Goal: Task Accomplishment & Management: Manage account settings

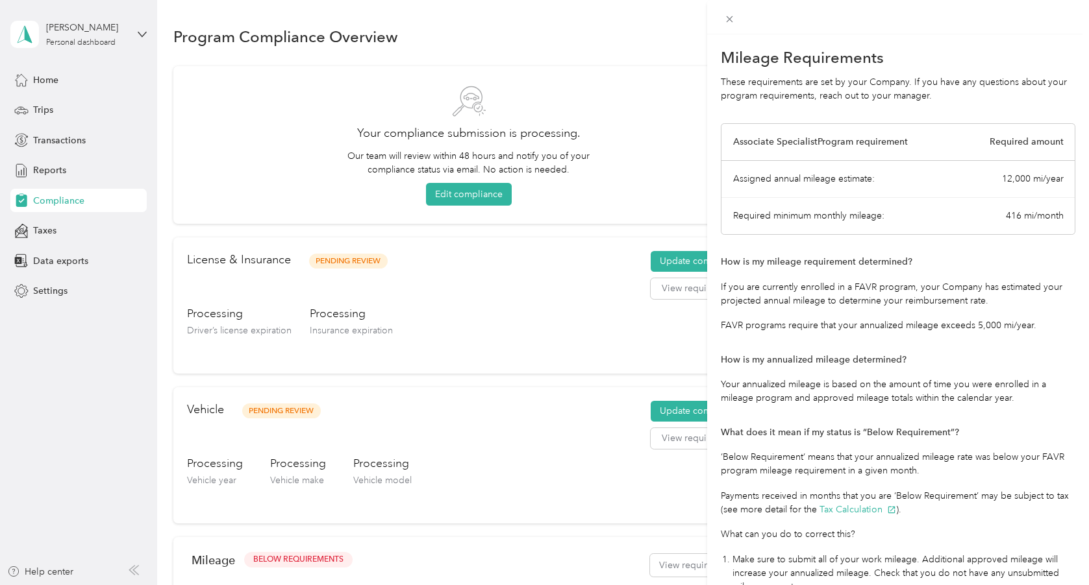
scroll to position [154, 0]
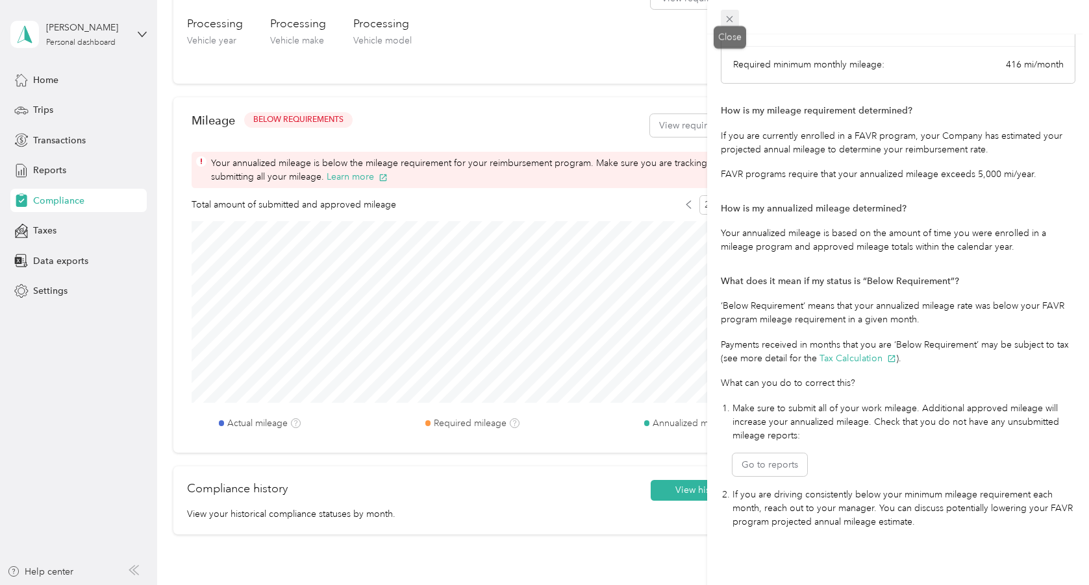
click at [726, 19] on icon at bounding box center [729, 19] width 11 height 11
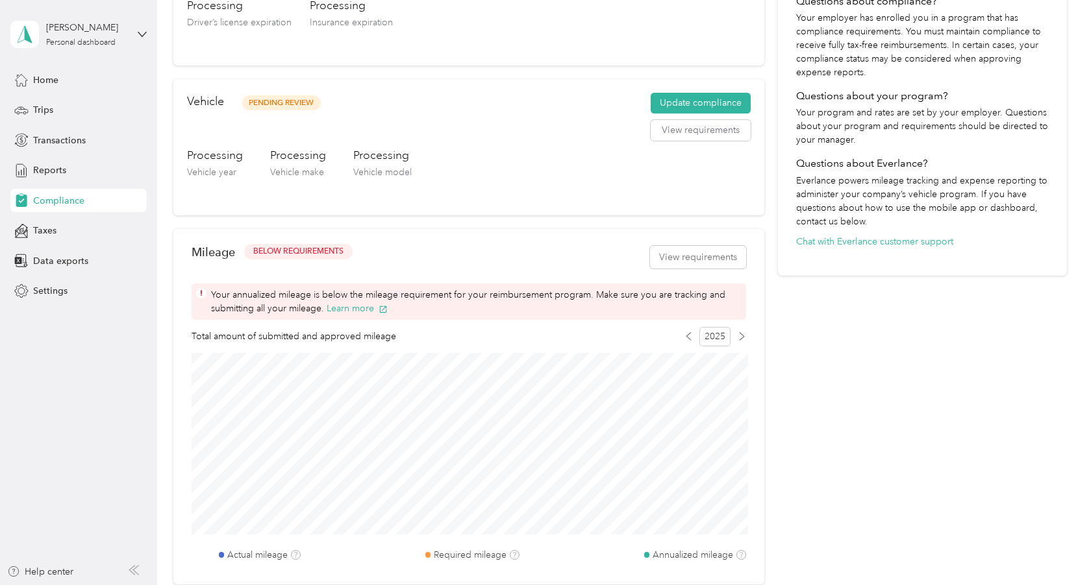
scroll to position [314, 0]
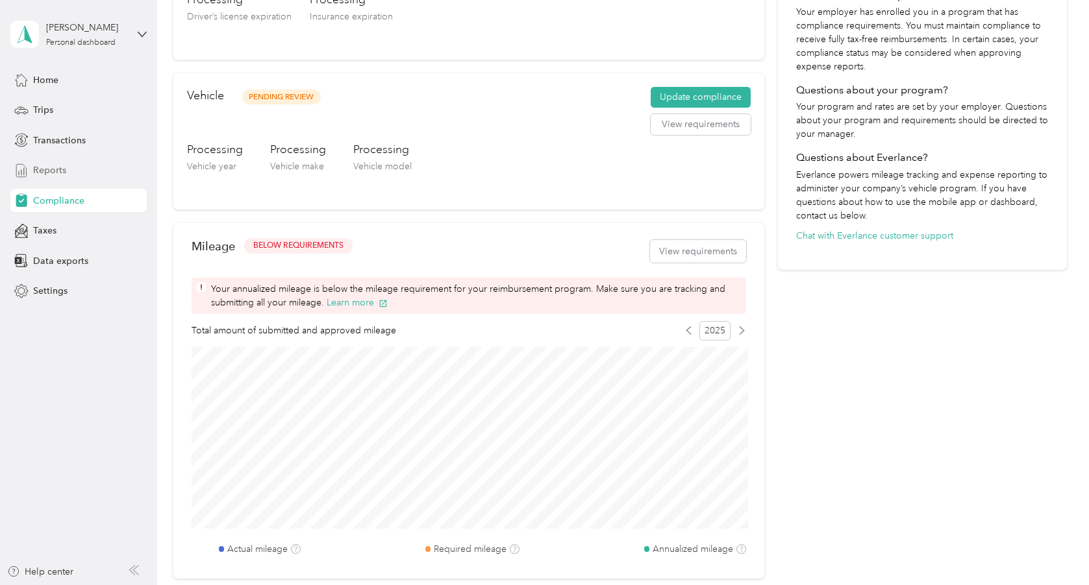
click at [64, 169] on span "Reports" at bounding box center [49, 171] width 33 height 14
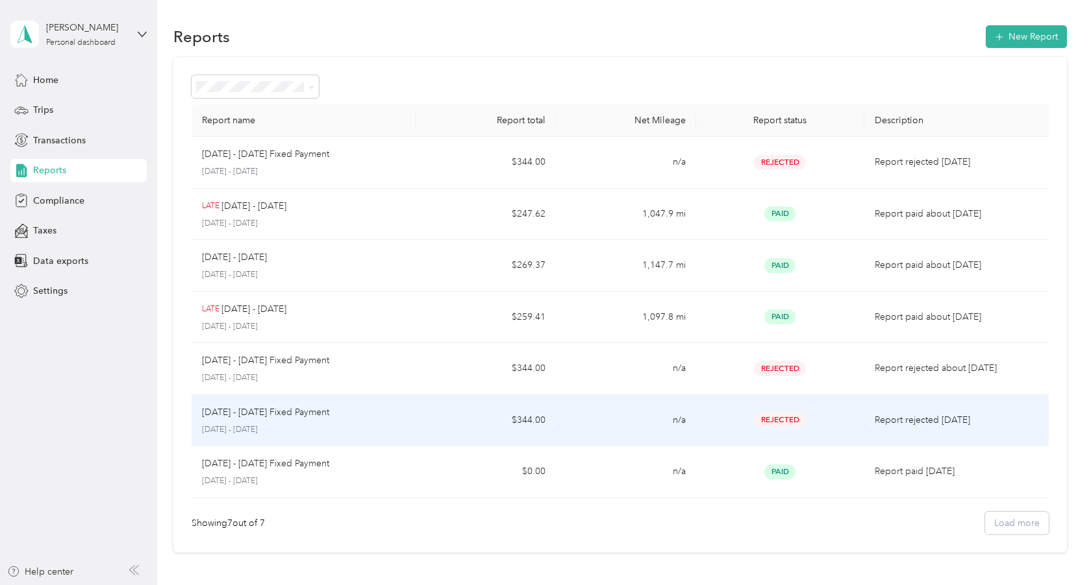
click at [603, 417] on td "n/a" at bounding box center [626, 421] width 140 height 52
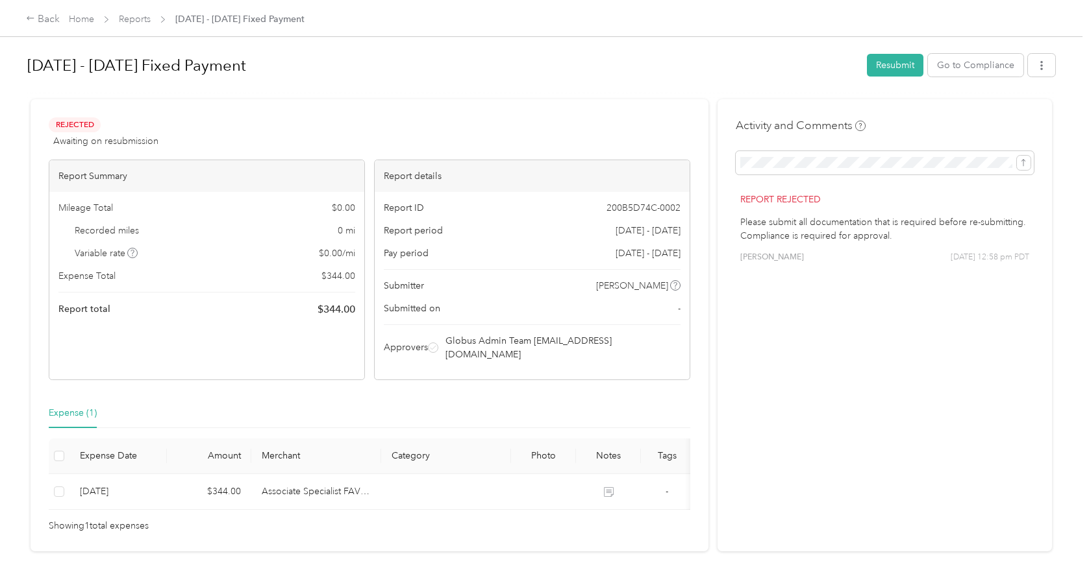
click at [917, 236] on p "Please submit all documentation that is required before re-submitting. Complian…" at bounding box center [884, 228] width 289 height 27
click at [80, 19] on link "Home" at bounding box center [81, 19] width 25 height 11
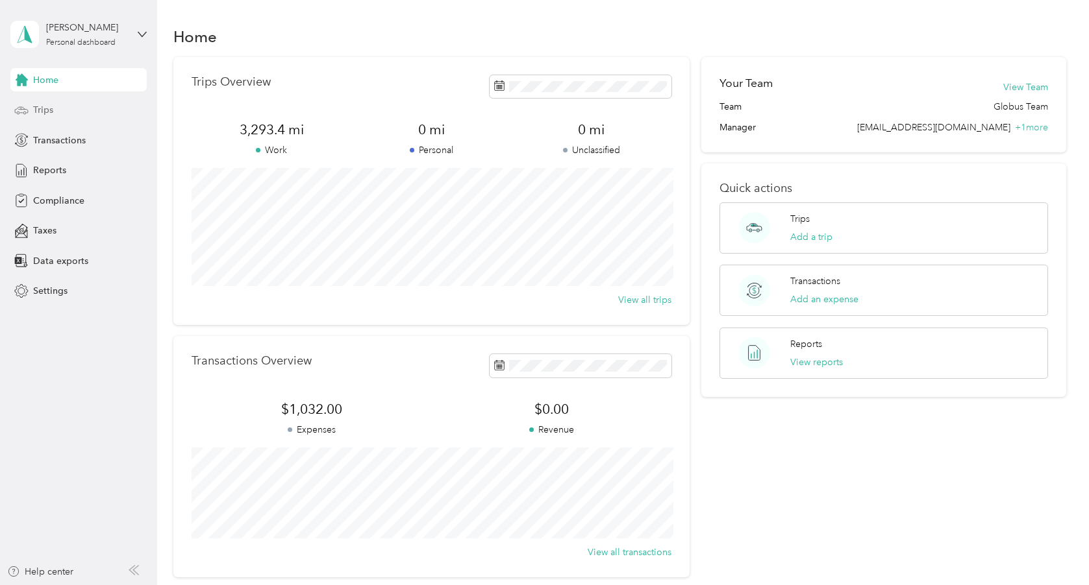
click at [51, 116] on span "Trips" at bounding box center [43, 110] width 20 height 14
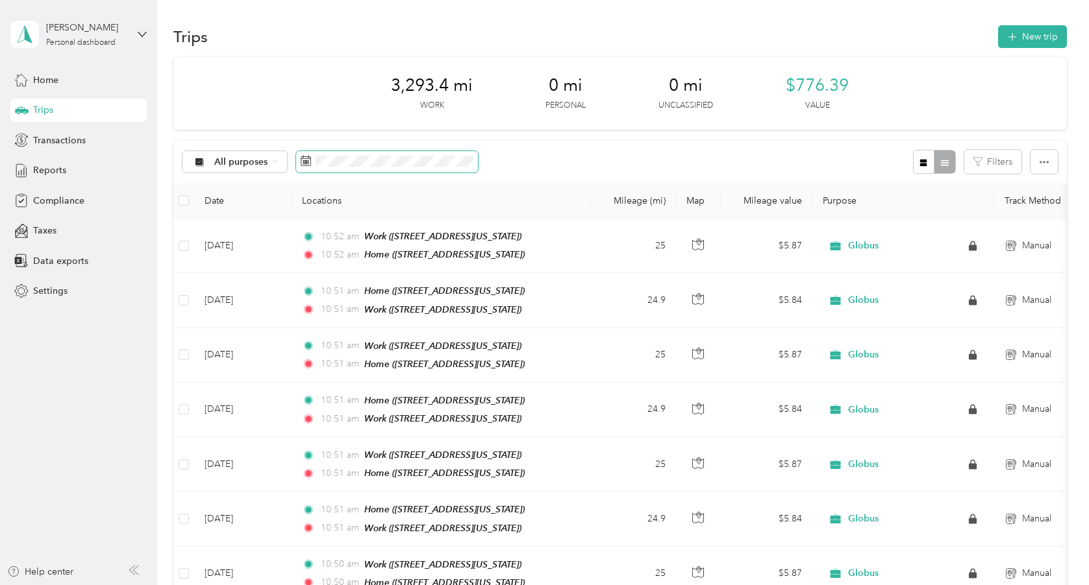
click at [305, 160] on rect at bounding box center [304, 160] width 1 height 1
click at [1043, 31] on button "New trip" at bounding box center [1032, 36] width 69 height 23
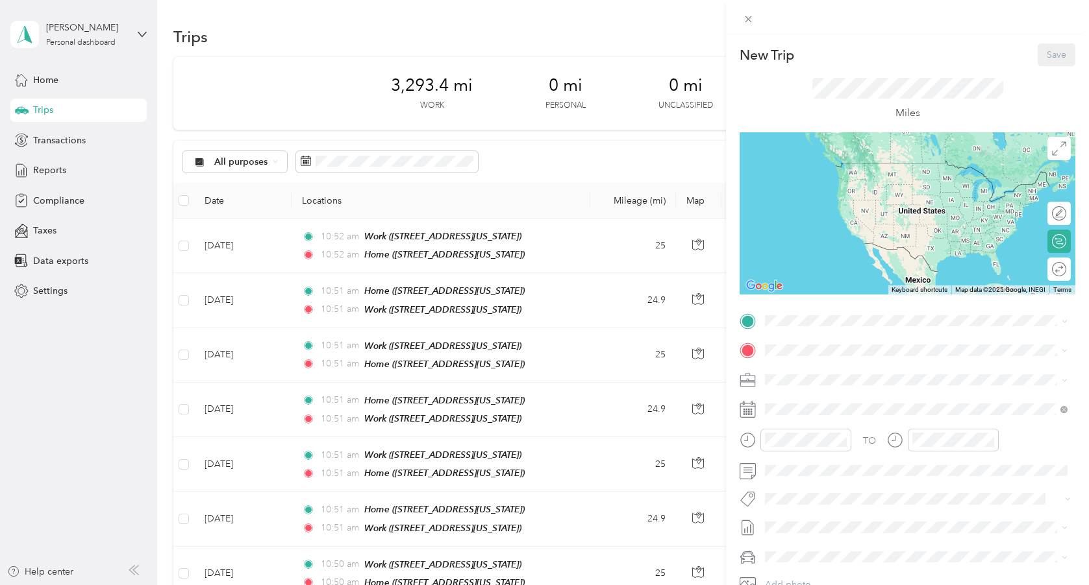
click at [749, 407] on icon at bounding box center [748, 407] width 16 height 0
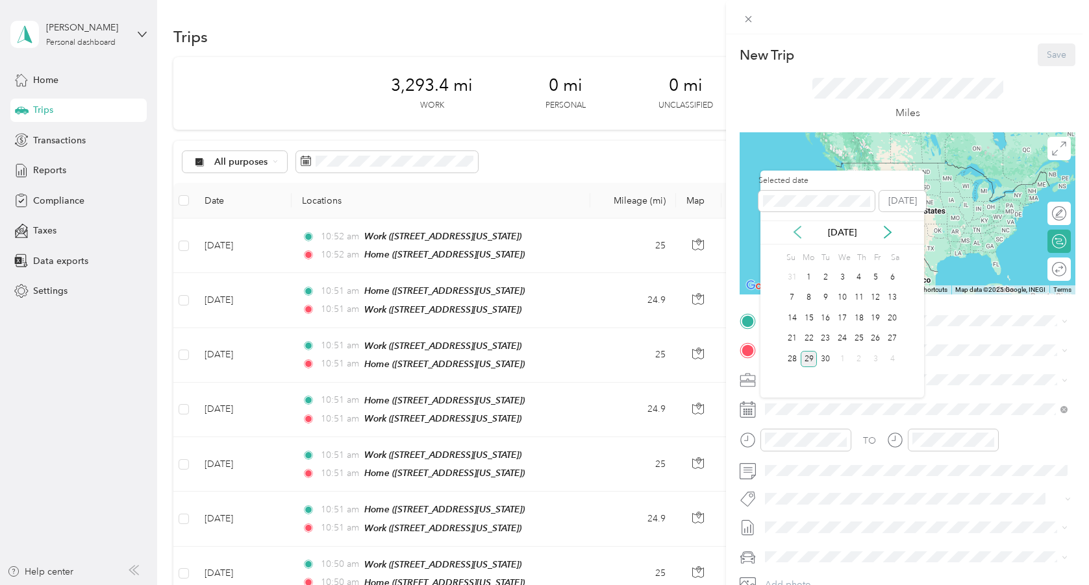
click at [791, 227] on icon at bounding box center [797, 232] width 13 height 13
click at [876, 280] on div "1" at bounding box center [875, 277] width 17 height 16
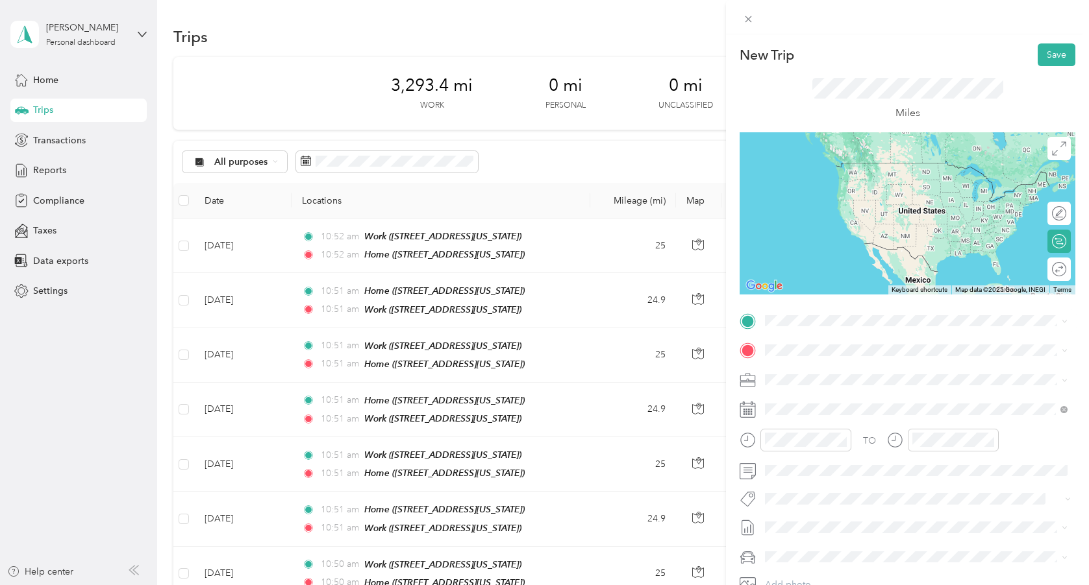
click at [822, 370] on div "Home" at bounding box center [854, 369] width 130 height 12
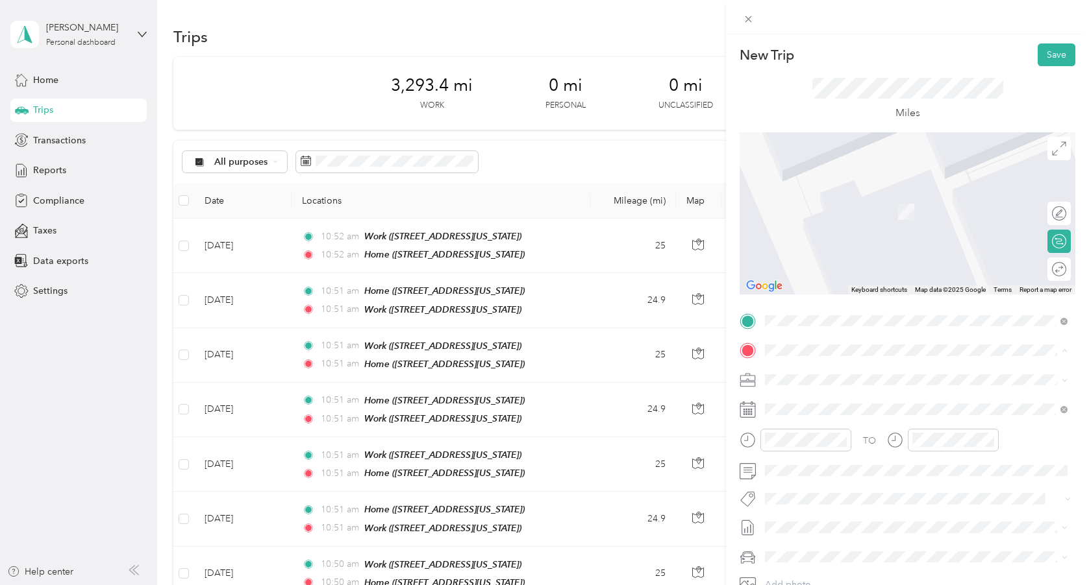
click at [825, 460] on div "Work [STREET_ADDRESS][US_STATE]" at bounding box center [854, 450] width 130 height 27
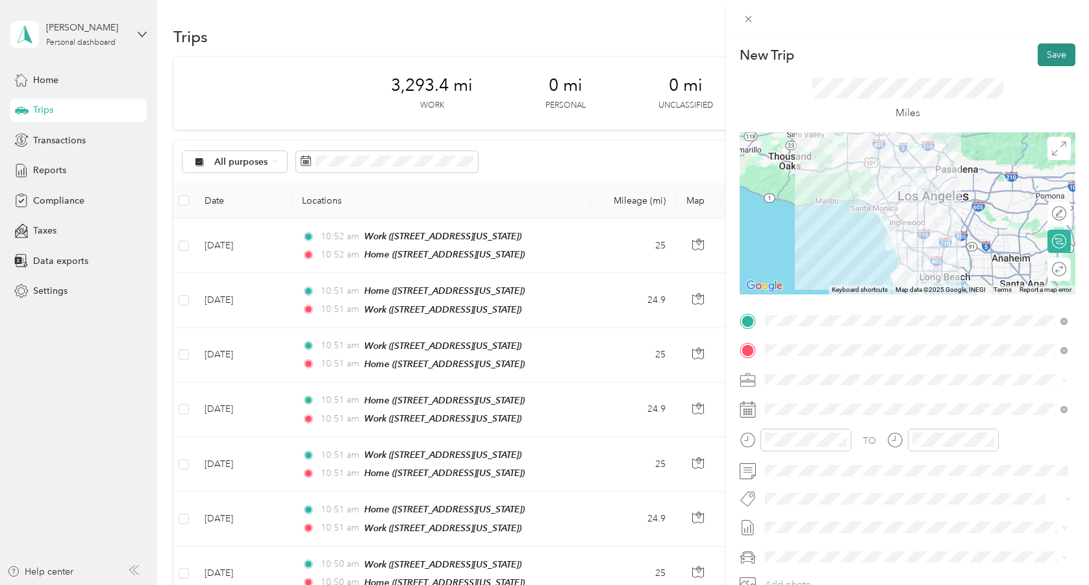
click at [1053, 54] on button "Save" at bounding box center [1056, 54] width 38 height 23
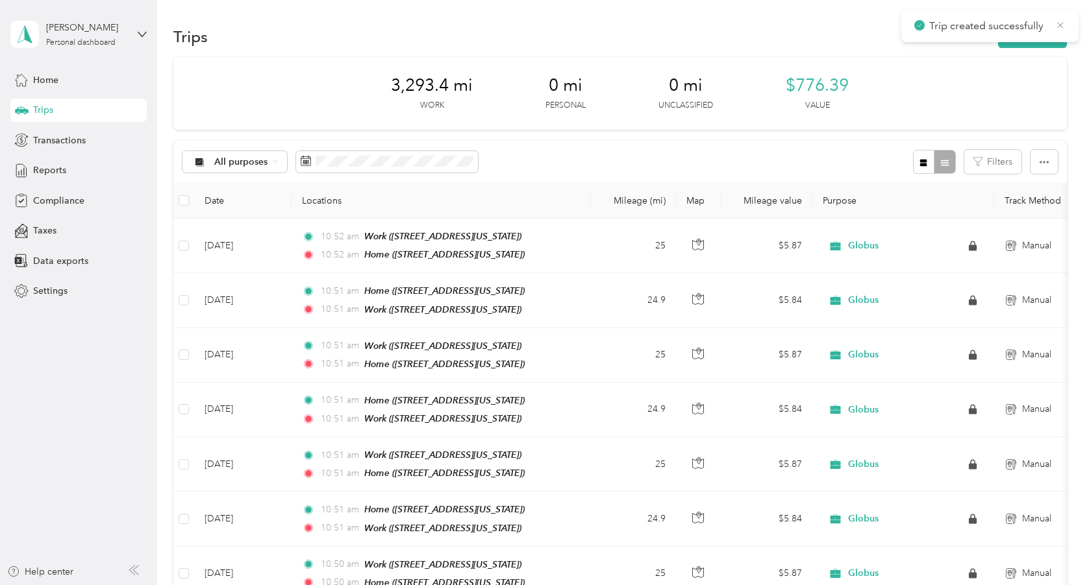
click at [1062, 23] on icon at bounding box center [1060, 25] width 6 height 6
click at [1044, 36] on button "New trip" at bounding box center [1032, 36] width 69 height 23
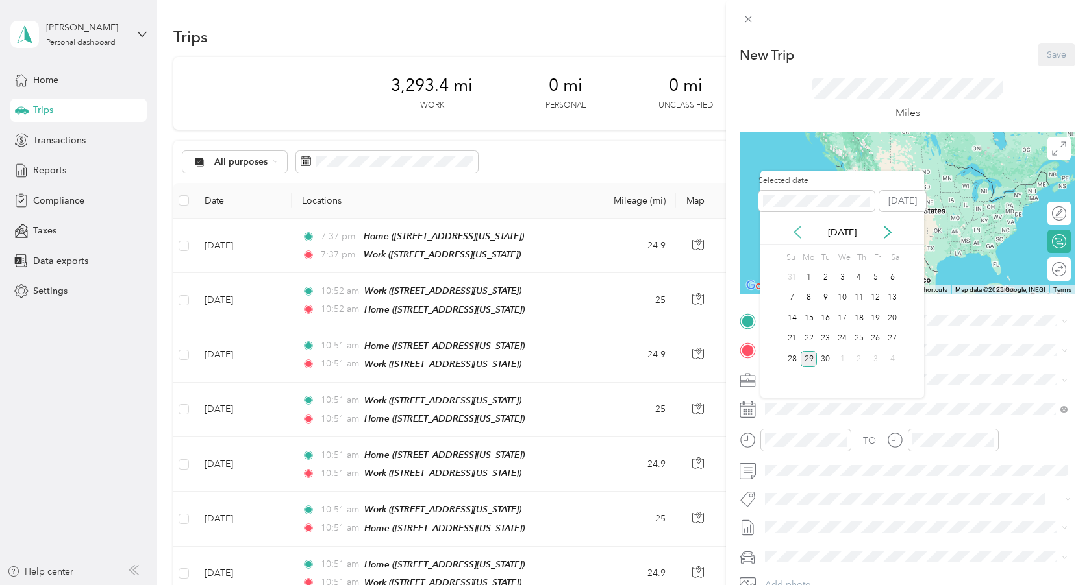
click at [796, 236] on icon at bounding box center [797, 232] width 13 height 13
click at [872, 276] on div "1" at bounding box center [875, 277] width 17 height 16
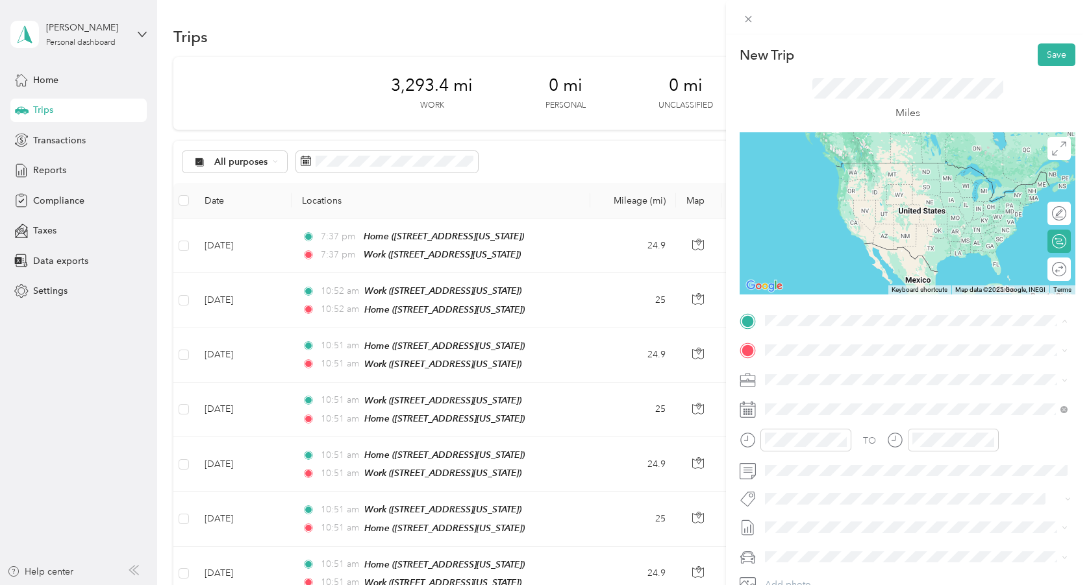
click at [824, 428] on div "Work [STREET_ADDRESS][US_STATE]" at bounding box center [854, 420] width 130 height 27
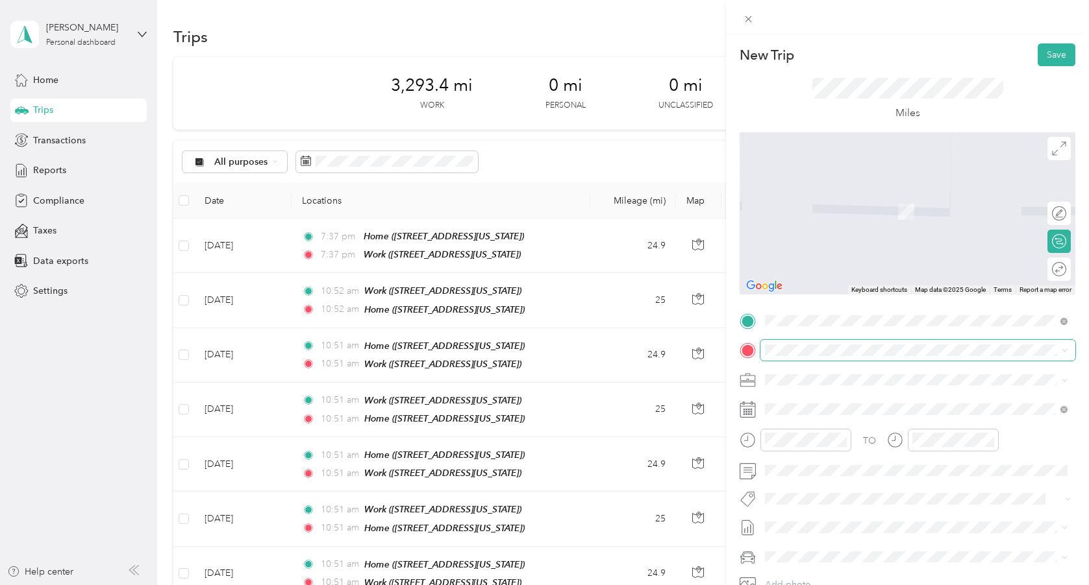
click at [807, 341] on span at bounding box center [917, 350] width 315 height 21
click at [822, 412] on span "[STREET_ADDRESS][US_STATE]" at bounding box center [854, 416] width 130 height 11
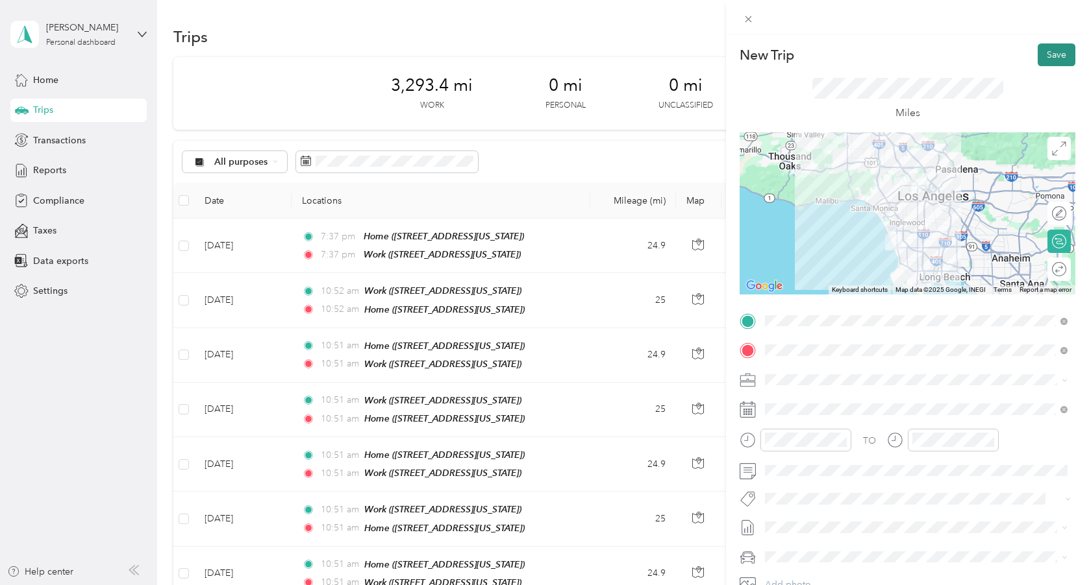
click at [1054, 58] on button "Save" at bounding box center [1056, 54] width 38 height 23
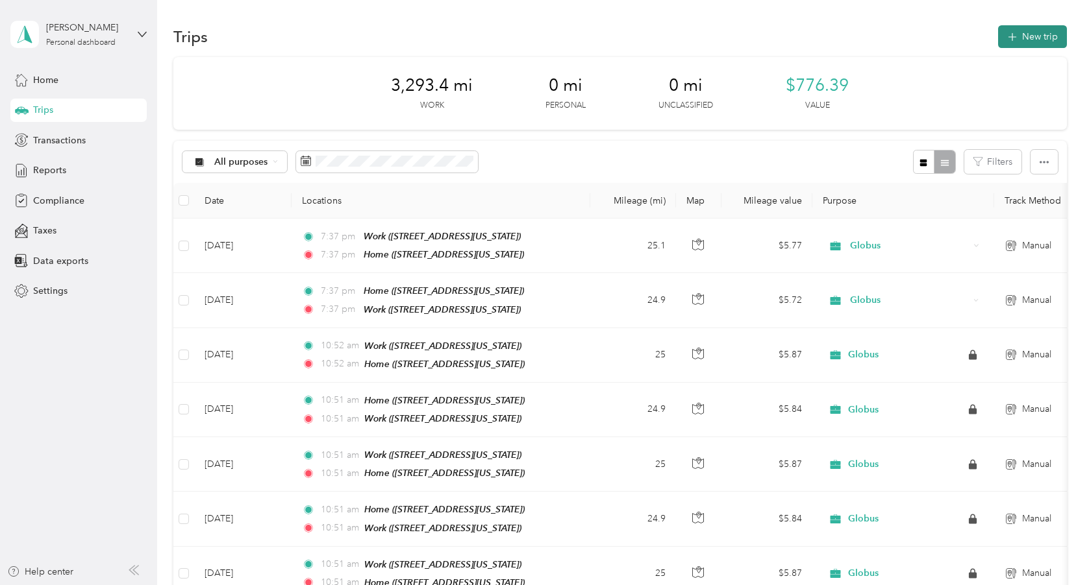
click at [1017, 36] on icon "button" at bounding box center [1011, 37] width 15 height 15
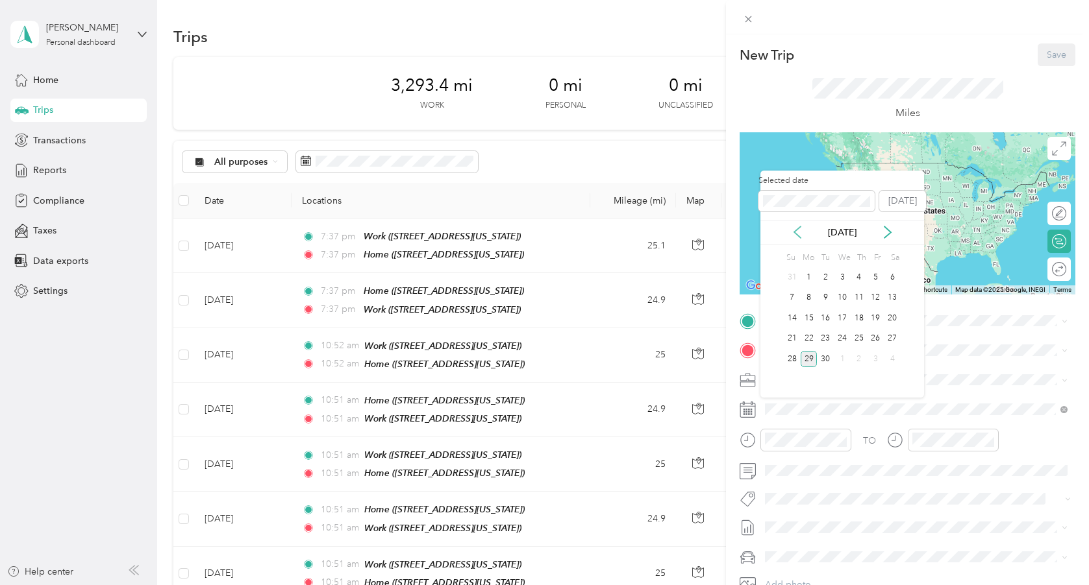
click at [792, 232] on icon at bounding box center [797, 232] width 13 height 13
click at [804, 295] on div "4" at bounding box center [808, 298] width 17 height 16
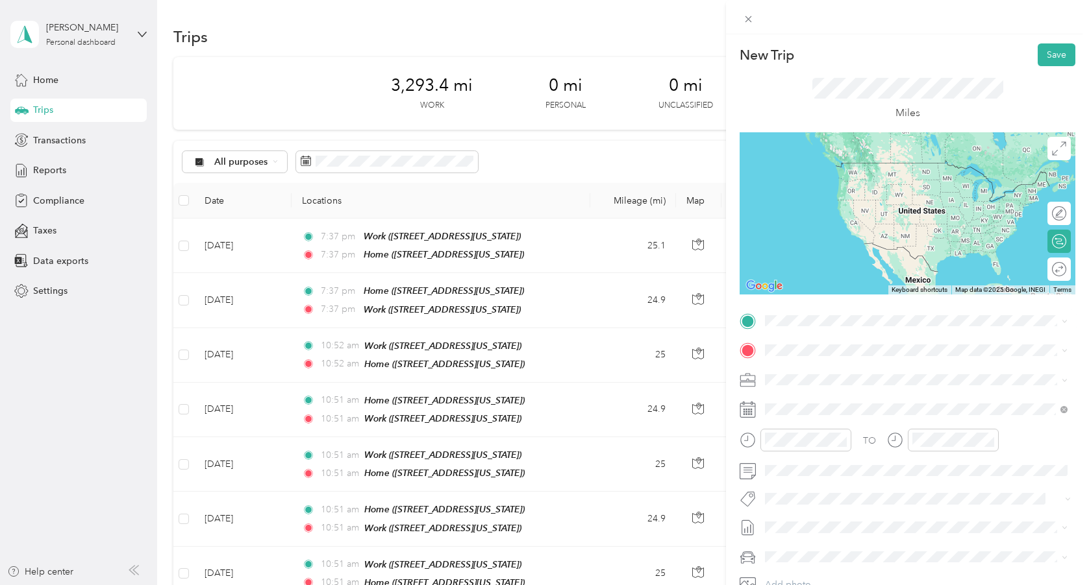
click at [831, 392] on div "Home [STREET_ADDRESS][US_STATE]" at bounding box center [854, 378] width 130 height 27
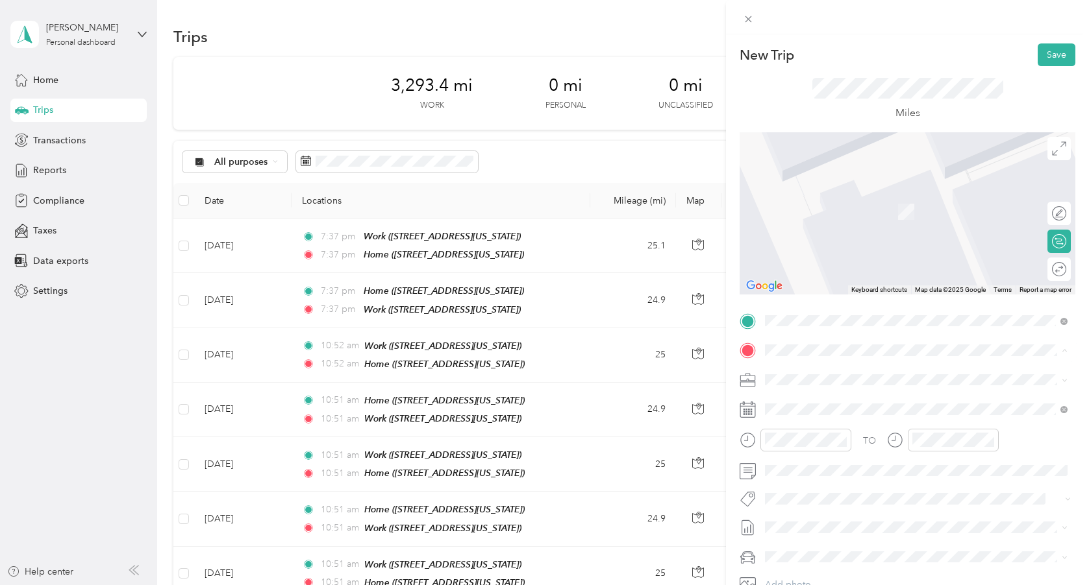
click at [817, 463] on span "[STREET_ADDRESS][US_STATE]" at bounding box center [854, 457] width 130 height 11
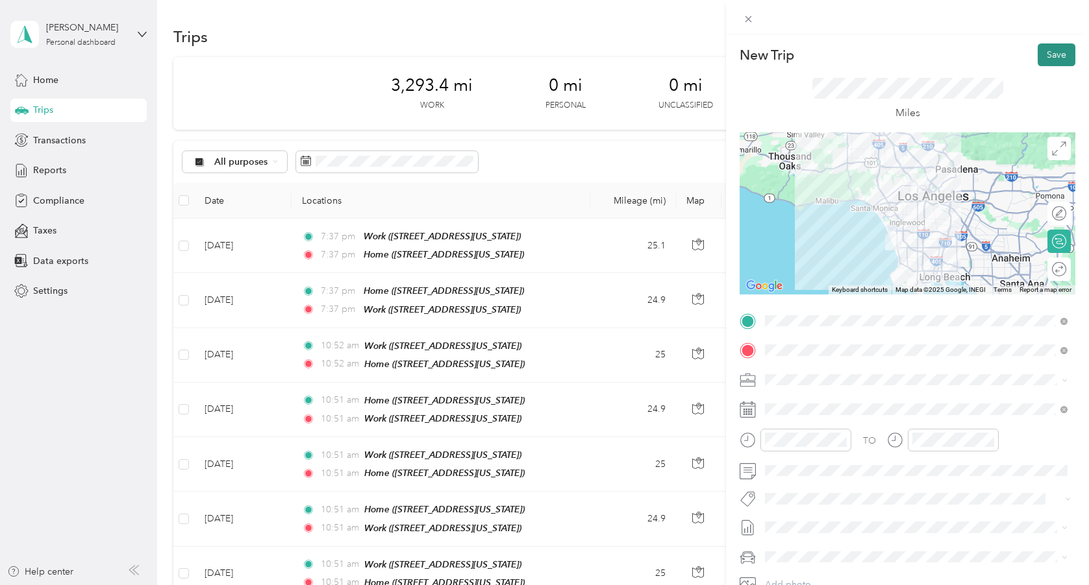
click at [1047, 60] on button "Save" at bounding box center [1056, 54] width 38 height 23
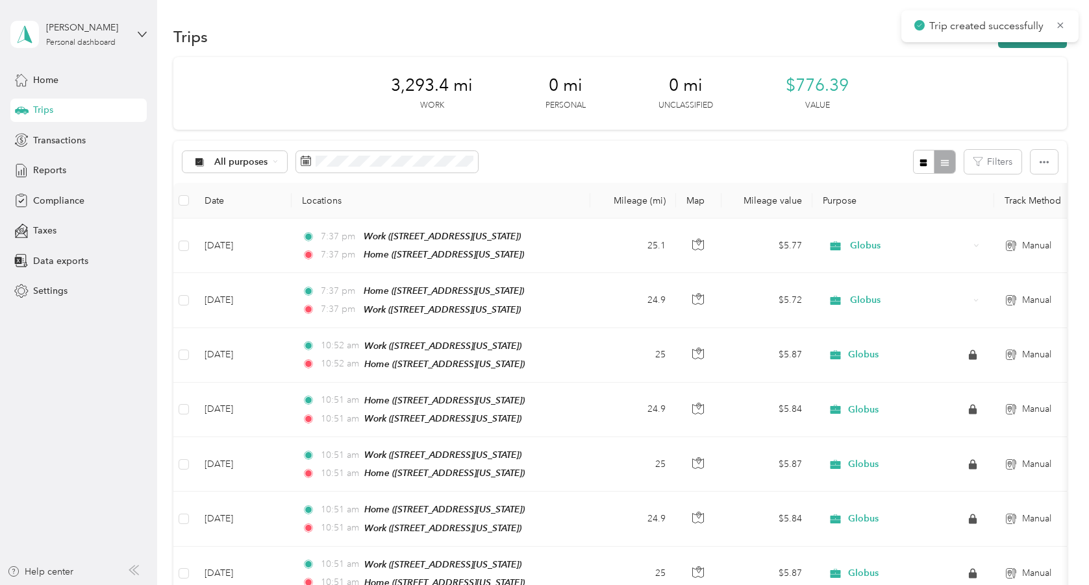
click at [1008, 47] on button "New trip" at bounding box center [1032, 36] width 69 height 23
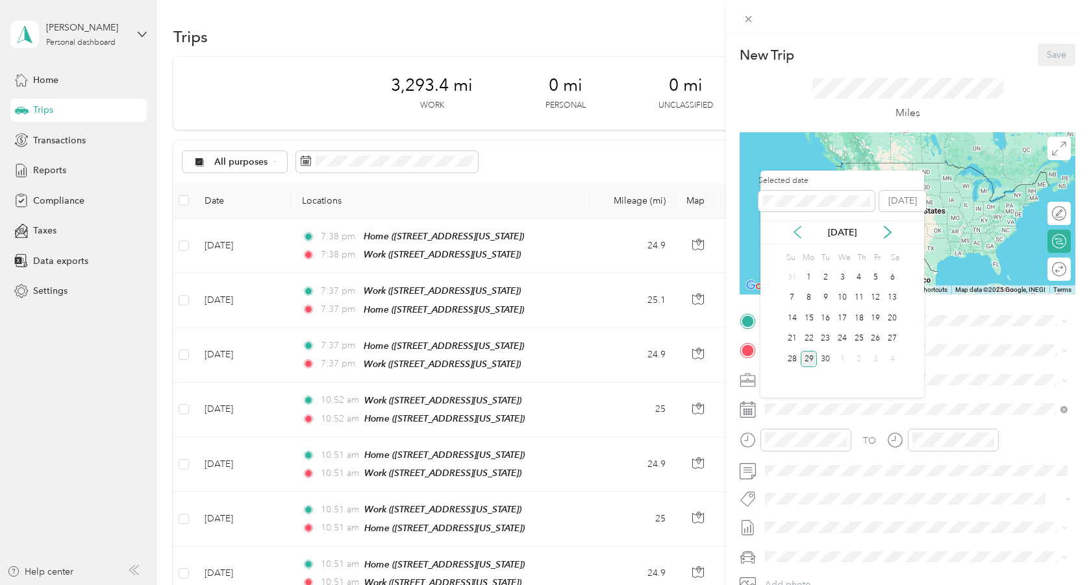
click at [800, 230] on icon at bounding box center [797, 232] width 13 height 13
click at [804, 299] on div "4" at bounding box center [808, 298] width 17 height 16
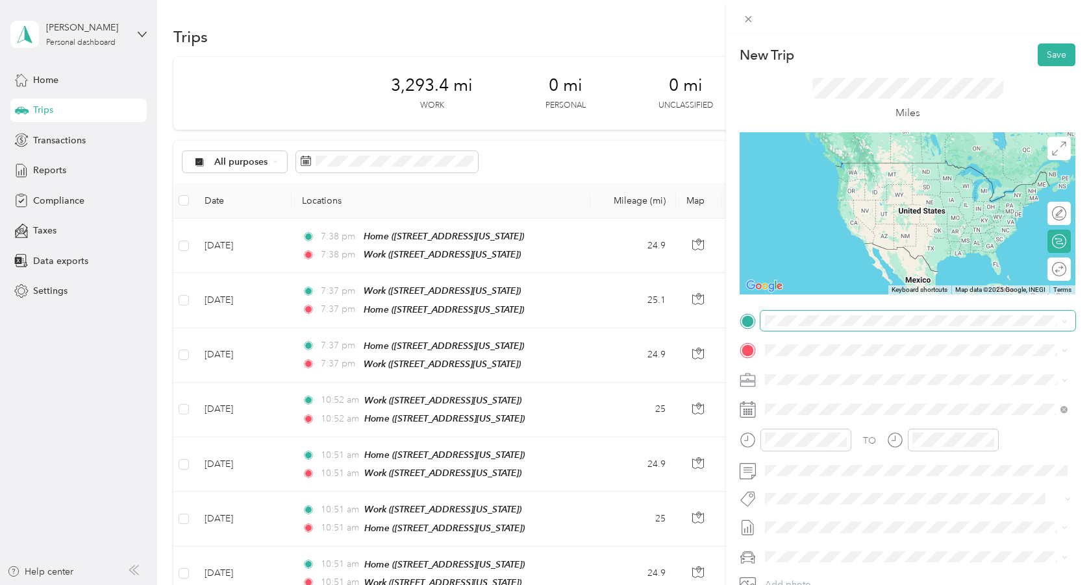
click at [796, 326] on span at bounding box center [917, 321] width 315 height 21
click at [826, 419] on div "Work" at bounding box center [854, 413] width 130 height 12
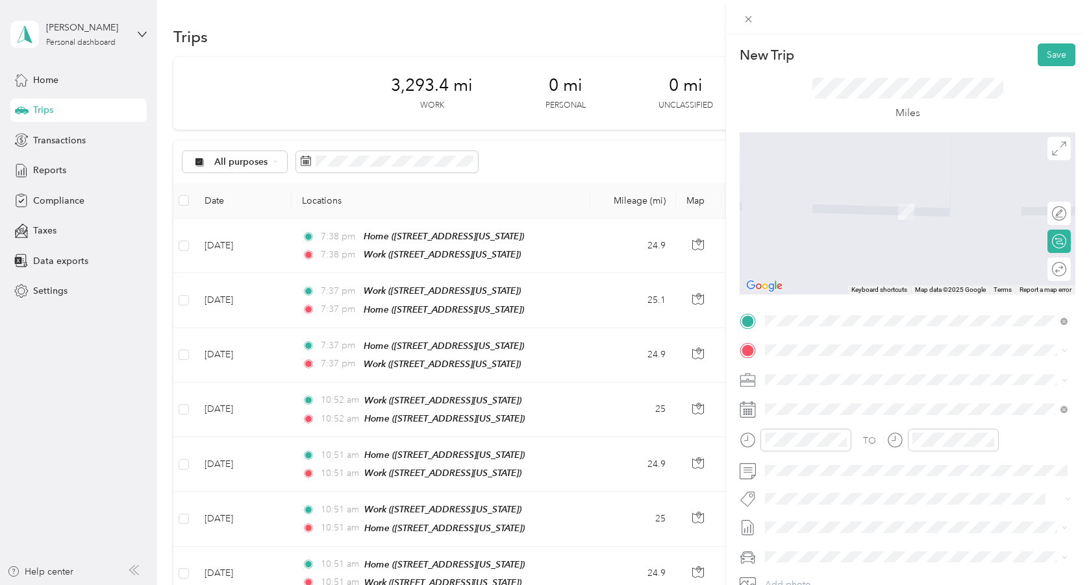
click at [822, 422] on span "[STREET_ADDRESS][US_STATE]" at bounding box center [854, 416] width 130 height 11
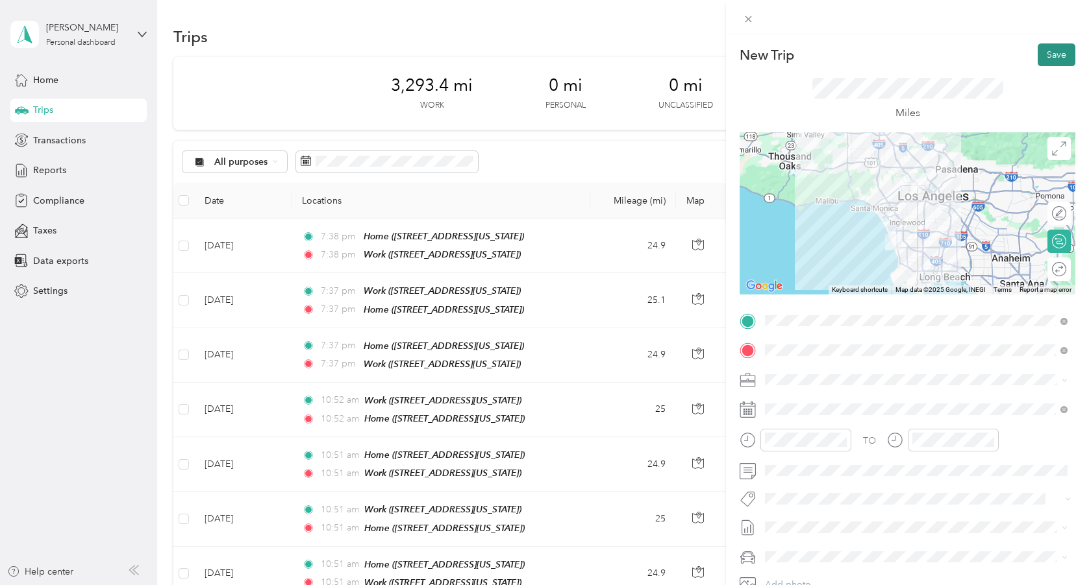
click at [1052, 56] on button "Save" at bounding box center [1056, 54] width 38 height 23
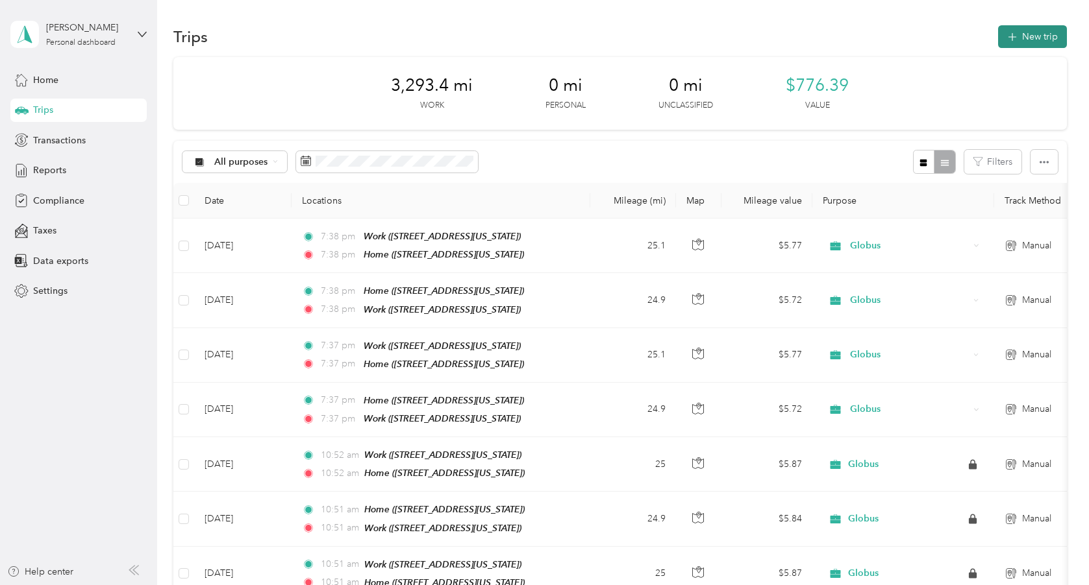
click at [1015, 36] on icon "button" at bounding box center [1011, 37] width 8 height 8
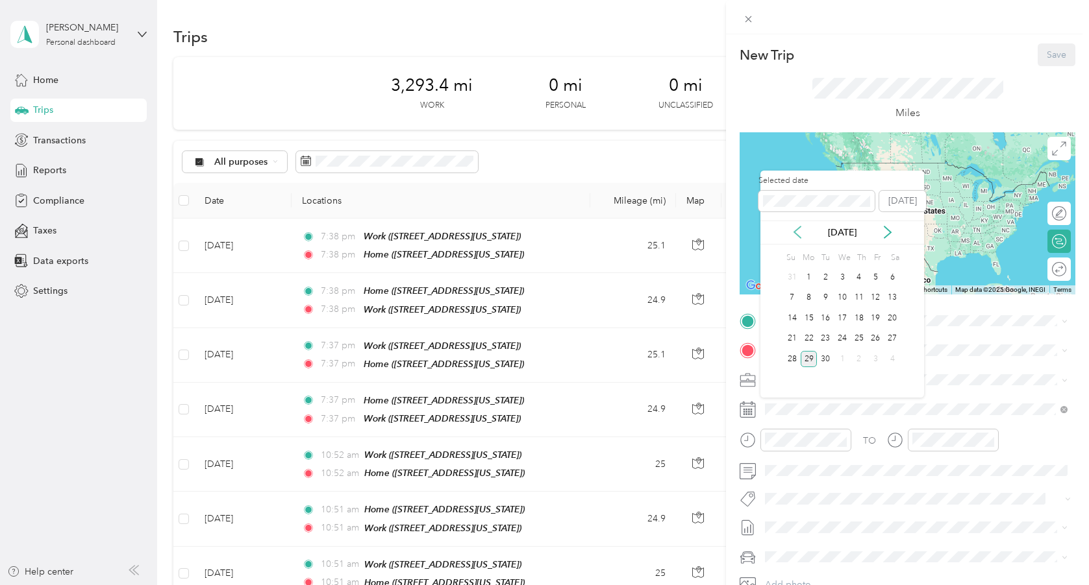
click at [802, 238] on icon at bounding box center [797, 232] width 13 height 13
click at [827, 295] on div "5" at bounding box center [825, 298] width 17 height 16
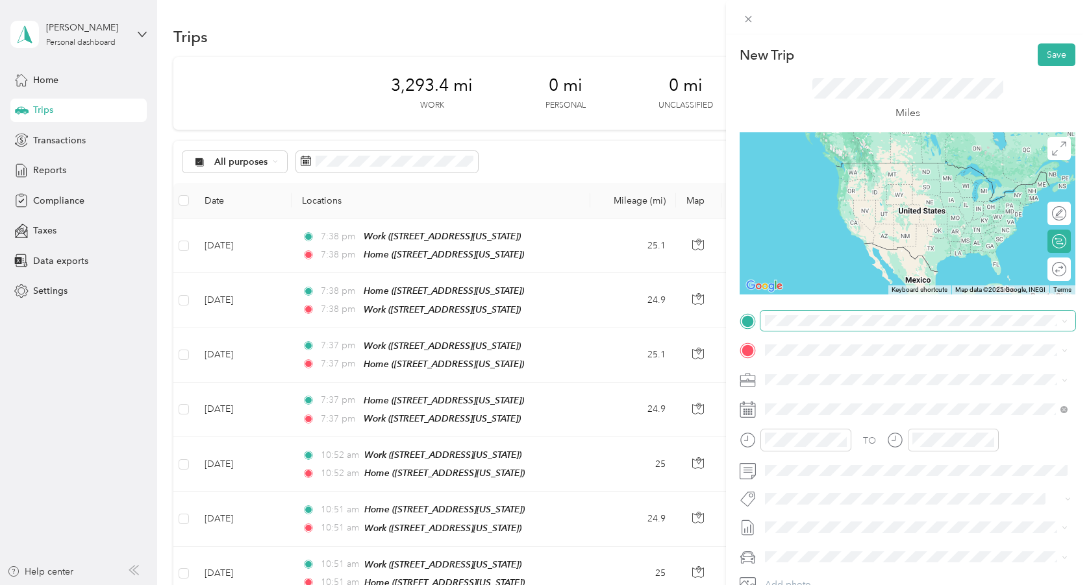
click at [804, 326] on span at bounding box center [917, 321] width 315 height 21
click at [812, 389] on div "Home [STREET_ADDRESS][US_STATE]" at bounding box center [854, 379] width 130 height 27
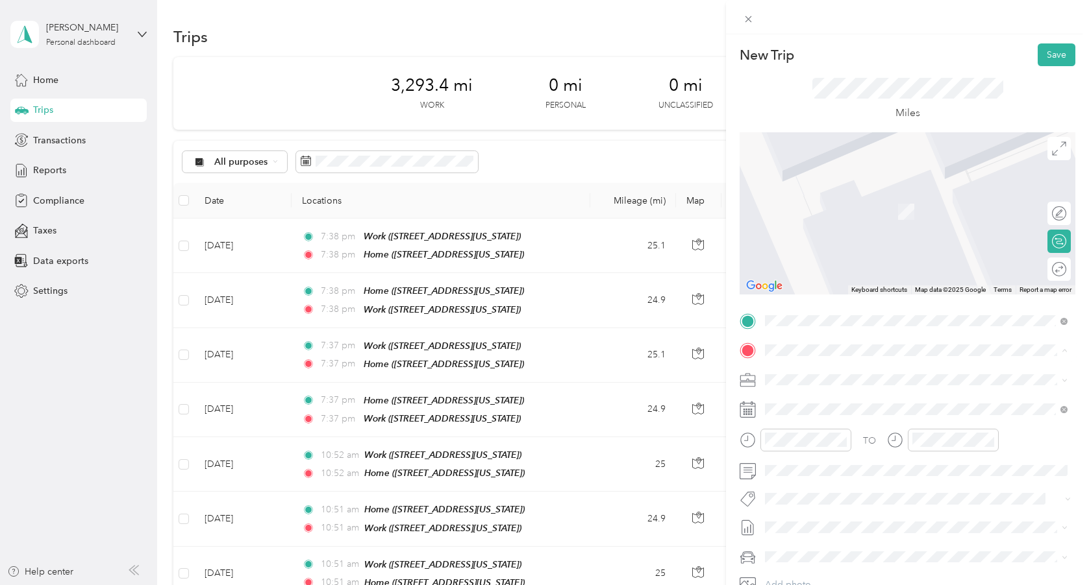
click at [807, 449] on strong "Work" at bounding box center [800, 443] width 23 height 12
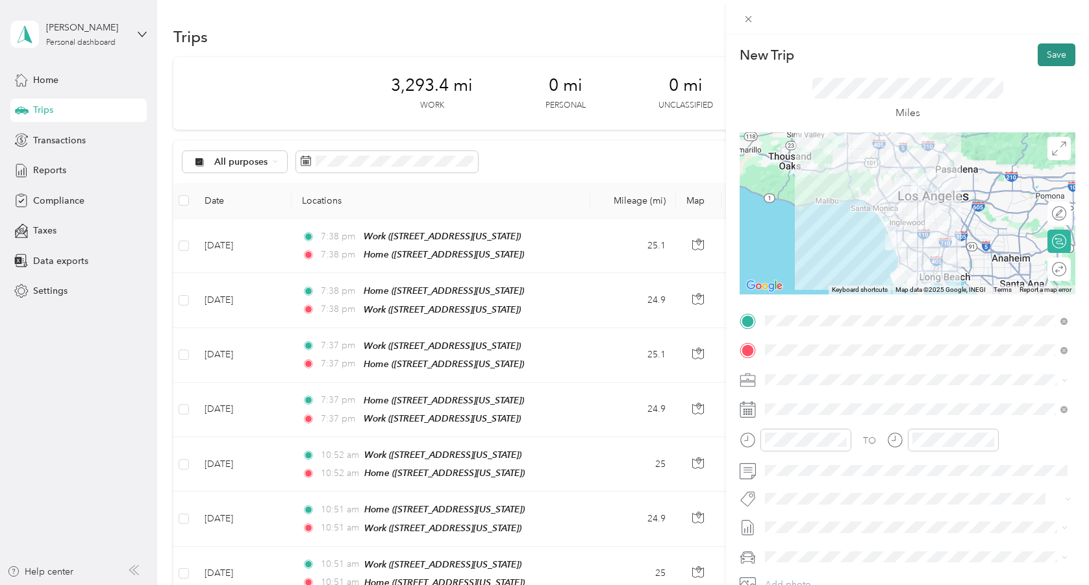
click at [1045, 62] on button "Save" at bounding box center [1056, 54] width 38 height 23
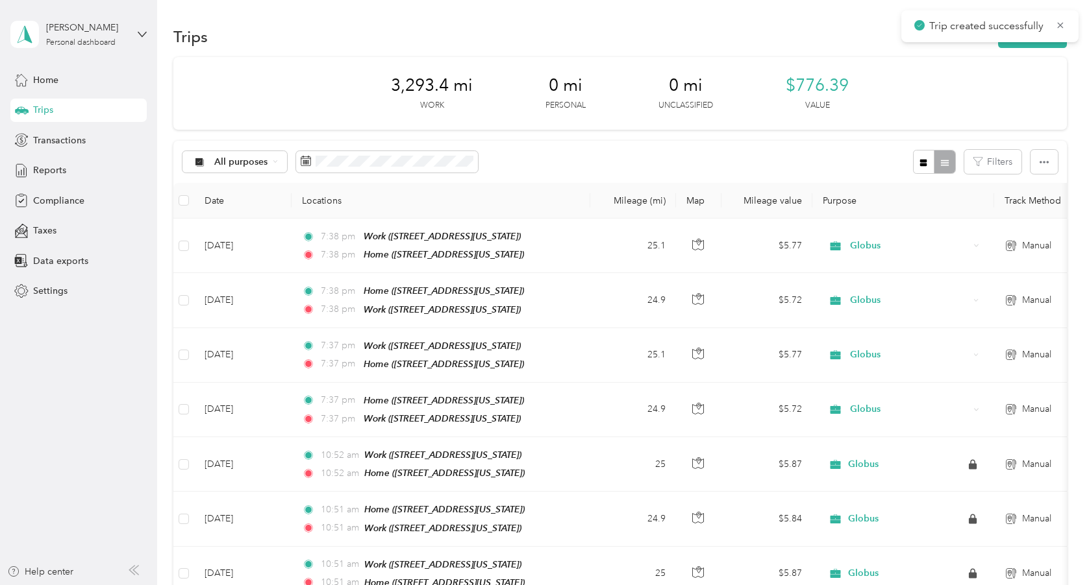
click at [1040, 48] on div "Trips New trip" at bounding box center [619, 36] width 893 height 27
click at [1039, 46] on button "New trip" at bounding box center [1032, 36] width 69 height 23
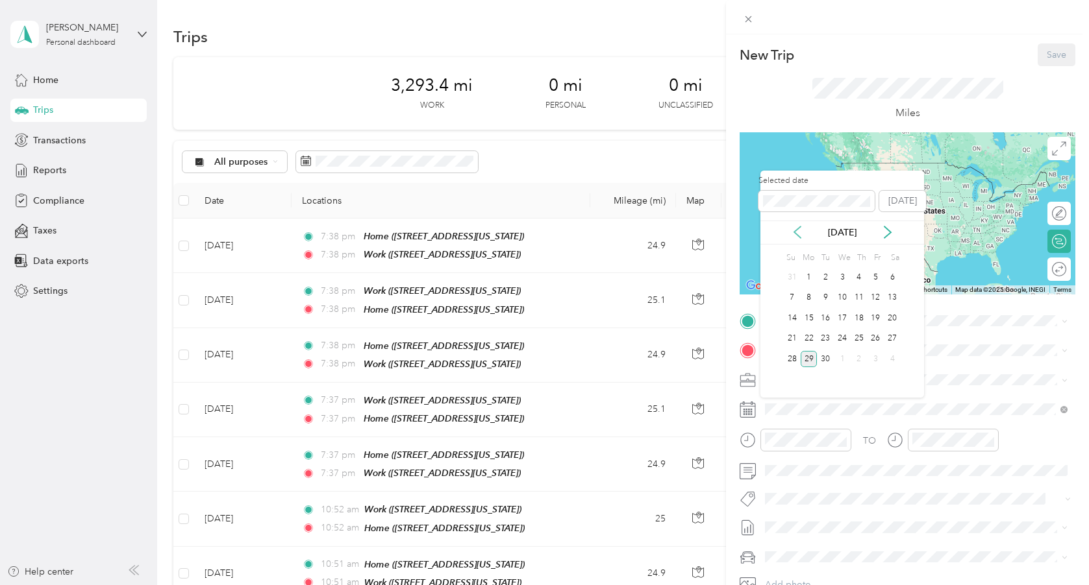
click at [796, 233] on icon at bounding box center [797, 232] width 13 height 13
click at [825, 297] on div "5" at bounding box center [825, 298] width 17 height 16
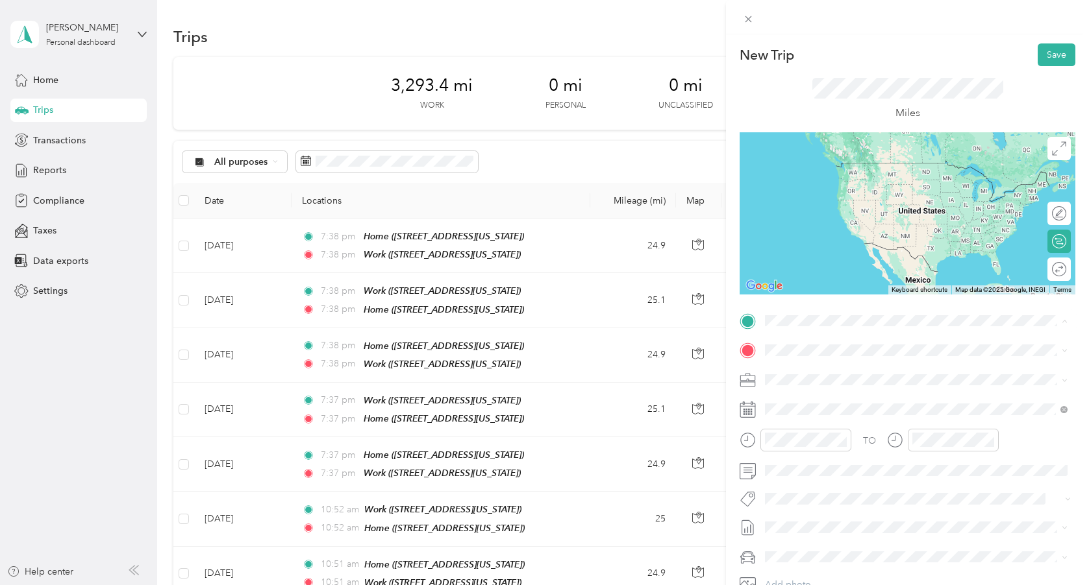
click at [827, 433] on span "[STREET_ADDRESS][US_STATE]" at bounding box center [854, 427] width 130 height 11
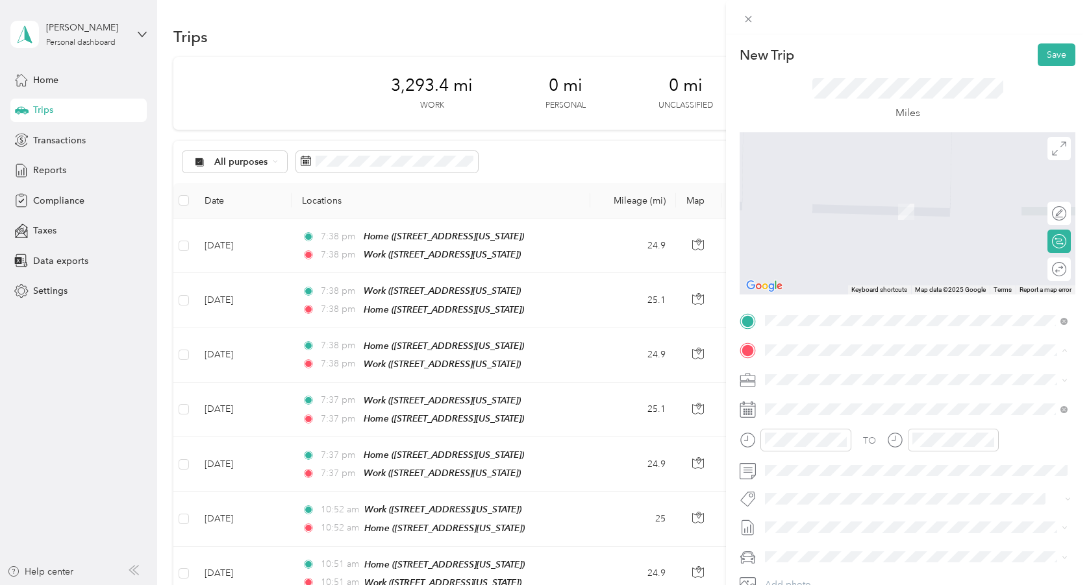
click at [819, 413] on span "[STREET_ADDRESS][US_STATE]" at bounding box center [854, 416] width 130 height 11
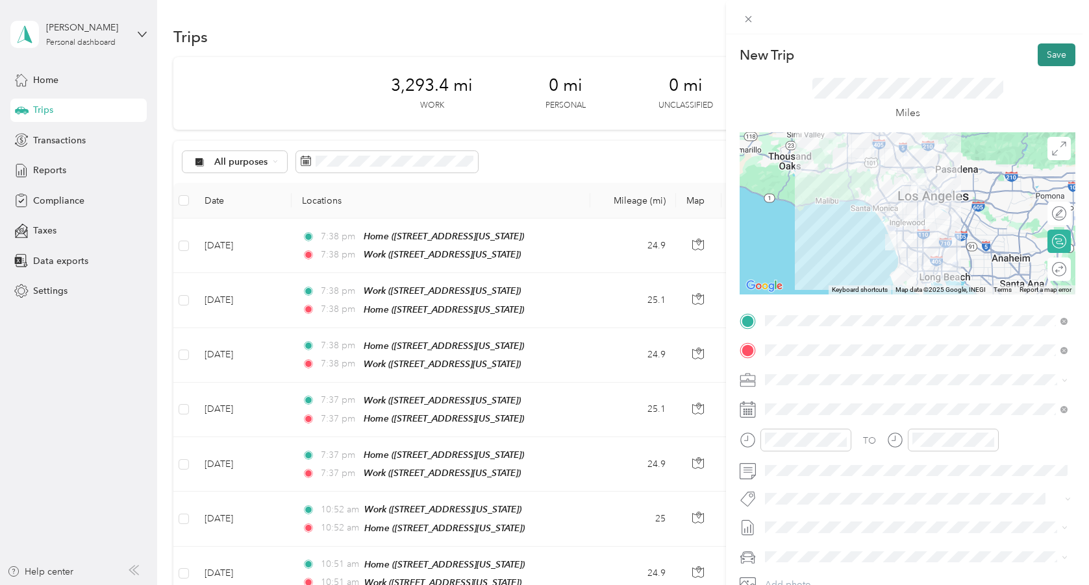
click at [1040, 54] on button "Save" at bounding box center [1056, 54] width 38 height 23
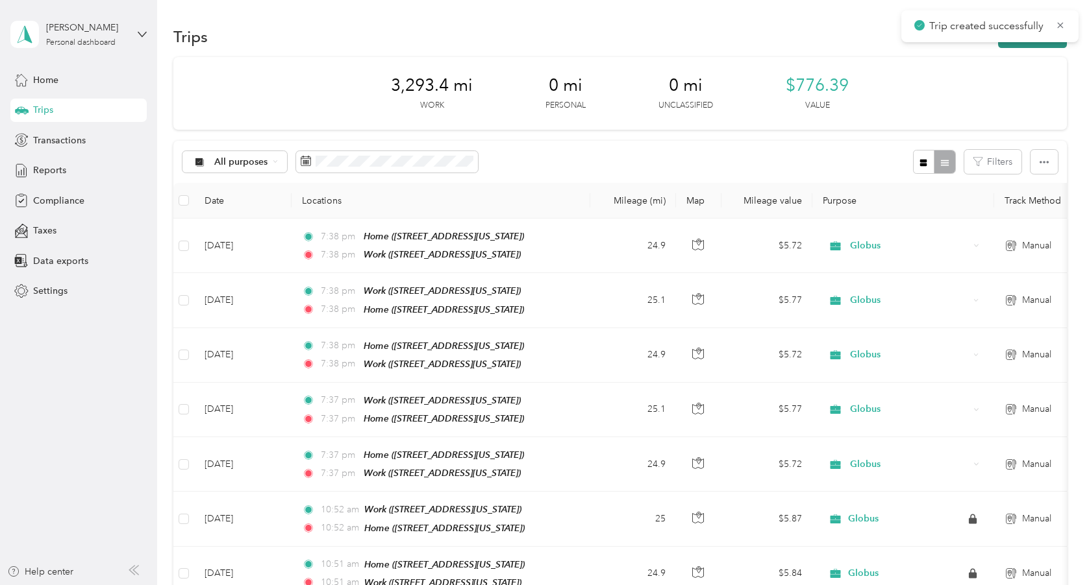
click at [1029, 47] on button "New trip" at bounding box center [1032, 36] width 69 height 23
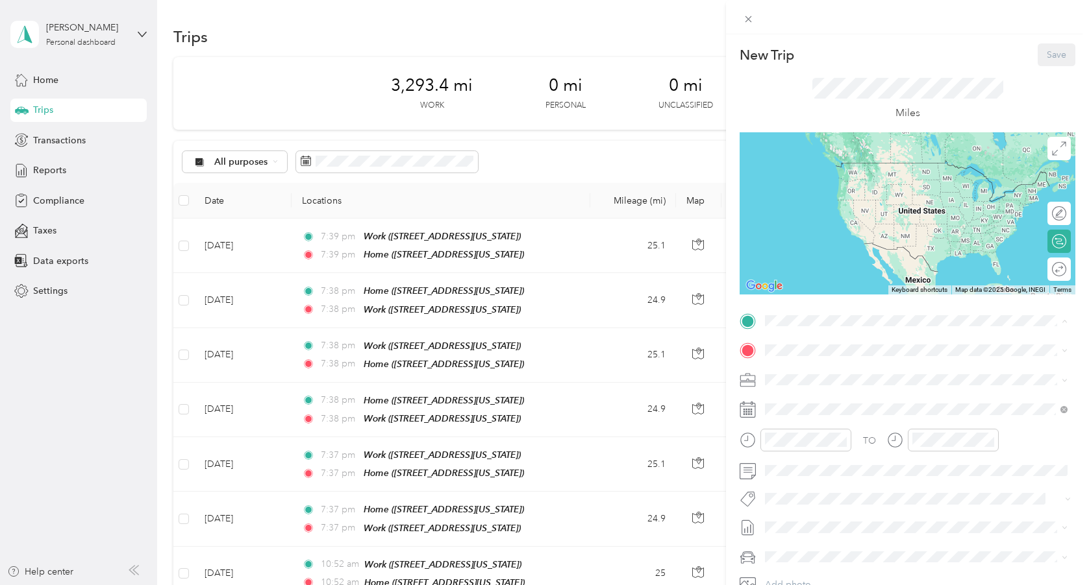
click at [795, 90] on div "Miles" at bounding box center [907, 99] width 336 height 66
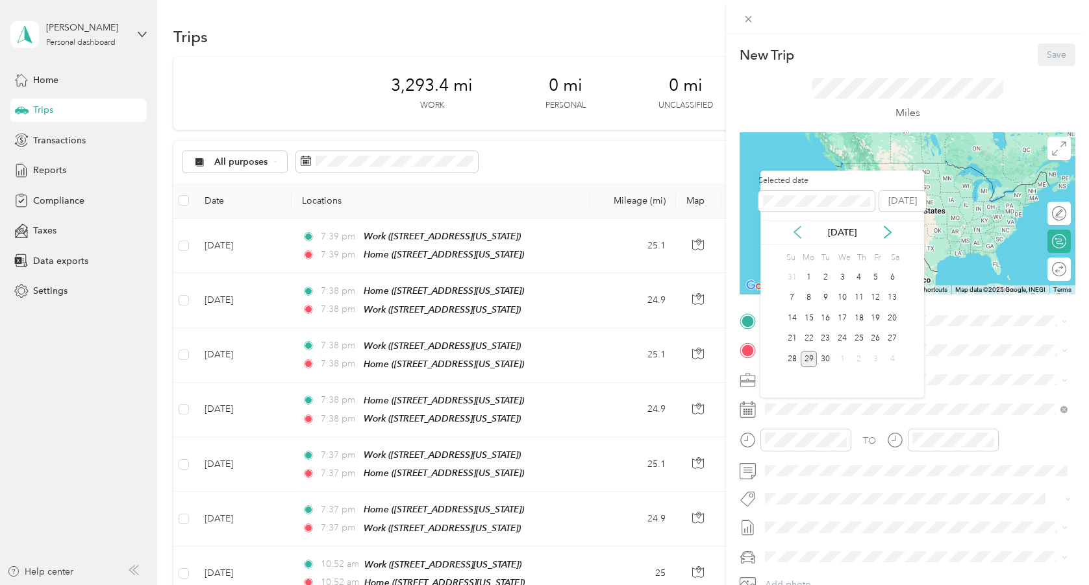
click at [798, 232] on icon at bounding box center [797, 232] width 13 height 13
click at [841, 297] on div "6" at bounding box center [841, 298] width 17 height 16
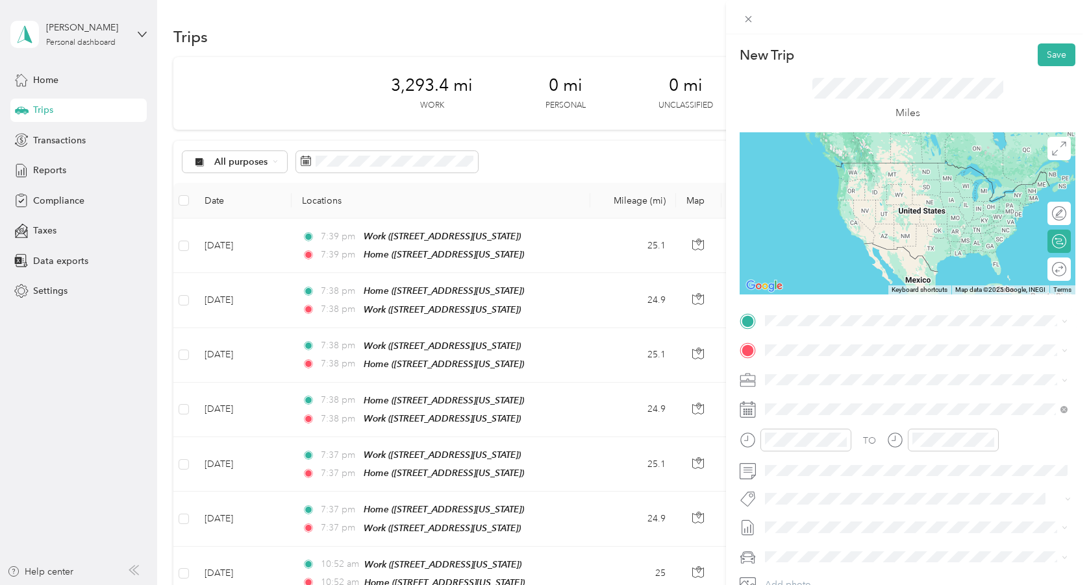
click at [820, 386] on span "[STREET_ADDRESS][US_STATE]" at bounding box center [854, 383] width 130 height 11
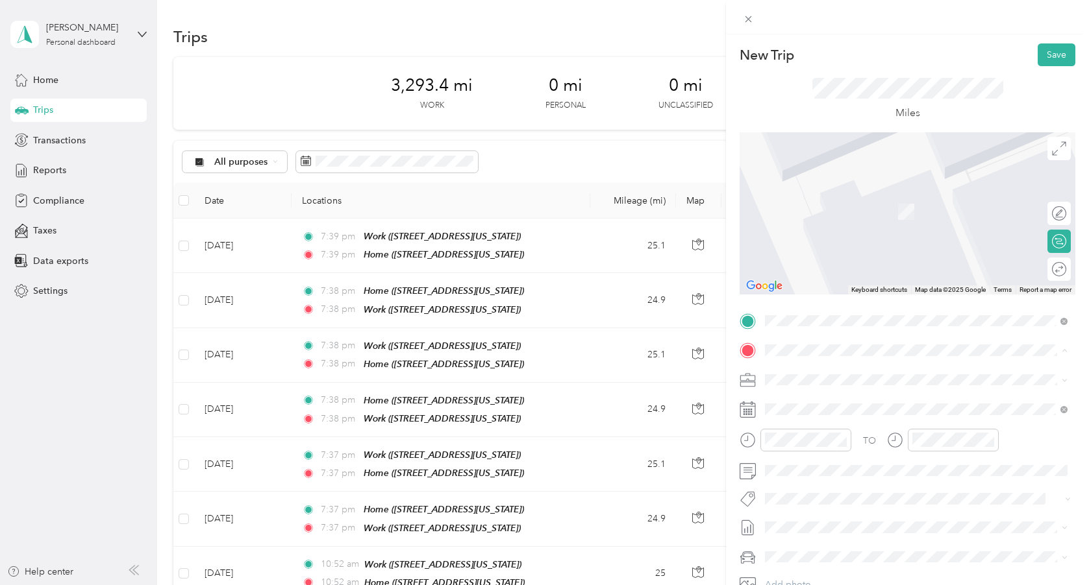
click at [817, 463] on div "Work [STREET_ADDRESS][US_STATE]" at bounding box center [854, 450] width 130 height 27
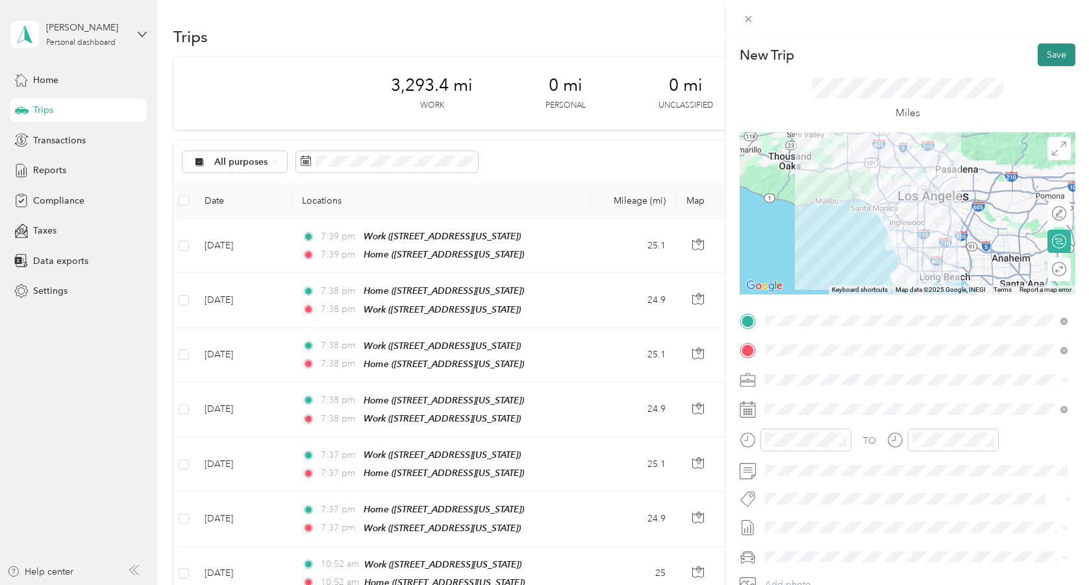
click at [1055, 54] on button "Save" at bounding box center [1056, 54] width 38 height 23
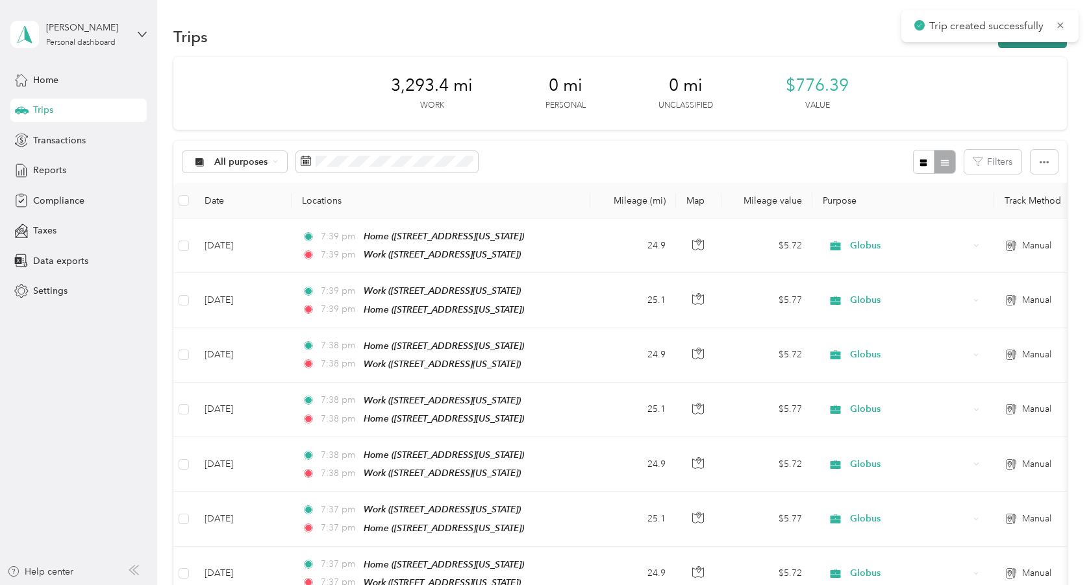
click at [1014, 47] on button "New trip" at bounding box center [1032, 36] width 69 height 23
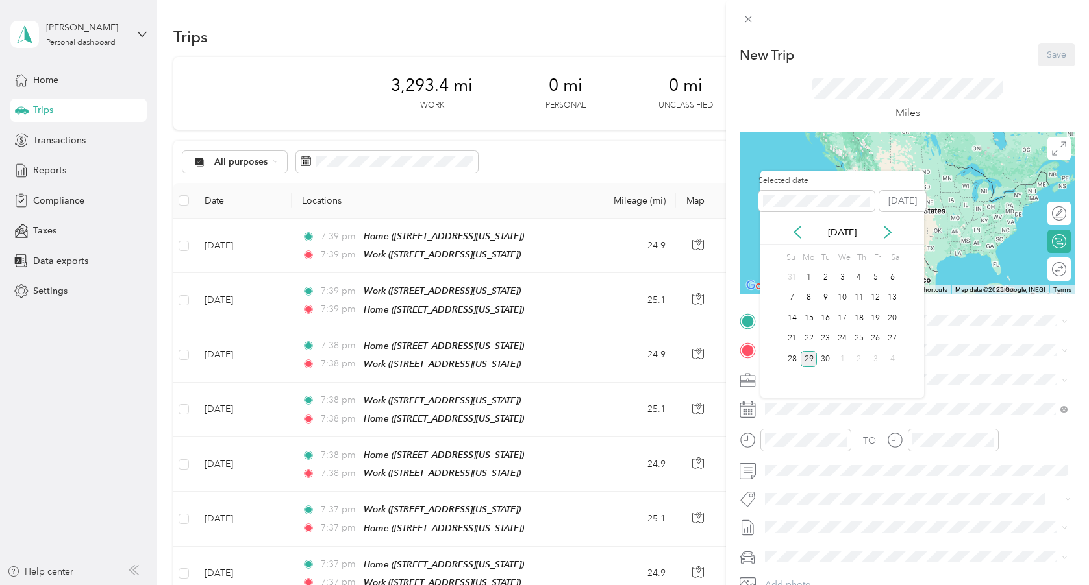
click at [796, 240] on div "[DATE]" at bounding box center [842, 233] width 164 height 24
click at [796, 229] on icon at bounding box center [797, 233] width 6 height 12
click at [839, 298] on div "6" at bounding box center [841, 298] width 17 height 16
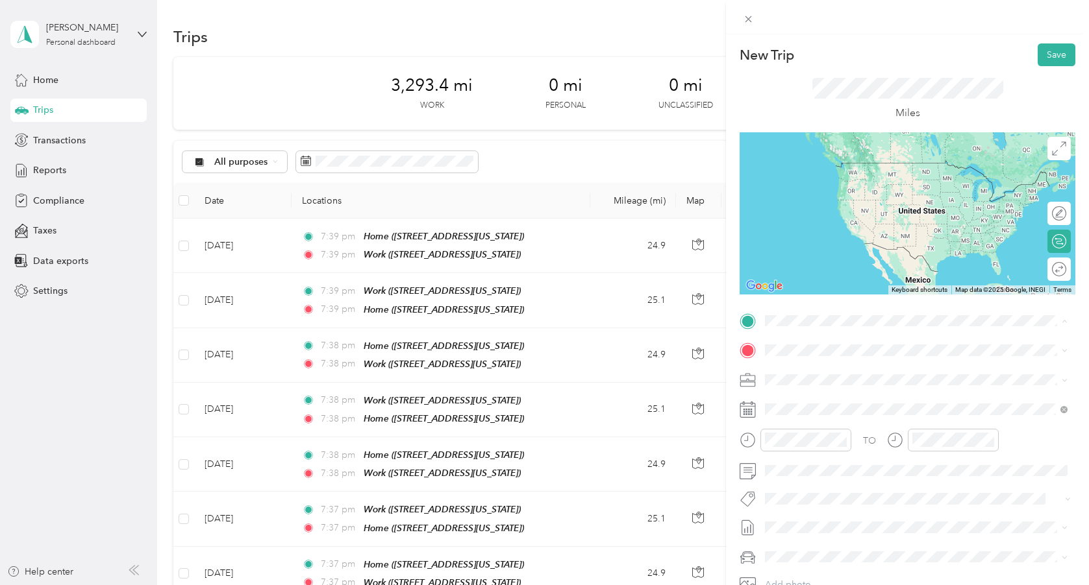
click at [828, 434] on div "Work [STREET_ADDRESS][US_STATE]" at bounding box center [854, 420] width 130 height 27
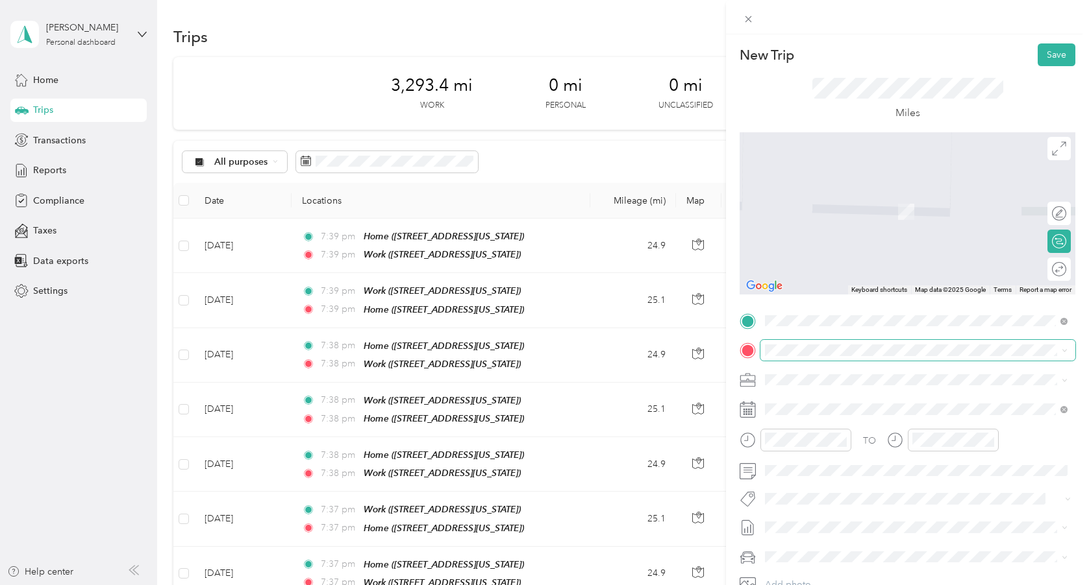
click at [815, 356] on span at bounding box center [917, 350] width 315 height 21
click at [820, 417] on span "[STREET_ADDRESS][US_STATE]" at bounding box center [854, 416] width 130 height 11
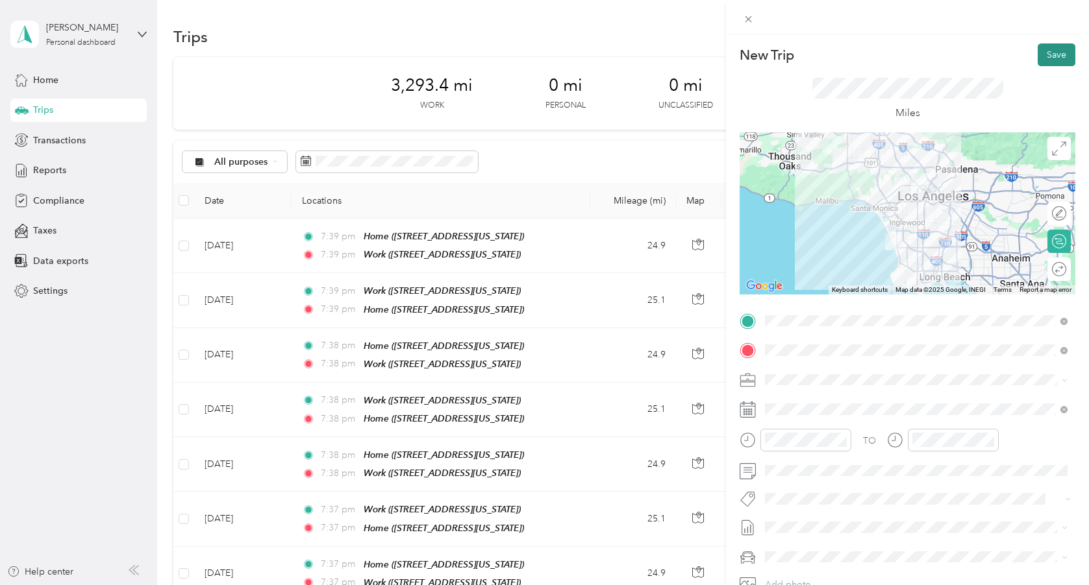
click at [1049, 60] on button "Save" at bounding box center [1056, 54] width 38 height 23
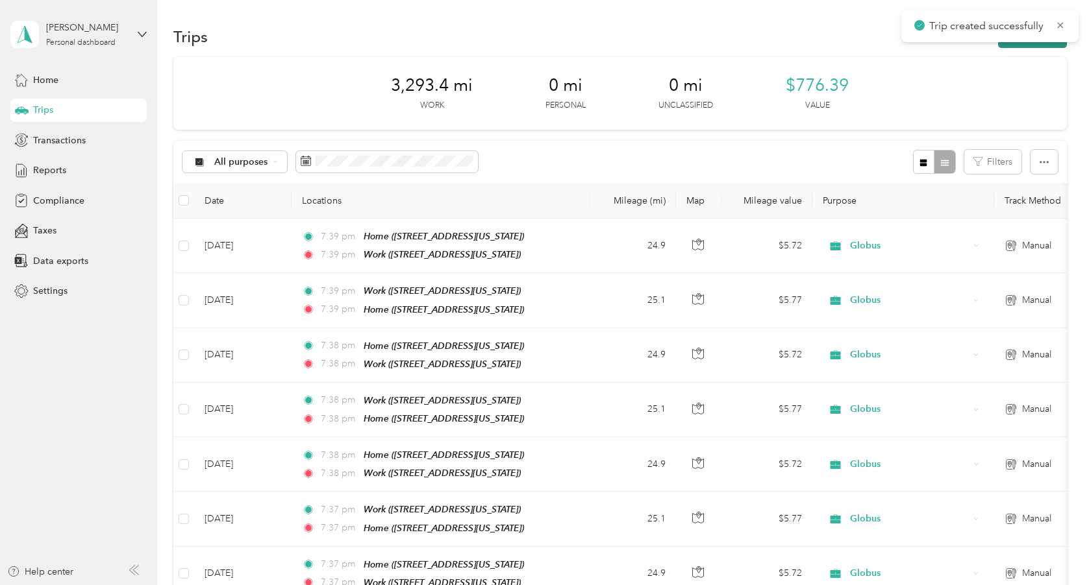
click at [1035, 44] on button "New trip" at bounding box center [1032, 36] width 69 height 23
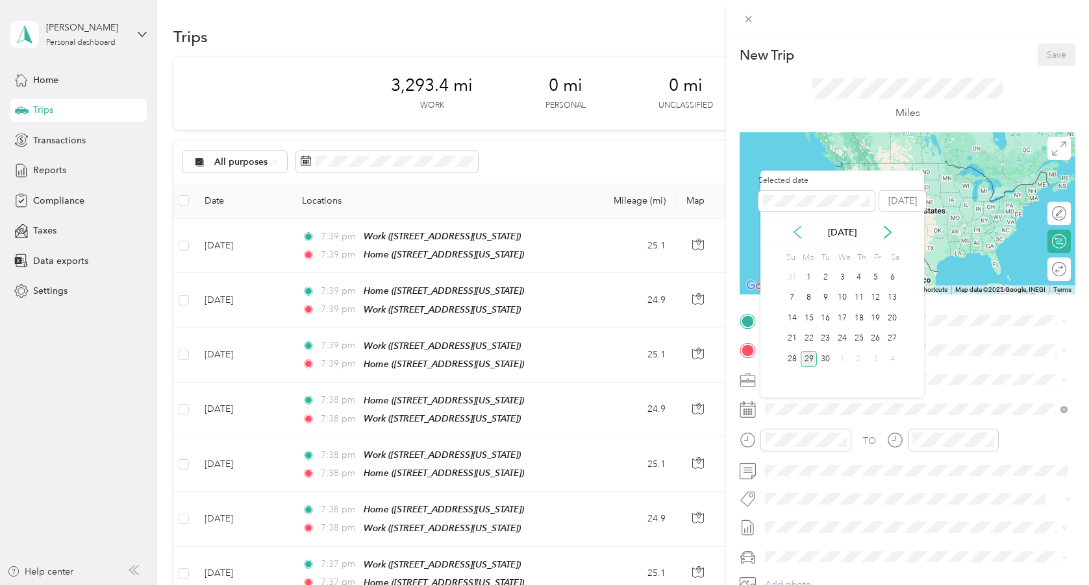
click at [799, 230] on icon at bounding box center [797, 232] width 13 height 13
click at [861, 292] on div "7" at bounding box center [858, 298] width 17 height 16
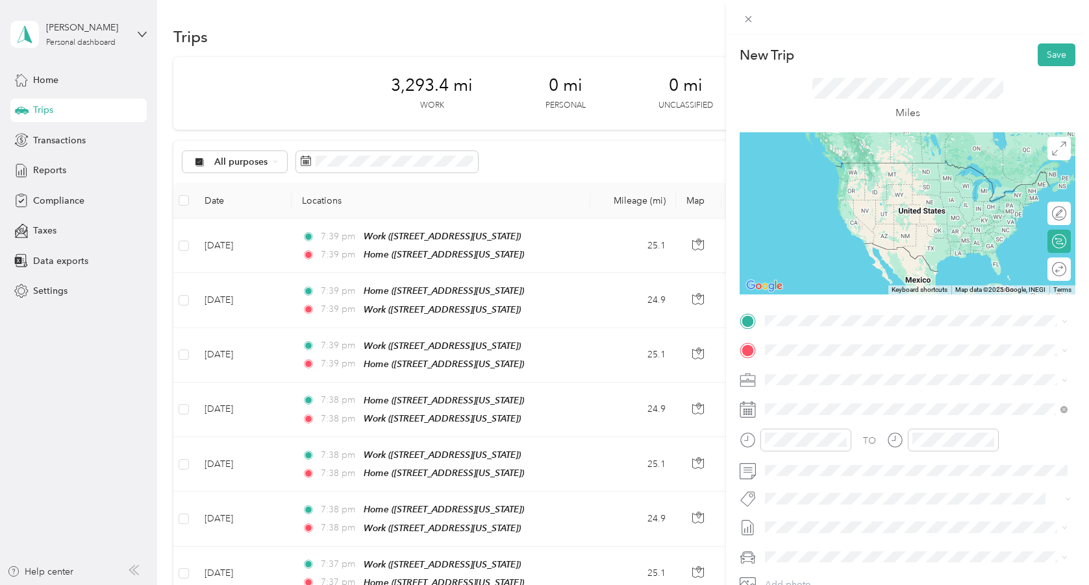
click at [836, 389] on div "Home [STREET_ADDRESS][US_STATE]" at bounding box center [854, 379] width 130 height 27
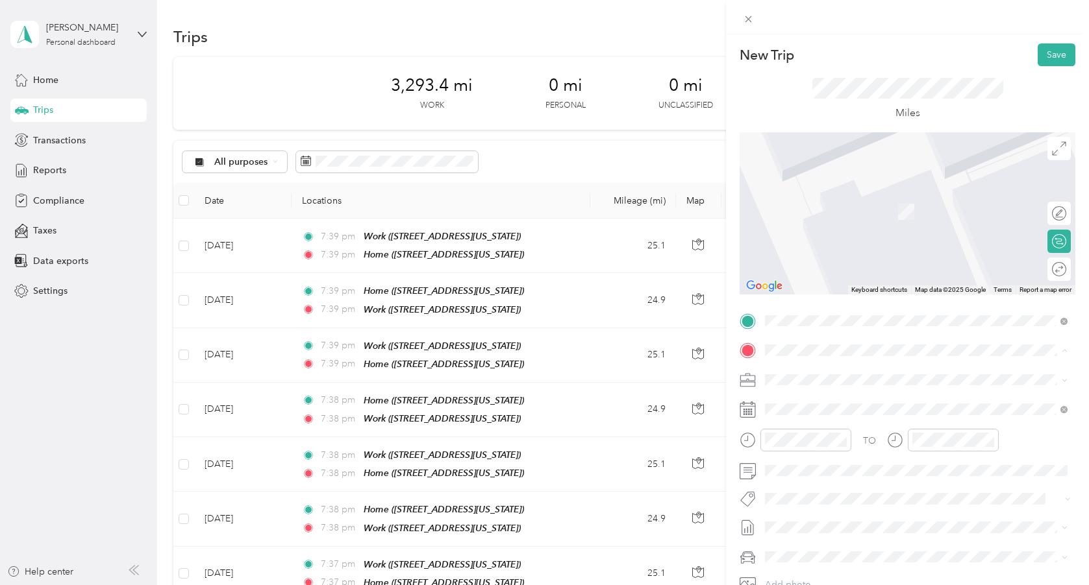
click at [837, 461] on div "Work [STREET_ADDRESS][US_STATE]" at bounding box center [854, 450] width 130 height 27
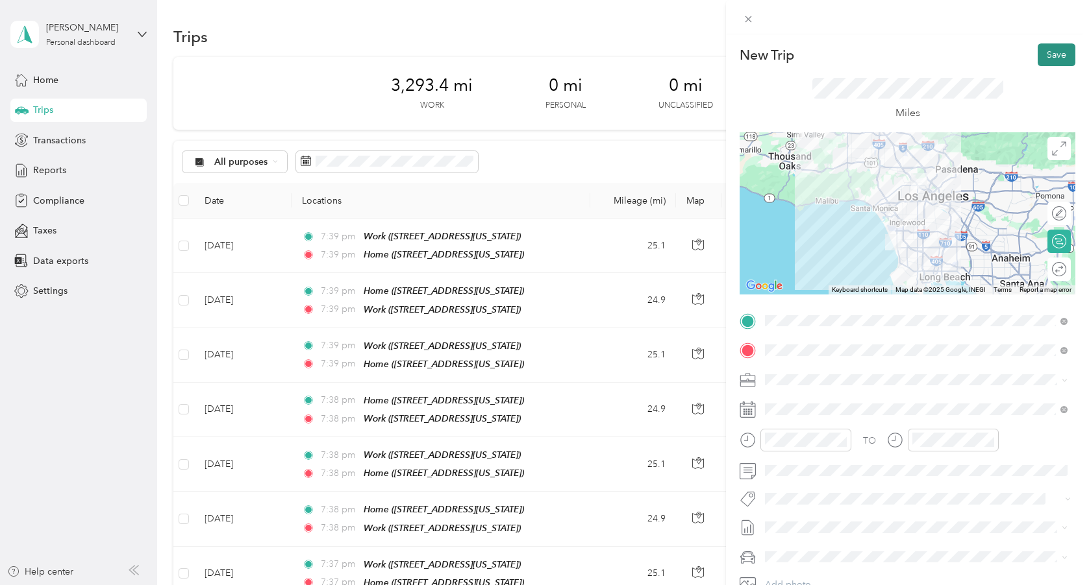
click at [1053, 51] on button "Save" at bounding box center [1056, 54] width 38 height 23
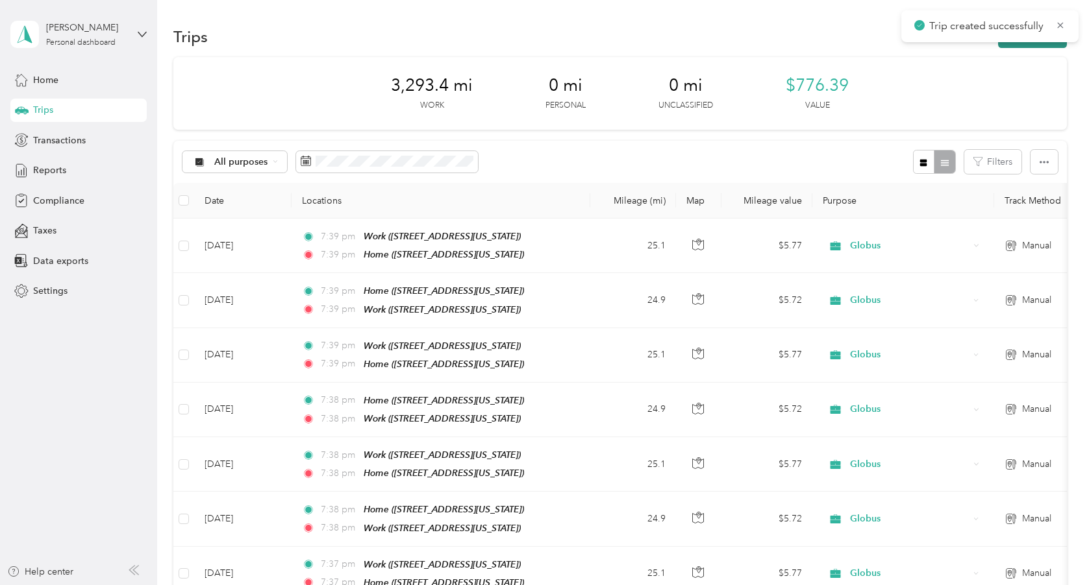
click at [1035, 47] on button "New trip" at bounding box center [1032, 36] width 69 height 23
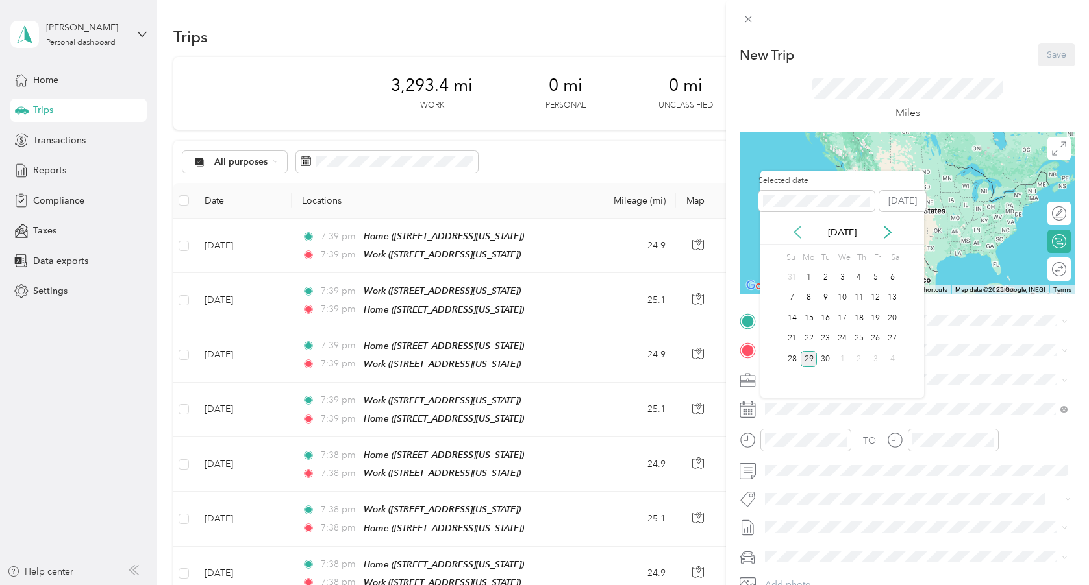
click at [800, 232] on icon at bounding box center [797, 232] width 13 height 13
click at [858, 293] on div "7" at bounding box center [858, 298] width 17 height 16
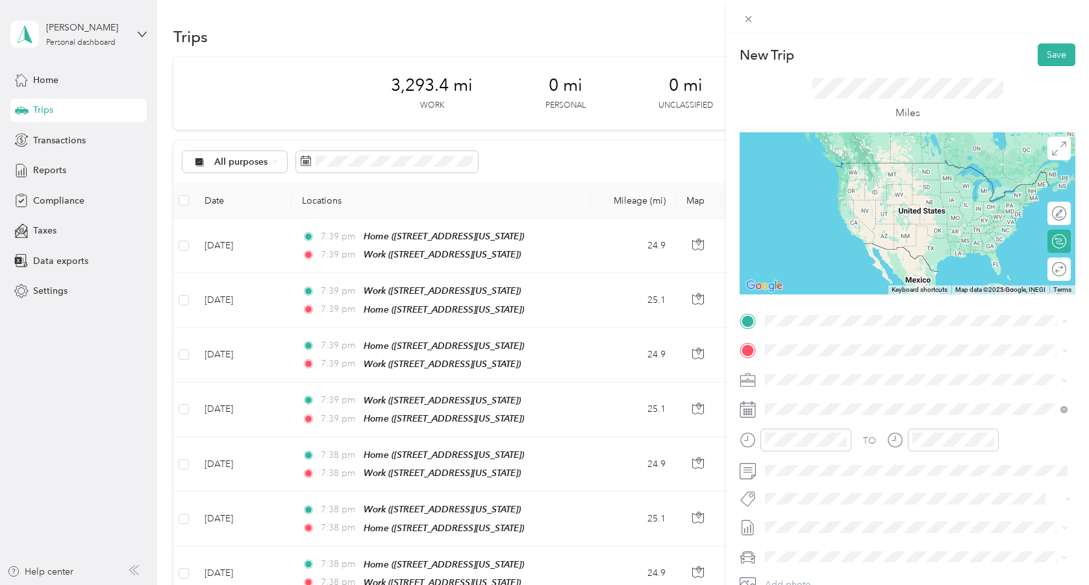
click at [802, 434] on div "Work [STREET_ADDRESS][US_STATE]" at bounding box center [854, 420] width 130 height 27
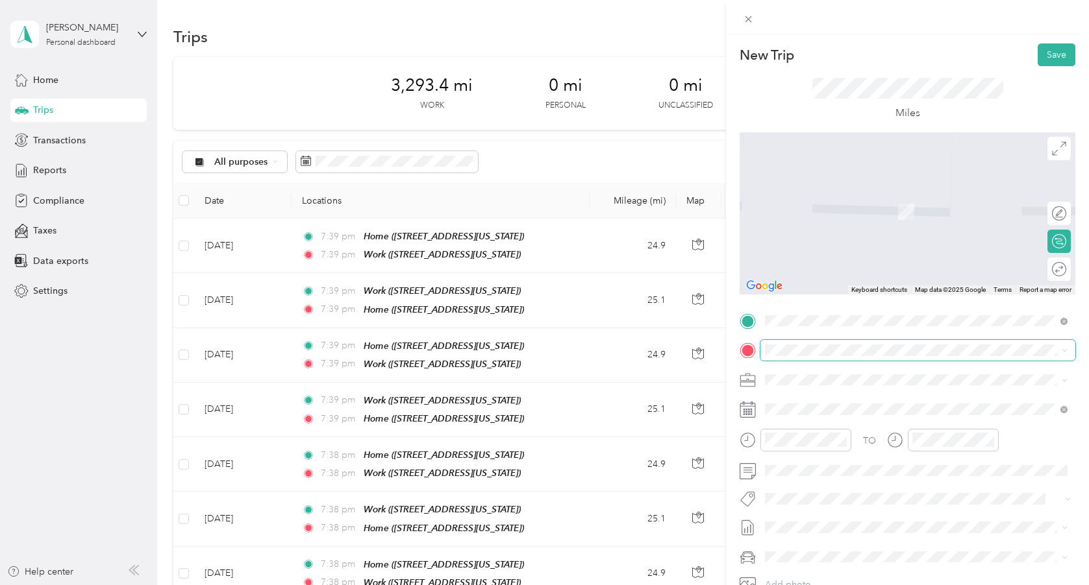
click at [801, 357] on span at bounding box center [917, 350] width 315 height 21
click at [815, 421] on span "[STREET_ADDRESS][US_STATE]" at bounding box center [854, 415] width 130 height 11
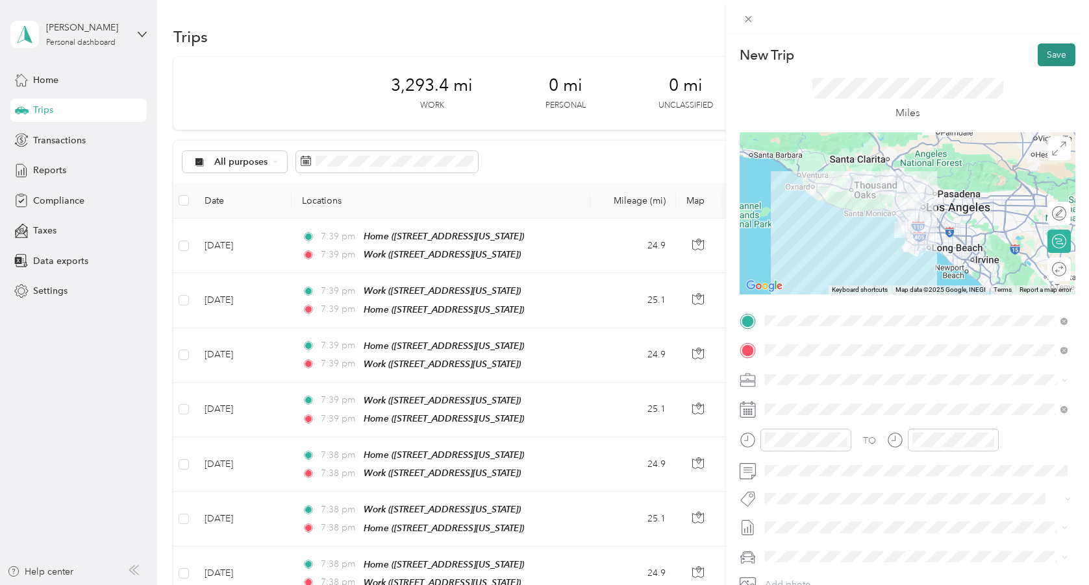
click at [1050, 57] on button "Save" at bounding box center [1056, 54] width 38 height 23
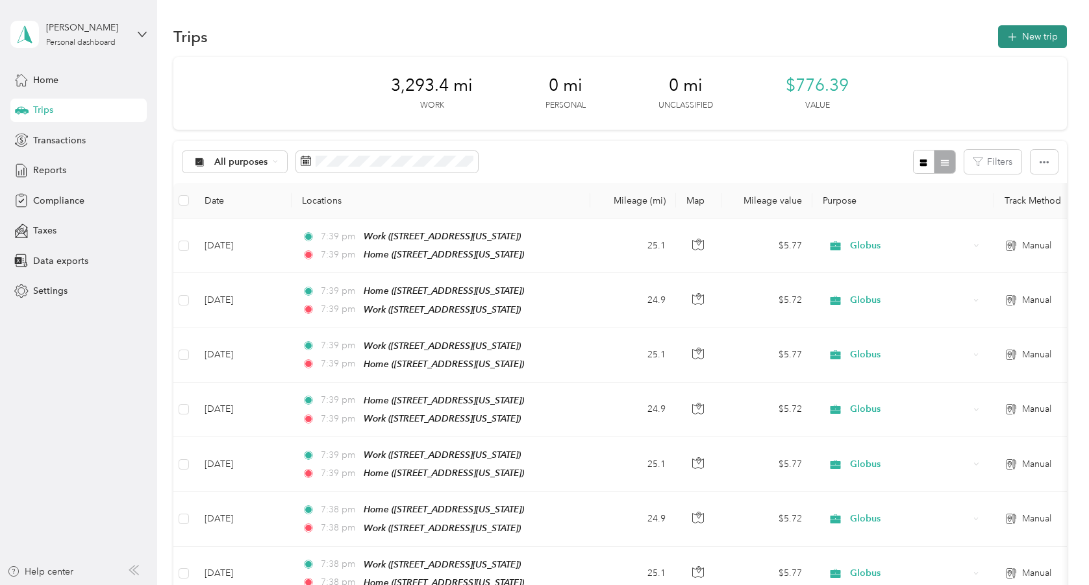
click at [1033, 38] on button "New trip" at bounding box center [1032, 36] width 69 height 23
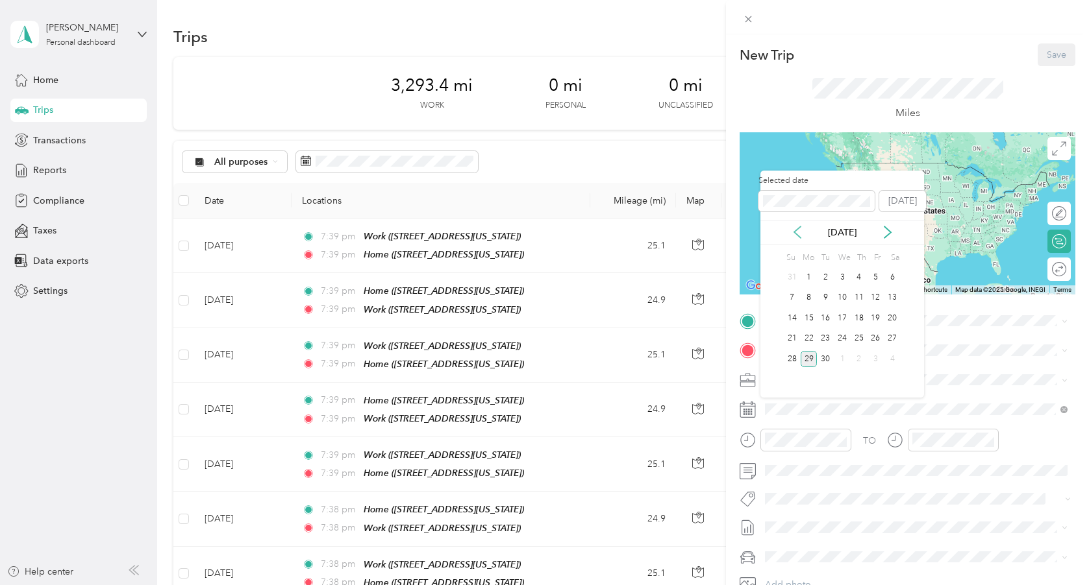
click at [797, 234] on icon at bounding box center [797, 233] width 6 height 12
click at [880, 302] on div "8" at bounding box center [875, 298] width 17 height 16
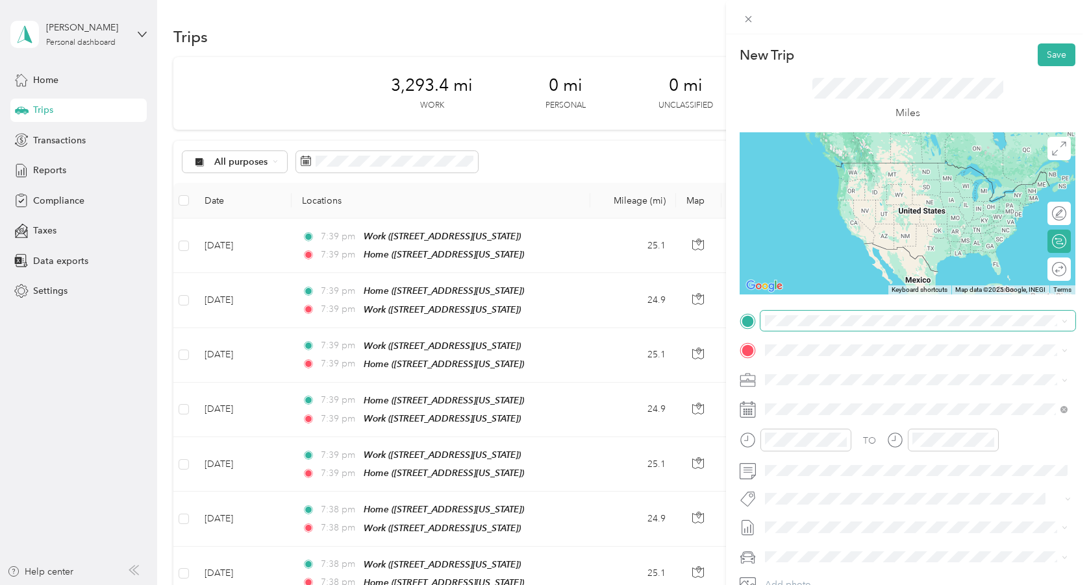
click at [831, 311] on span at bounding box center [917, 321] width 315 height 21
click at [827, 328] on span at bounding box center [917, 321] width 315 height 21
click at [815, 389] on div "Home [STREET_ADDRESS][US_STATE]" at bounding box center [854, 378] width 130 height 27
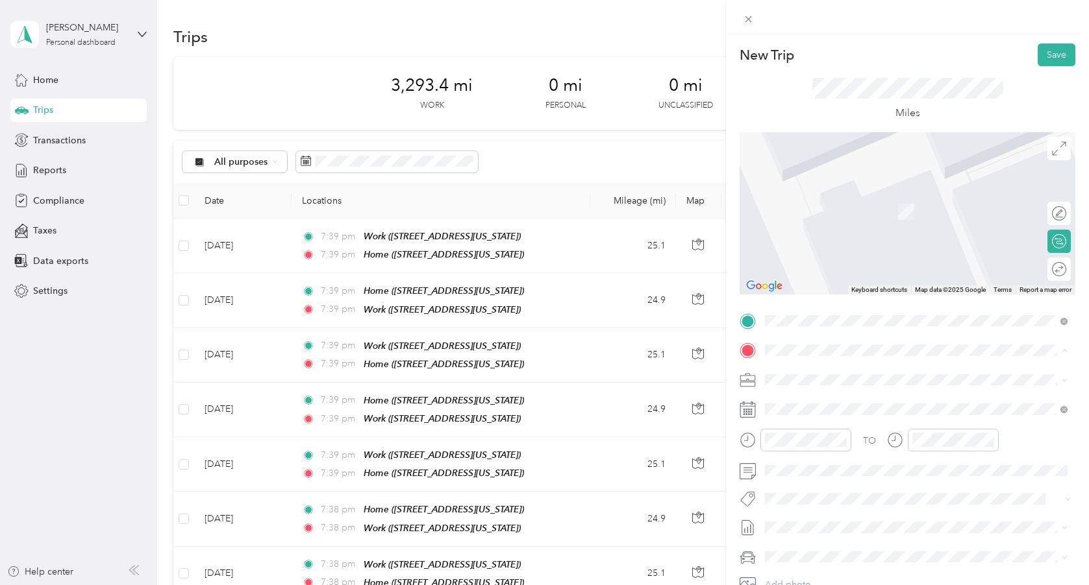
click at [812, 449] on div "Work" at bounding box center [854, 443] width 130 height 12
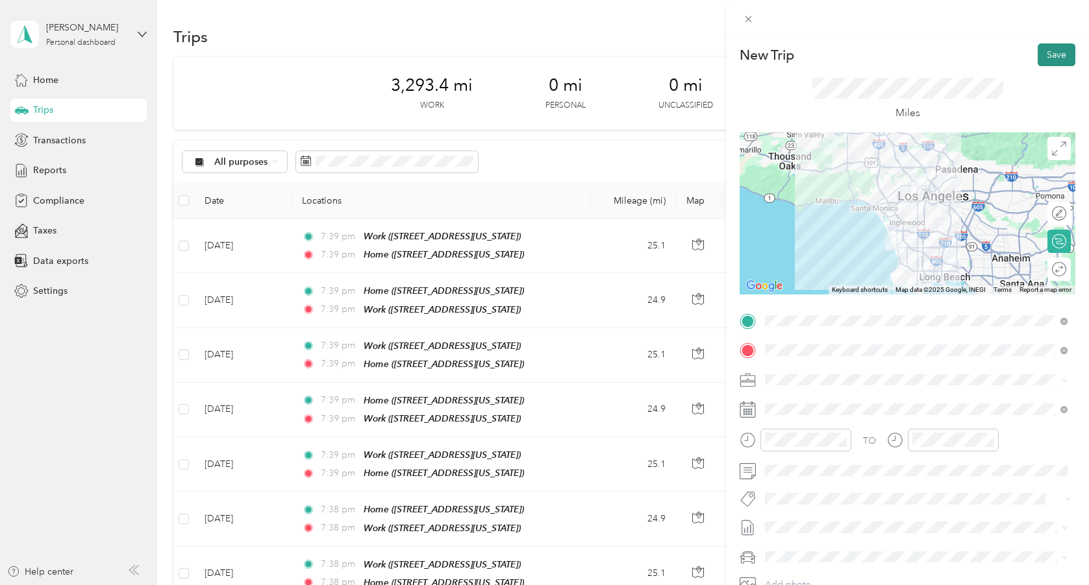
click at [1048, 55] on button "Save" at bounding box center [1056, 54] width 38 height 23
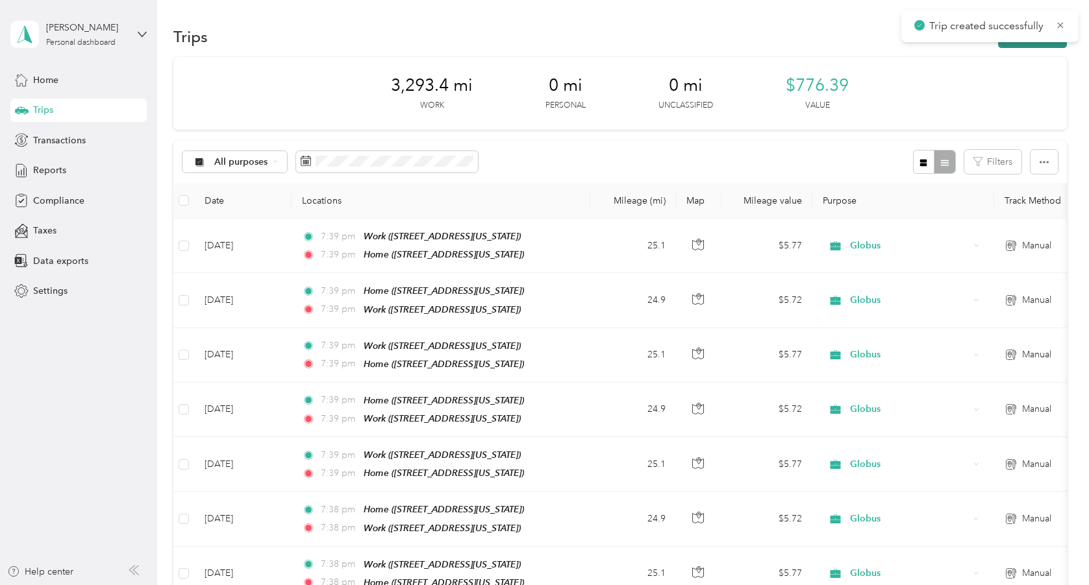
click at [1029, 45] on button "New trip" at bounding box center [1032, 36] width 69 height 23
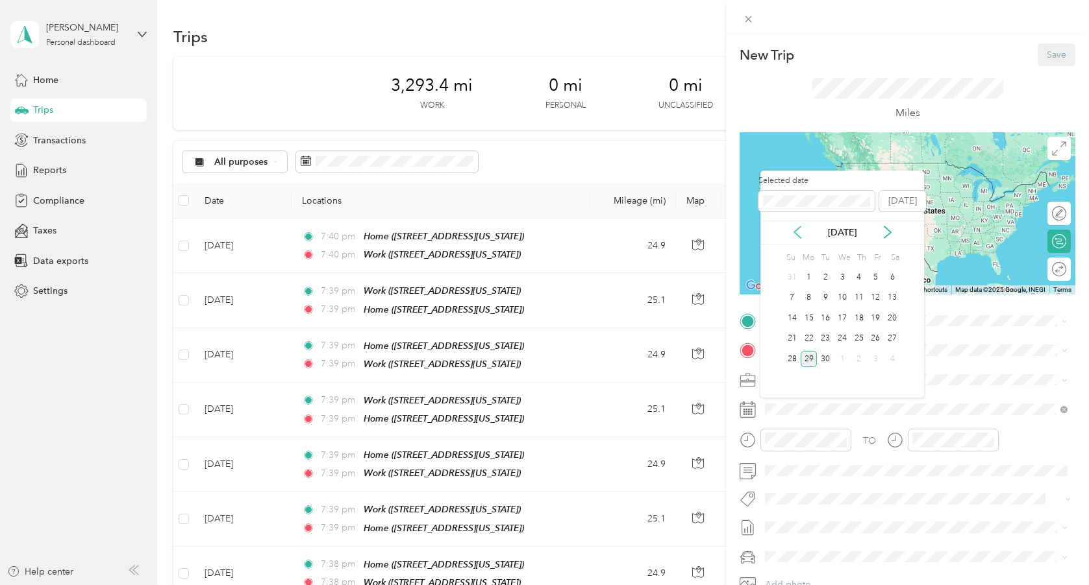
click at [798, 232] on icon at bounding box center [797, 232] width 13 height 13
click at [873, 299] on div "8" at bounding box center [875, 298] width 17 height 16
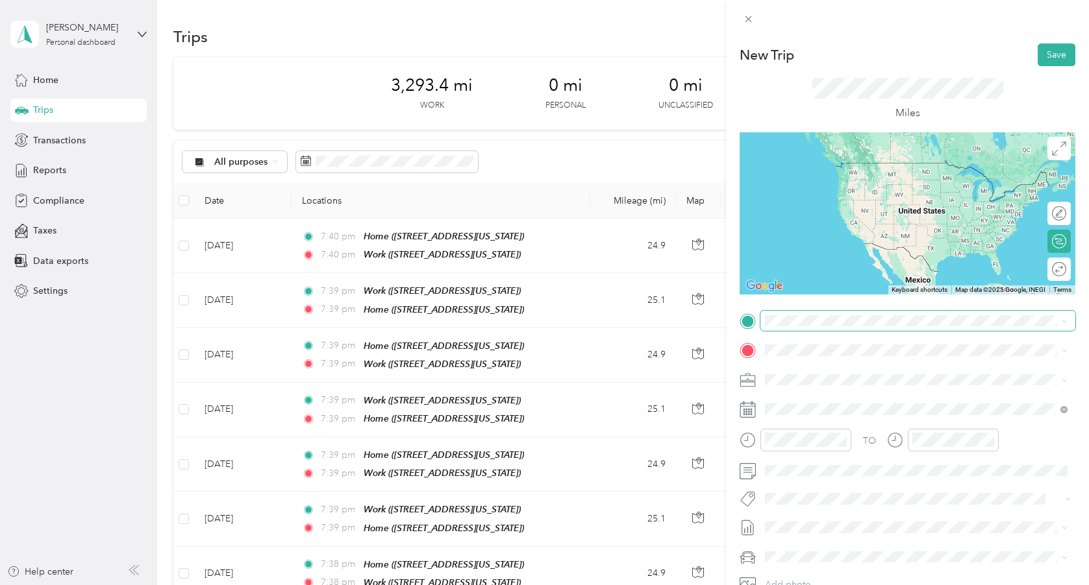
click at [841, 328] on span at bounding box center [917, 321] width 315 height 21
click at [831, 434] on div "Work [STREET_ADDRESS][US_STATE]" at bounding box center [854, 420] width 130 height 27
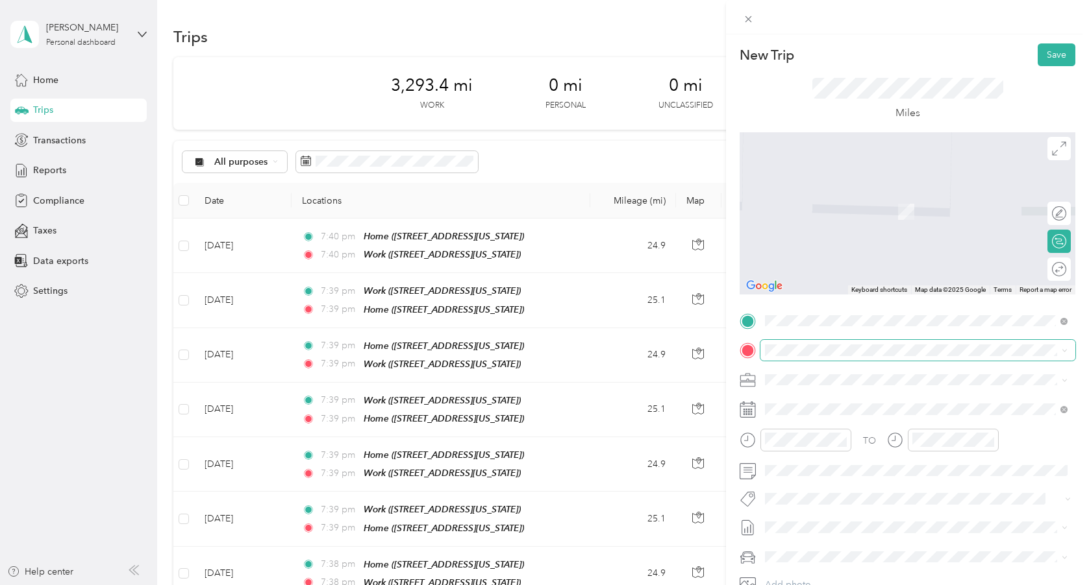
click at [798, 356] on span at bounding box center [917, 350] width 315 height 21
click at [812, 415] on span "[STREET_ADDRESS][US_STATE]" at bounding box center [854, 415] width 130 height 11
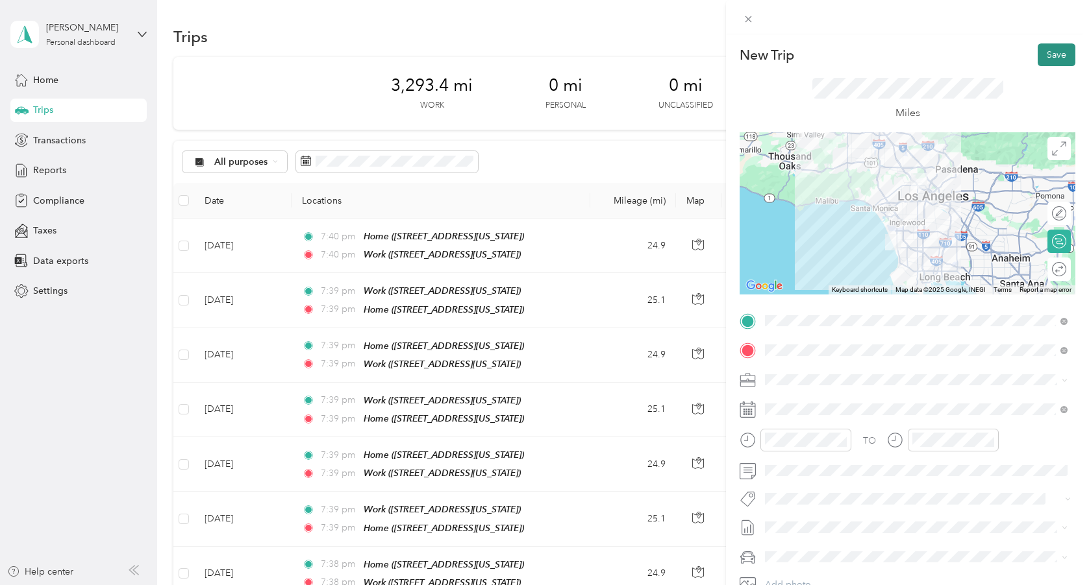
click at [1046, 56] on button "Save" at bounding box center [1056, 54] width 38 height 23
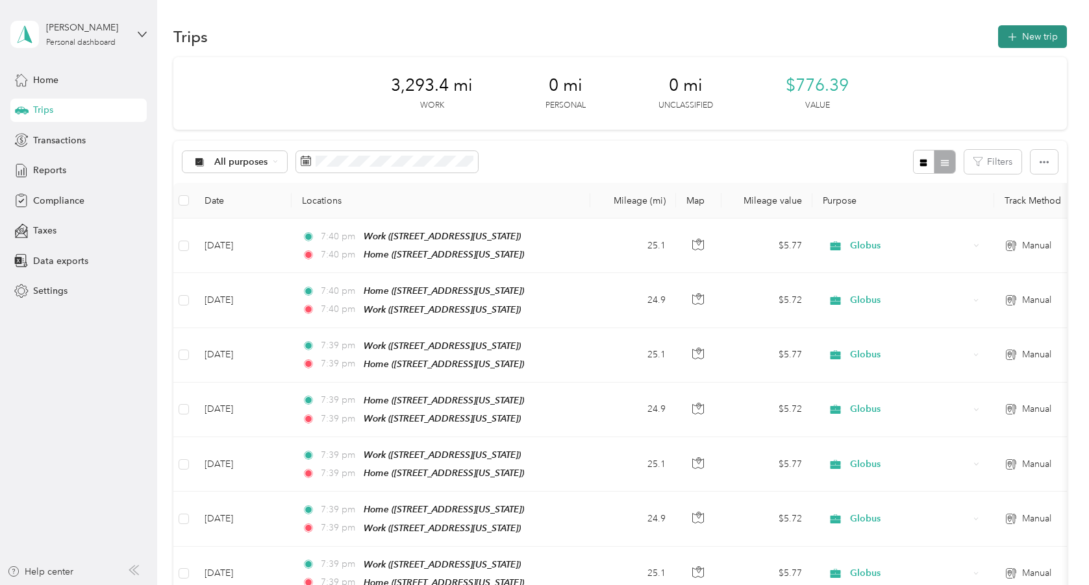
click at [1035, 34] on button "New trip" at bounding box center [1032, 36] width 69 height 23
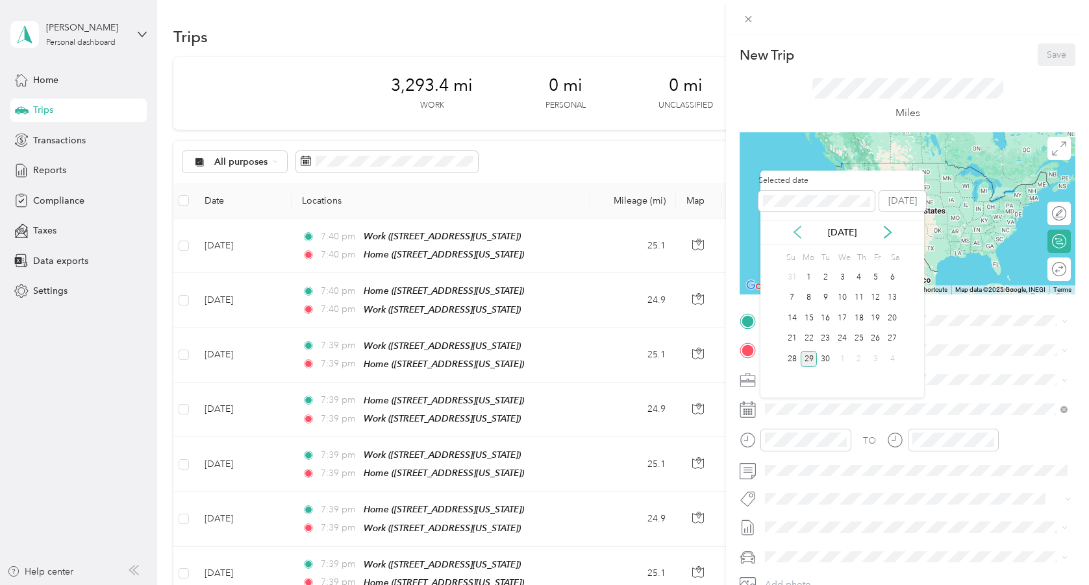
click at [792, 233] on icon at bounding box center [797, 232] width 13 height 13
click at [805, 315] on div "11" at bounding box center [808, 318] width 17 height 16
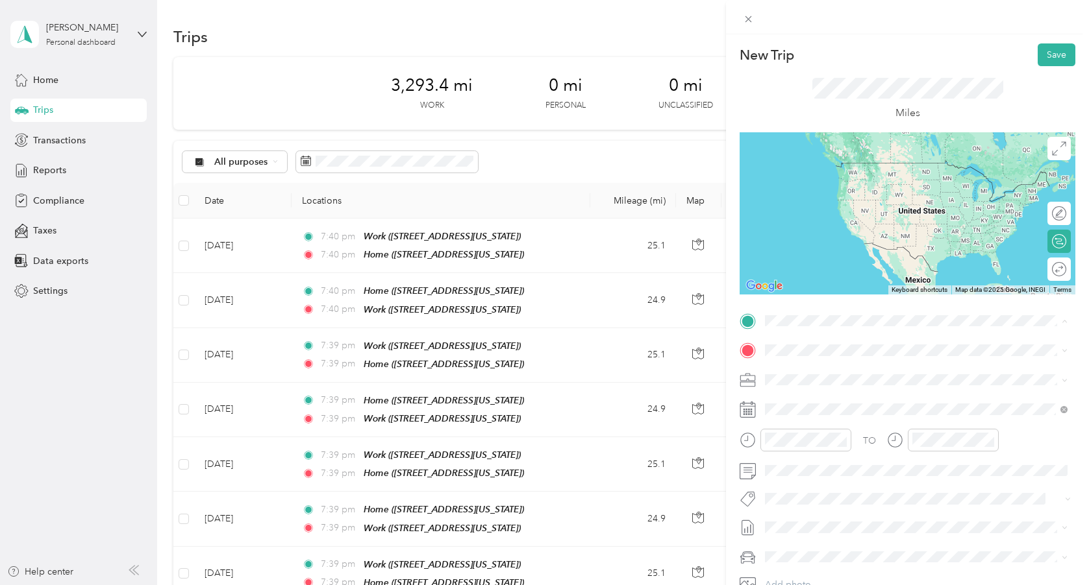
click at [826, 384] on span "[STREET_ADDRESS][US_STATE]" at bounding box center [854, 386] width 130 height 11
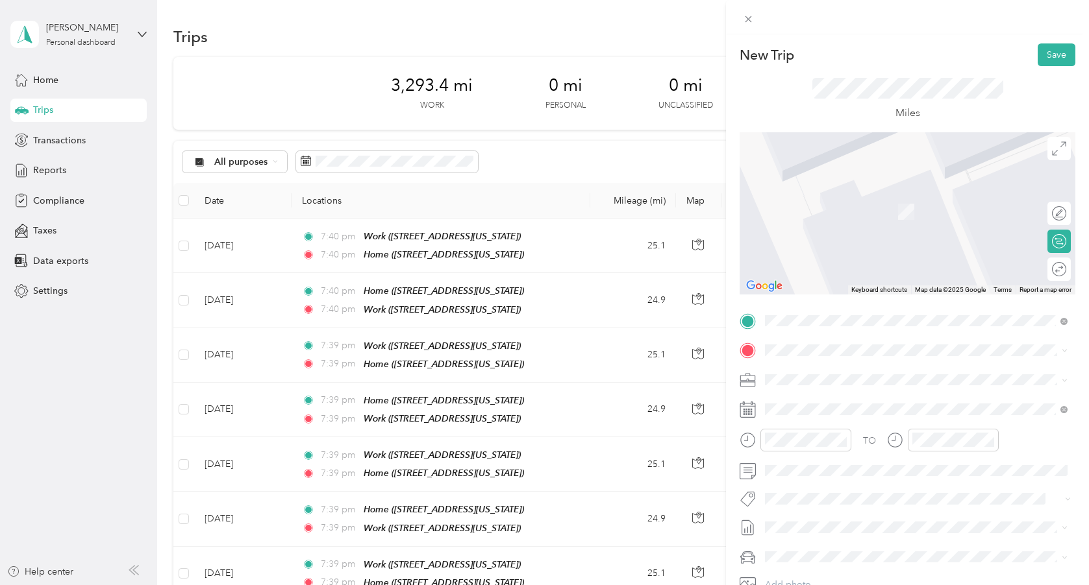
click at [824, 461] on span "[STREET_ADDRESS][US_STATE]" at bounding box center [854, 455] width 130 height 11
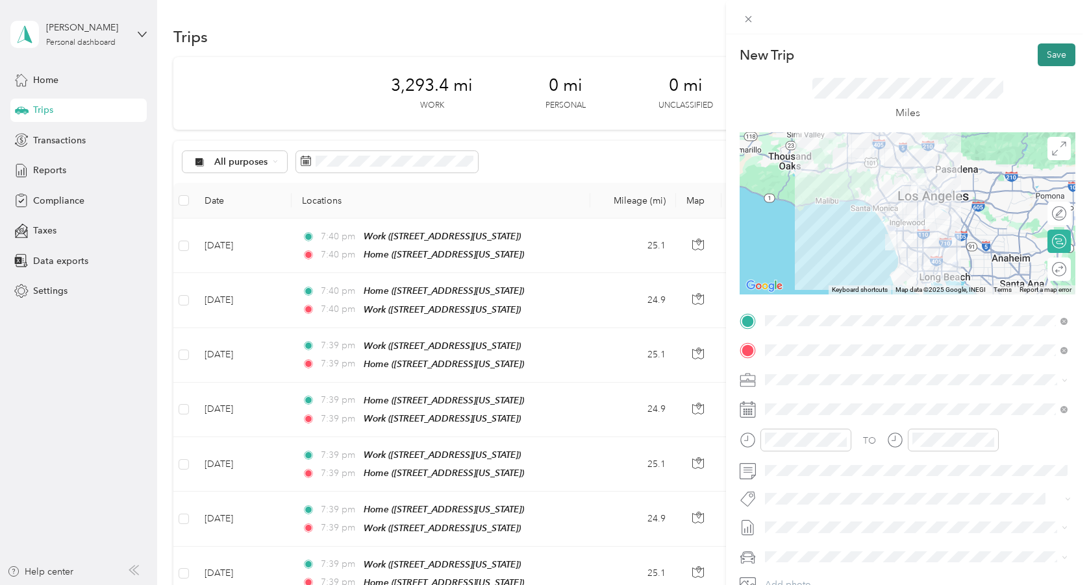
click at [1054, 59] on button "Save" at bounding box center [1056, 54] width 38 height 23
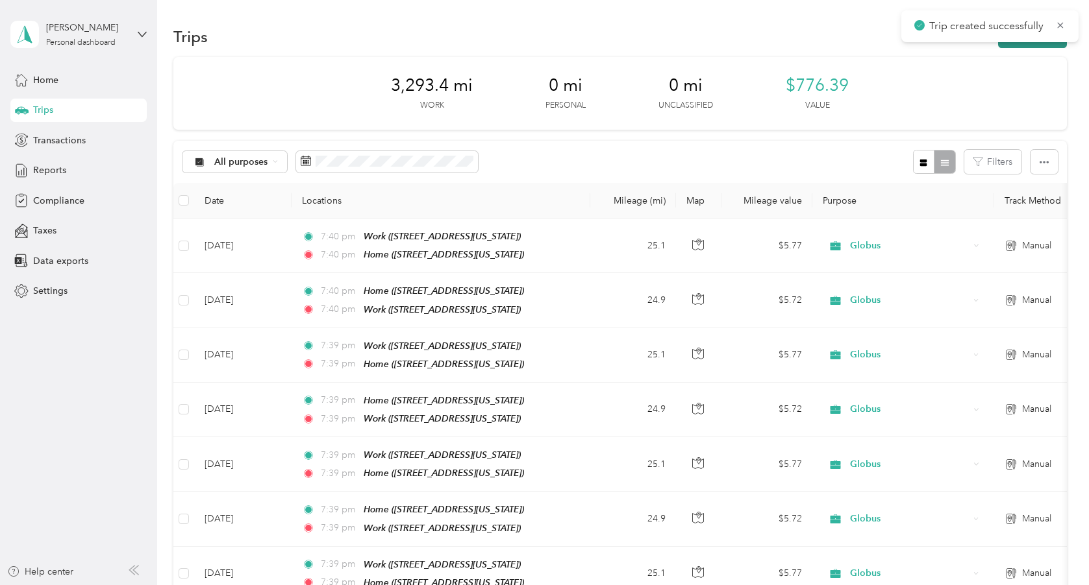
click at [1039, 47] on button "New trip" at bounding box center [1032, 36] width 69 height 23
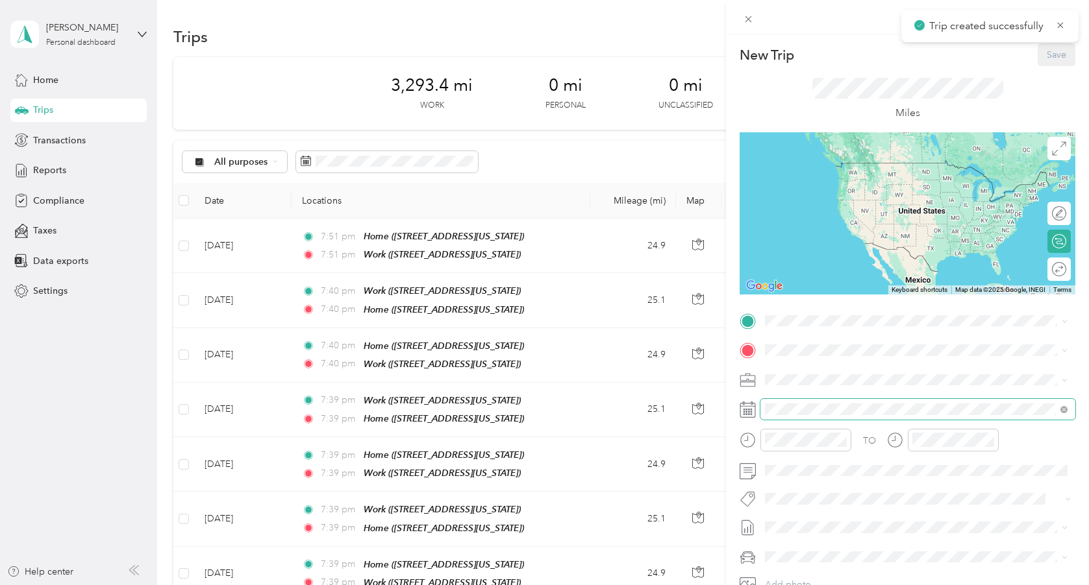
click at [797, 415] on span at bounding box center [917, 409] width 315 height 21
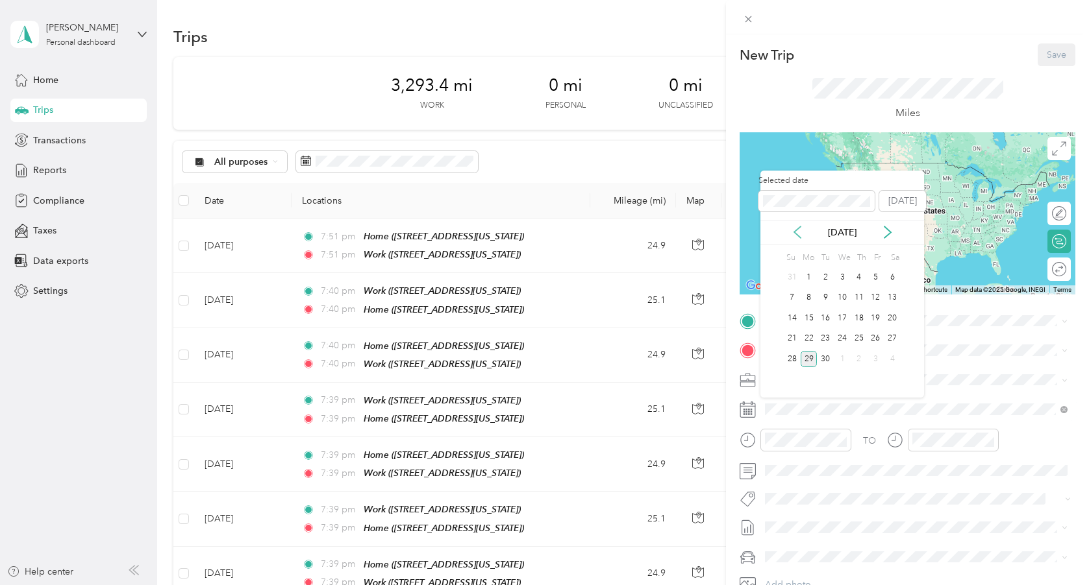
click at [798, 228] on icon at bounding box center [797, 233] width 6 height 12
click at [811, 317] on div "11" at bounding box center [808, 318] width 17 height 16
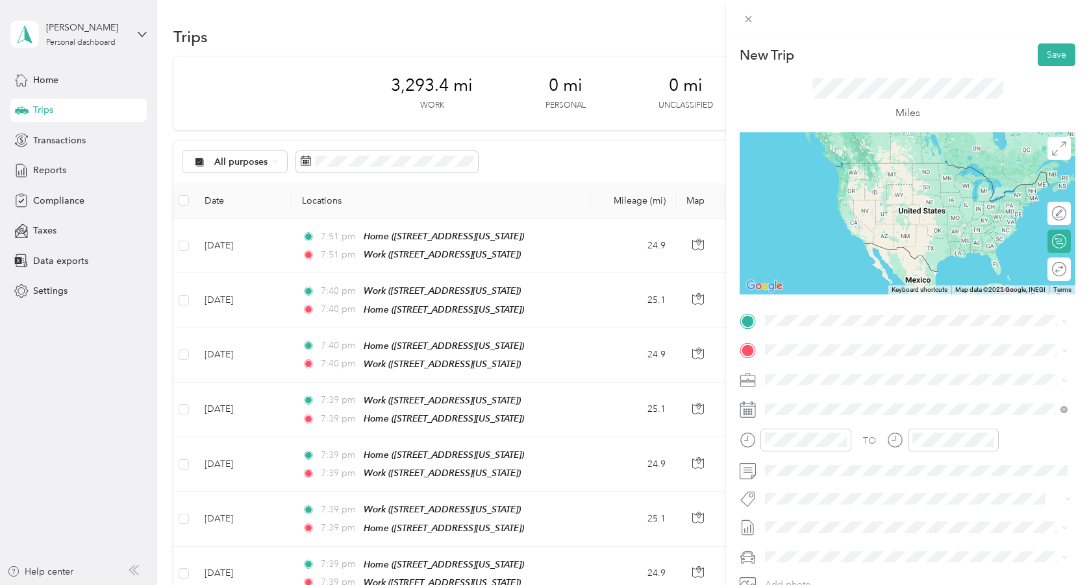
click at [820, 432] on span "[STREET_ADDRESS][US_STATE]" at bounding box center [854, 426] width 130 height 11
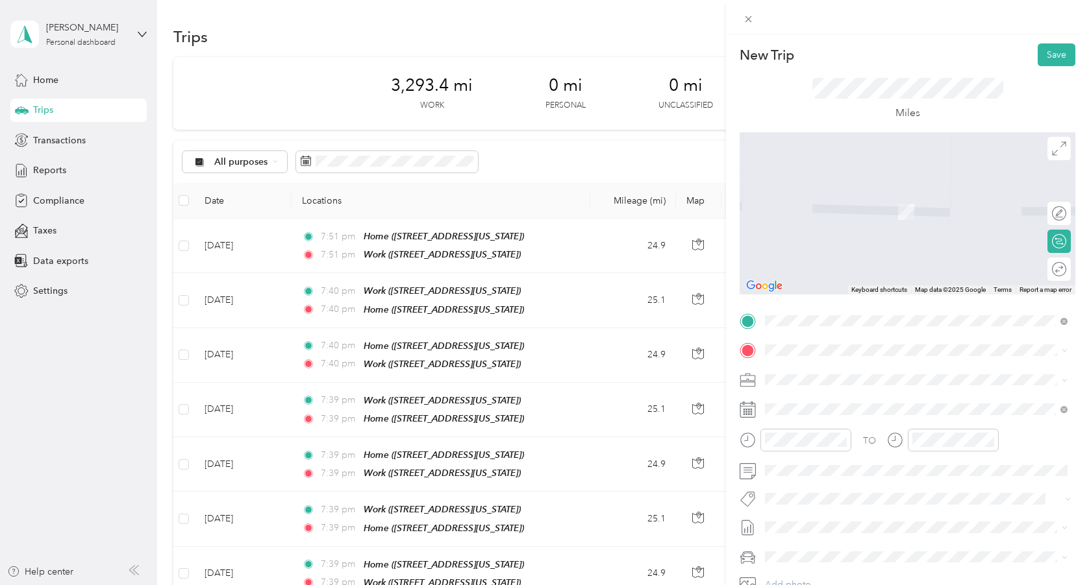
click at [820, 412] on span "[STREET_ADDRESS][US_STATE]" at bounding box center [854, 415] width 130 height 11
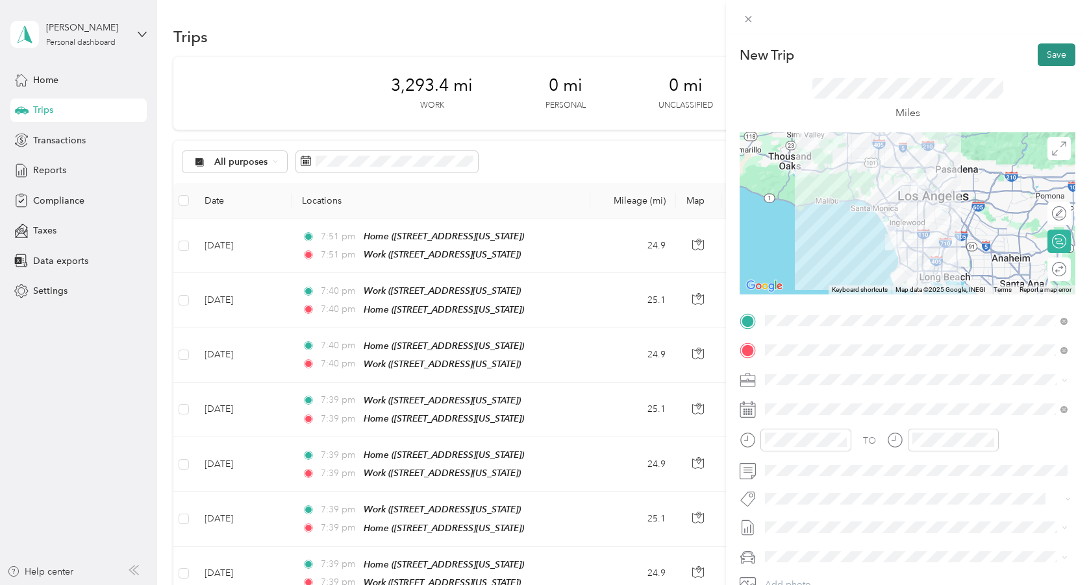
click at [1049, 55] on button "Save" at bounding box center [1056, 54] width 38 height 23
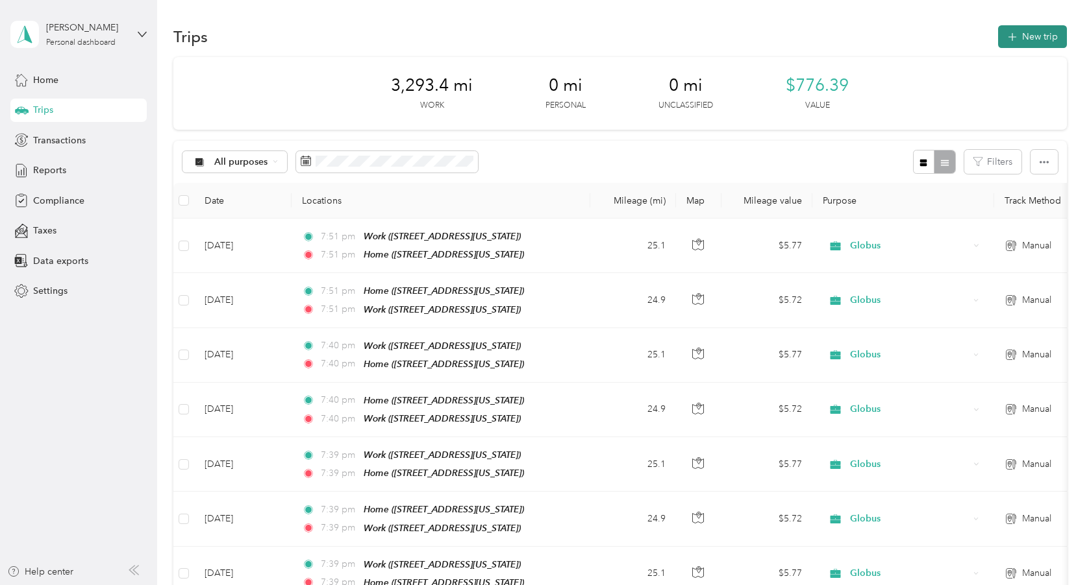
click at [1031, 38] on button "New trip" at bounding box center [1032, 36] width 69 height 23
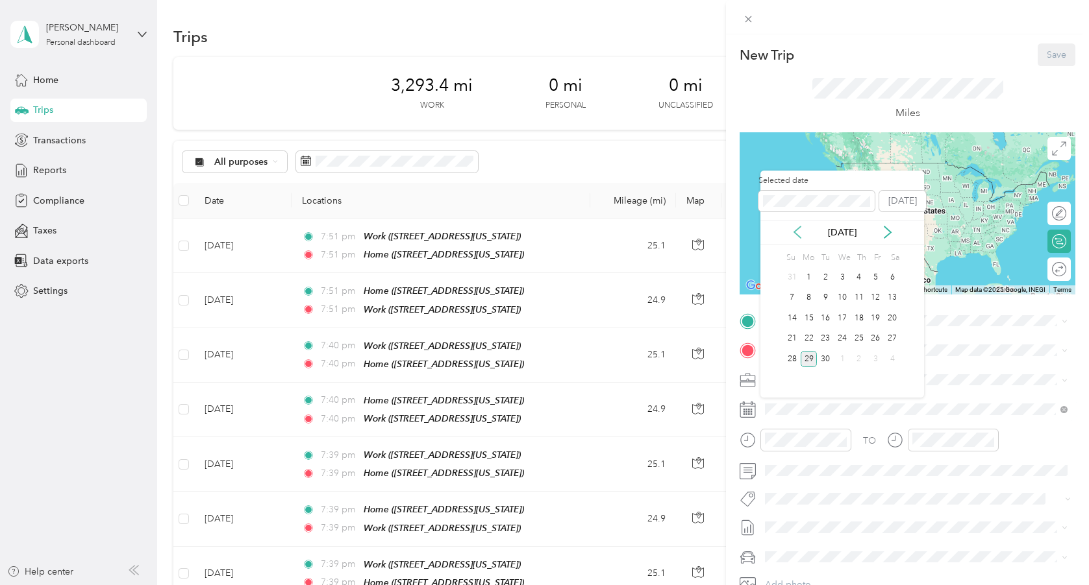
click at [799, 232] on icon at bounding box center [797, 232] width 13 height 13
click at [831, 317] on div "12" at bounding box center [825, 318] width 17 height 16
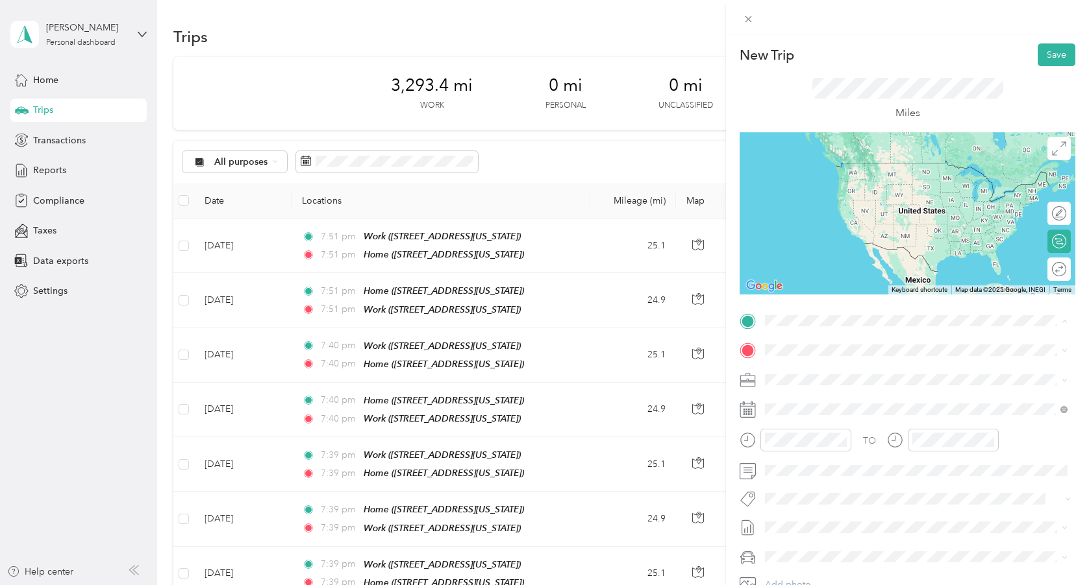
click at [809, 386] on span "[STREET_ADDRESS][US_STATE]" at bounding box center [854, 386] width 130 height 11
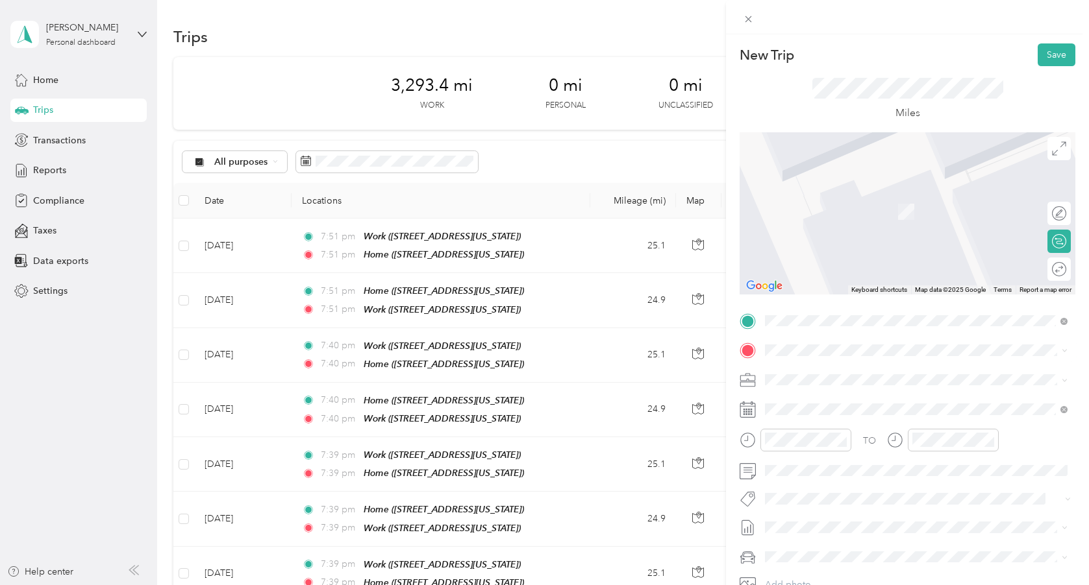
click at [818, 464] on div "Work [STREET_ADDRESS][US_STATE]" at bounding box center [854, 450] width 130 height 27
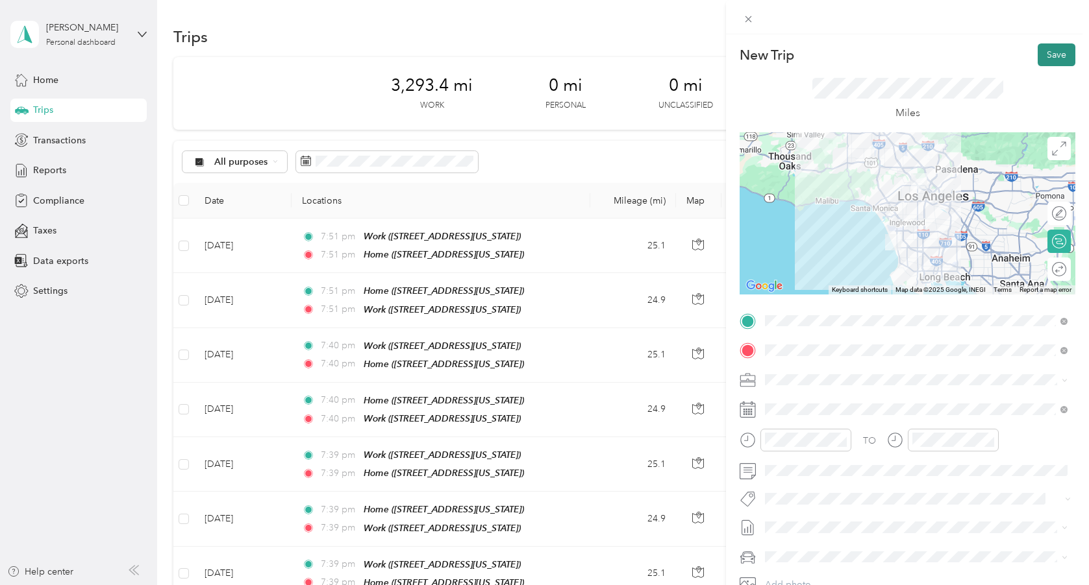
click at [1044, 51] on button "Save" at bounding box center [1056, 54] width 38 height 23
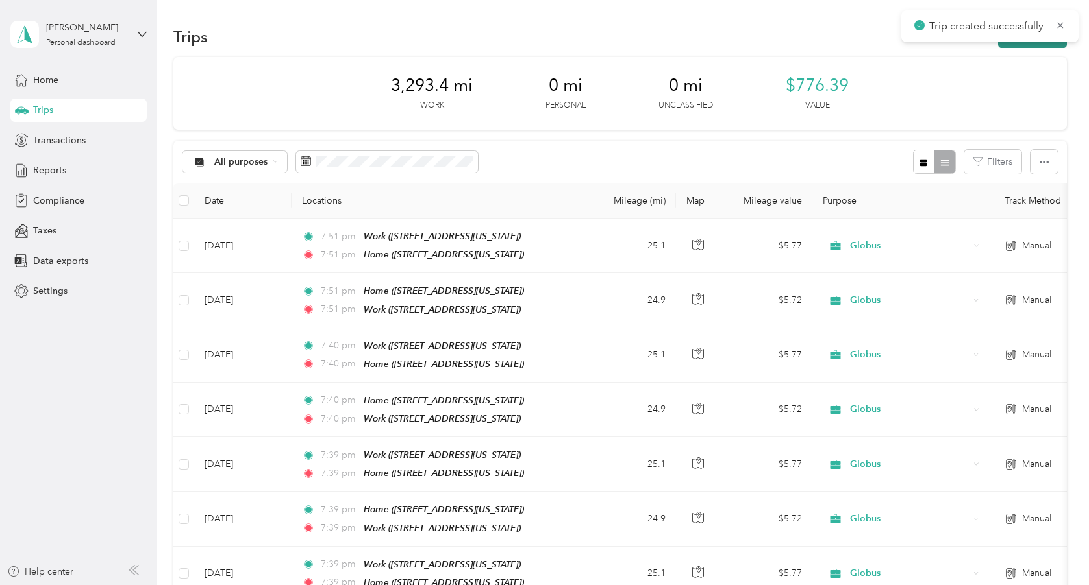
click at [1024, 45] on button "New trip" at bounding box center [1032, 36] width 69 height 23
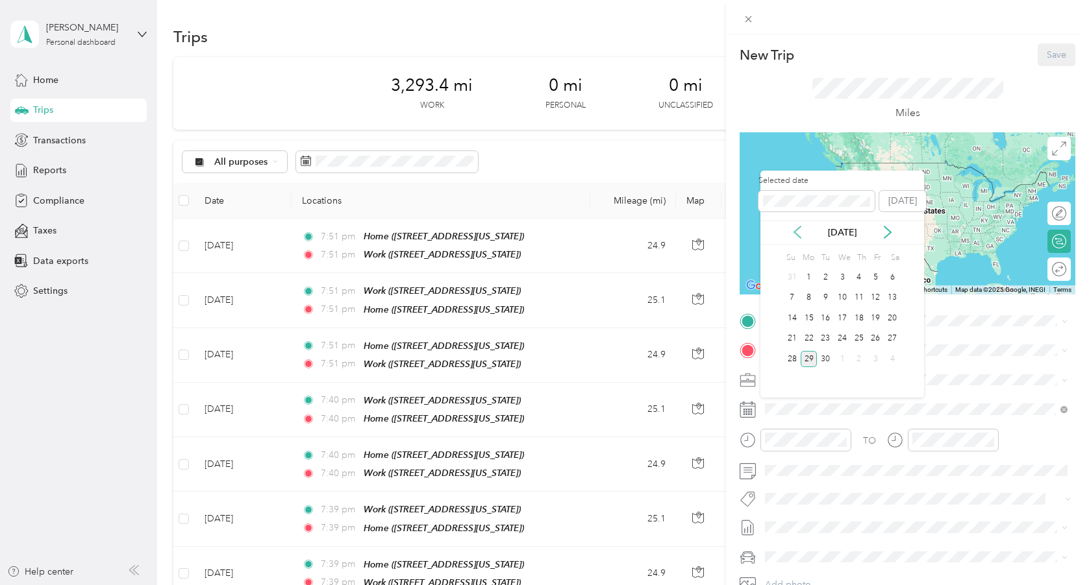
click at [802, 226] on icon at bounding box center [797, 232] width 13 height 13
click at [827, 316] on div "12" at bounding box center [825, 318] width 17 height 16
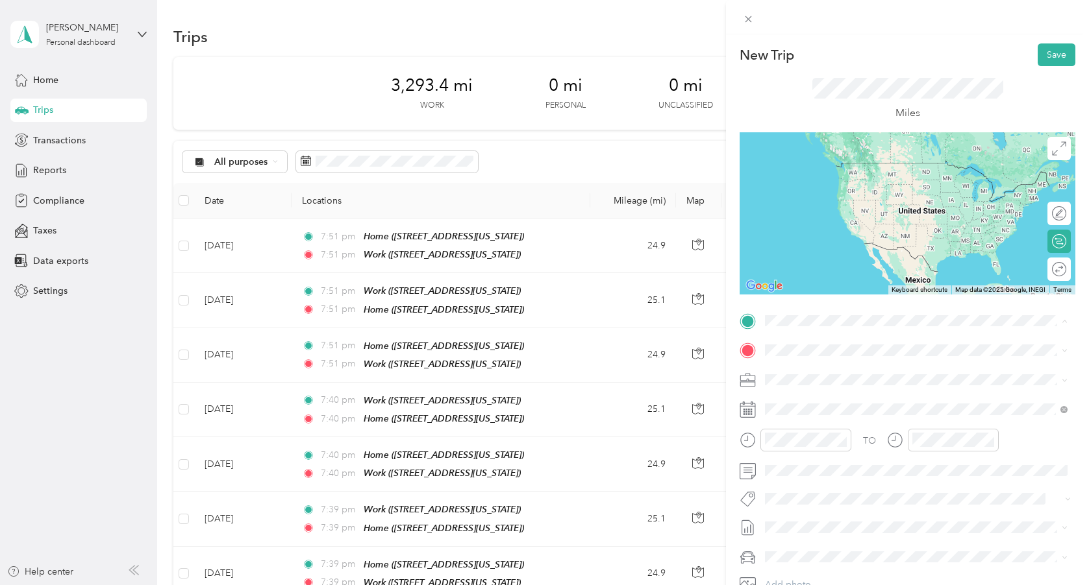
click at [824, 433] on span "[STREET_ADDRESS][US_STATE]" at bounding box center [854, 427] width 130 height 11
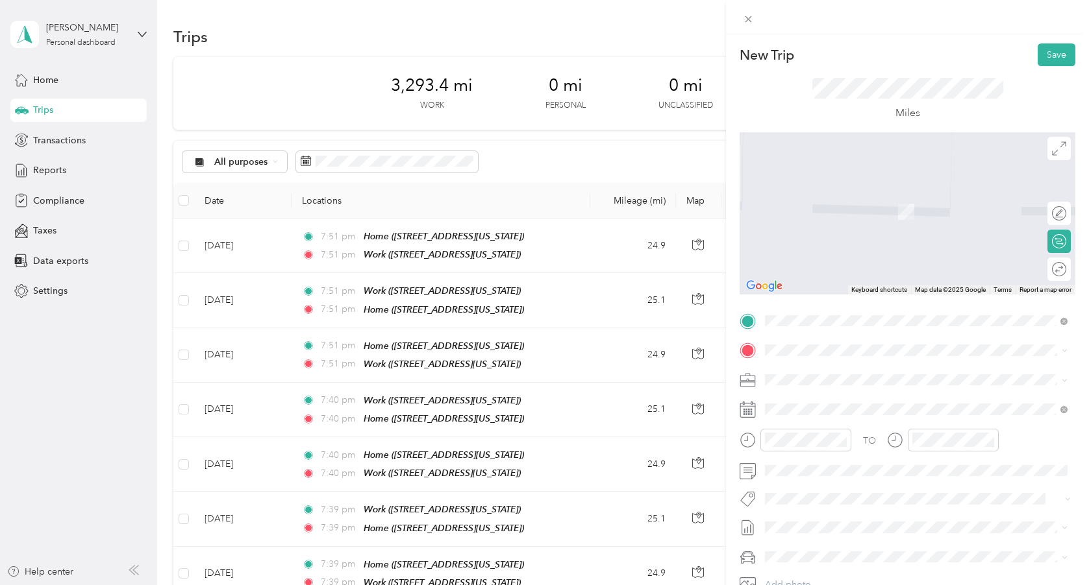
click at [832, 421] on span "[STREET_ADDRESS][US_STATE]" at bounding box center [854, 415] width 130 height 11
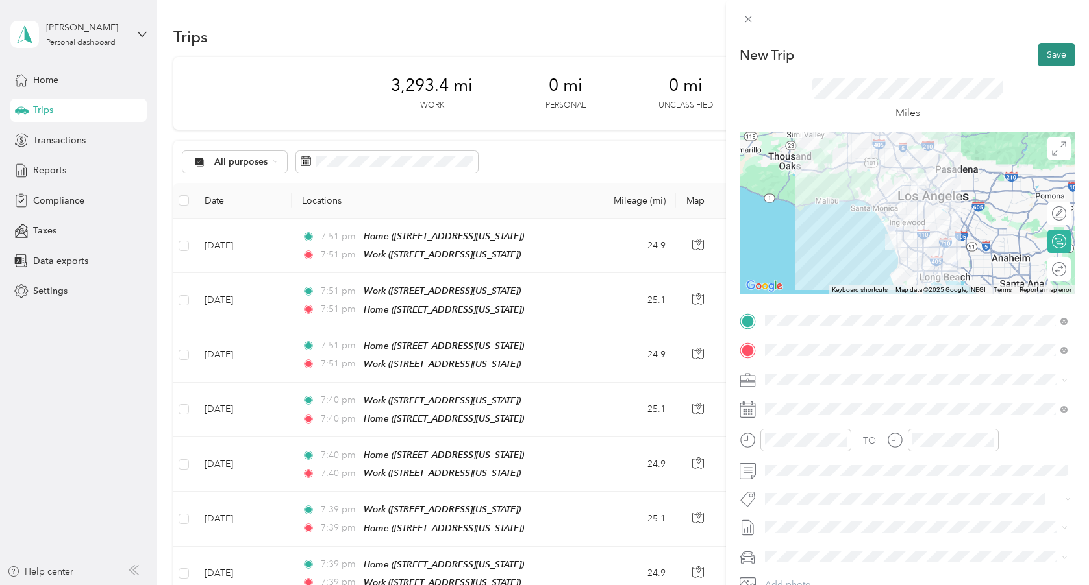
click at [1052, 57] on button "Save" at bounding box center [1056, 54] width 38 height 23
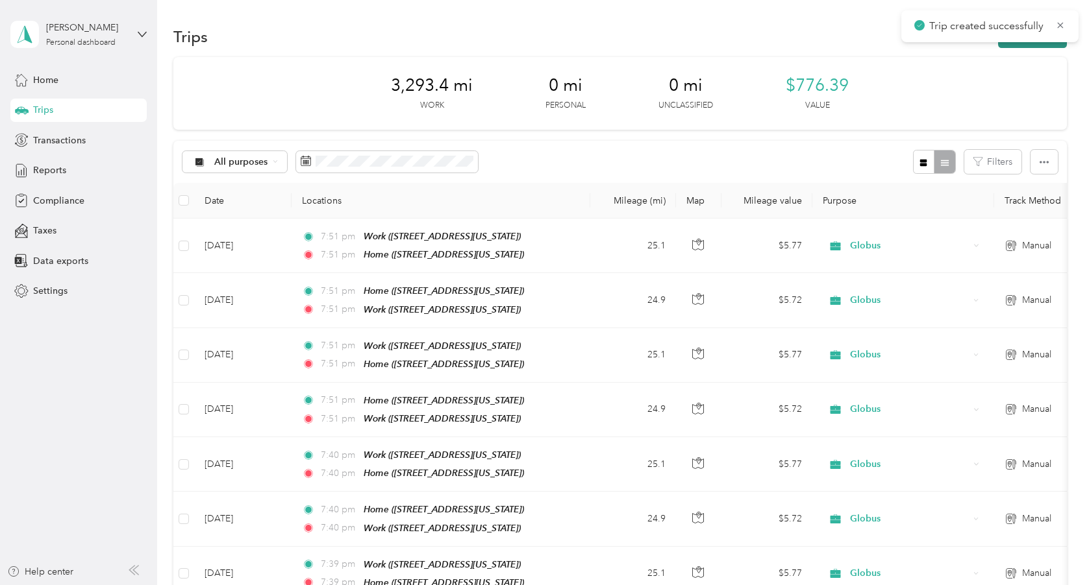
click at [1025, 45] on button "New trip" at bounding box center [1032, 36] width 69 height 23
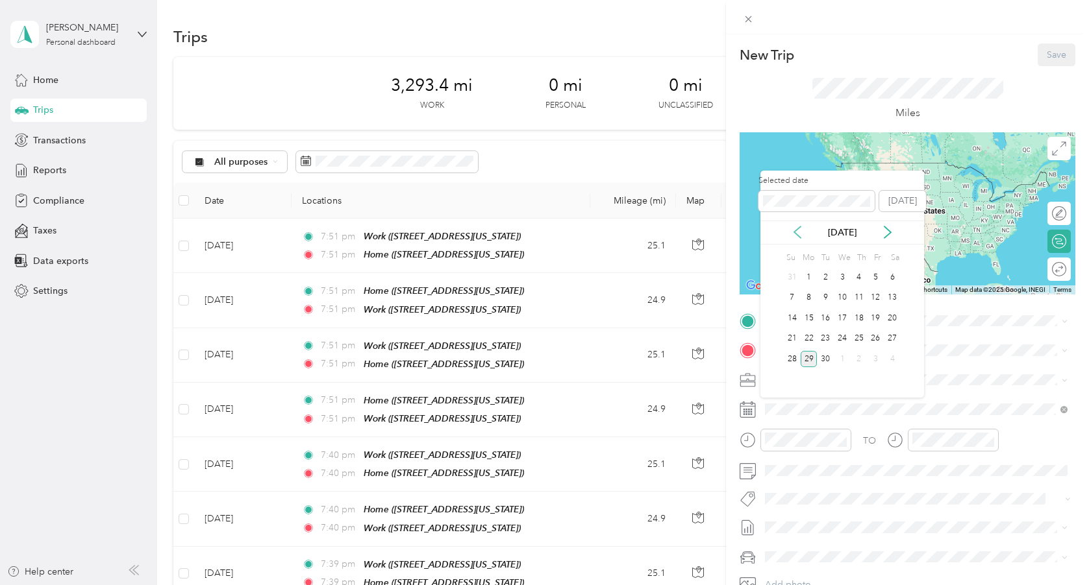
click at [799, 233] on icon at bounding box center [797, 232] width 13 height 13
click at [839, 315] on div "13" at bounding box center [841, 318] width 17 height 16
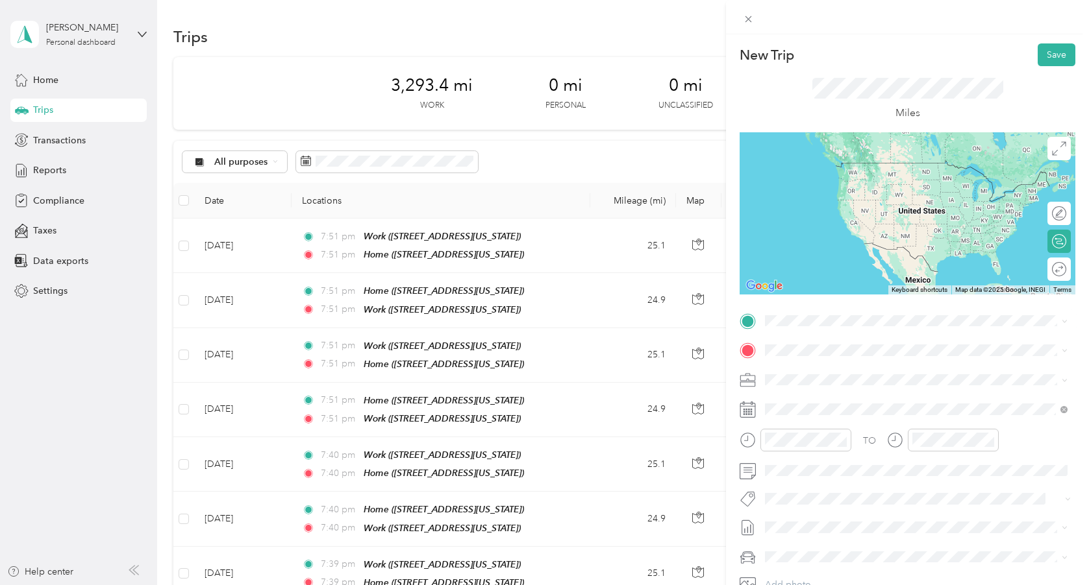
click at [827, 387] on span "[STREET_ADDRESS][US_STATE]" at bounding box center [854, 386] width 130 height 11
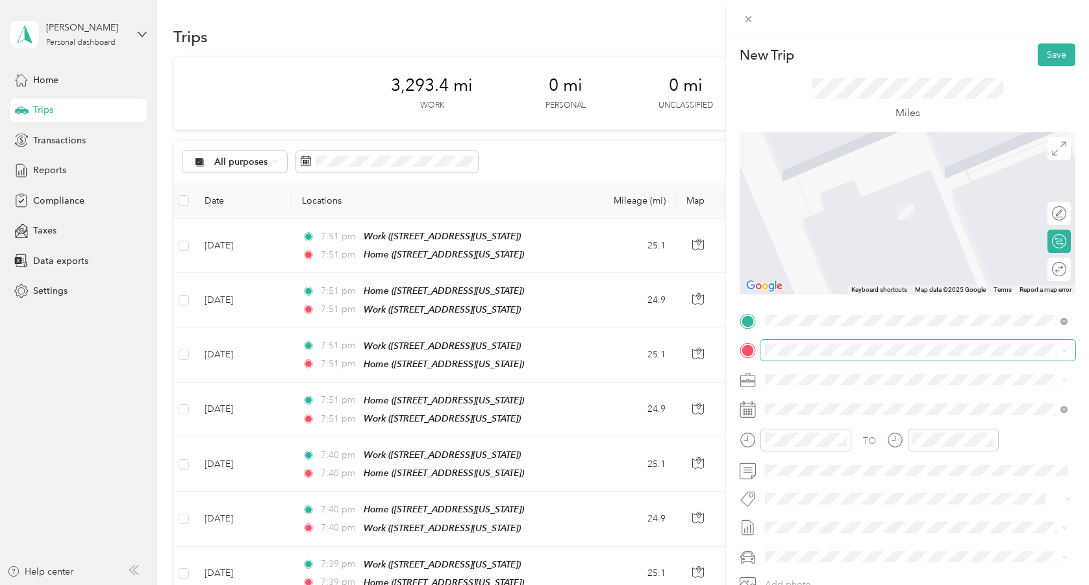
click at [815, 356] on span at bounding box center [917, 350] width 315 height 21
click at [835, 463] on span "[STREET_ADDRESS][US_STATE]" at bounding box center [854, 457] width 130 height 11
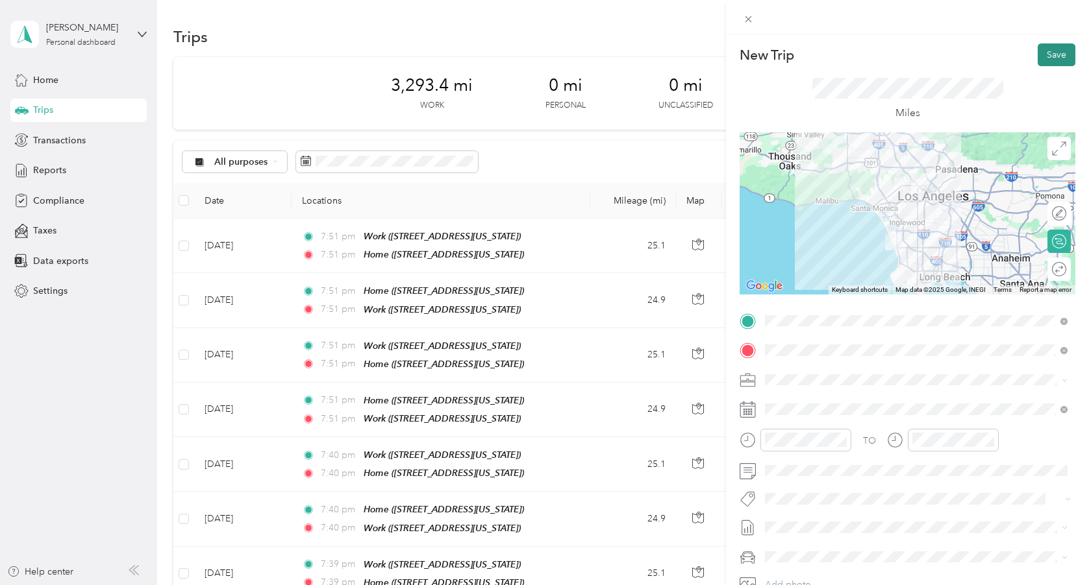
click at [1049, 55] on button "Save" at bounding box center [1056, 54] width 38 height 23
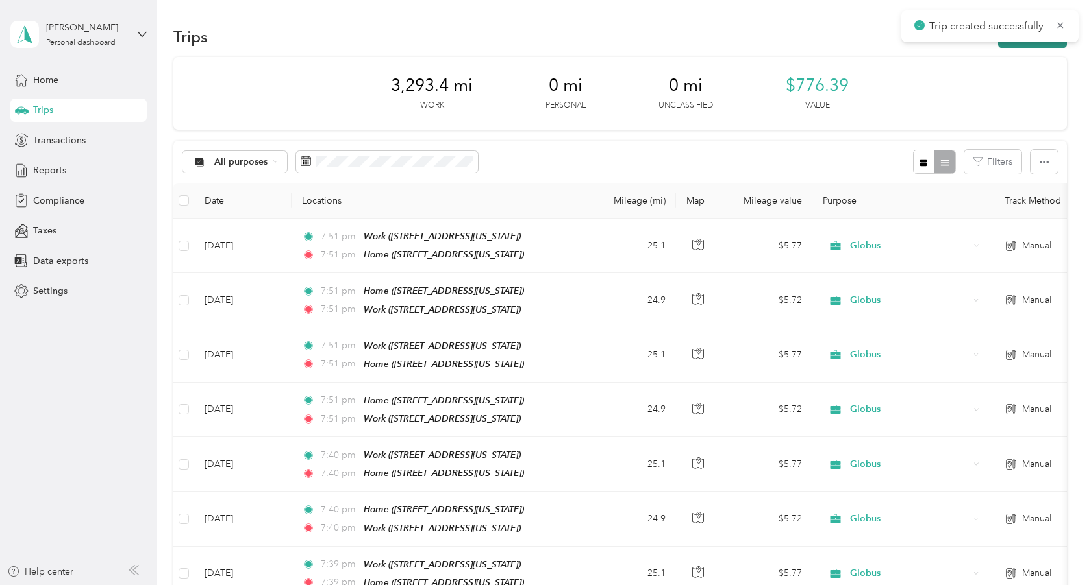
click at [1027, 47] on button "New trip" at bounding box center [1032, 36] width 69 height 23
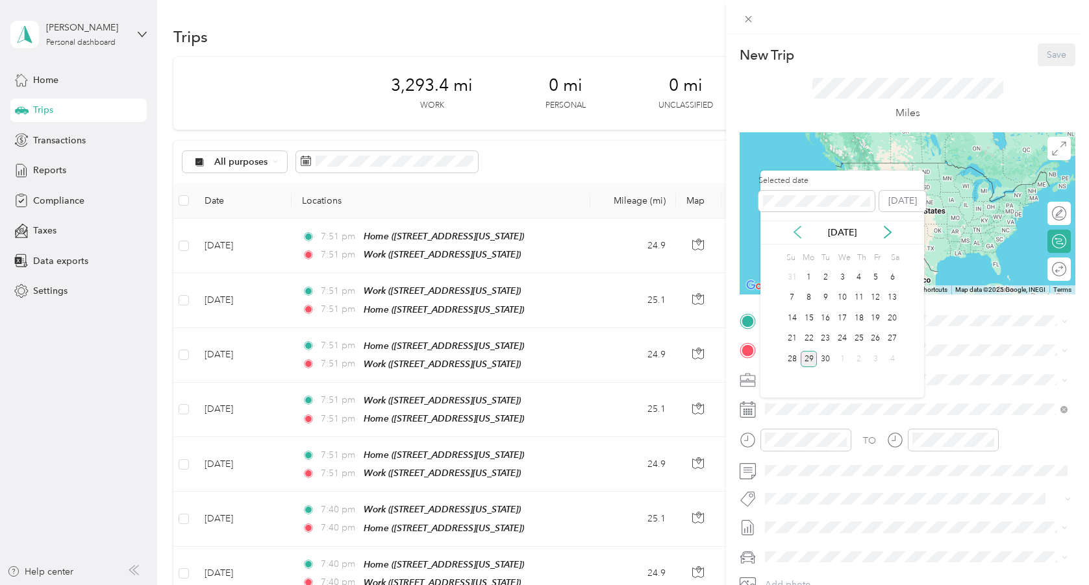
click at [798, 228] on icon at bounding box center [797, 233] width 6 height 12
click at [841, 321] on div "13" at bounding box center [841, 318] width 17 height 16
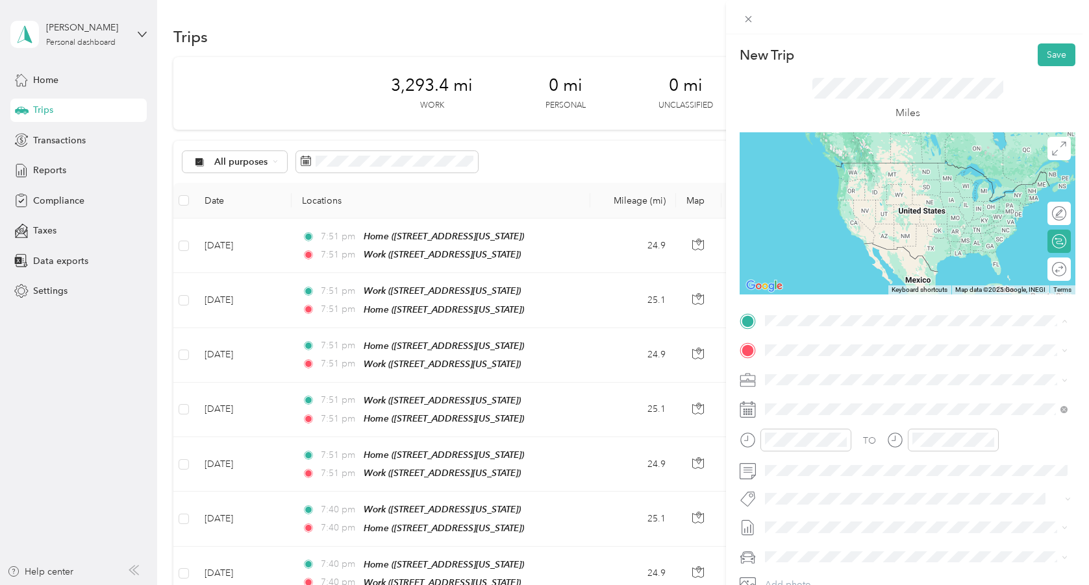
click at [837, 434] on div "Work [STREET_ADDRESS][US_STATE]" at bounding box center [854, 420] width 130 height 27
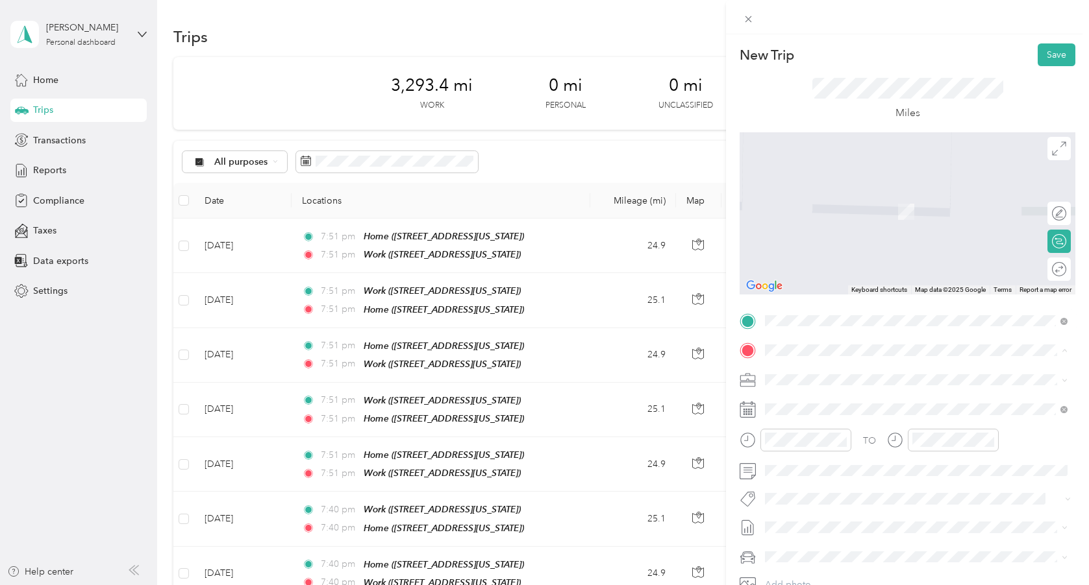
click at [829, 403] on div "Home" at bounding box center [854, 402] width 130 height 12
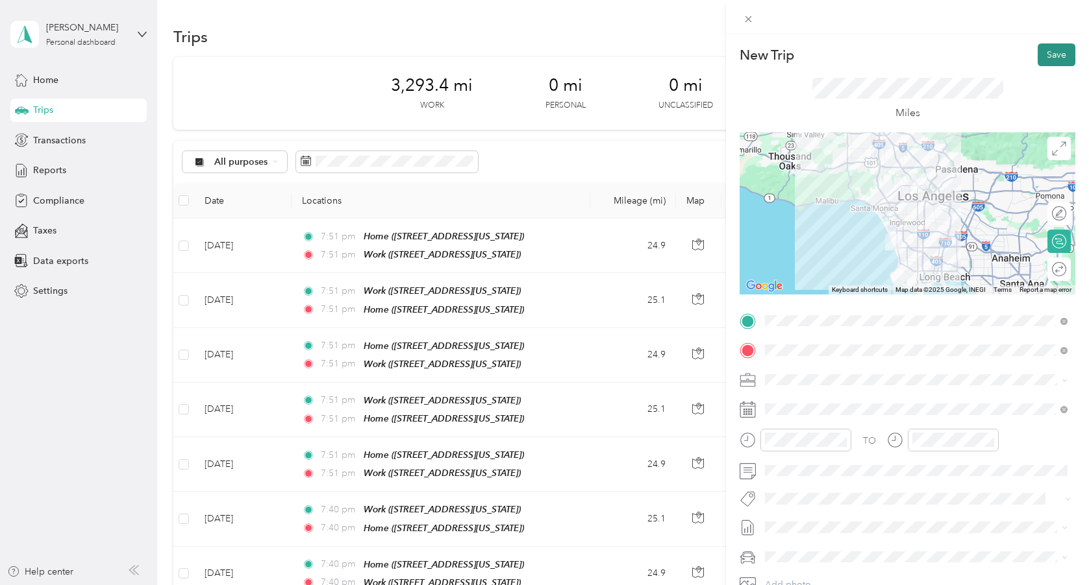
click at [1057, 52] on button "Save" at bounding box center [1056, 54] width 38 height 23
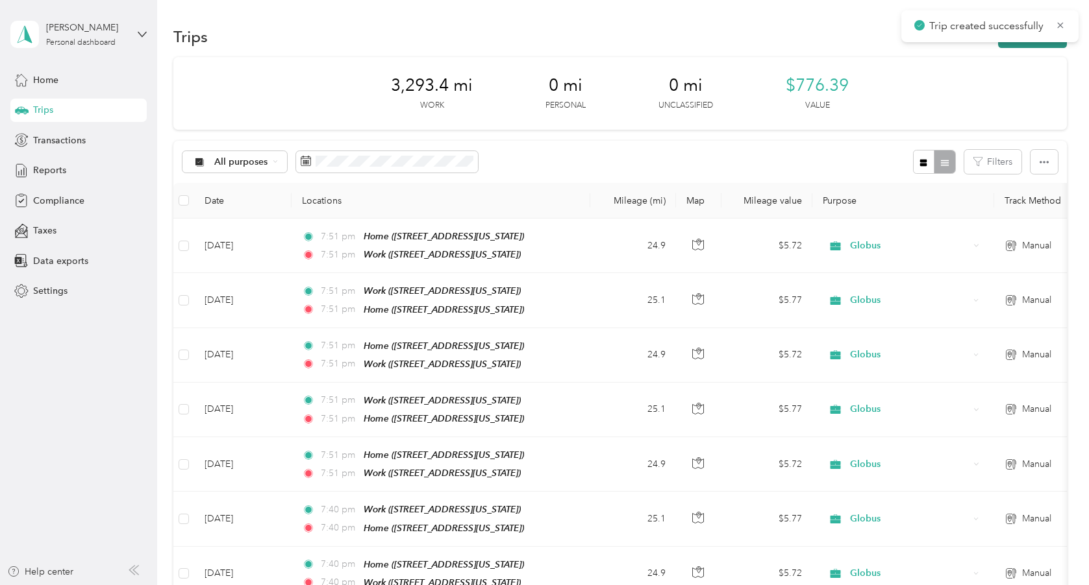
click at [1006, 44] on button "New trip" at bounding box center [1032, 36] width 69 height 23
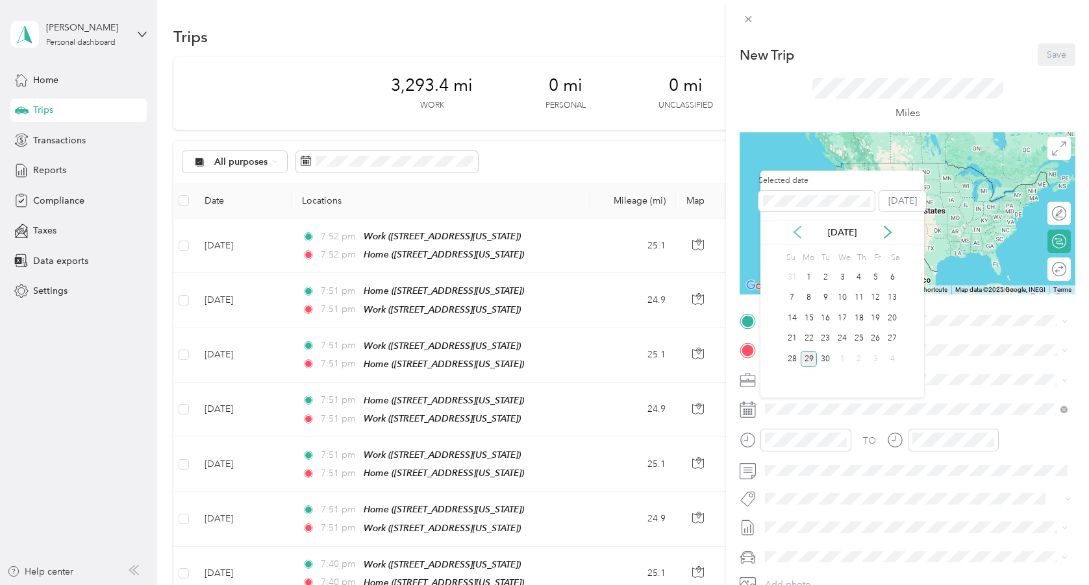
click at [796, 232] on icon at bounding box center [797, 232] width 13 height 13
click at [853, 315] on div "14" at bounding box center [858, 318] width 17 height 16
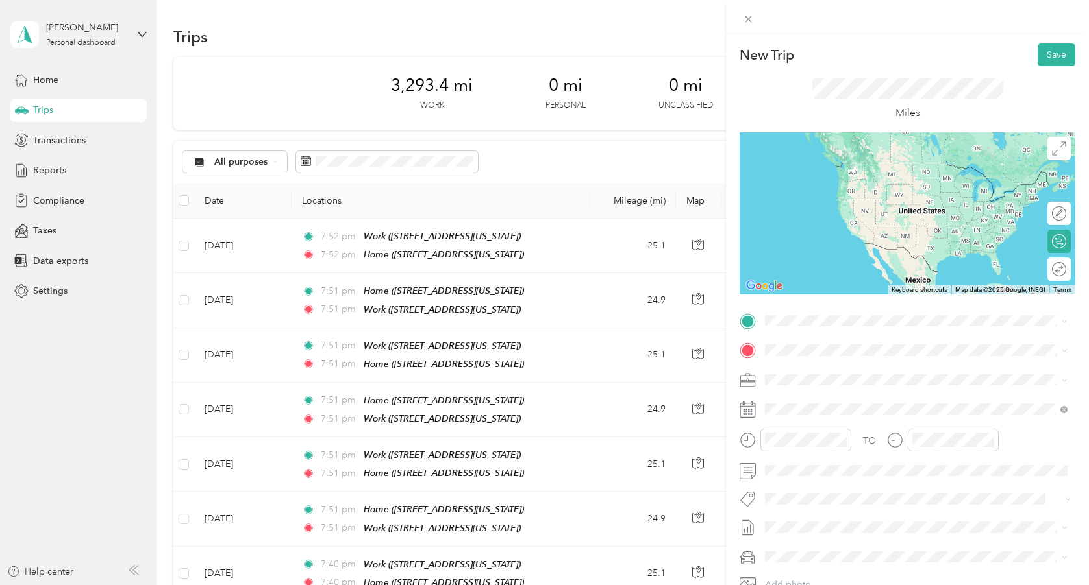
click at [816, 378] on div "Home [STREET_ADDRESS][US_STATE]" at bounding box center [854, 378] width 130 height 27
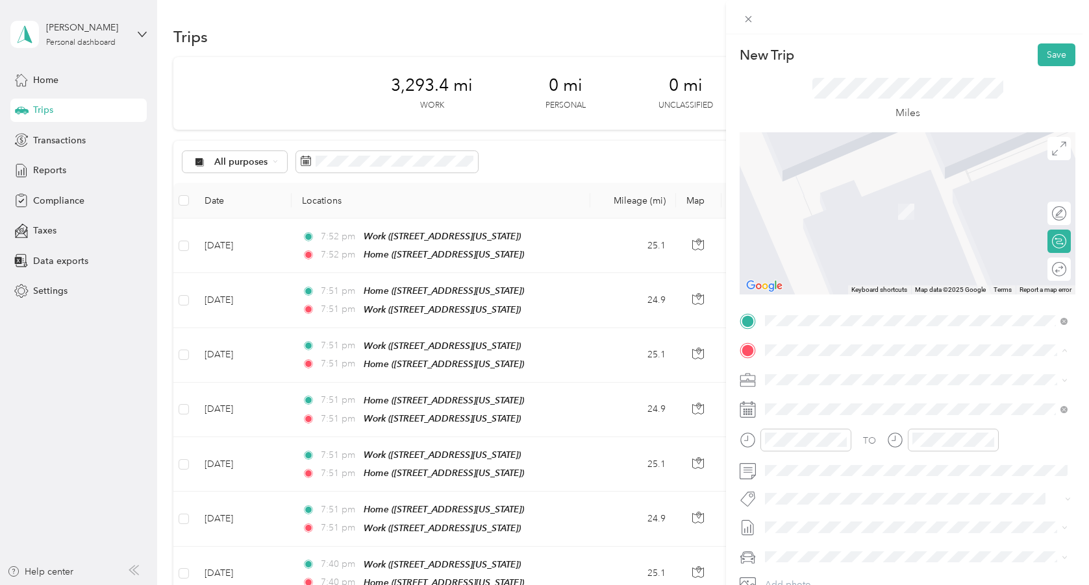
click at [826, 461] on div "Work [STREET_ADDRESS][US_STATE]" at bounding box center [854, 450] width 130 height 27
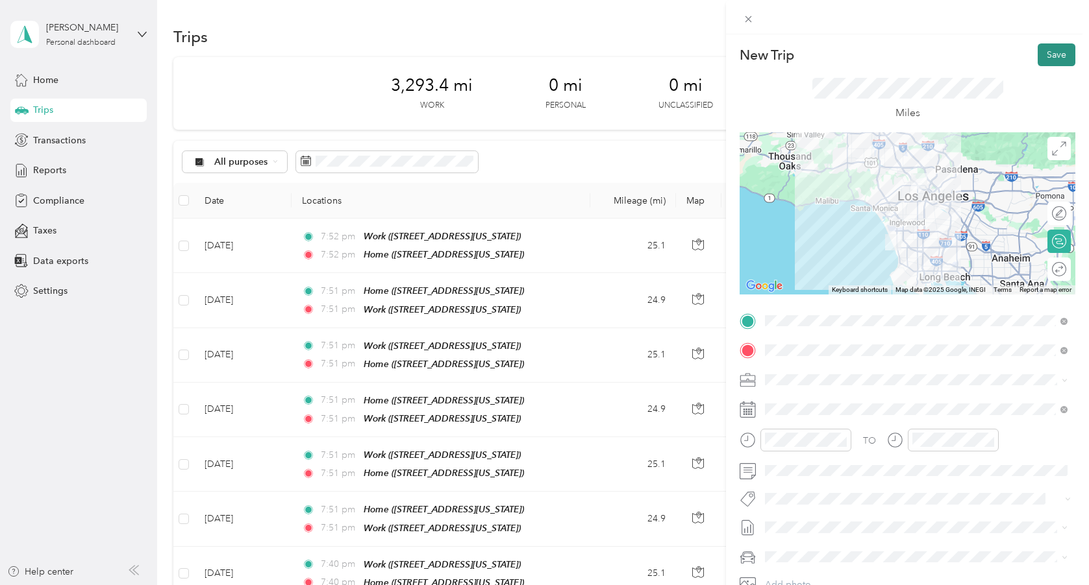
click at [1046, 47] on button "Save" at bounding box center [1056, 54] width 38 height 23
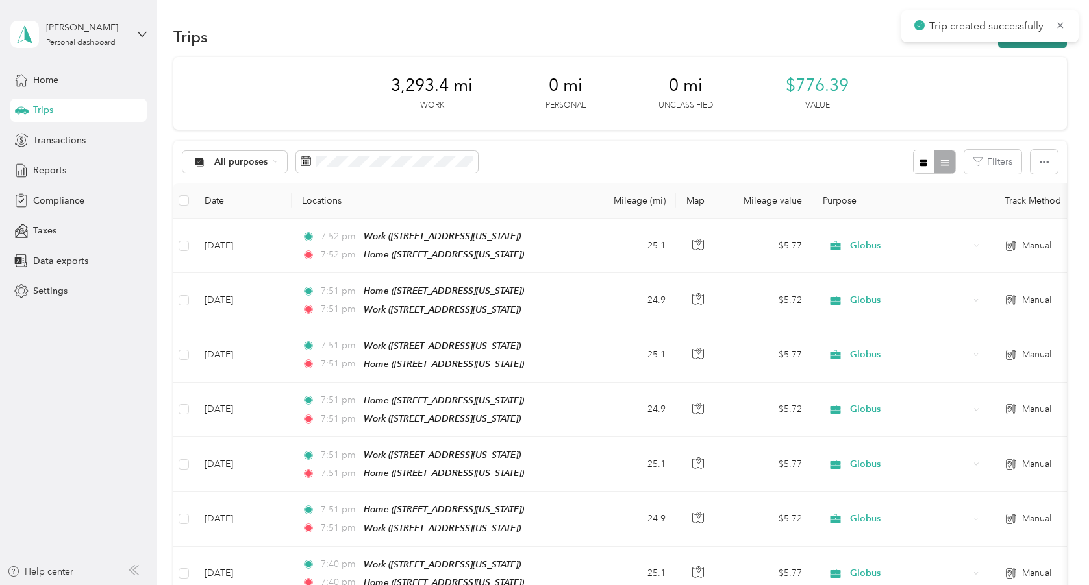
click at [1026, 45] on button "New trip" at bounding box center [1032, 36] width 69 height 23
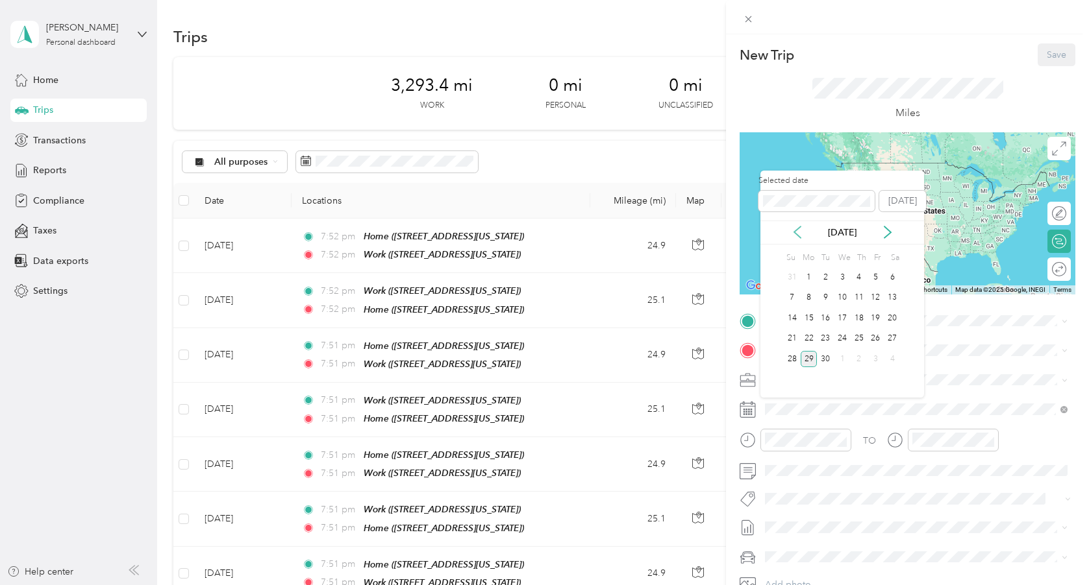
click at [797, 226] on icon at bounding box center [797, 232] width 13 height 13
click at [860, 316] on div "14" at bounding box center [858, 318] width 17 height 16
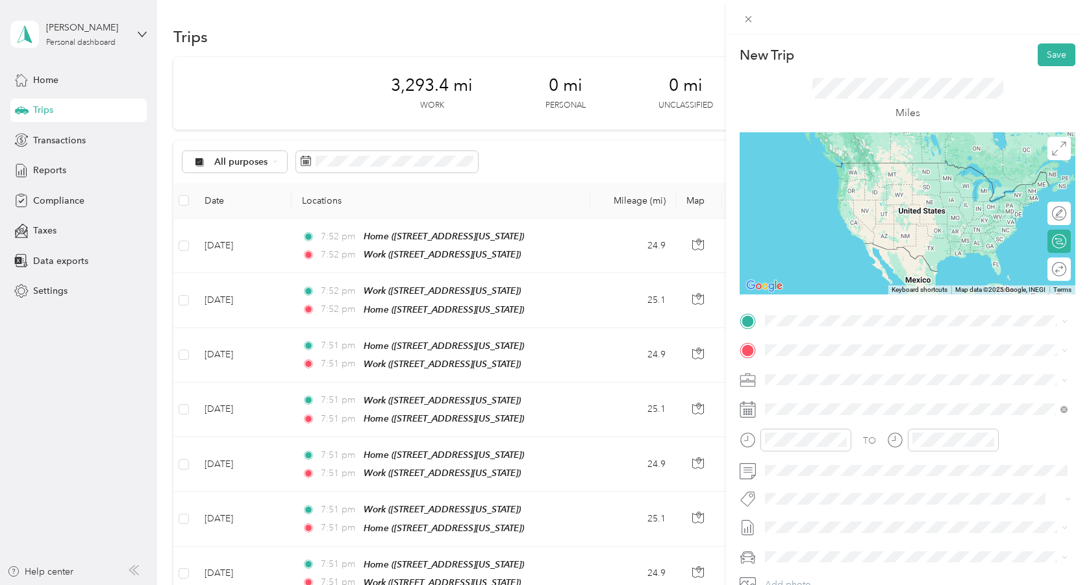
click at [829, 434] on div "Work [STREET_ADDRESS][US_STATE]" at bounding box center [854, 420] width 130 height 27
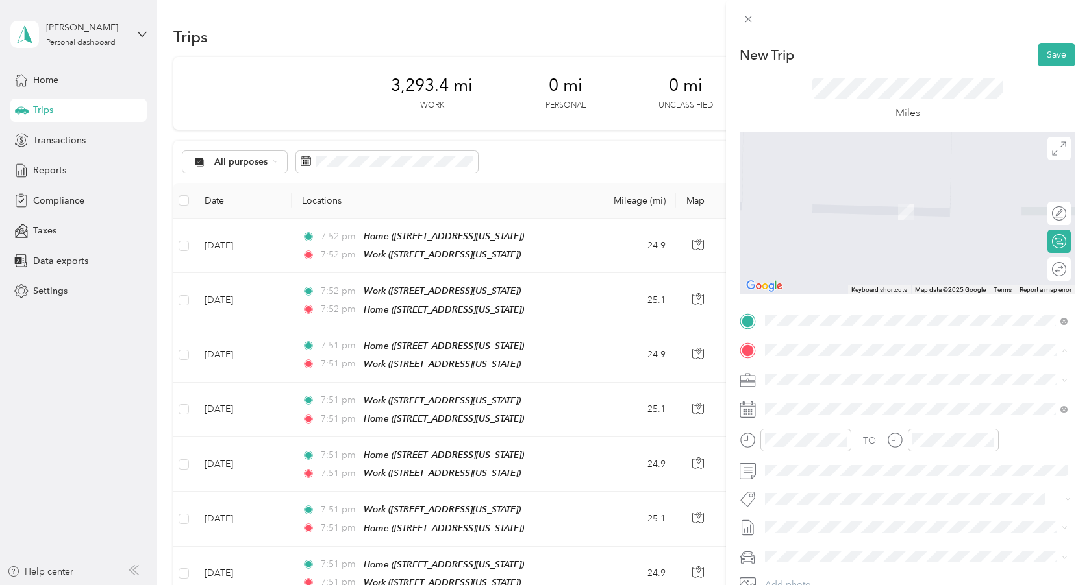
click at [820, 423] on div "Home [STREET_ADDRESS][US_STATE]" at bounding box center [854, 409] width 130 height 27
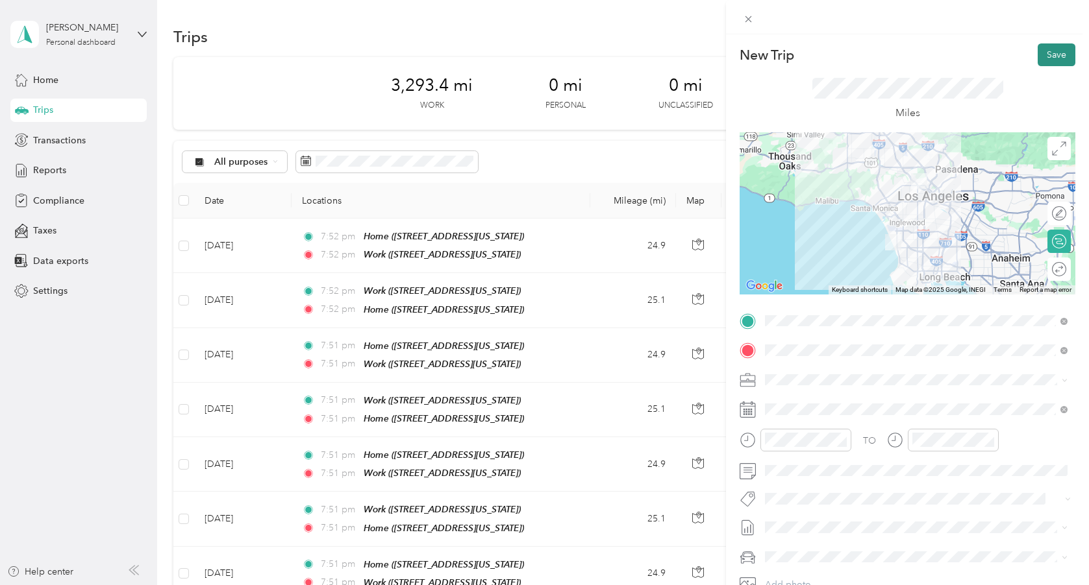
click at [1050, 51] on button "Save" at bounding box center [1056, 54] width 38 height 23
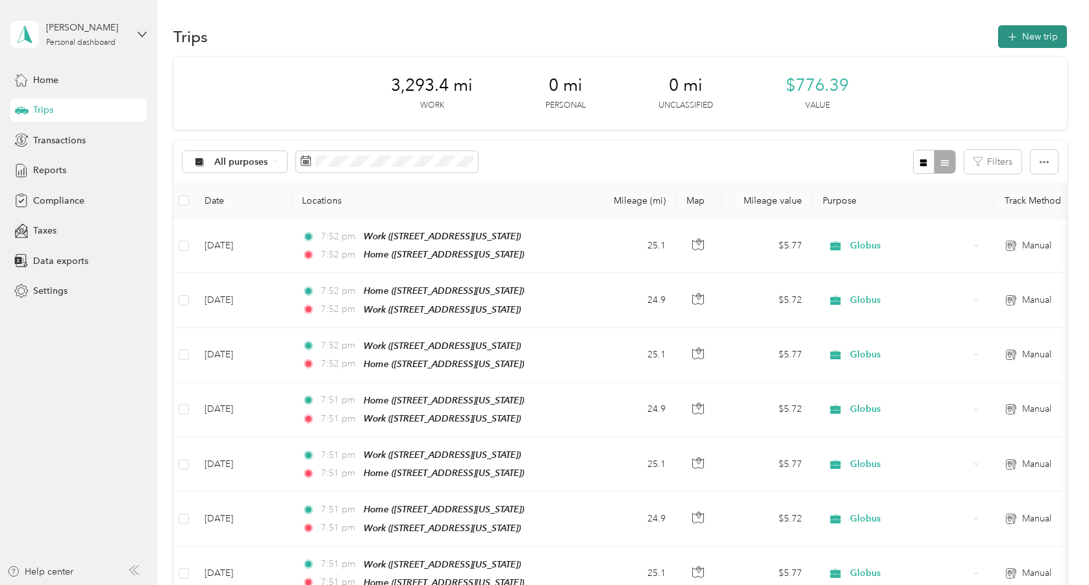
click at [1020, 30] on button "New trip" at bounding box center [1032, 36] width 69 height 23
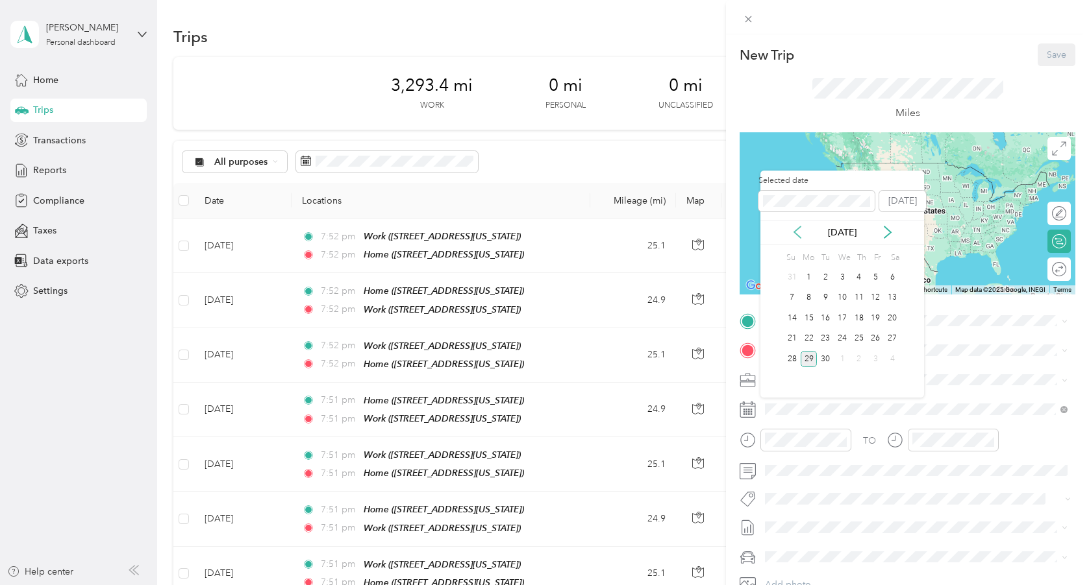
click at [795, 227] on icon at bounding box center [797, 232] width 13 height 13
click at [874, 318] on div "15" at bounding box center [875, 318] width 17 height 16
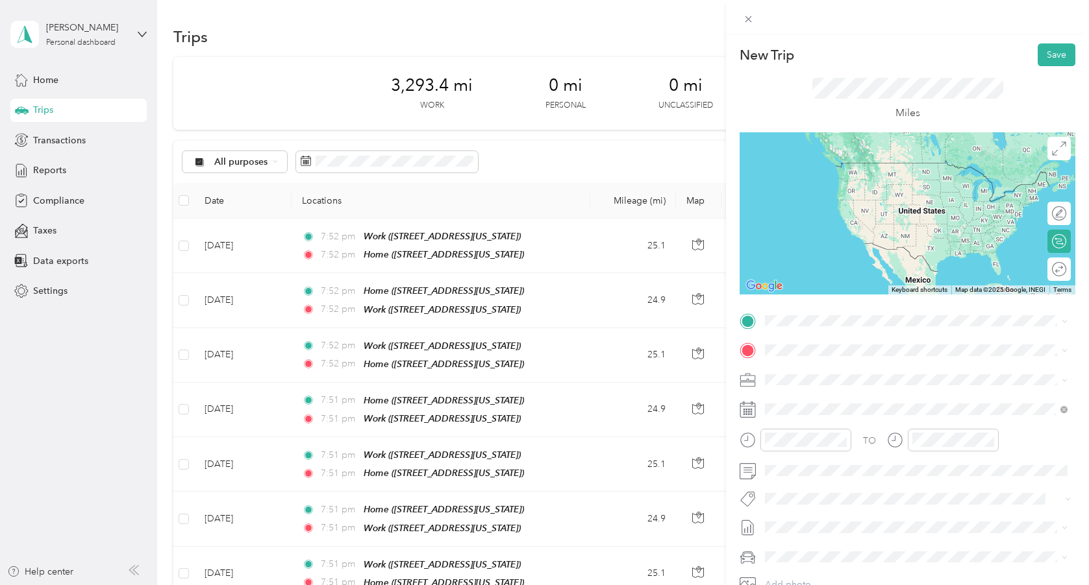
click at [833, 388] on span "[STREET_ADDRESS][US_STATE]" at bounding box center [854, 382] width 130 height 11
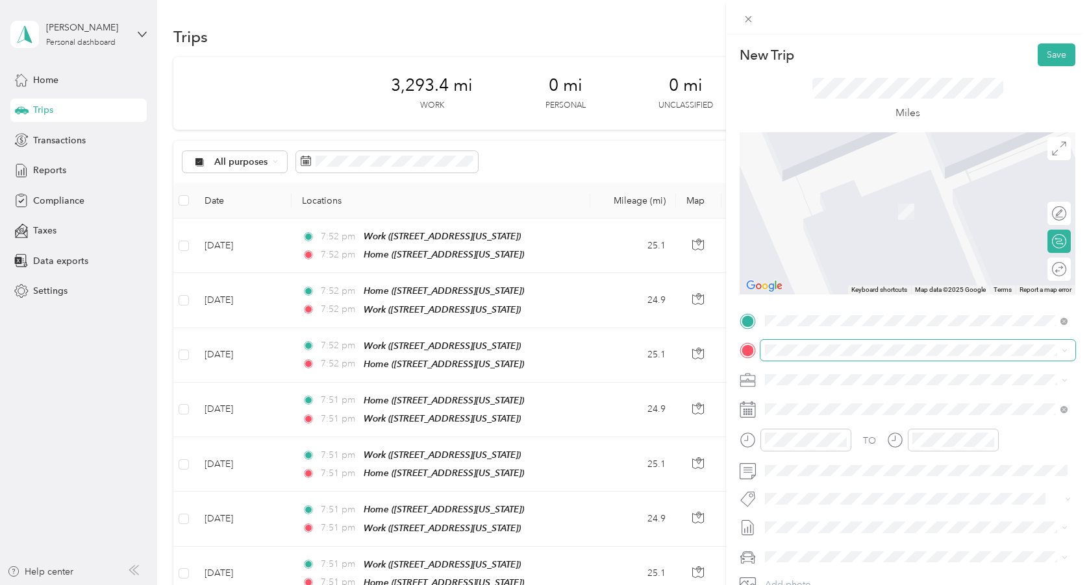
click at [815, 343] on span at bounding box center [917, 350] width 315 height 21
click at [818, 466] on div "Work [STREET_ADDRESS][US_STATE]" at bounding box center [915, 450] width 293 height 32
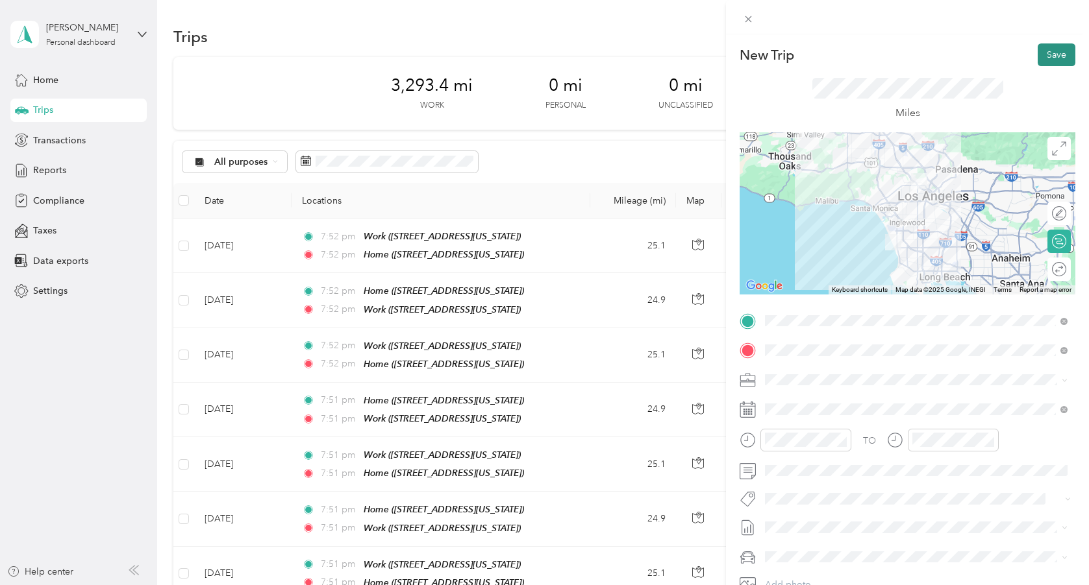
click at [1044, 53] on button "Save" at bounding box center [1056, 54] width 38 height 23
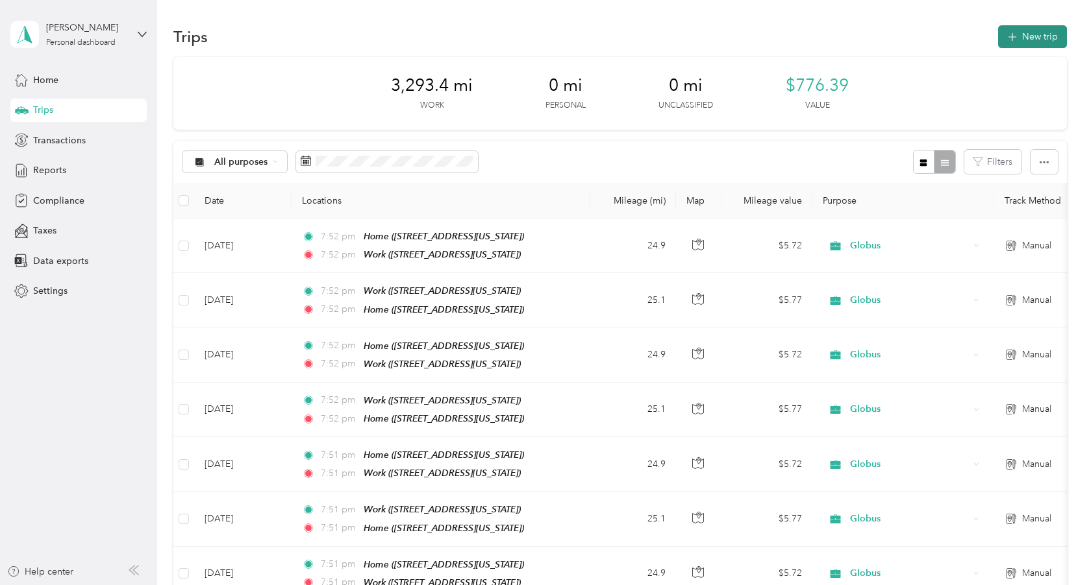
click at [1014, 31] on icon "button" at bounding box center [1011, 37] width 15 height 15
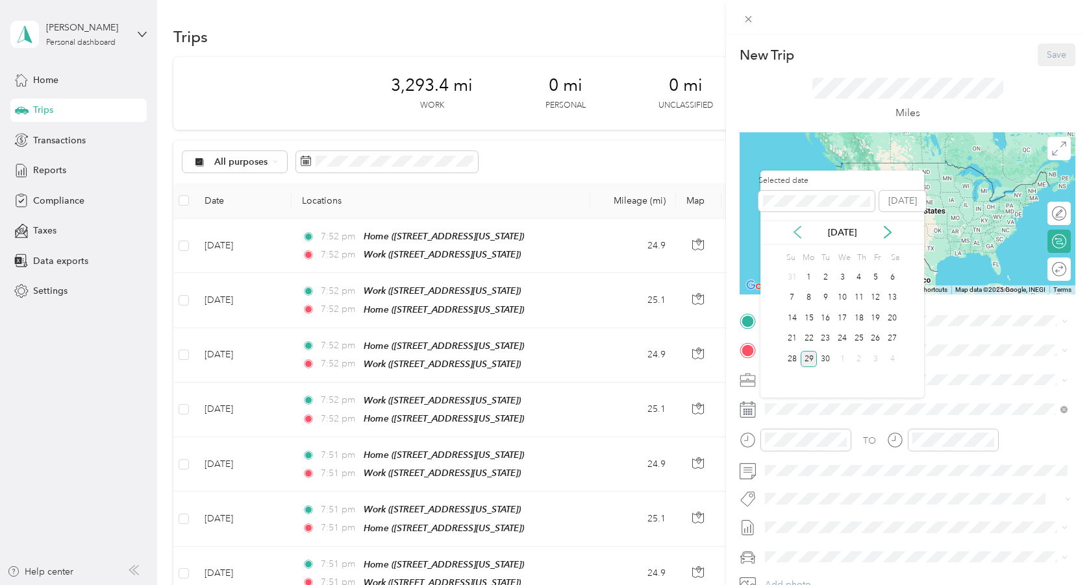
click at [796, 230] on icon at bounding box center [797, 233] width 6 height 12
click at [877, 318] on div "15" at bounding box center [875, 318] width 17 height 16
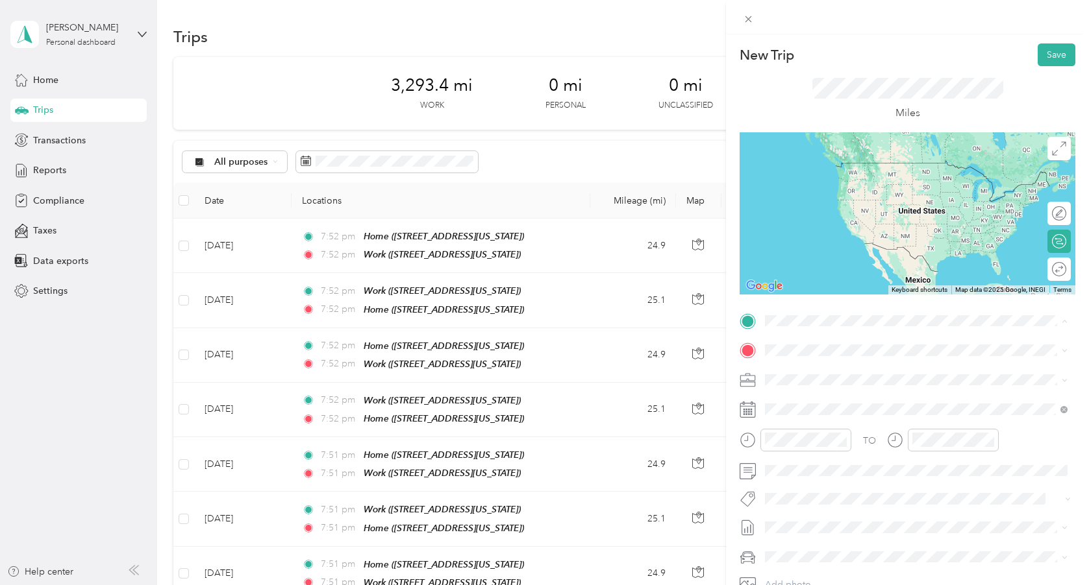
click at [823, 433] on span "[STREET_ADDRESS][US_STATE]" at bounding box center [854, 427] width 130 height 11
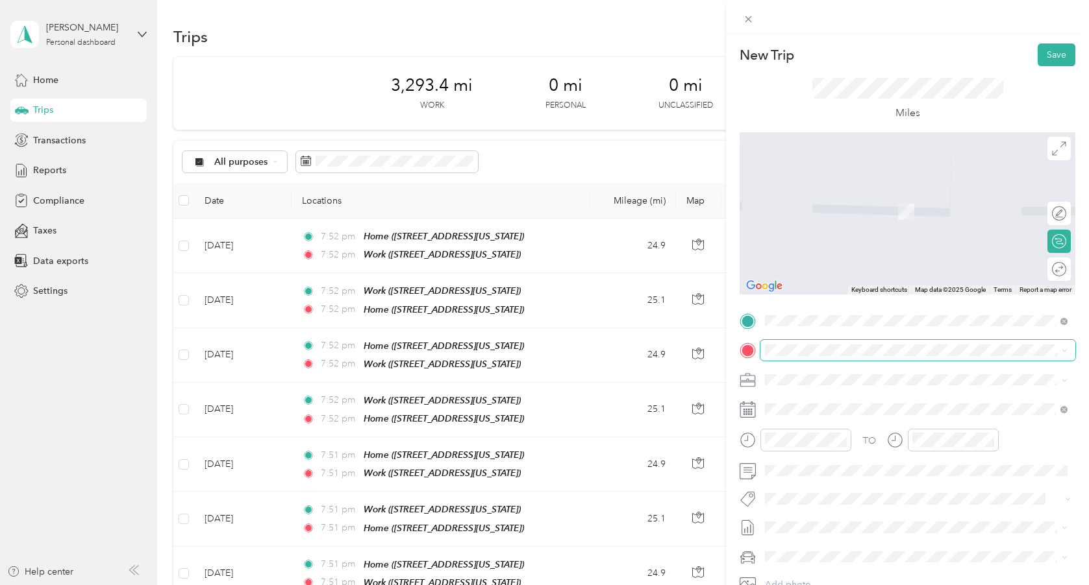
click at [791, 356] on span at bounding box center [917, 350] width 315 height 21
click at [811, 409] on div "Home [STREET_ADDRESS][US_STATE]" at bounding box center [854, 409] width 130 height 27
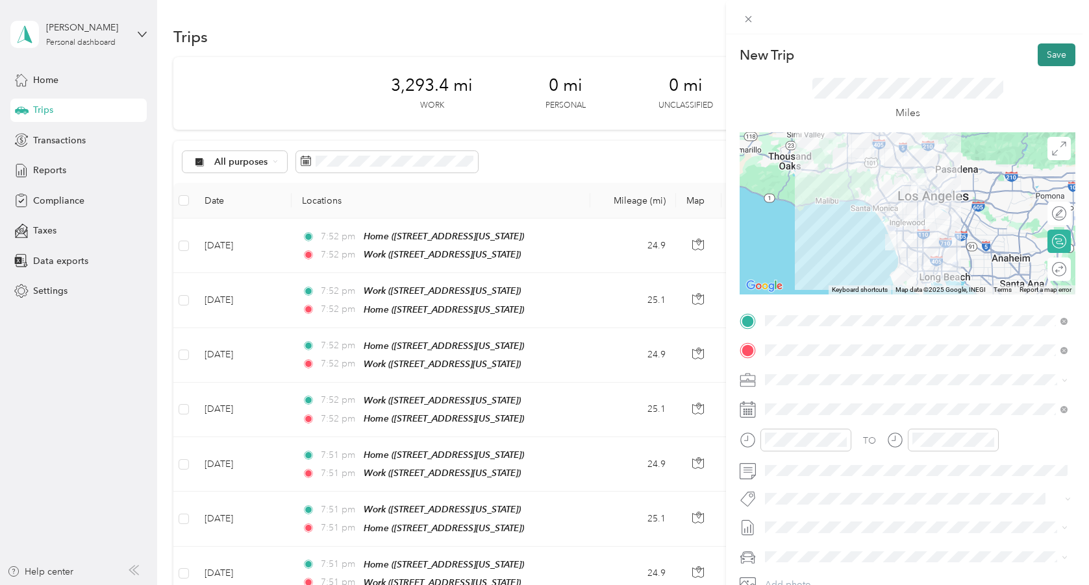
click at [1044, 56] on button "Save" at bounding box center [1056, 54] width 38 height 23
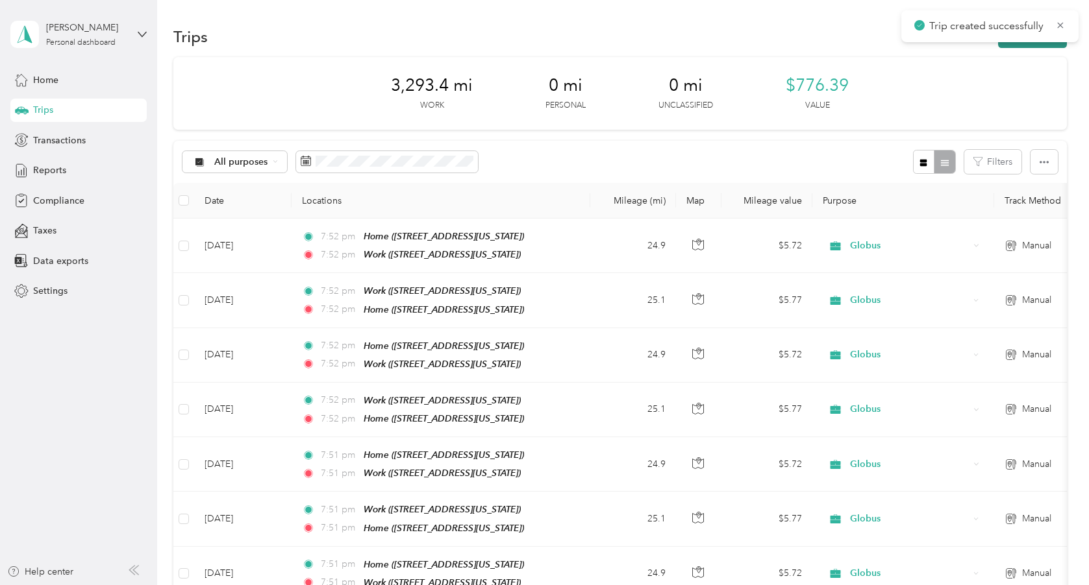
click at [1036, 46] on button "New trip" at bounding box center [1032, 36] width 69 height 23
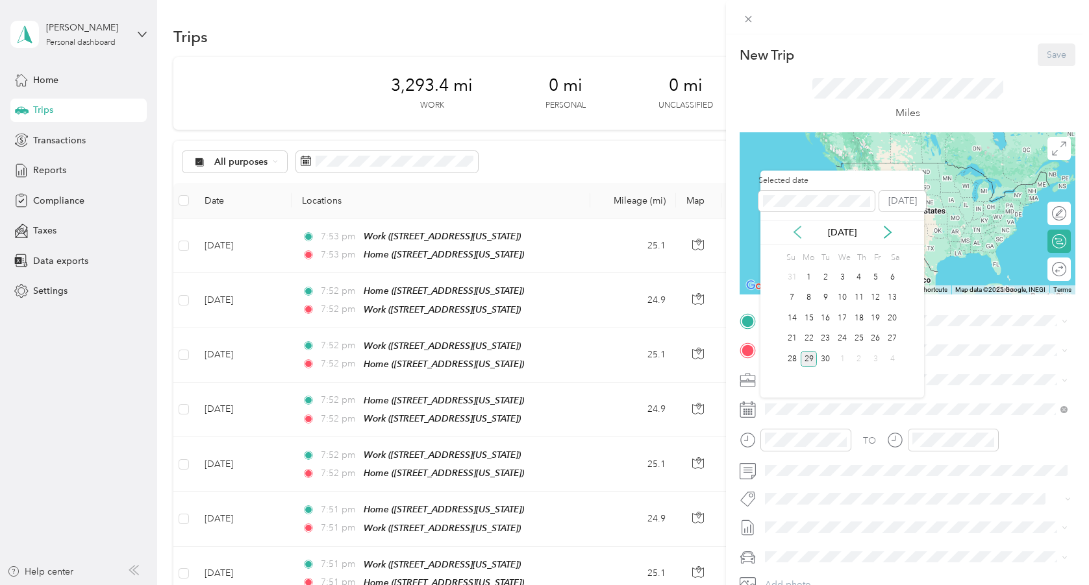
click at [797, 228] on icon at bounding box center [797, 233] width 6 height 12
click at [811, 338] on div "18" at bounding box center [808, 339] width 17 height 16
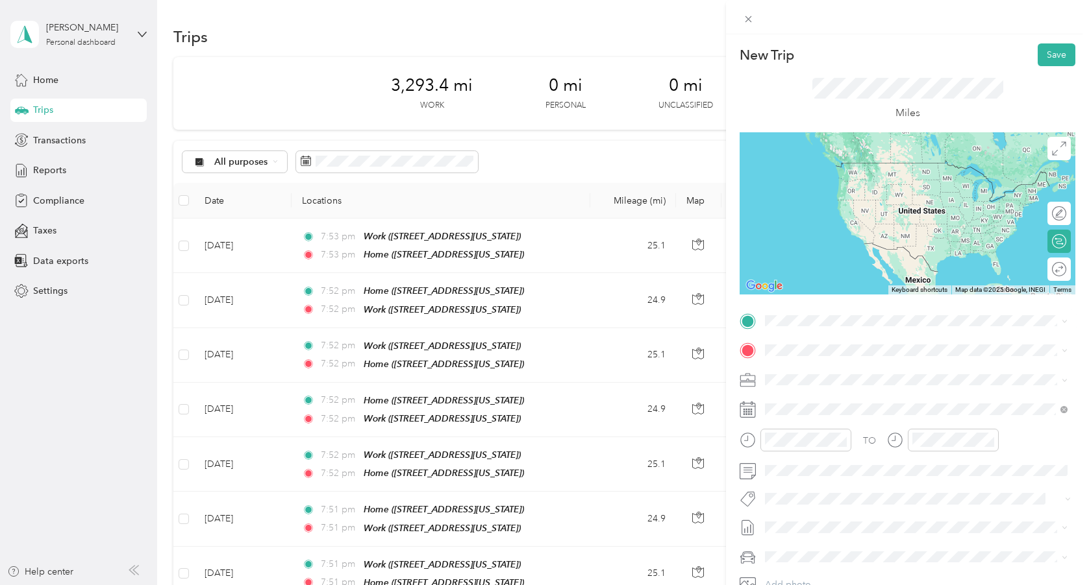
click at [811, 384] on span "[STREET_ADDRESS][US_STATE]" at bounding box center [854, 386] width 130 height 11
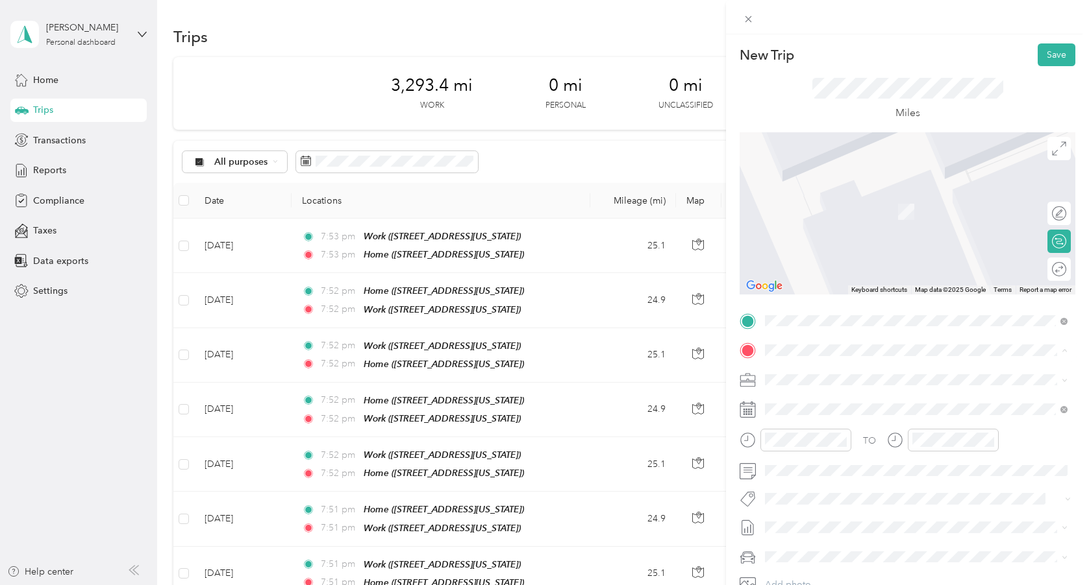
click at [818, 449] on div "Work" at bounding box center [854, 443] width 130 height 12
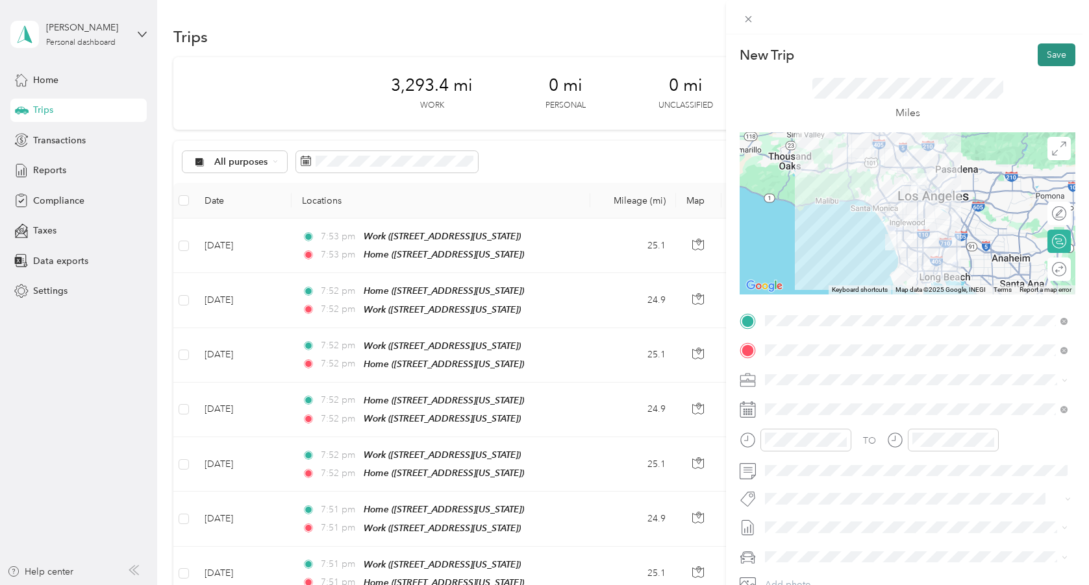
click at [1045, 62] on button "Save" at bounding box center [1056, 54] width 38 height 23
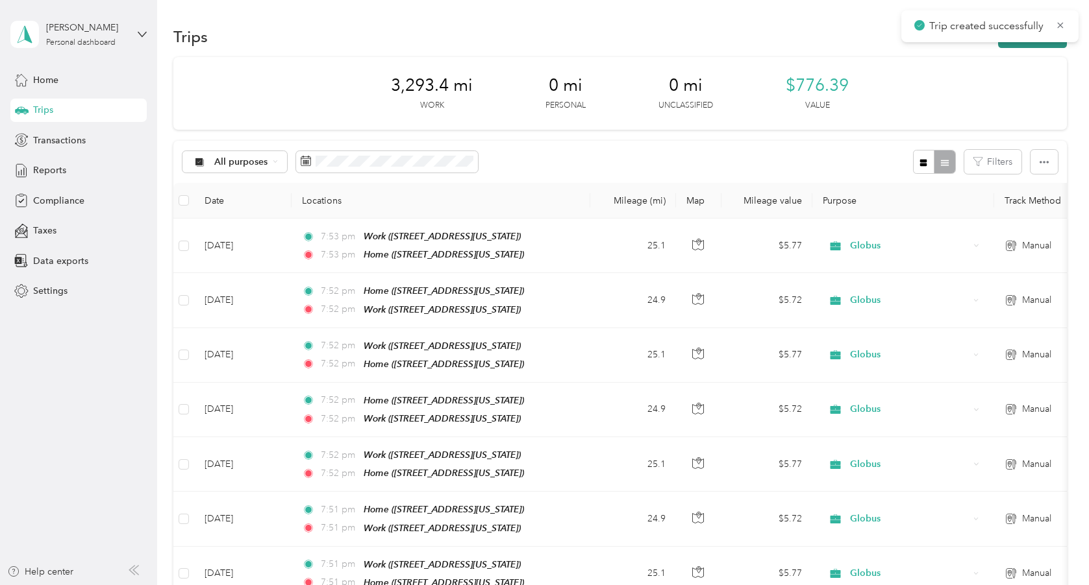
click at [1020, 45] on button "New trip" at bounding box center [1032, 36] width 69 height 23
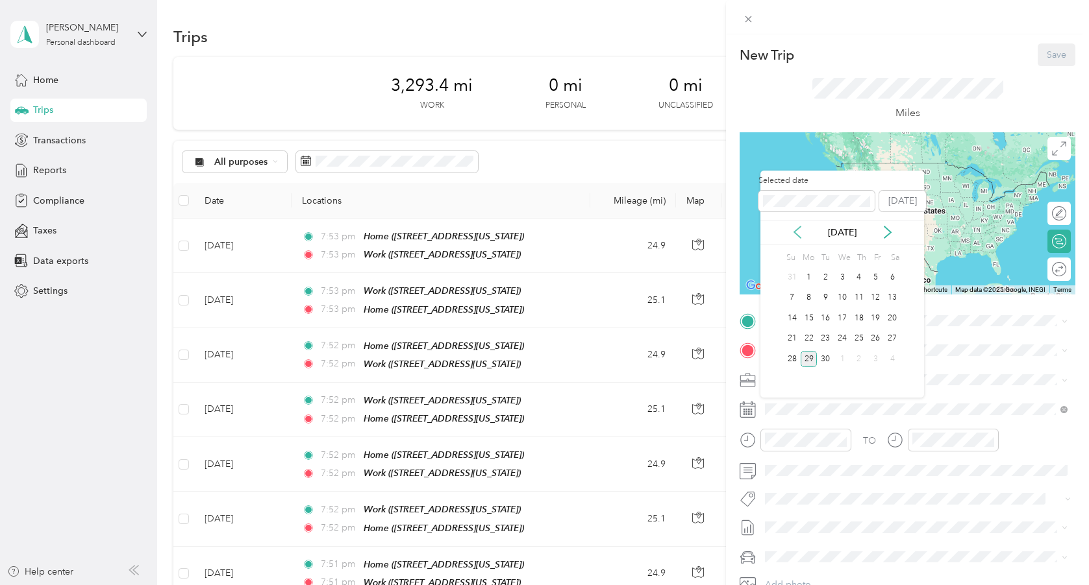
click at [798, 234] on icon at bounding box center [797, 232] width 13 height 13
click at [811, 336] on div "18" at bounding box center [808, 339] width 17 height 16
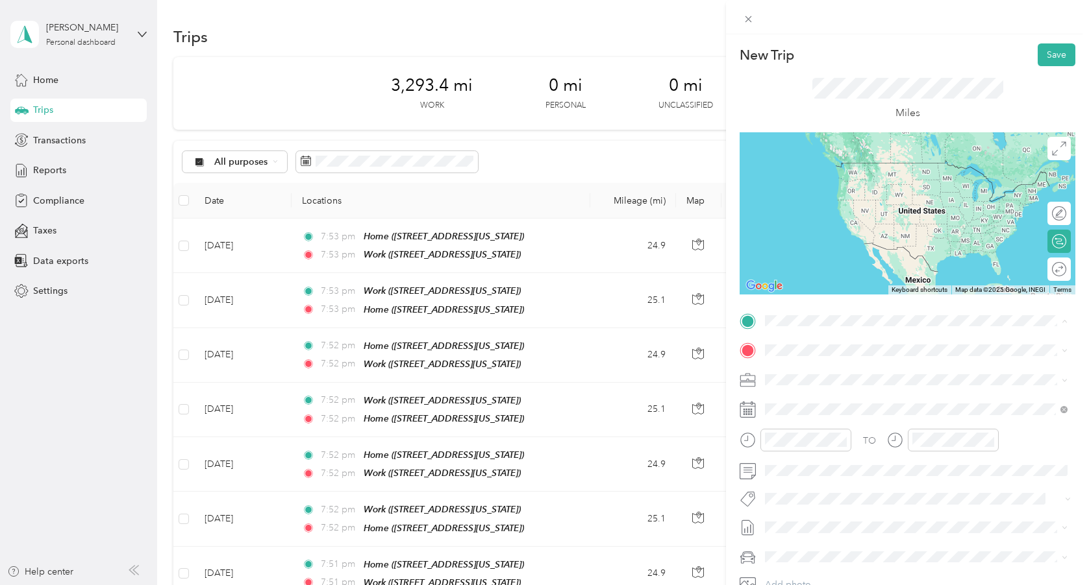
click at [828, 433] on span "[STREET_ADDRESS][US_STATE]" at bounding box center [854, 427] width 130 height 11
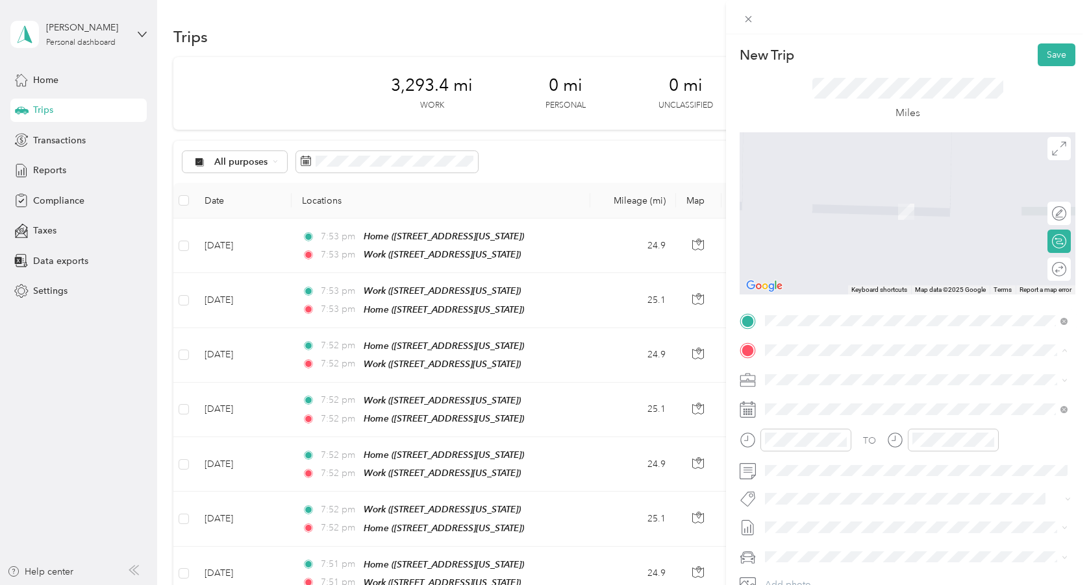
click at [817, 410] on div "Home [STREET_ADDRESS][US_STATE]" at bounding box center [854, 409] width 130 height 27
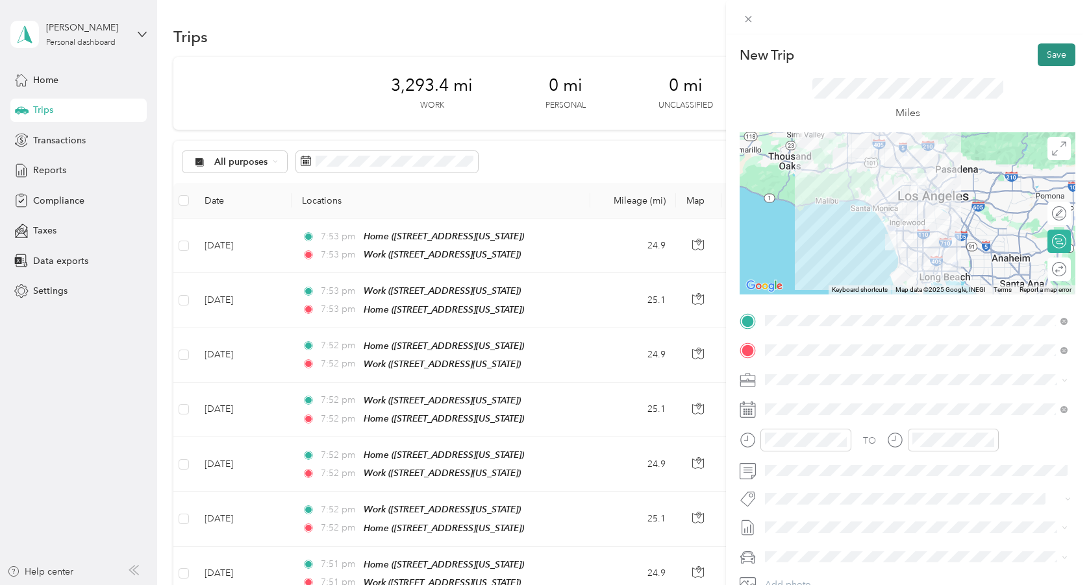
click at [1048, 59] on button "Save" at bounding box center [1056, 54] width 38 height 23
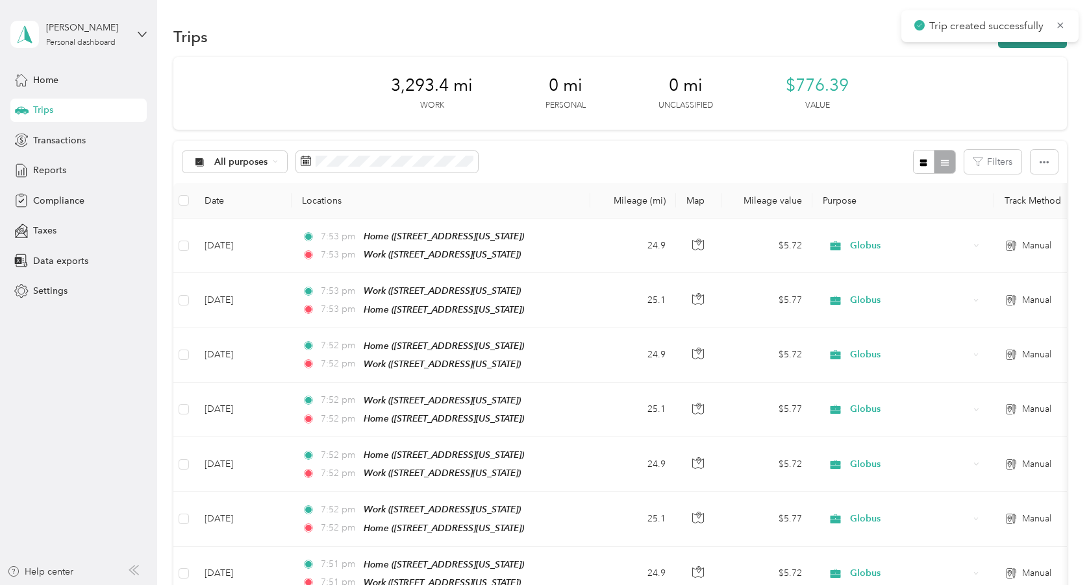
click at [1029, 46] on button "New trip" at bounding box center [1032, 36] width 69 height 23
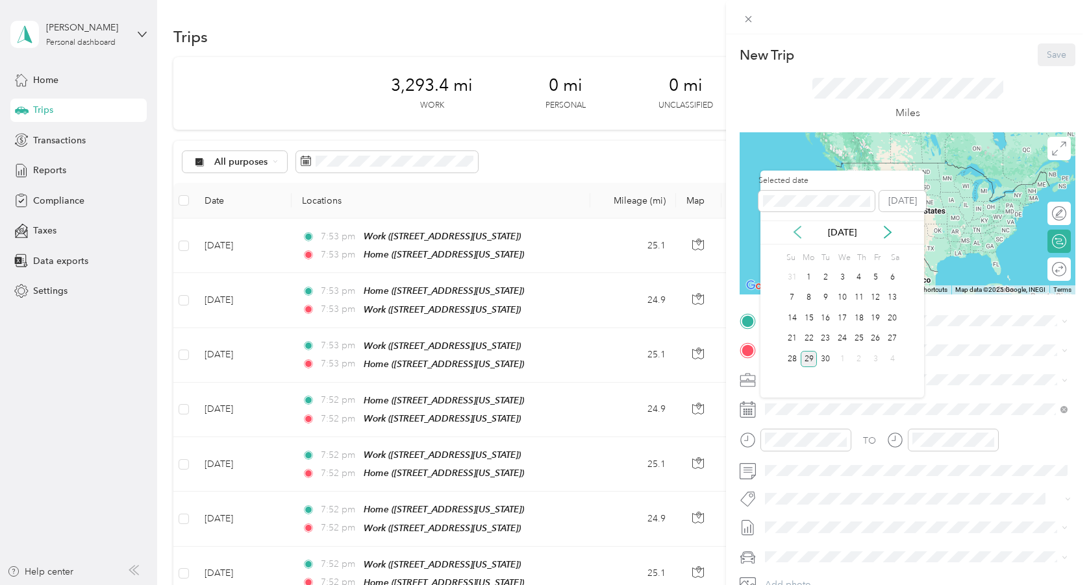
click at [797, 228] on icon at bounding box center [797, 233] width 6 height 12
click at [827, 338] on div "19" at bounding box center [825, 339] width 17 height 16
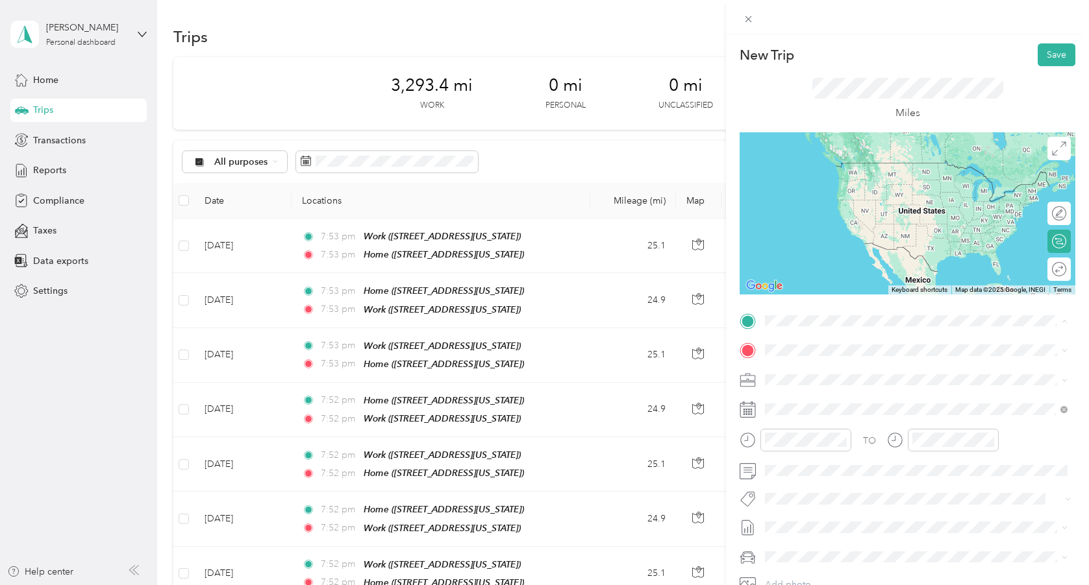
click at [828, 382] on span "[STREET_ADDRESS][US_STATE]" at bounding box center [854, 386] width 130 height 11
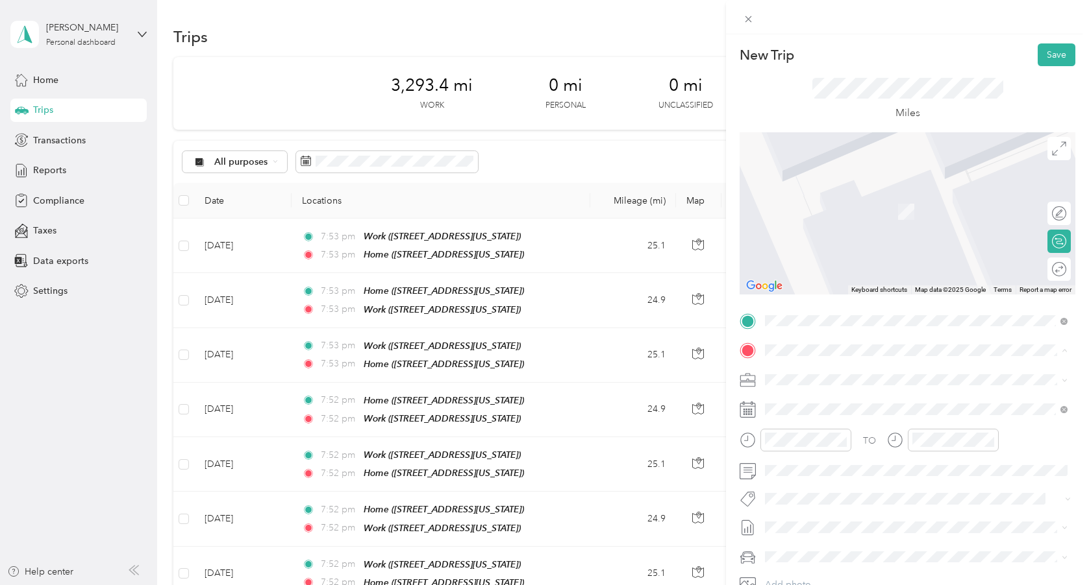
click at [831, 463] on span "[STREET_ADDRESS][US_STATE]" at bounding box center [854, 457] width 130 height 11
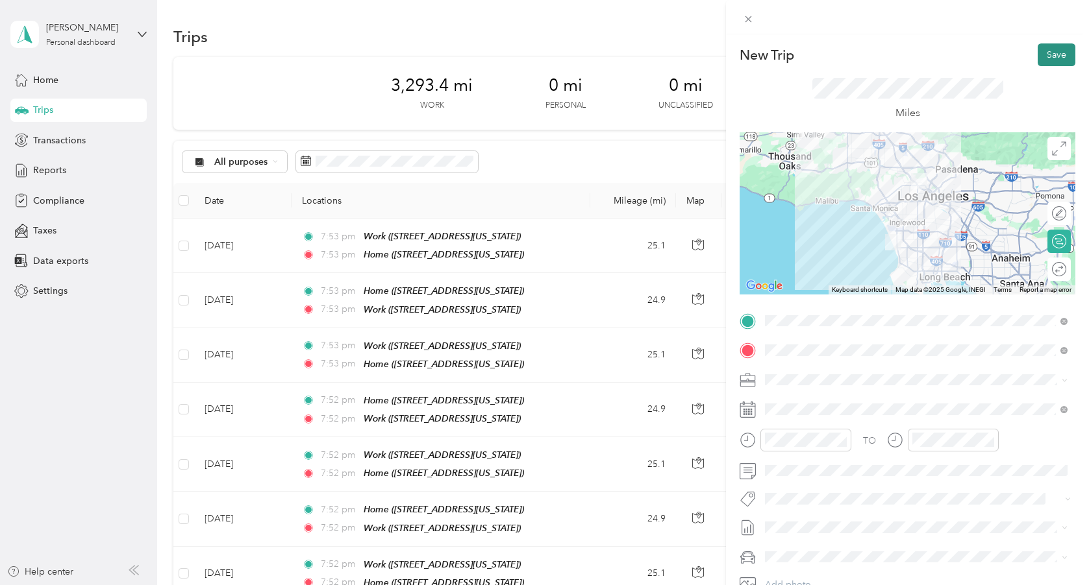
click at [1055, 58] on button "Save" at bounding box center [1056, 54] width 38 height 23
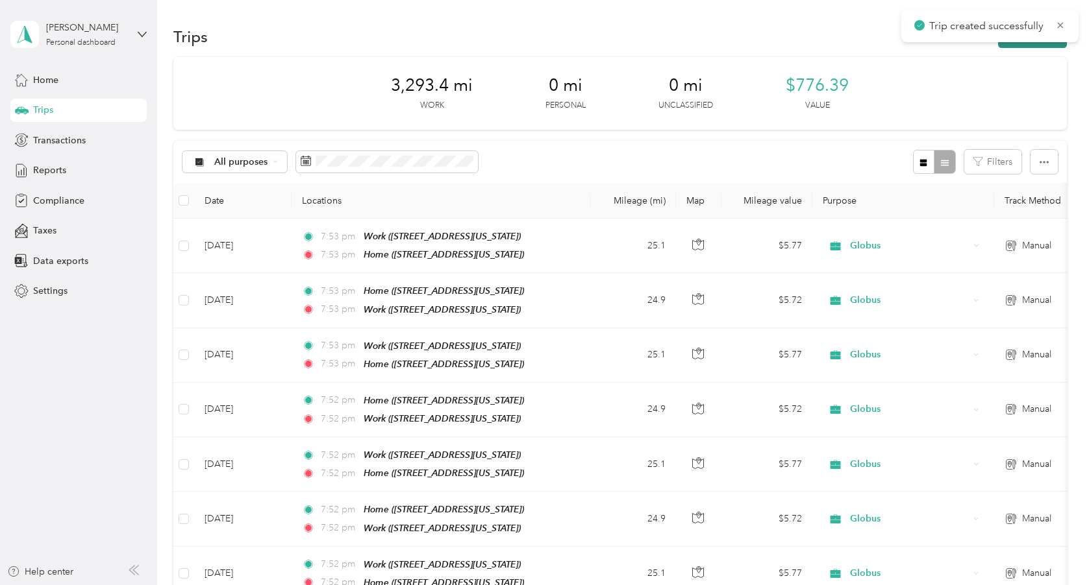
click at [1023, 46] on button "New trip" at bounding box center [1032, 36] width 69 height 23
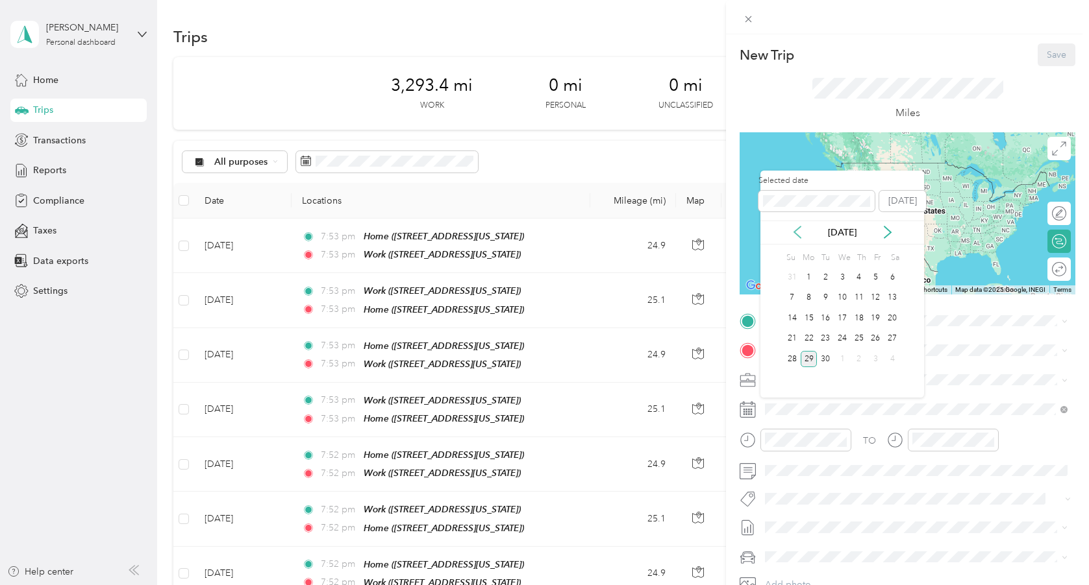
click at [798, 229] on icon at bounding box center [797, 232] width 13 height 13
click at [824, 336] on div "19" at bounding box center [825, 339] width 17 height 16
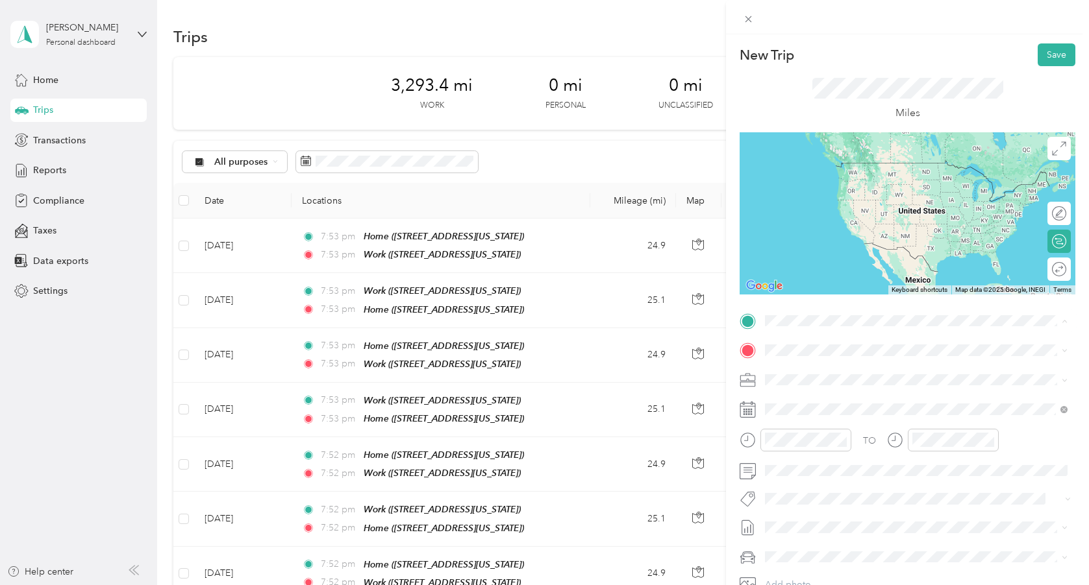
click at [835, 434] on div "Work [STREET_ADDRESS][US_STATE]" at bounding box center [854, 420] width 130 height 27
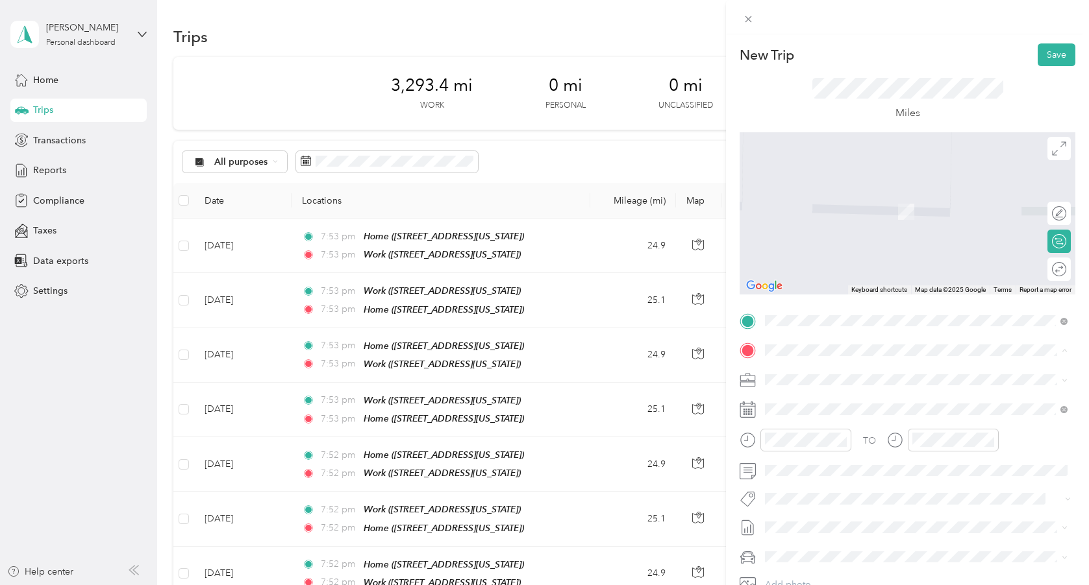
click at [826, 415] on span "[STREET_ADDRESS][US_STATE]" at bounding box center [854, 416] width 130 height 11
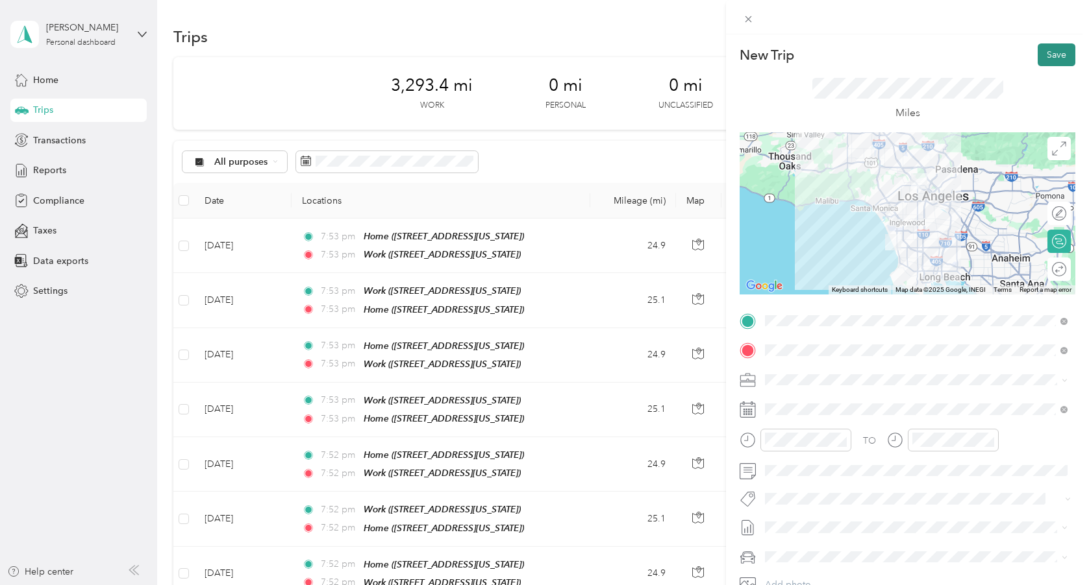
click at [1052, 57] on button "Save" at bounding box center [1056, 54] width 38 height 23
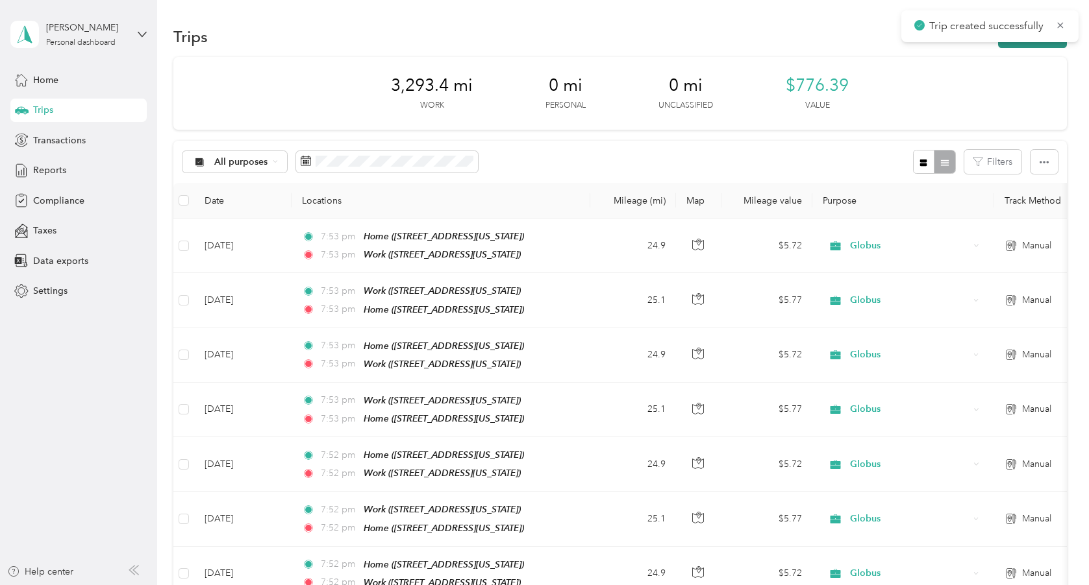
click at [1028, 45] on button "New trip" at bounding box center [1032, 36] width 69 height 23
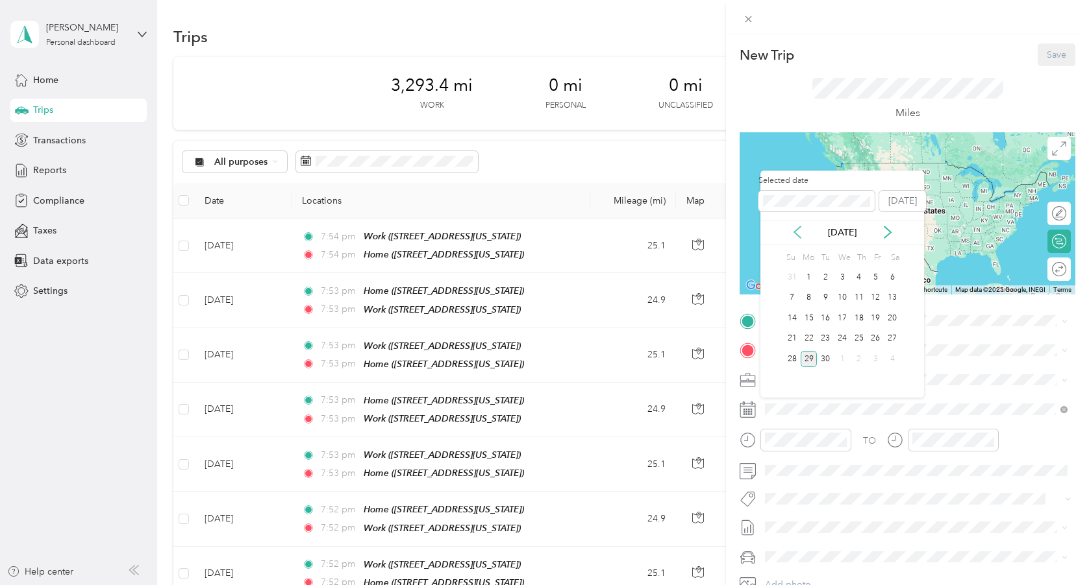
click at [794, 227] on icon at bounding box center [797, 232] width 13 height 13
click at [838, 337] on div "20" at bounding box center [841, 339] width 17 height 16
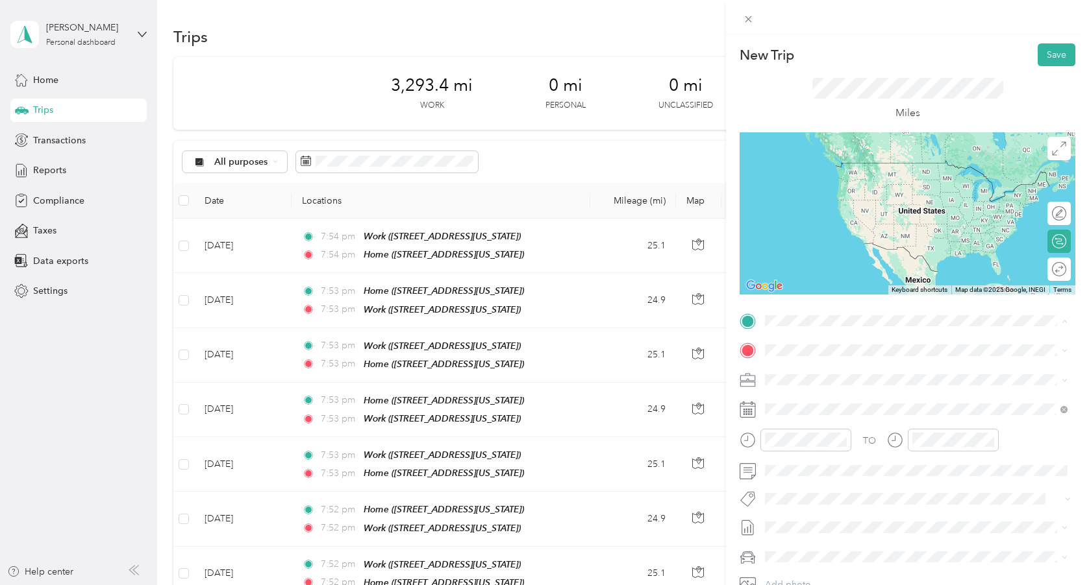
click at [824, 381] on span "[STREET_ADDRESS][US_STATE]" at bounding box center [854, 386] width 130 height 11
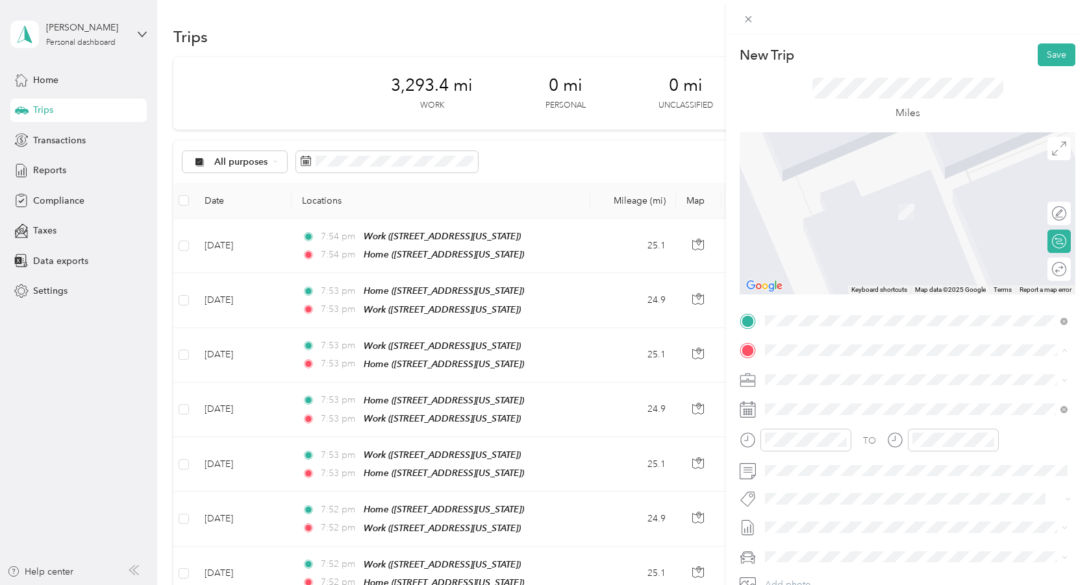
click at [824, 462] on div "Work [STREET_ADDRESS][US_STATE]" at bounding box center [854, 450] width 130 height 27
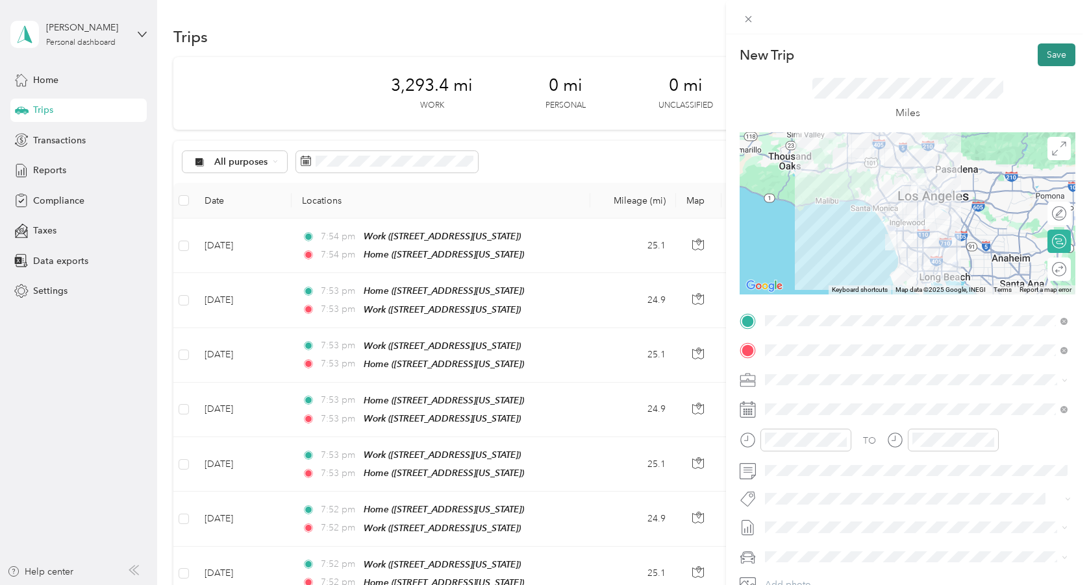
click at [1048, 56] on button "Save" at bounding box center [1056, 54] width 38 height 23
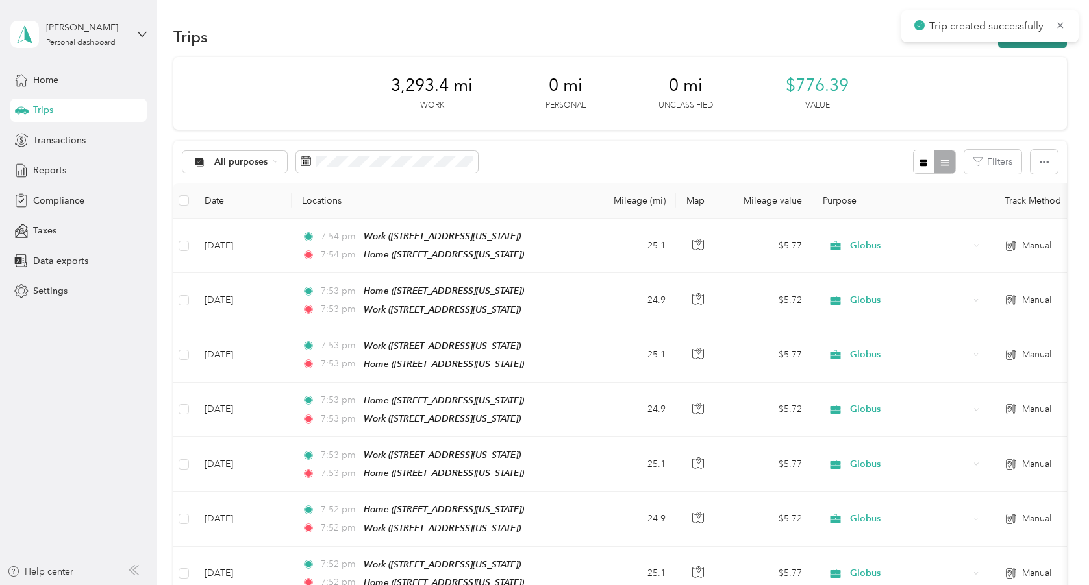
click at [1044, 47] on button "New trip" at bounding box center [1032, 36] width 69 height 23
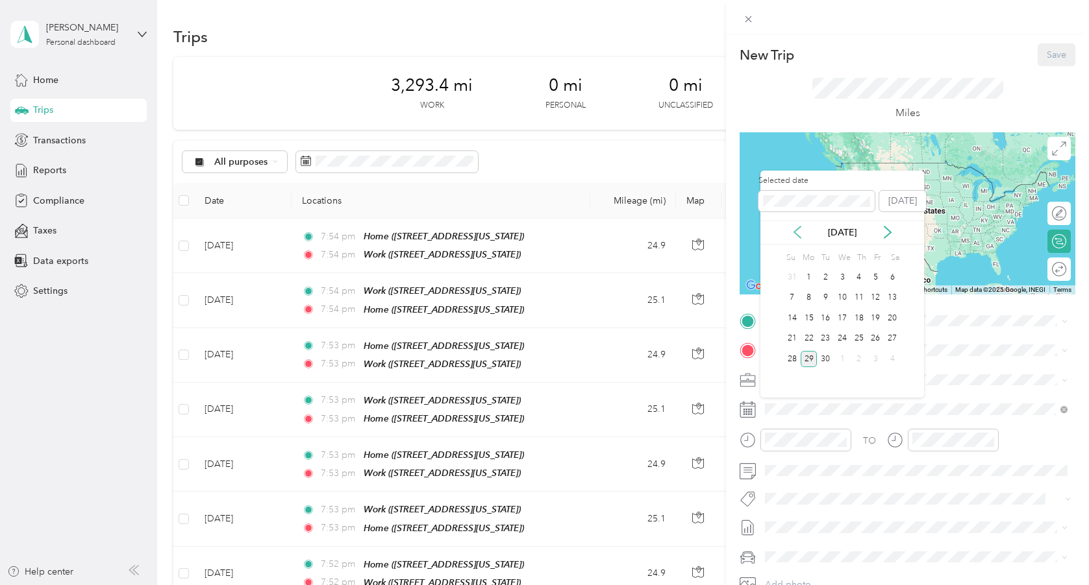
click at [796, 227] on icon at bounding box center [797, 232] width 13 height 13
click at [840, 339] on div "20" at bounding box center [841, 339] width 17 height 16
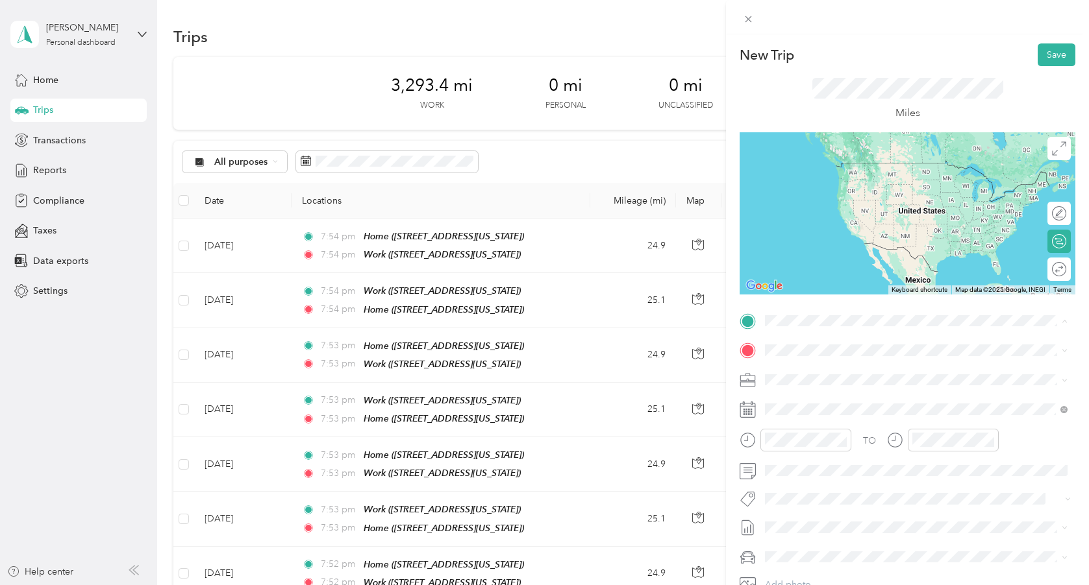
click at [835, 434] on div "Work [STREET_ADDRESS][US_STATE]" at bounding box center [854, 420] width 130 height 27
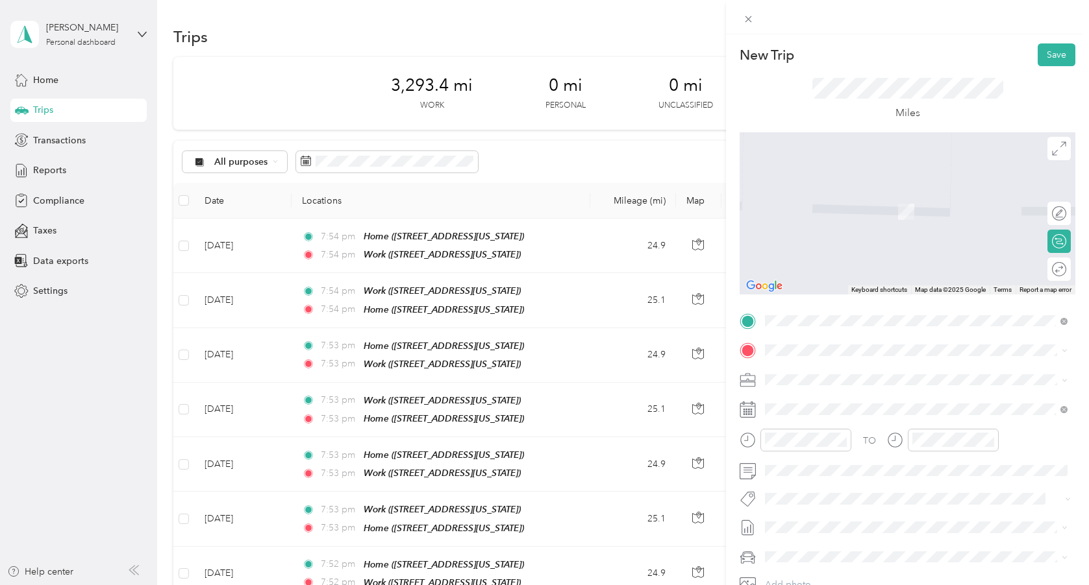
click at [825, 406] on div "Home [STREET_ADDRESS][US_STATE]" at bounding box center [854, 409] width 130 height 27
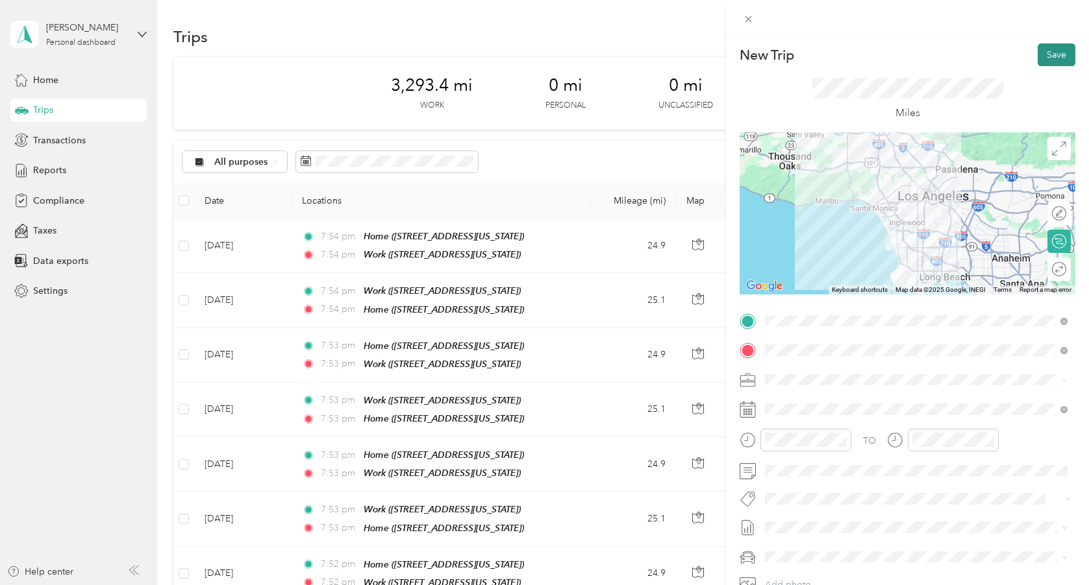
click at [1057, 50] on button "Save" at bounding box center [1056, 54] width 38 height 23
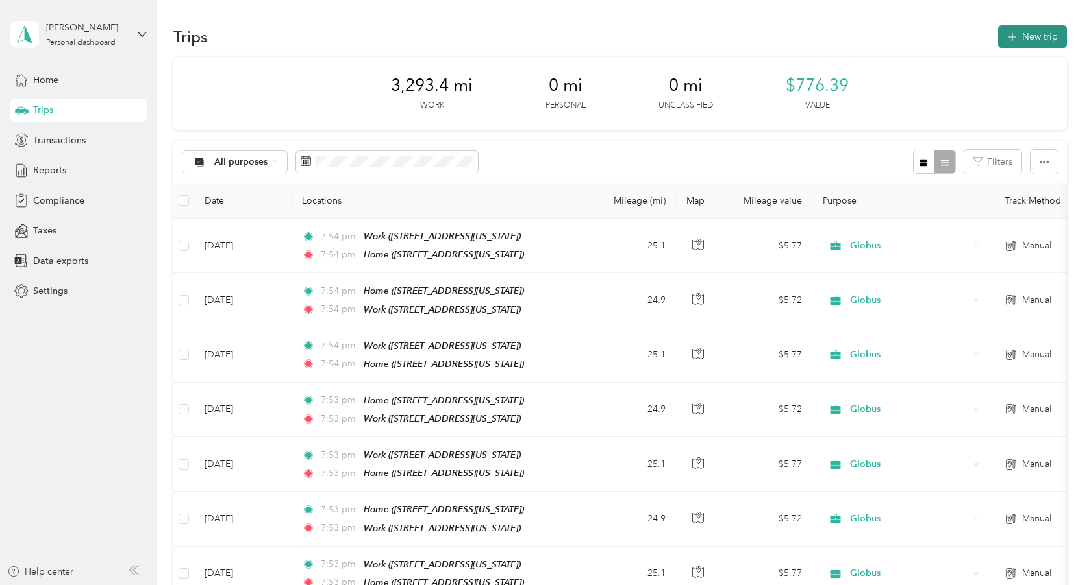
click at [1047, 47] on button "New trip" at bounding box center [1032, 36] width 69 height 23
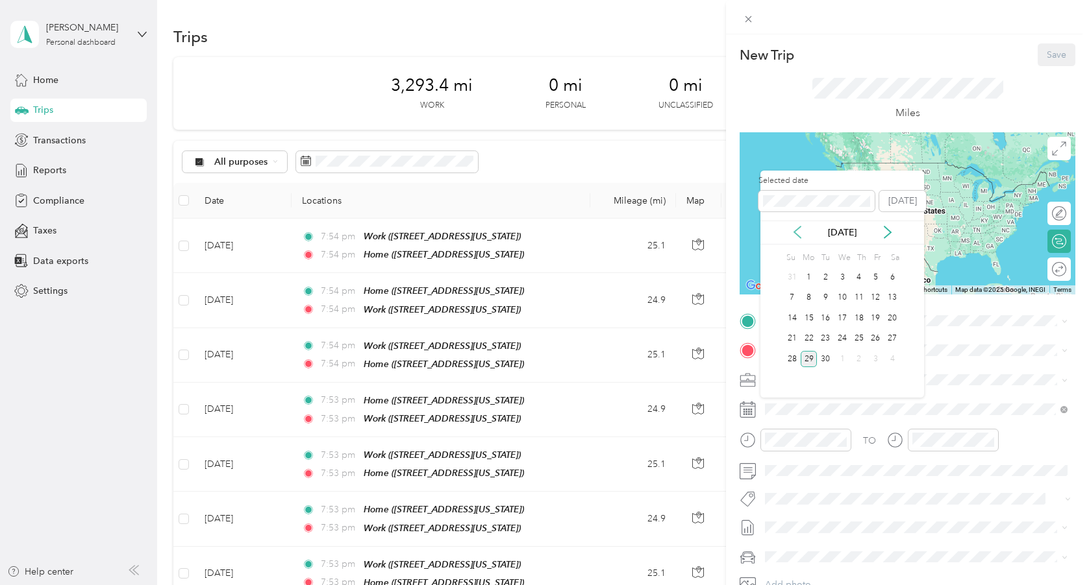
click at [798, 234] on icon at bounding box center [797, 232] width 13 height 13
click at [859, 336] on div "21" at bounding box center [858, 339] width 17 height 16
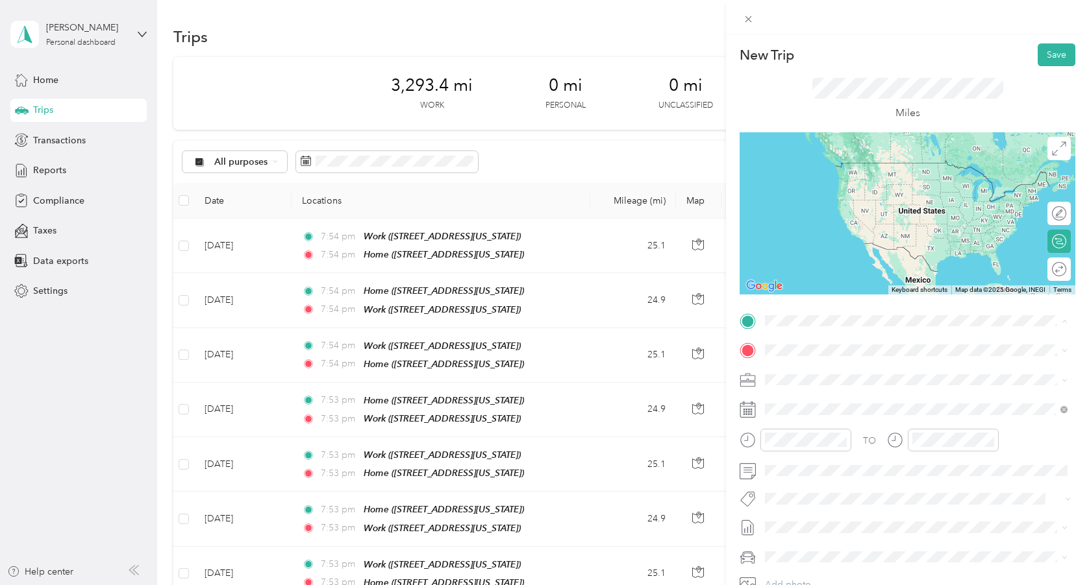
click at [806, 373] on strong "Home" at bounding box center [801, 372] width 25 height 12
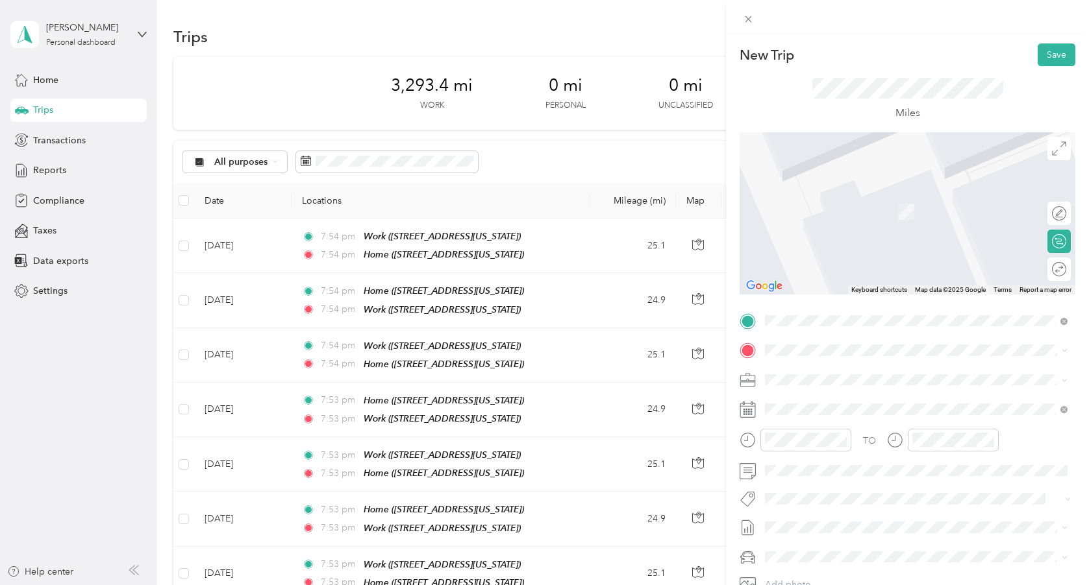
click at [812, 463] on div "Work [STREET_ADDRESS][US_STATE]" at bounding box center [854, 449] width 130 height 27
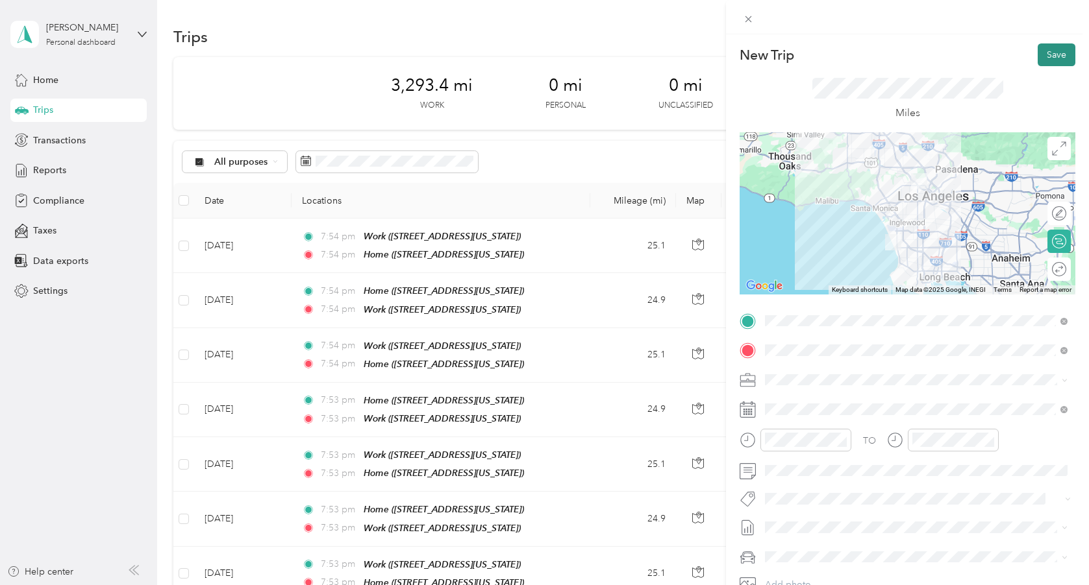
click at [1057, 53] on button "Save" at bounding box center [1056, 54] width 38 height 23
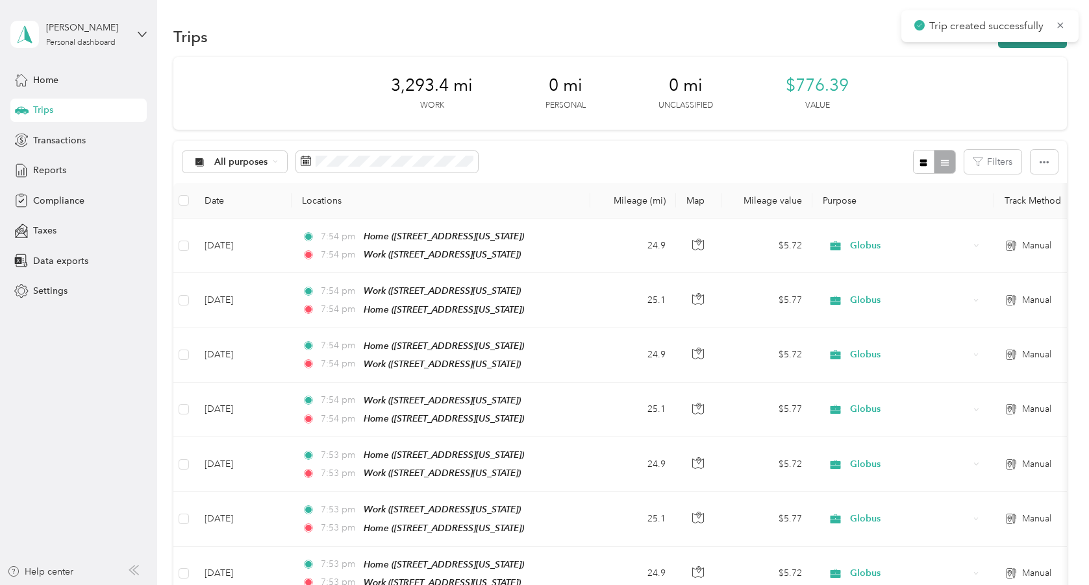
click at [1022, 47] on button "New trip" at bounding box center [1032, 36] width 69 height 23
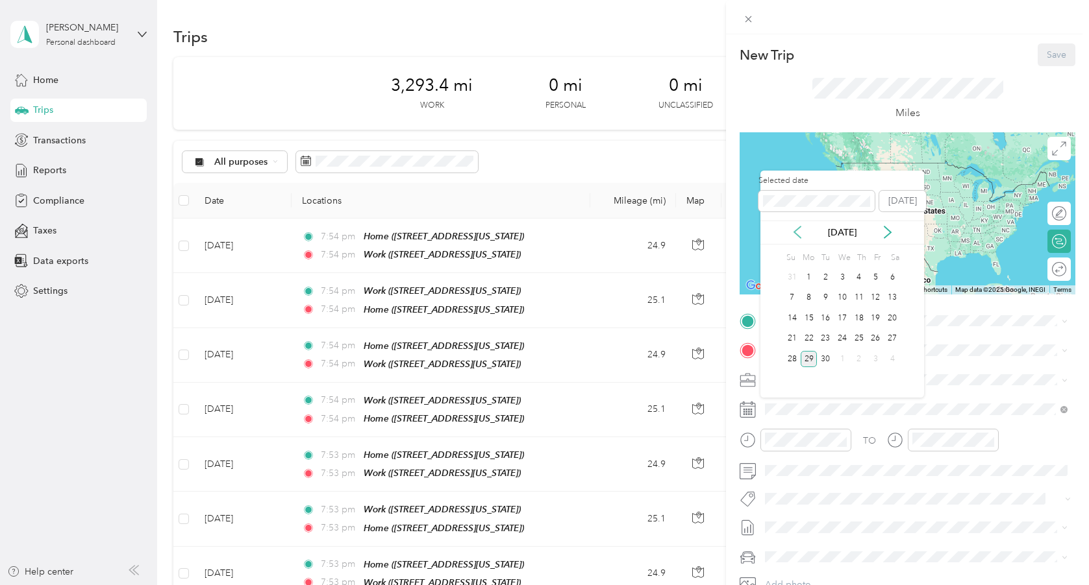
click at [797, 229] on icon at bounding box center [797, 233] width 6 height 12
click at [859, 338] on div "21" at bounding box center [858, 339] width 17 height 16
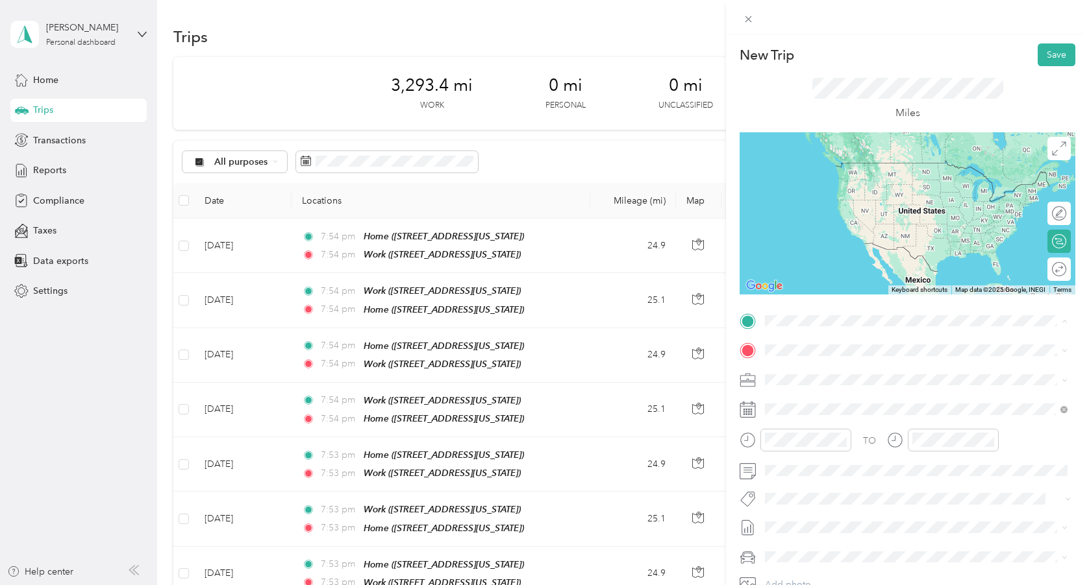
drag, startPoint x: 843, startPoint y: 436, endPoint x: 842, endPoint y: 428, distance: 7.2
click at [842, 433] on span "[STREET_ADDRESS][US_STATE]" at bounding box center [854, 427] width 130 height 11
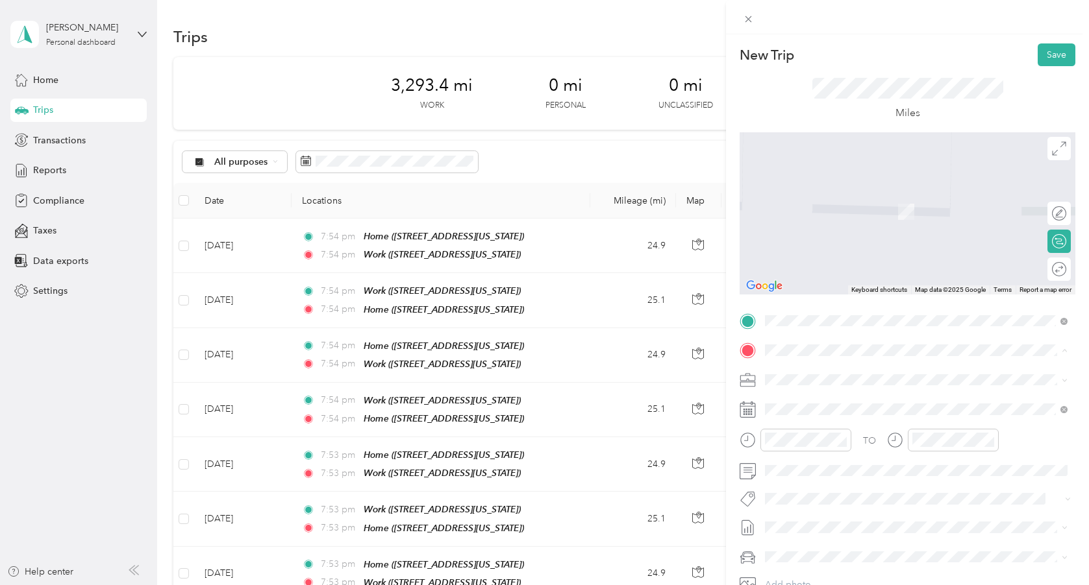
click at [830, 423] on div "Home [STREET_ADDRESS][US_STATE]" at bounding box center [854, 409] width 130 height 27
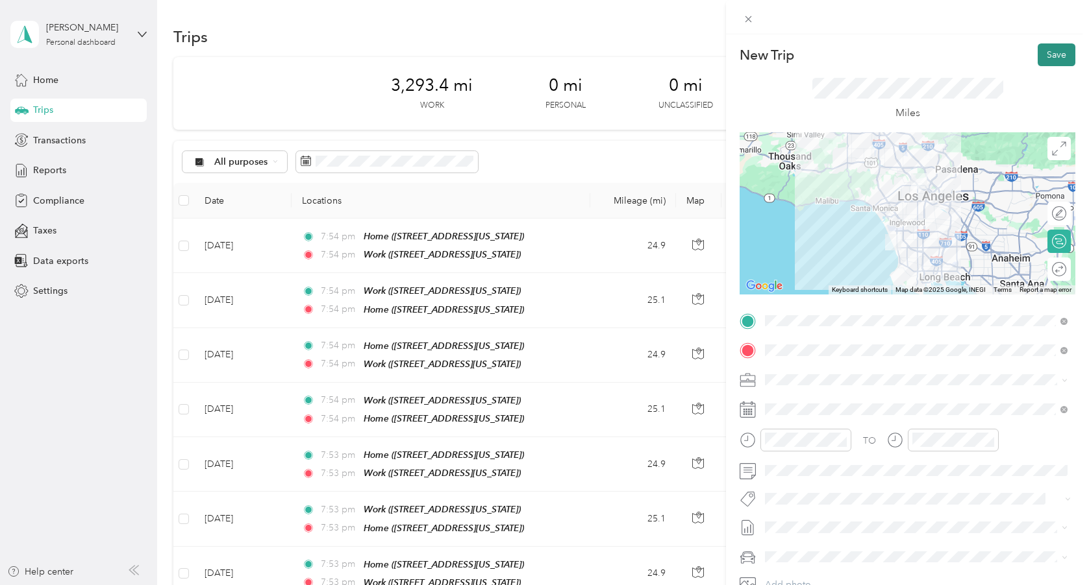
click at [1046, 58] on button "Save" at bounding box center [1056, 54] width 38 height 23
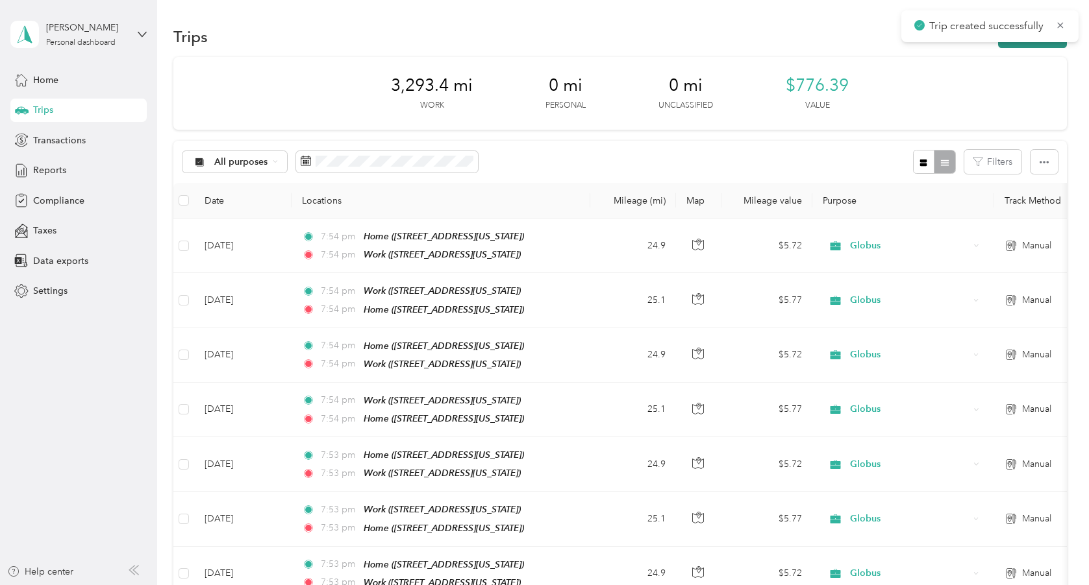
click at [1037, 47] on button "New trip" at bounding box center [1032, 36] width 69 height 23
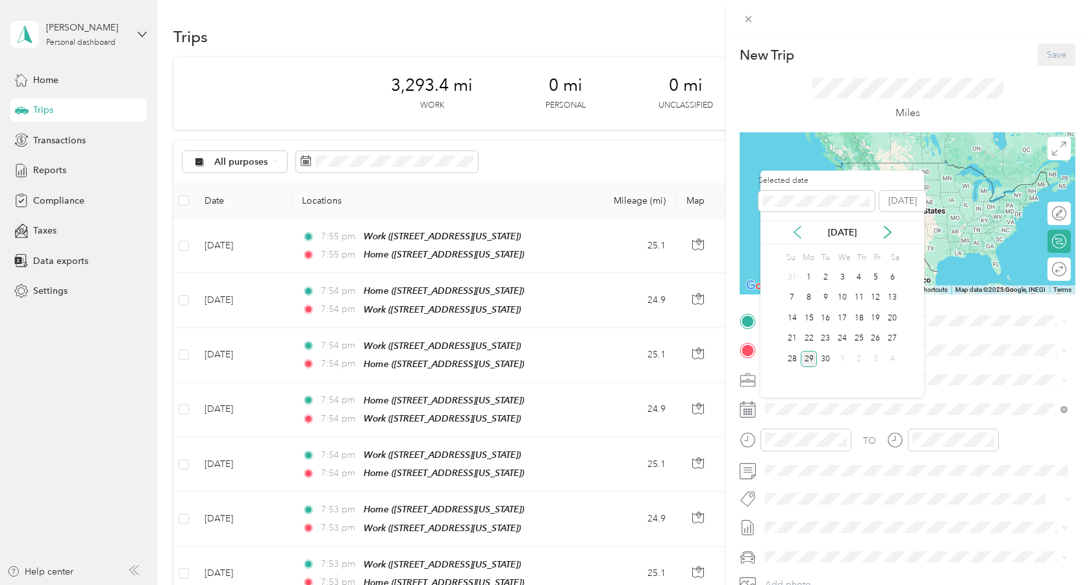
click at [798, 231] on icon at bounding box center [797, 232] width 13 height 13
click at [875, 339] on div "22" at bounding box center [875, 339] width 17 height 16
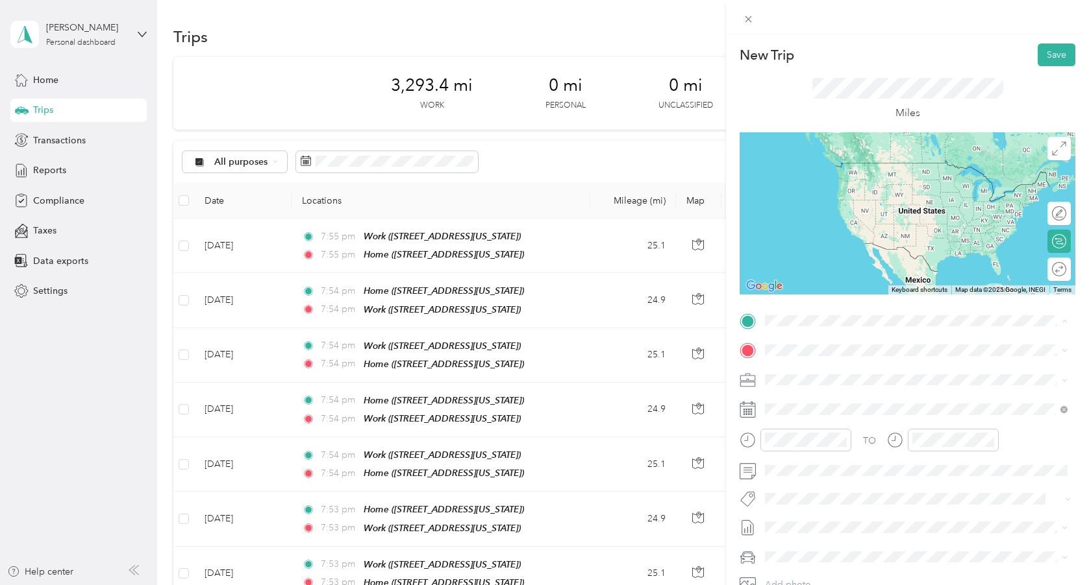
click at [826, 377] on div "Home [STREET_ADDRESS][US_STATE]" at bounding box center [854, 379] width 130 height 27
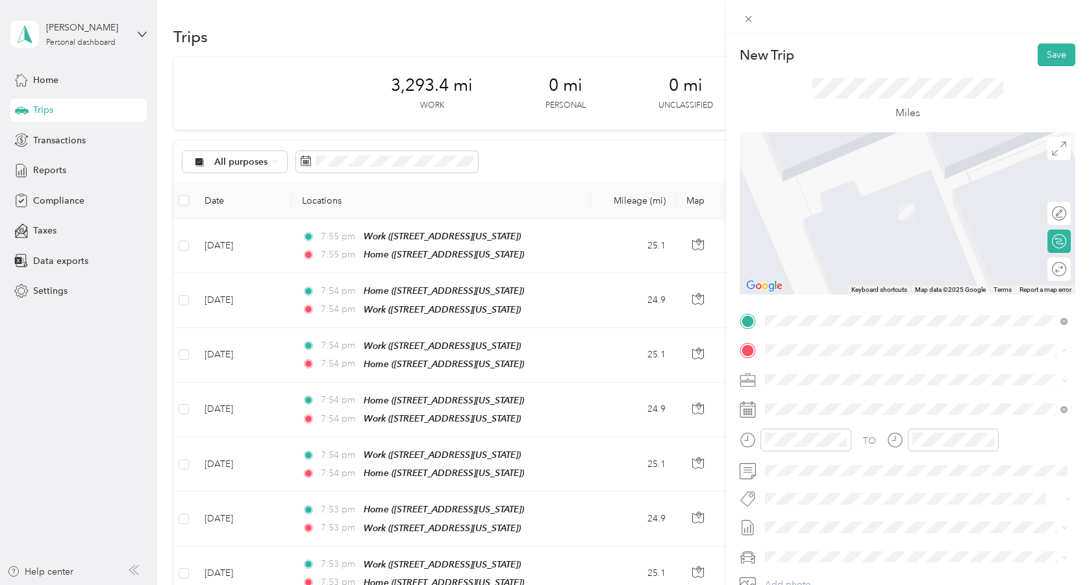
click at [817, 463] on span "[STREET_ADDRESS][US_STATE]" at bounding box center [854, 457] width 130 height 11
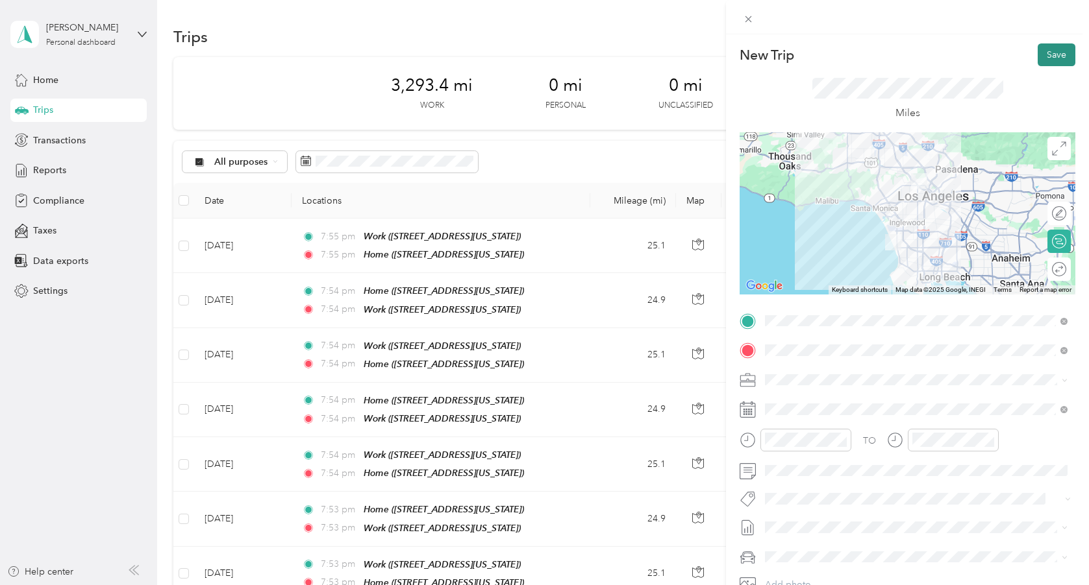
click at [1048, 57] on button "Save" at bounding box center [1056, 54] width 38 height 23
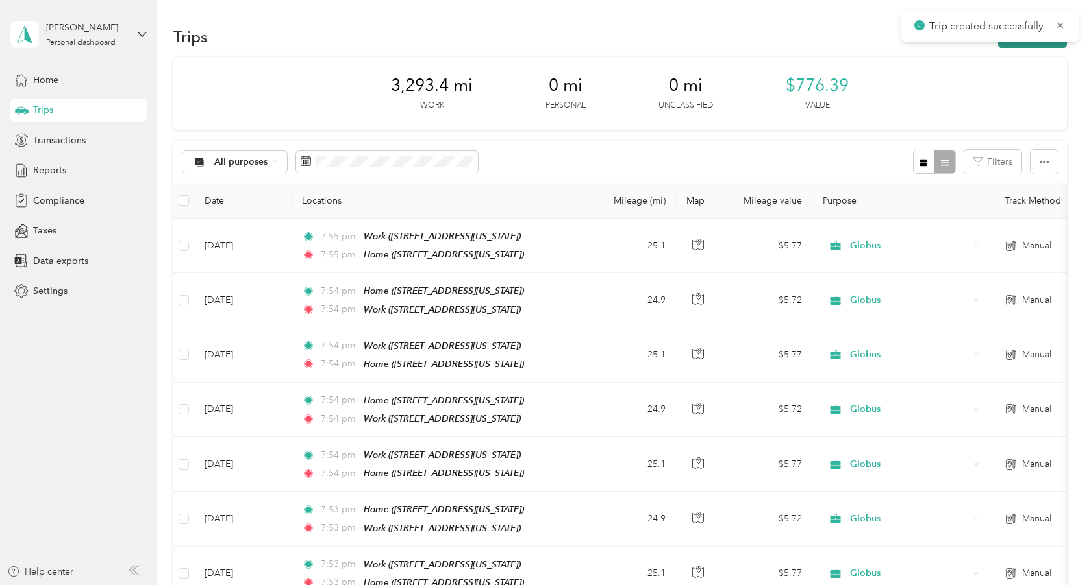
click at [1031, 46] on button "New trip" at bounding box center [1032, 36] width 69 height 23
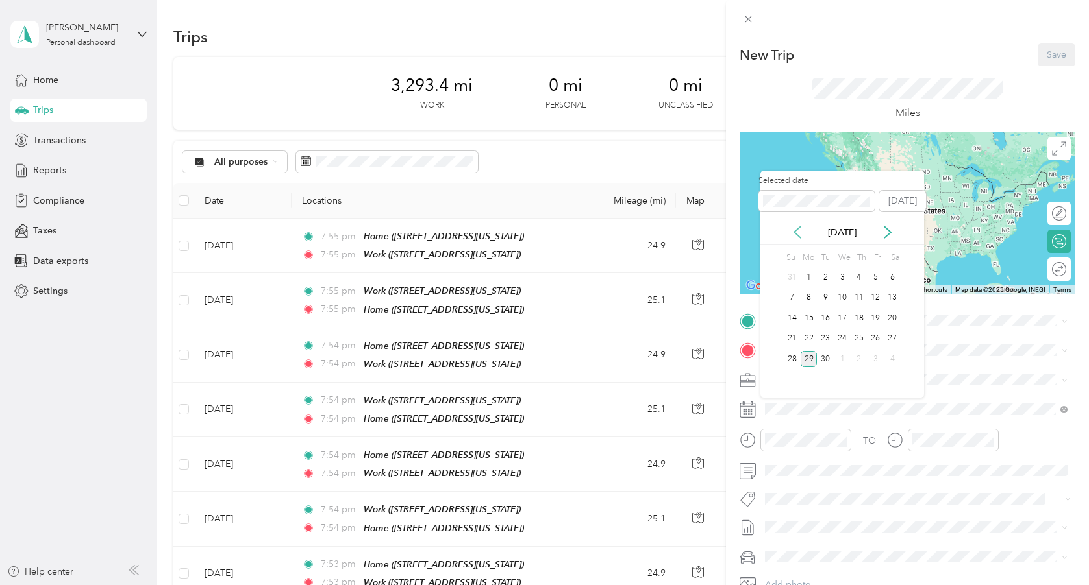
click at [796, 234] on icon at bounding box center [797, 233] width 6 height 12
click at [873, 338] on div "22" at bounding box center [875, 339] width 17 height 16
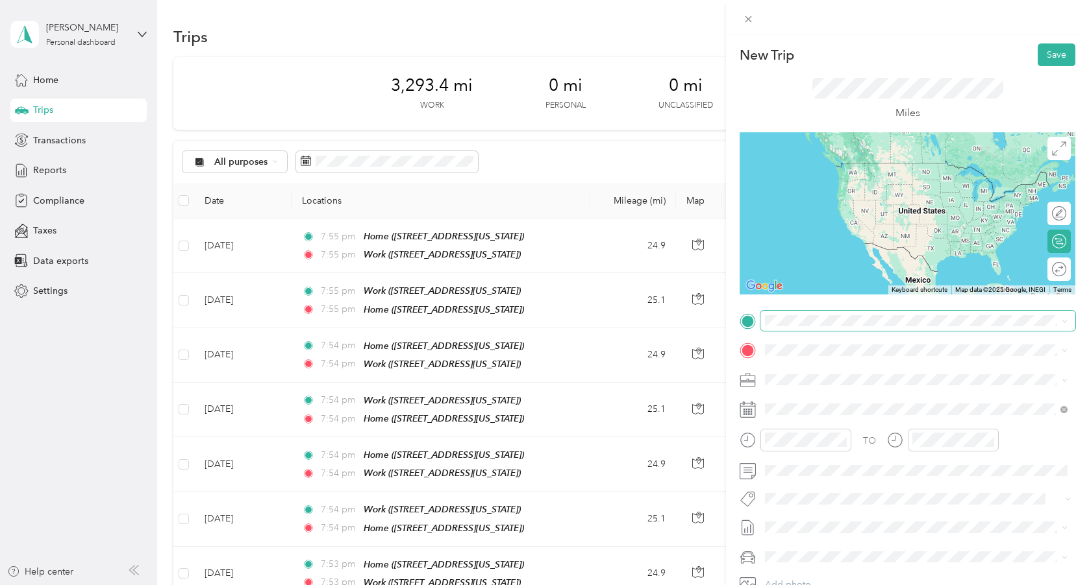
click at [806, 328] on span at bounding box center [917, 321] width 315 height 21
click at [806, 432] on div "Work [STREET_ADDRESS][US_STATE]" at bounding box center [854, 420] width 130 height 27
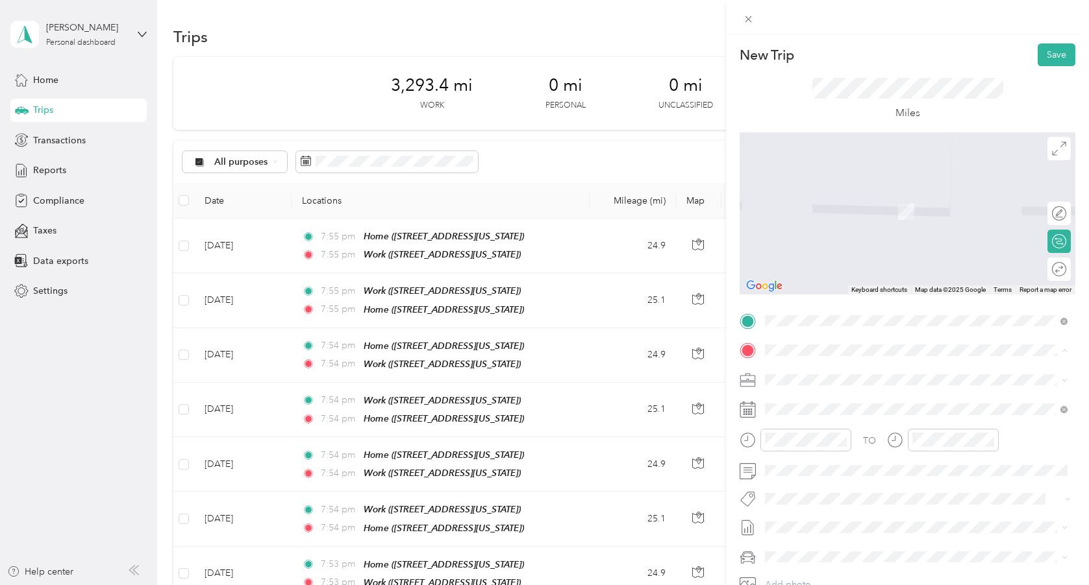
click at [819, 406] on div "Home [STREET_ADDRESS][US_STATE]" at bounding box center [854, 409] width 130 height 27
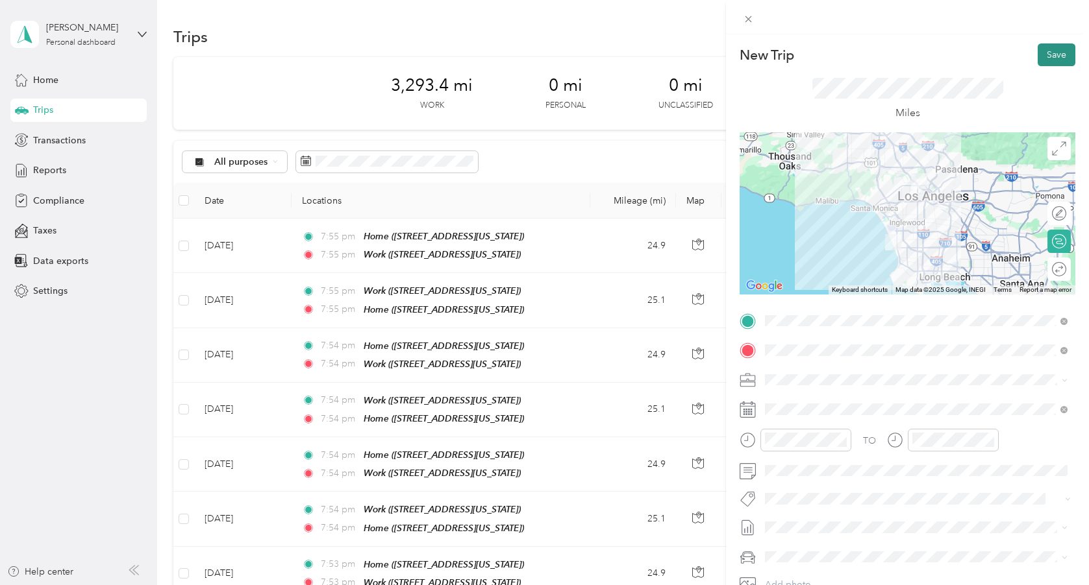
click at [1042, 51] on button "Save" at bounding box center [1056, 54] width 38 height 23
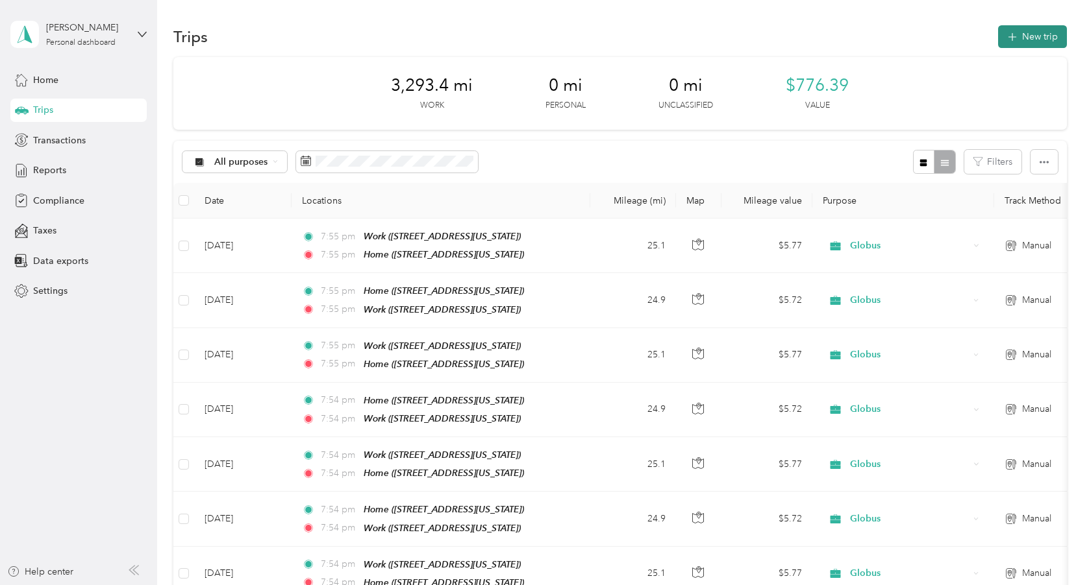
click at [1037, 36] on button "New trip" at bounding box center [1032, 36] width 69 height 23
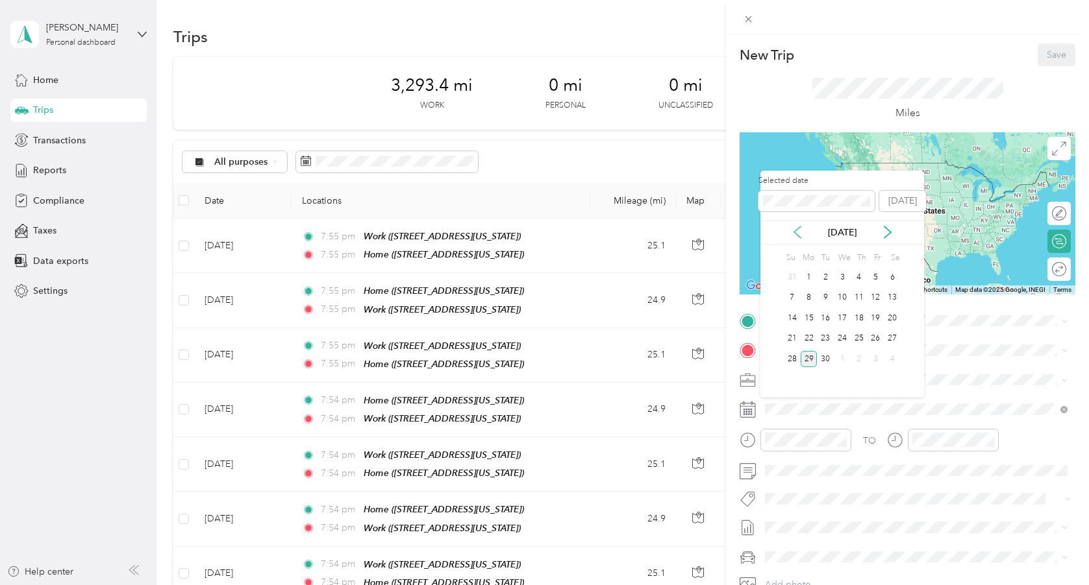
click at [794, 231] on icon at bounding box center [797, 233] width 6 height 12
click at [811, 359] on div "25" at bounding box center [808, 359] width 17 height 16
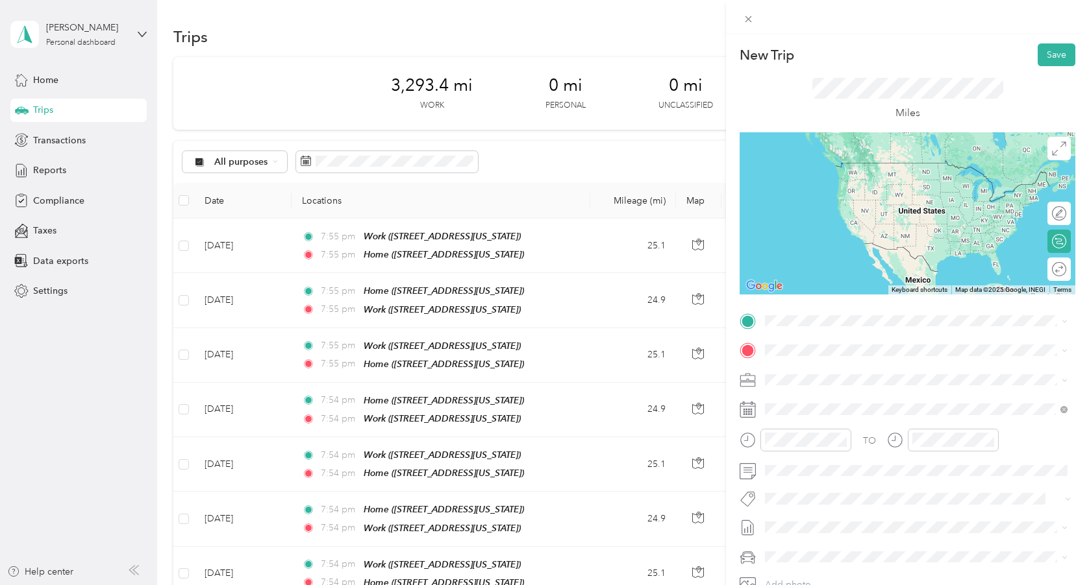
click at [815, 378] on div "Home [STREET_ADDRESS][US_STATE]" at bounding box center [854, 379] width 130 height 27
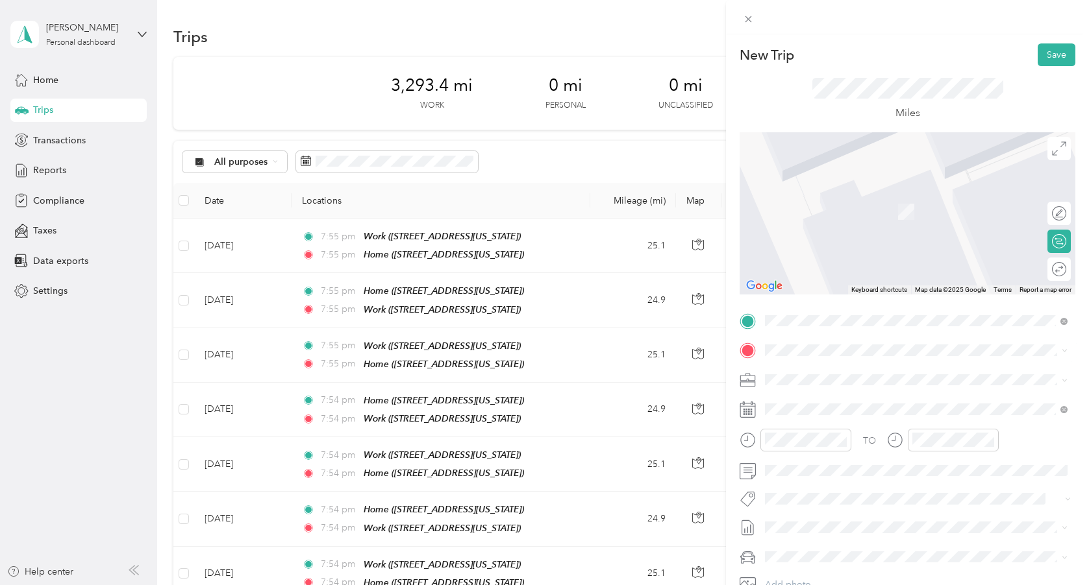
click at [817, 458] on div "Work [STREET_ADDRESS][US_STATE]" at bounding box center [854, 446] width 130 height 27
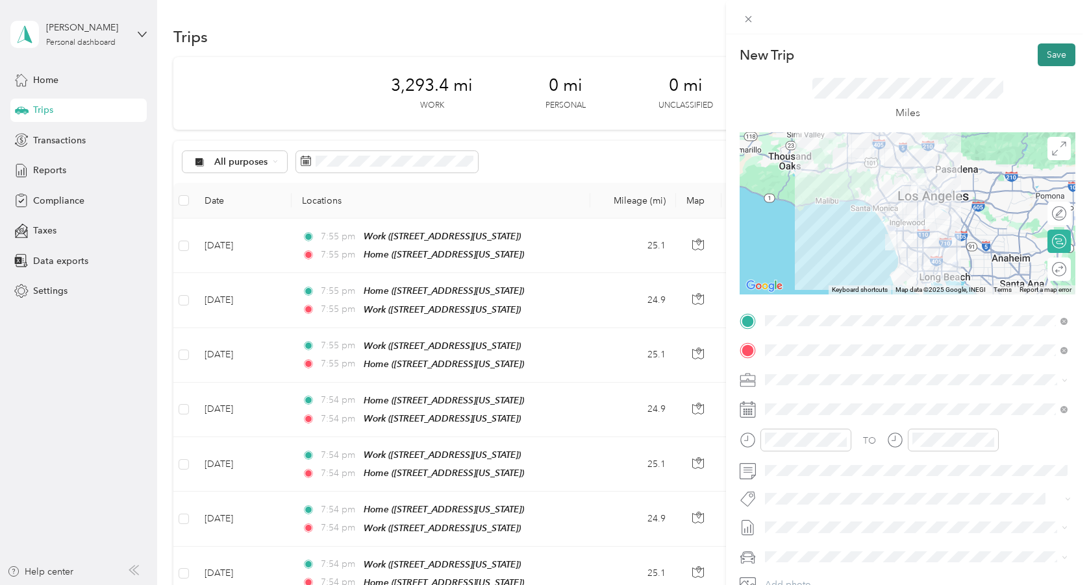
click at [1046, 62] on button "Save" at bounding box center [1056, 54] width 38 height 23
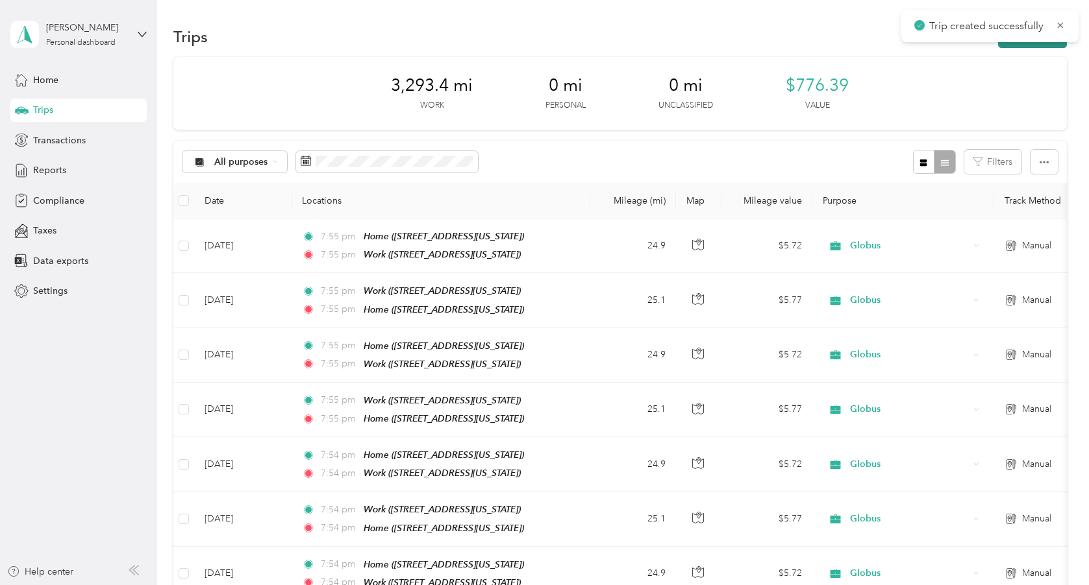
click at [1024, 46] on button "New trip" at bounding box center [1032, 36] width 69 height 23
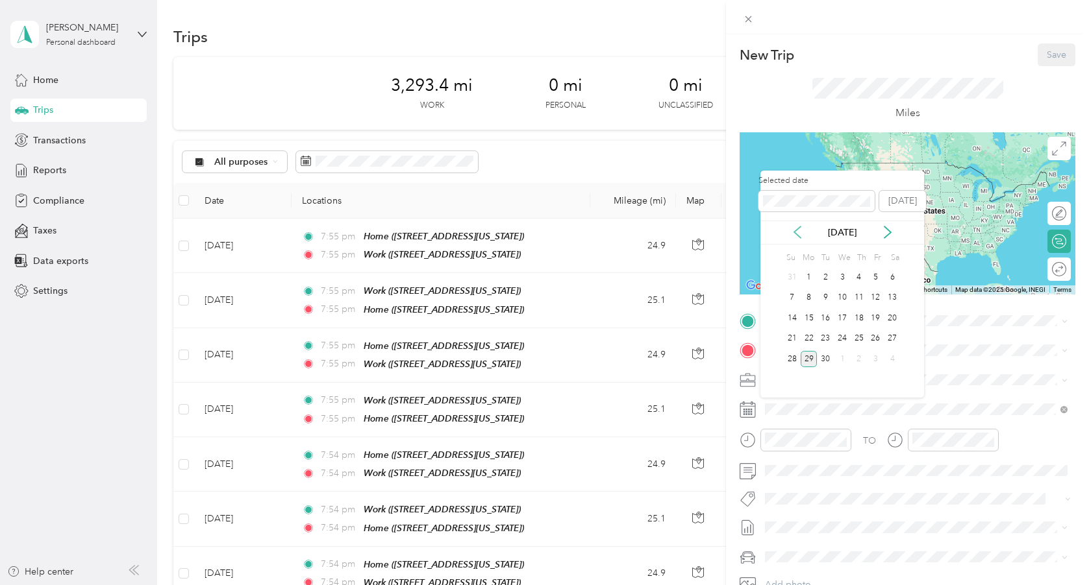
click at [794, 228] on icon at bounding box center [797, 232] width 13 height 13
click at [811, 360] on div "25" at bounding box center [808, 359] width 17 height 16
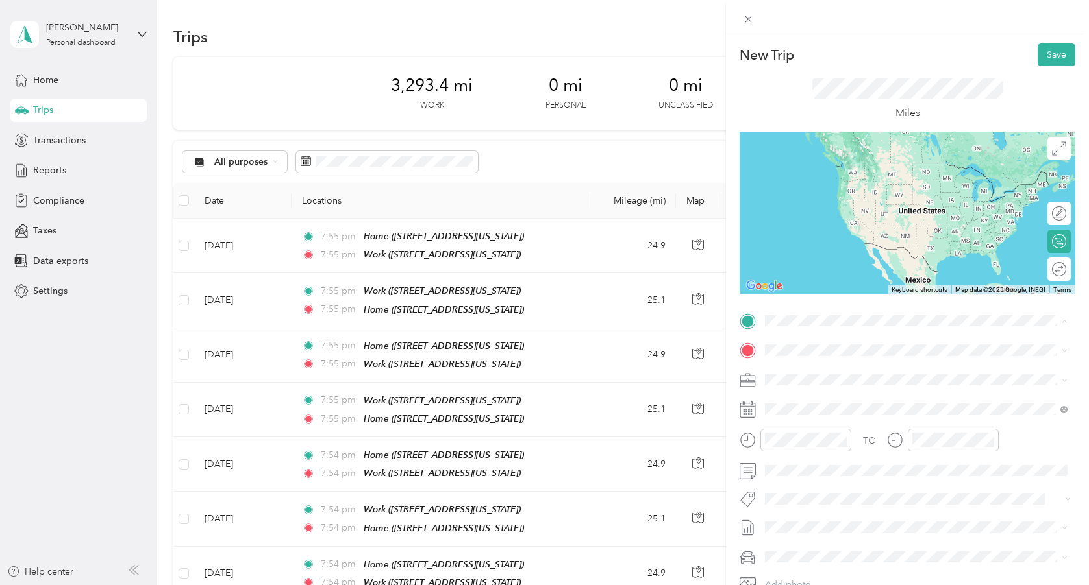
click at [817, 433] on span "[STREET_ADDRESS][US_STATE]" at bounding box center [854, 427] width 130 height 11
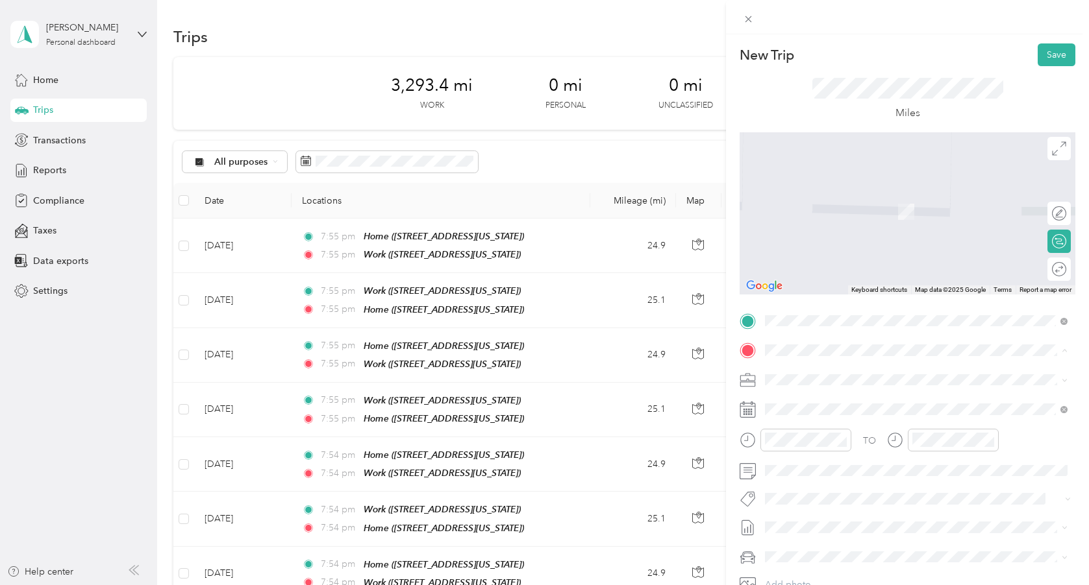
click at [808, 400] on strong "Home" at bounding box center [801, 402] width 25 height 12
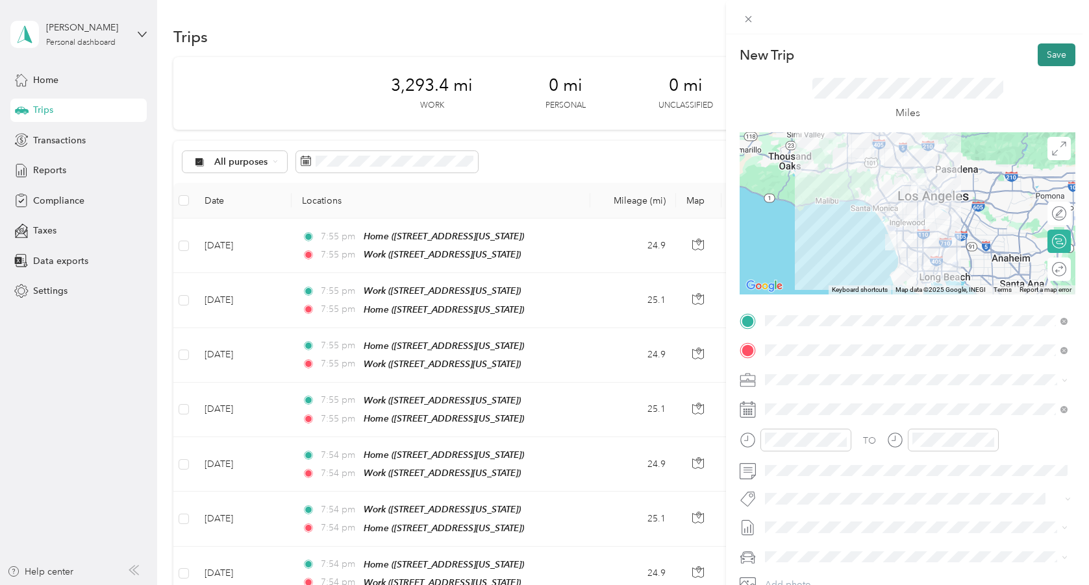
click at [1059, 58] on button "Save" at bounding box center [1056, 54] width 38 height 23
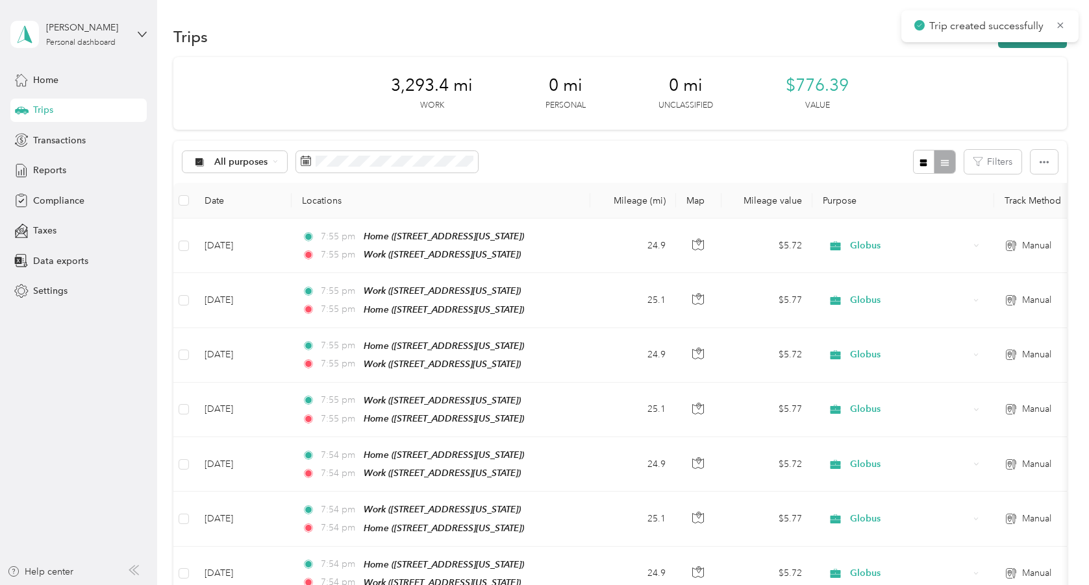
click at [1035, 47] on button "New trip" at bounding box center [1032, 36] width 69 height 23
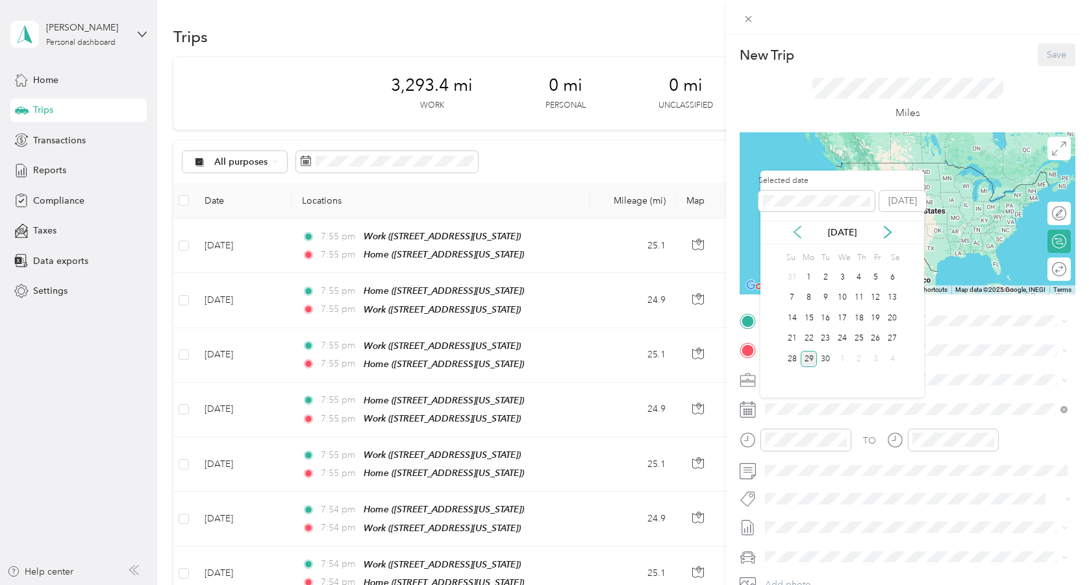
click at [800, 233] on icon at bounding box center [797, 232] width 13 height 13
click at [826, 361] on div "26" at bounding box center [825, 359] width 17 height 16
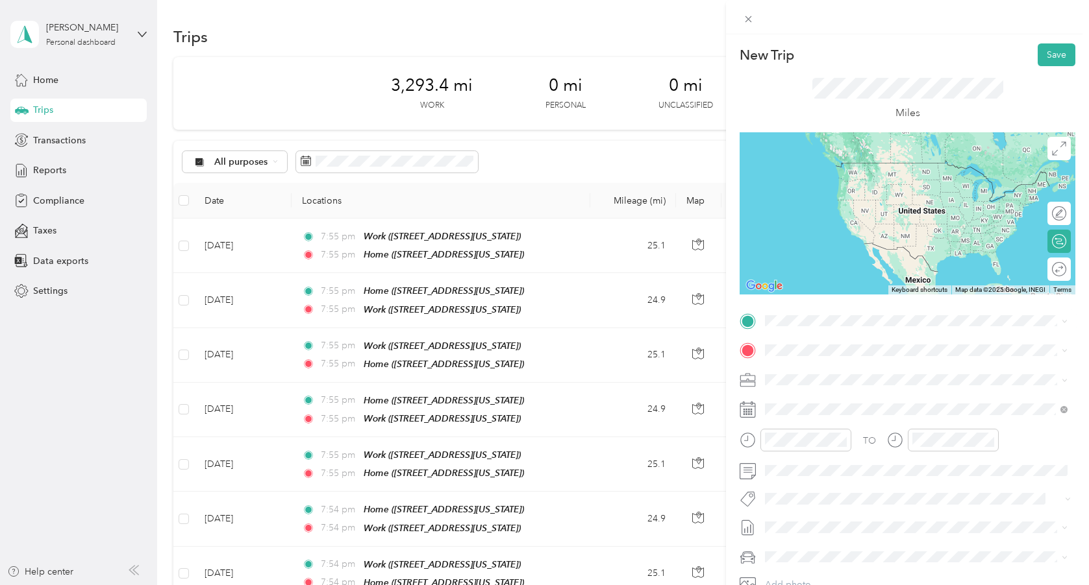
click at [813, 389] on div "Home [STREET_ADDRESS][US_STATE]" at bounding box center [854, 375] width 130 height 27
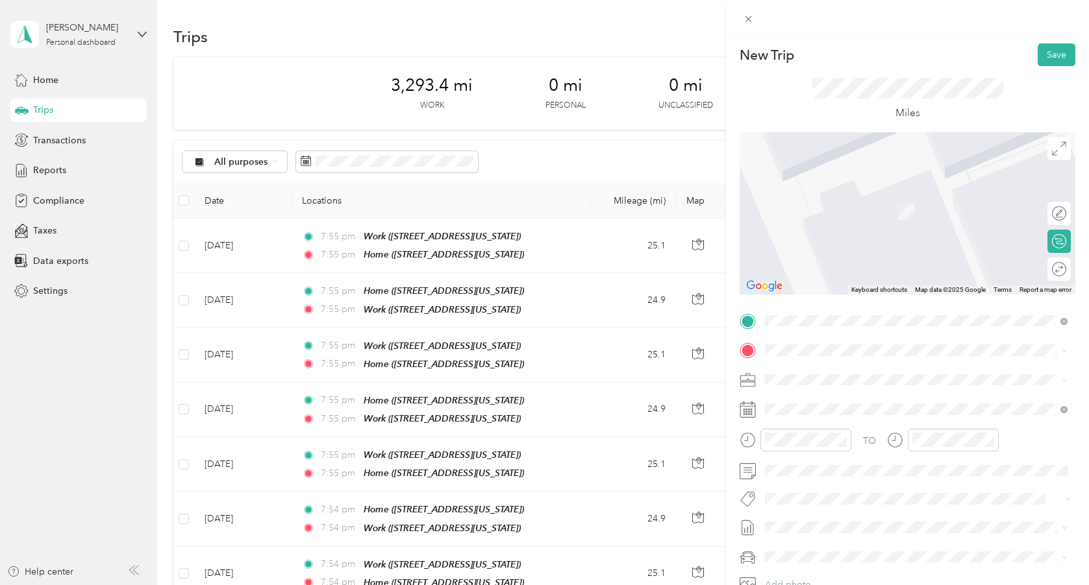
click at [819, 460] on div "Work [STREET_ADDRESS][US_STATE]" at bounding box center [854, 446] width 130 height 27
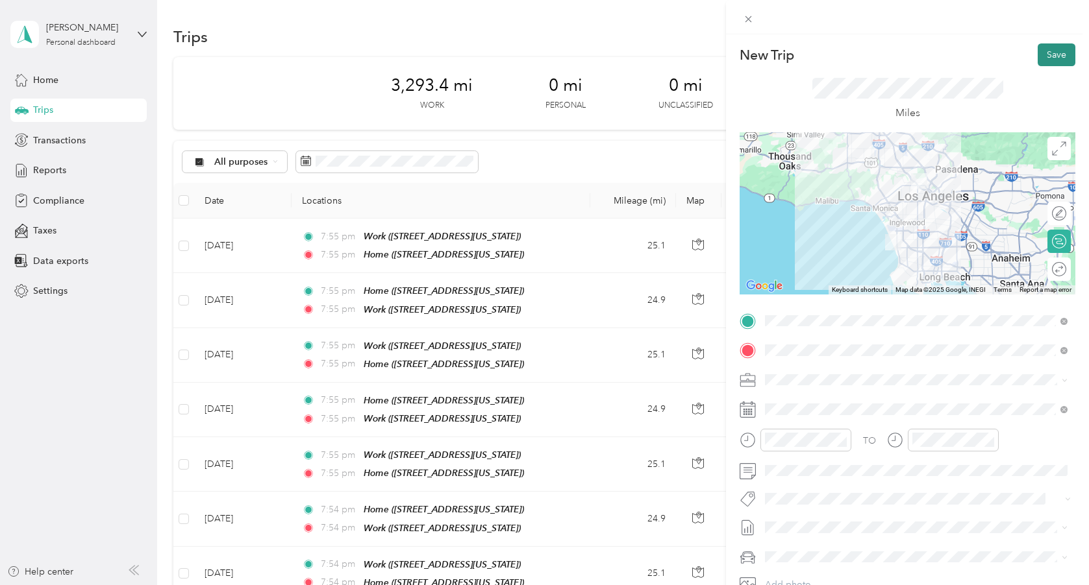
click at [1051, 58] on button "Save" at bounding box center [1056, 54] width 38 height 23
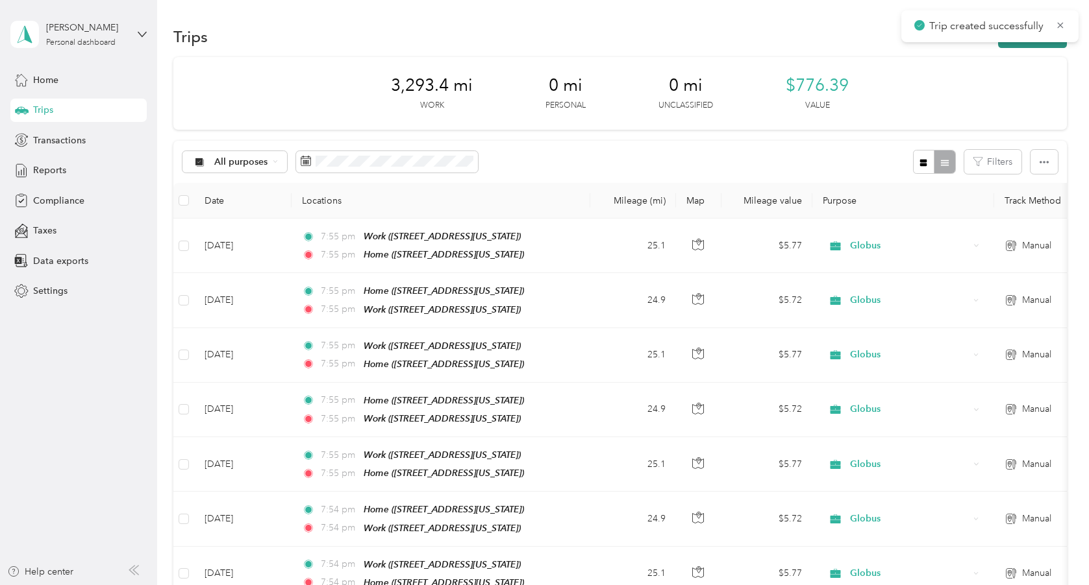
click at [1035, 46] on button "New trip" at bounding box center [1032, 36] width 69 height 23
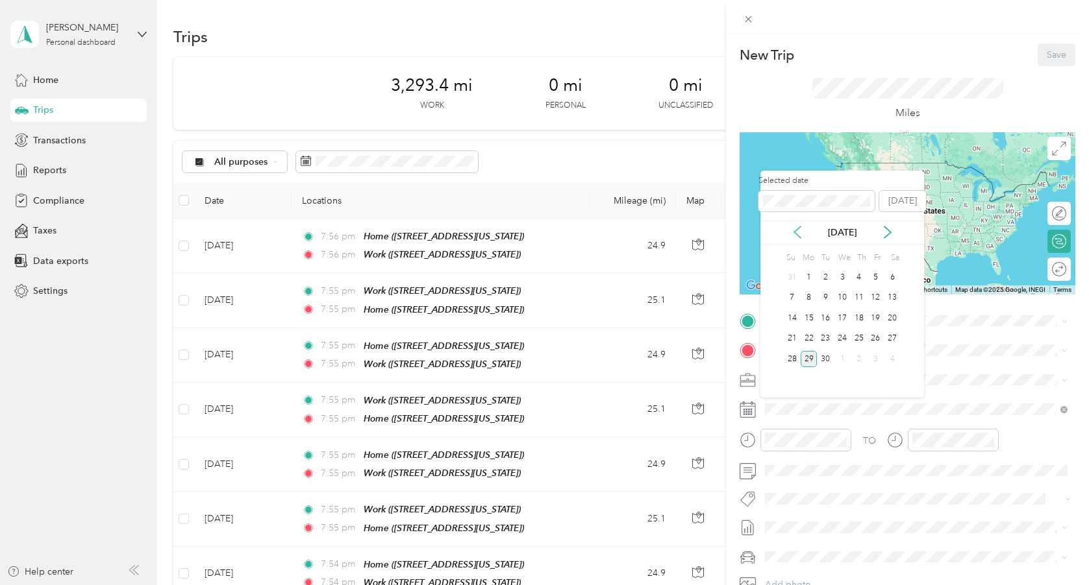
click at [798, 228] on icon at bounding box center [797, 233] width 6 height 12
click at [830, 361] on div "26" at bounding box center [825, 359] width 17 height 16
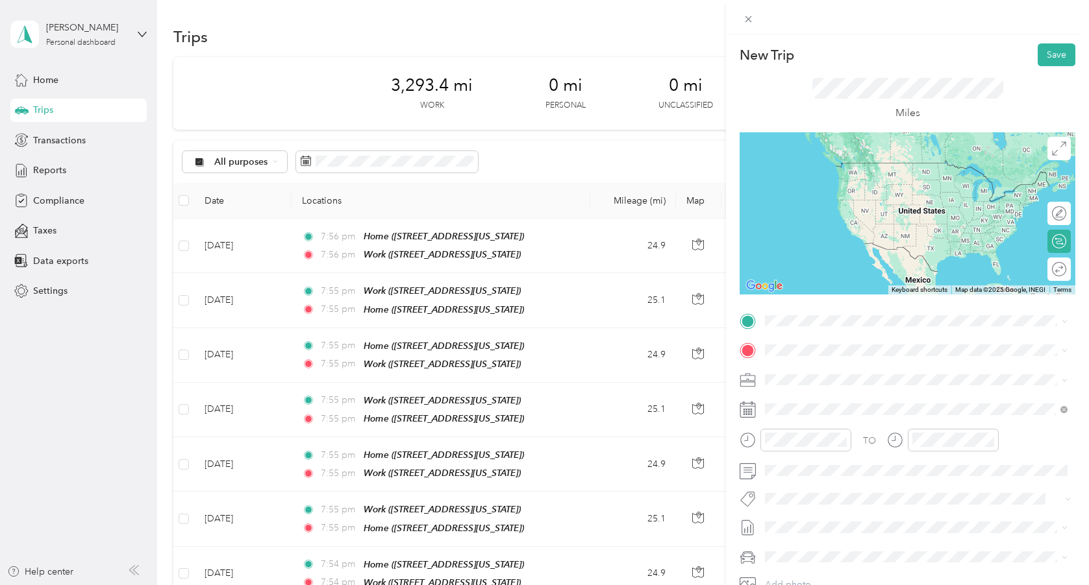
click at [830, 433] on span "[STREET_ADDRESS][US_STATE]" at bounding box center [854, 427] width 130 height 11
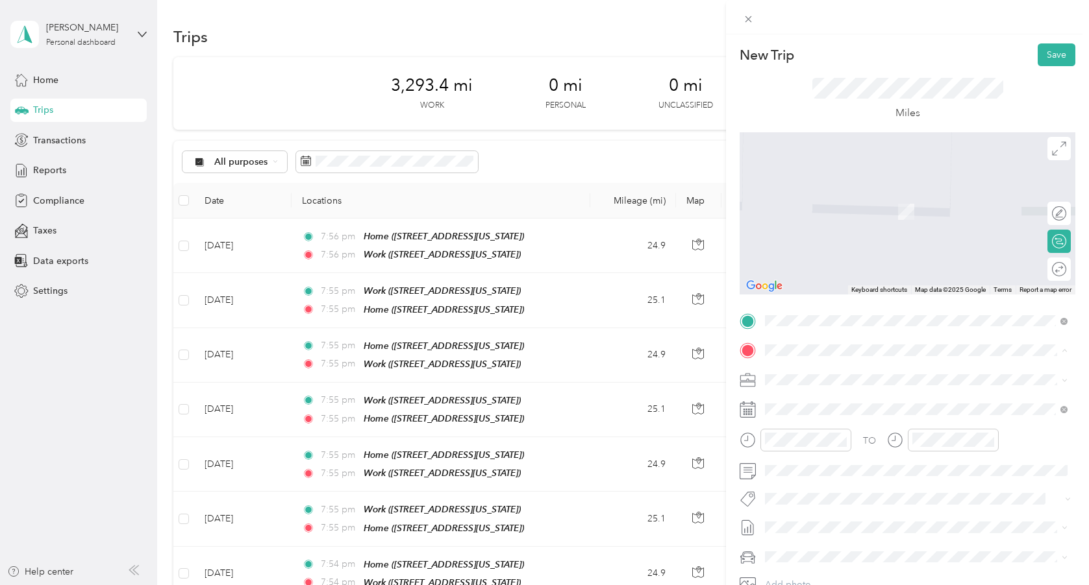
click at [816, 406] on div "Home [STREET_ADDRESS][US_STATE]" at bounding box center [854, 409] width 130 height 27
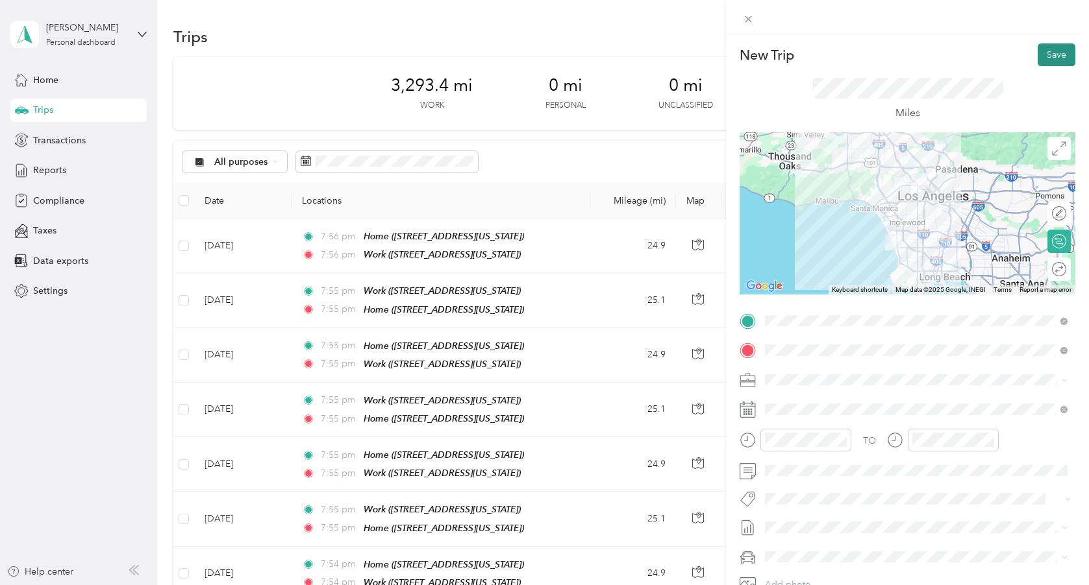
click at [1057, 53] on button "Save" at bounding box center [1056, 54] width 38 height 23
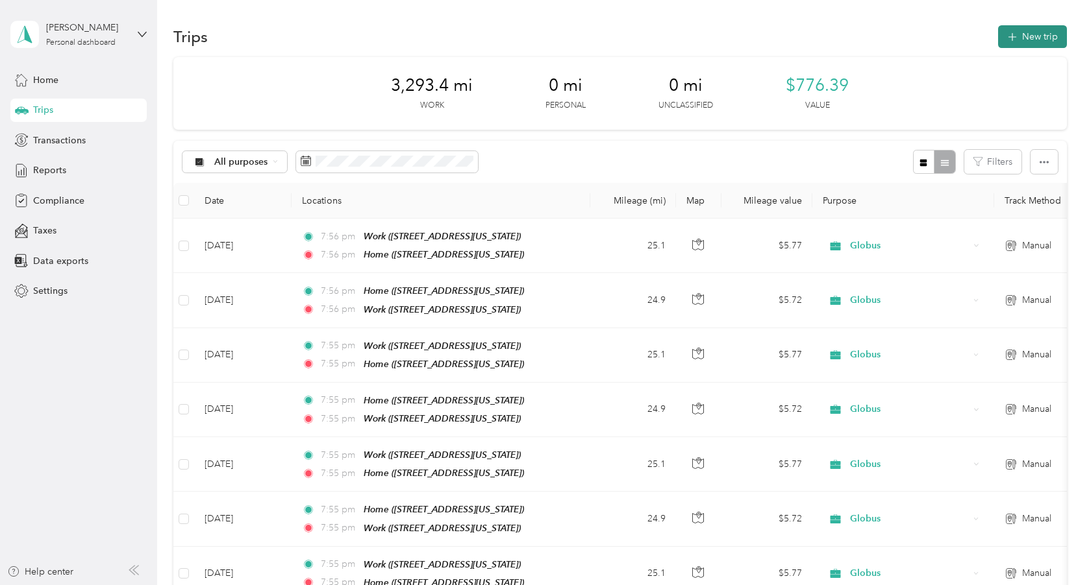
click at [1035, 43] on button "New trip" at bounding box center [1032, 36] width 69 height 23
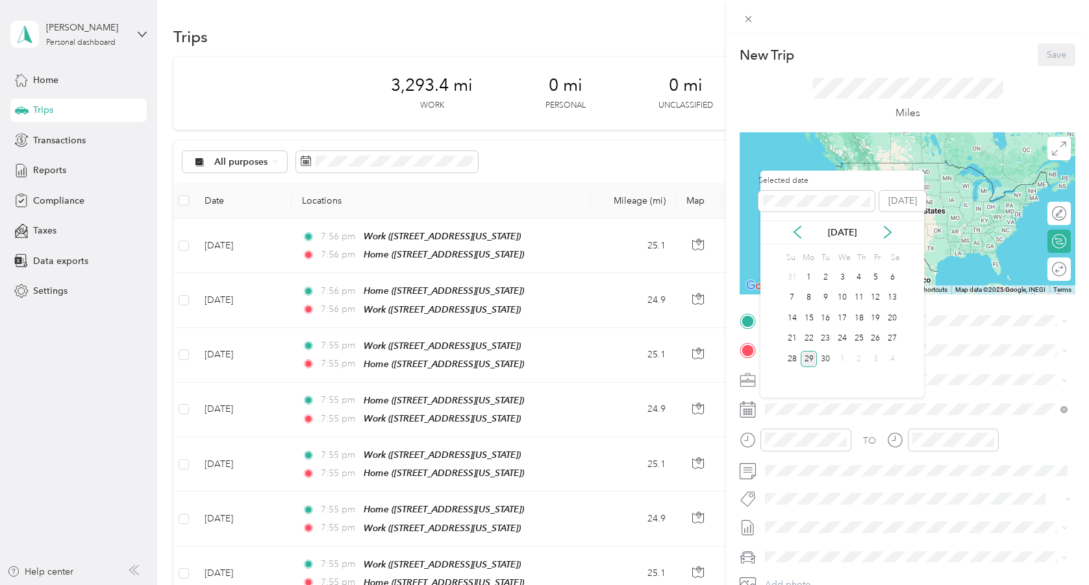
click at [793, 224] on div "[DATE]" at bounding box center [842, 233] width 164 height 24
click at [794, 230] on icon at bounding box center [797, 232] width 13 height 13
click at [841, 362] on div "27" at bounding box center [841, 359] width 17 height 16
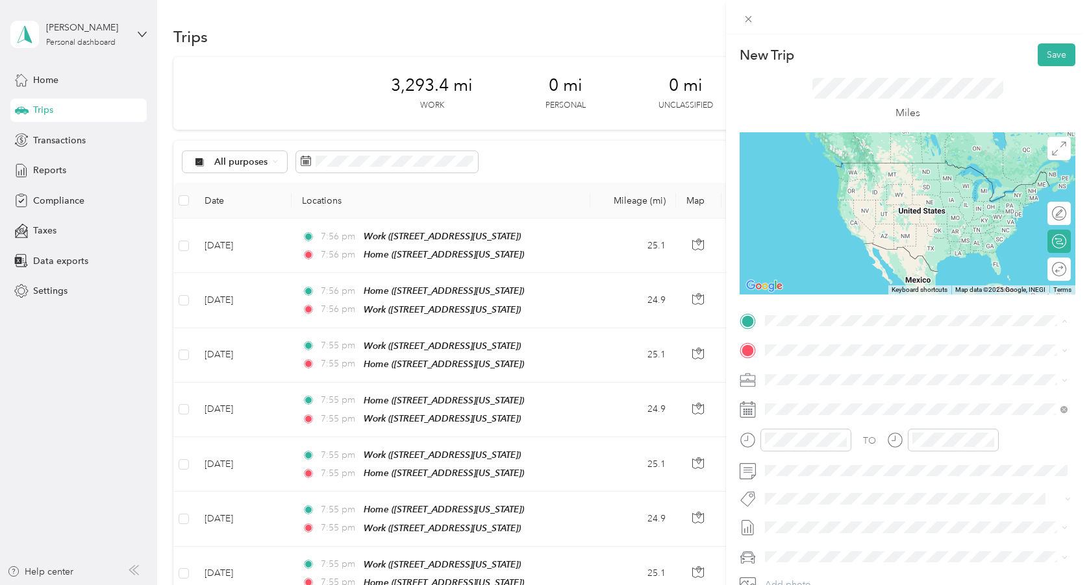
click at [834, 388] on span "[STREET_ADDRESS][US_STATE]" at bounding box center [854, 386] width 130 height 11
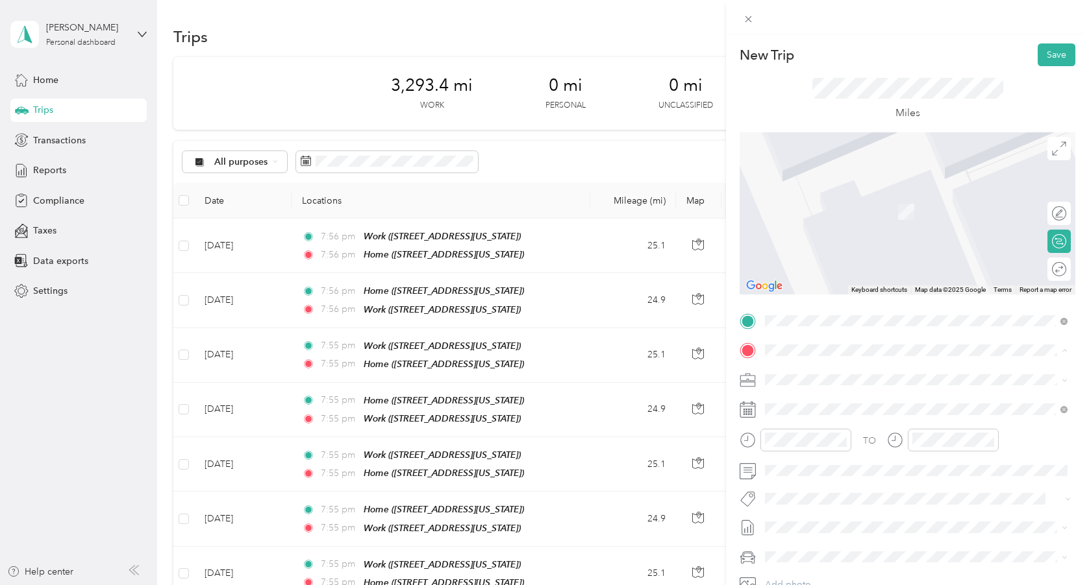
click at [826, 464] on div "Work [STREET_ADDRESS][US_STATE]" at bounding box center [854, 450] width 130 height 27
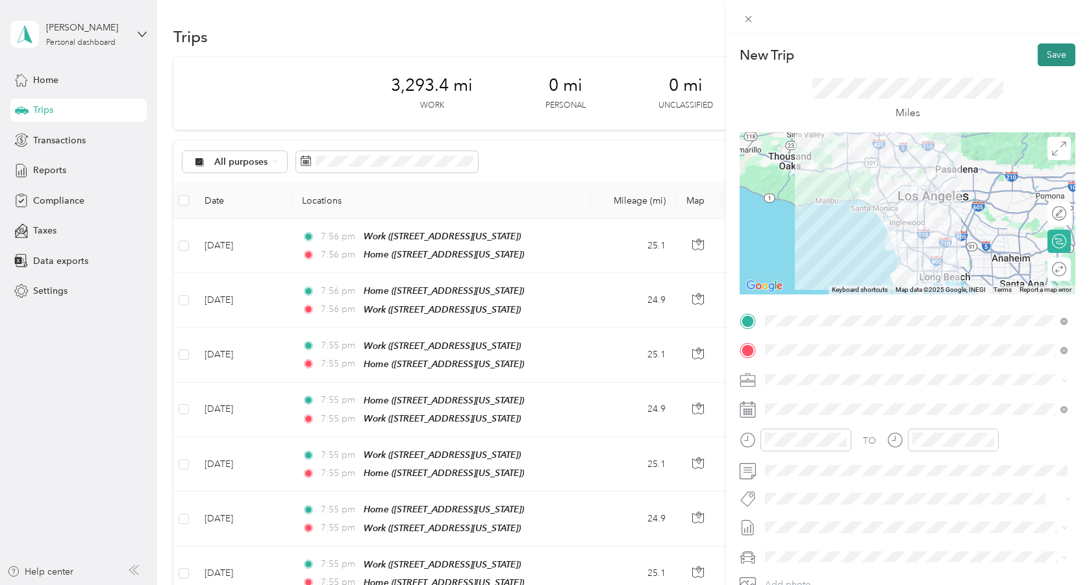
click at [1053, 58] on button "Save" at bounding box center [1056, 54] width 38 height 23
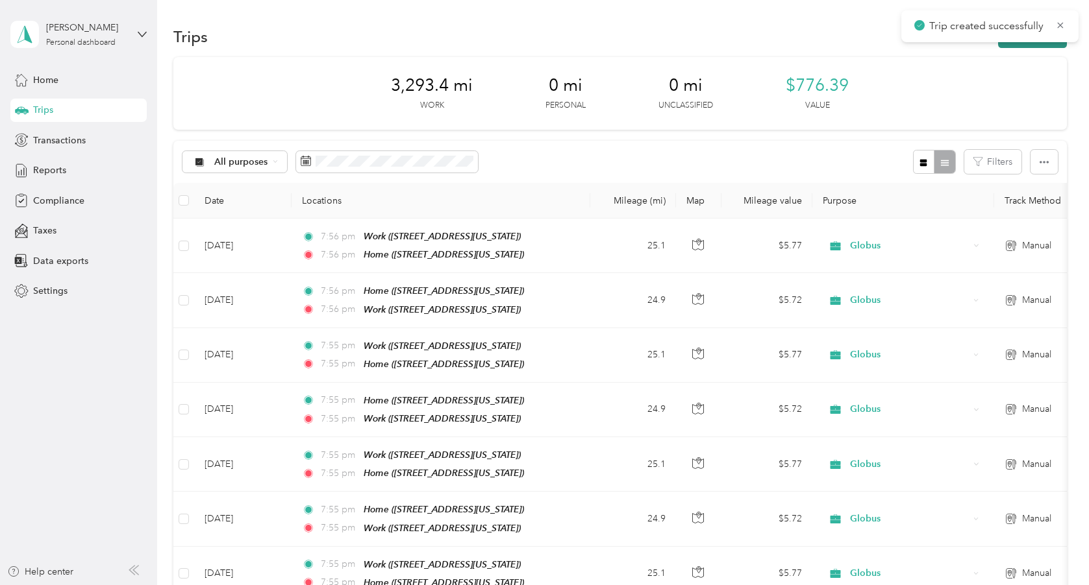
click at [1039, 47] on button "New trip" at bounding box center [1032, 36] width 69 height 23
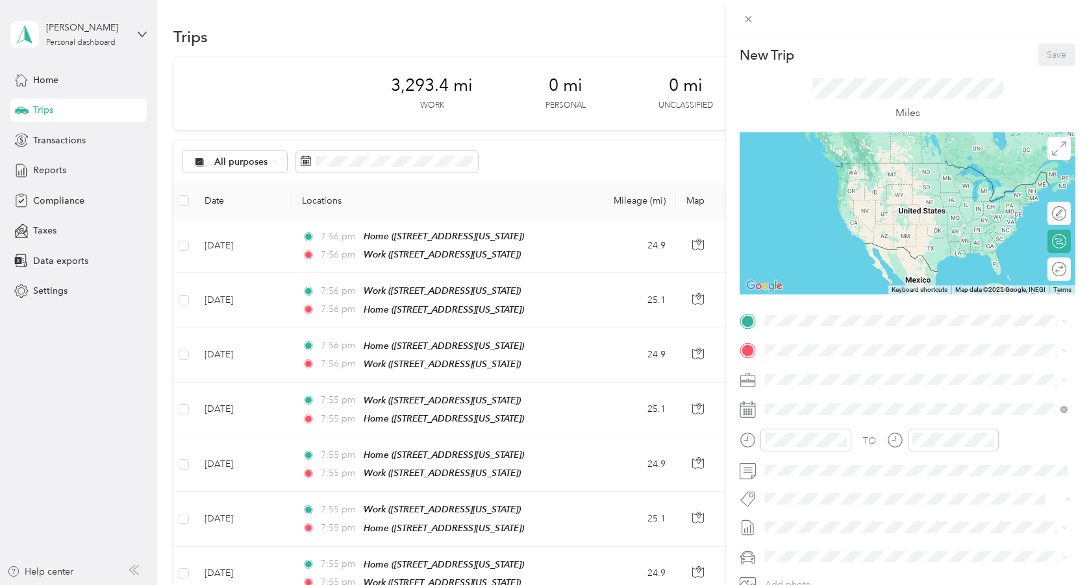
click at [811, 420] on div "TO Add photo" at bounding box center [907, 468] width 336 height 314
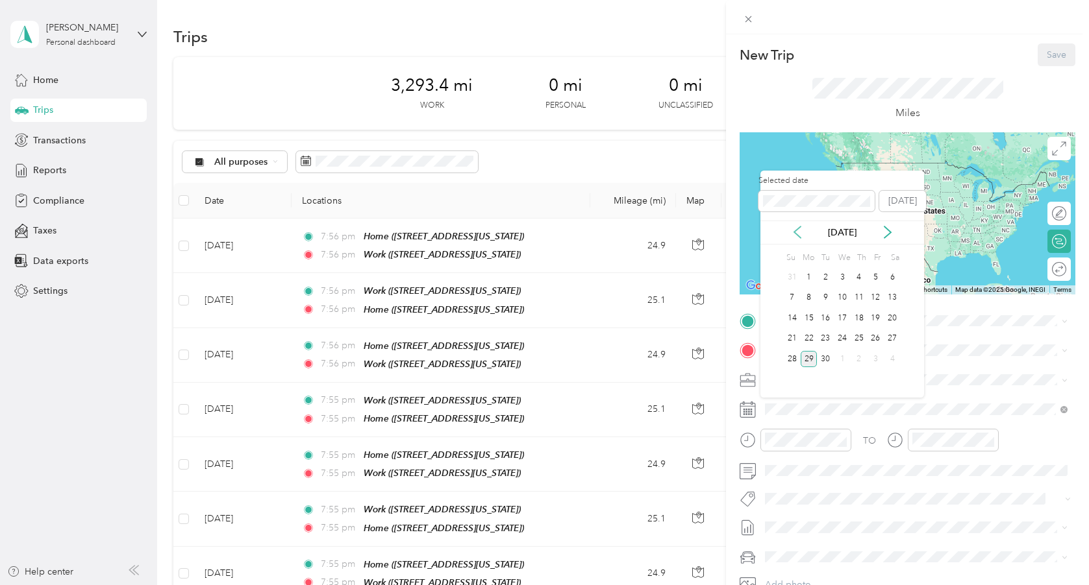
click at [802, 232] on icon at bounding box center [797, 232] width 13 height 13
click at [840, 361] on div "27" at bounding box center [841, 359] width 17 height 16
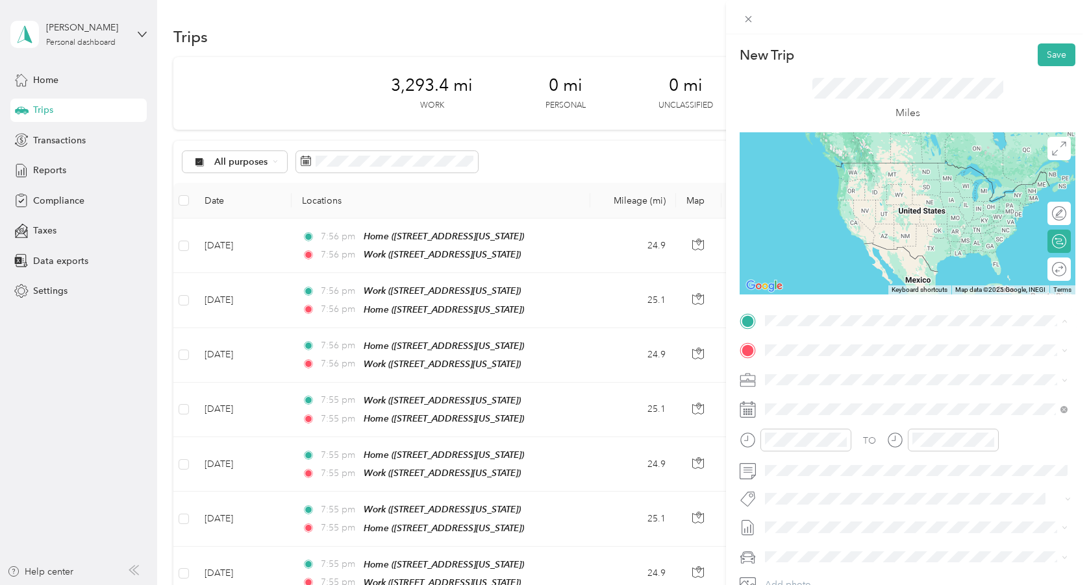
click at [834, 433] on span "[STREET_ADDRESS][US_STATE]" at bounding box center [854, 427] width 130 height 11
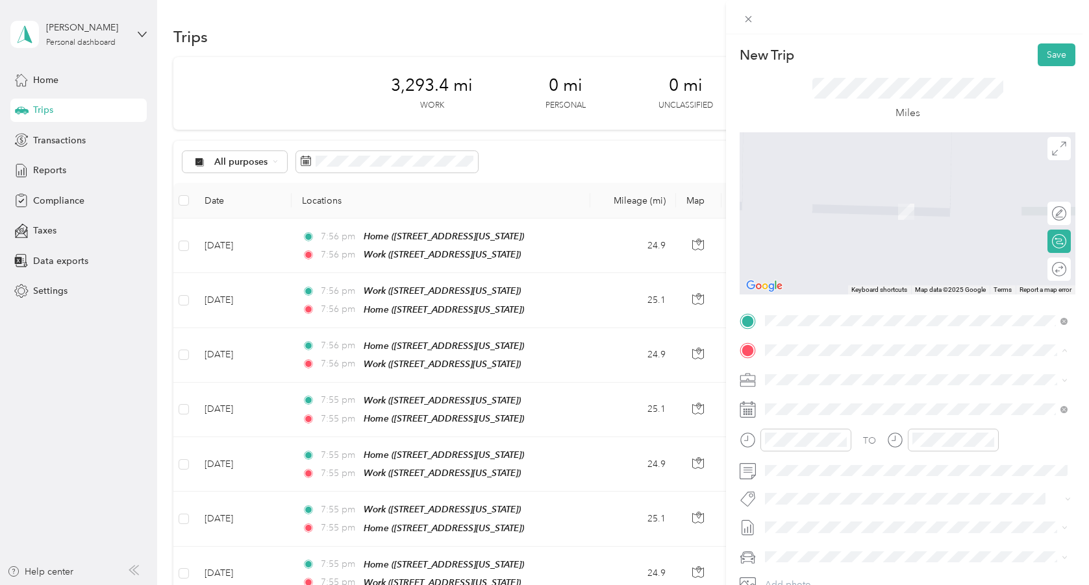
click at [832, 422] on span "[STREET_ADDRESS][US_STATE]" at bounding box center [854, 416] width 130 height 11
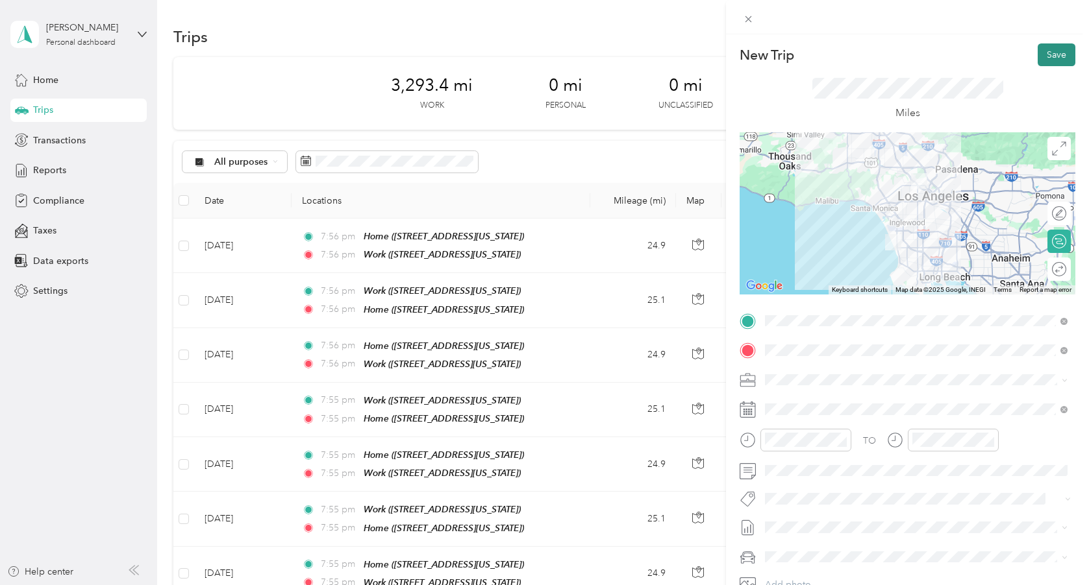
click at [1052, 59] on button "Save" at bounding box center [1056, 54] width 38 height 23
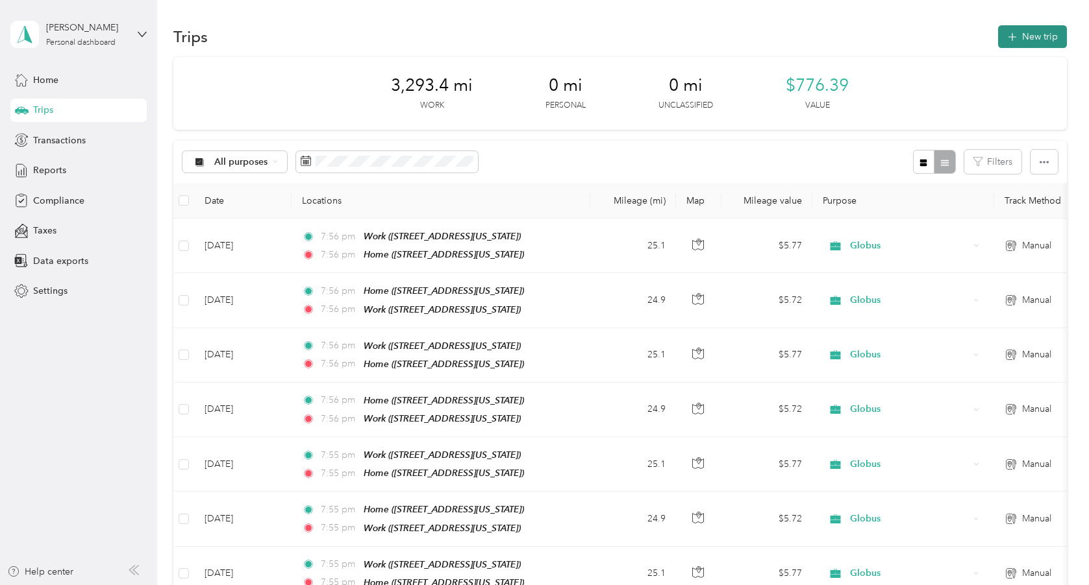
click at [1026, 36] on button "New trip" at bounding box center [1032, 36] width 69 height 23
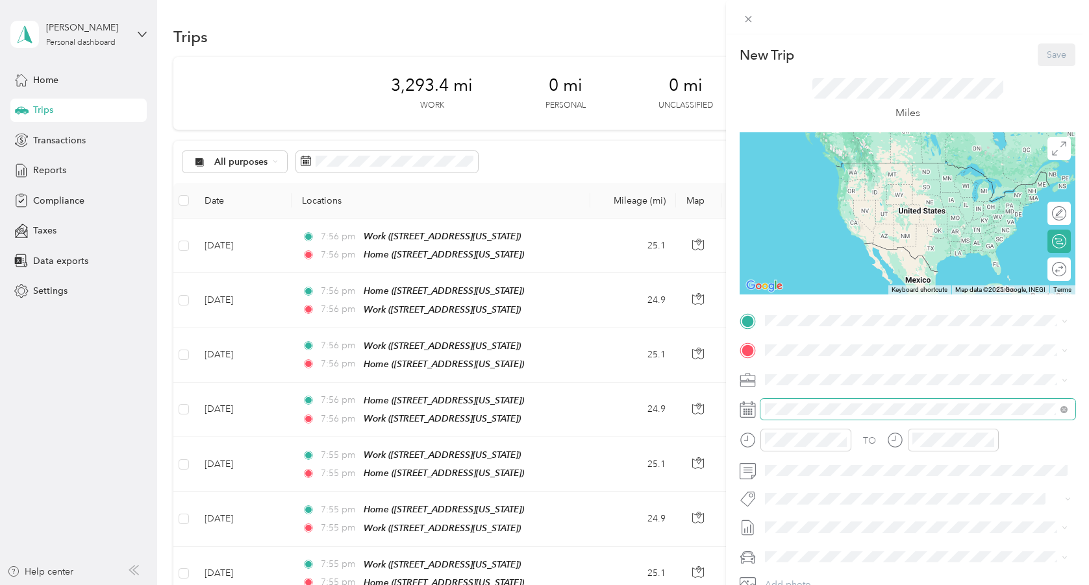
click at [828, 415] on span at bounding box center [917, 409] width 315 height 21
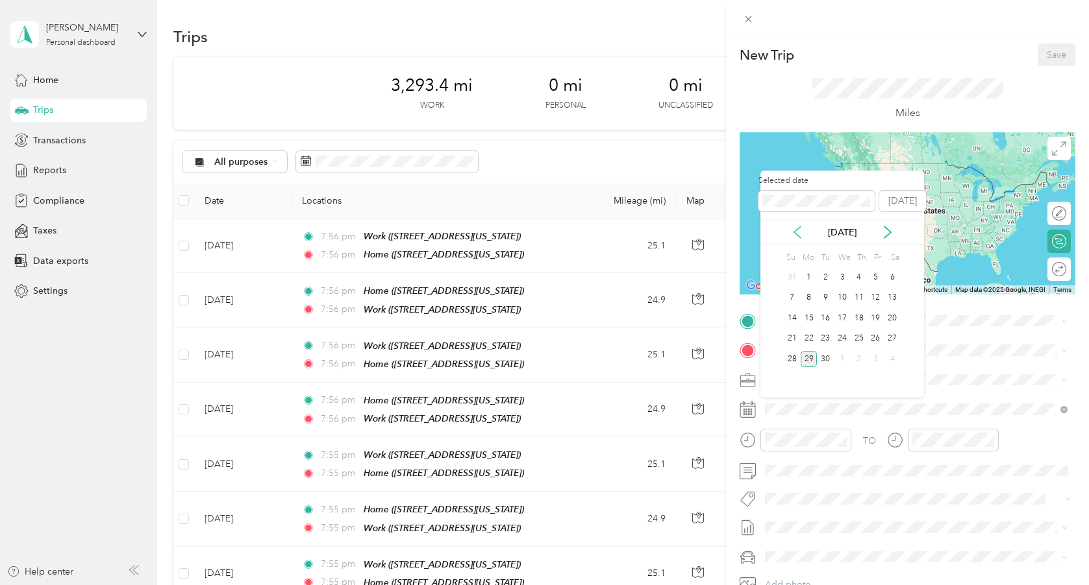
click at [799, 234] on icon at bounding box center [797, 232] width 13 height 13
click at [859, 358] on div "28" at bounding box center [858, 359] width 17 height 16
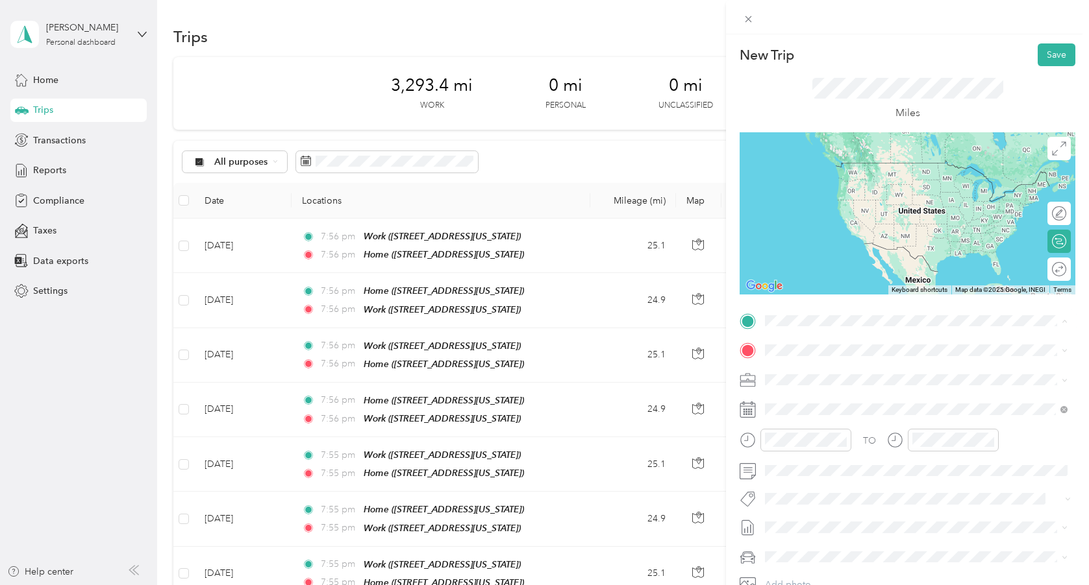
click at [833, 373] on div "Home" at bounding box center [854, 372] width 130 height 12
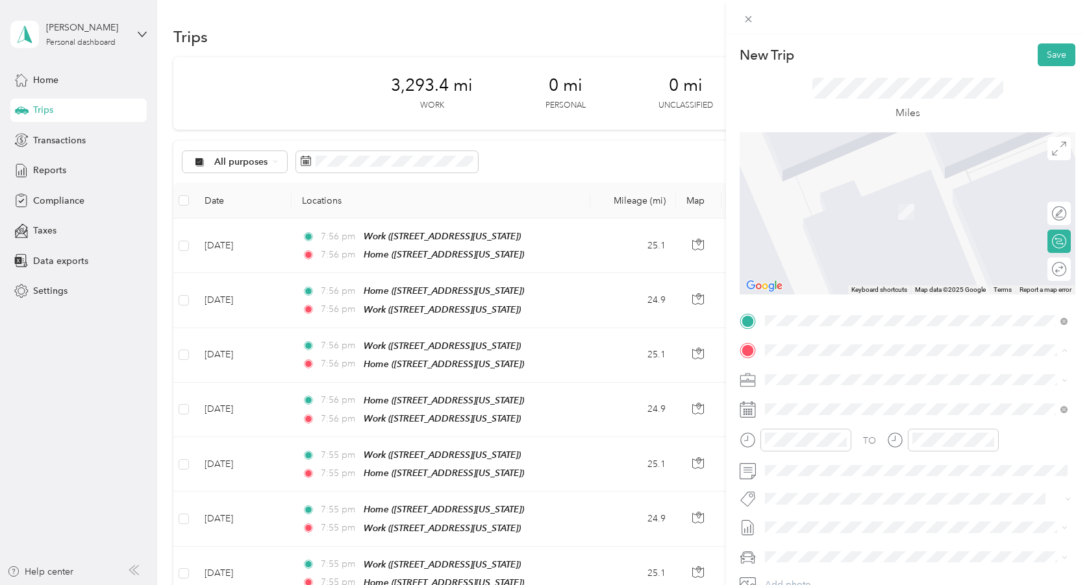
click at [839, 463] on span "[STREET_ADDRESS][US_STATE]" at bounding box center [854, 457] width 130 height 11
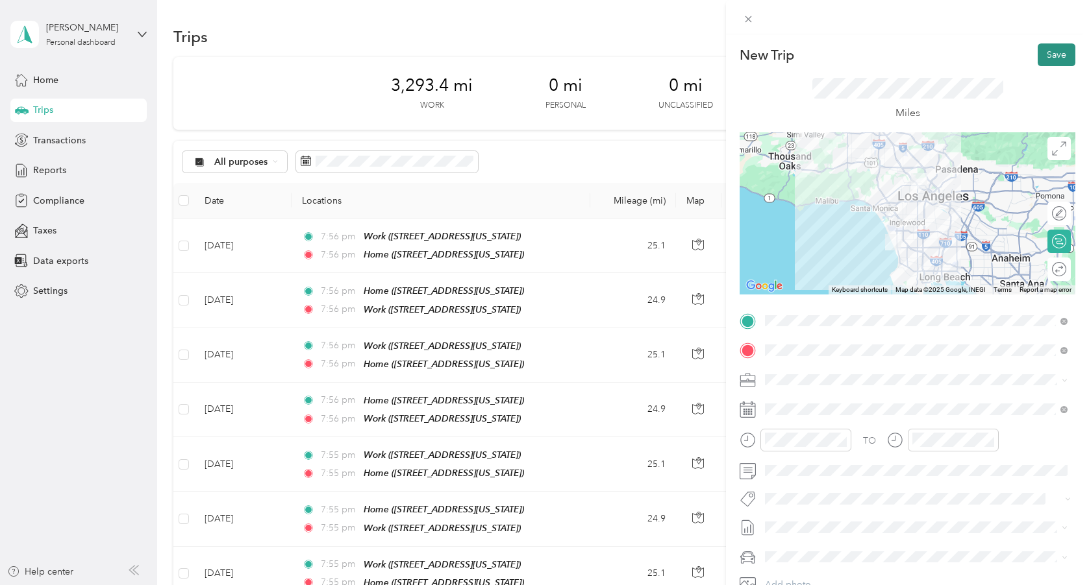
click at [1061, 58] on button "Save" at bounding box center [1056, 54] width 38 height 23
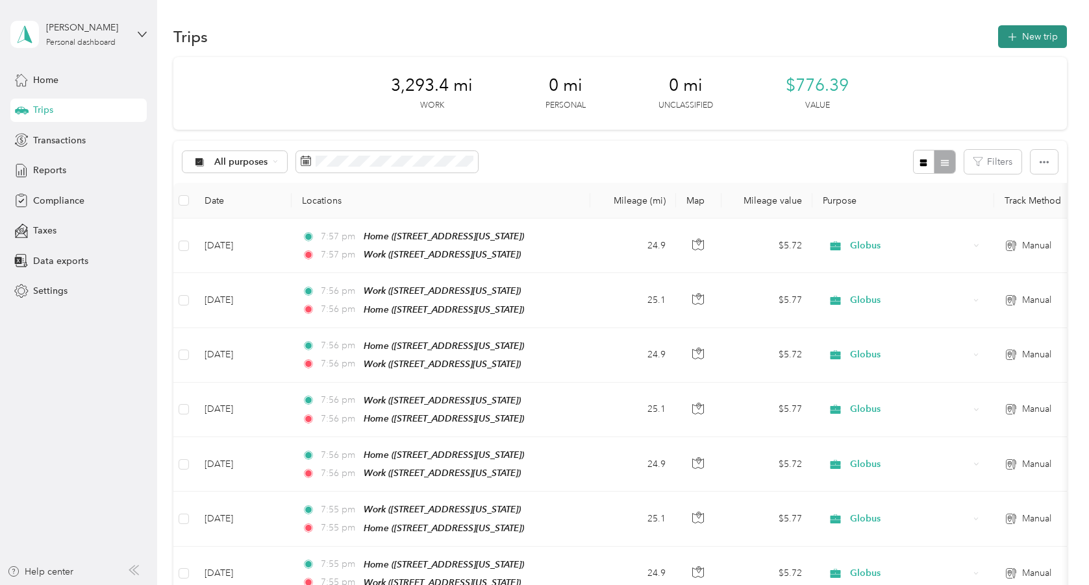
click at [1027, 42] on button "New trip" at bounding box center [1032, 36] width 69 height 23
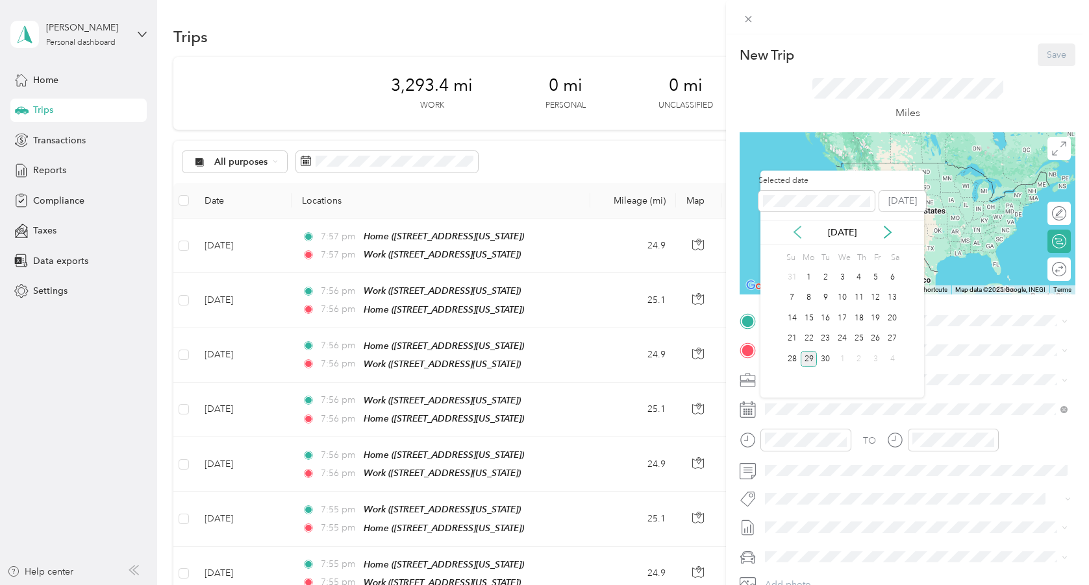
click at [797, 229] on icon at bounding box center [797, 233] width 6 height 12
click at [860, 359] on div "28" at bounding box center [858, 359] width 17 height 16
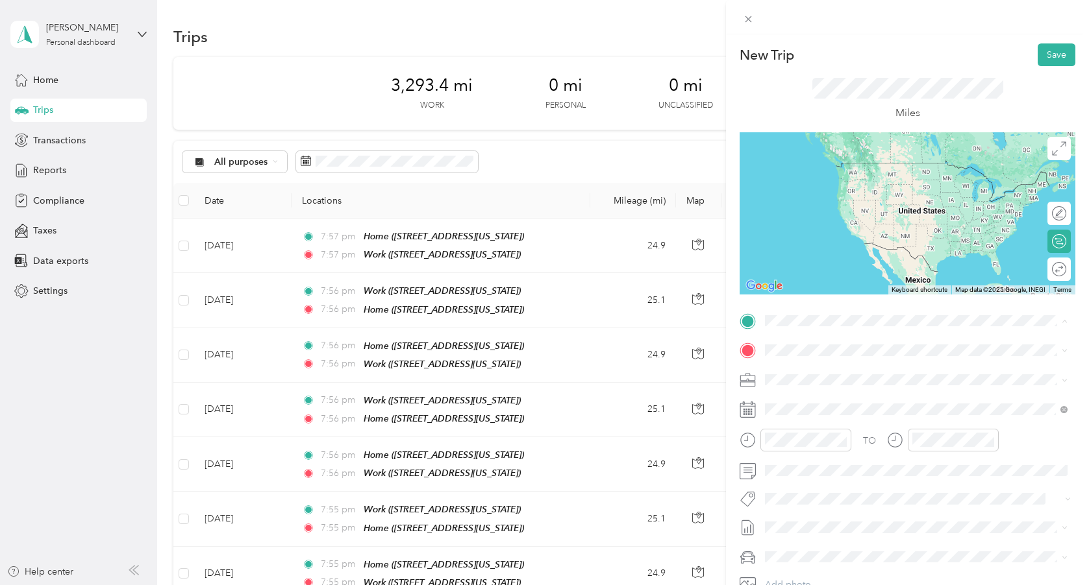
click at [804, 433] on span "[STREET_ADDRESS][US_STATE]" at bounding box center [854, 427] width 130 height 11
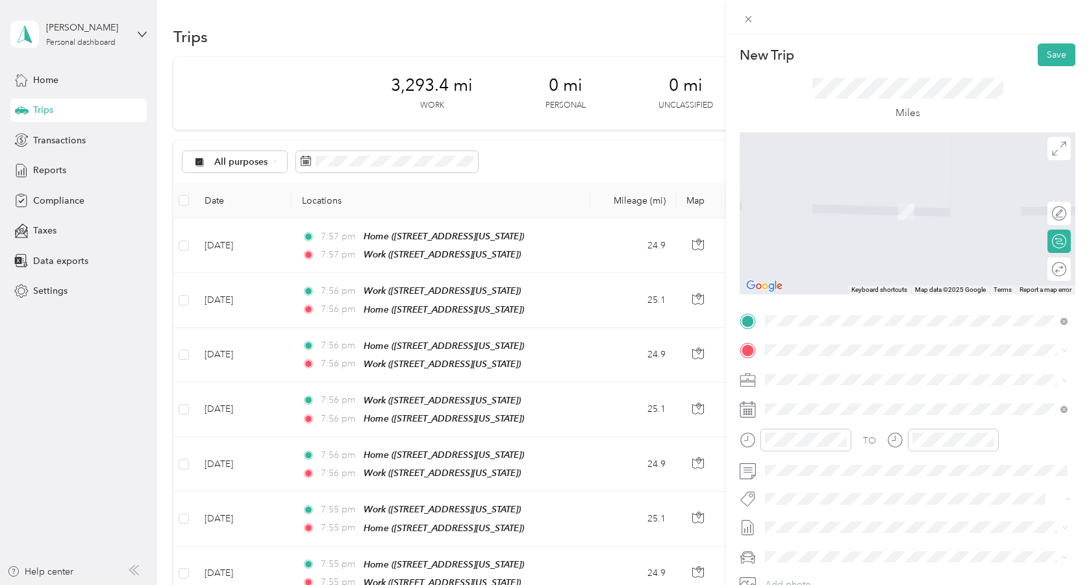
click at [811, 419] on div "Home [STREET_ADDRESS][US_STATE]" at bounding box center [854, 407] width 130 height 27
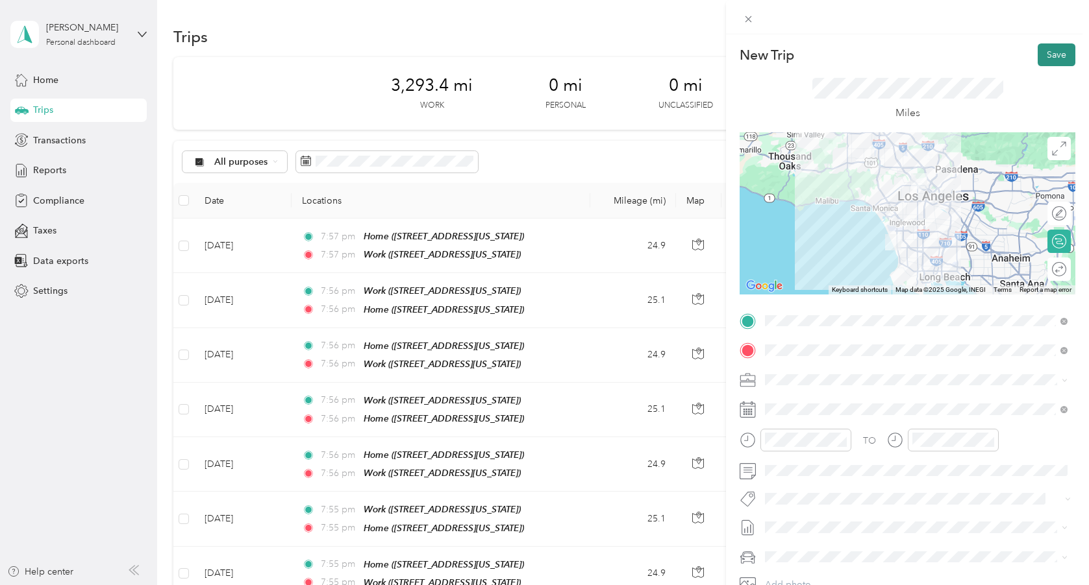
click at [1053, 55] on button "Save" at bounding box center [1056, 54] width 38 height 23
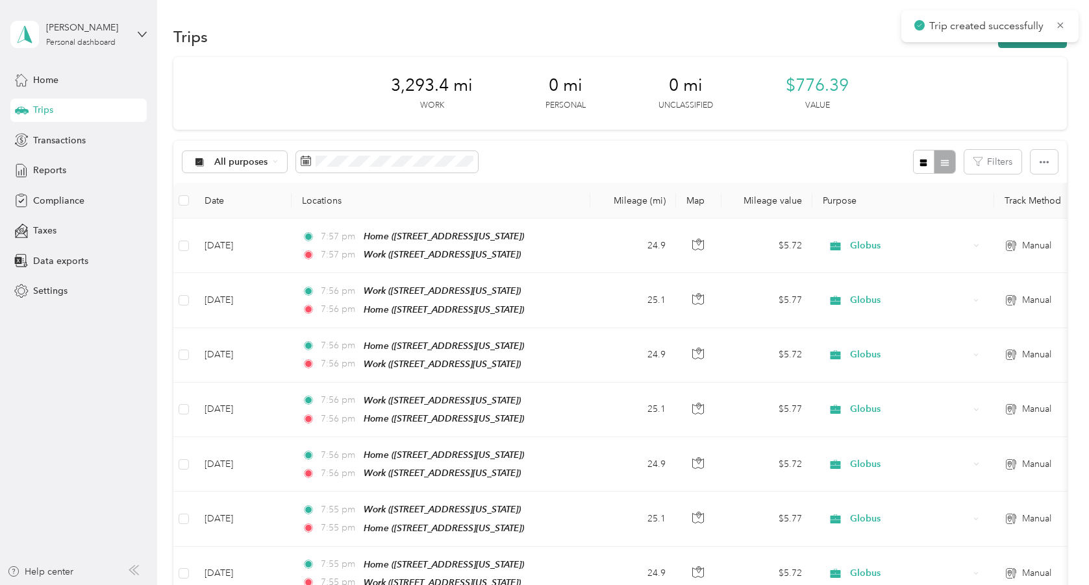
click at [1010, 44] on button "New trip" at bounding box center [1032, 36] width 69 height 23
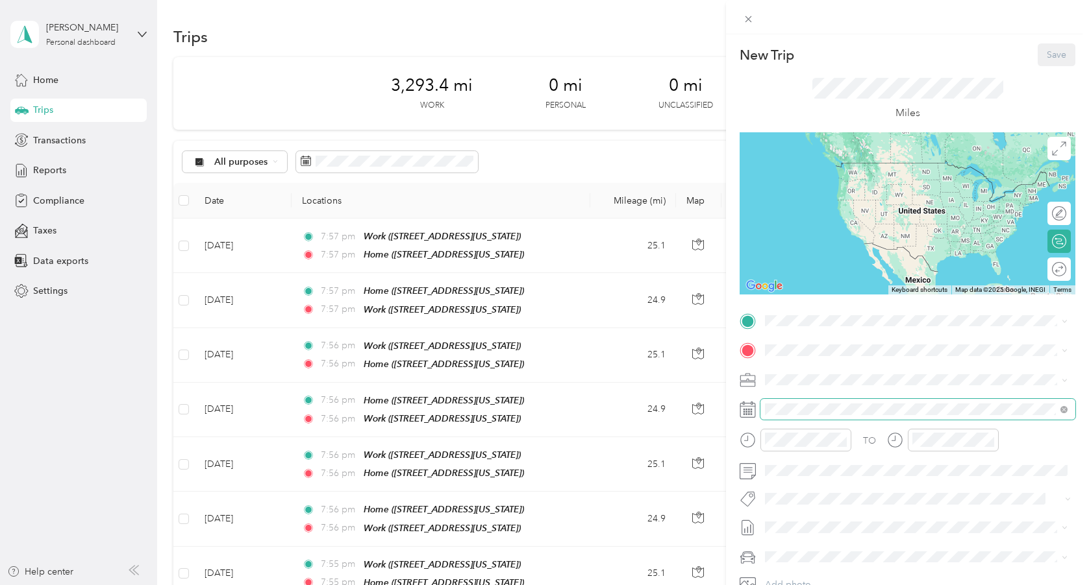
click at [791, 415] on span at bounding box center [917, 409] width 315 height 21
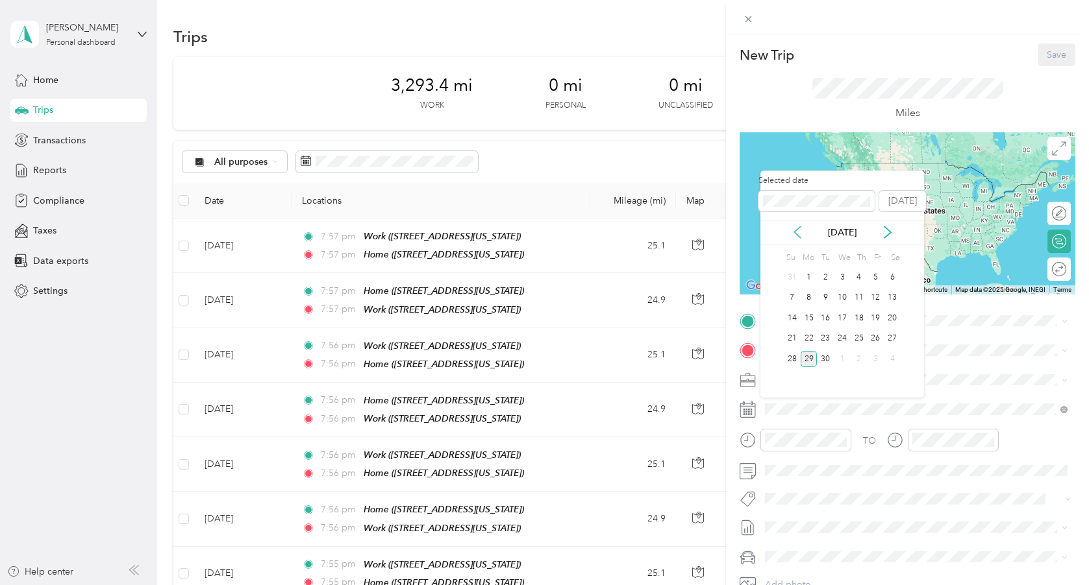
click at [798, 230] on icon at bounding box center [797, 232] width 13 height 13
click at [872, 358] on div "29" at bounding box center [875, 359] width 17 height 16
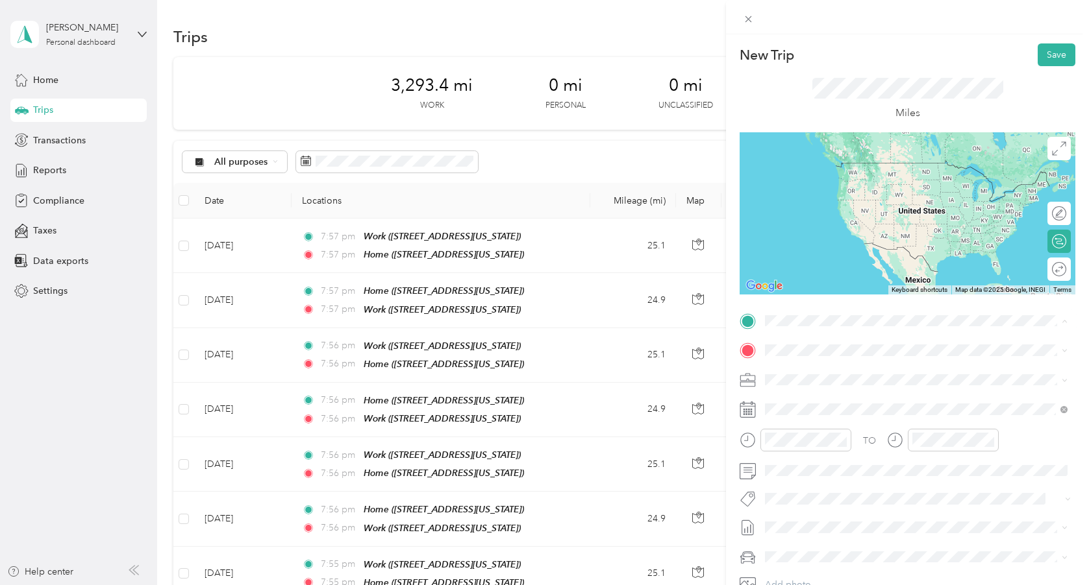
click at [828, 375] on div "Home [STREET_ADDRESS][US_STATE]" at bounding box center [854, 379] width 130 height 27
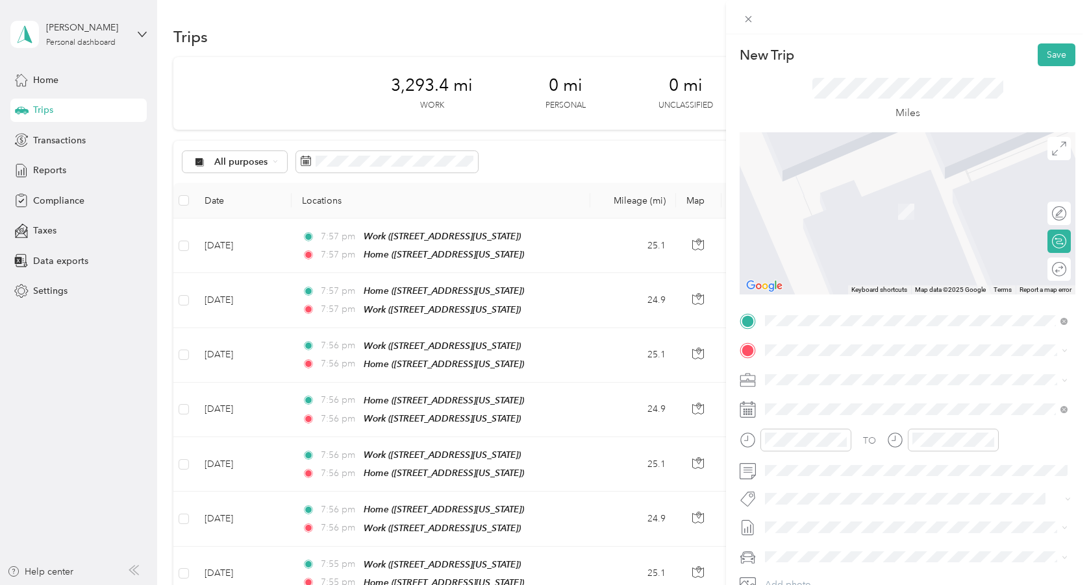
click at [825, 461] on span "[STREET_ADDRESS][US_STATE]" at bounding box center [854, 455] width 130 height 11
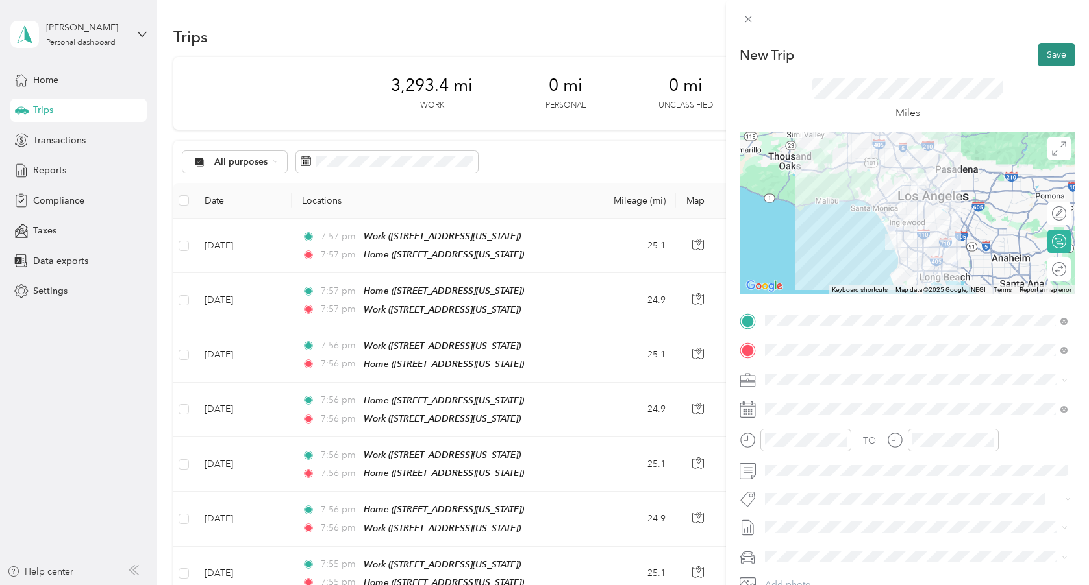
click at [1045, 49] on button "Save" at bounding box center [1056, 54] width 38 height 23
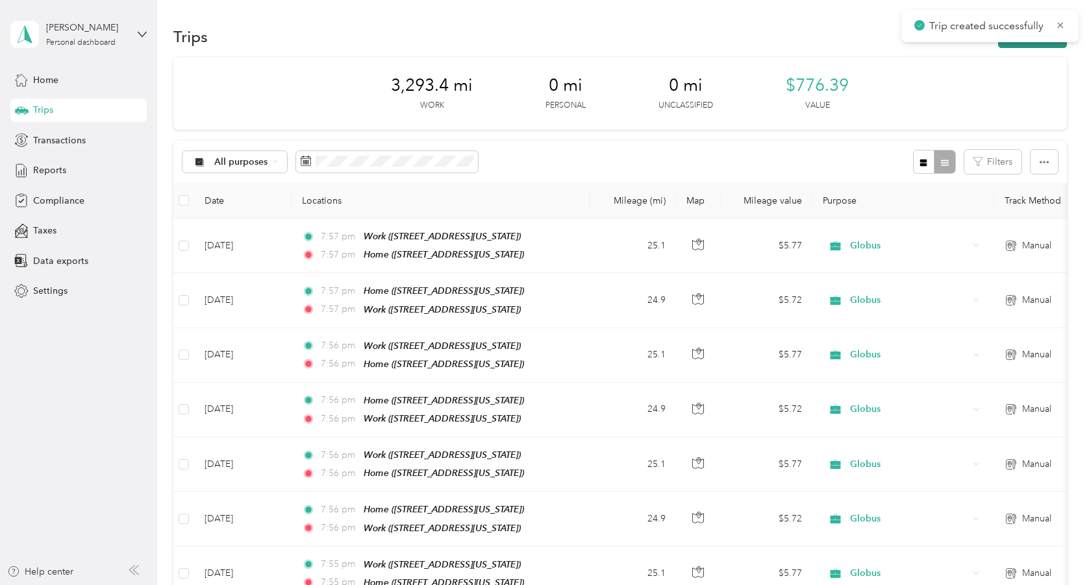
click at [1024, 45] on button "New trip" at bounding box center [1032, 36] width 69 height 23
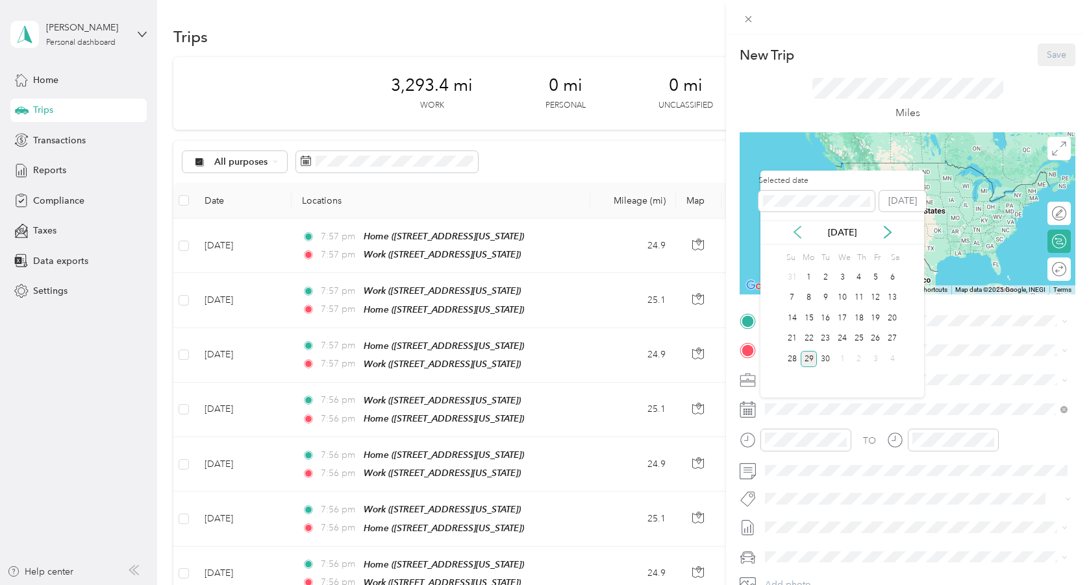
click at [800, 233] on icon at bounding box center [797, 232] width 13 height 13
click at [875, 362] on div "29" at bounding box center [875, 359] width 17 height 16
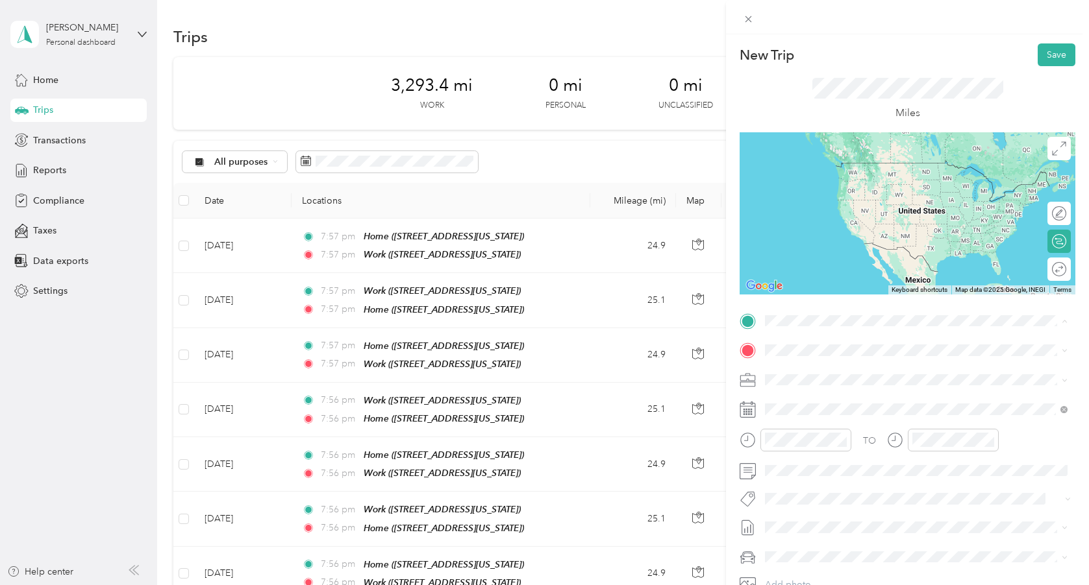
click at [842, 433] on span "[STREET_ADDRESS][US_STATE]" at bounding box center [854, 427] width 130 height 11
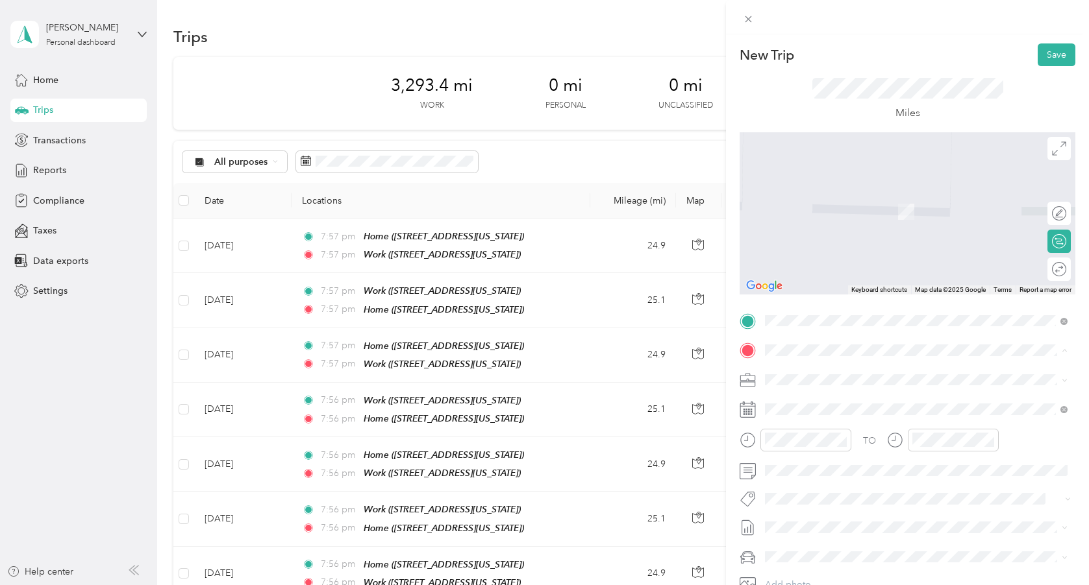
click at [838, 411] on span "[STREET_ADDRESS][US_STATE]" at bounding box center [854, 416] width 130 height 11
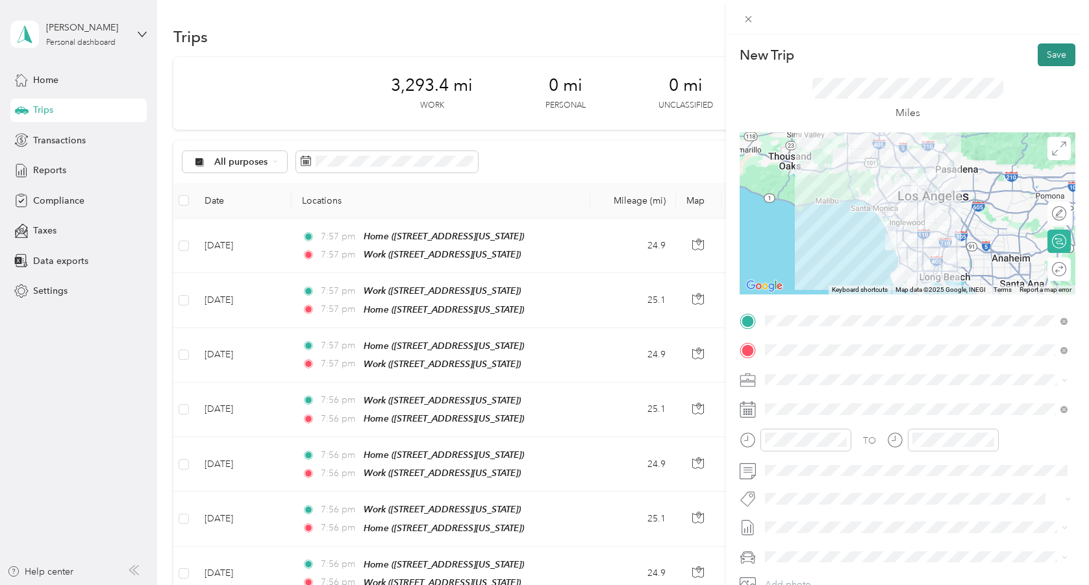
click at [1056, 51] on button "Save" at bounding box center [1056, 54] width 38 height 23
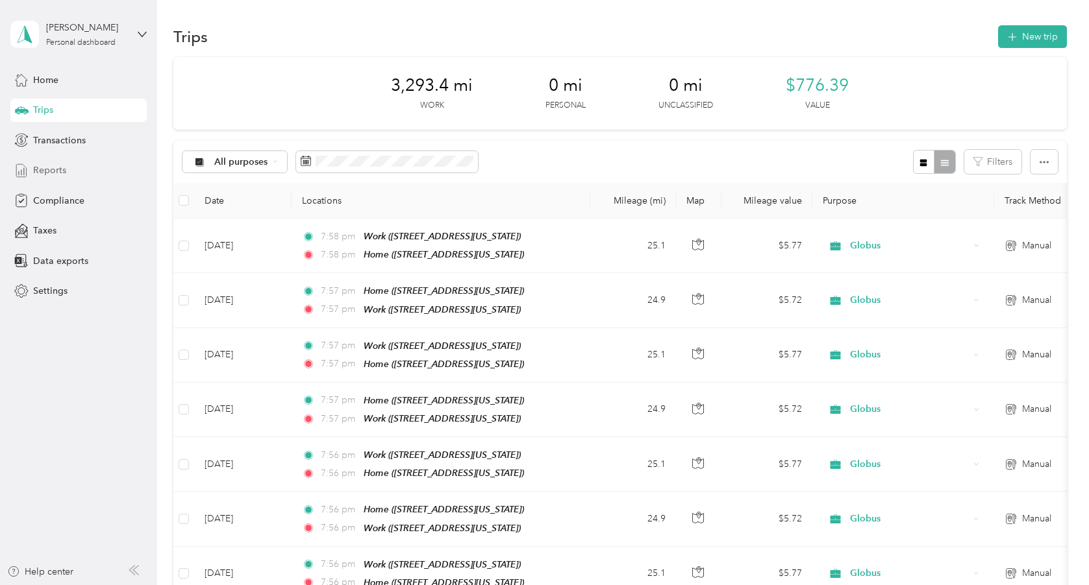
click at [45, 169] on span "Reports" at bounding box center [49, 171] width 33 height 14
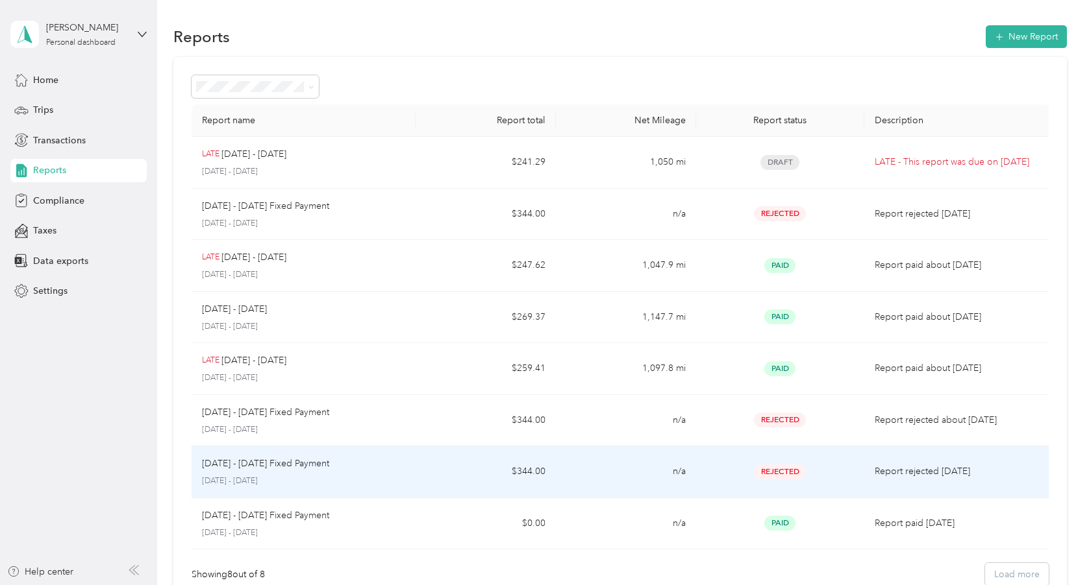
click at [614, 476] on td "n/a" at bounding box center [626, 473] width 140 height 52
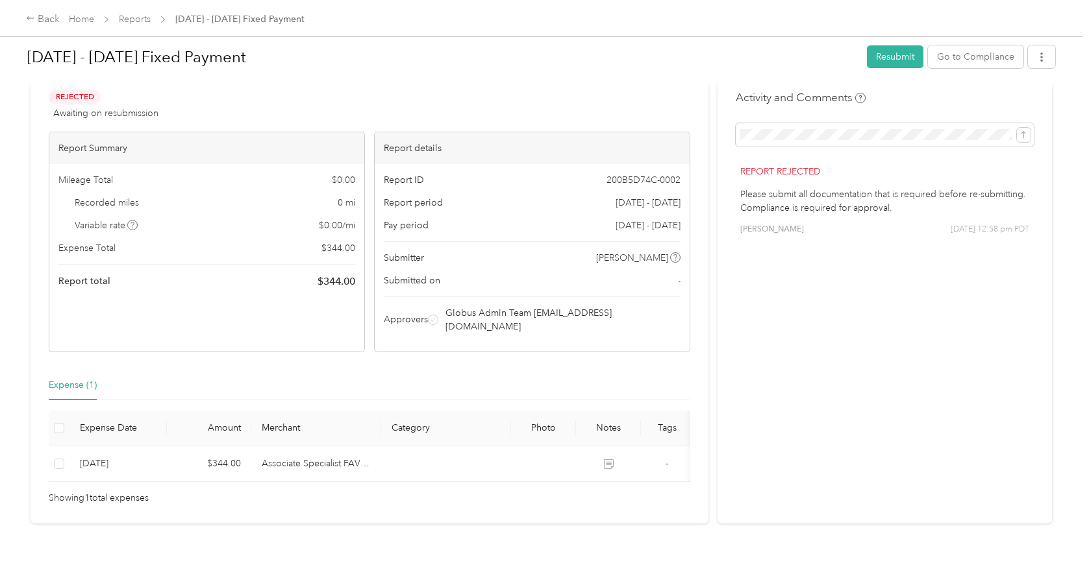
scroll to position [27, 0]
click at [1042, 53] on icon "button" at bounding box center [1041, 57] width 9 height 9
click at [888, 391] on div "Activity and Comments Report rejected Please submit all documentation that is r…" at bounding box center [884, 298] width 334 height 452
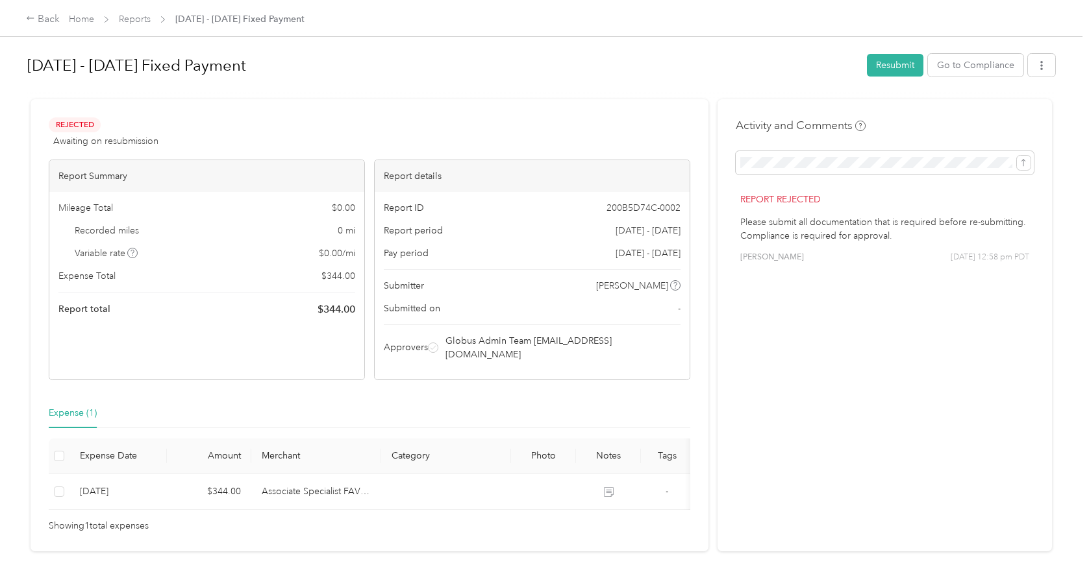
scroll to position [0, 0]
click at [81, 16] on link "Home" at bounding box center [81, 19] width 25 height 11
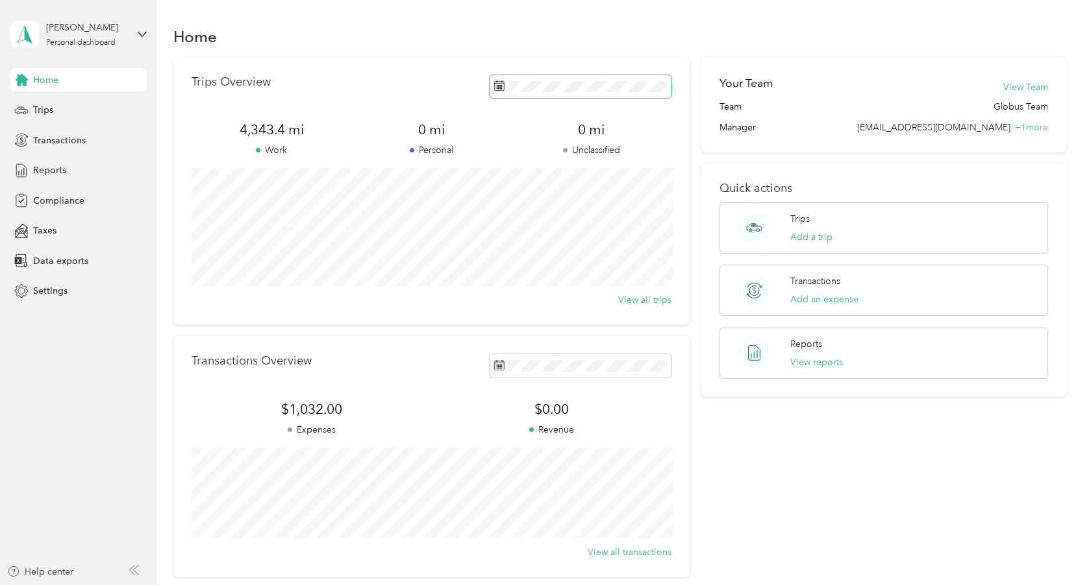
click at [501, 86] on icon at bounding box center [499, 85] width 10 height 10
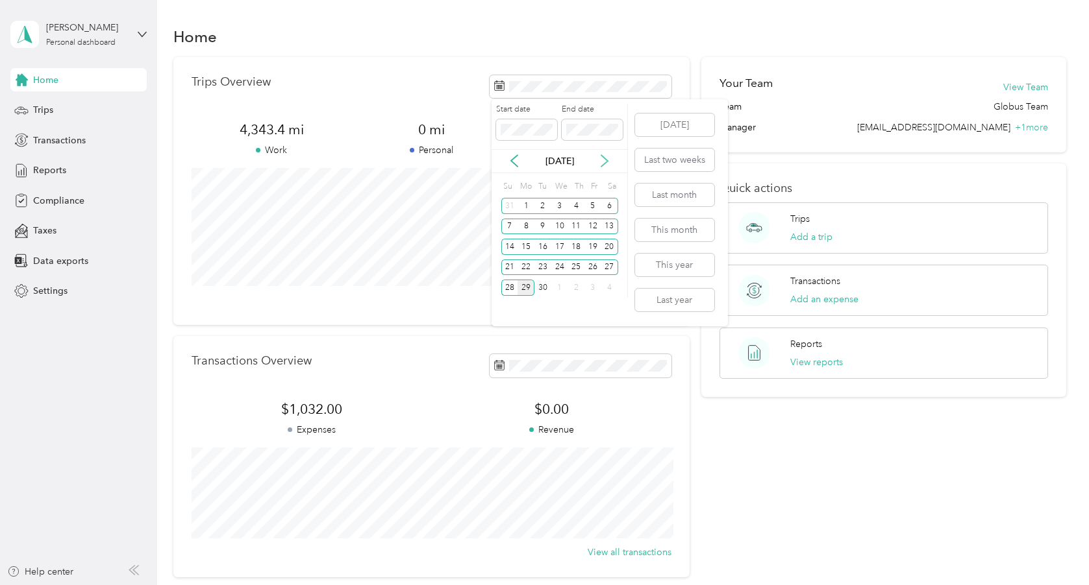
click at [606, 162] on icon at bounding box center [604, 160] width 13 height 13
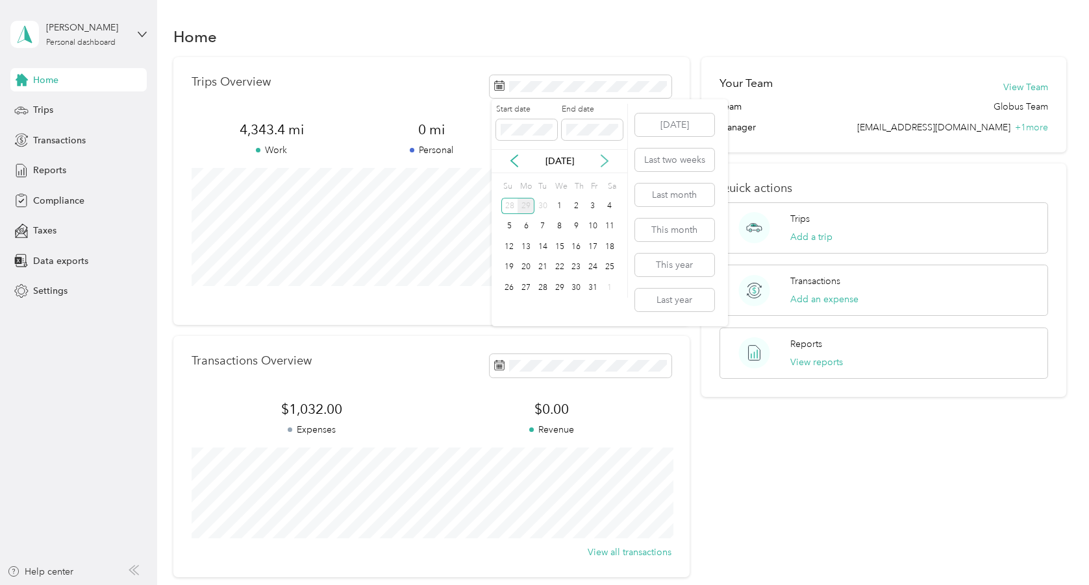
click at [606, 162] on icon at bounding box center [604, 162] width 6 height 12
click at [514, 158] on icon at bounding box center [514, 162] width 6 height 12
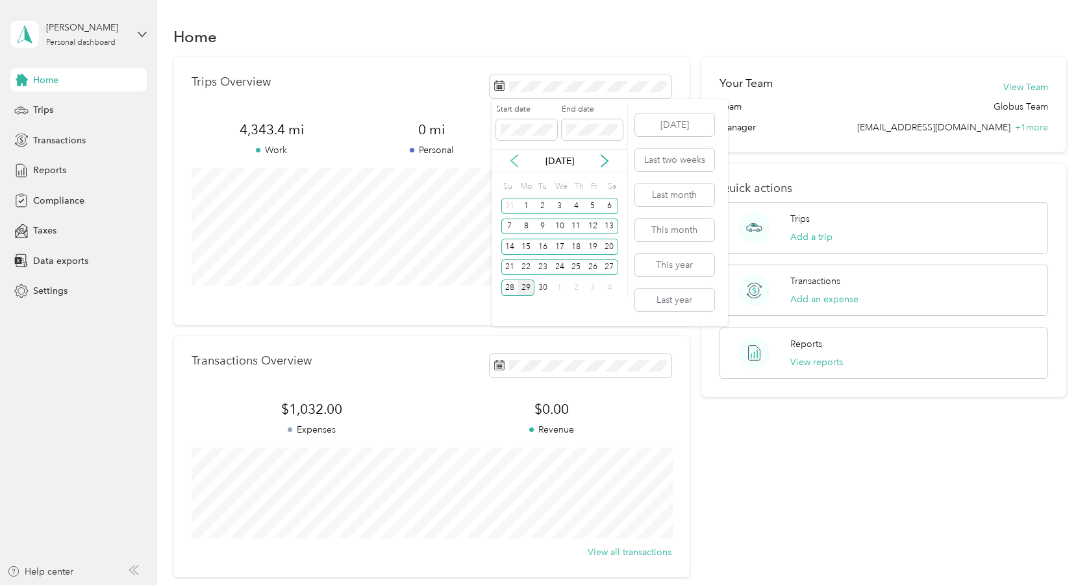
click at [514, 158] on icon at bounding box center [514, 162] width 6 height 12
click at [592, 204] on div "1" at bounding box center [592, 206] width 17 height 16
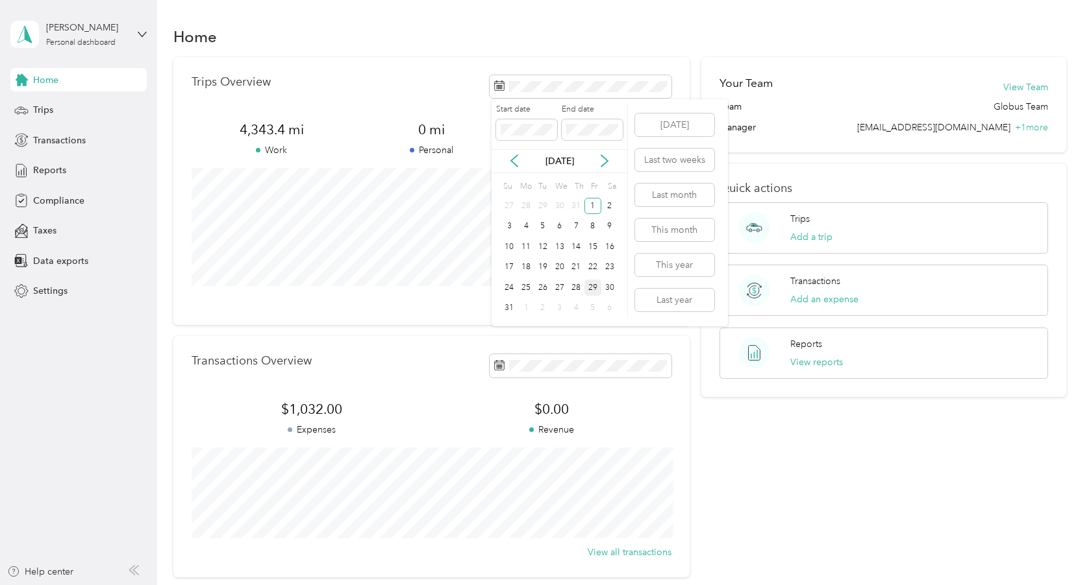
click at [593, 285] on div "29" at bounding box center [592, 288] width 17 height 16
click at [59, 173] on span "Reports" at bounding box center [49, 171] width 33 height 14
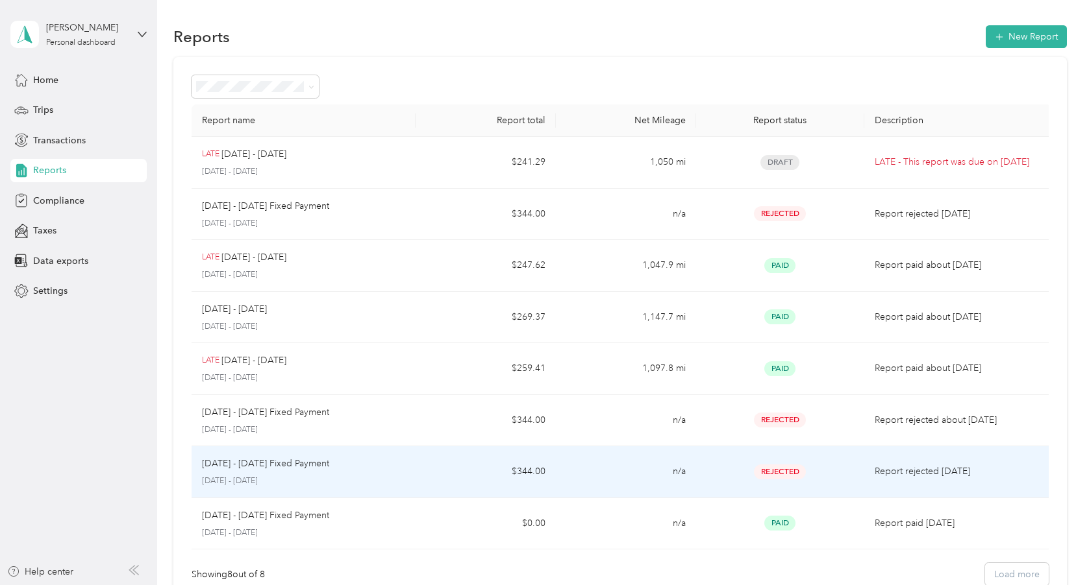
click at [604, 473] on td "n/a" at bounding box center [626, 473] width 140 height 52
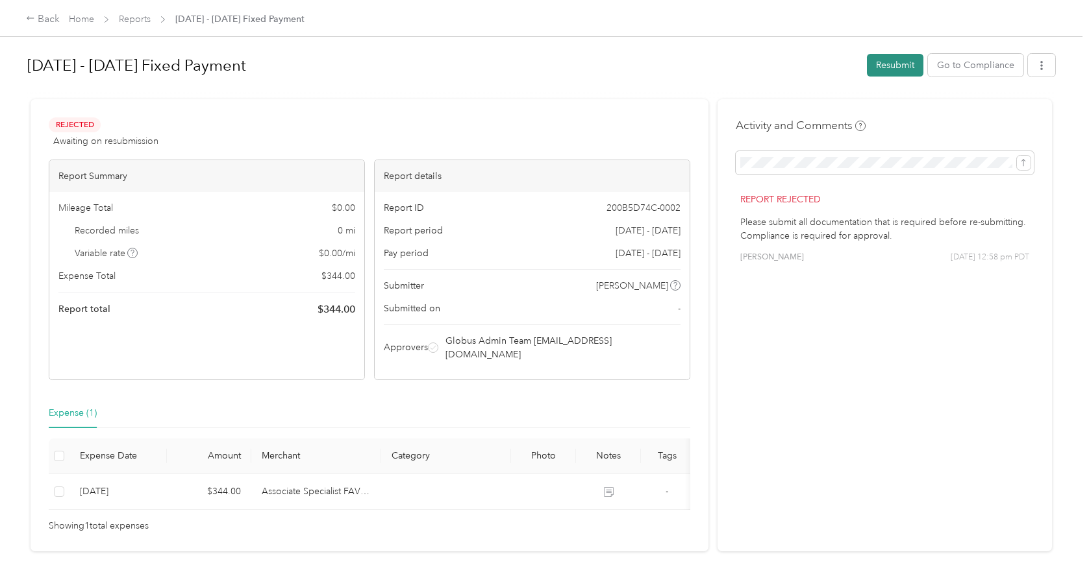
click at [885, 67] on button "Resubmit" at bounding box center [895, 65] width 56 height 23
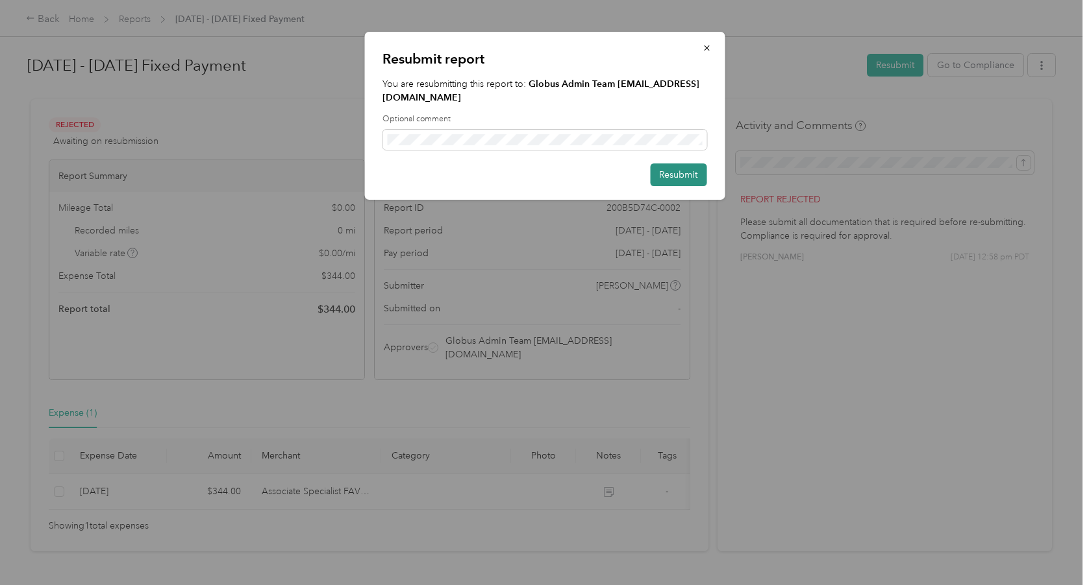
click at [683, 176] on button "Resubmit" at bounding box center [678, 175] width 56 height 23
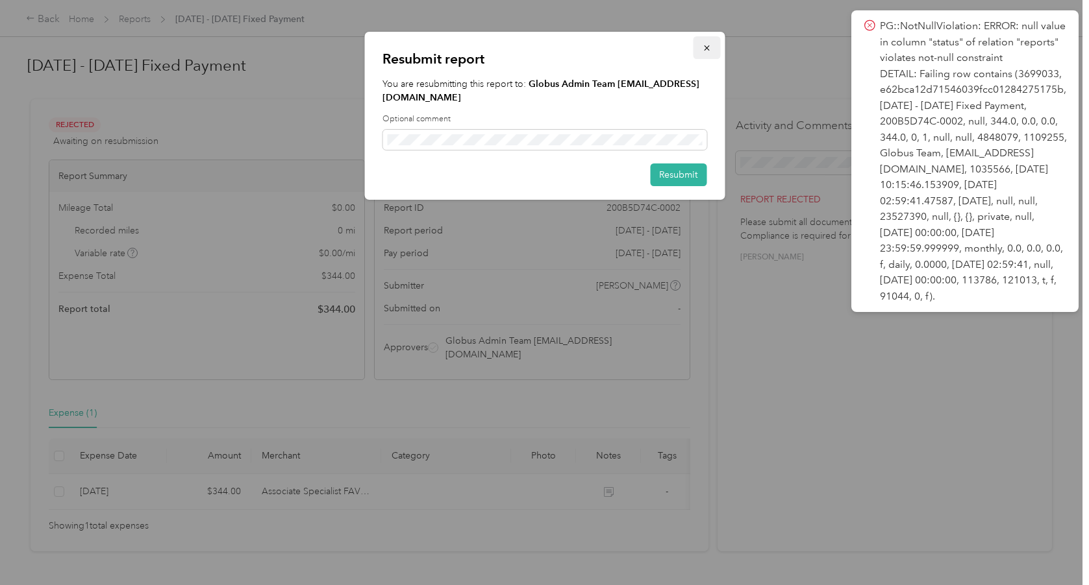
click at [702, 47] on icon "button" at bounding box center [706, 47] width 9 height 9
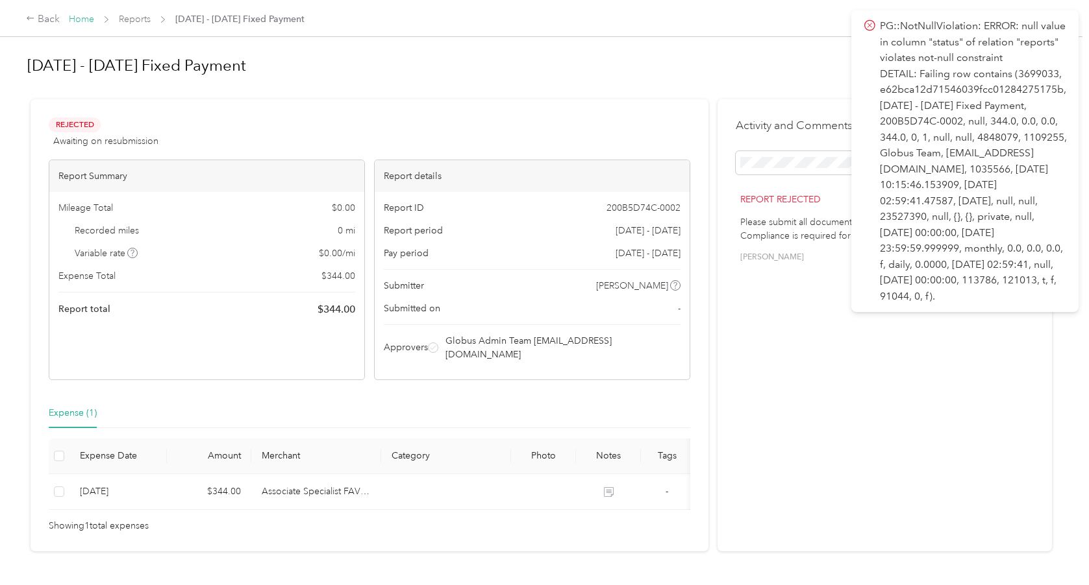
click at [77, 19] on link "Home" at bounding box center [81, 19] width 25 height 11
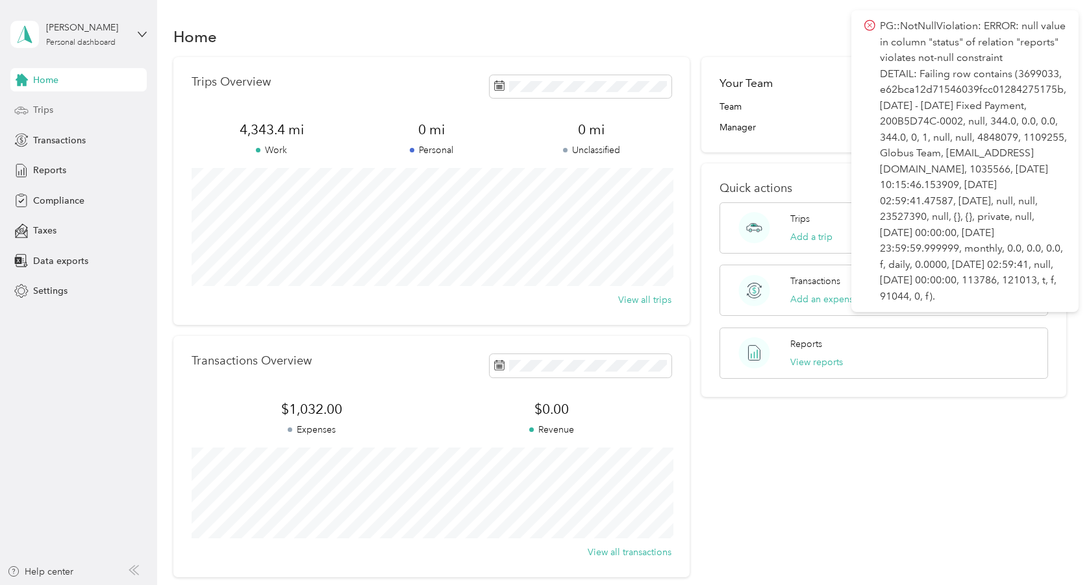
click at [43, 111] on span "Trips" at bounding box center [43, 110] width 20 height 14
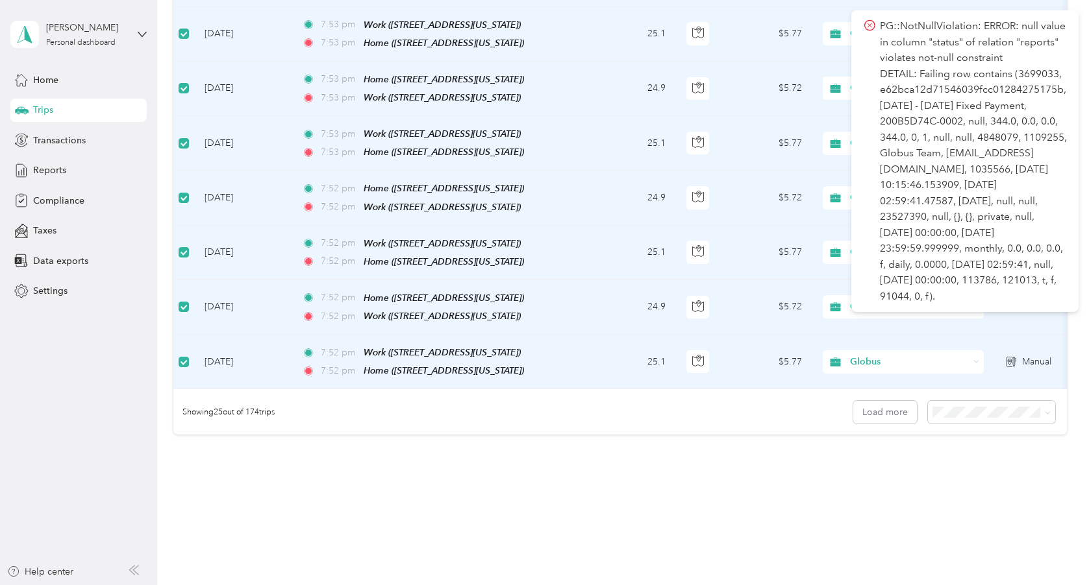
scroll to position [1194, 0]
click at [902, 402] on button "Load more" at bounding box center [885, 413] width 64 height 23
click at [884, 402] on button "Load more" at bounding box center [885, 413] width 64 height 23
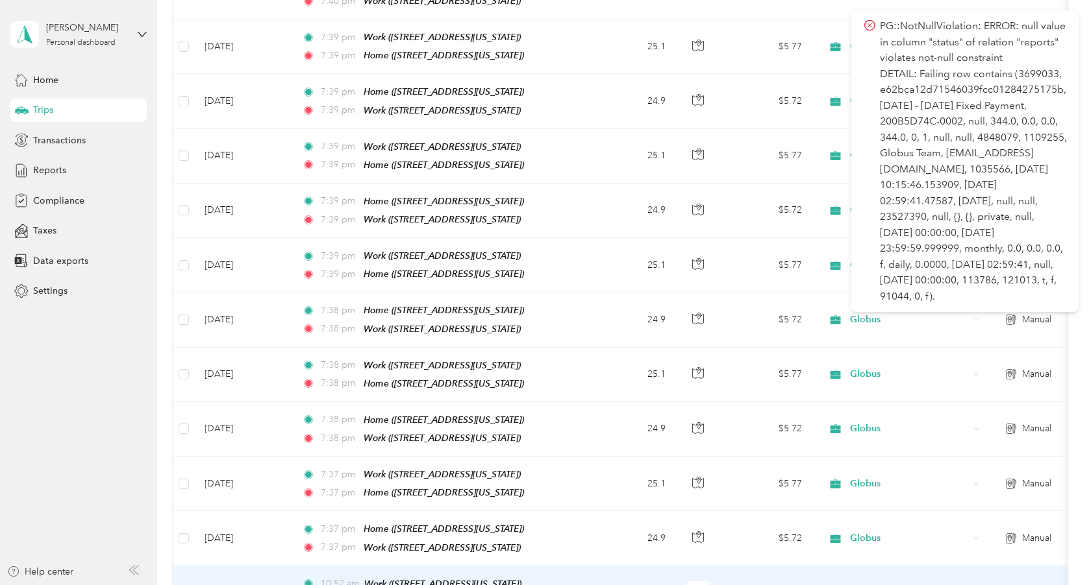
scroll to position [1943, 0]
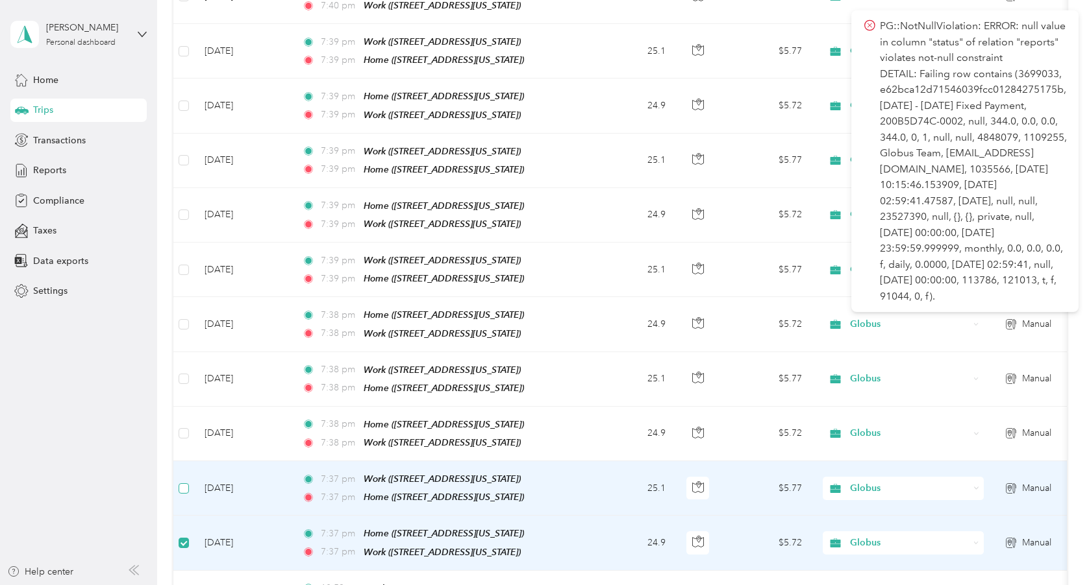
click at [187, 484] on span at bounding box center [183, 489] width 10 height 10
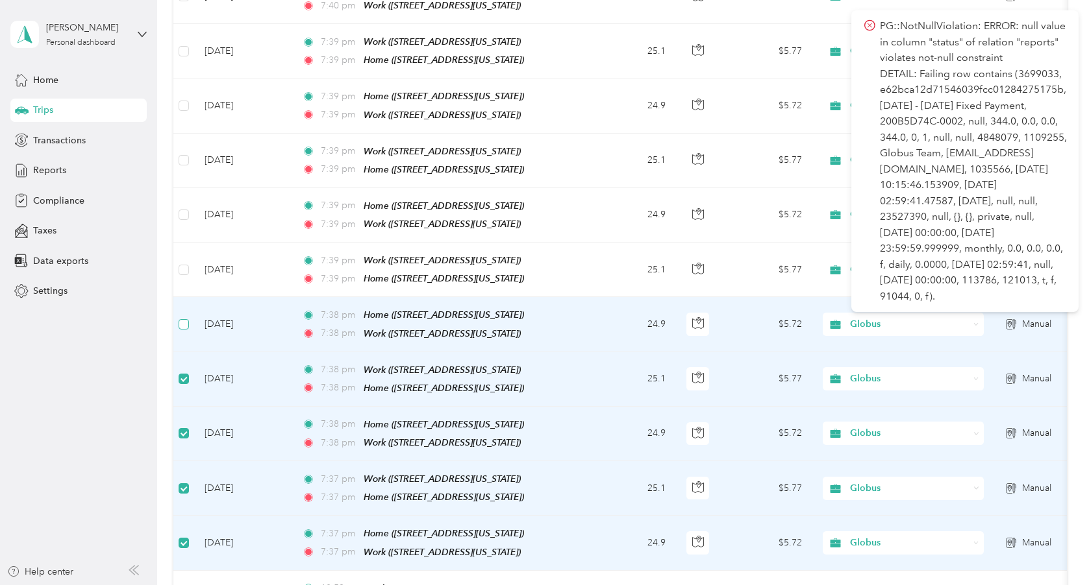
click at [183, 317] on label at bounding box center [183, 324] width 10 height 14
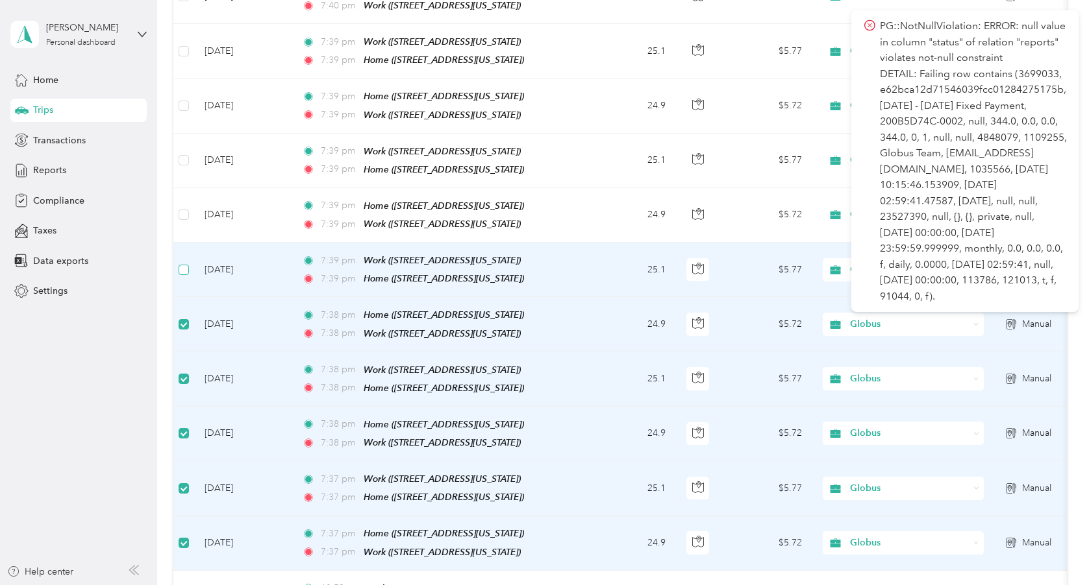
click at [188, 265] on span at bounding box center [183, 270] width 10 height 10
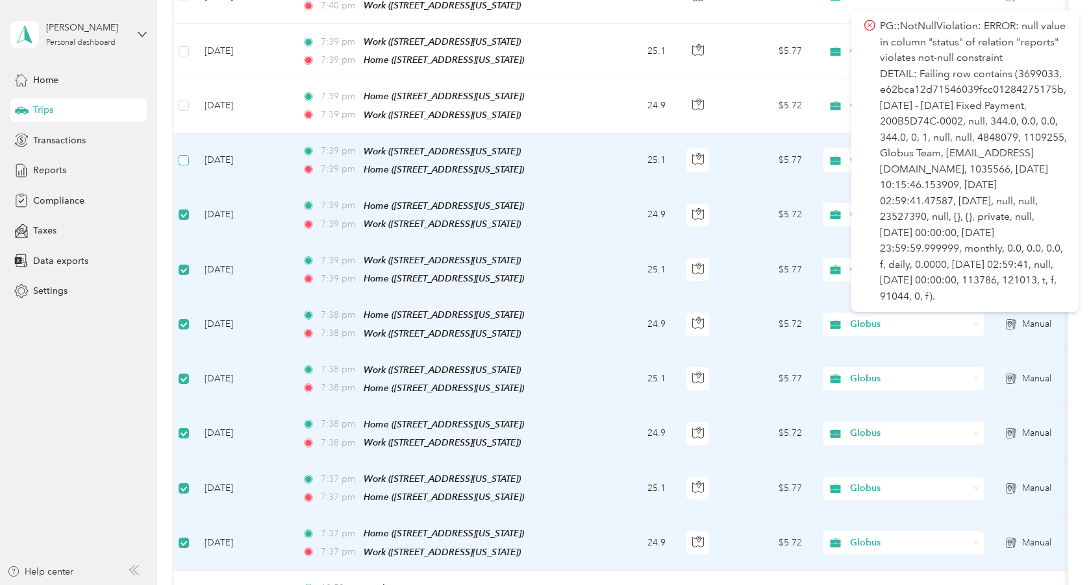
click at [184, 155] on span at bounding box center [183, 160] width 10 height 10
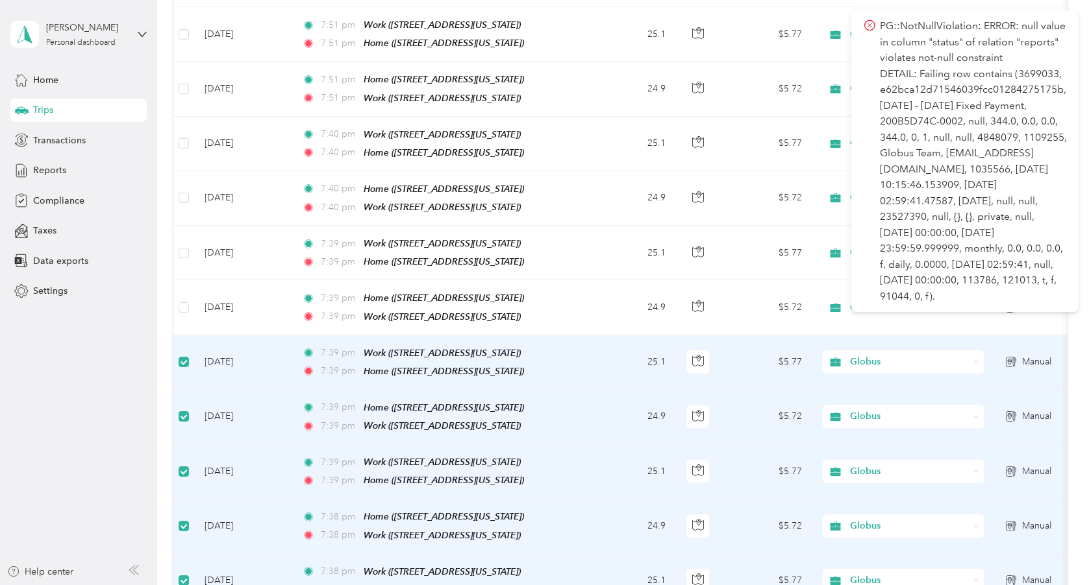
scroll to position [1740, 0]
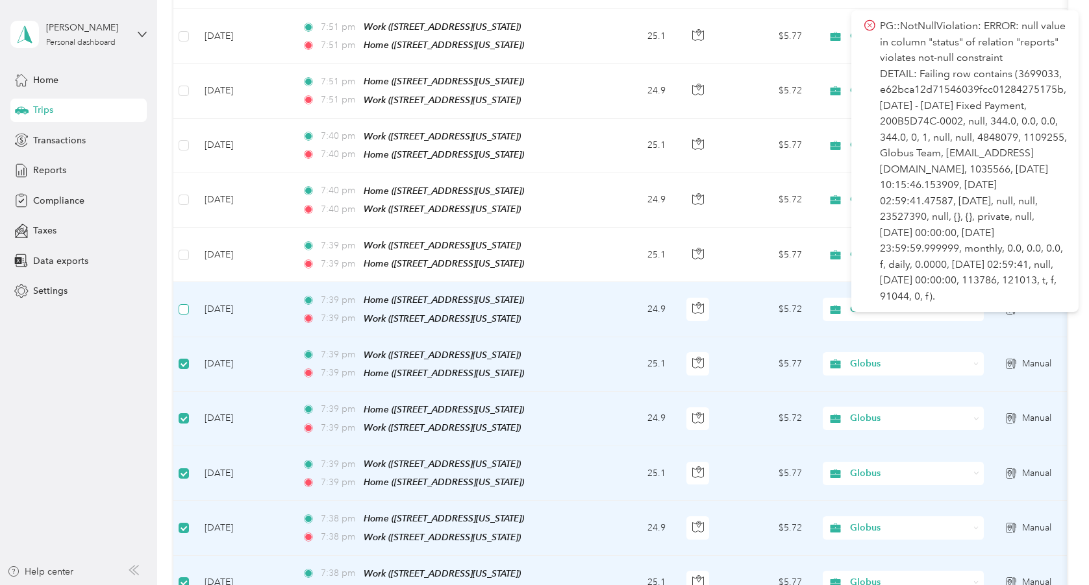
click at [189, 304] on span at bounding box center [183, 309] width 10 height 10
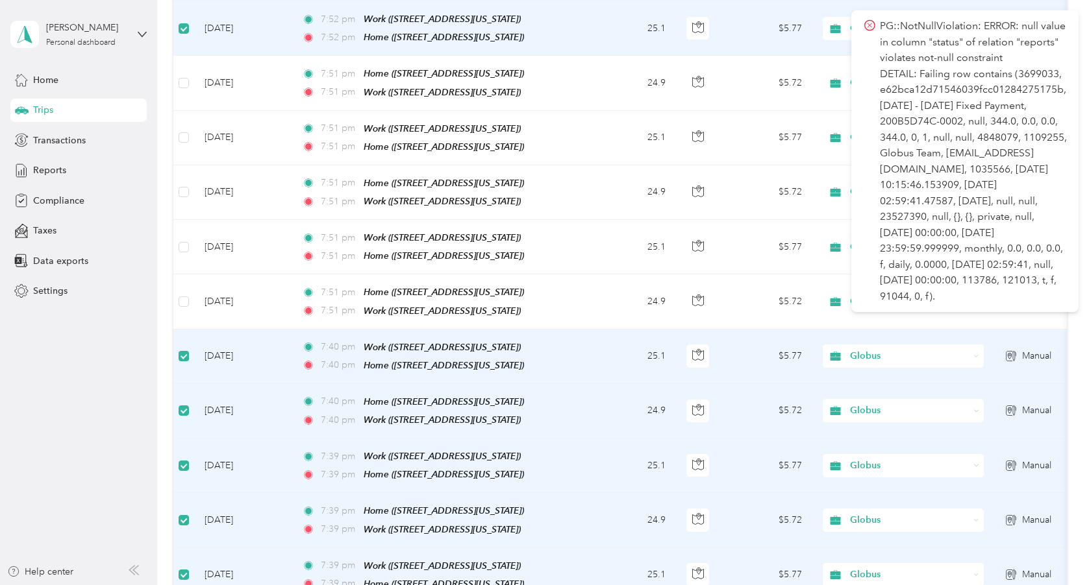
scroll to position [1521, 0]
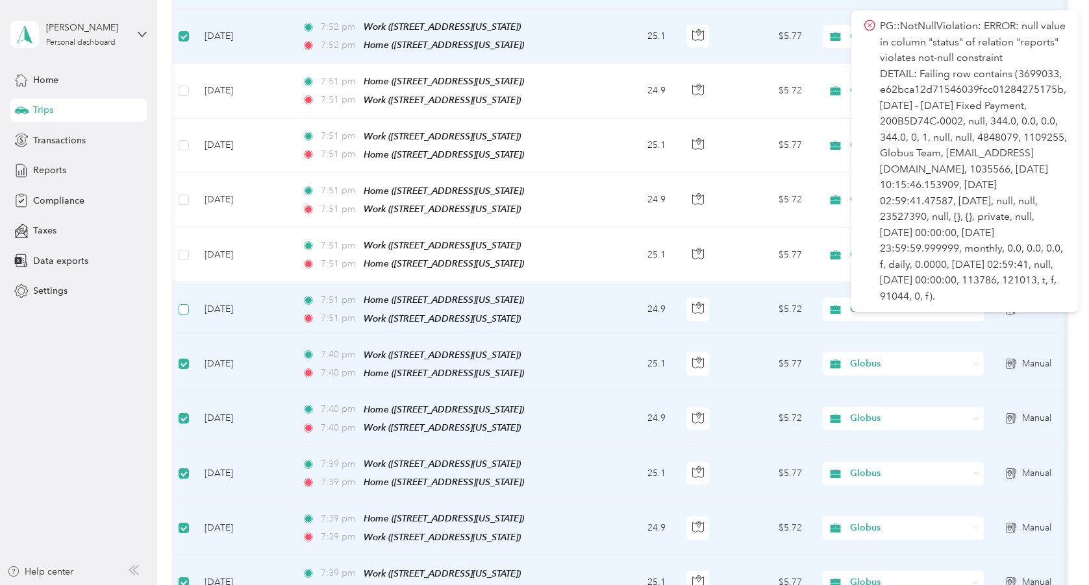
click at [188, 304] on span at bounding box center [183, 309] width 10 height 10
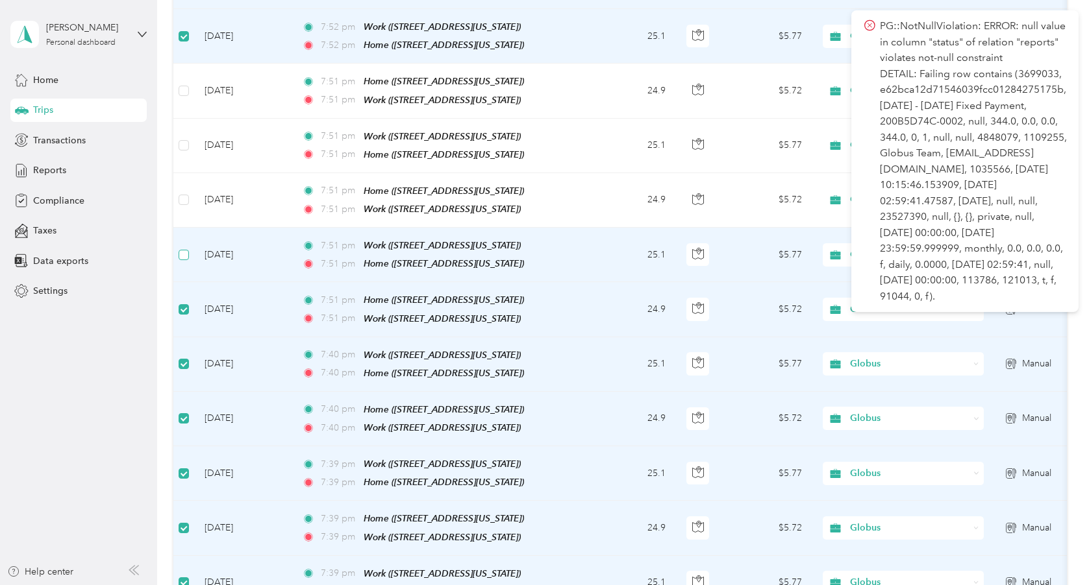
click at [182, 250] on span at bounding box center [183, 255] width 10 height 10
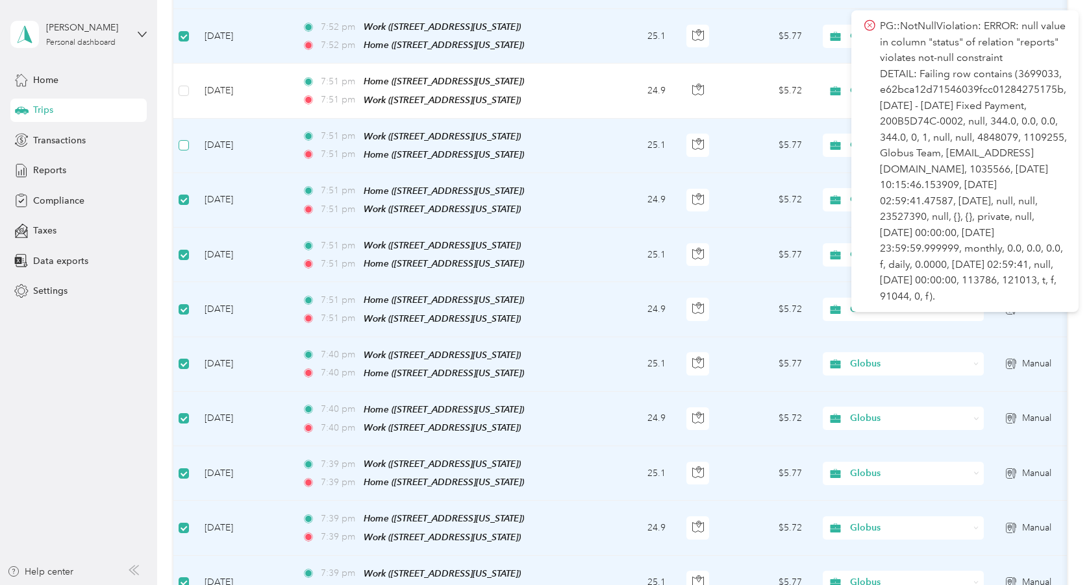
click at [187, 140] on span at bounding box center [183, 145] width 10 height 10
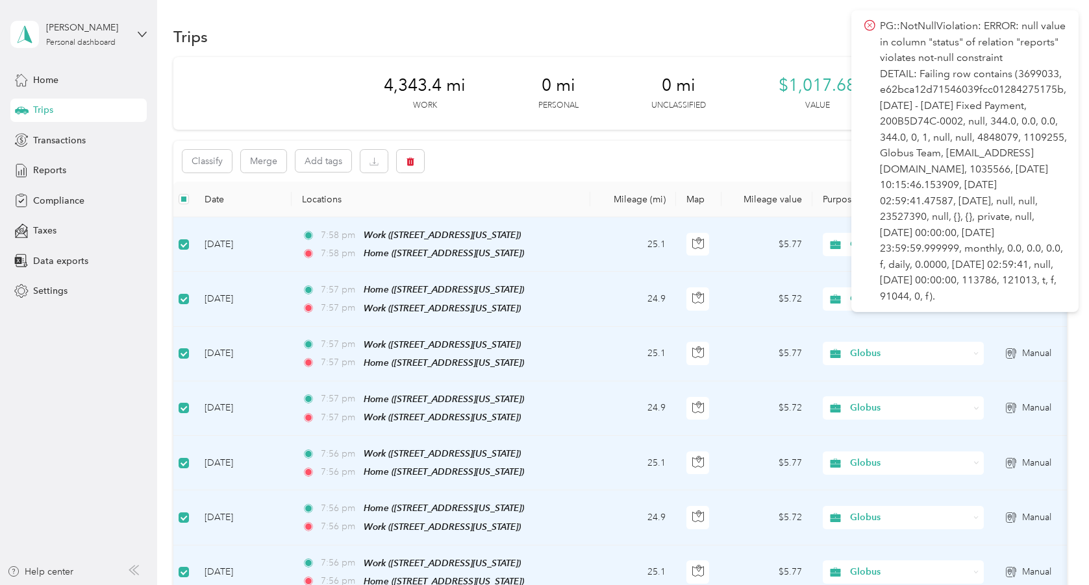
scroll to position [0, 0]
click at [213, 158] on button "Classify" at bounding box center [206, 161] width 49 height 23
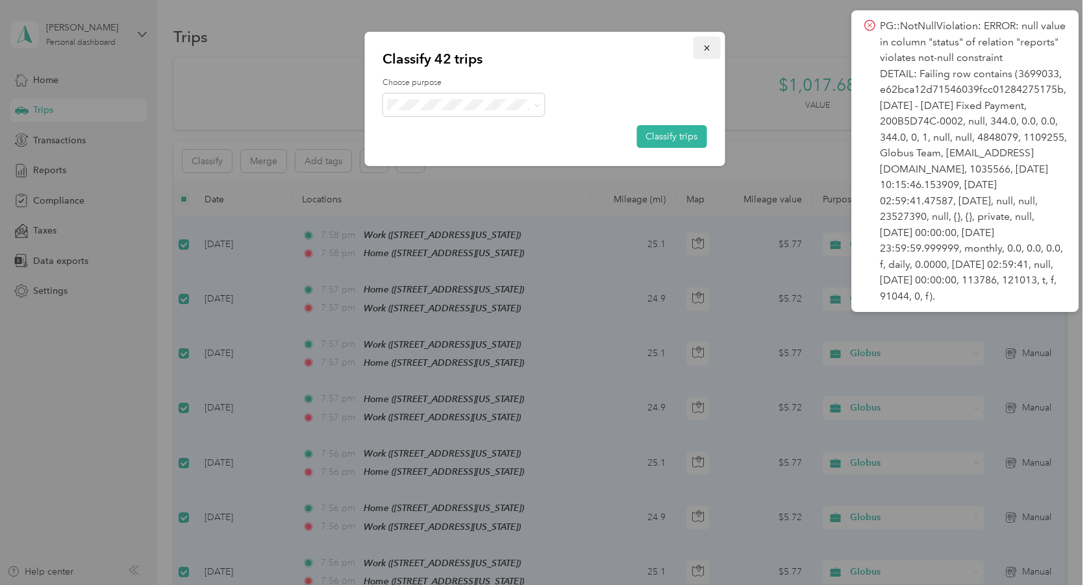
click at [706, 45] on icon "button" at bounding box center [706, 47] width 9 height 9
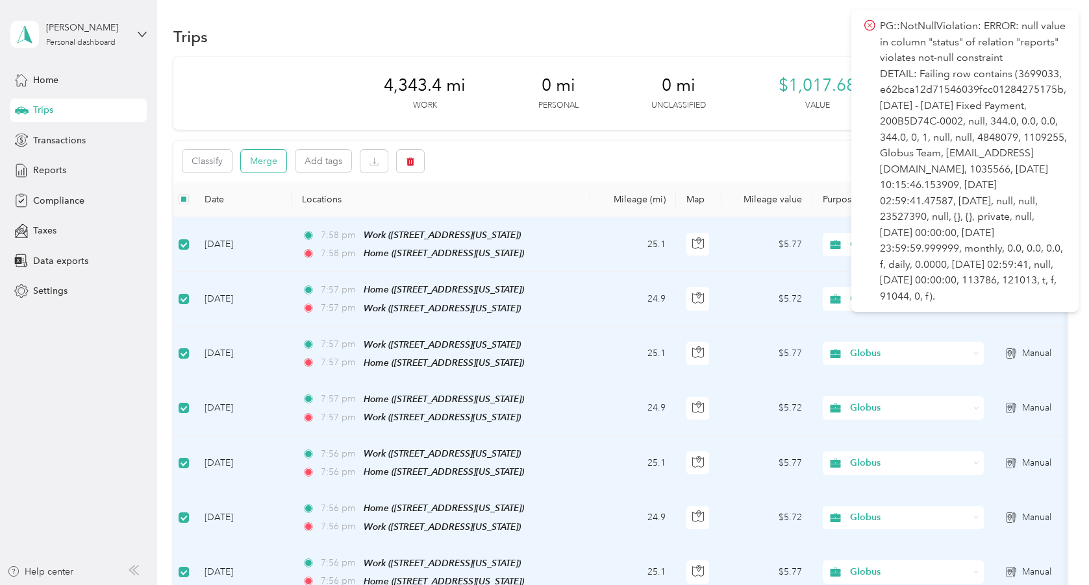
click at [260, 160] on button "Merge" at bounding box center [263, 161] width 45 height 23
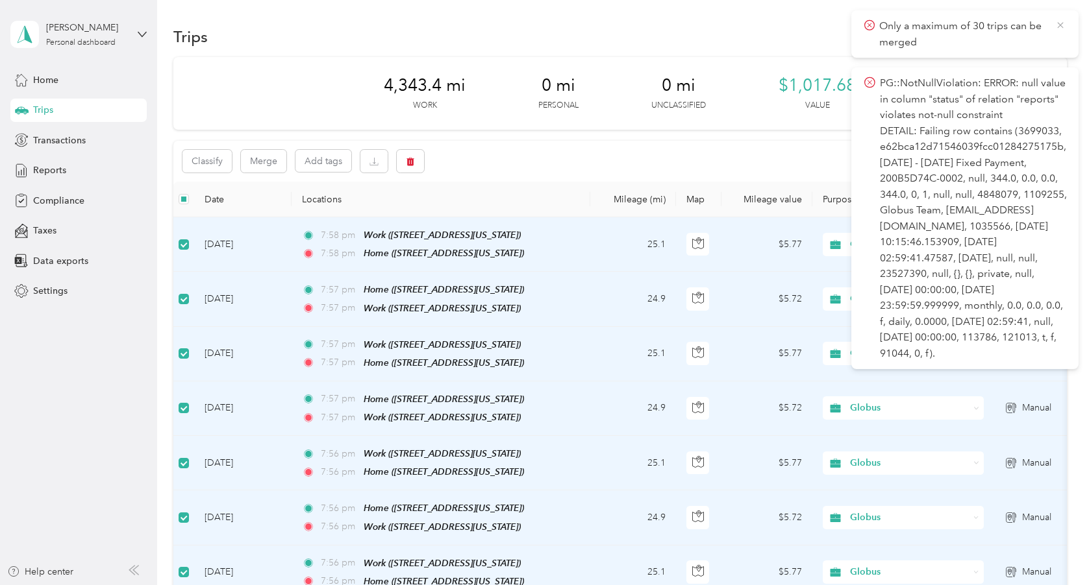
click at [1061, 25] on icon at bounding box center [1060, 25] width 10 height 12
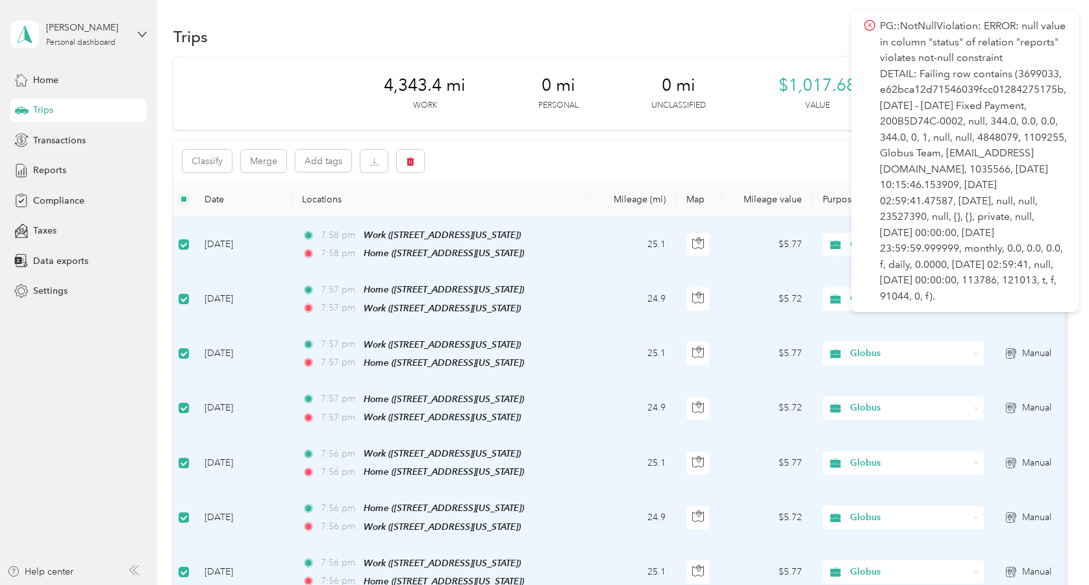
click at [1059, 16] on div "PG::NotNullViolation: ERROR: null value in column "status" of relation "reports…" at bounding box center [964, 161] width 227 height 302
click at [1039, 32] on p "PG::NotNullViolation: ERROR: null value in column "status" of relation "reports…" at bounding box center [974, 161] width 188 height 286
click at [822, 37] on div "Trips New trip" at bounding box center [619, 36] width 893 height 27
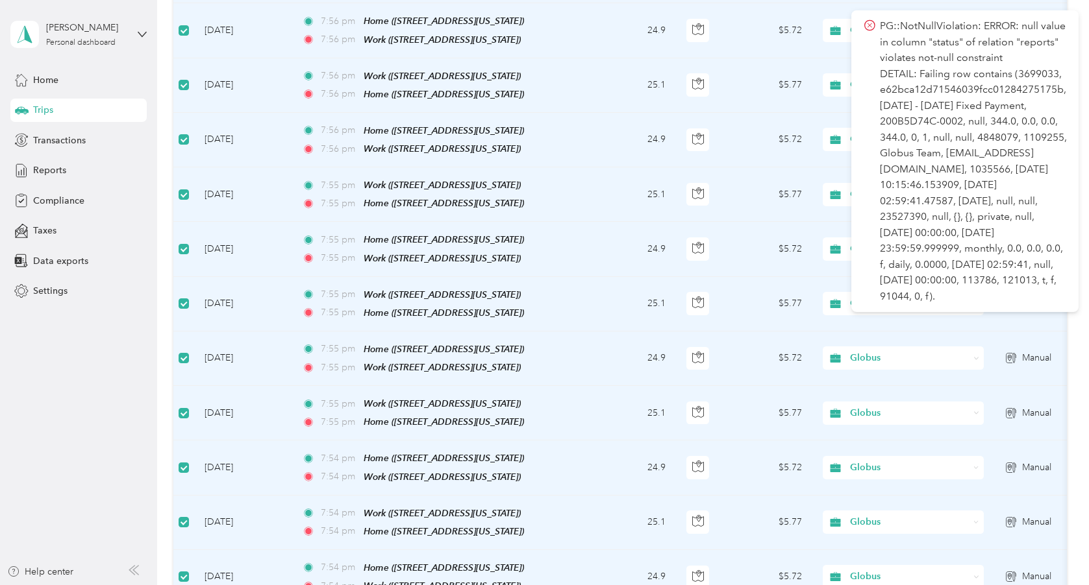
scroll to position [502, 0]
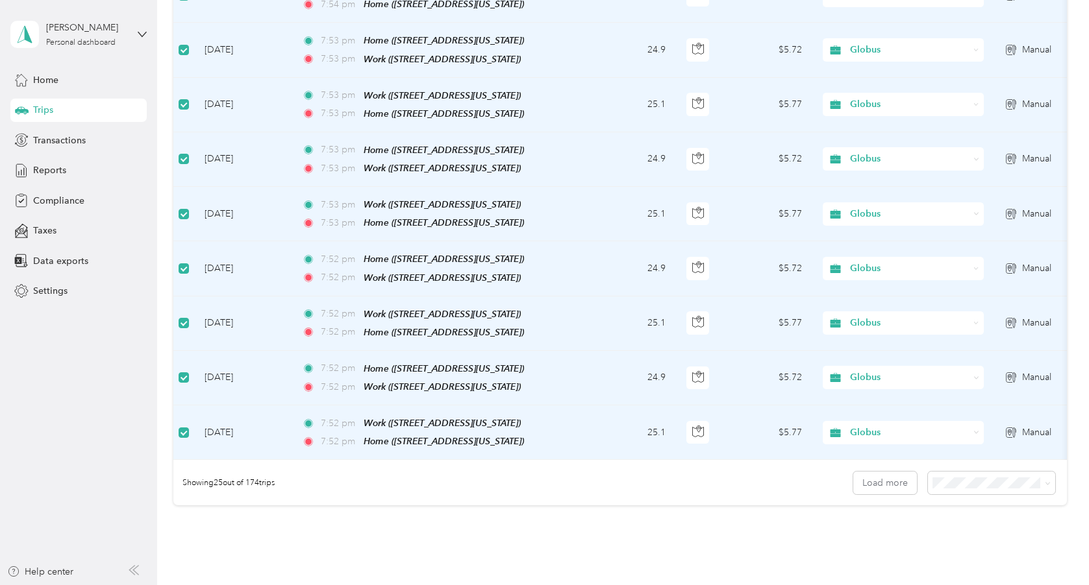
scroll to position [1126, 0]
click at [904, 470] on button "Load more" at bounding box center [885, 481] width 64 height 23
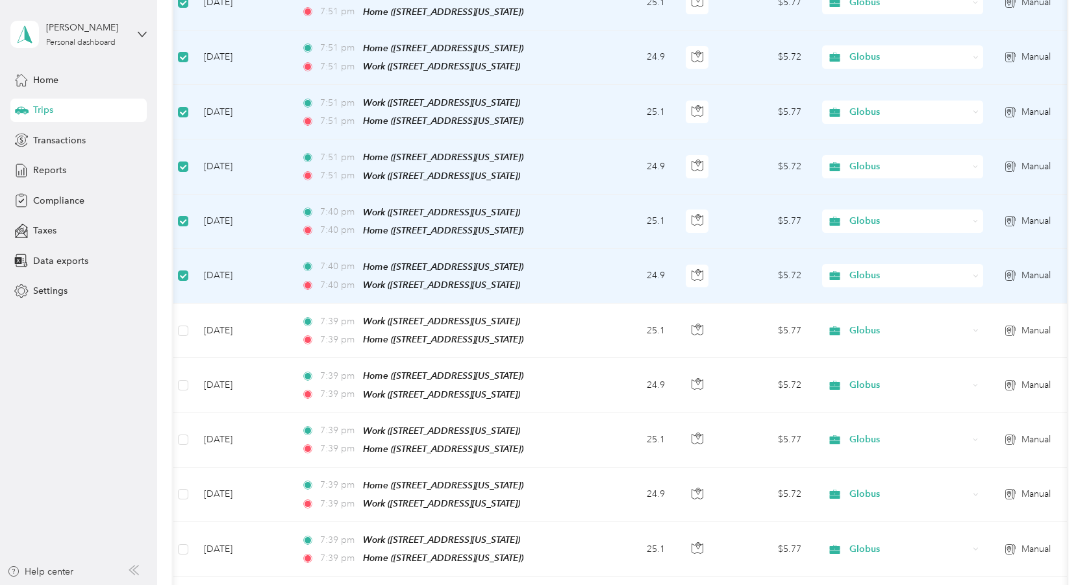
scroll to position [1665, 0]
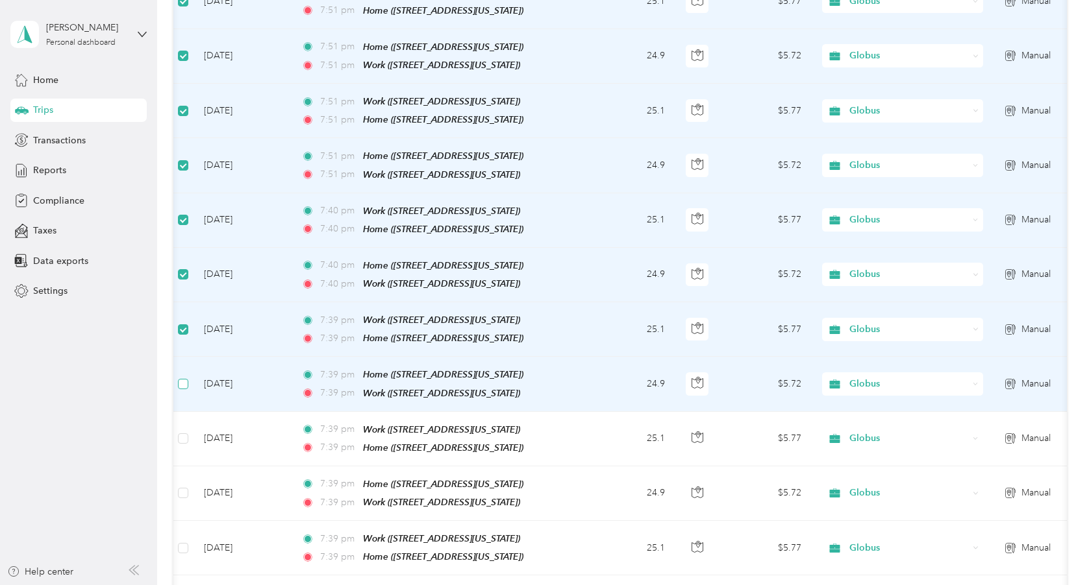
click at [184, 377] on label at bounding box center [183, 384] width 10 height 14
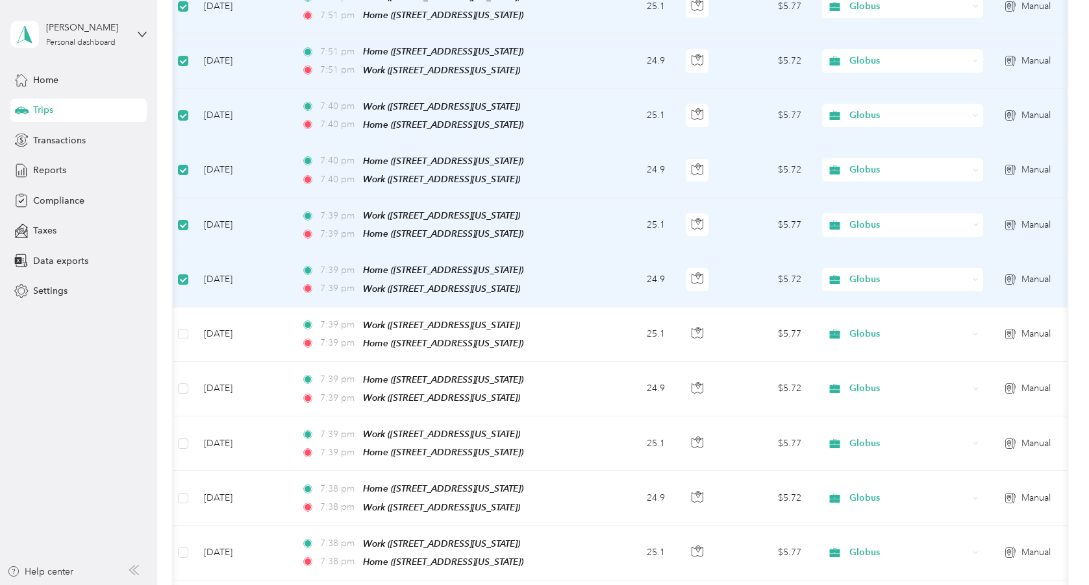
scroll to position [1806, 0]
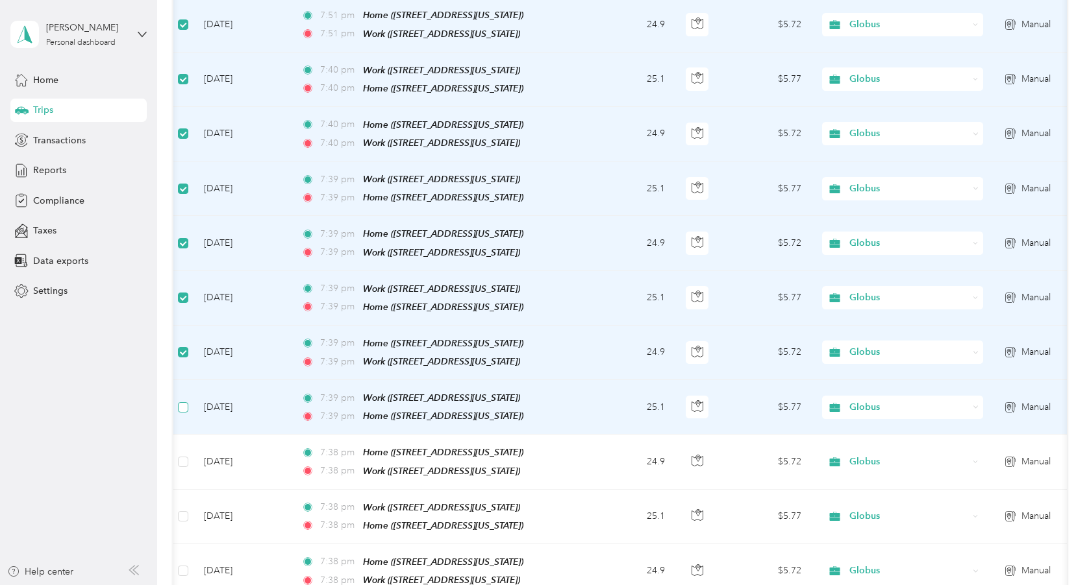
click at [184, 400] on label at bounding box center [183, 407] width 10 height 14
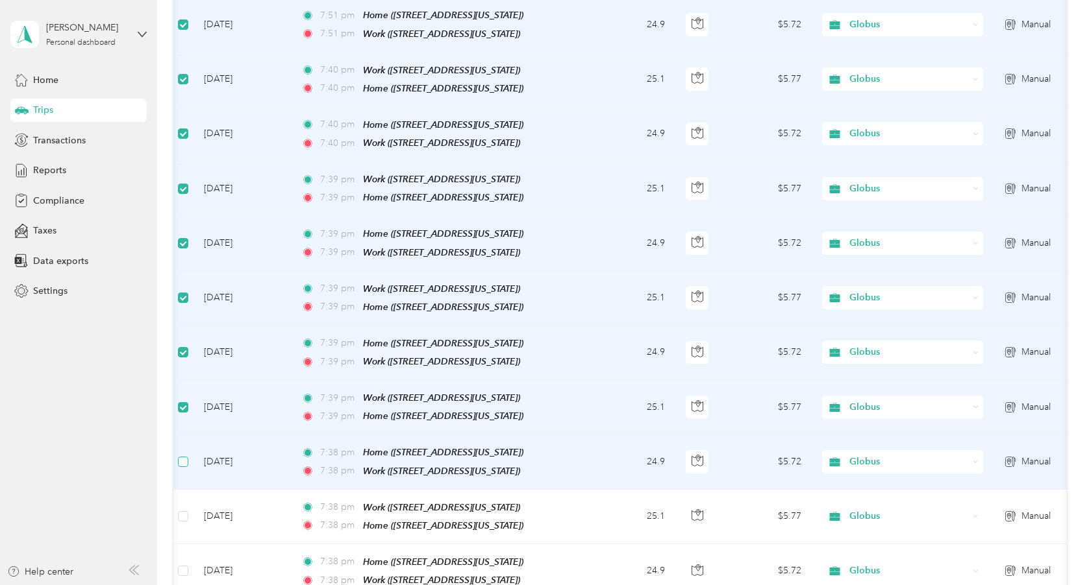
click at [182, 457] on span at bounding box center [183, 462] width 10 height 10
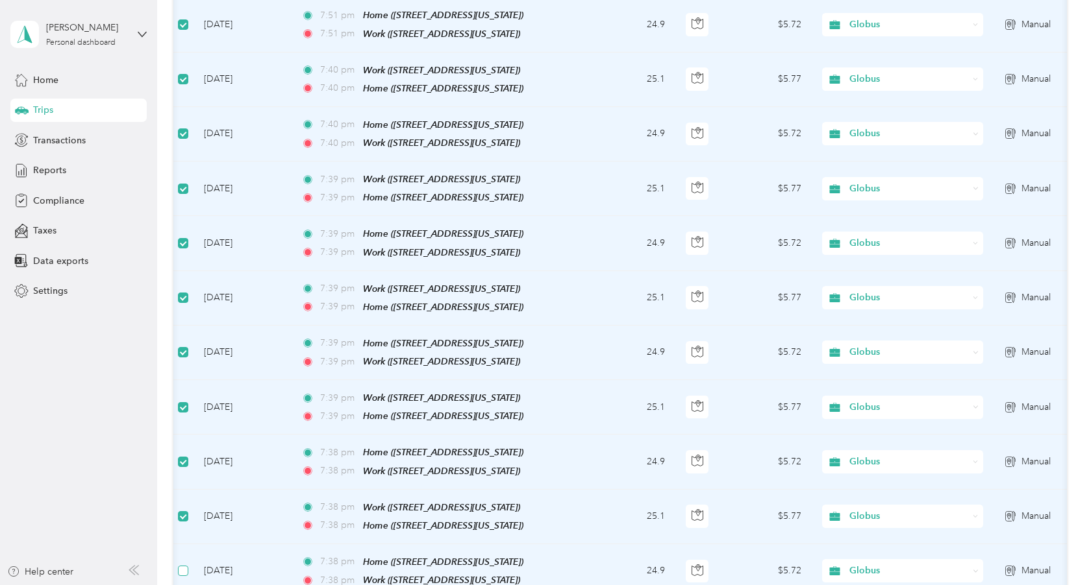
click at [180, 566] on span at bounding box center [183, 571] width 10 height 10
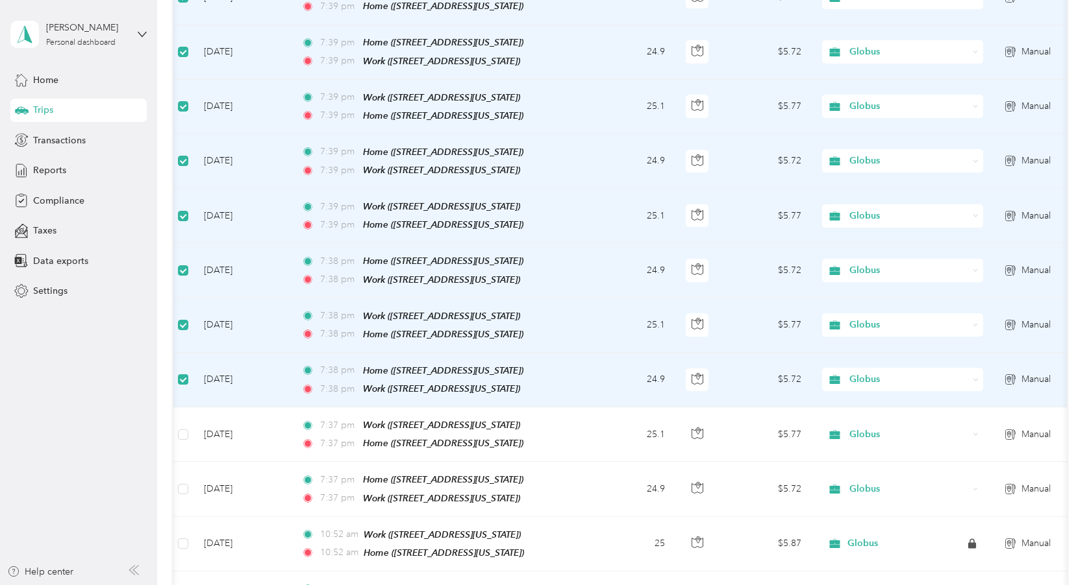
scroll to position [2017, 0]
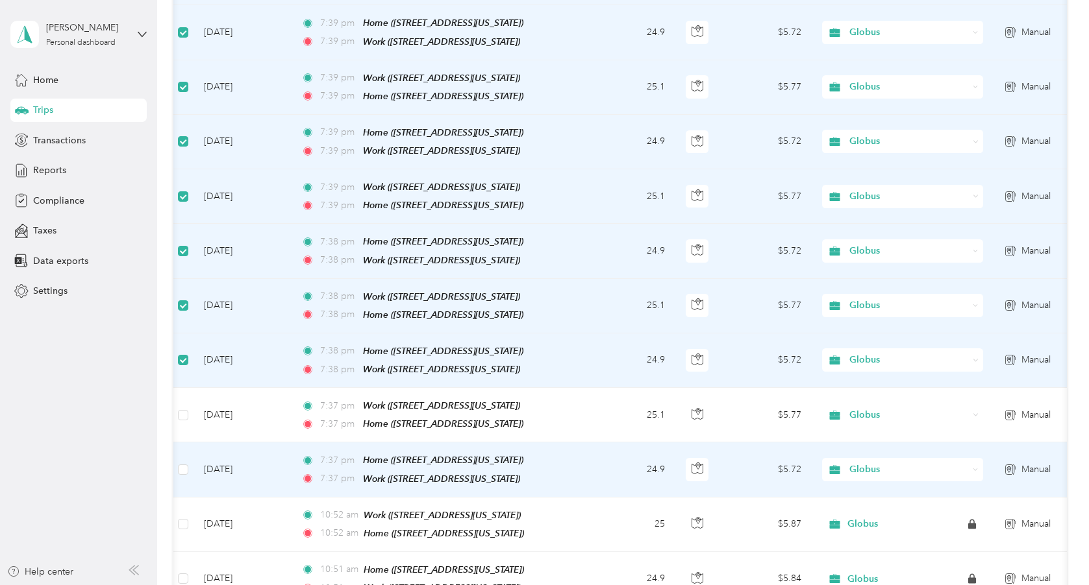
click at [177, 443] on td at bounding box center [183, 470] width 21 height 55
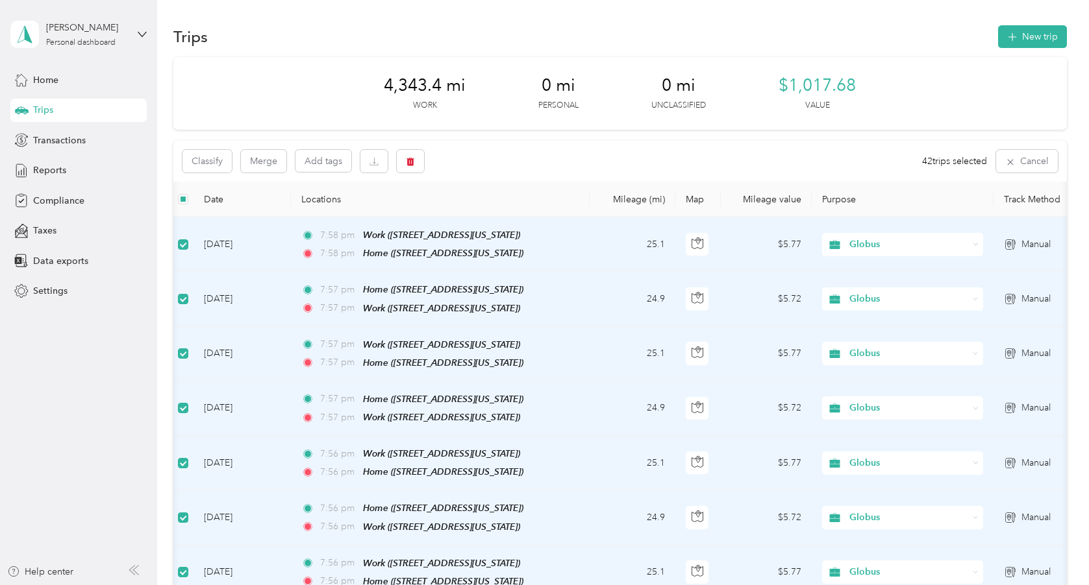
scroll to position [0, 0]
click at [47, 169] on span "Reports" at bounding box center [49, 171] width 33 height 14
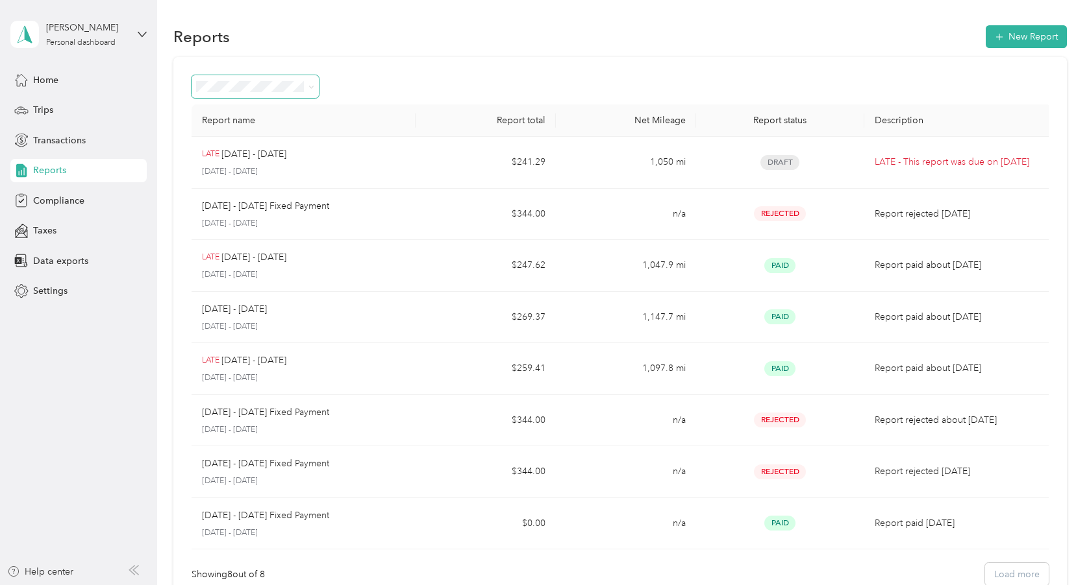
click at [304, 86] on span at bounding box center [309, 87] width 10 height 14
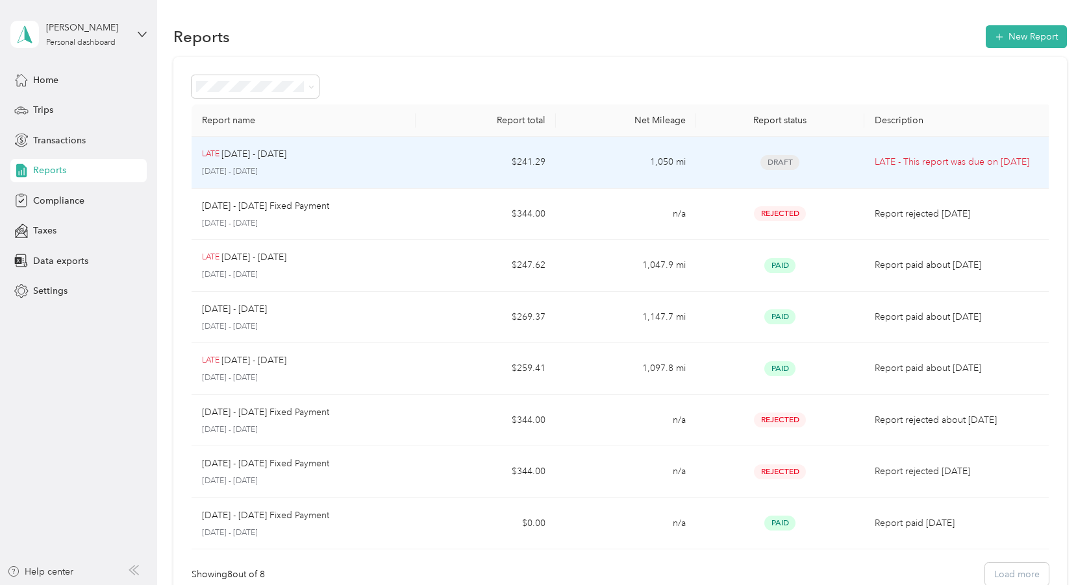
click at [268, 153] on p "[DATE] - [DATE]" at bounding box center [253, 154] width 65 height 14
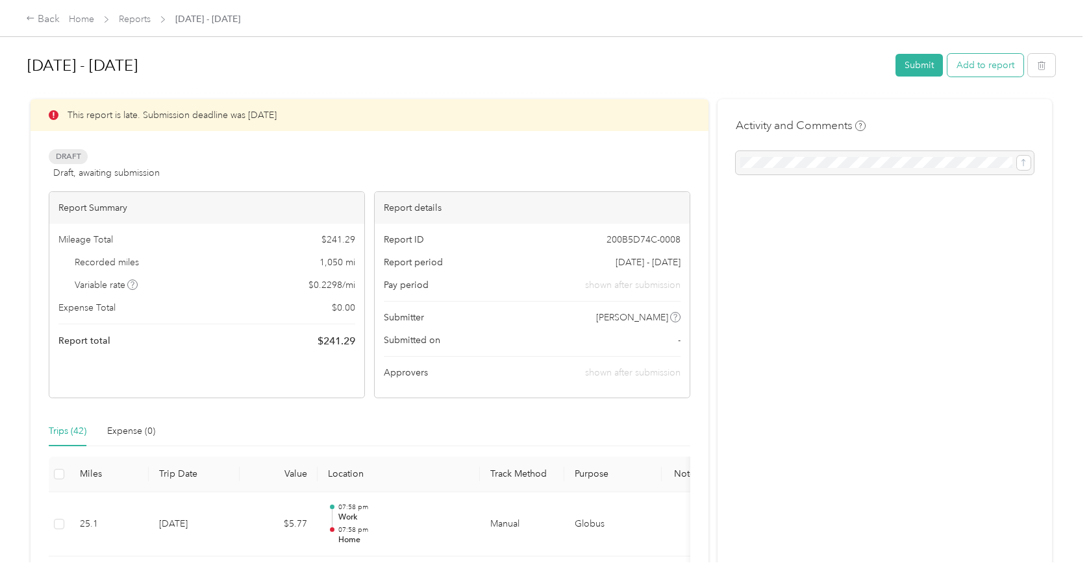
click at [987, 64] on button "Add to report" at bounding box center [985, 65] width 76 height 23
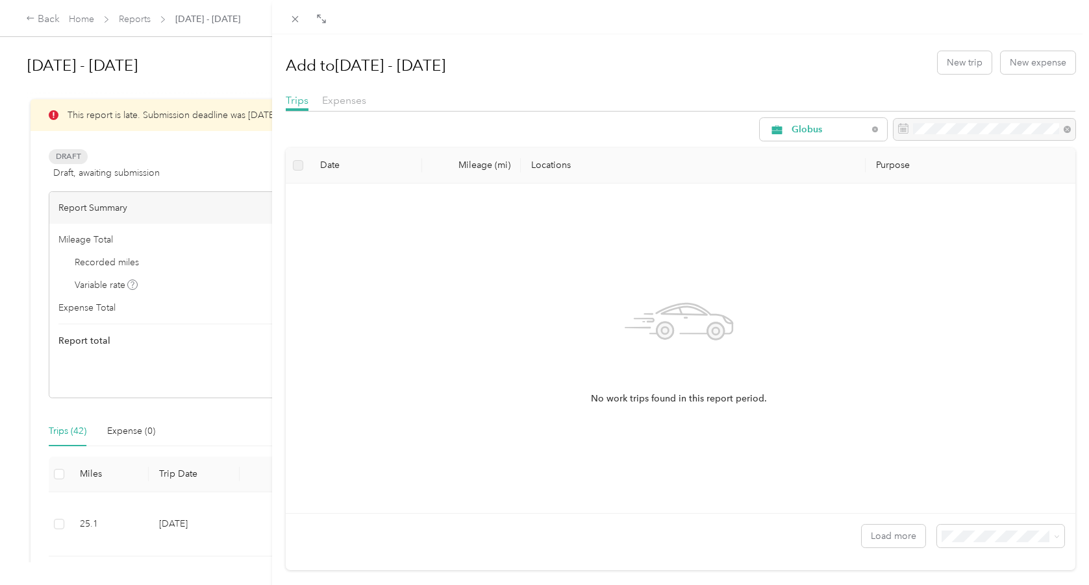
click at [574, 292] on div "No work trips found in this report period." at bounding box center [678, 348] width 765 height 309
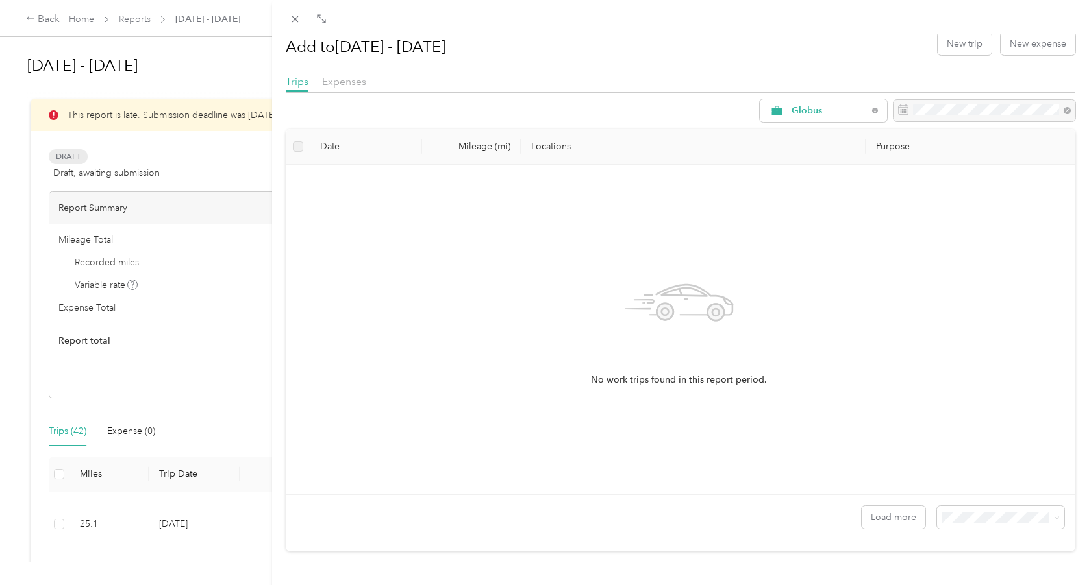
scroll to position [22, 0]
click at [891, 513] on button "Load more" at bounding box center [893, 517] width 64 height 23
click at [59, 521] on div "Add to [DATE] - [DATE] New trip New expense Trips Expenses Globus Date Mileage …" at bounding box center [544, 292] width 1089 height 585
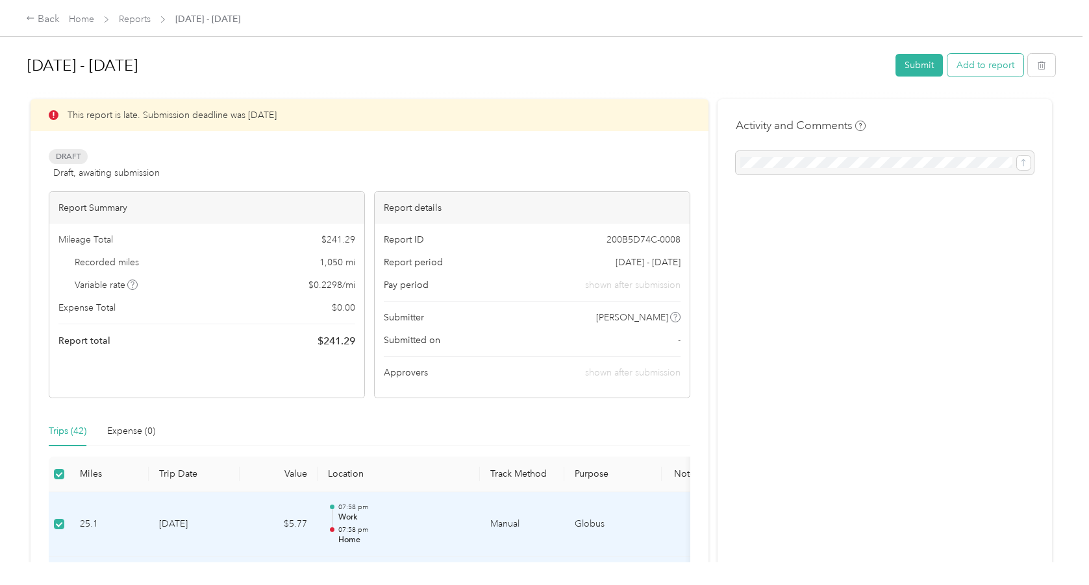
click at [975, 64] on button "Add to report" at bounding box center [985, 65] width 76 height 23
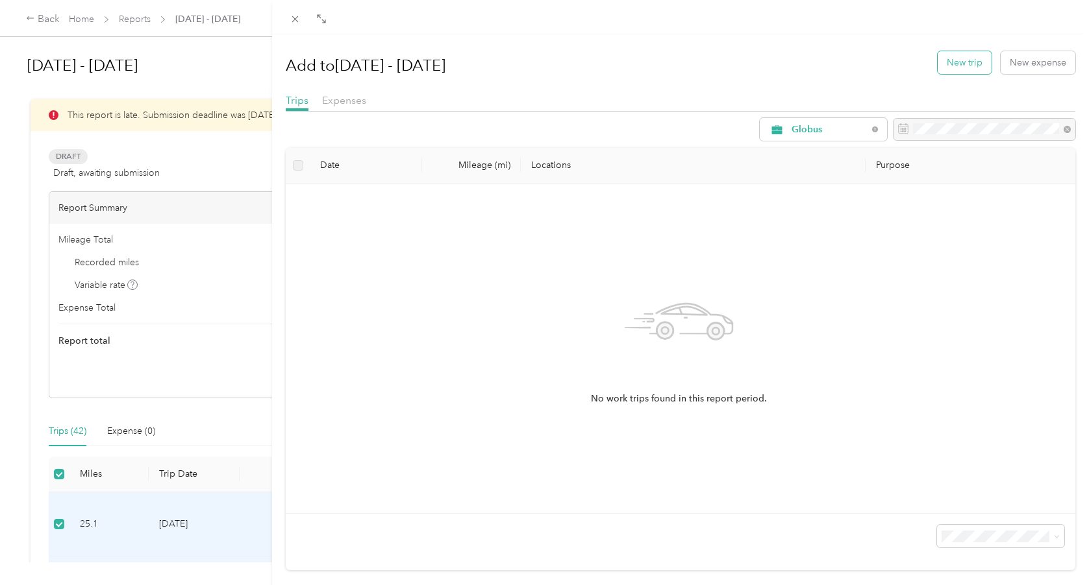
click at [970, 61] on button "New trip" at bounding box center [964, 62] width 54 height 23
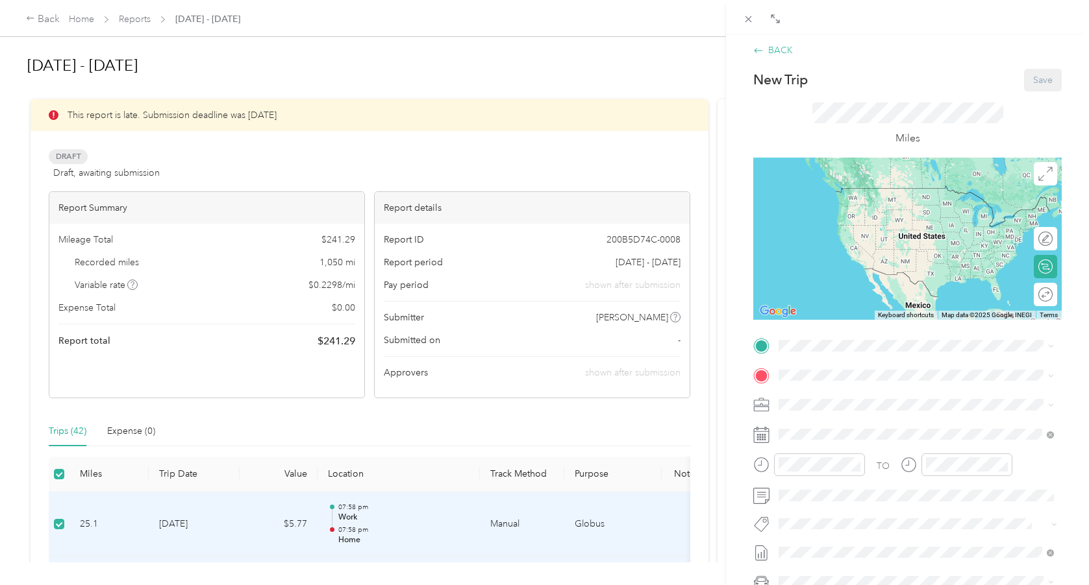
click at [756, 51] on icon at bounding box center [758, 50] width 8 height 5
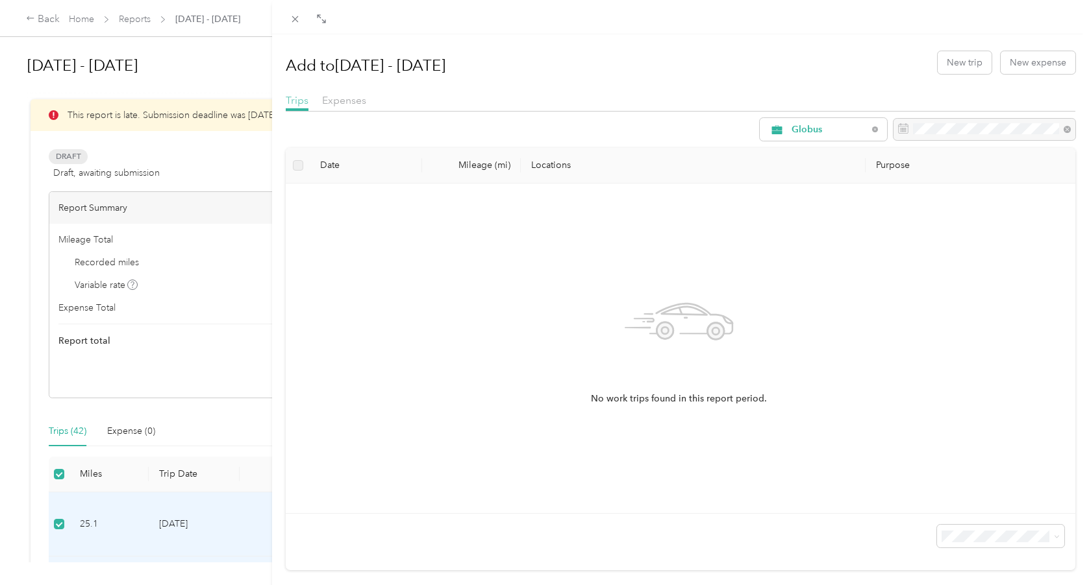
click at [305, 105] on span "Trips" at bounding box center [297, 100] width 23 height 12
click at [39, 19] on div "Add to [DATE] - [DATE] New trip New expense Trips Expenses Globus Date Mileage …" at bounding box center [544, 292] width 1089 height 585
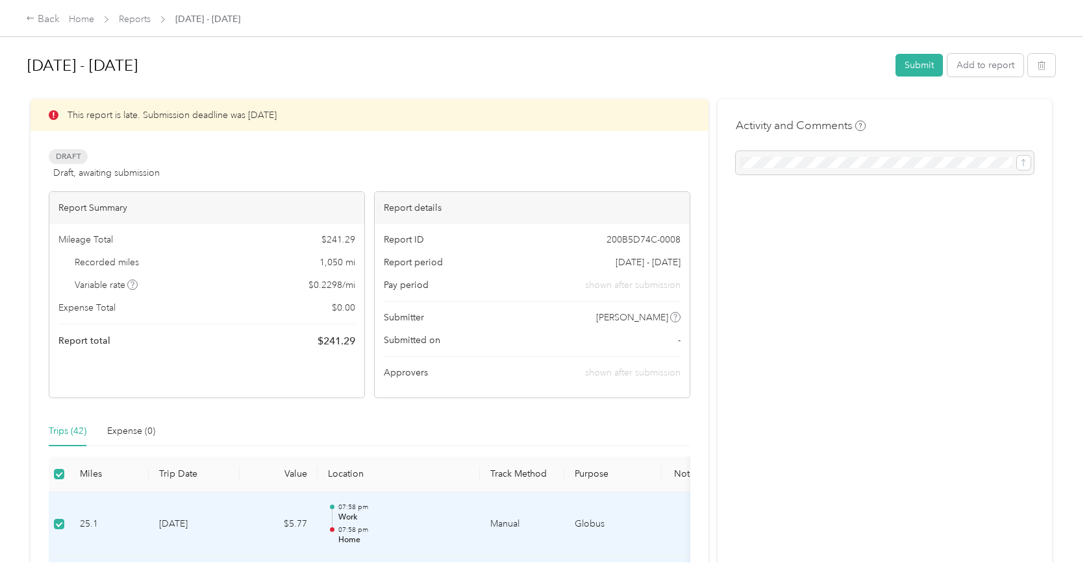
click at [928, 68] on button "Submit" at bounding box center [918, 65] width 47 height 23
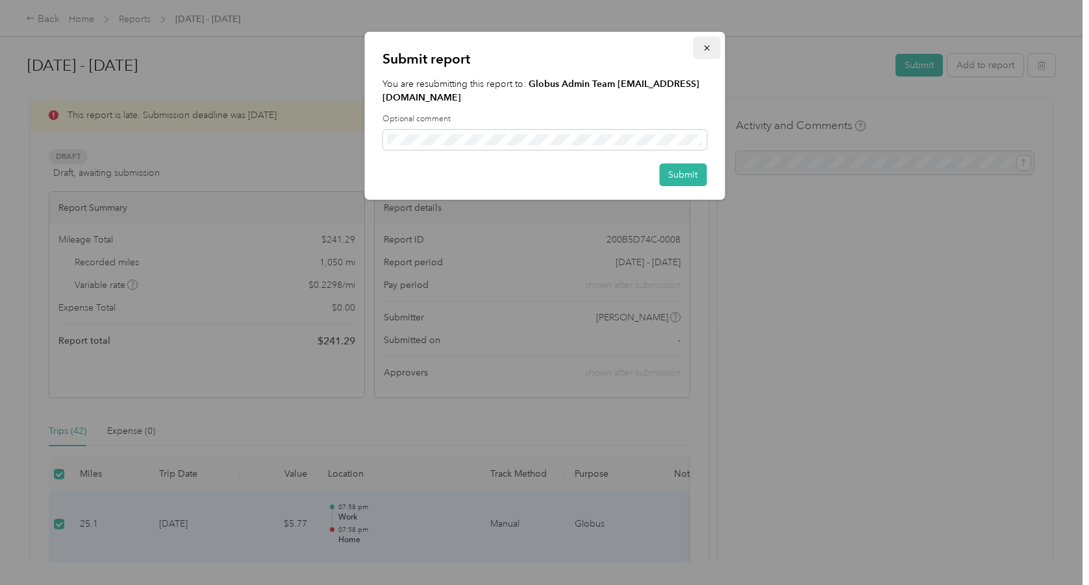
click at [706, 51] on icon "button" at bounding box center [706, 47] width 9 height 9
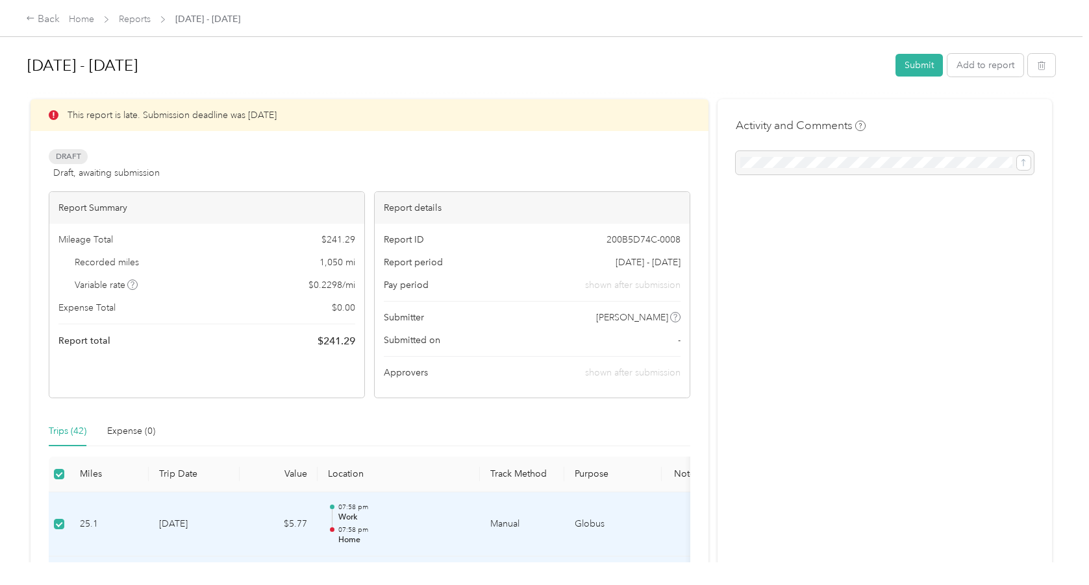
click at [906, 69] on button "Submit" at bounding box center [918, 65] width 47 height 23
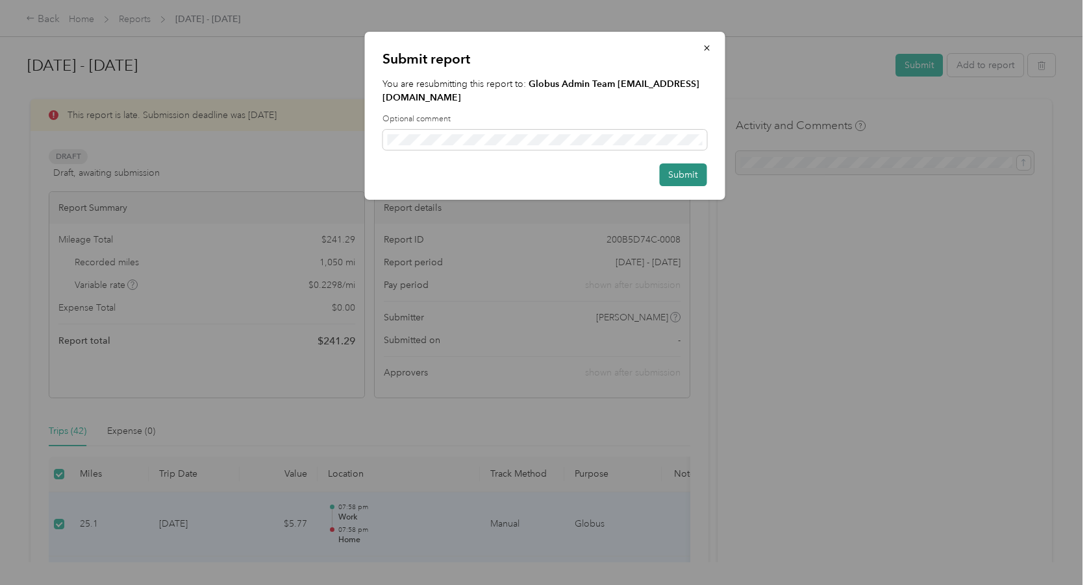
click at [680, 172] on button "Submit" at bounding box center [682, 175] width 47 height 23
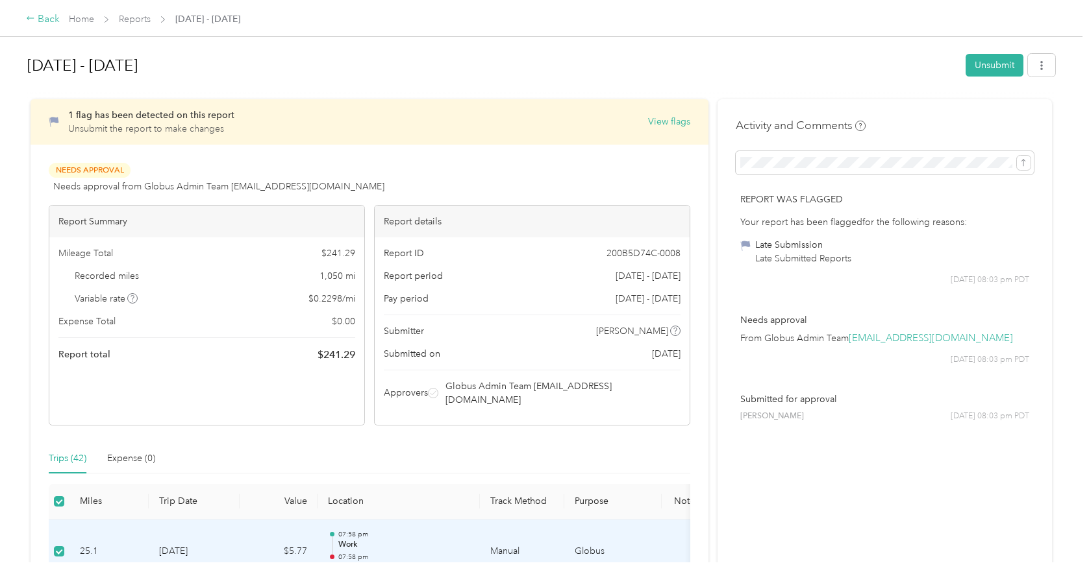
click at [38, 15] on div "Back" at bounding box center [43, 20] width 34 height 16
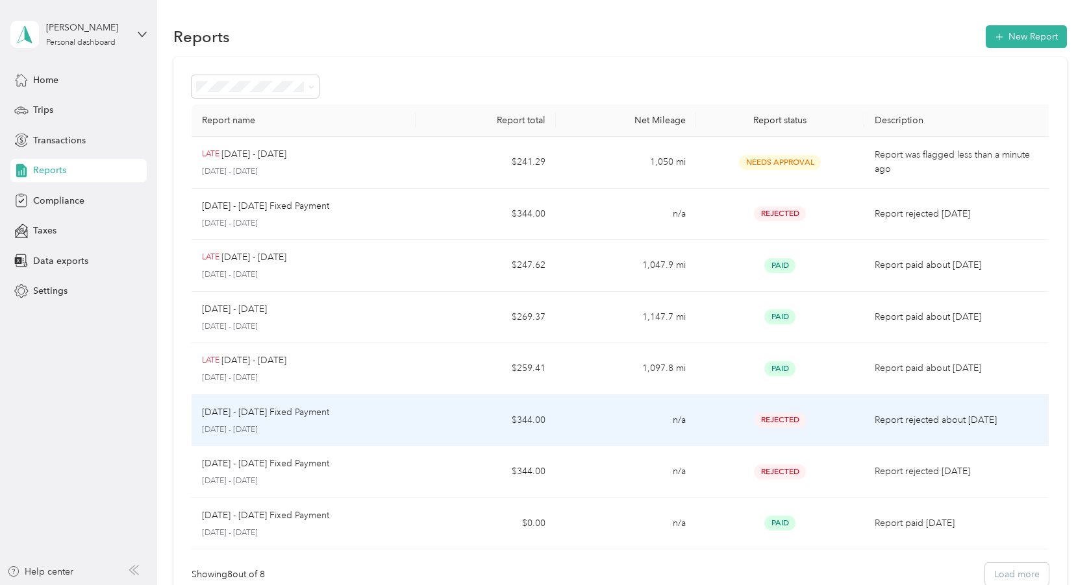
click at [639, 423] on td "n/a" at bounding box center [626, 421] width 140 height 52
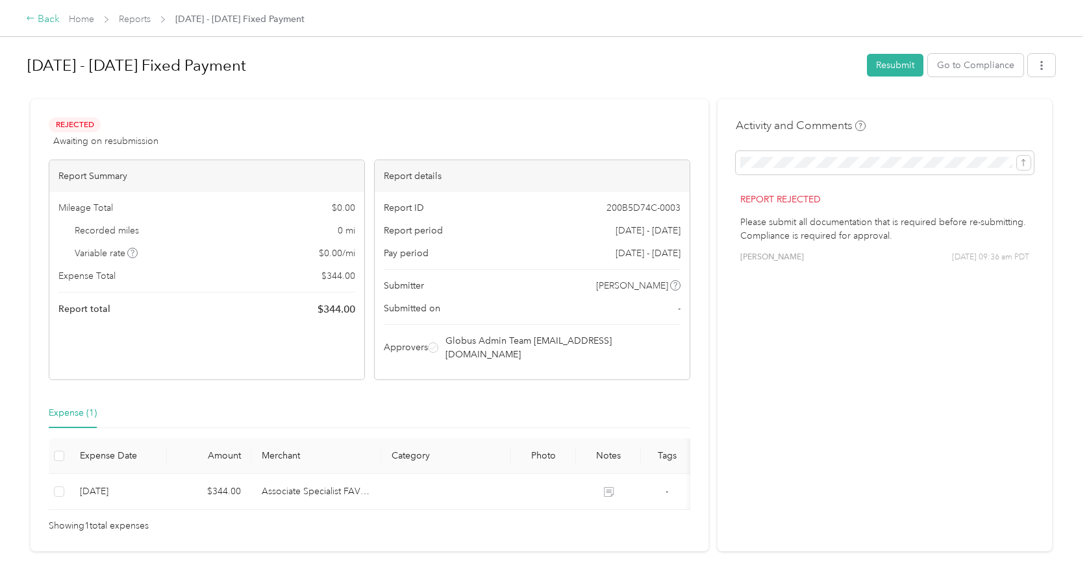
click at [40, 18] on div "Back" at bounding box center [43, 20] width 34 height 16
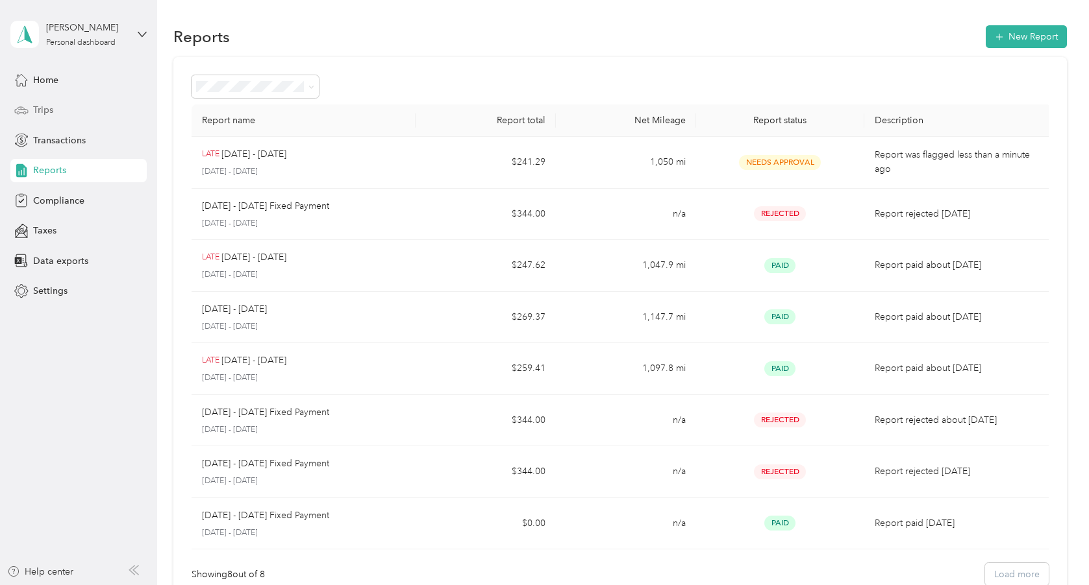
click at [44, 115] on span "Trips" at bounding box center [43, 110] width 20 height 14
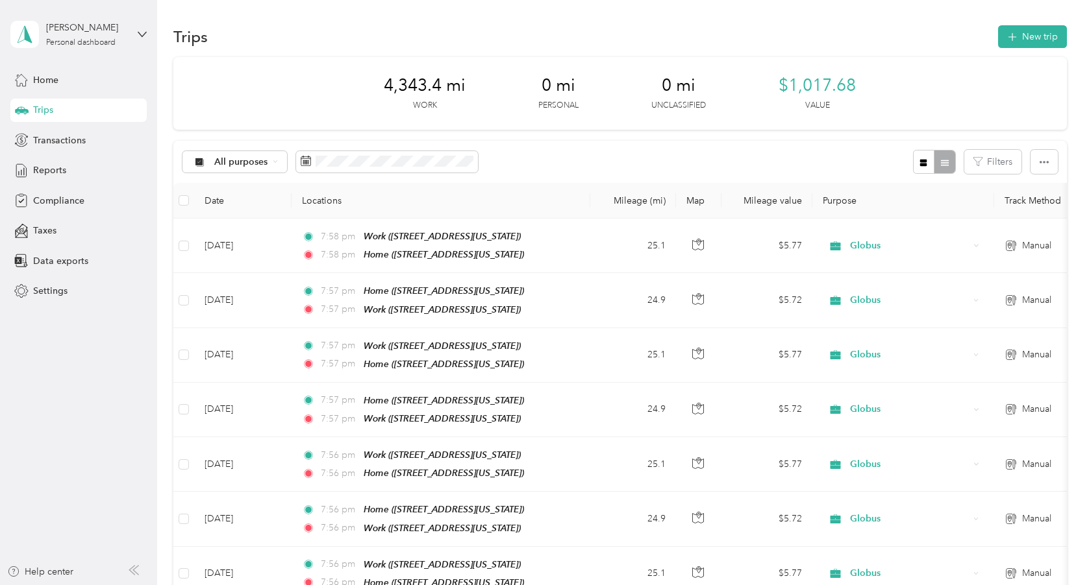
click at [45, 110] on span "Trips" at bounding box center [43, 110] width 20 height 14
click at [1031, 37] on button "New trip" at bounding box center [1032, 36] width 69 height 23
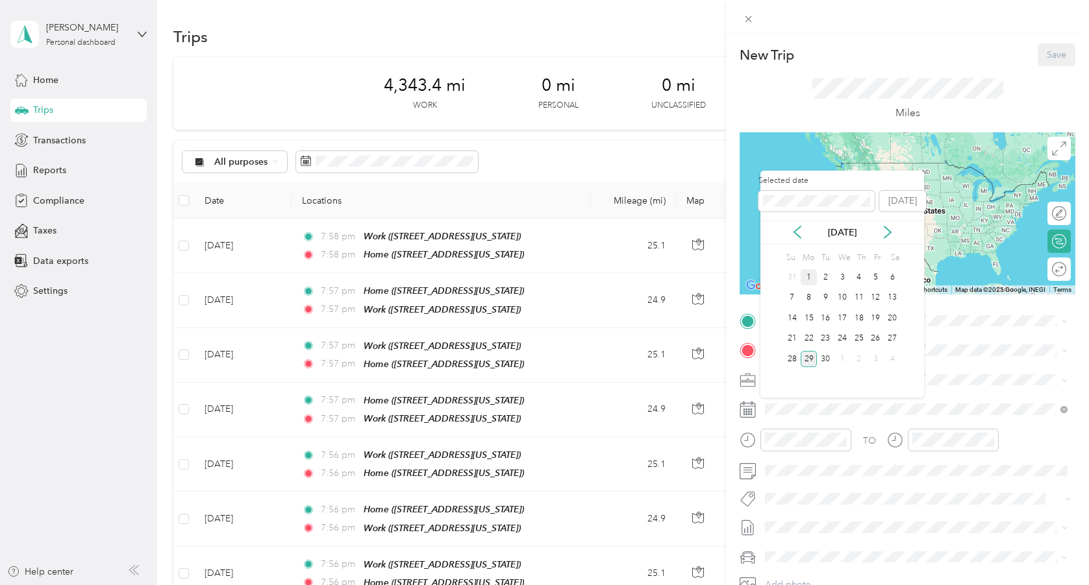
click at [809, 272] on div "1" at bounding box center [808, 277] width 17 height 16
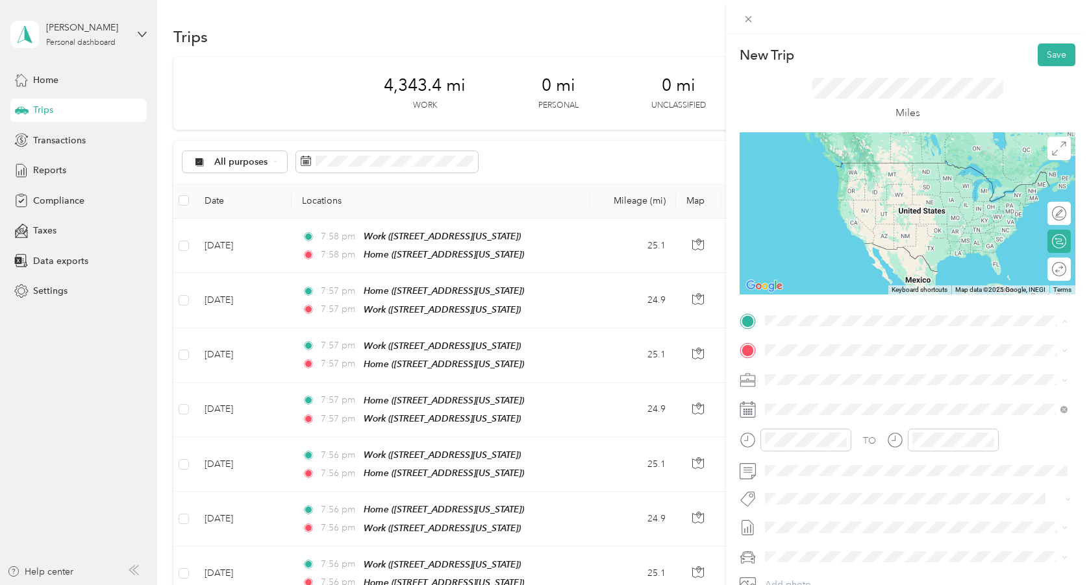
click at [814, 378] on div "Home [STREET_ADDRESS][US_STATE]" at bounding box center [854, 379] width 130 height 27
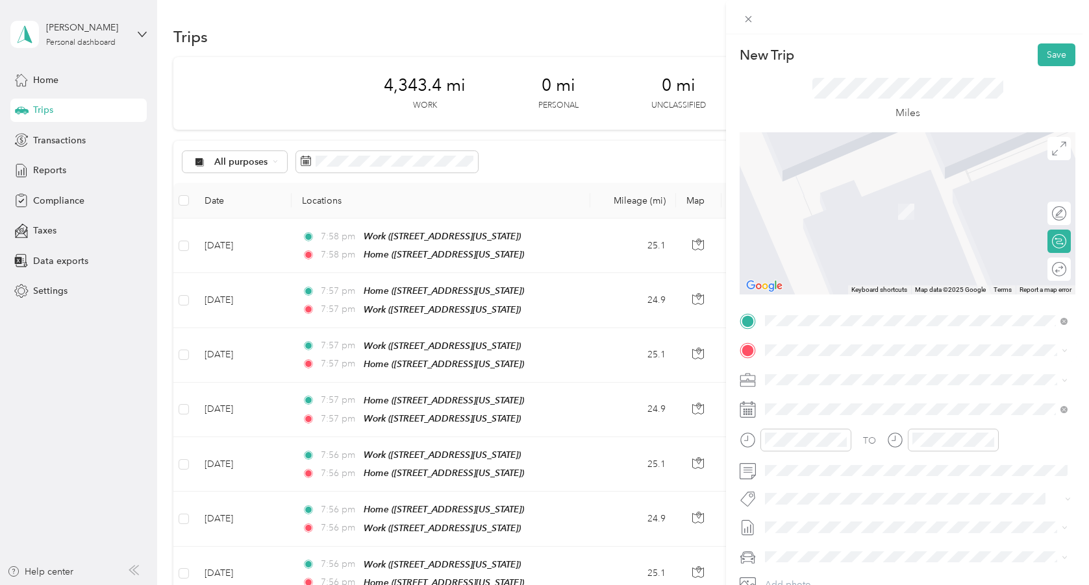
click at [820, 459] on div "Work [STREET_ADDRESS][US_STATE]" at bounding box center [854, 450] width 130 height 27
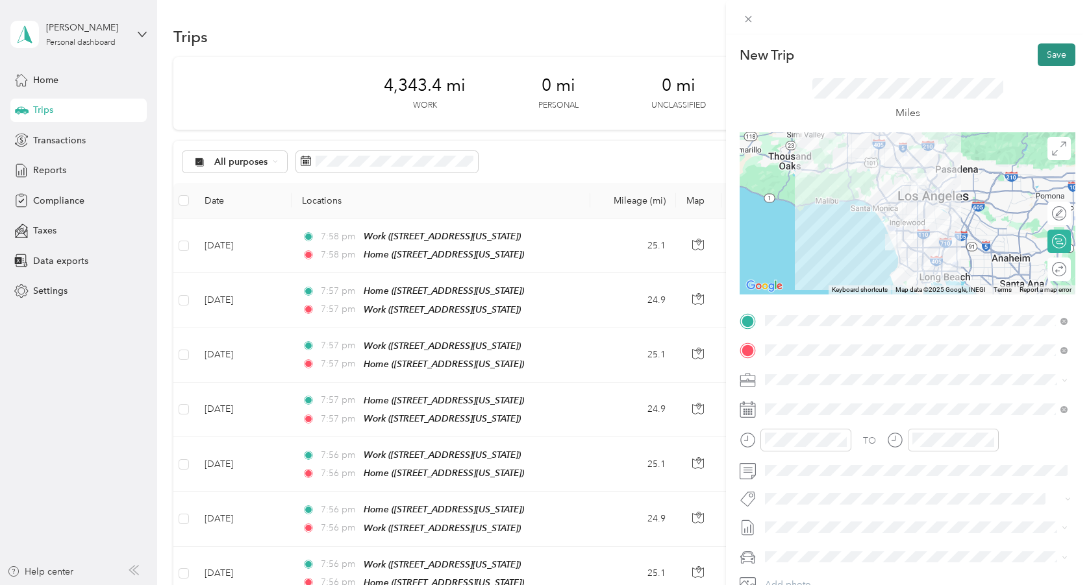
click at [1049, 58] on button "Save" at bounding box center [1056, 54] width 38 height 23
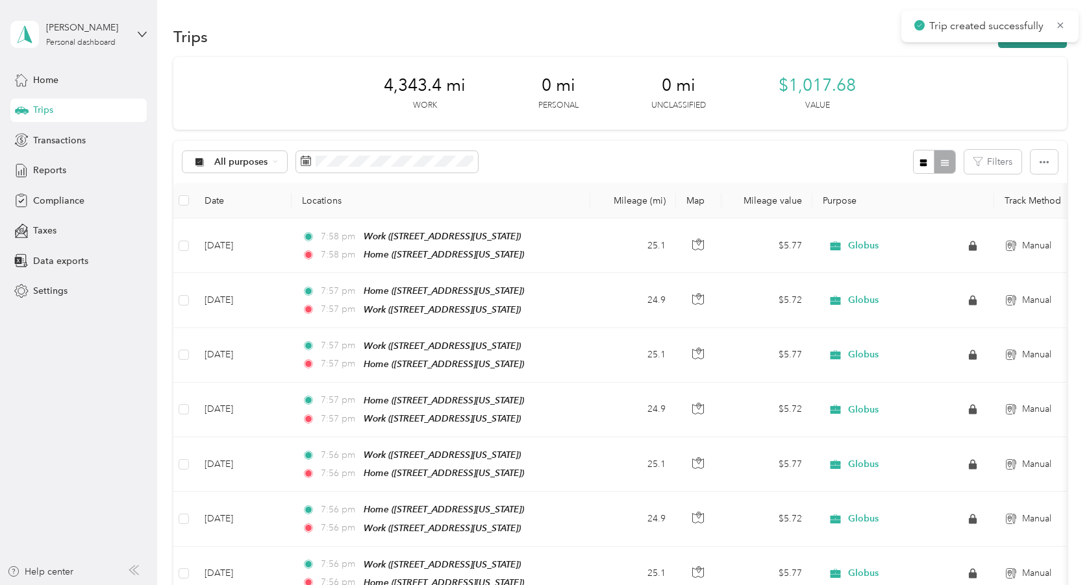
click at [1012, 47] on button "New trip" at bounding box center [1032, 36] width 69 height 23
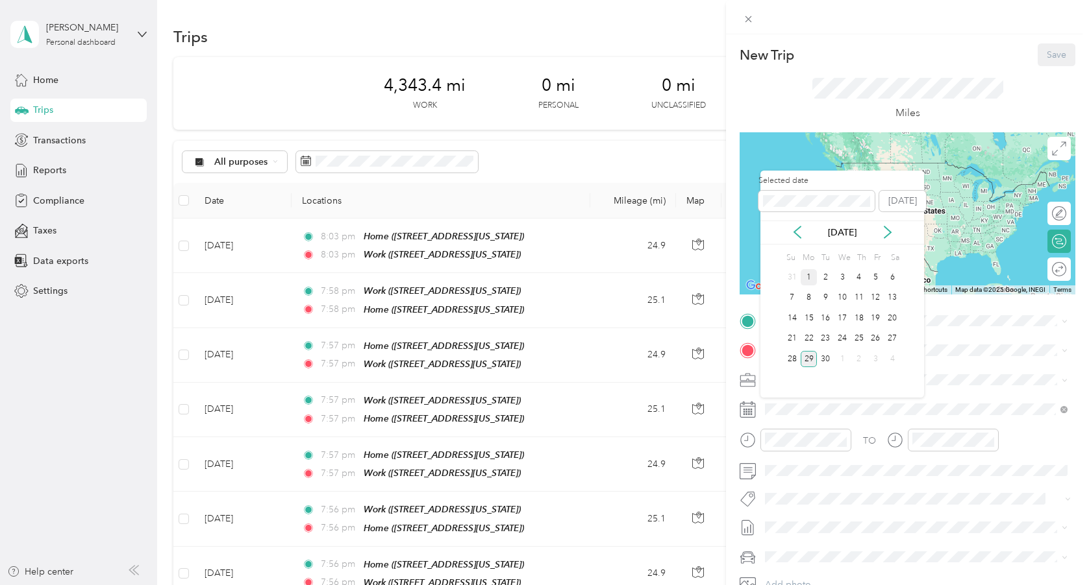
click at [808, 277] on div "1" at bounding box center [808, 277] width 17 height 16
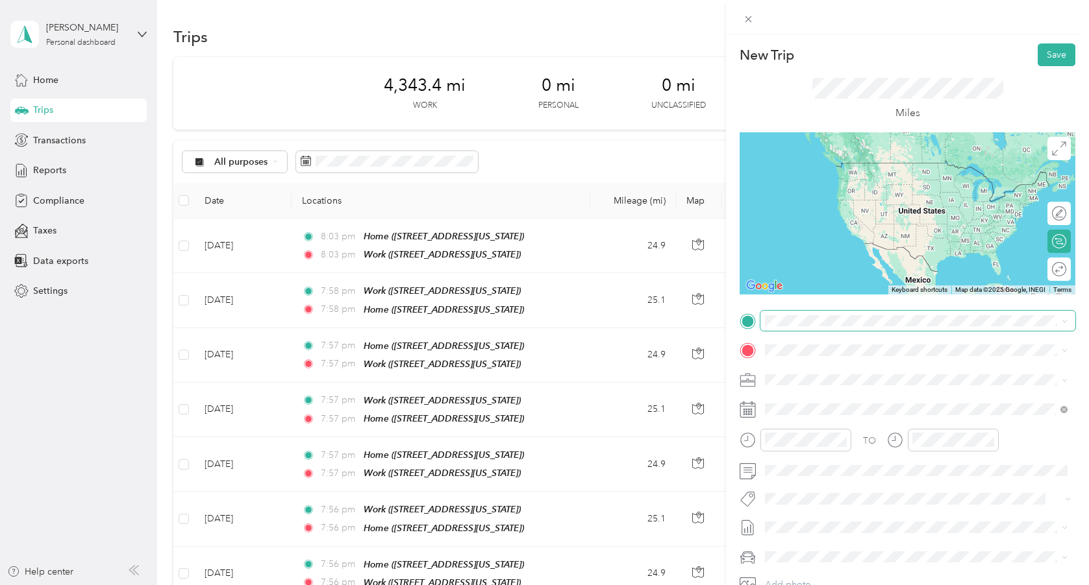
click at [802, 328] on span at bounding box center [917, 321] width 315 height 21
drag, startPoint x: 816, startPoint y: 434, endPoint x: 815, endPoint y: 428, distance: 6.5
click at [816, 434] on div "Work [STREET_ADDRESS][US_STATE]" at bounding box center [854, 420] width 130 height 27
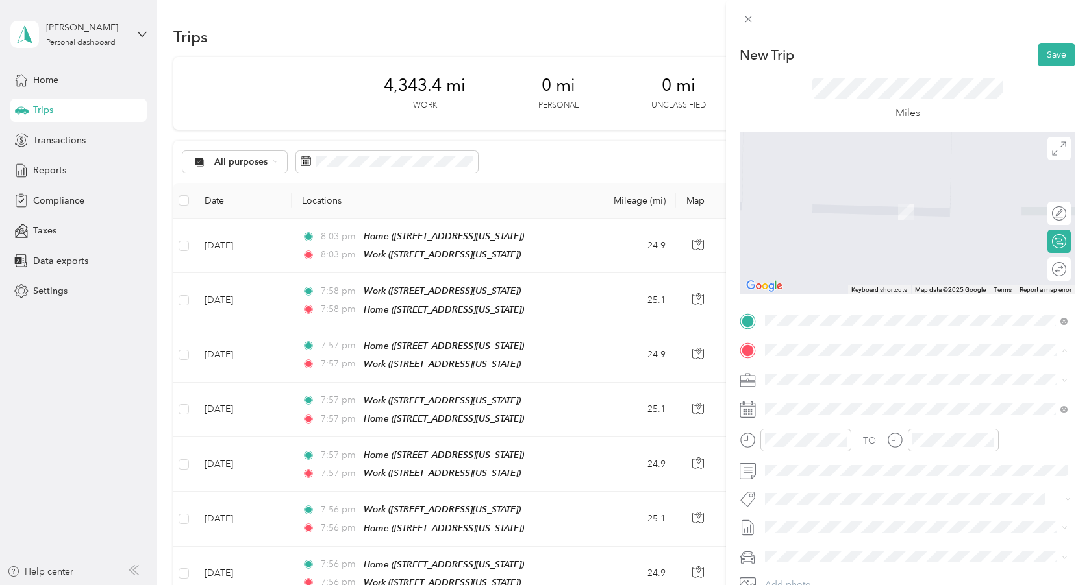
click at [826, 417] on span "[STREET_ADDRESS][US_STATE]" at bounding box center [854, 416] width 130 height 11
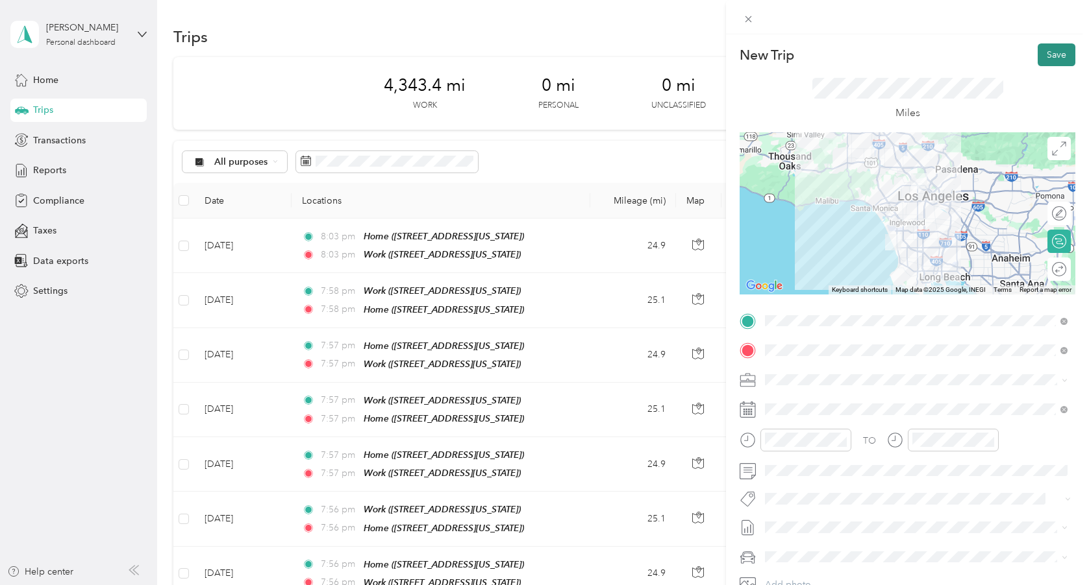
click at [1057, 57] on button "Save" at bounding box center [1056, 54] width 38 height 23
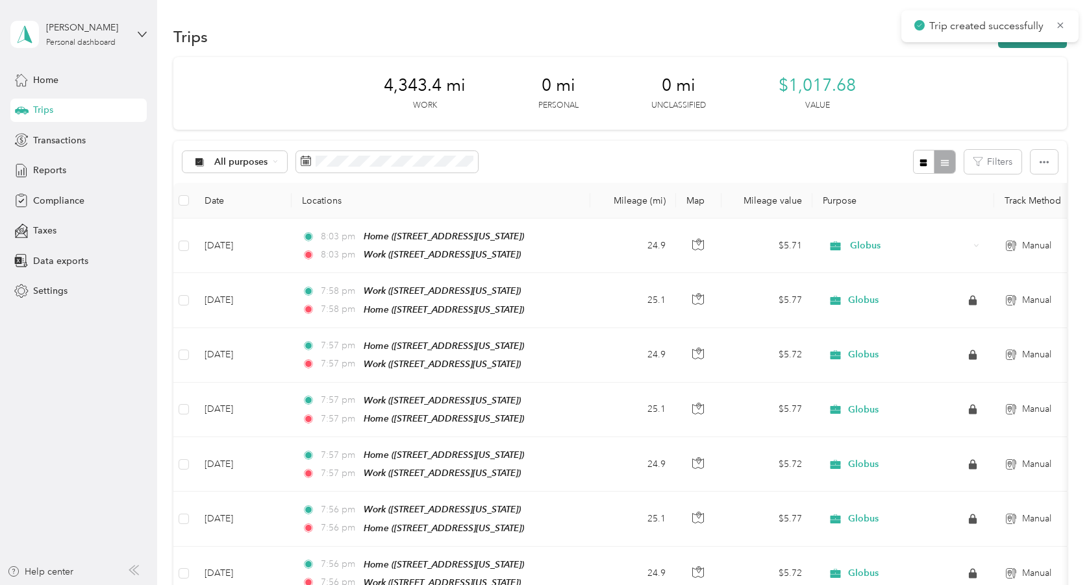
click at [1013, 45] on button "New trip" at bounding box center [1032, 36] width 69 height 23
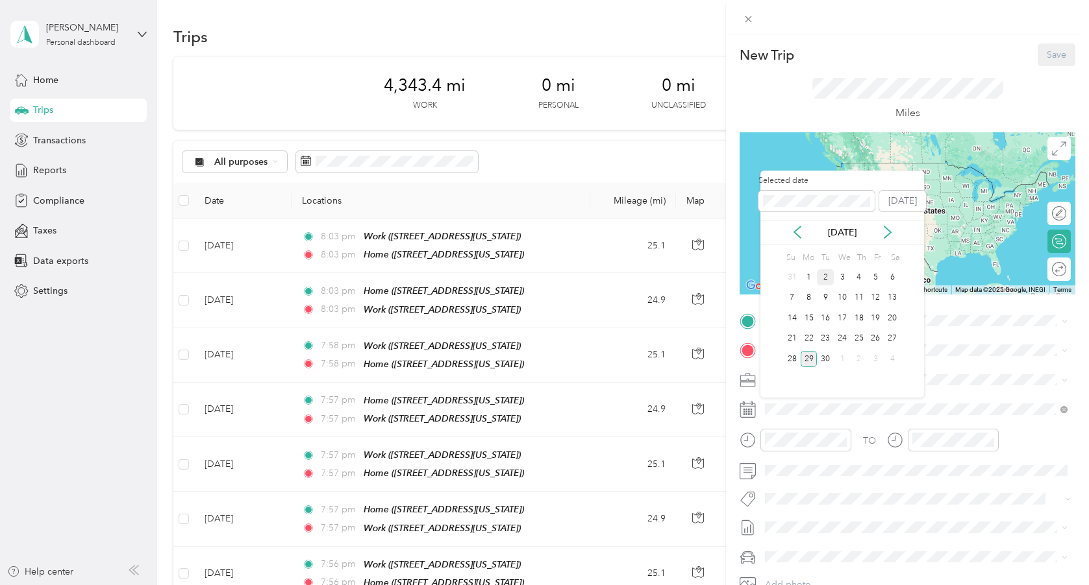
click at [822, 278] on div "2" at bounding box center [825, 277] width 17 height 16
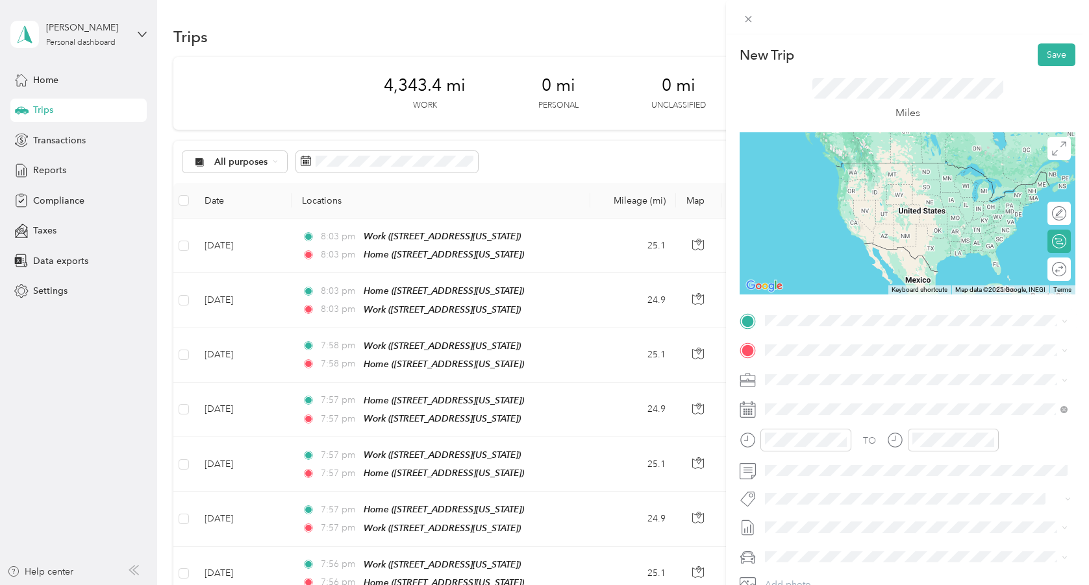
click at [833, 378] on div "Home [STREET_ADDRESS][US_STATE]" at bounding box center [854, 379] width 130 height 27
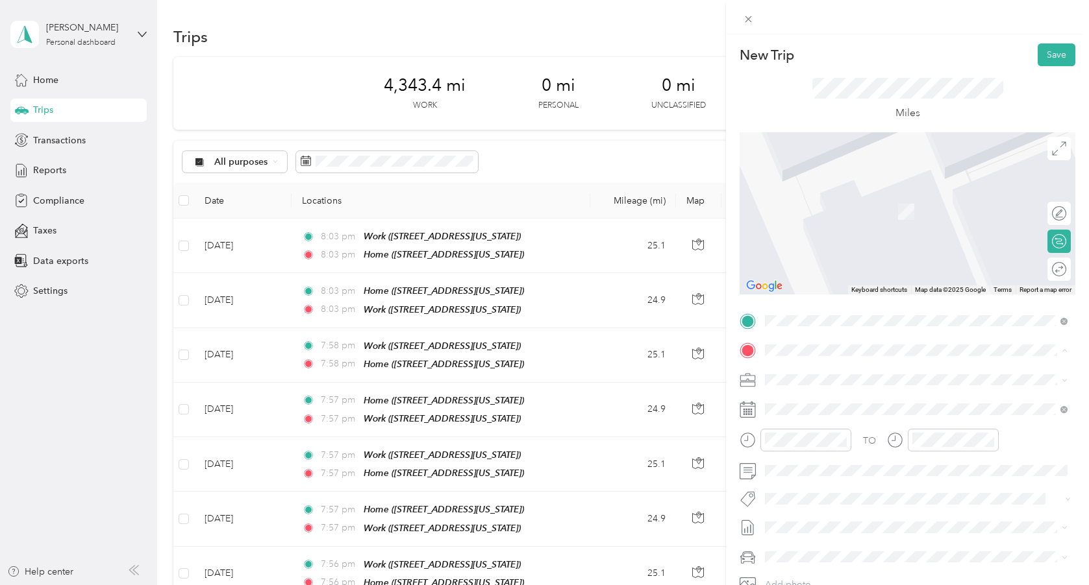
click at [833, 463] on span "[STREET_ADDRESS][US_STATE]" at bounding box center [854, 457] width 130 height 11
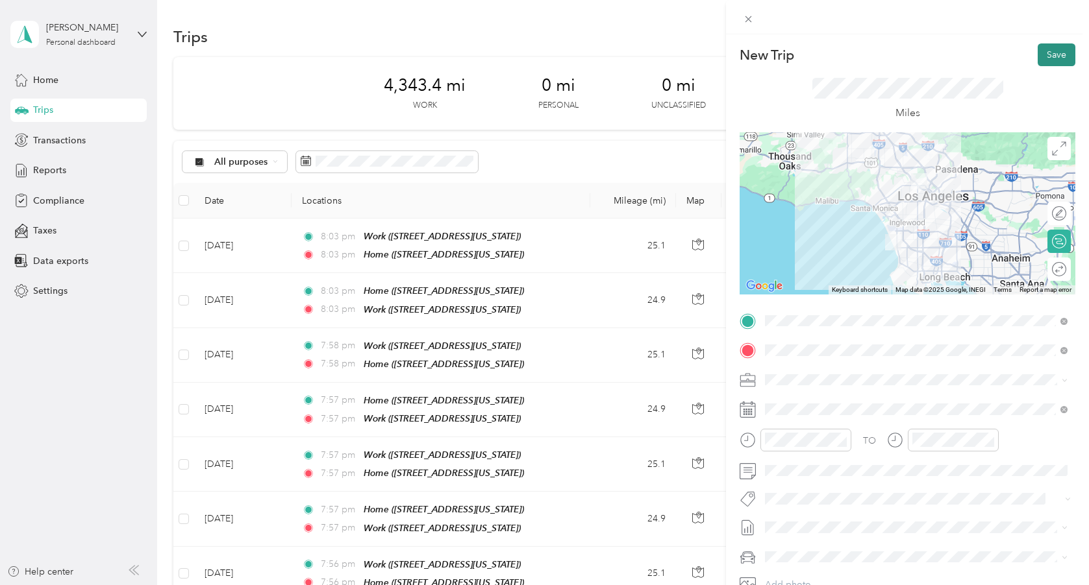
click at [1044, 53] on button "Save" at bounding box center [1056, 54] width 38 height 23
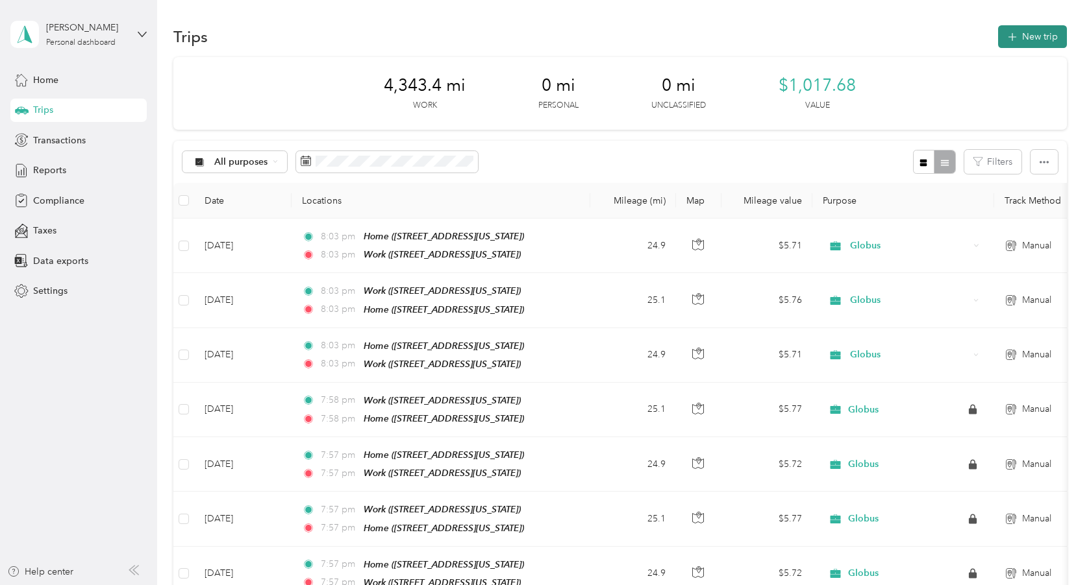
click at [1016, 37] on icon "button" at bounding box center [1011, 37] width 8 height 8
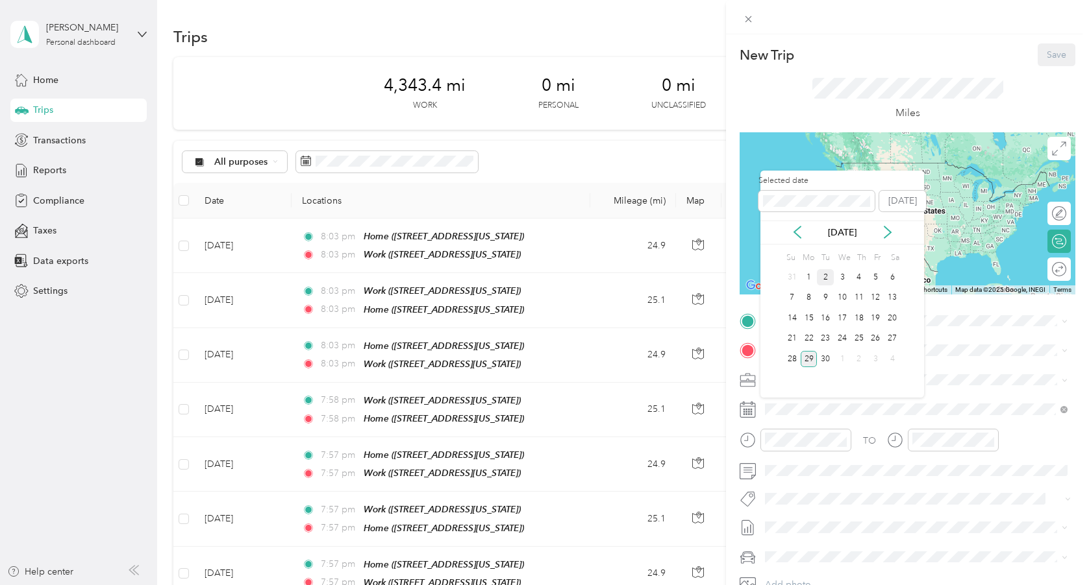
click at [828, 278] on div "2" at bounding box center [825, 277] width 17 height 16
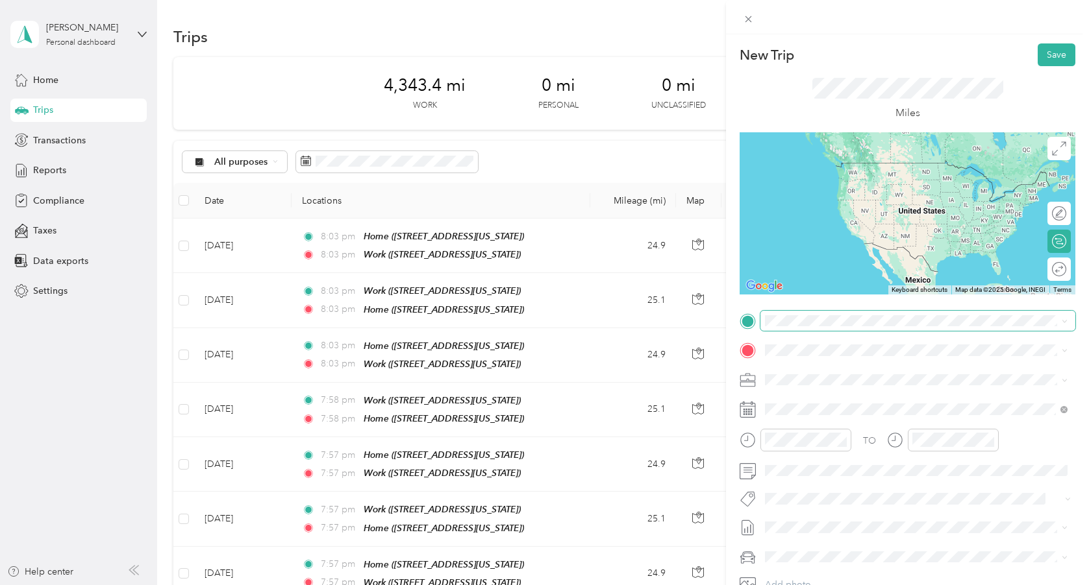
click at [800, 327] on span at bounding box center [917, 321] width 315 height 21
click at [814, 433] on span "[STREET_ADDRESS][US_STATE]" at bounding box center [854, 427] width 130 height 11
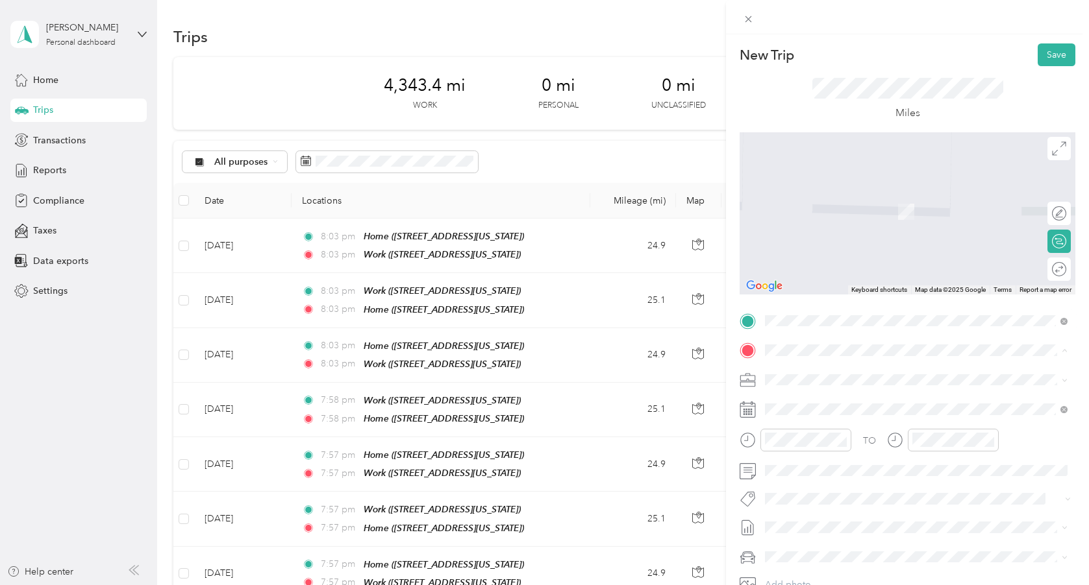
click at [813, 411] on span "[STREET_ADDRESS][US_STATE]" at bounding box center [854, 416] width 130 height 11
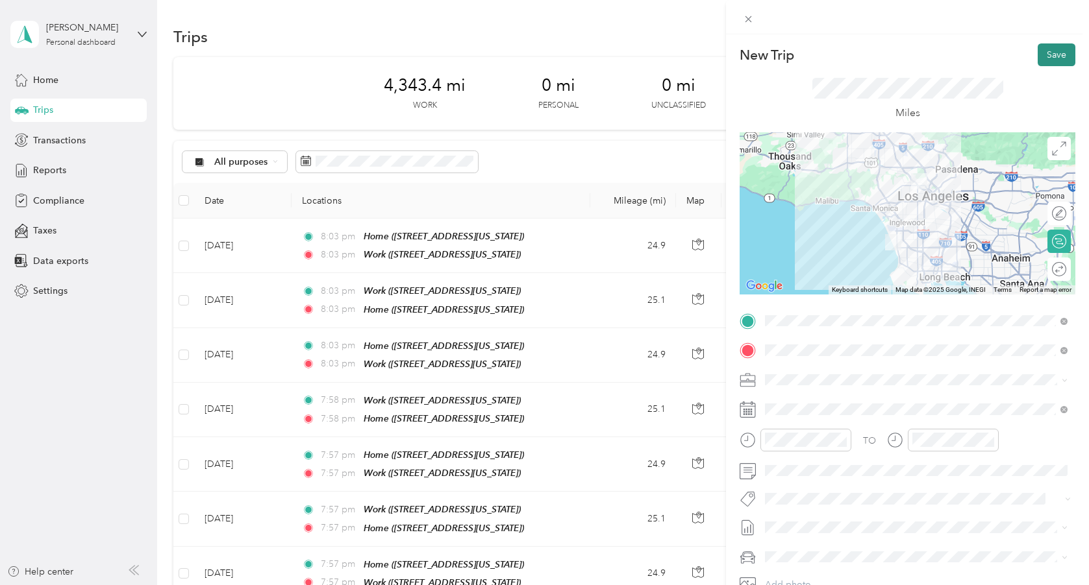
click at [1056, 58] on button "Save" at bounding box center [1056, 54] width 38 height 23
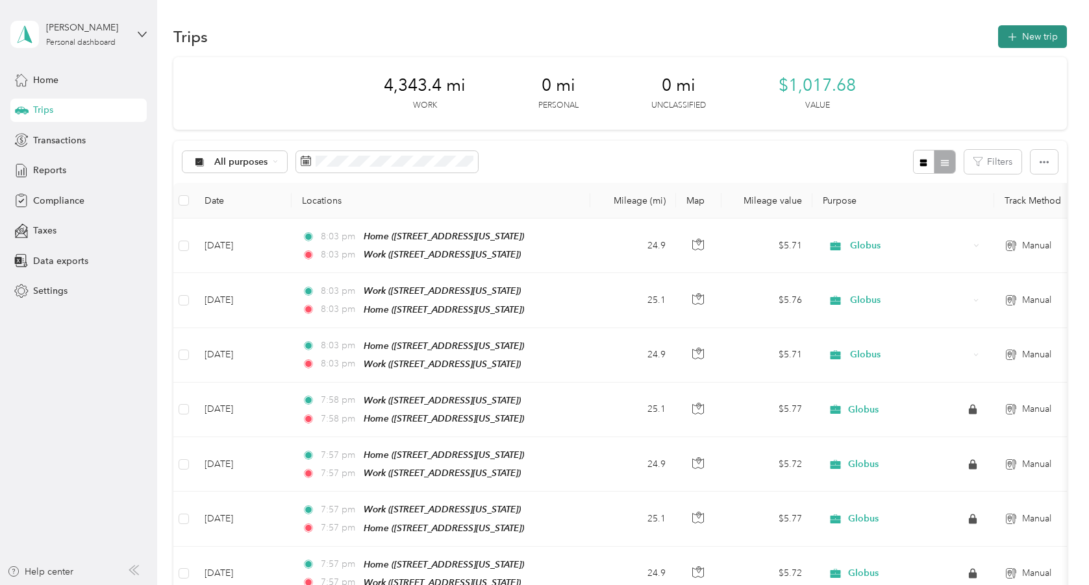
click at [1015, 47] on button "New trip" at bounding box center [1032, 36] width 69 height 23
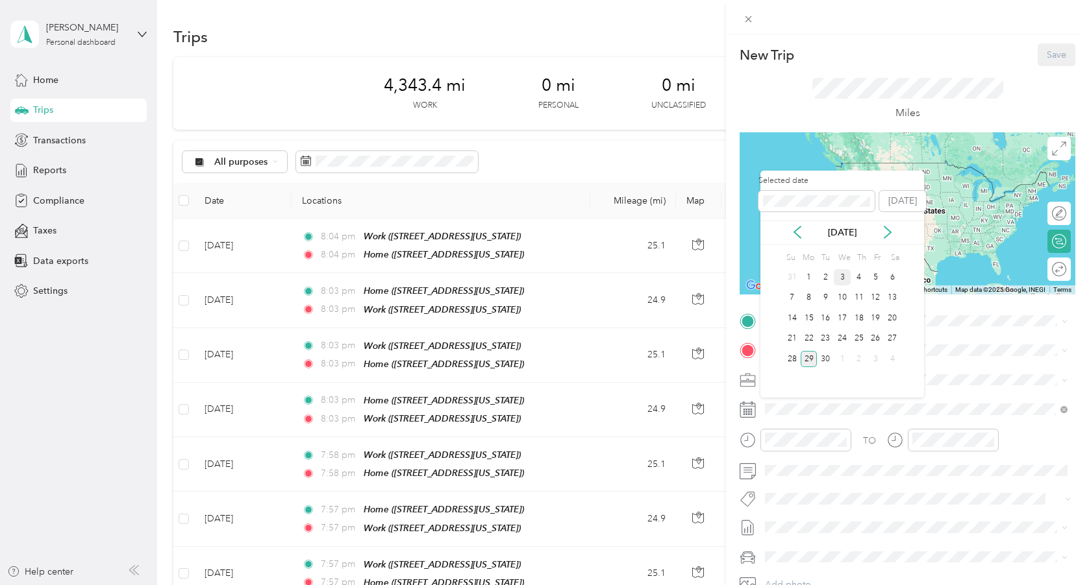
click at [842, 277] on div "3" at bounding box center [841, 277] width 17 height 16
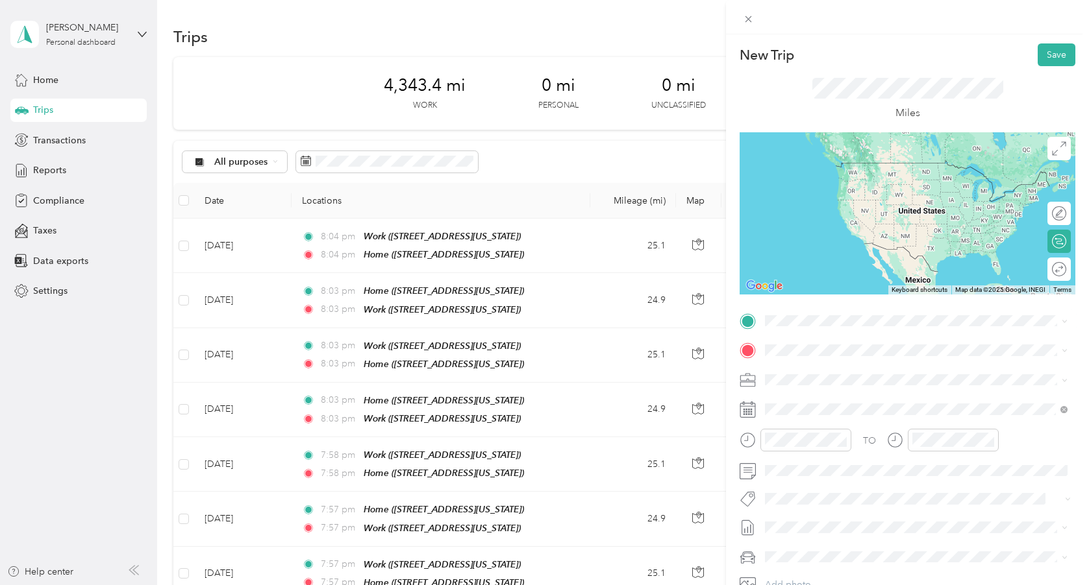
click at [824, 388] on span "[STREET_ADDRESS][US_STATE]" at bounding box center [854, 382] width 130 height 11
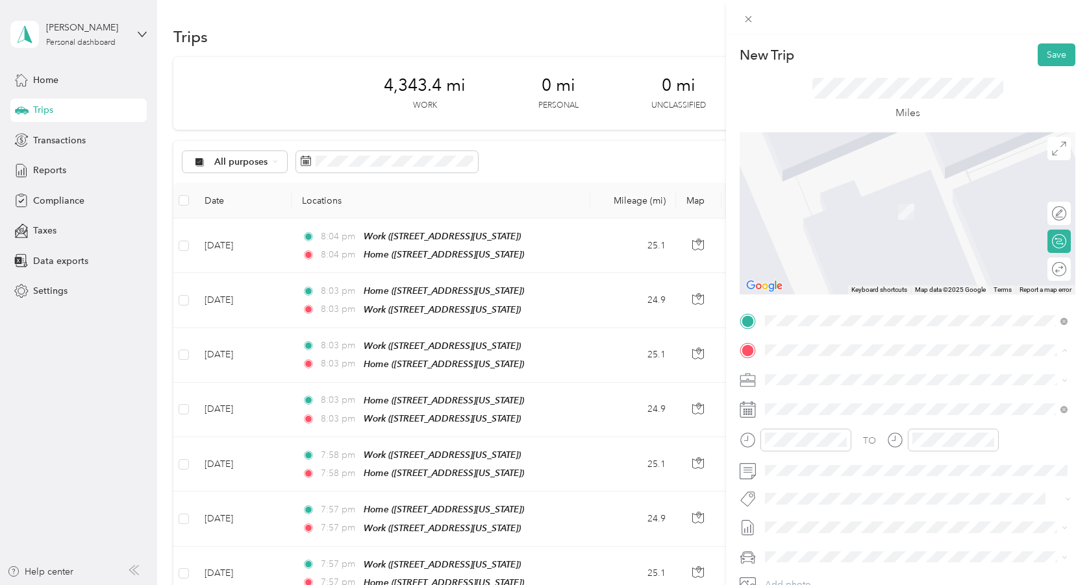
click at [835, 461] on div "Work [STREET_ADDRESS][US_STATE]" at bounding box center [854, 450] width 130 height 27
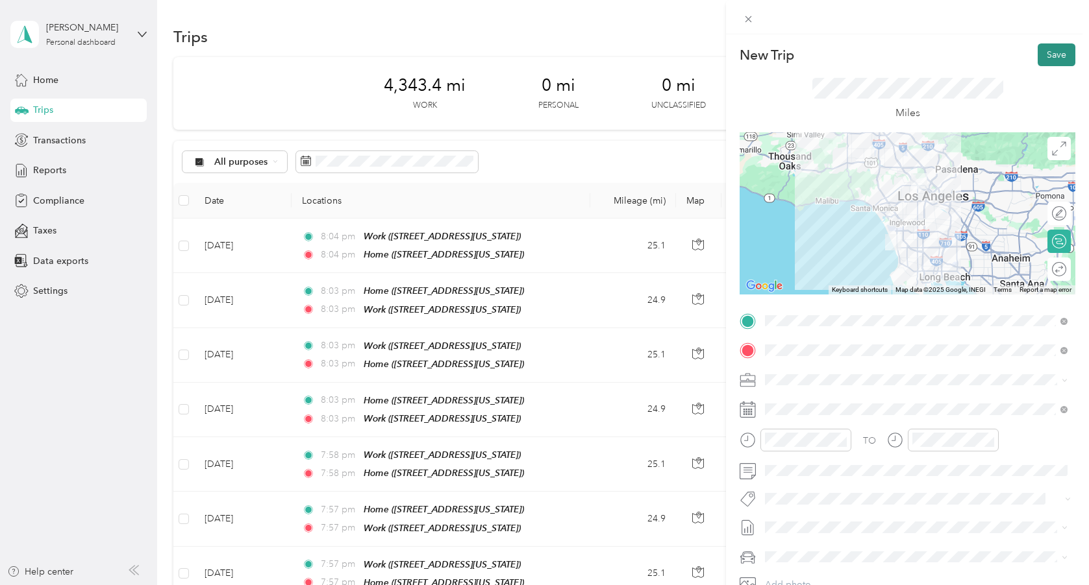
click at [1046, 55] on button "Save" at bounding box center [1056, 54] width 38 height 23
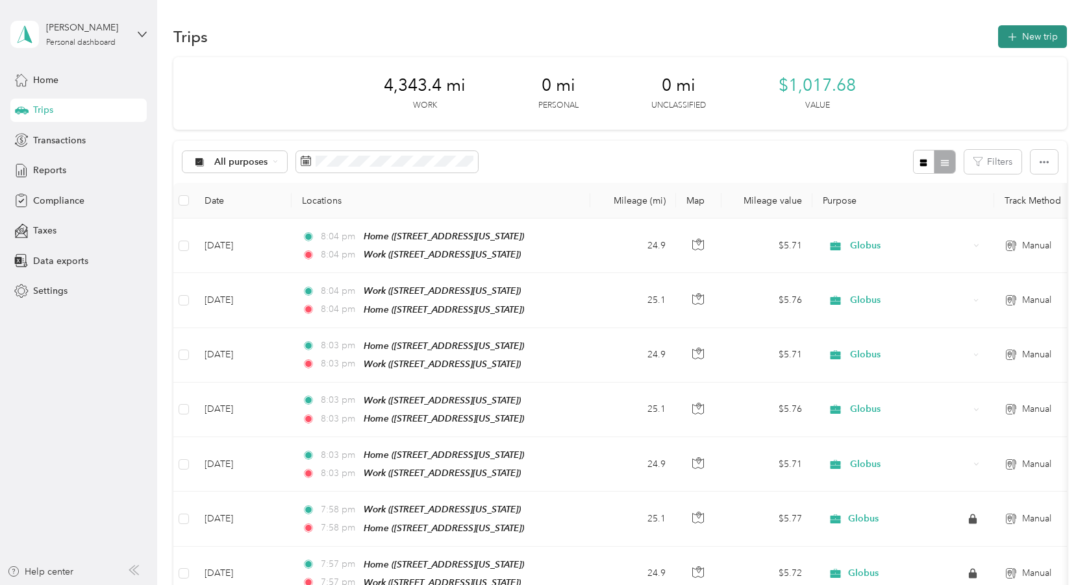
click at [1041, 38] on button "New trip" at bounding box center [1032, 36] width 69 height 23
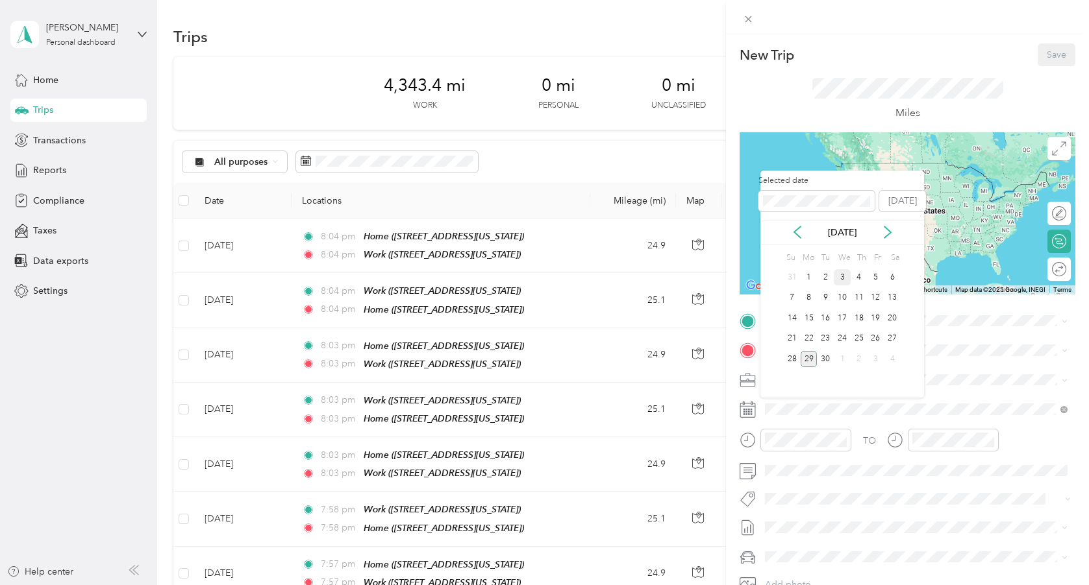
click at [842, 275] on div "3" at bounding box center [841, 277] width 17 height 16
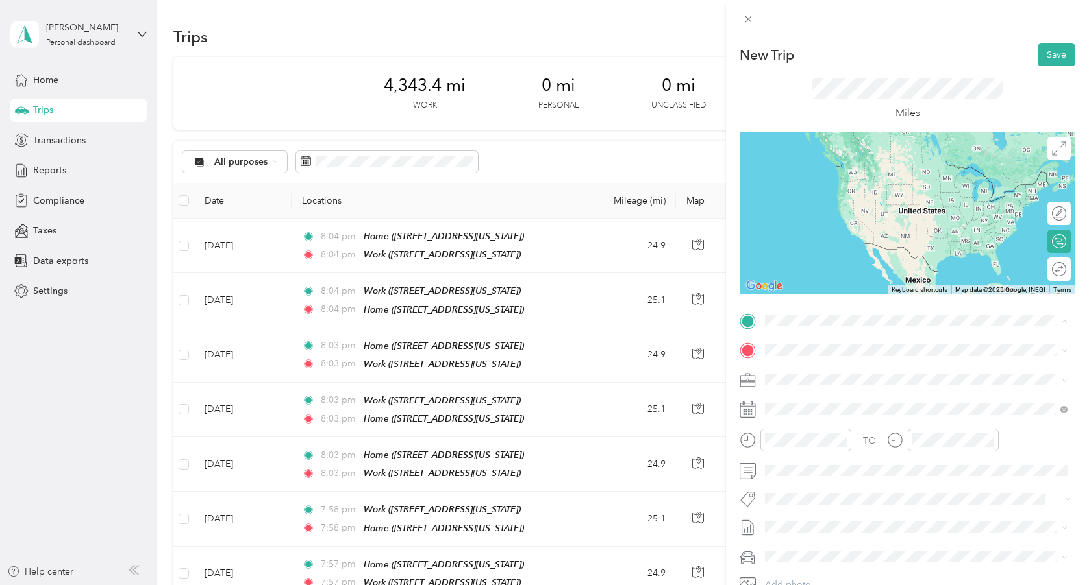
click at [815, 434] on div "Work [STREET_ADDRESS][US_STATE]" at bounding box center [854, 420] width 130 height 27
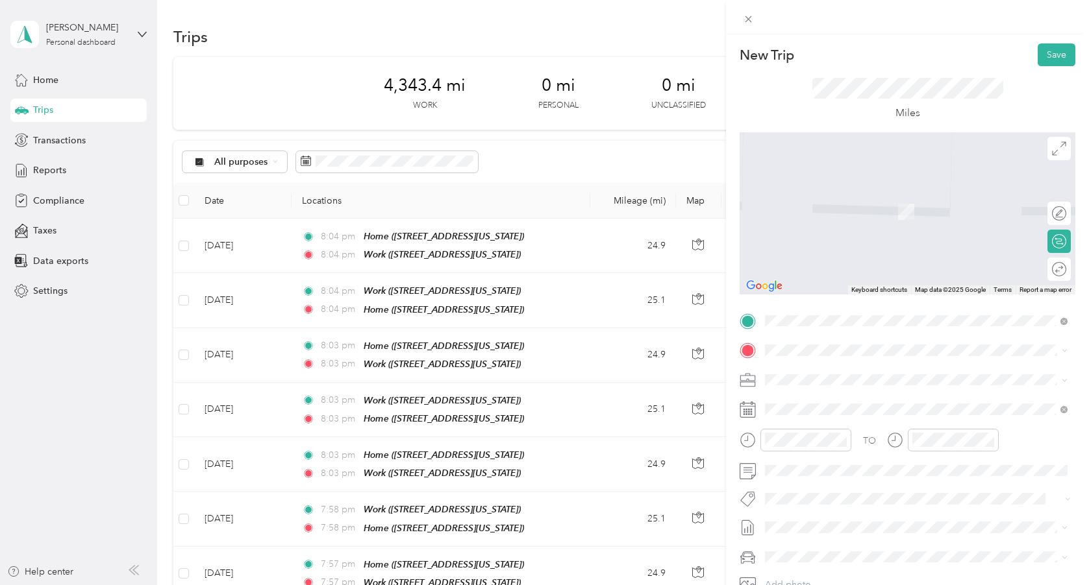
click at [827, 410] on span "[STREET_ADDRESS][US_STATE]" at bounding box center [854, 414] width 130 height 11
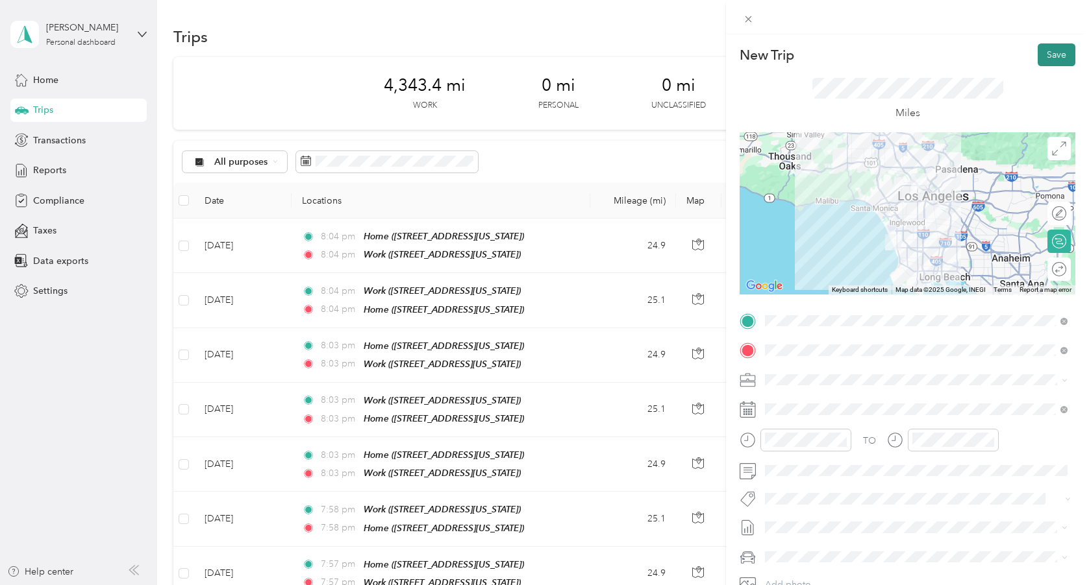
click at [1052, 55] on button "Save" at bounding box center [1056, 54] width 38 height 23
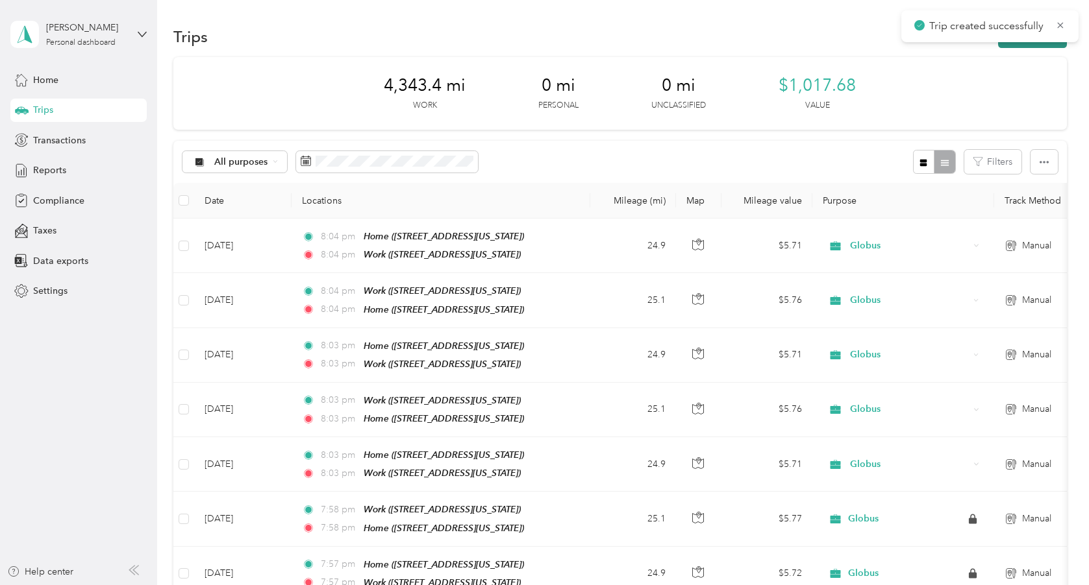
click at [1026, 45] on button "New trip" at bounding box center [1032, 36] width 69 height 23
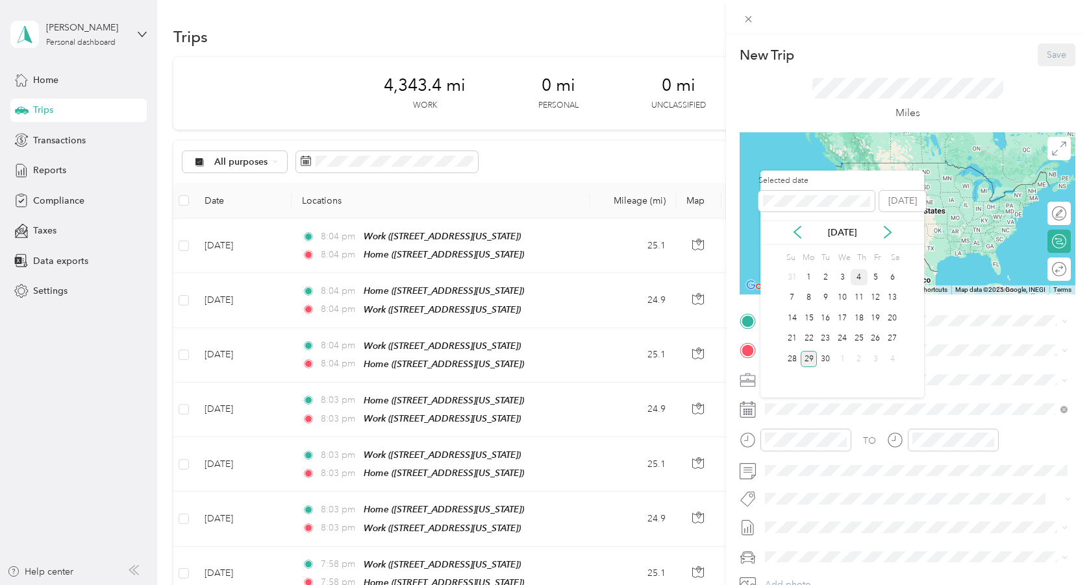
click at [855, 274] on div "4" at bounding box center [858, 277] width 17 height 16
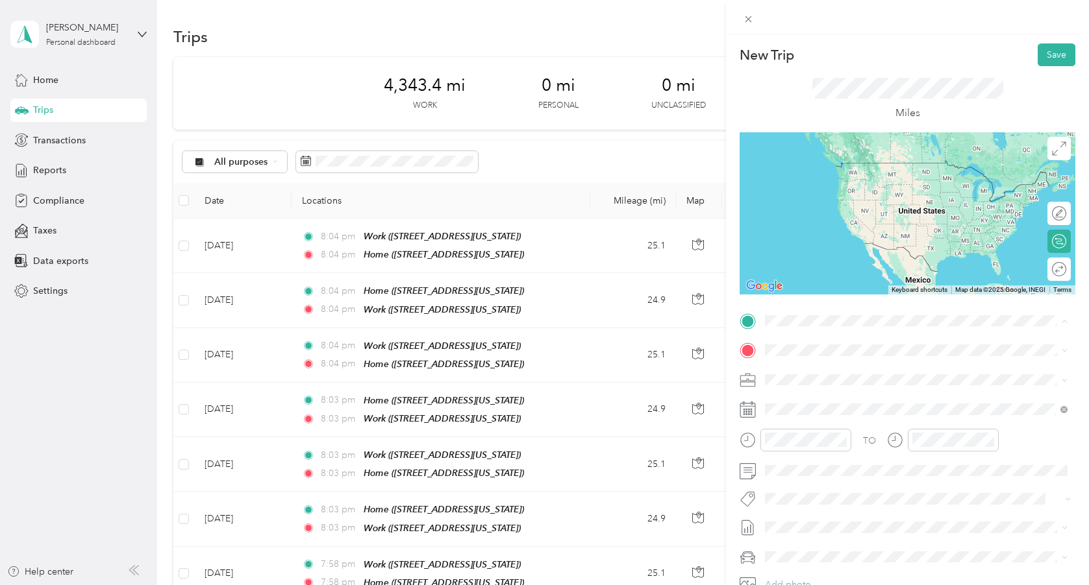
click at [840, 392] on span "[STREET_ADDRESS][US_STATE]" at bounding box center [854, 386] width 130 height 11
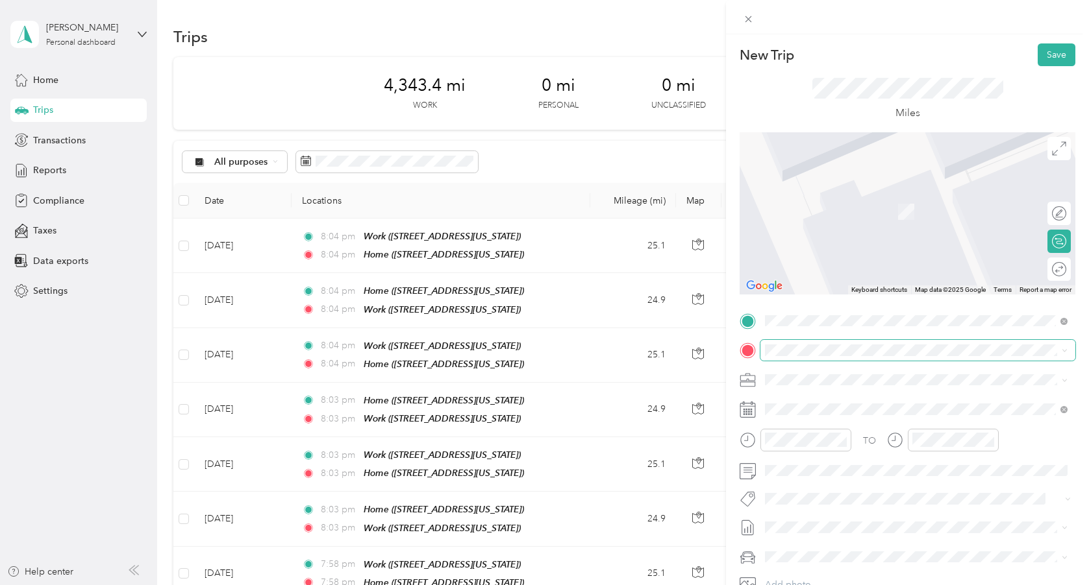
click at [811, 342] on span at bounding box center [917, 350] width 315 height 21
click at [841, 463] on span "[STREET_ADDRESS][US_STATE]" at bounding box center [854, 457] width 130 height 11
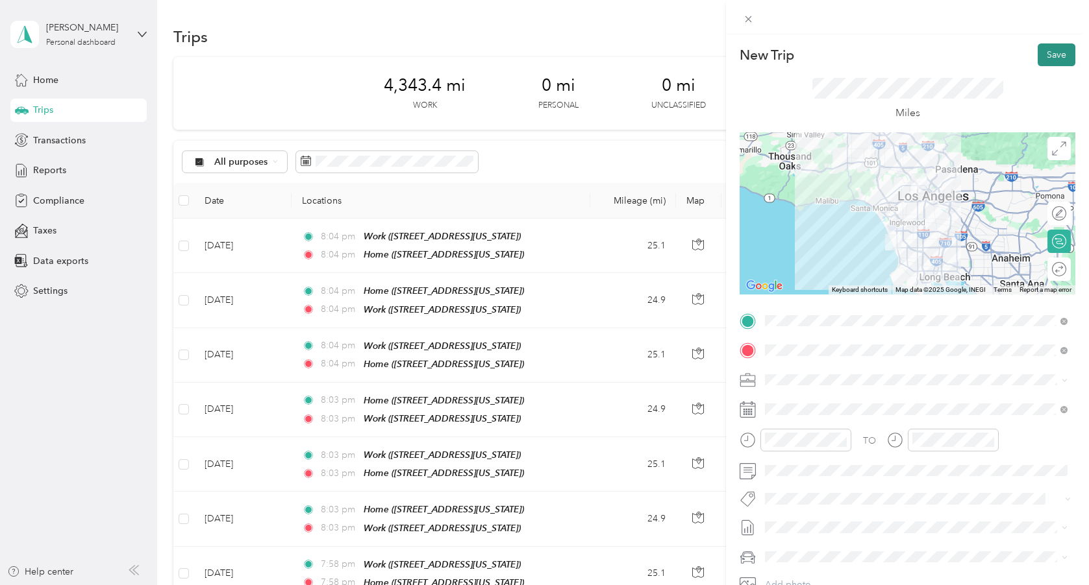
click at [1049, 63] on button "Save" at bounding box center [1056, 54] width 38 height 23
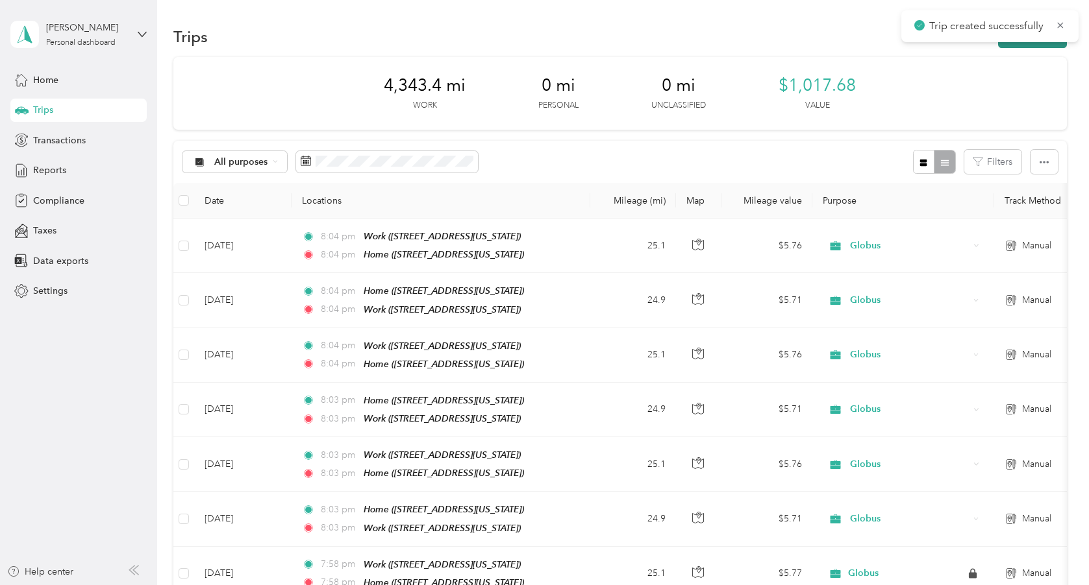
click at [1044, 44] on button "New trip" at bounding box center [1032, 36] width 69 height 23
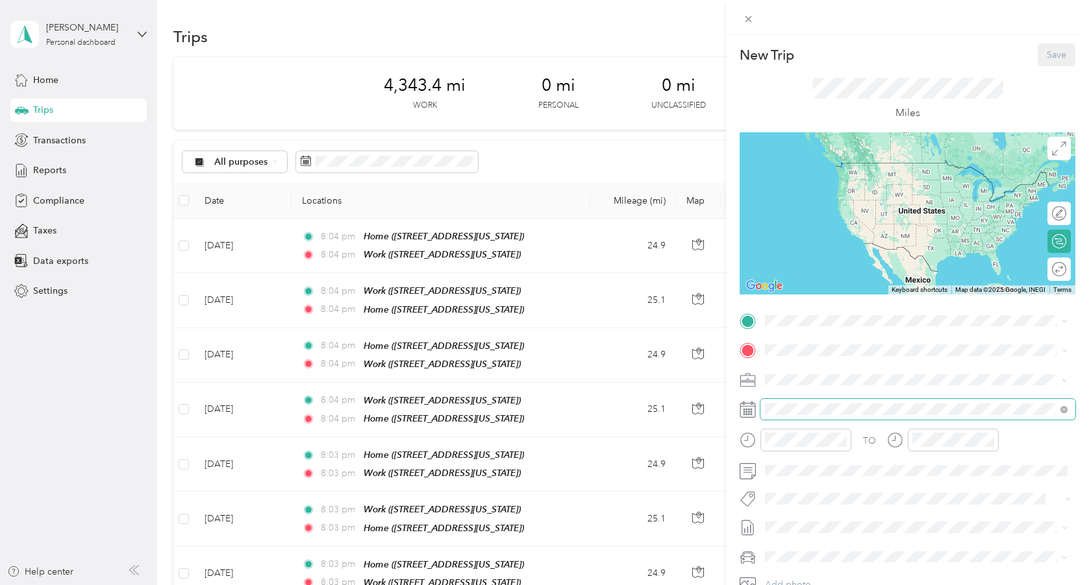
click at [840, 401] on span at bounding box center [917, 409] width 315 height 21
click at [822, 415] on span at bounding box center [917, 409] width 315 height 21
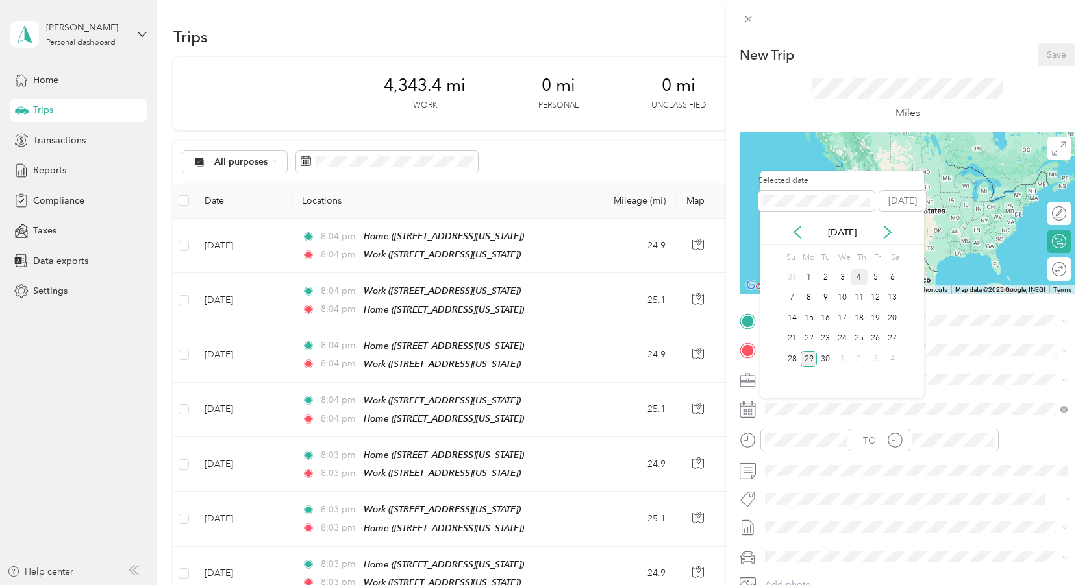
click at [861, 278] on div "4" at bounding box center [858, 277] width 17 height 16
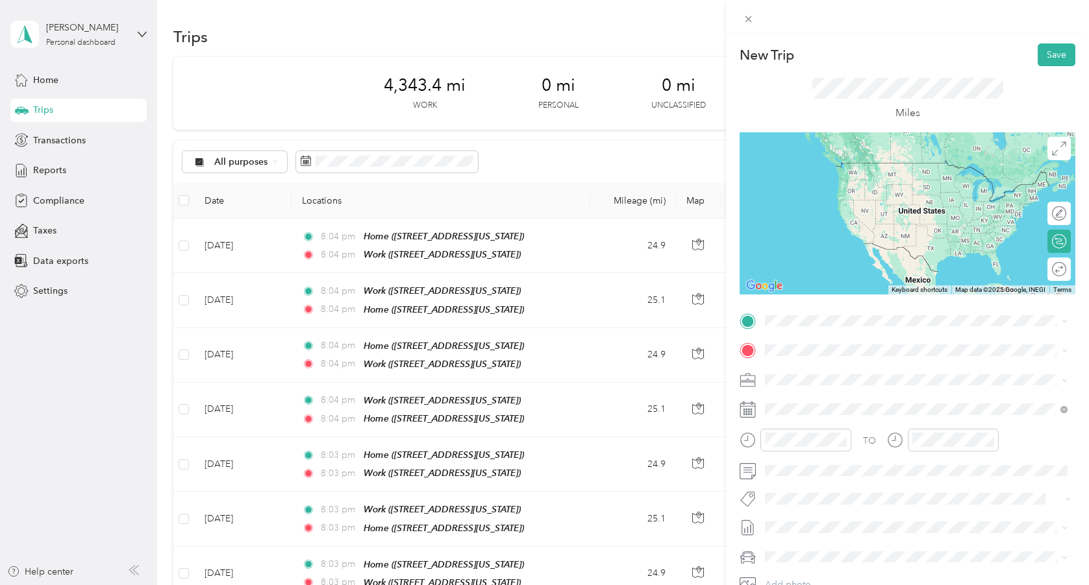
click at [814, 432] on span "[STREET_ADDRESS][US_STATE]" at bounding box center [854, 426] width 130 height 11
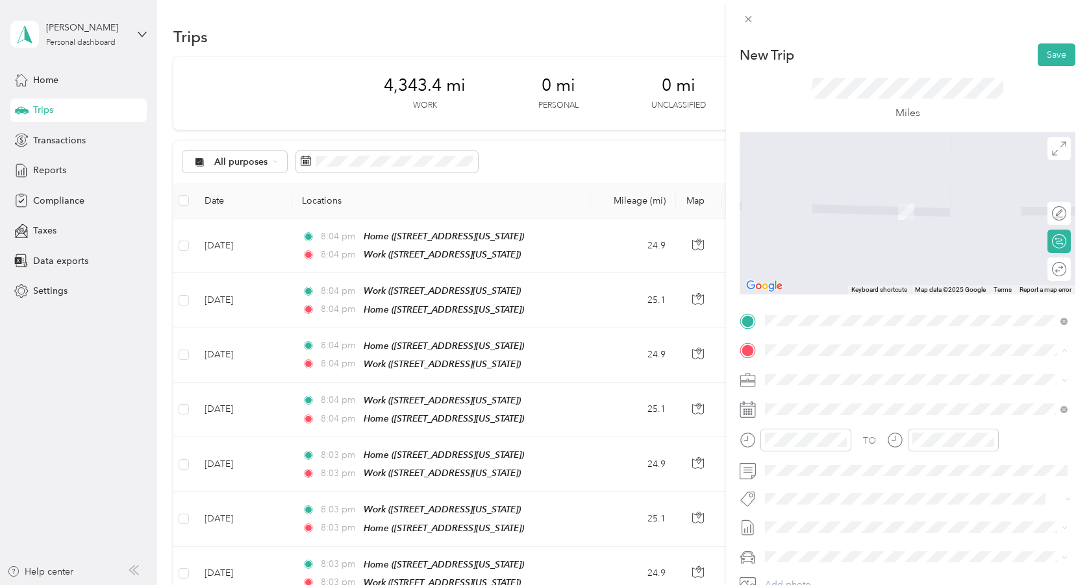
click at [814, 412] on span "[STREET_ADDRESS][US_STATE]" at bounding box center [854, 416] width 130 height 11
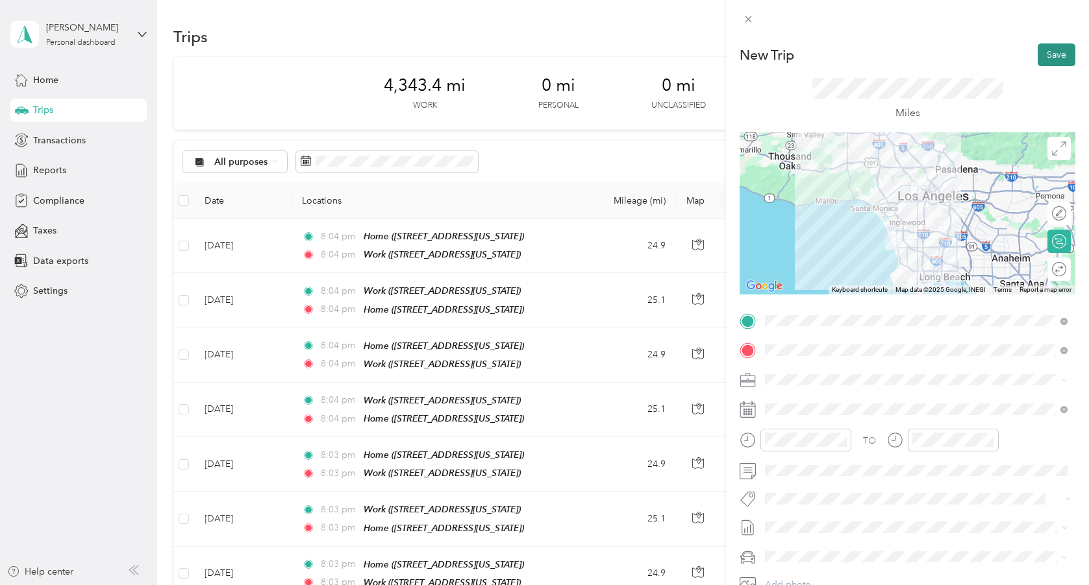
click at [1044, 56] on button "Save" at bounding box center [1056, 54] width 38 height 23
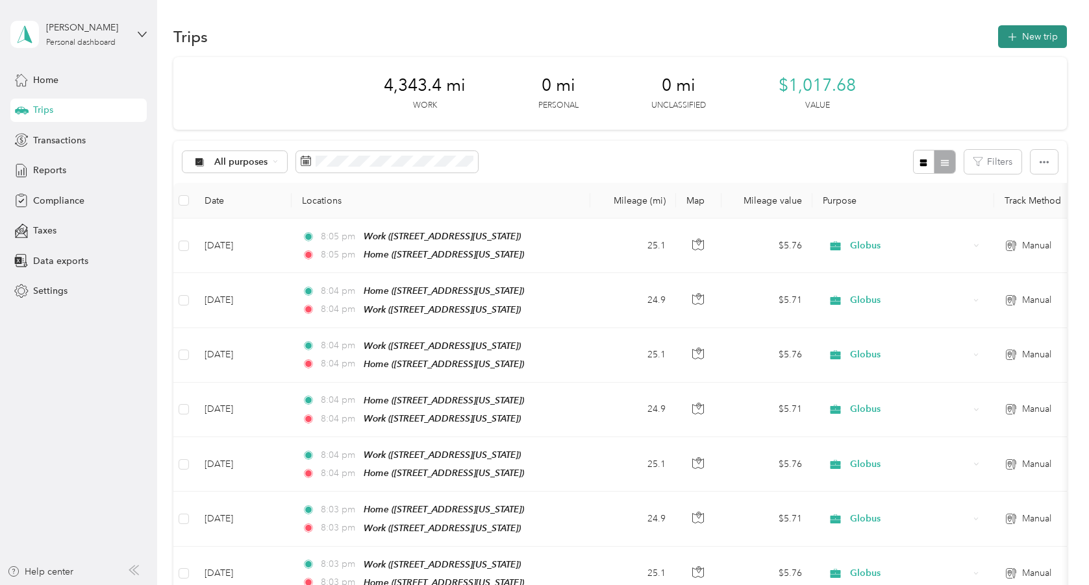
click at [1042, 36] on button "New trip" at bounding box center [1032, 36] width 69 height 23
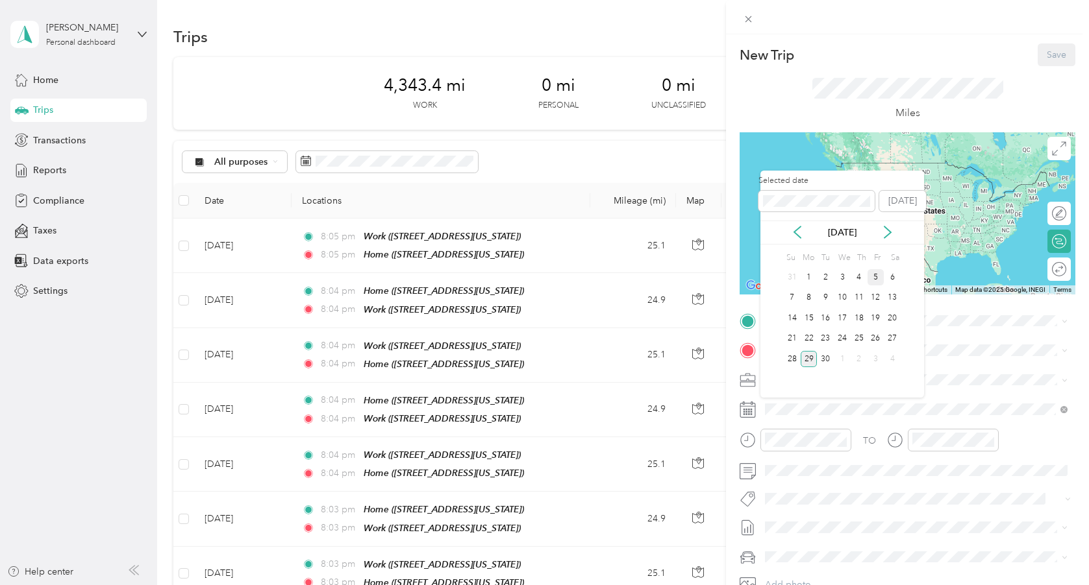
click at [874, 275] on div "5" at bounding box center [875, 277] width 17 height 16
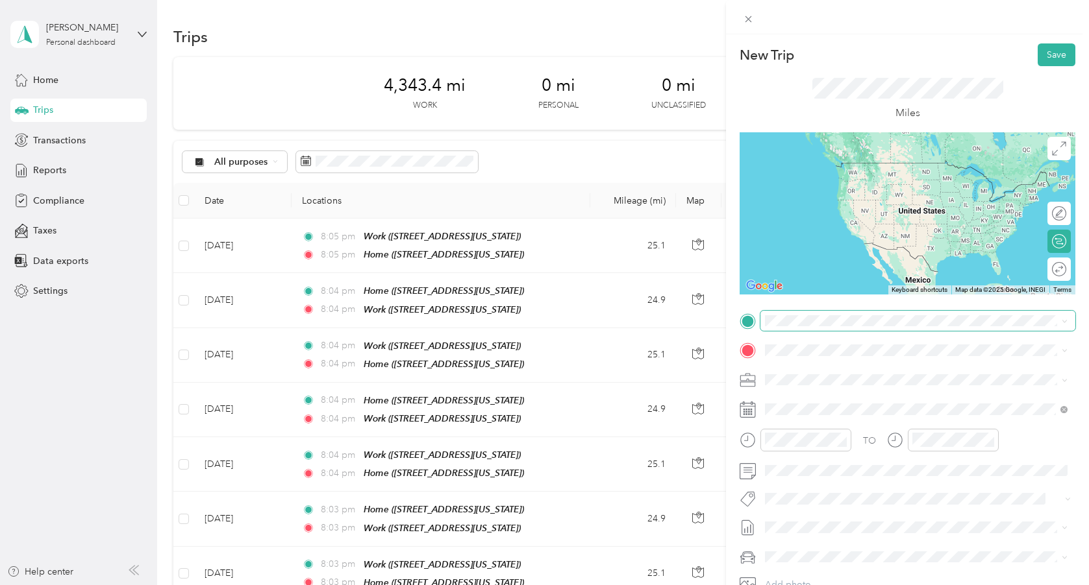
click at [837, 326] on span at bounding box center [917, 321] width 315 height 21
click at [831, 381] on span "[STREET_ADDRESS][US_STATE]" at bounding box center [854, 386] width 130 height 11
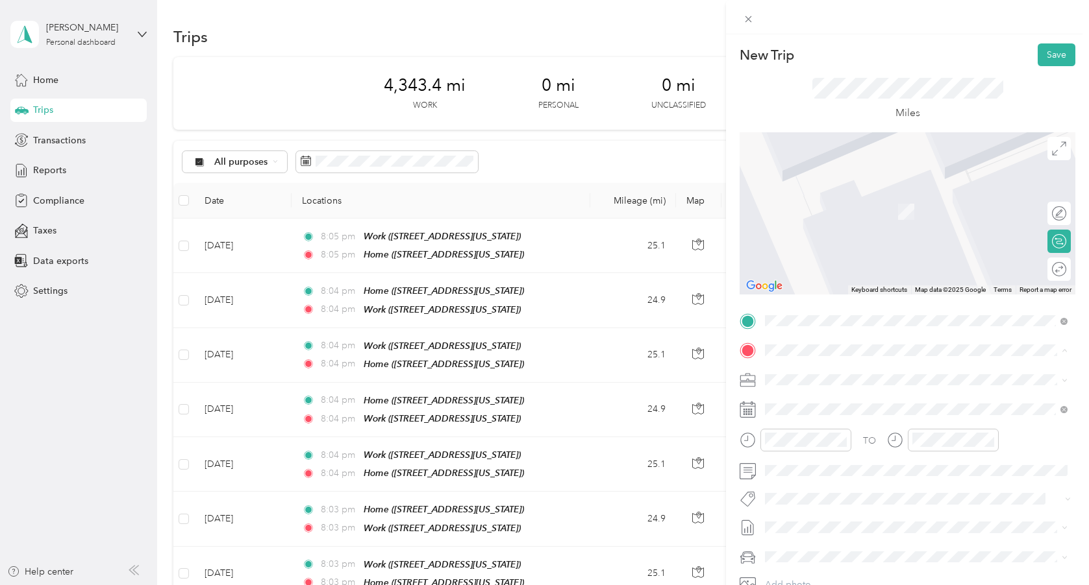
click at [820, 463] on span "[STREET_ADDRESS][US_STATE]" at bounding box center [854, 457] width 130 height 11
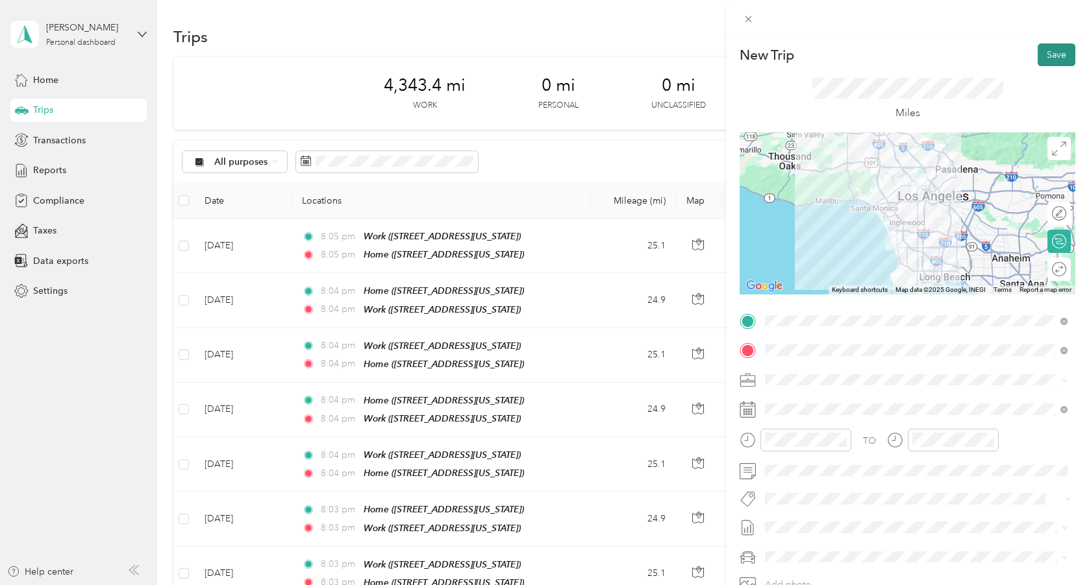
click at [1049, 53] on button "Save" at bounding box center [1056, 54] width 38 height 23
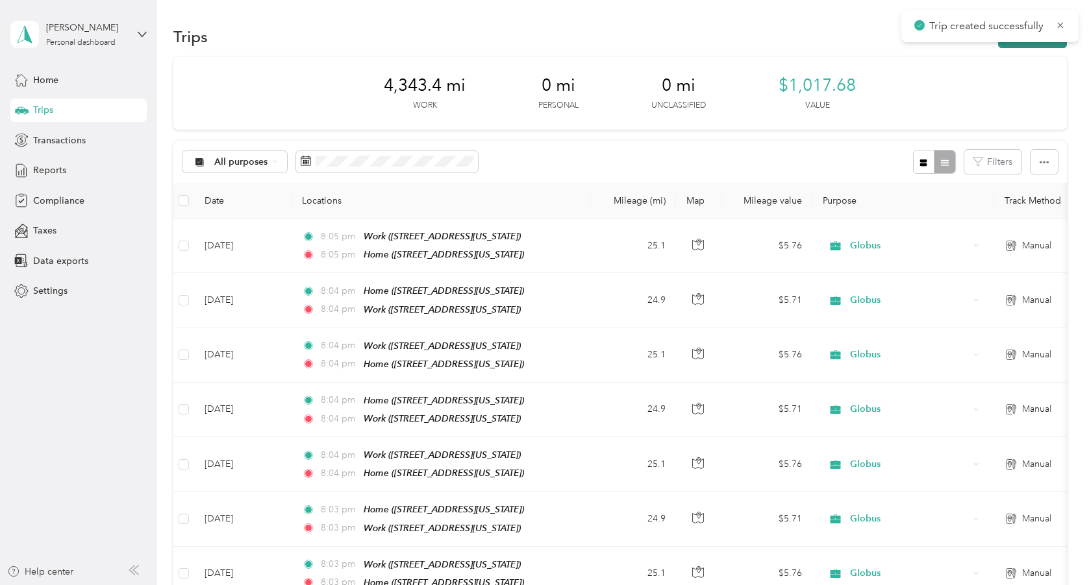
click at [1039, 46] on button "New trip" at bounding box center [1032, 36] width 69 height 23
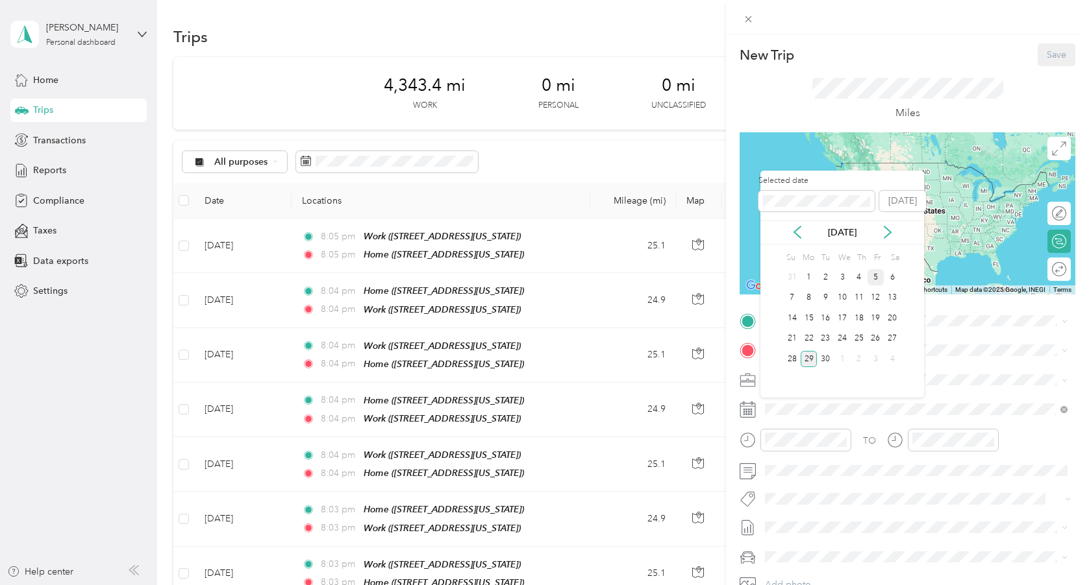
click at [883, 272] on div "5" at bounding box center [875, 277] width 17 height 16
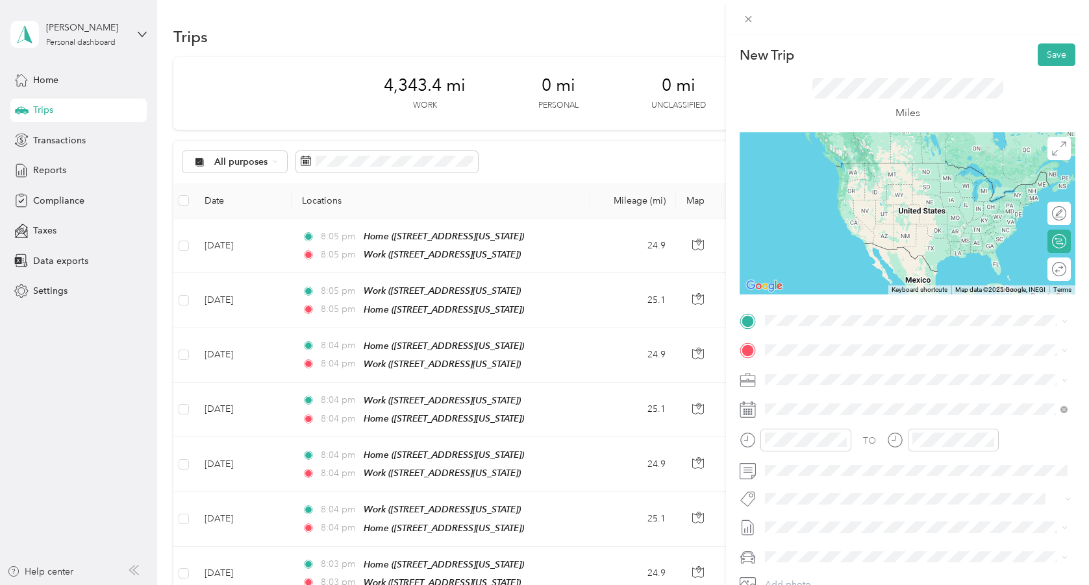
click at [850, 417] on div "Work" at bounding box center [854, 412] width 130 height 12
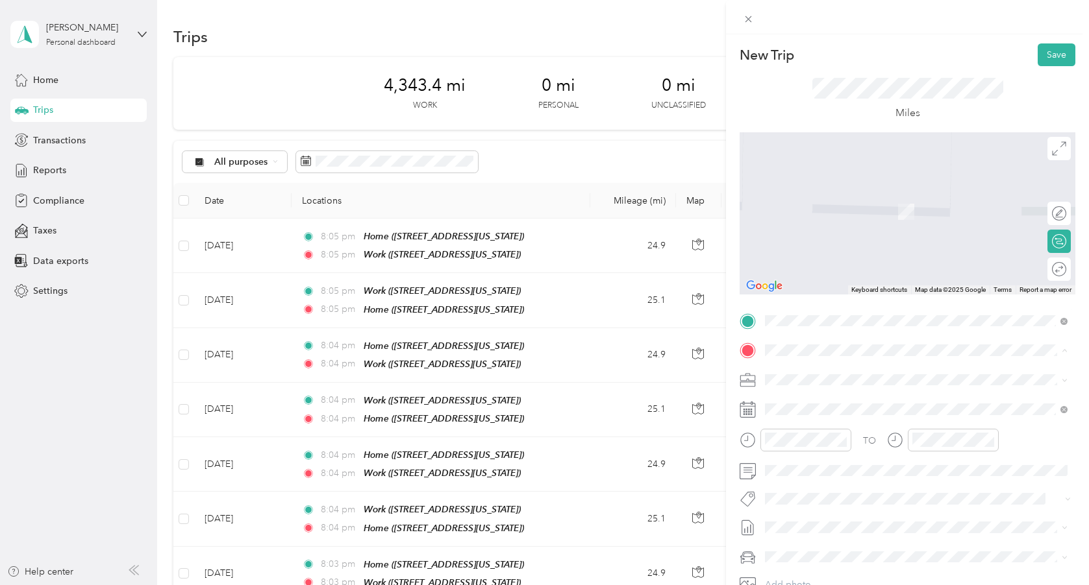
click at [844, 400] on div "Home" at bounding box center [854, 402] width 130 height 12
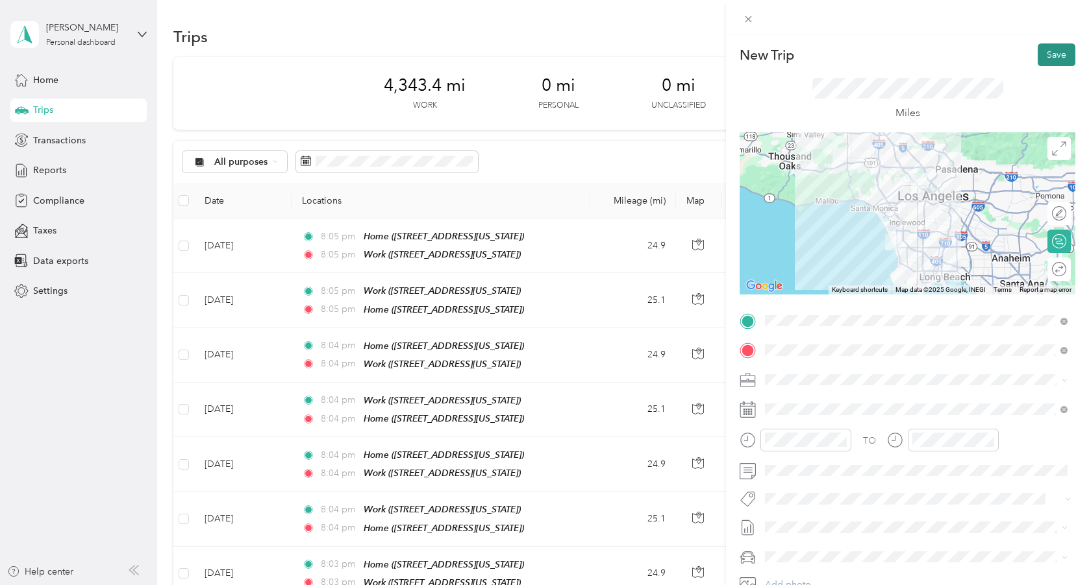
click at [1054, 58] on button "Save" at bounding box center [1056, 54] width 38 height 23
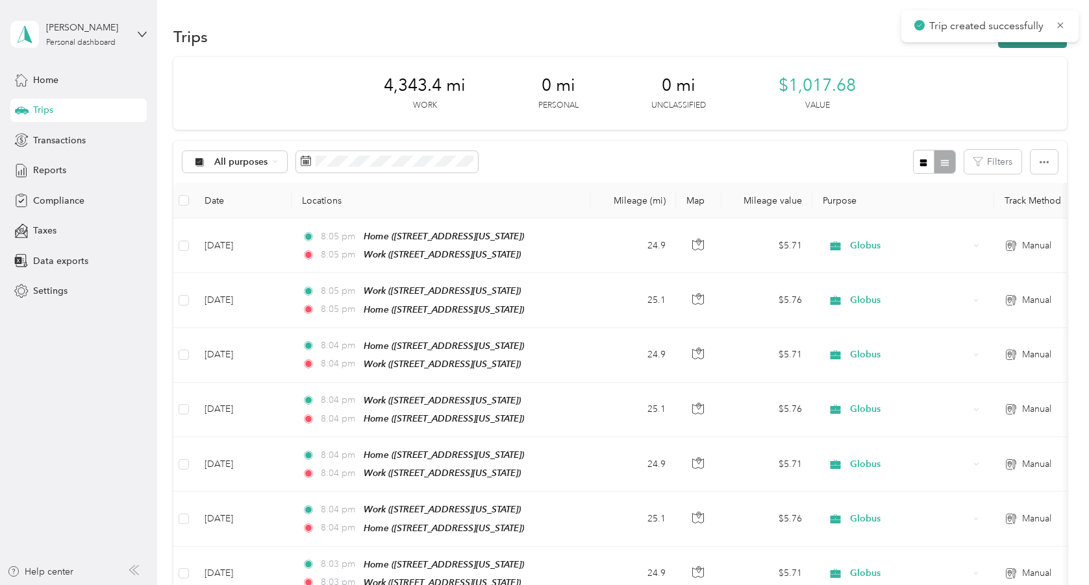
click at [1037, 45] on button "New trip" at bounding box center [1032, 36] width 69 height 23
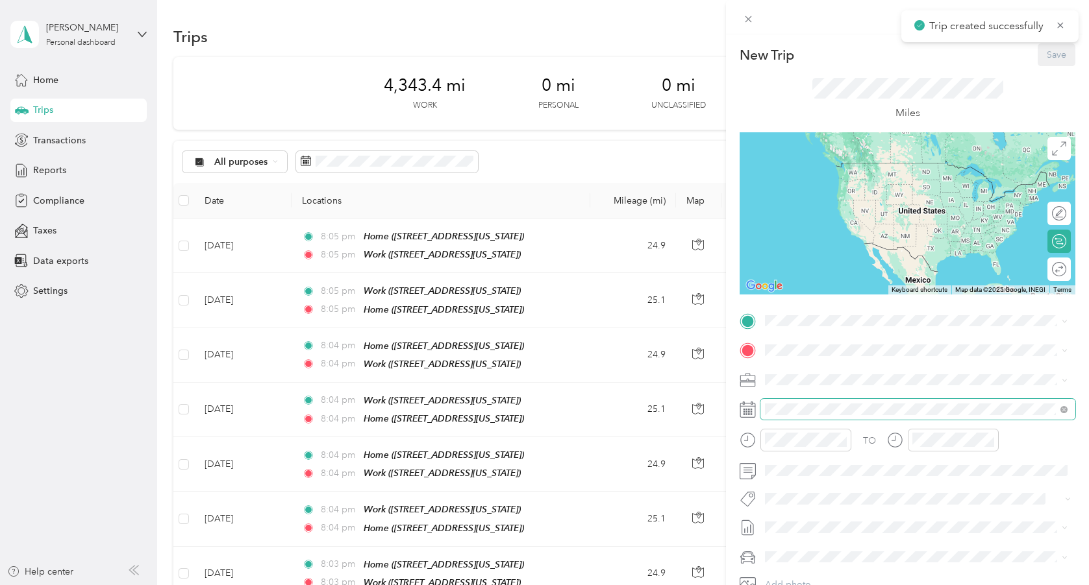
click at [796, 415] on span at bounding box center [917, 409] width 315 height 21
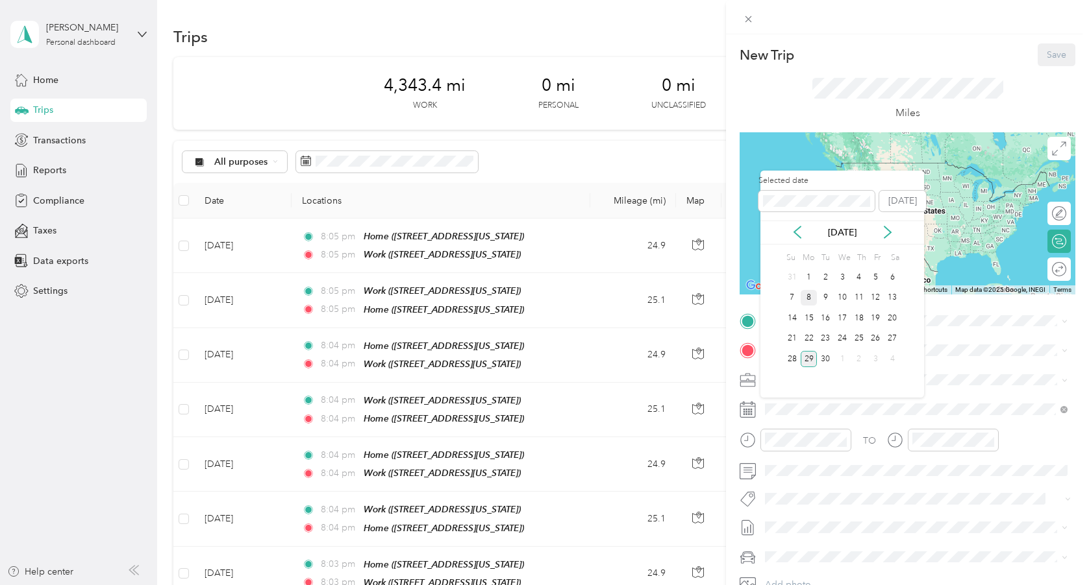
click at [807, 297] on div "8" at bounding box center [808, 298] width 17 height 16
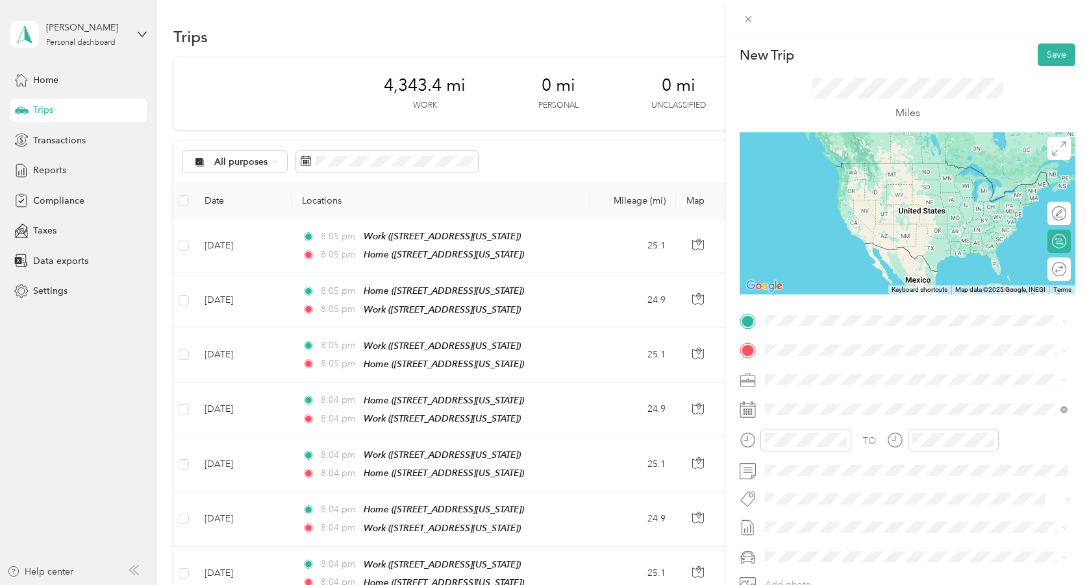
click at [818, 378] on div "Home [STREET_ADDRESS][US_STATE]" at bounding box center [854, 379] width 130 height 27
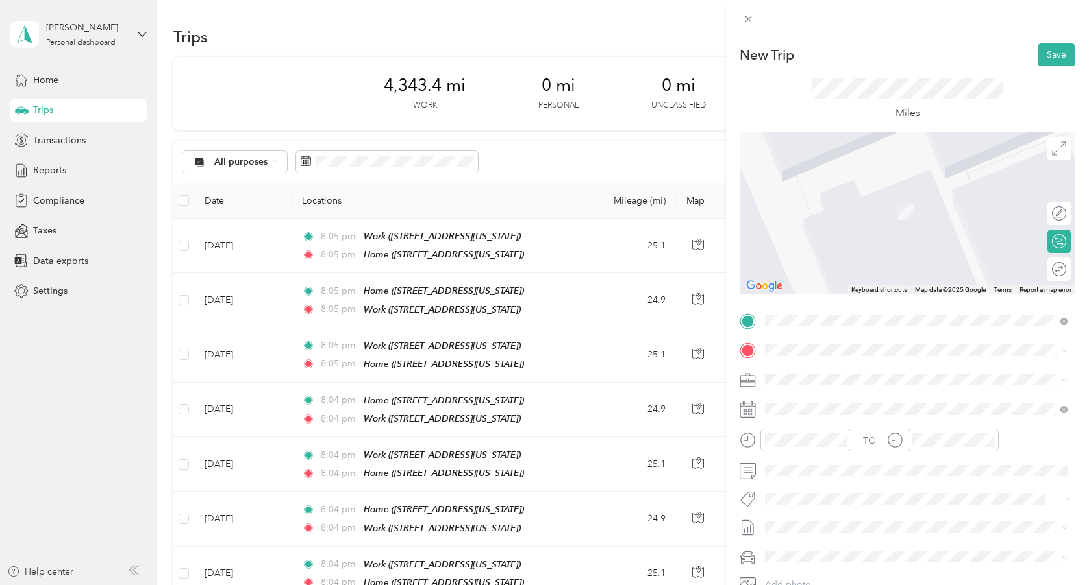
click at [829, 462] on span "[STREET_ADDRESS][US_STATE]" at bounding box center [854, 456] width 130 height 11
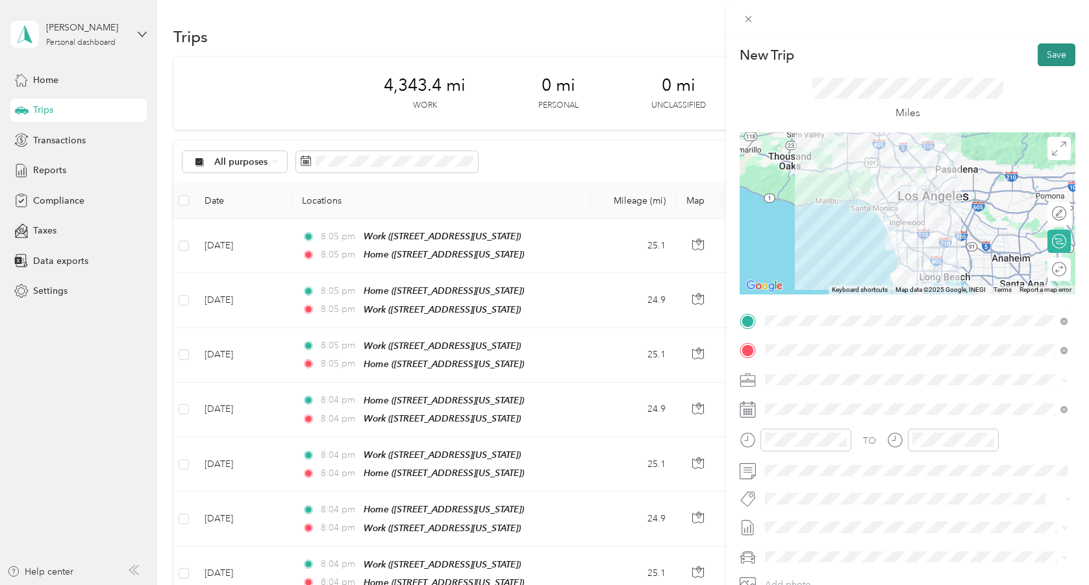
click at [1042, 53] on button "Save" at bounding box center [1056, 54] width 38 height 23
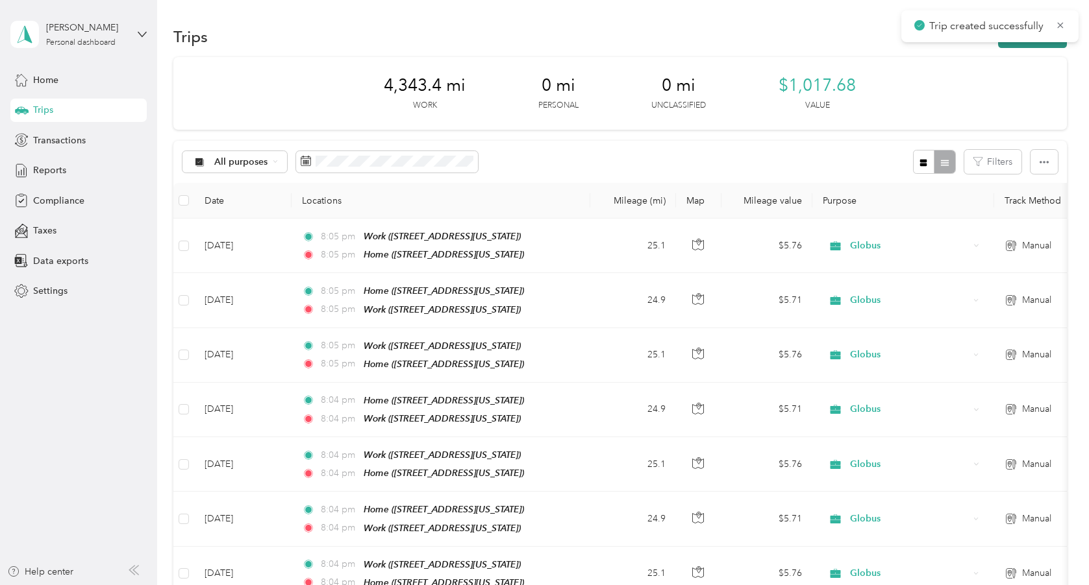
click at [1039, 45] on button "New trip" at bounding box center [1032, 36] width 69 height 23
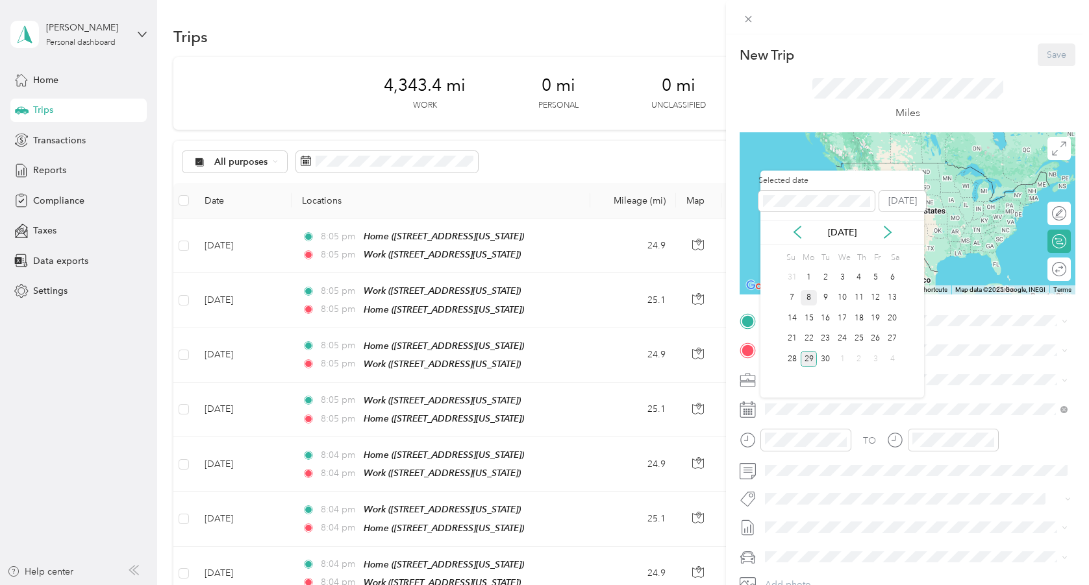
click at [813, 292] on div "8" at bounding box center [808, 298] width 17 height 16
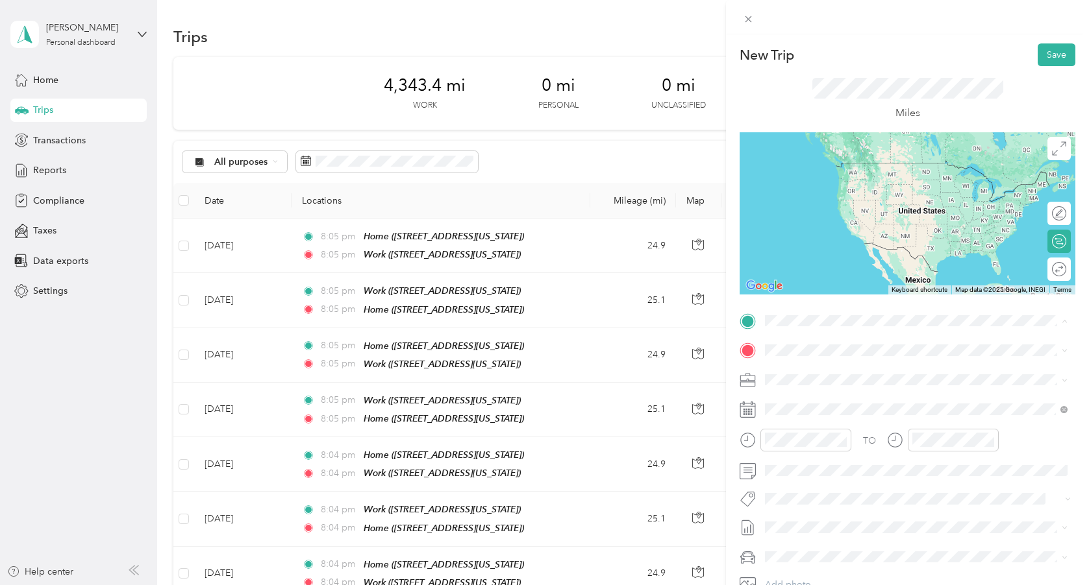
click at [817, 434] on div "Work [STREET_ADDRESS][US_STATE]" at bounding box center [854, 420] width 130 height 27
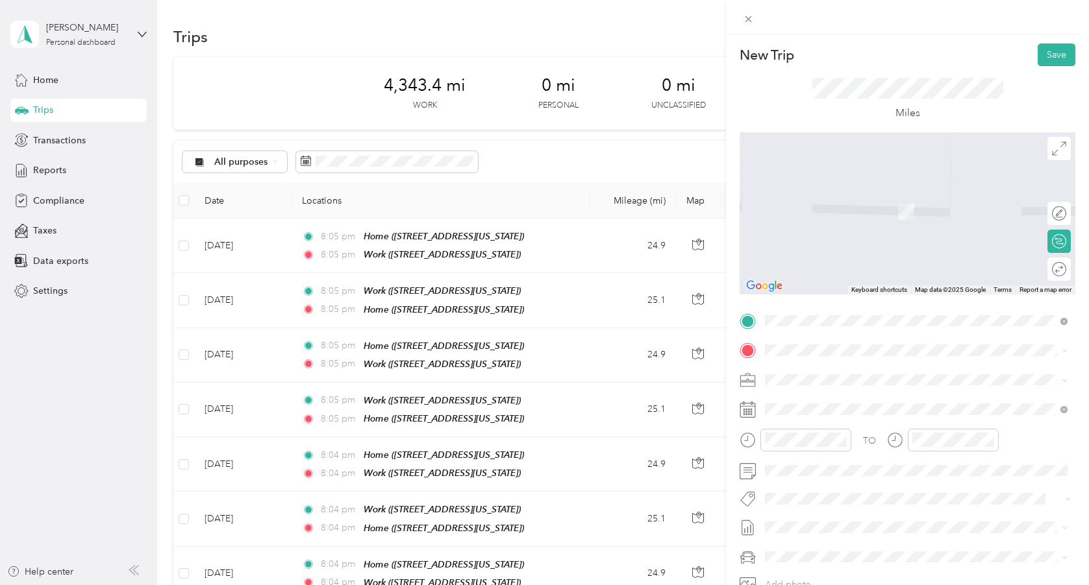
click at [816, 421] on span "[STREET_ADDRESS][US_STATE]" at bounding box center [854, 416] width 130 height 11
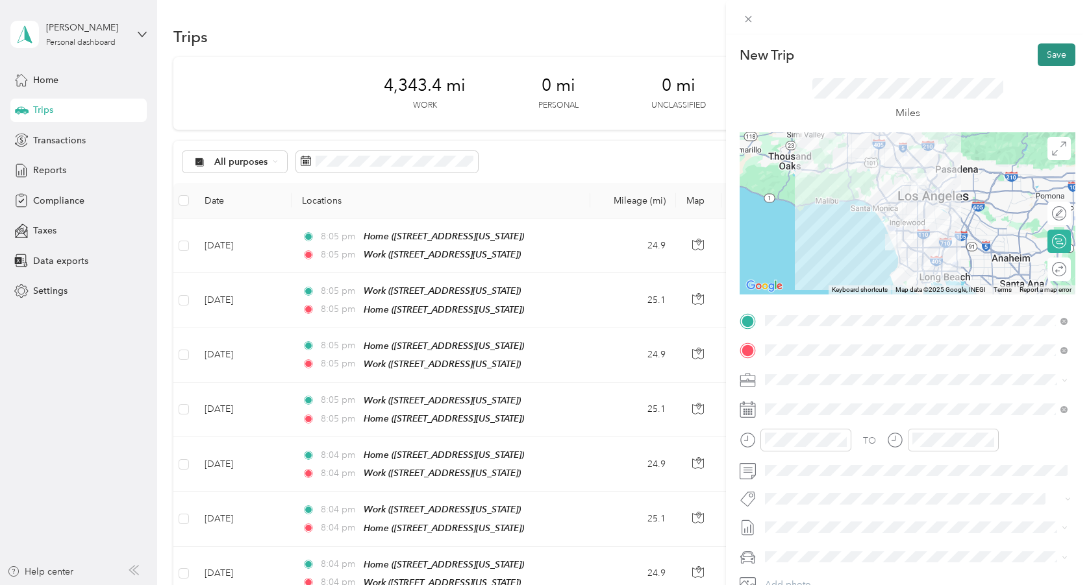
click at [1050, 54] on button "Save" at bounding box center [1056, 54] width 38 height 23
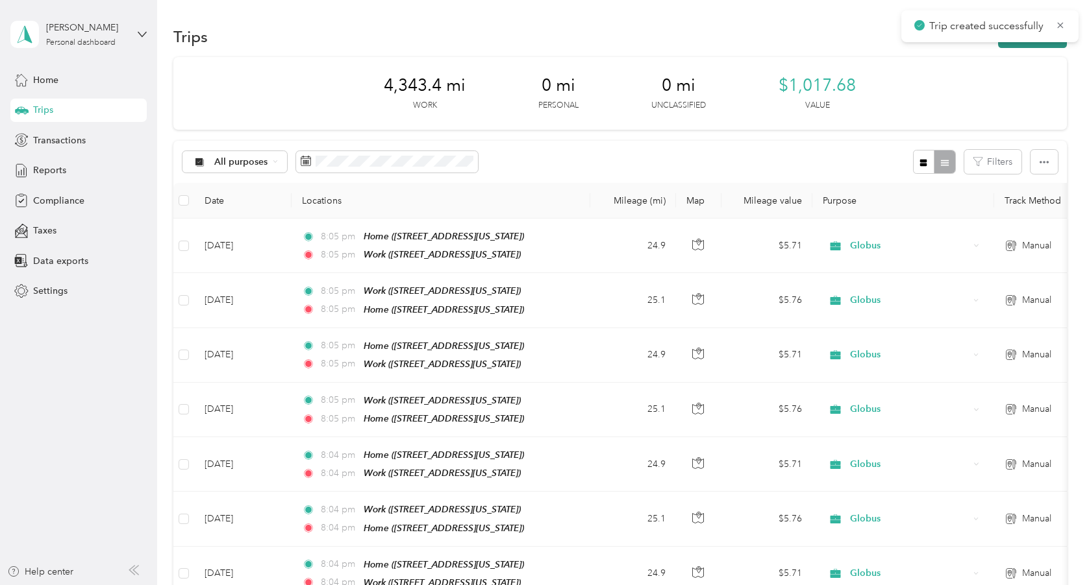
click at [1039, 45] on button "New trip" at bounding box center [1032, 36] width 69 height 23
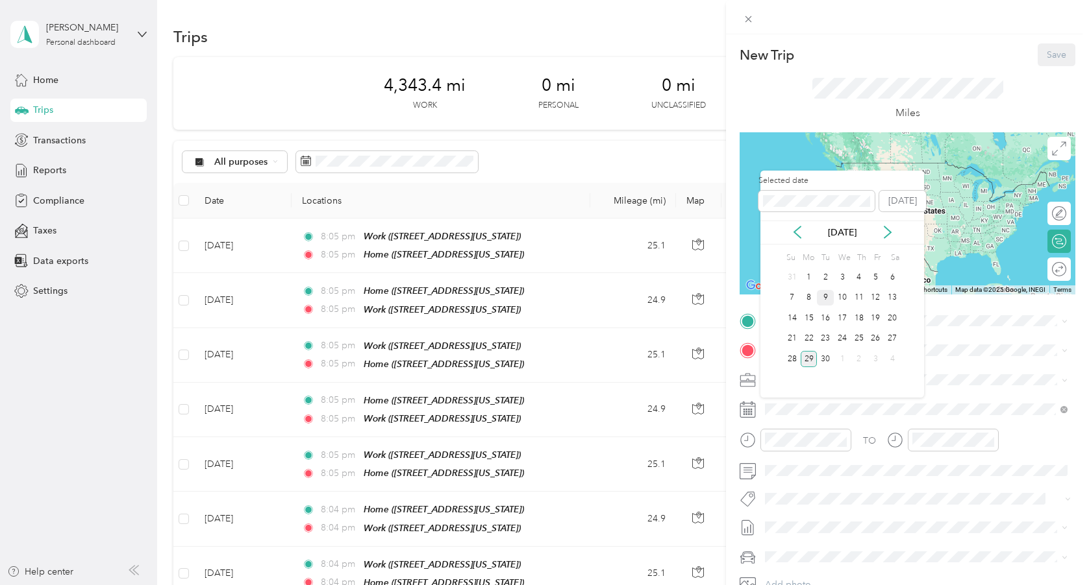
click at [823, 297] on div "9" at bounding box center [825, 298] width 17 height 16
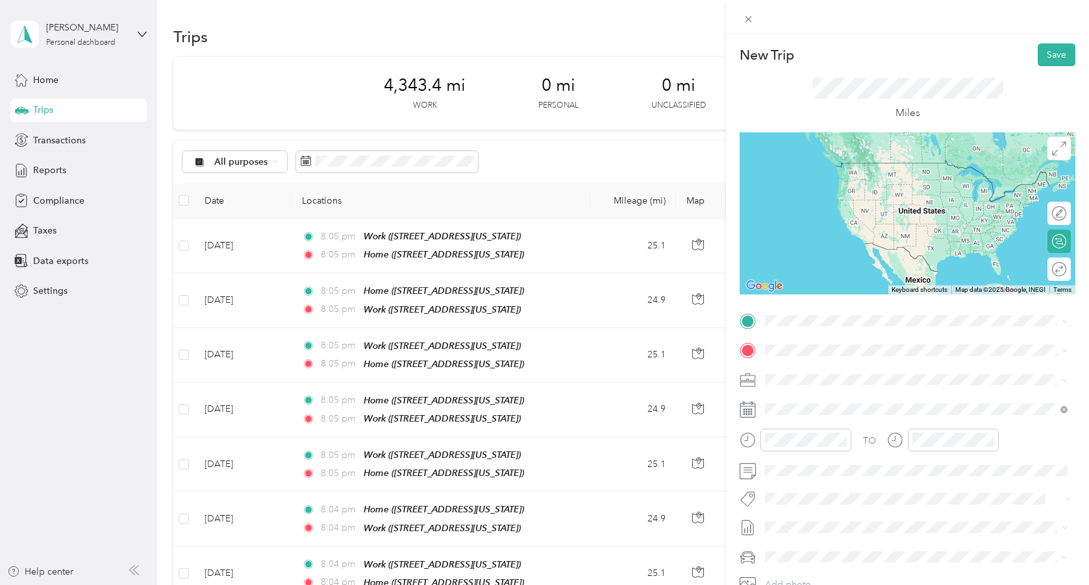
click at [828, 372] on div "Home" at bounding box center [854, 372] width 130 height 12
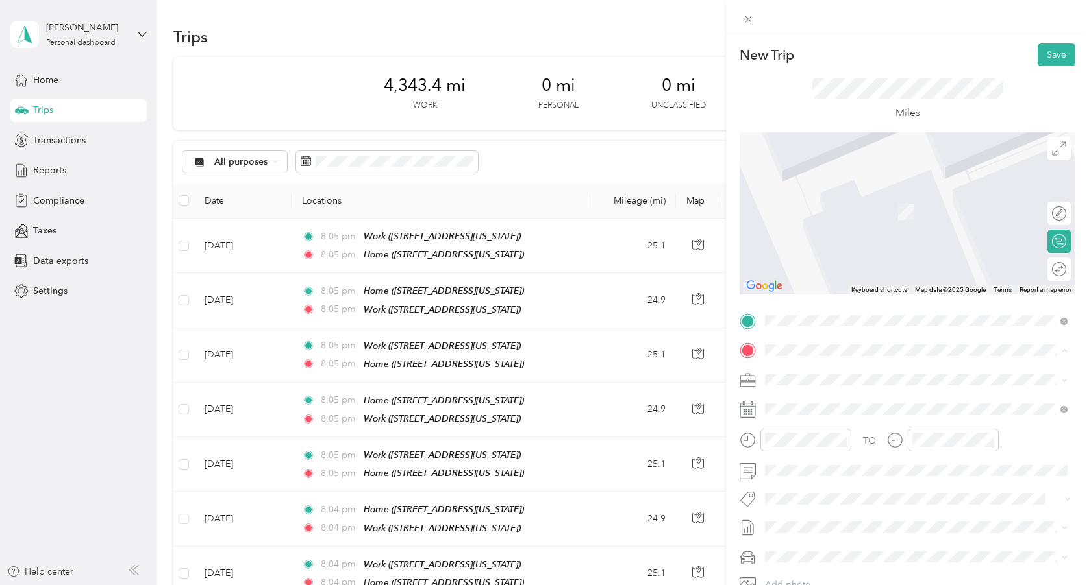
click at [843, 449] on div "Work" at bounding box center [854, 443] width 130 height 12
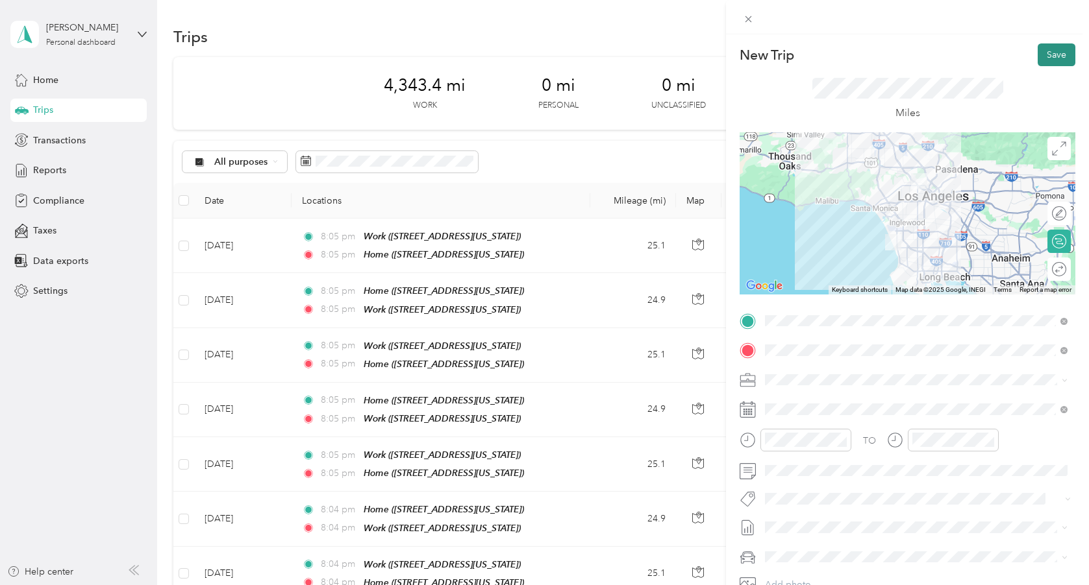
click at [1051, 52] on button "Save" at bounding box center [1056, 54] width 38 height 23
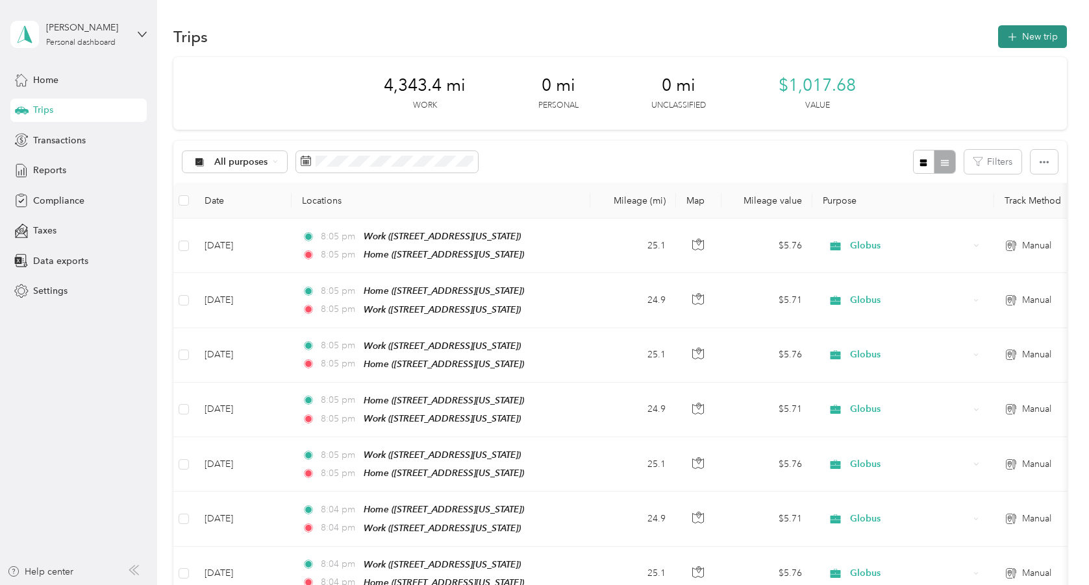
click at [1037, 35] on button "New trip" at bounding box center [1032, 36] width 69 height 23
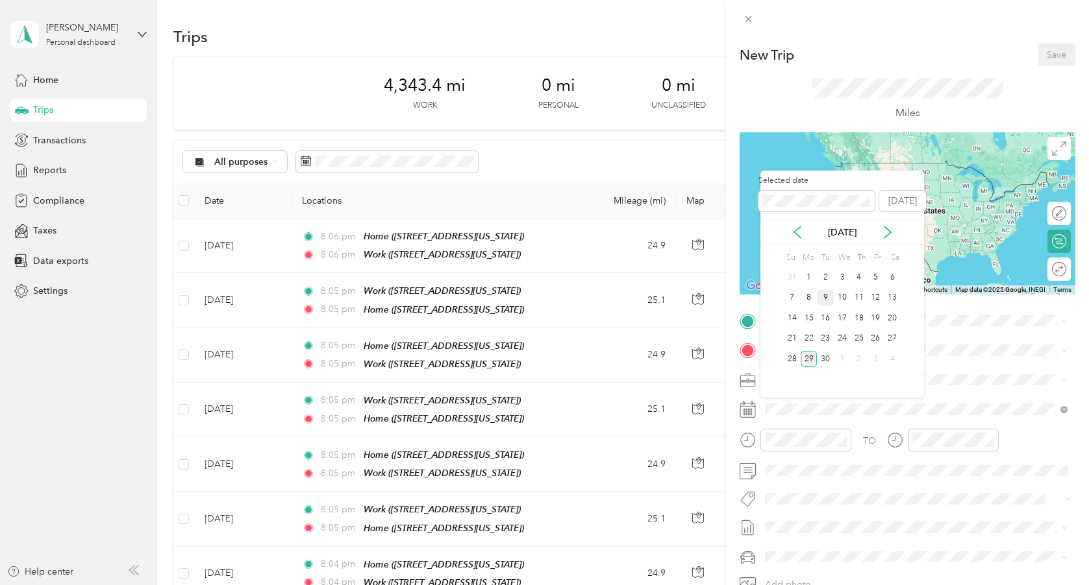
click at [828, 298] on div "9" at bounding box center [825, 298] width 17 height 16
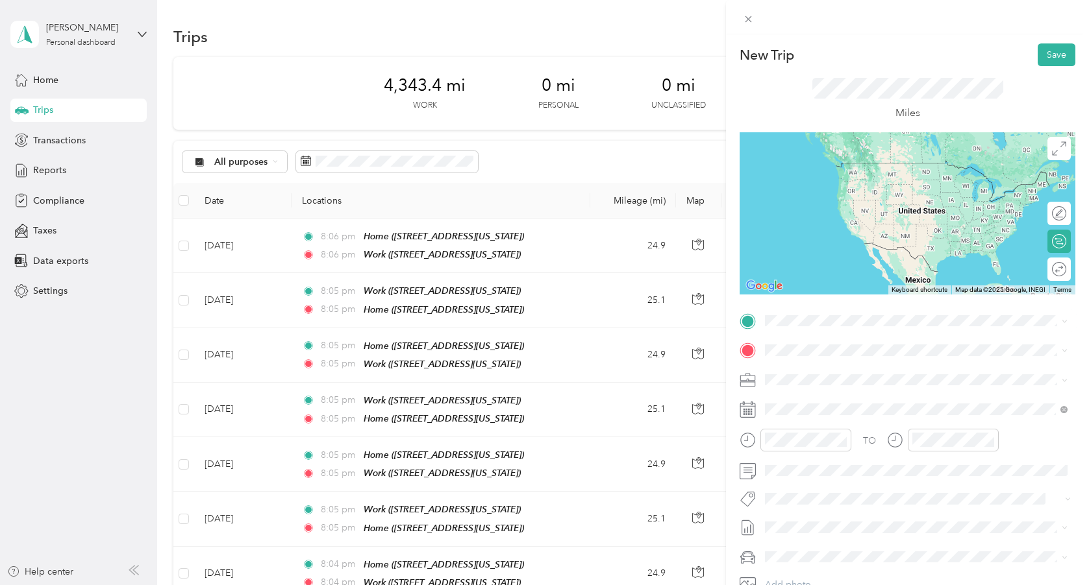
click at [823, 429] on div "Work [STREET_ADDRESS][US_STATE]" at bounding box center [854, 416] width 130 height 27
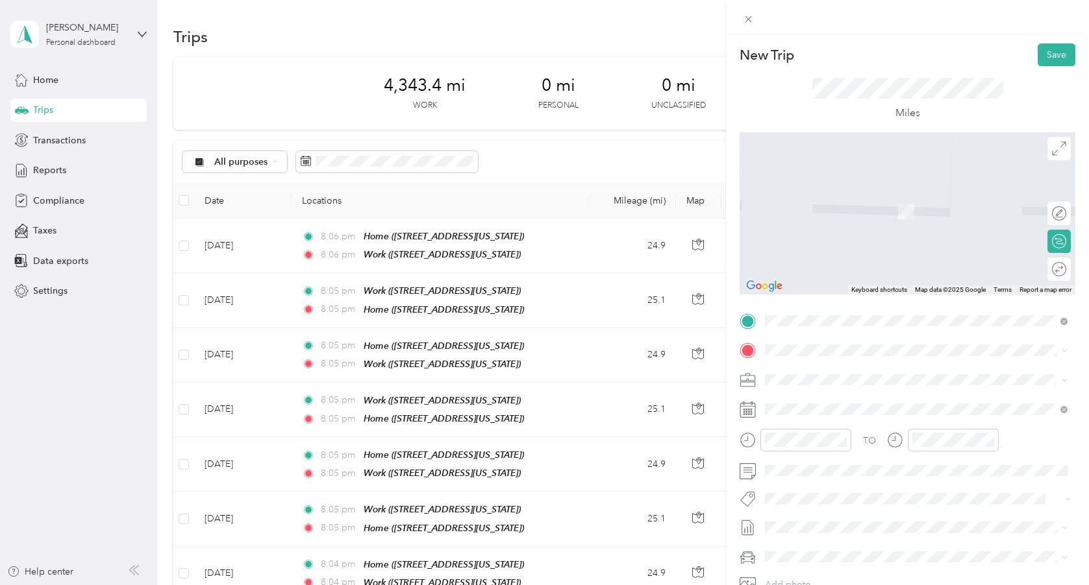
click at [825, 407] on div "Home [STREET_ADDRESS][US_STATE]" at bounding box center [854, 409] width 130 height 27
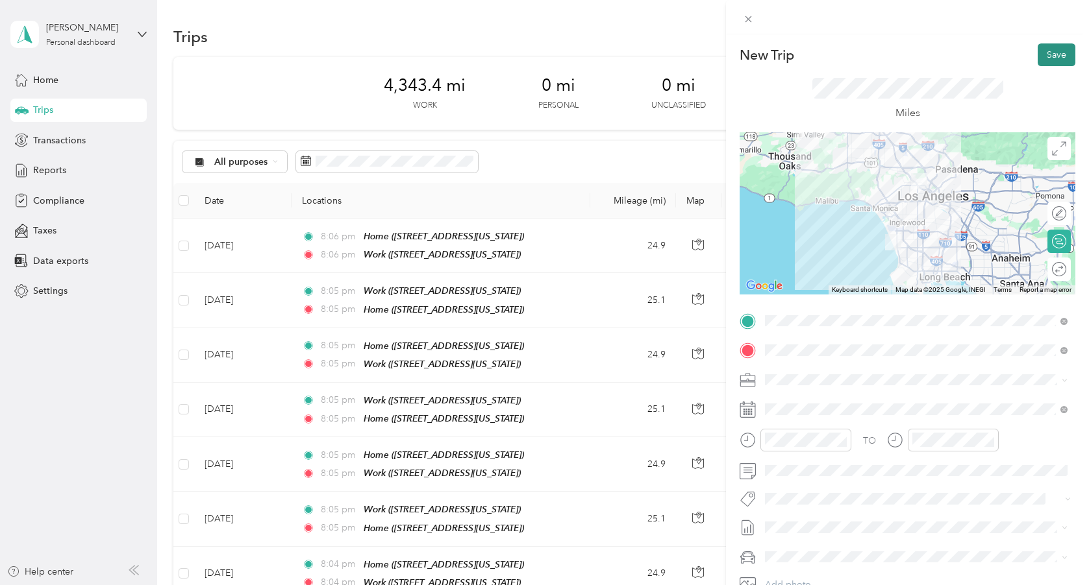
click at [1058, 59] on button "Save" at bounding box center [1056, 54] width 38 height 23
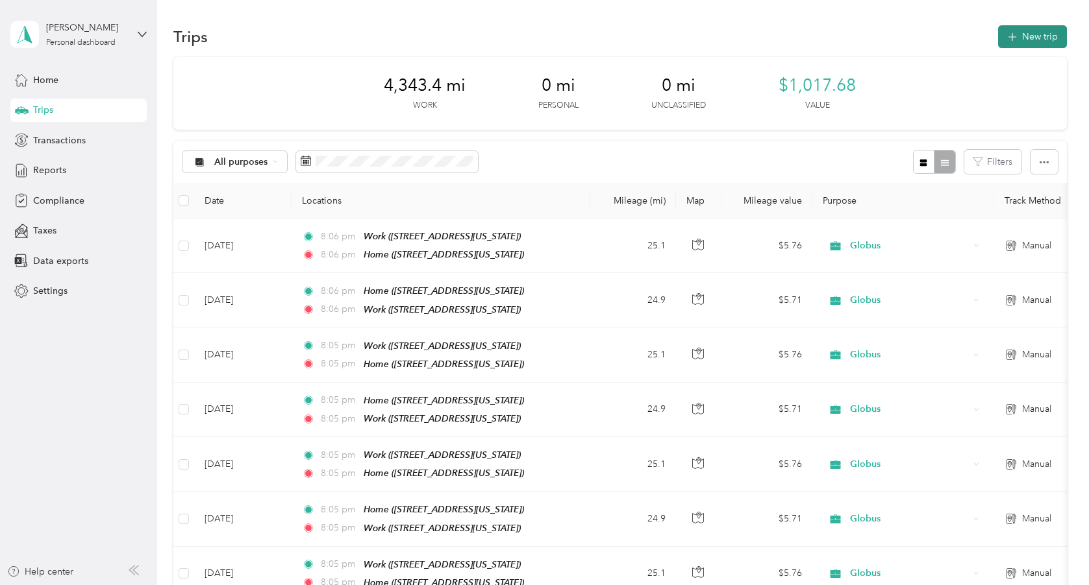
click at [1035, 39] on button "New trip" at bounding box center [1032, 36] width 69 height 23
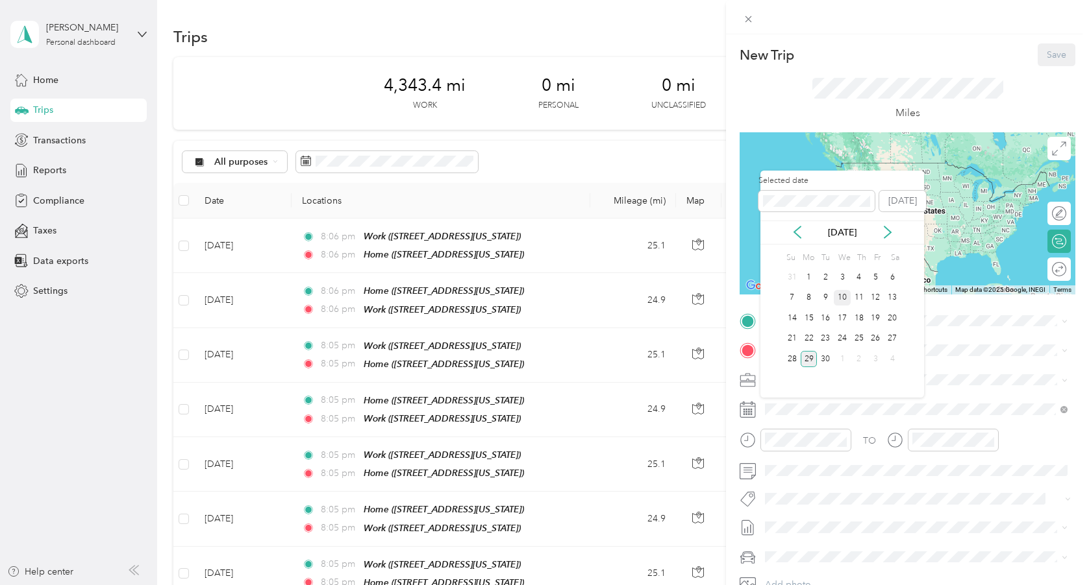
click at [843, 298] on div "10" at bounding box center [841, 298] width 17 height 16
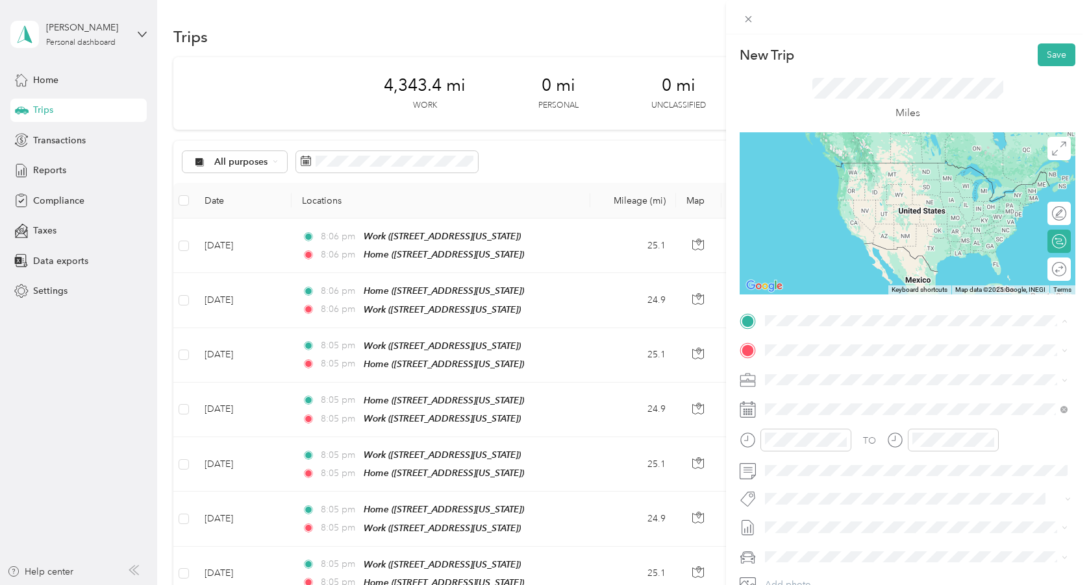
click at [809, 386] on span "[STREET_ADDRESS][US_STATE]" at bounding box center [854, 386] width 130 height 11
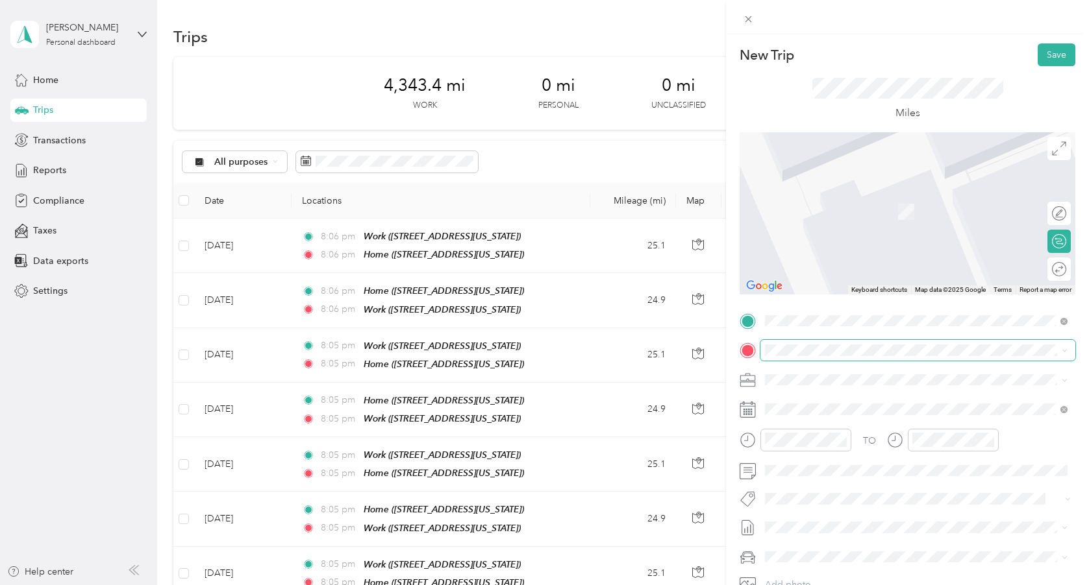
click at [795, 358] on span at bounding box center [917, 350] width 315 height 21
click at [822, 463] on span "[STREET_ADDRESS][US_STATE]" at bounding box center [854, 457] width 130 height 11
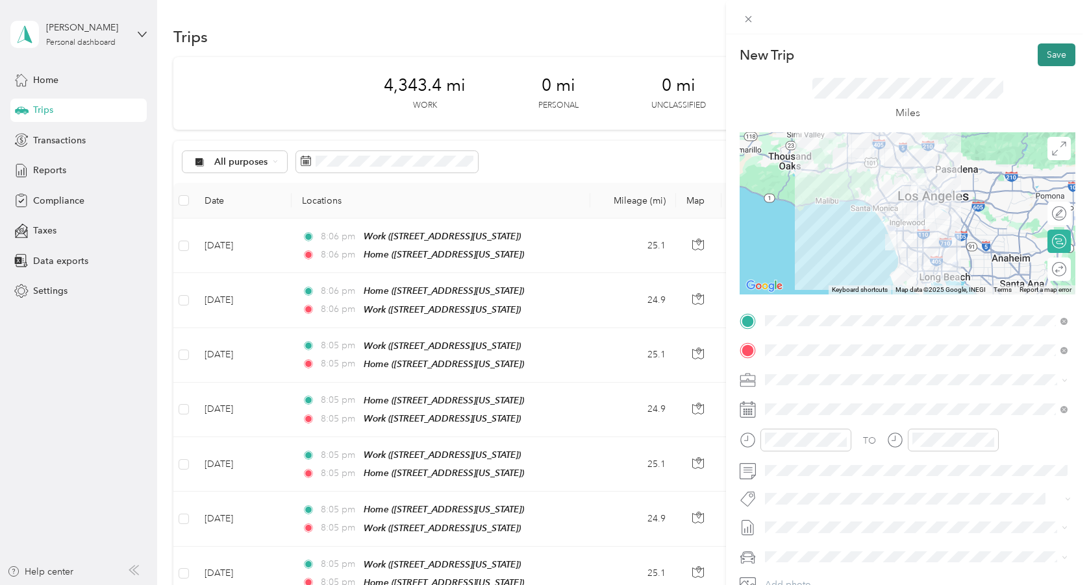
click at [1052, 54] on button "Save" at bounding box center [1056, 54] width 38 height 23
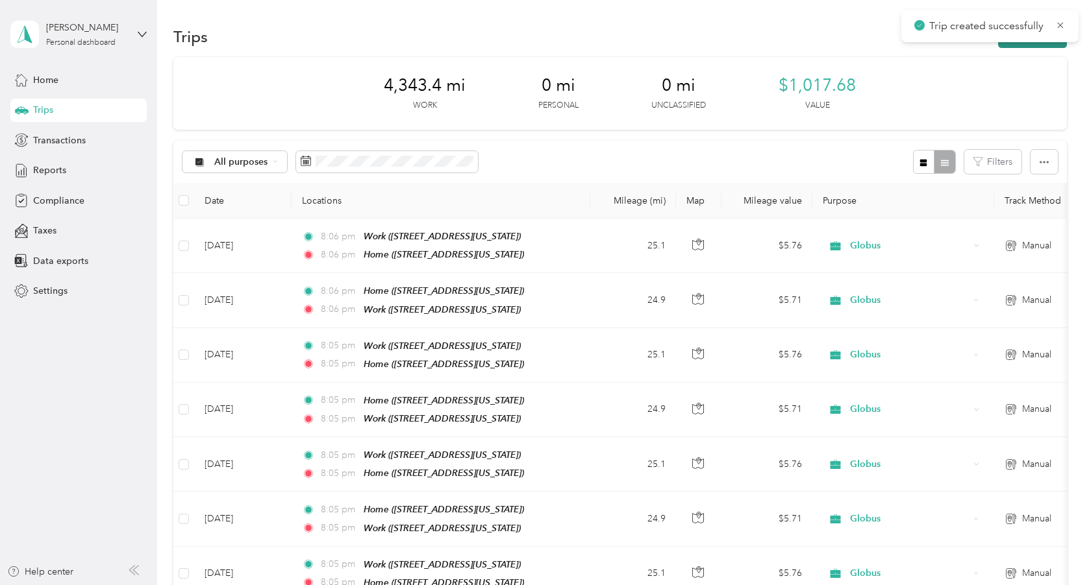
click at [1046, 47] on button "New trip" at bounding box center [1032, 36] width 69 height 23
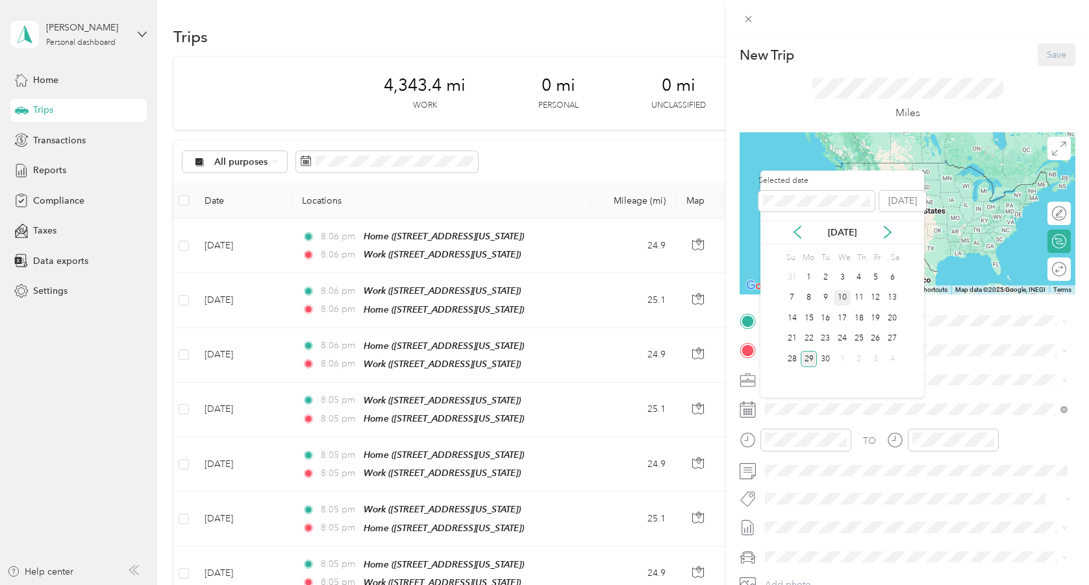
click at [841, 297] on div "10" at bounding box center [841, 298] width 17 height 16
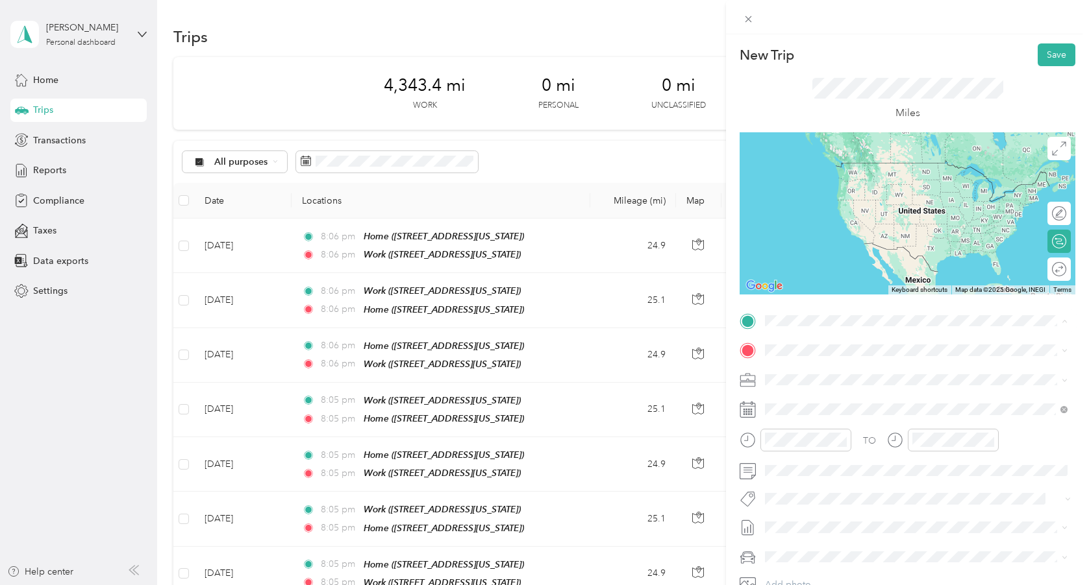
click at [821, 433] on div "Work [STREET_ADDRESS][US_STATE]" at bounding box center [854, 420] width 130 height 27
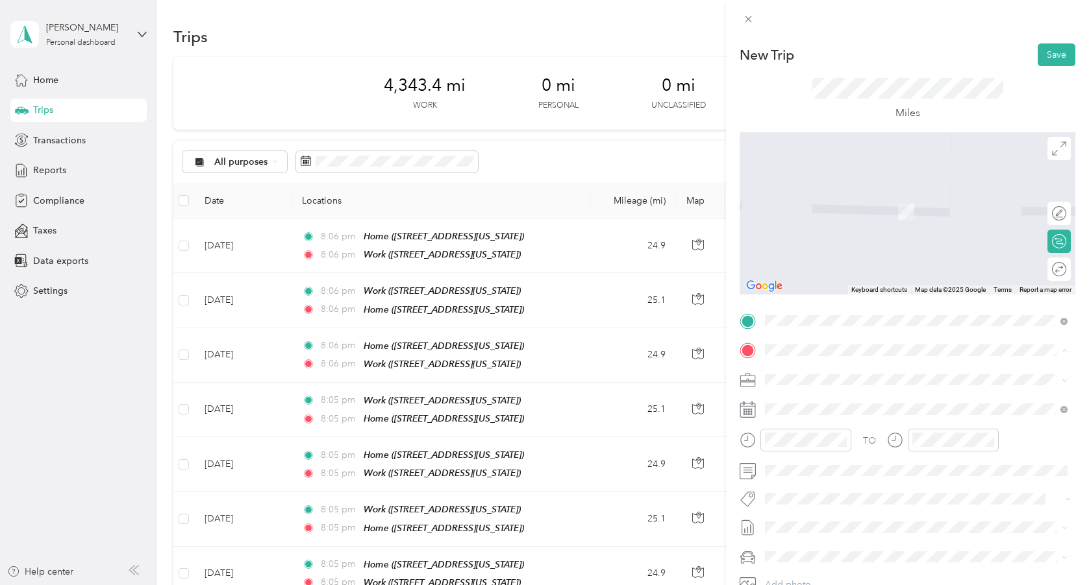
click at [820, 413] on span "[STREET_ADDRESS][US_STATE]" at bounding box center [854, 416] width 130 height 11
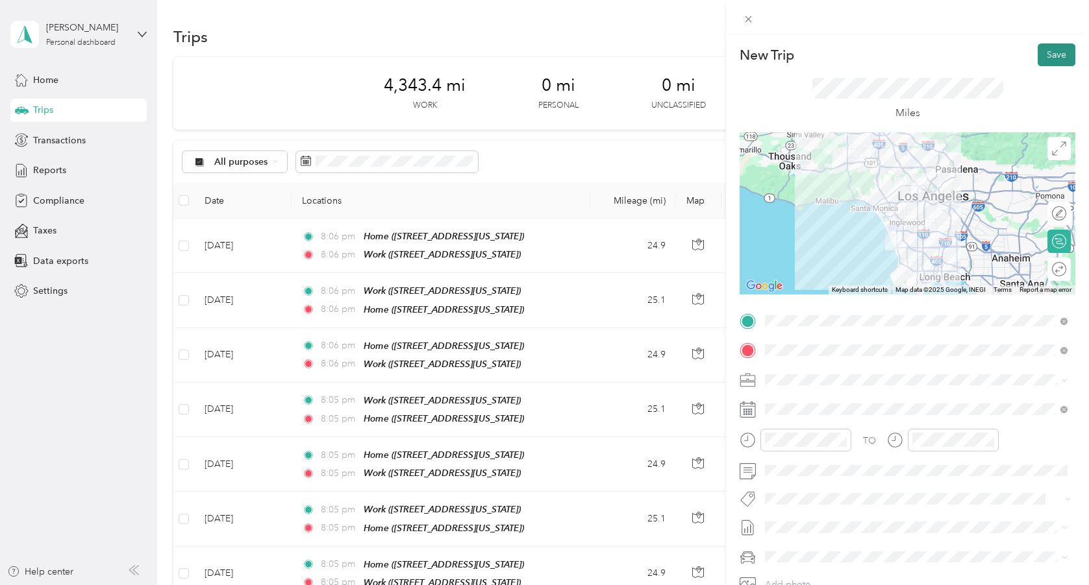
click at [1046, 57] on button "Save" at bounding box center [1056, 54] width 38 height 23
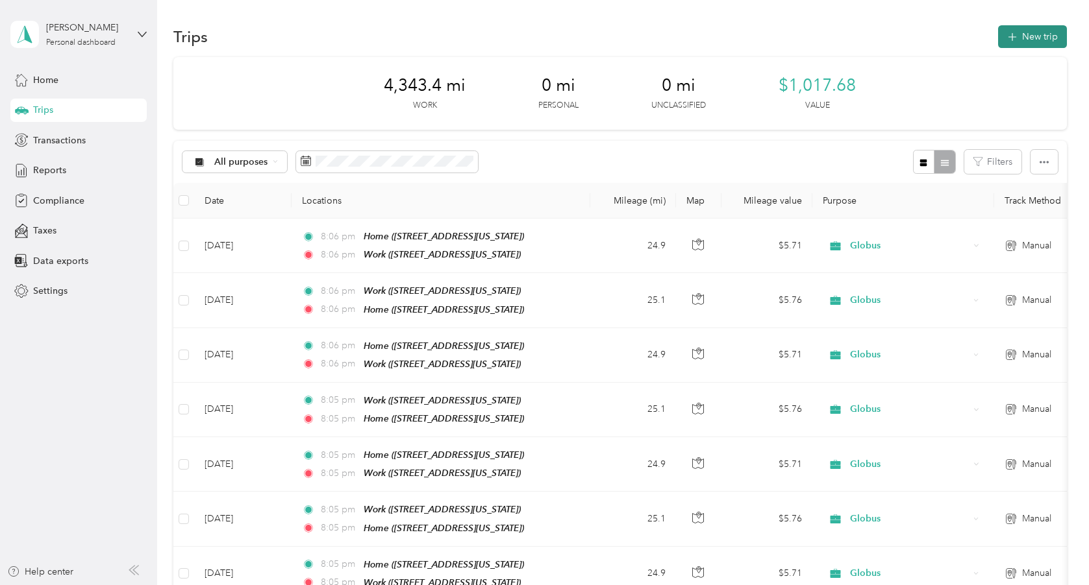
click at [1027, 35] on button "New trip" at bounding box center [1032, 36] width 69 height 23
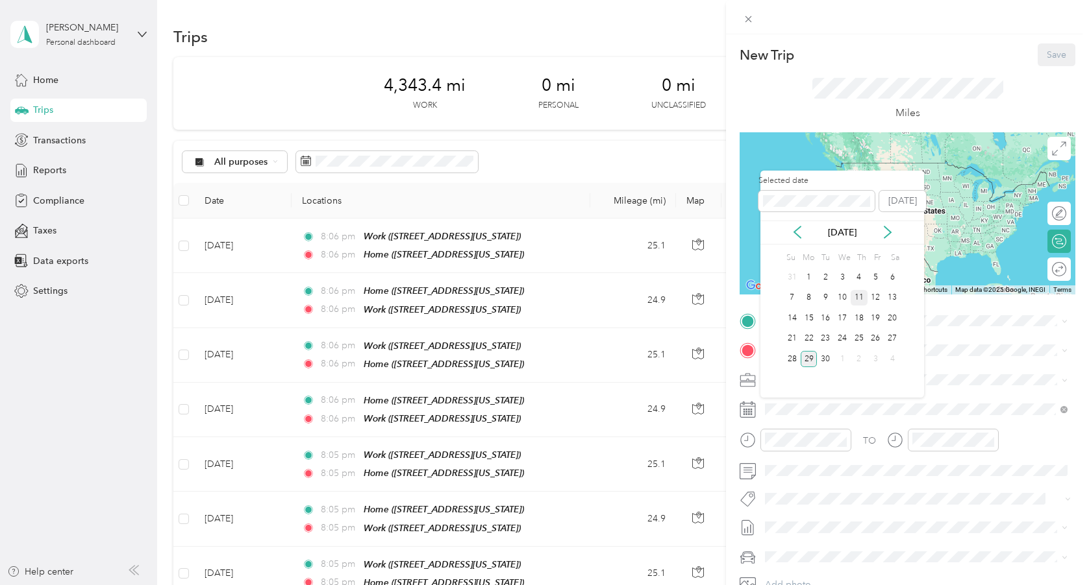
click at [861, 294] on div "11" at bounding box center [858, 298] width 17 height 16
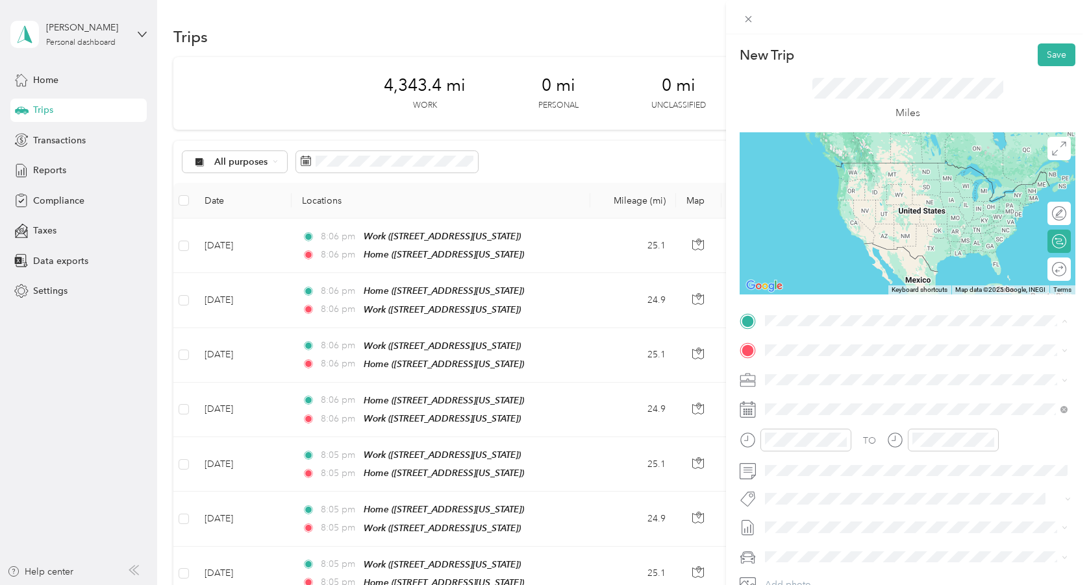
click at [820, 387] on span "[STREET_ADDRESS][US_STATE]" at bounding box center [854, 386] width 130 height 11
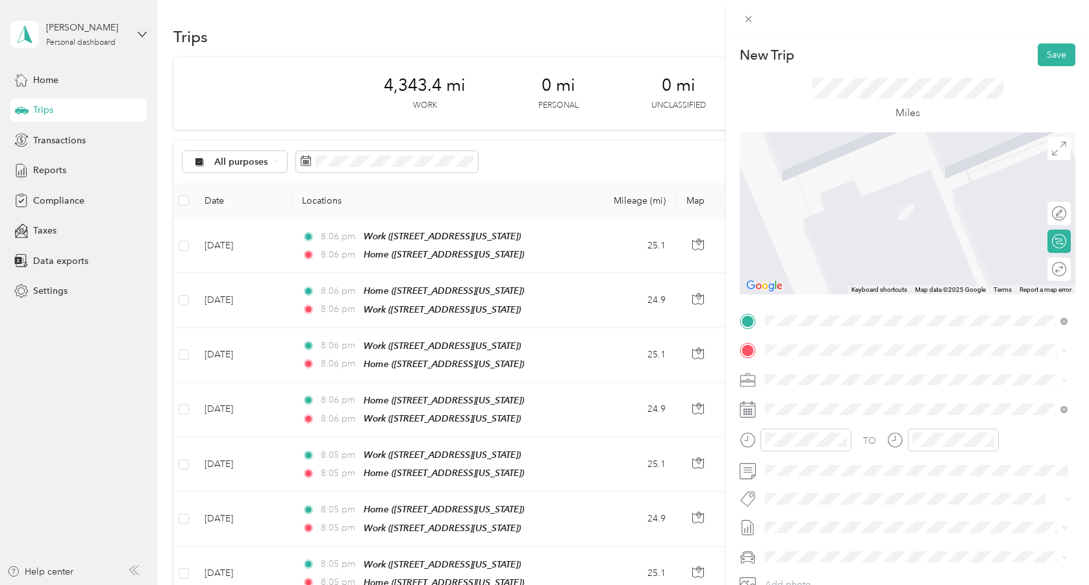
click at [826, 463] on span "[STREET_ADDRESS][US_STATE]" at bounding box center [854, 457] width 130 height 11
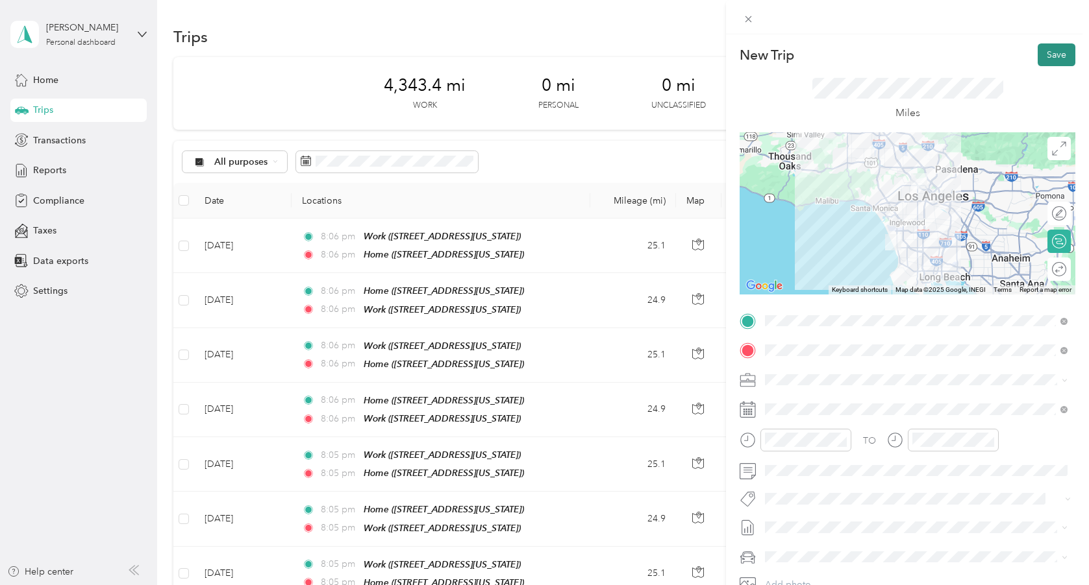
click at [1049, 62] on button "Save" at bounding box center [1056, 54] width 38 height 23
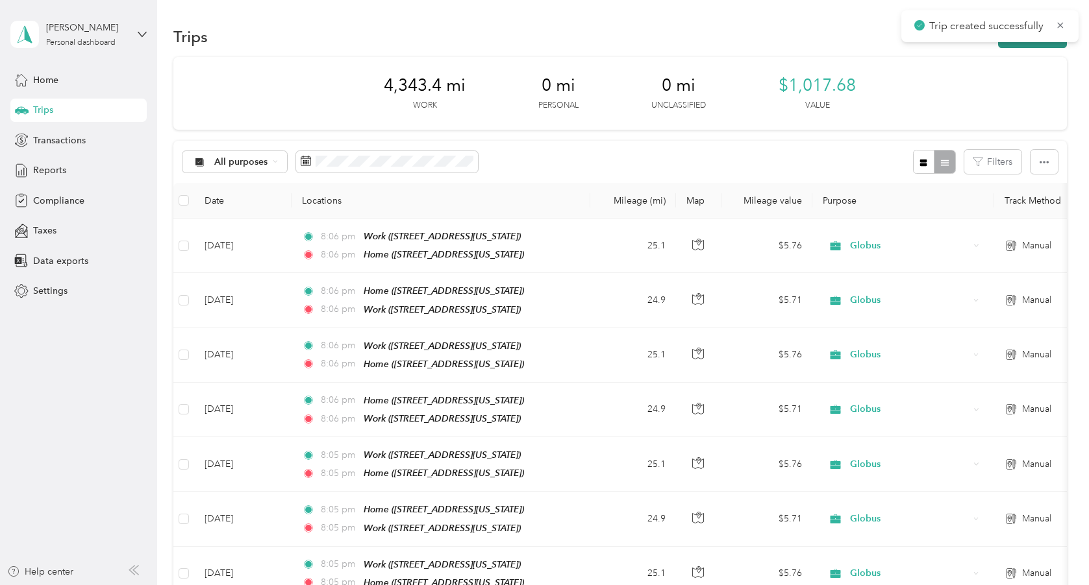
click at [1028, 45] on button "New trip" at bounding box center [1032, 36] width 69 height 23
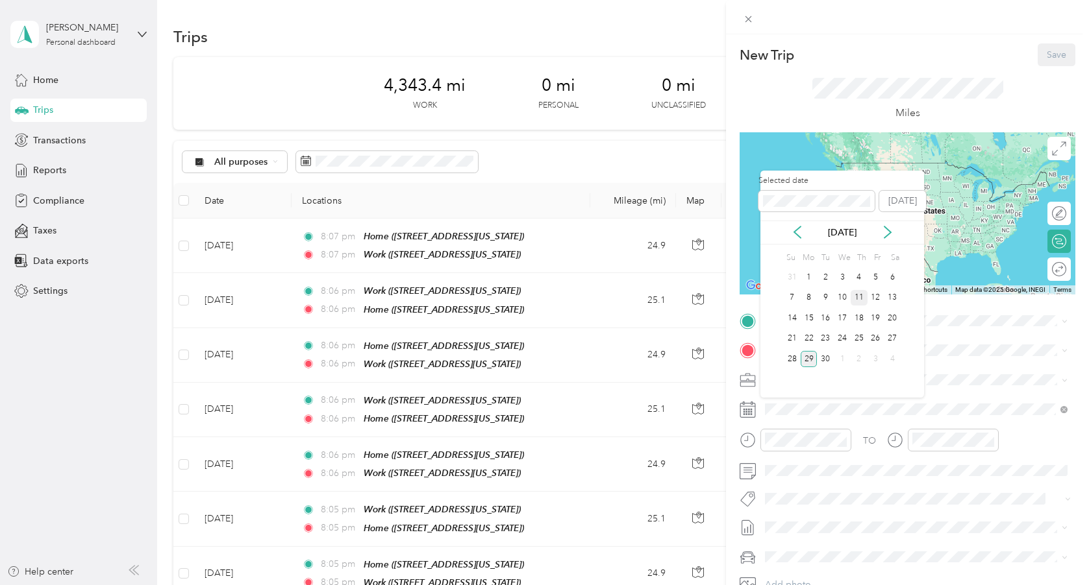
click at [861, 296] on div "11" at bounding box center [858, 298] width 17 height 16
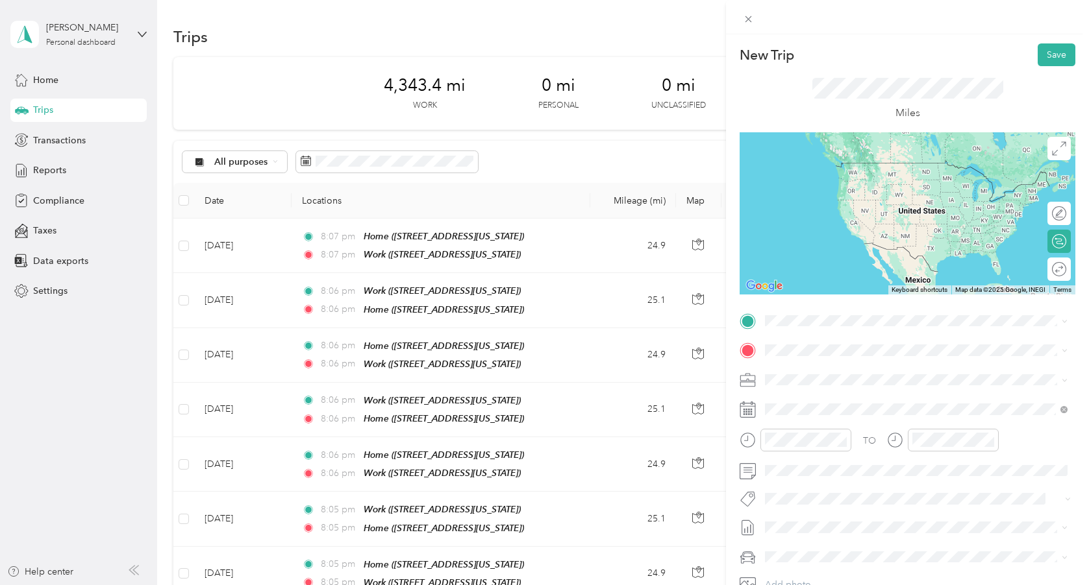
click at [828, 432] on span "[STREET_ADDRESS][US_STATE]" at bounding box center [854, 426] width 130 height 11
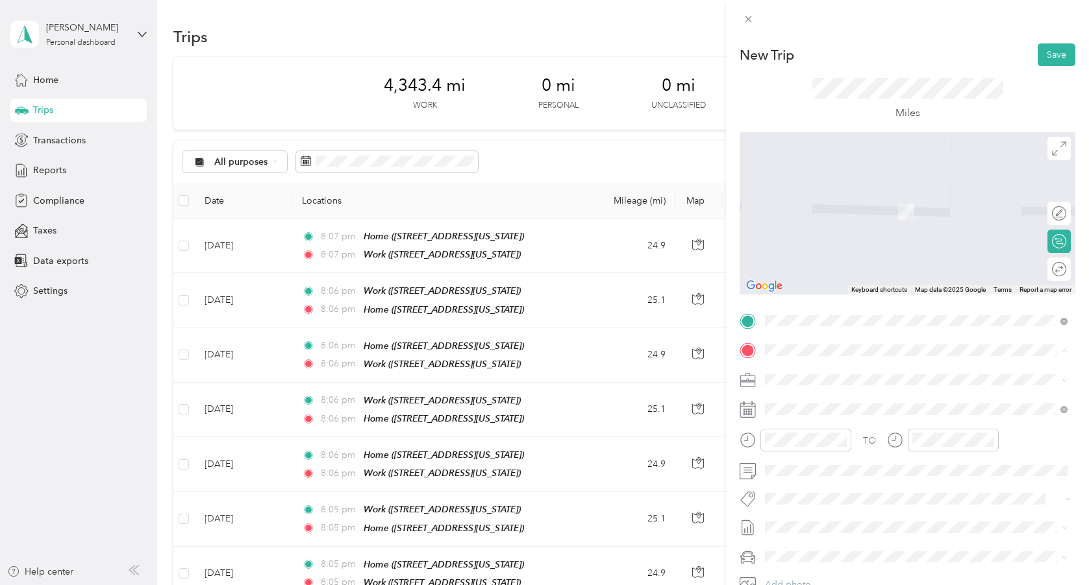
click at [814, 416] on span "[STREET_ADDRESS][US_STATE]" at bounding box center [854, 416] width 130 height 11
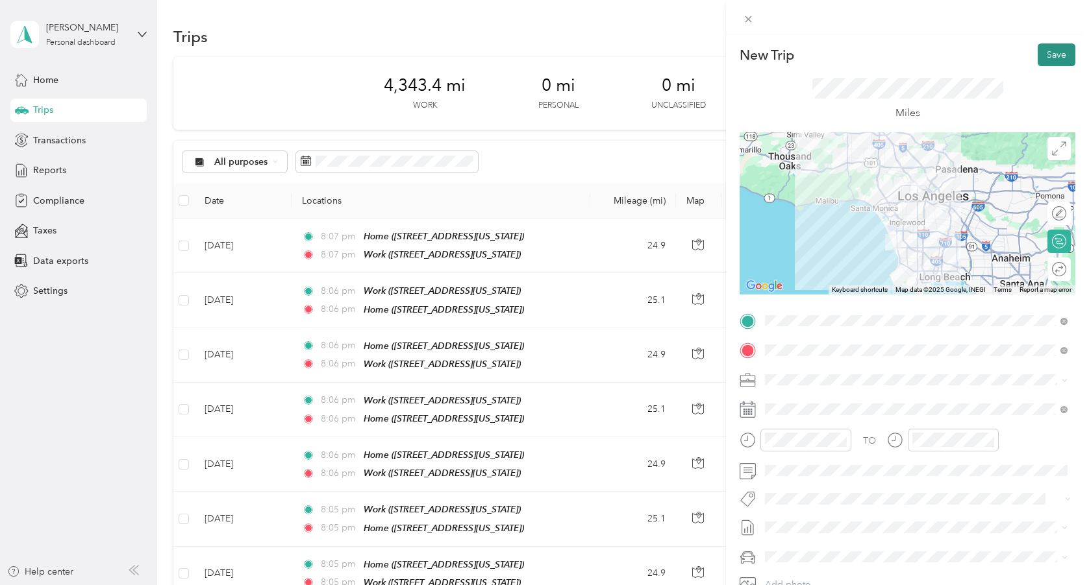
click at [1053, 57] on button "Save" at bounding box center [1056, 54] width 38 height 23
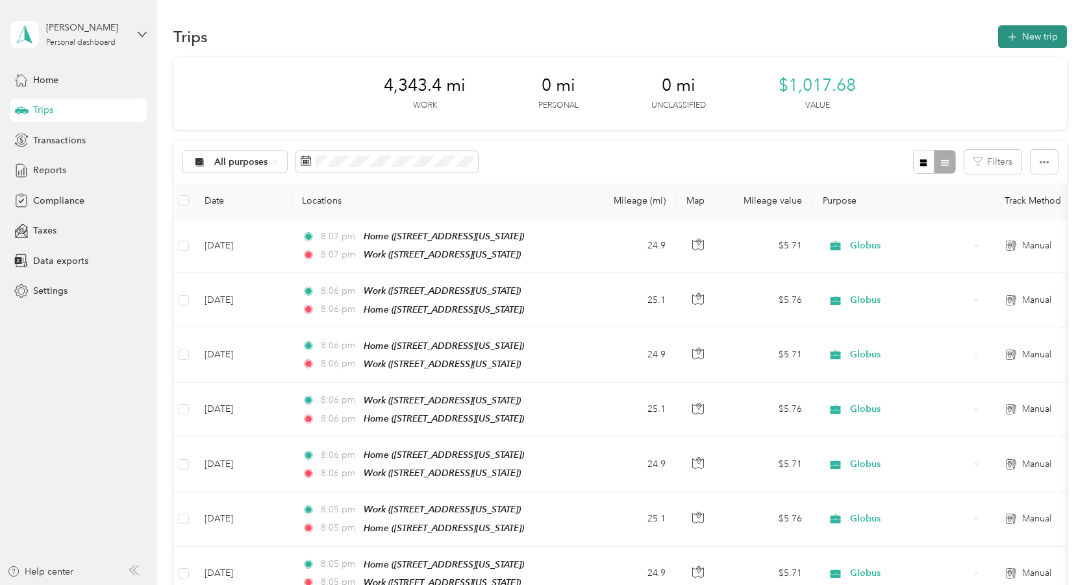
click at [1019, 38] on icon "button" at bounding box center [1011, 37] width 15 height 15
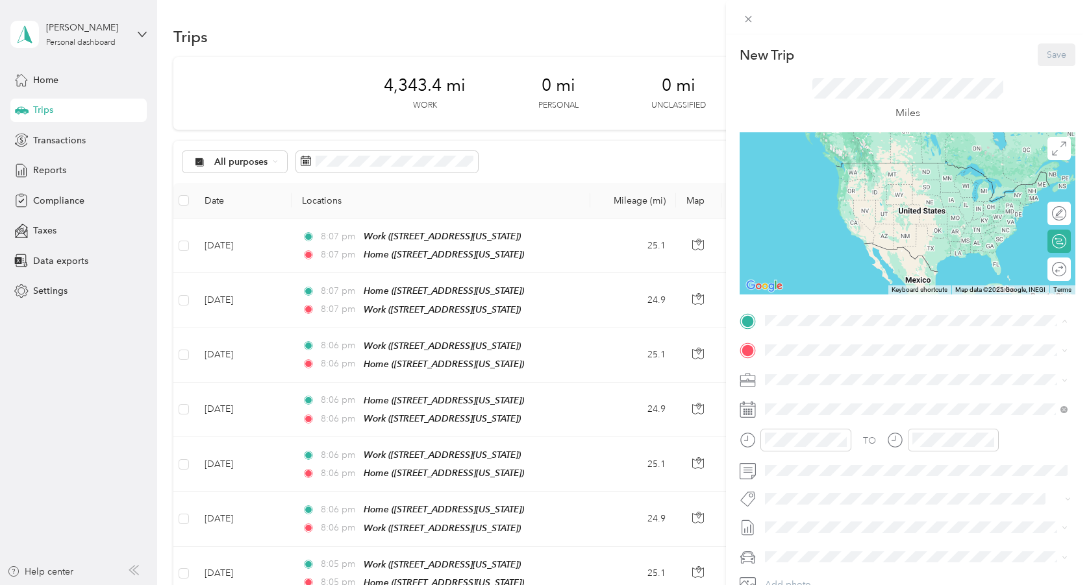
click at [835, 381] on span "[STREET_ADDRESS][US_STATE]" at bounding box center [854, 386] width 130 height 11
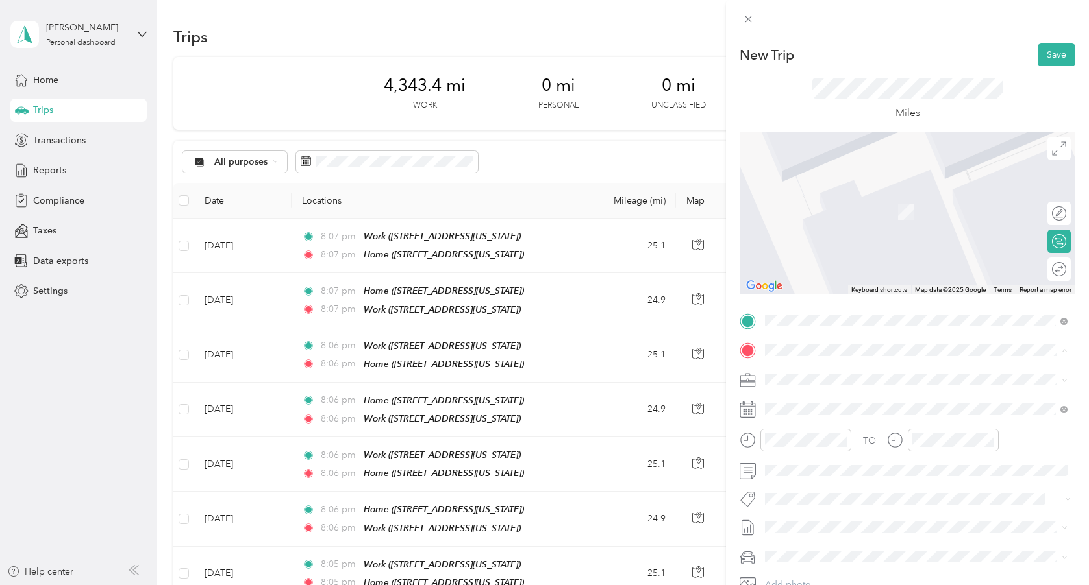
click at [815, 463] on span "[STREET_ADDRESS][US_STATE]" at bounding box center [854, 457] width 130 height 11
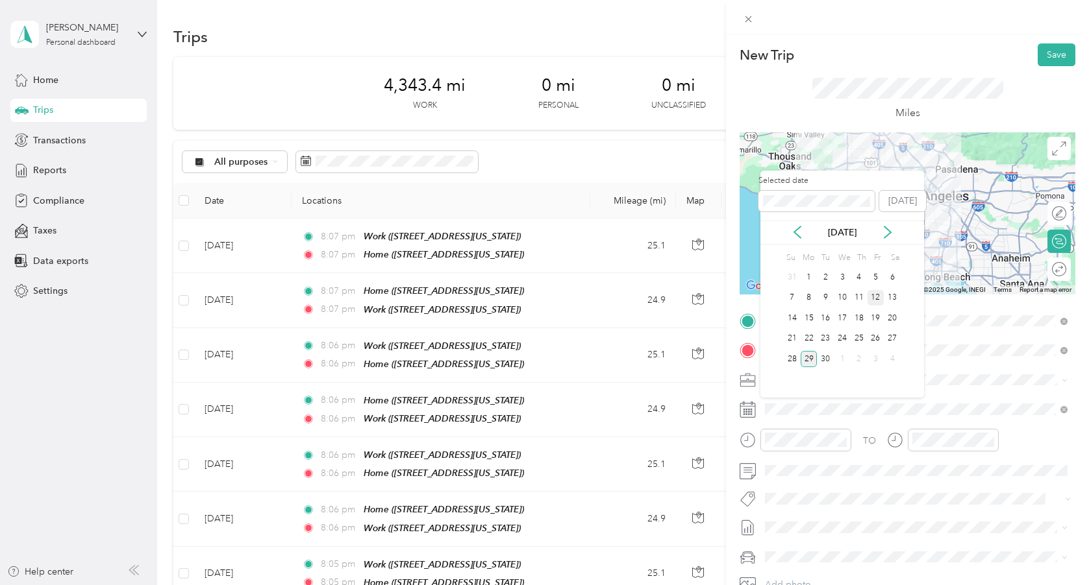
click at [876, 297] on div "12" at bounding box center [875, 298] width 17 height 16
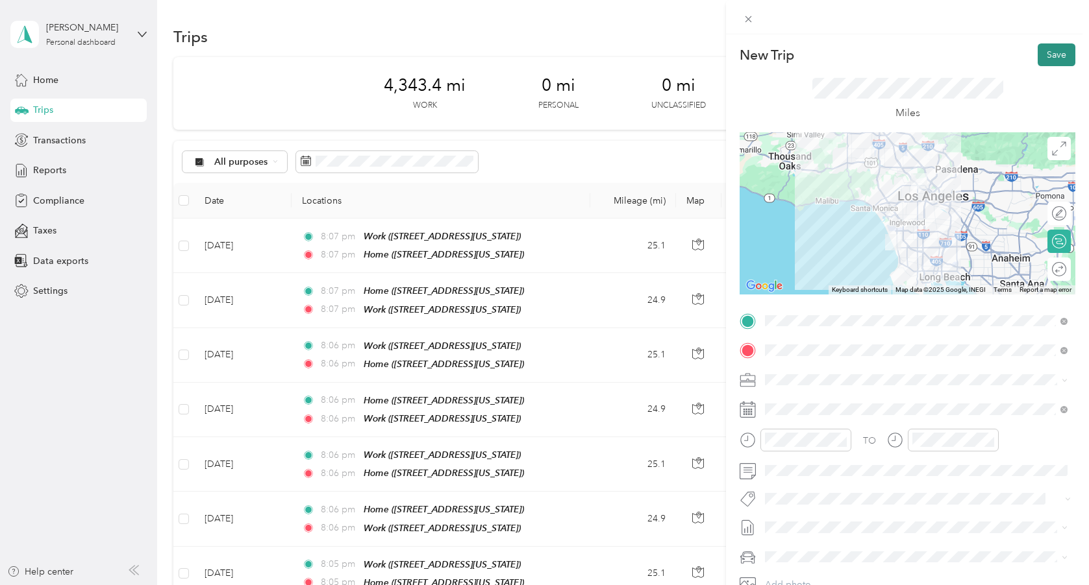
click at [1059, 60] on button "Save" at bounding box center [1056, 54] width 38 height 23
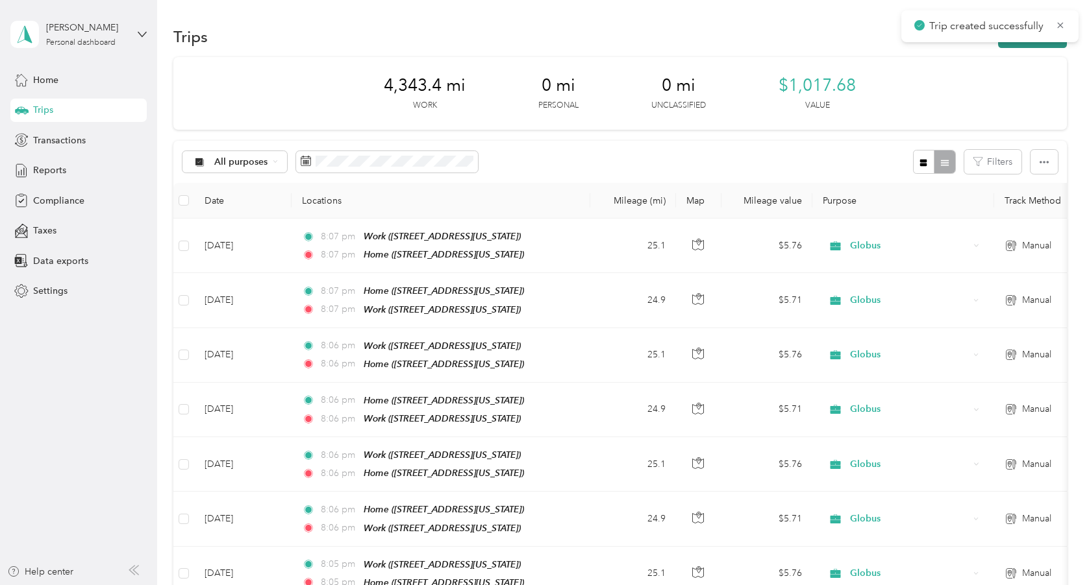
click at [1035, 45] on button "New trip" at bounding box center [1032, 36] width 69 height 23
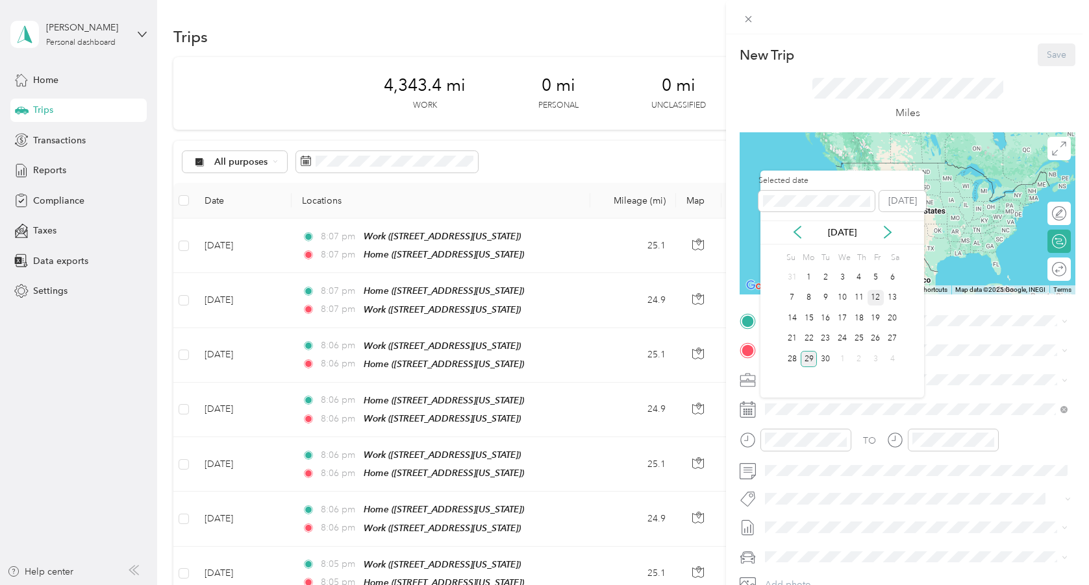
click at [876, 301] on div "12" at bounding box center [875, 298] width 17 height 16
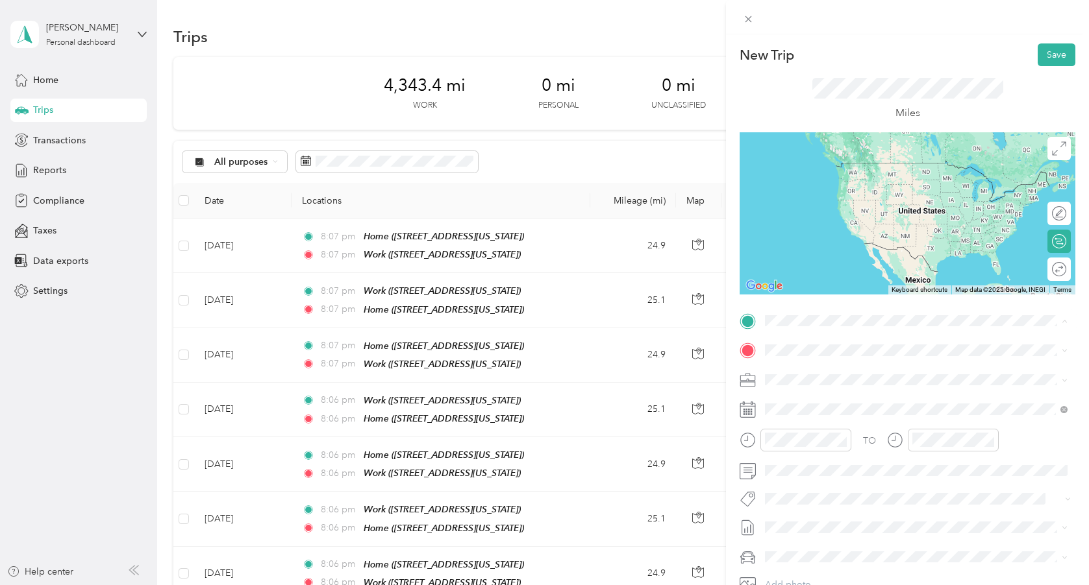
click at [830, 434] on div "Work [STREET_ADDRESS][US_STATE]" at bounding box center [854, 420] width 130 height 27
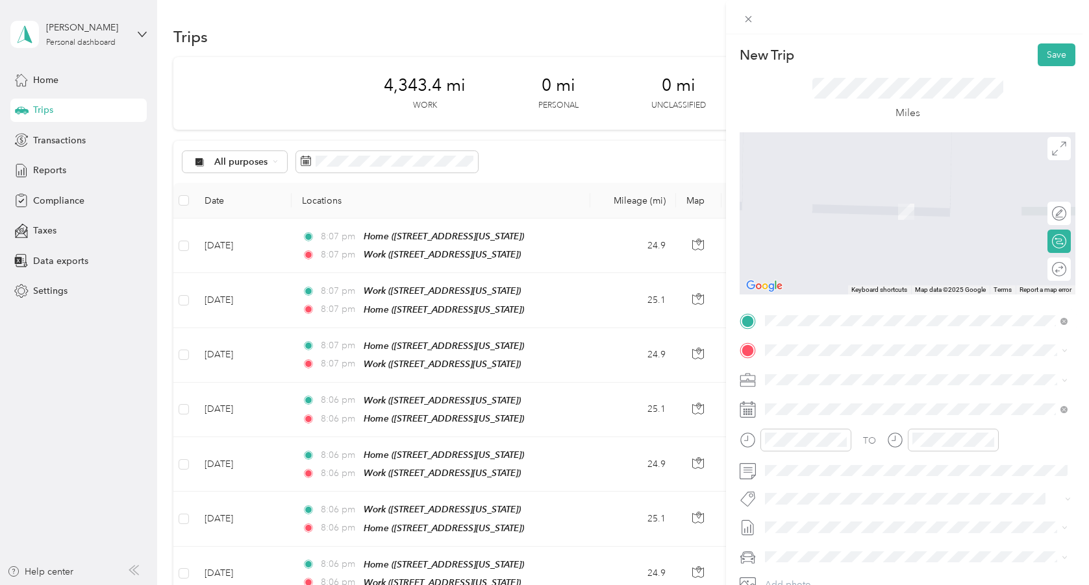
click at [821, 410] on div "Home [STREET_ADDRESS][US_STATE]" at bounding box center [854, 409] width 130 height 27
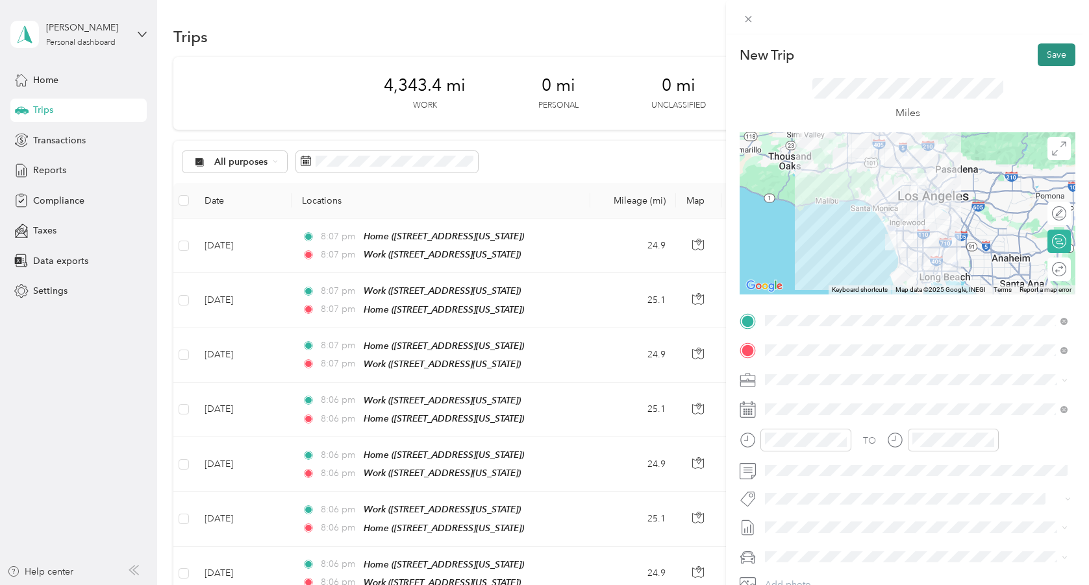
click at [1044, 52] on button "Save" at bounding box center [1056, 54] width 38 height 23
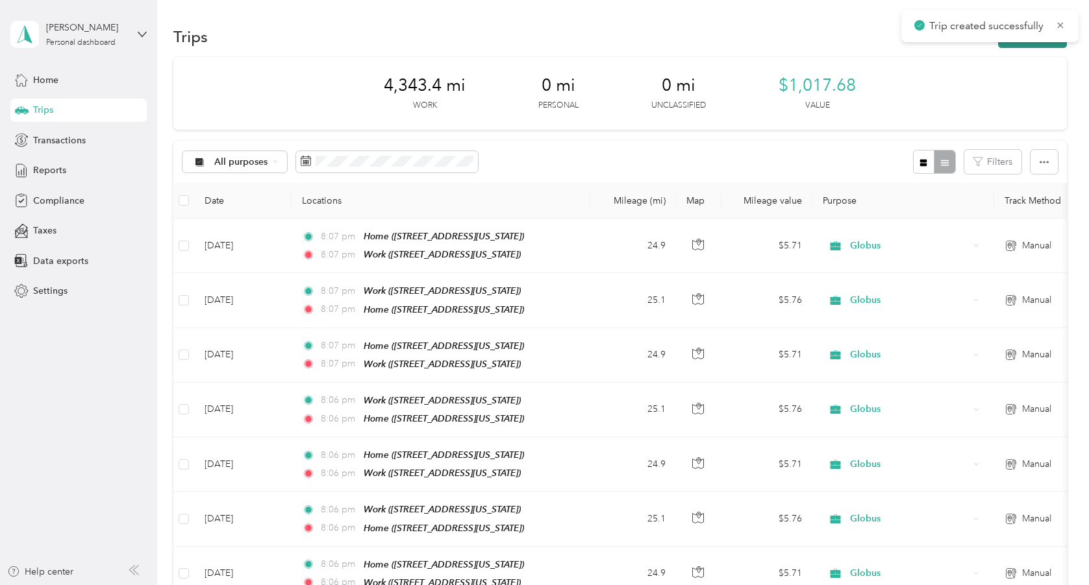
click at [1042, 46] on button "New trip" at bounding box center [1032, 36] width 69 height 23
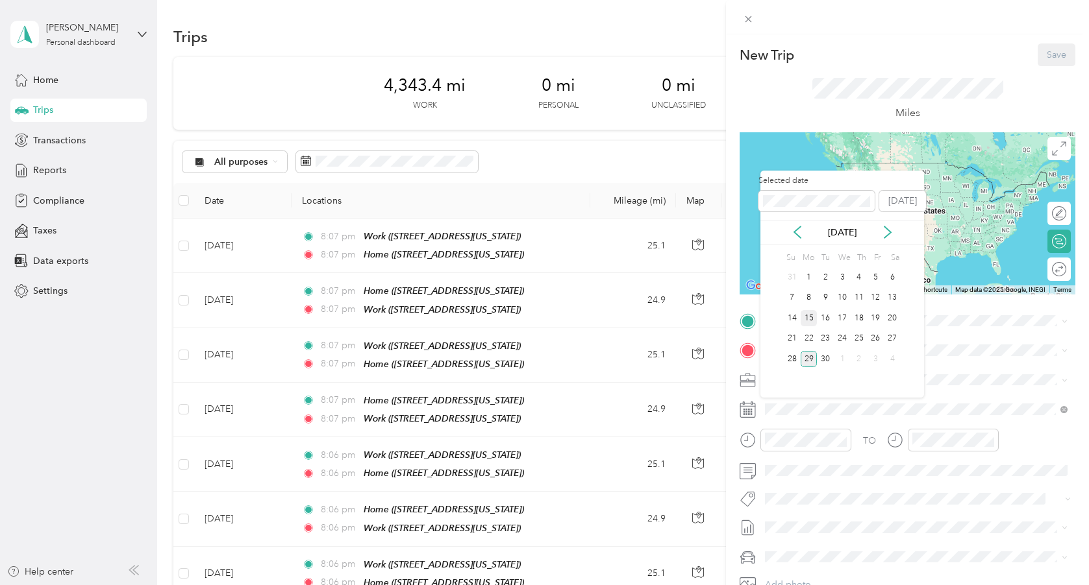
click at [810, 322] on div "15" at bounding box center [808, 318] width 17 height 16
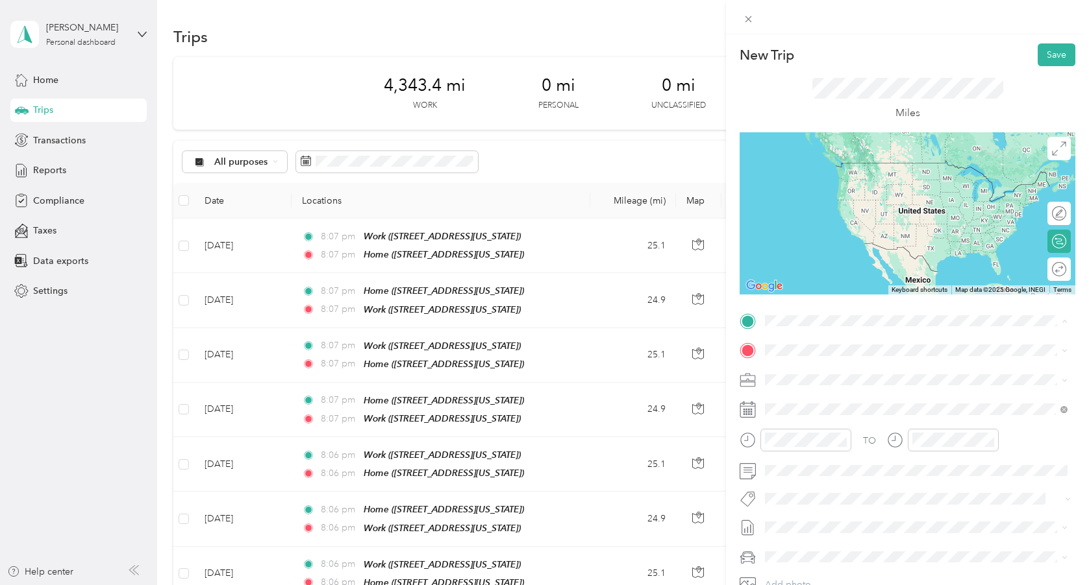
click at [825, 371] on div "Home" at bounding box center [854, 372] width 130 height 12
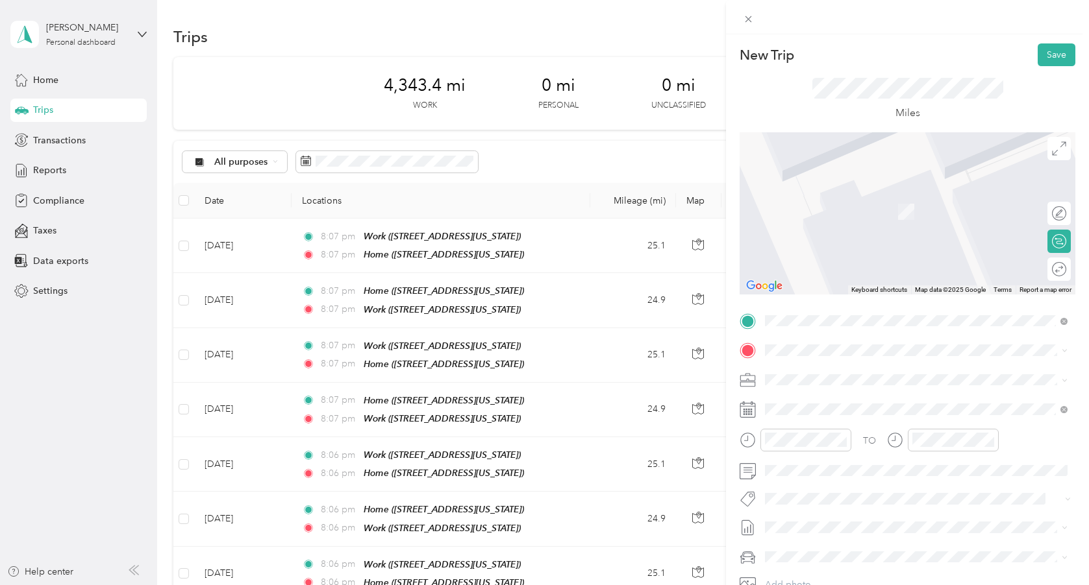
click at [835, 460] on div "Work [STREET_ADDRESS][US_STATE]" at bounding box center [854, 449] width 130 height 27
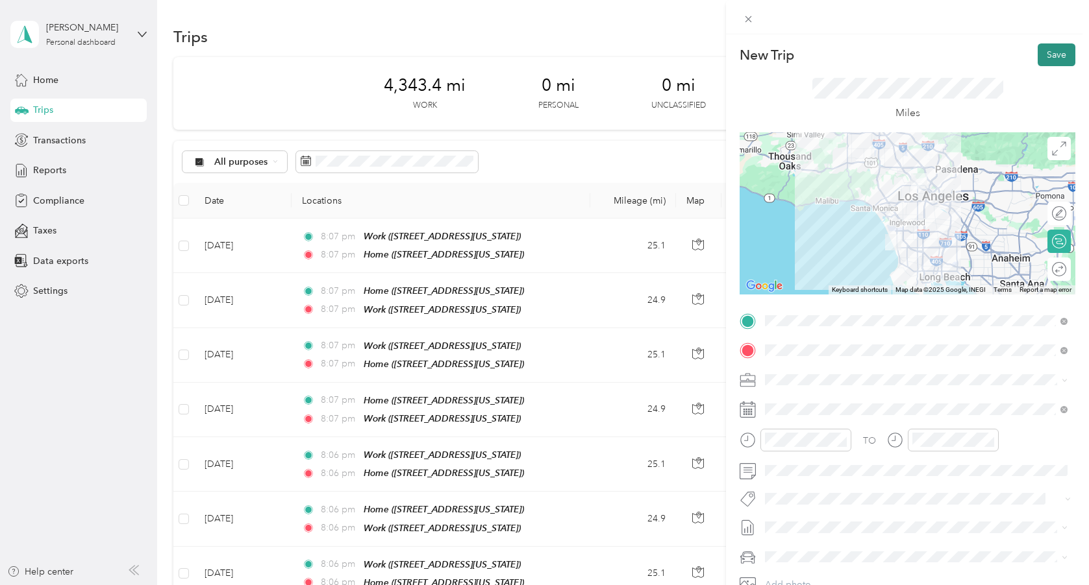
click at [1052, 53] on button "Save" at bounding box center [1056, 54] width 38 height 23
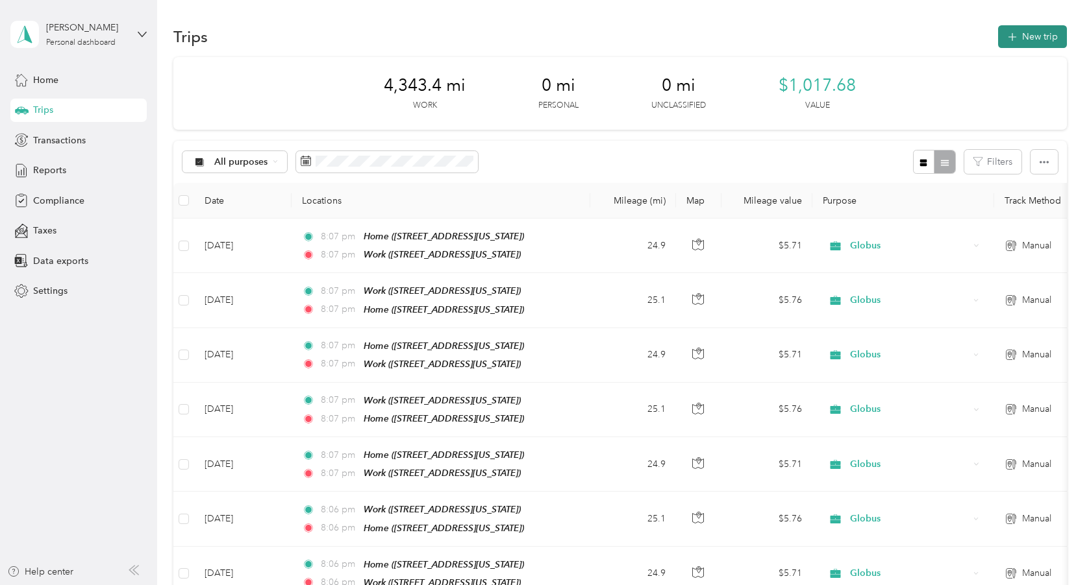
click at [1056, 33] on button "New trip" at bounding box center [1032, 36] width 69 height 23
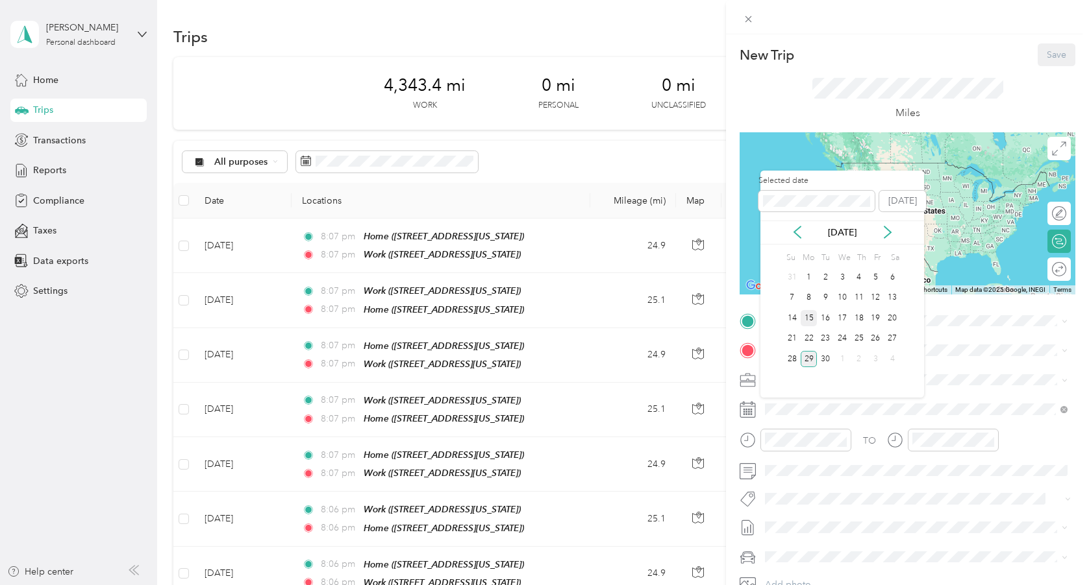
click at [811, 317] on div "15" at bounding box center [808, 318] width 17 height 16
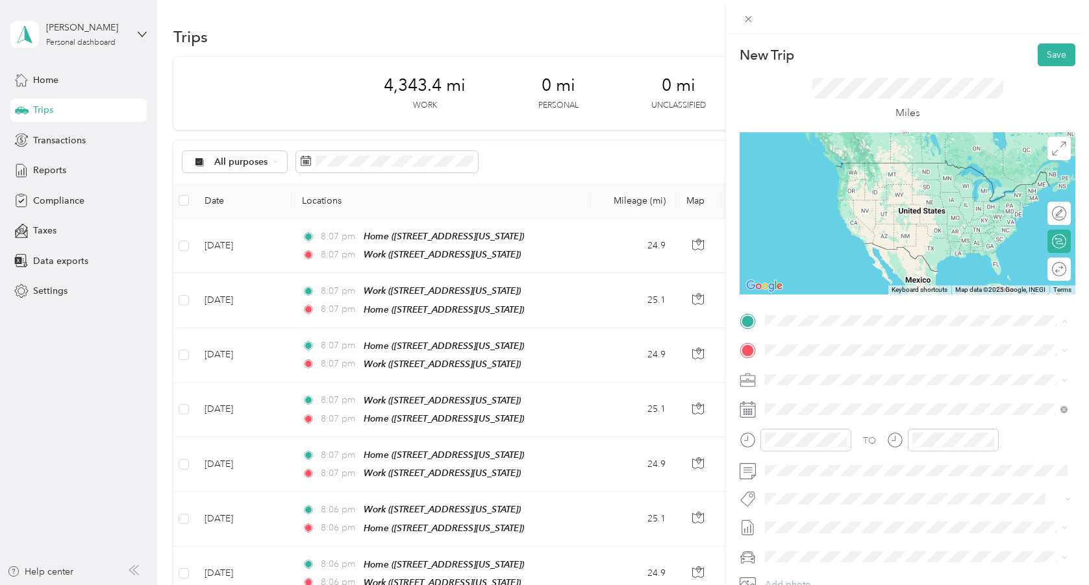
click at [824, 434] on div "Work [STREET_ADDRESS][US_STATE]" at bounding box center [854, 420] width 130 height 27
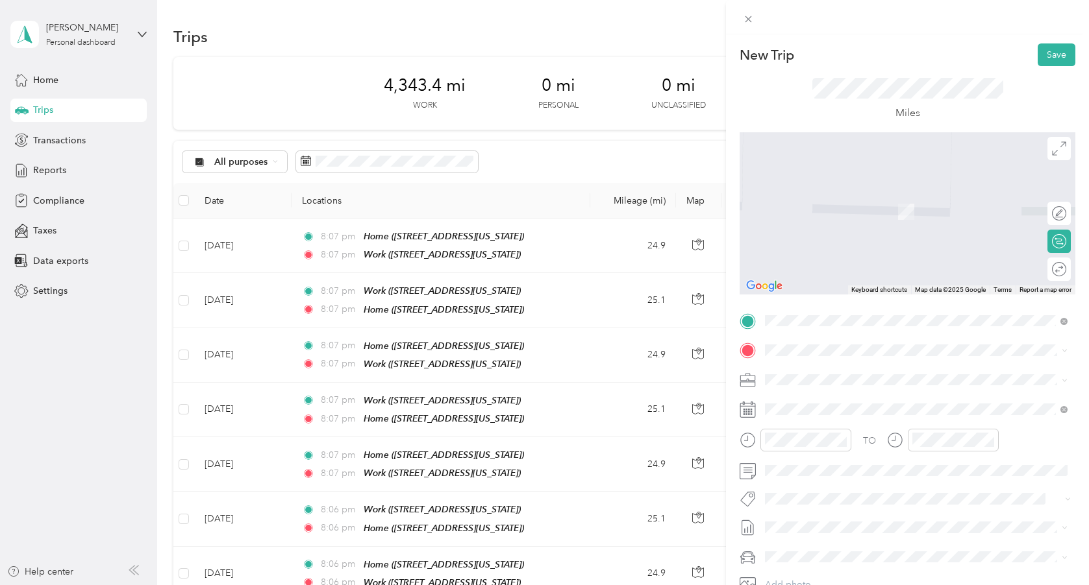
click at [818, 415] on span "[STREET_ADDRESS][US_STATE]" at bounding box center [854, 415] width 130 height 11
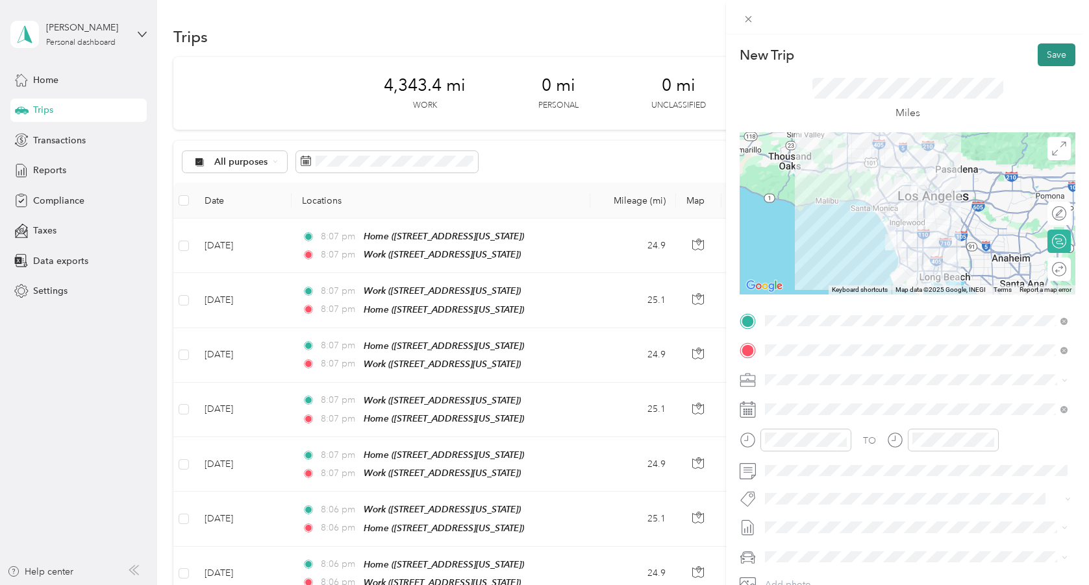
click at [1047, 55] on button "Save" at bounding box center [1056, 54] width 38 height 23
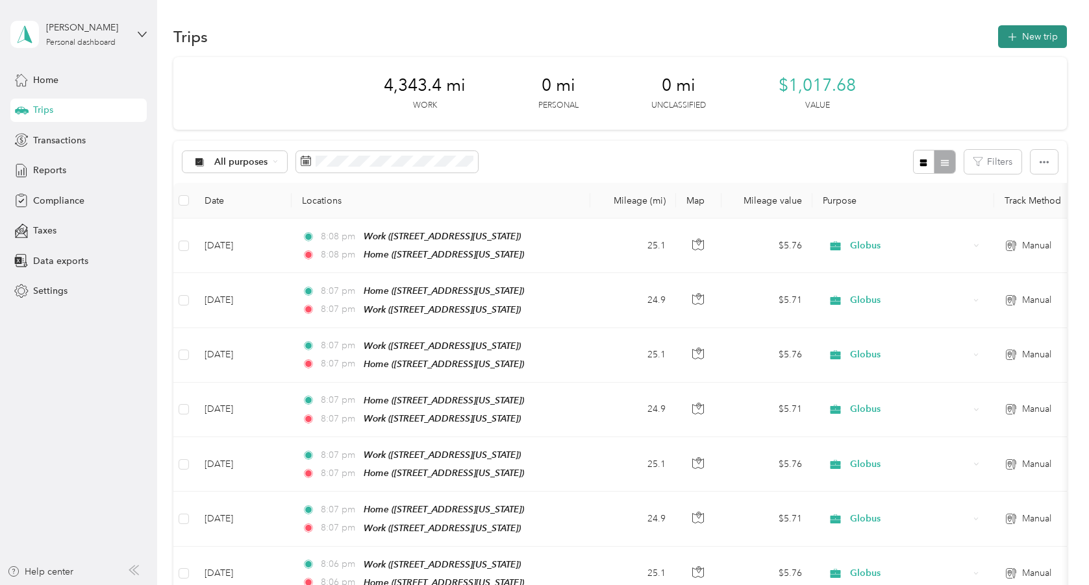
click at [1013, 41] on icon "button" at bounding box center [1011, 37] width 15 height 15
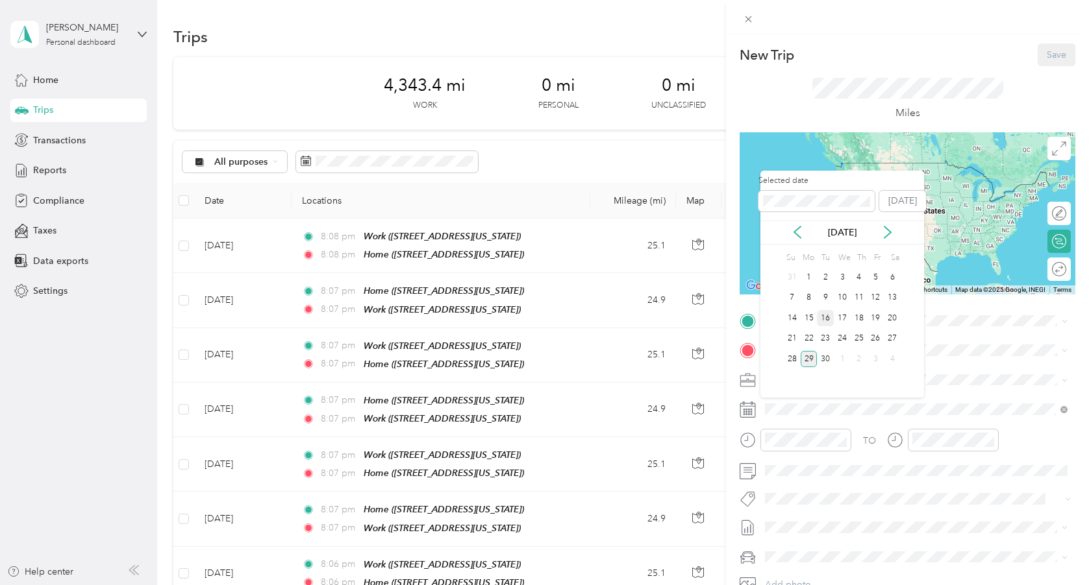
click at [825, 320] on div "16" at bounding box center [825, 318] width 17 height 16
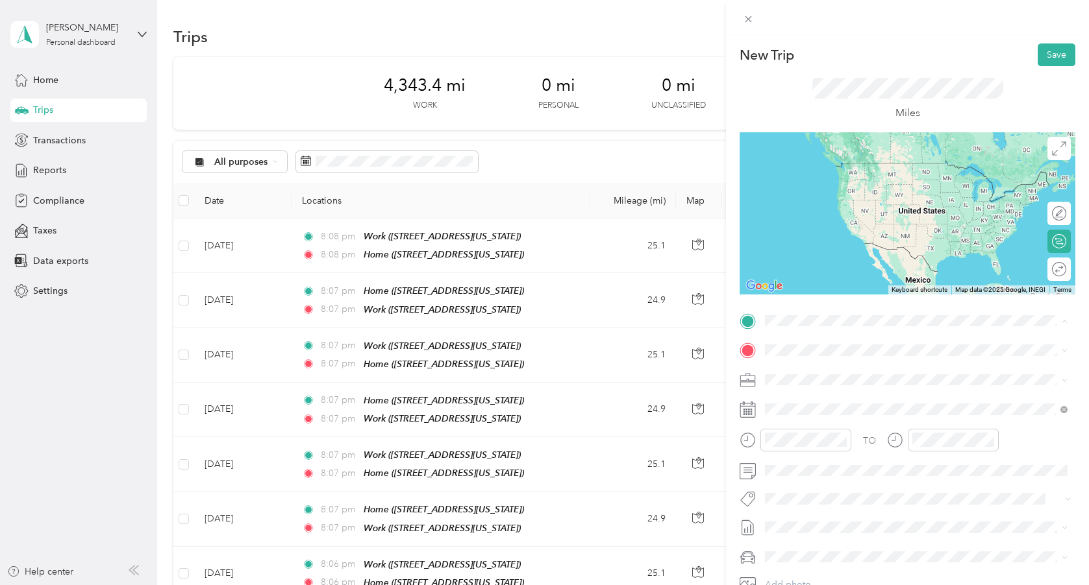
click at [835, 392] on span "[STREET_ADDRESS][US_STATE]" at bounding box center [854, 386] width 130 height 11
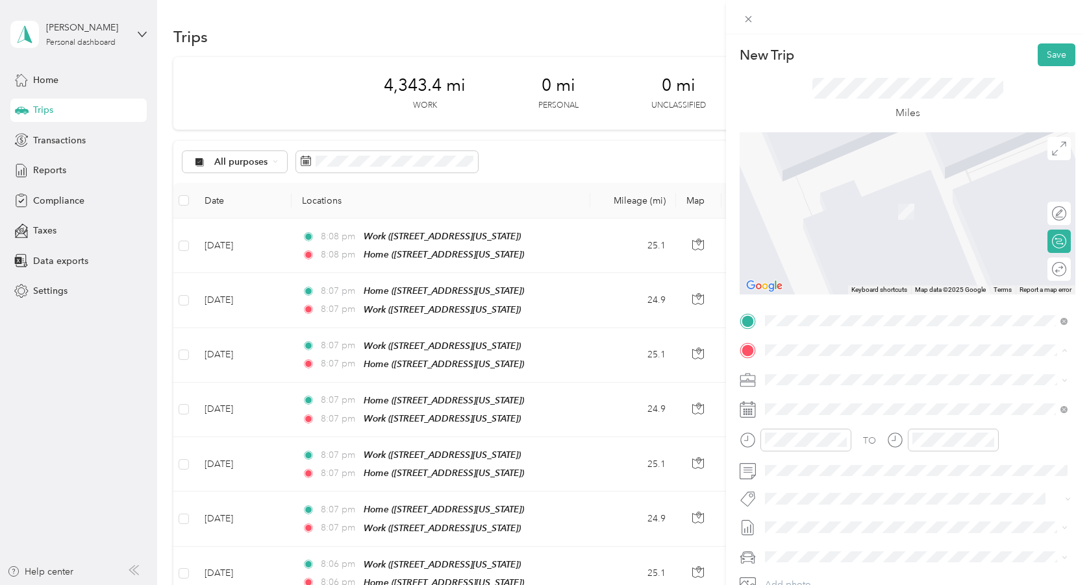
click at [833, 449] on div "Work" at bounding box center [854, 443] width 130 height 12
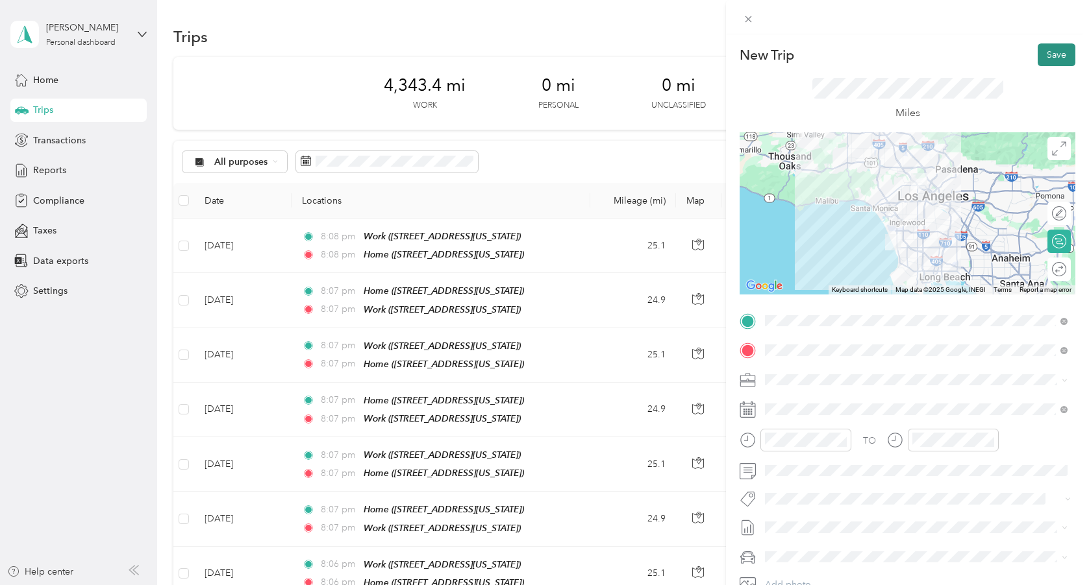
click at [1055, 51] on button "Save" at bounding box center [1056, 54] width 38 height 23
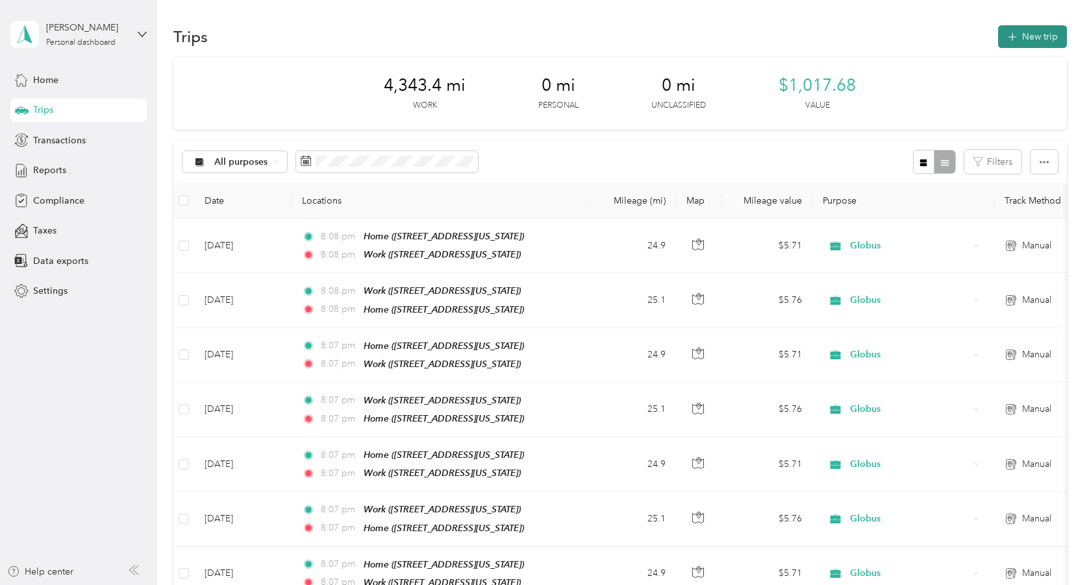
click at [1019, 37] on icon "button" at bounding box center [1011, 37] width 15 height 15
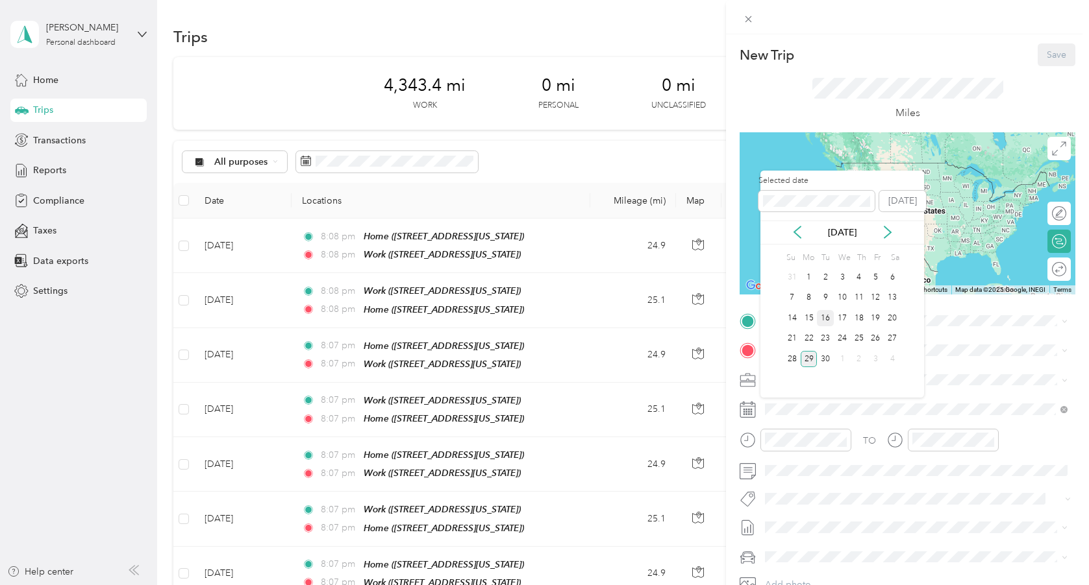
click at [828, 320] on div "16" at bounding box center [825, 318] width 17 height 16
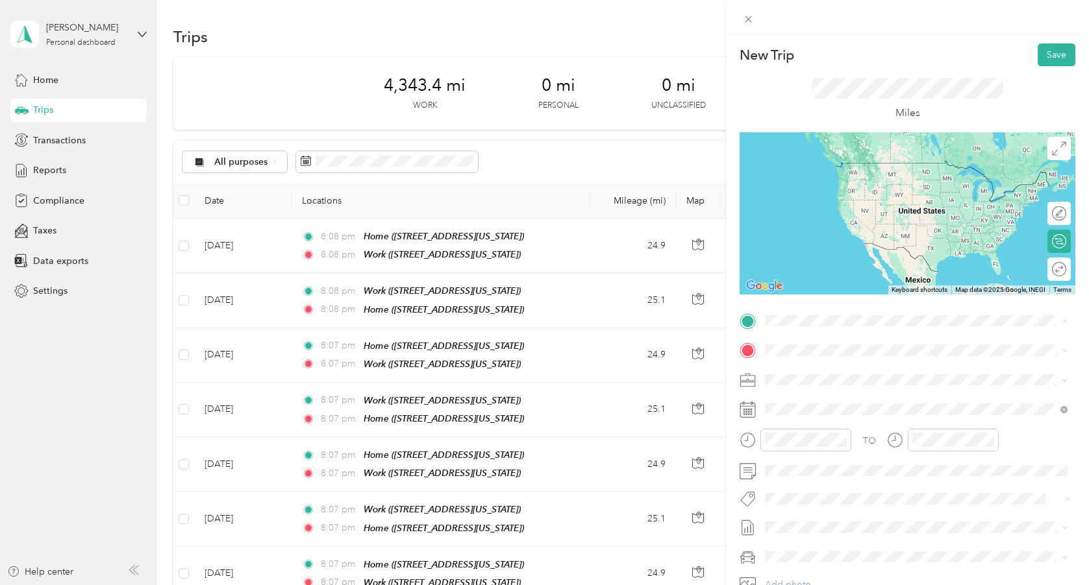
click at [837, 434] on div "Work [STREET_ADDRESS][US_STATE]" at bounding box center [854, 420] width 130 height 27
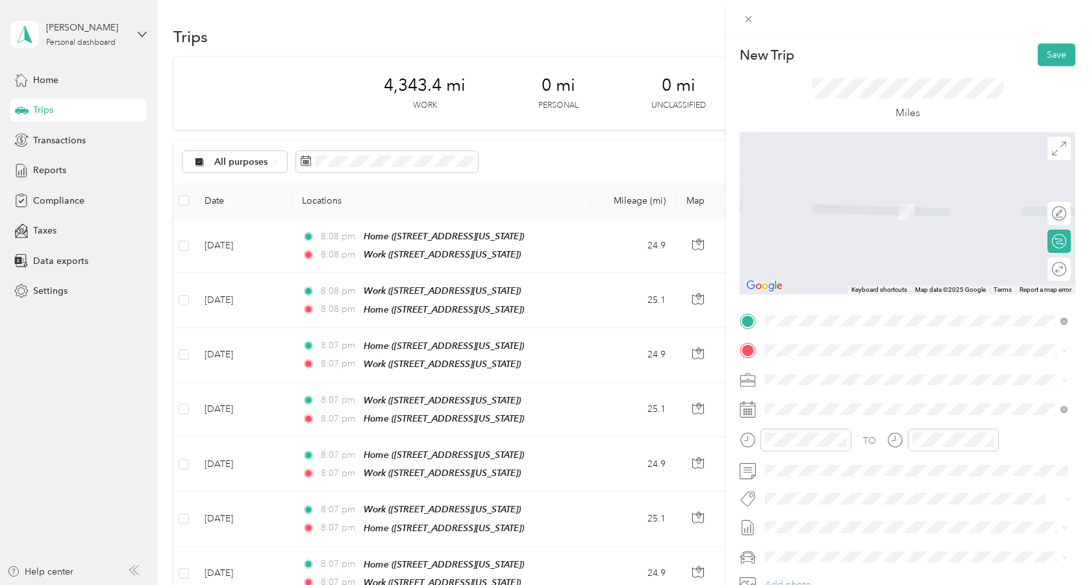
click at [828, 410] on div "Home [STREET_ADDRESS][US_STATE]" at bounding box center [854, 408] width 130 height 27
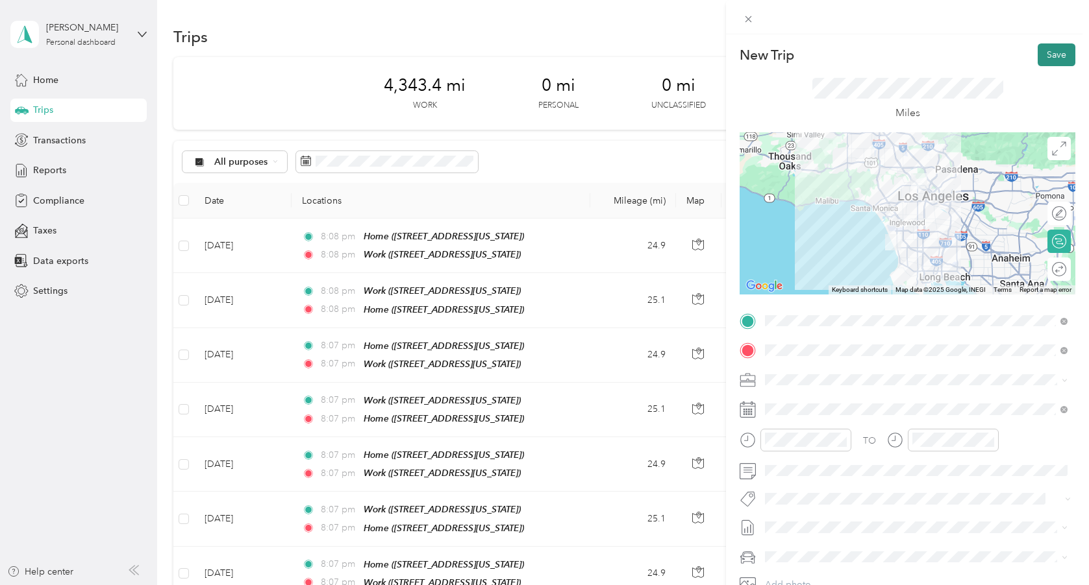
click at [1048, 56] on button "Save" at bounding box center [1056, 54] width 38 height 23
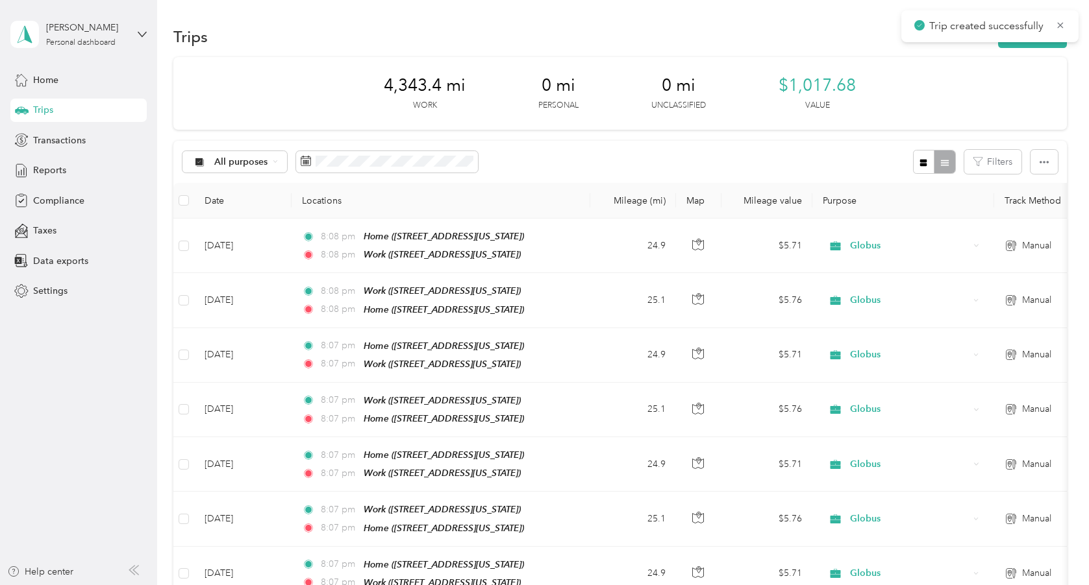
click at [1033, 49] on div "Trips New trip" at bounding box center [619, 36] width 893 height 27
click at [1033, 47] on button "New trip" at bounding box center [1032, 36] width 69 height 23
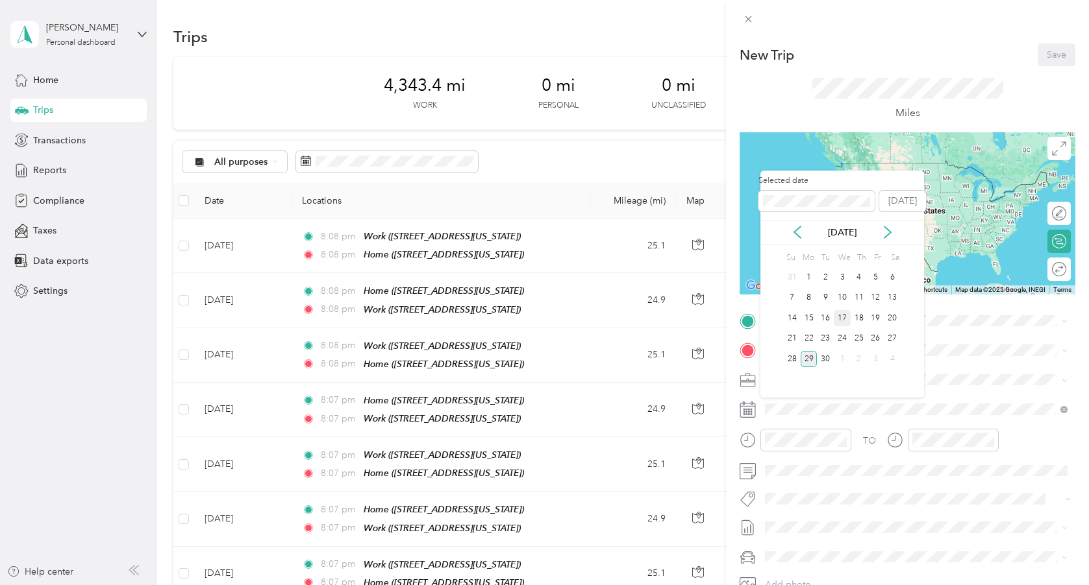
click at [842, 317] on div "17" at bounding box center [841, 318] width 17 height 16
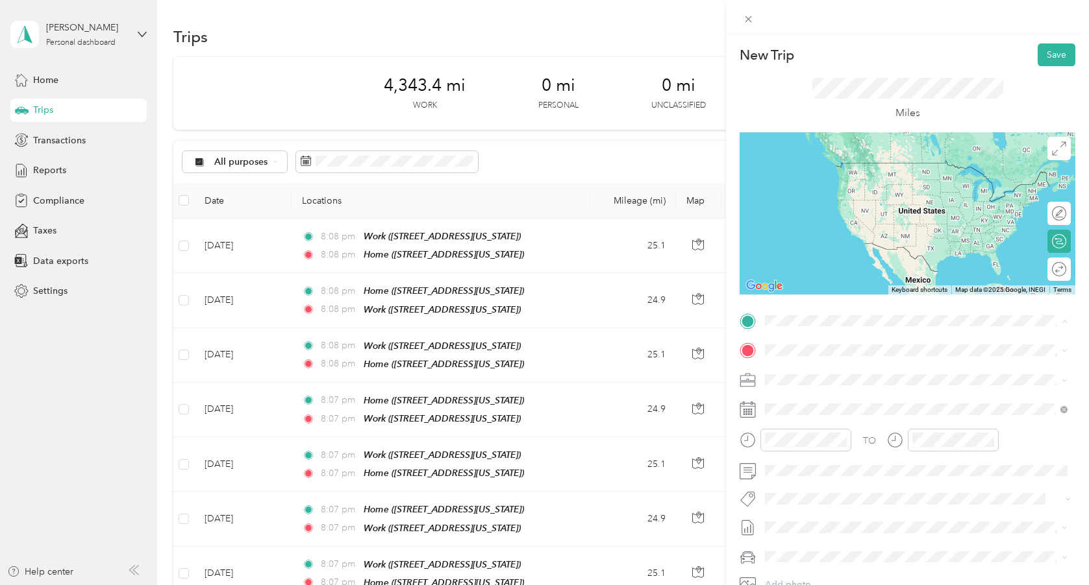
click at [842, 386] on span "[STREET_ADDRESS][US_STATE]" at bounding box center [854, 386] width 130 height 11
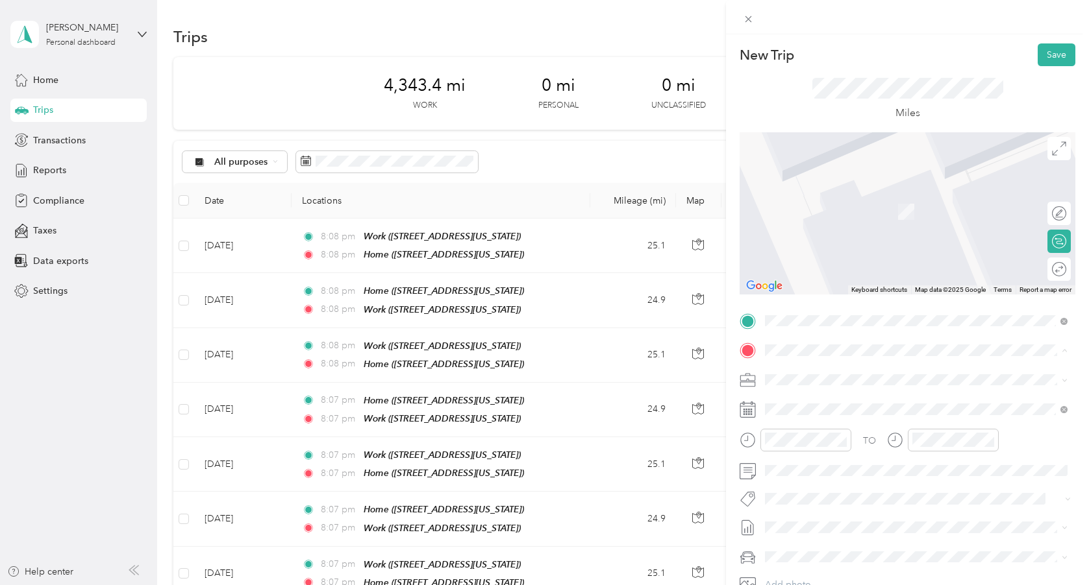
click at [856, 463] on span "[STREET_ADDRESS][US_STATE]" at bounding box center [854, 457] width 130 height 11
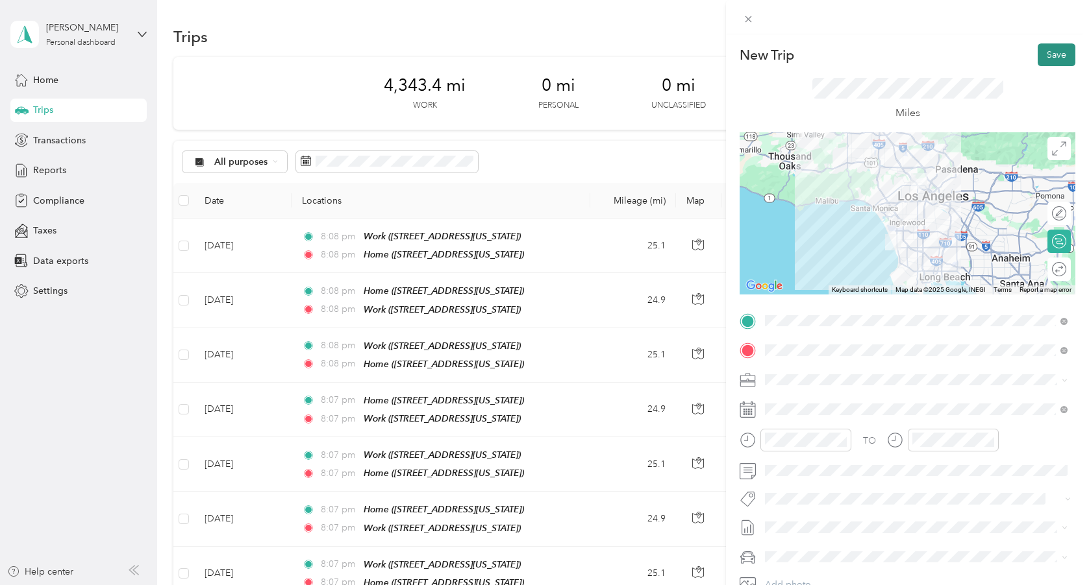
click at [1047, 60] on button "Save" at bounding box center [1056, 54] width 38 height 23
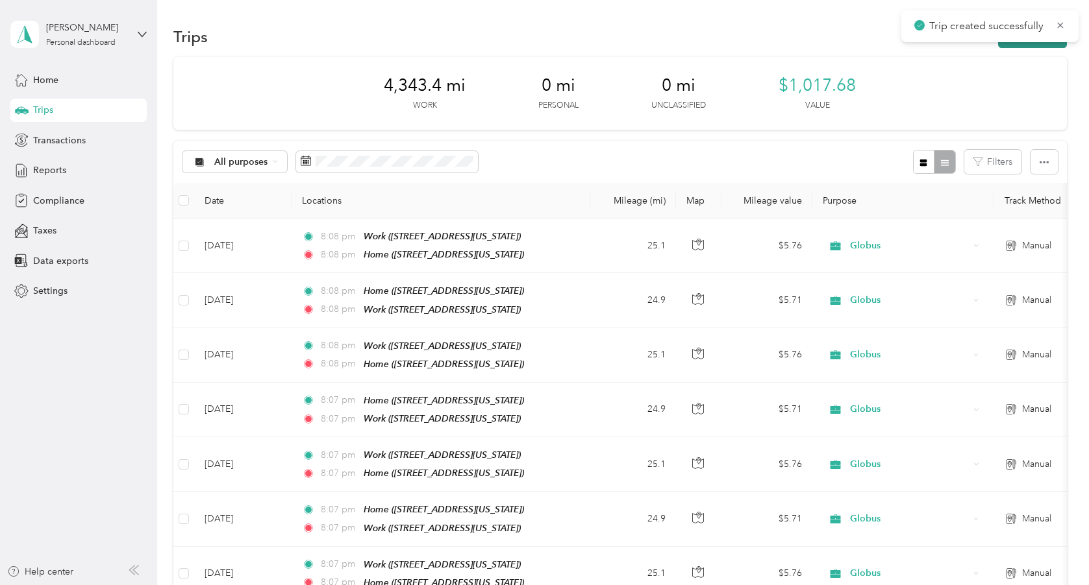
click at [1045, 45] on button "New trip" at bounding box center [1032, 36] width 69 height 23
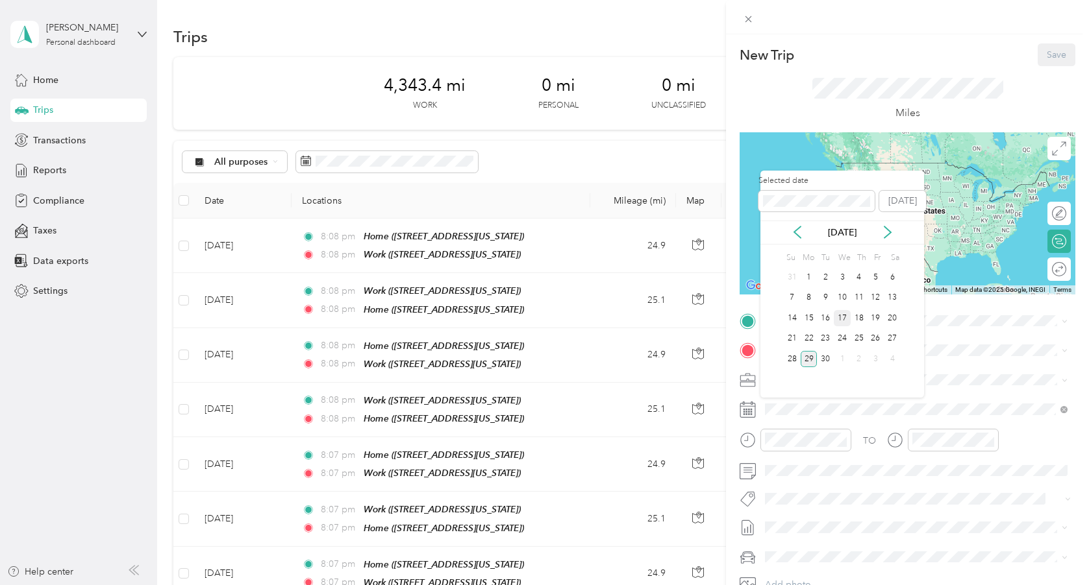
click at [843, 318] on div "17" at bounding box center [841, 318] width 17 height 16
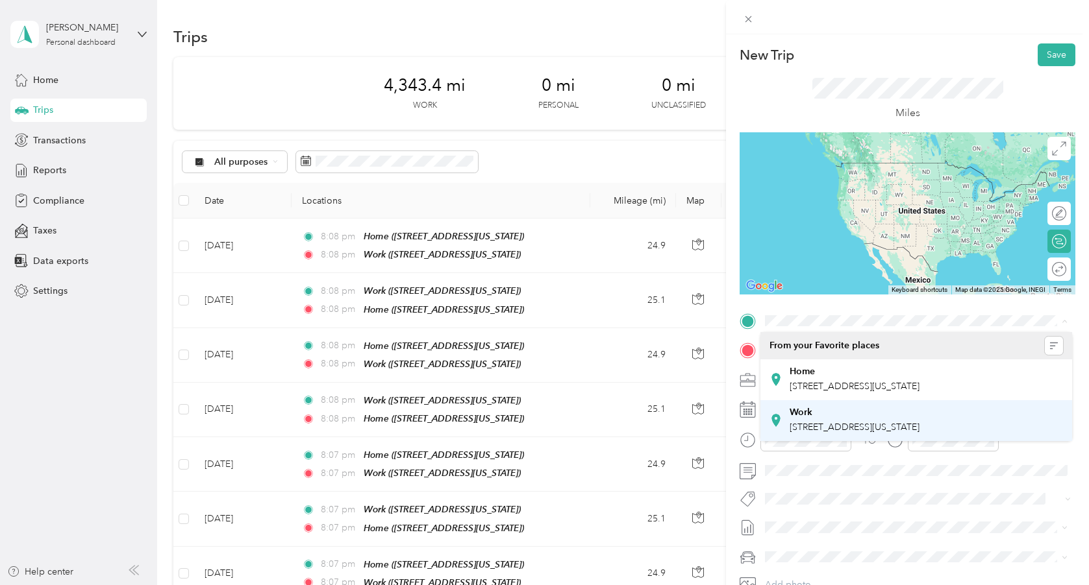
click at [835, 433] on div "Work [STREET_ADDRESS][US_STATE]" at bounding box center [854, 420] width 130 height 27
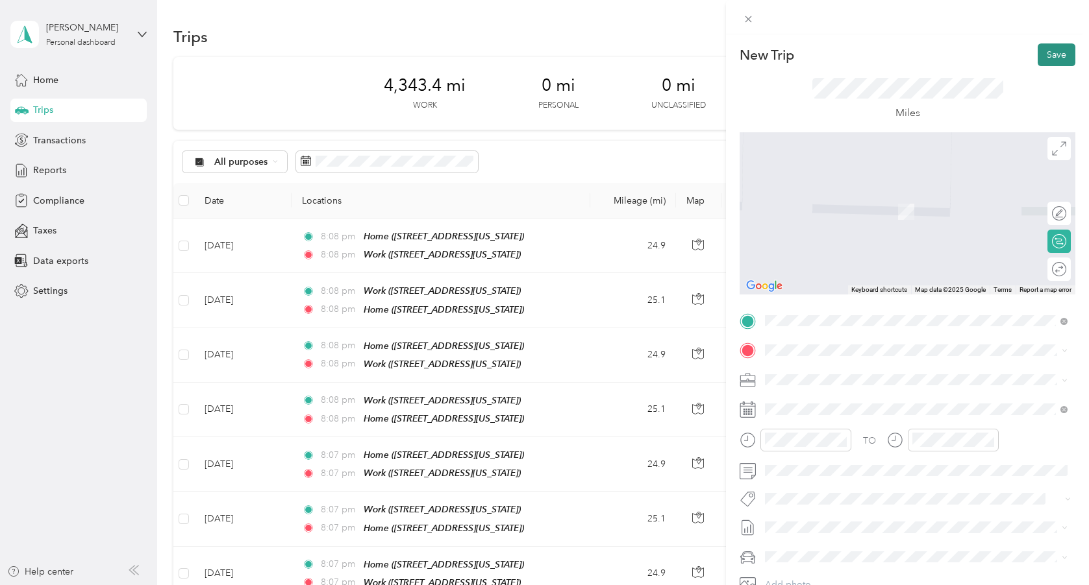
click at [1057, 60] on button "Save" at bounding box center [1056, 54] width 38 height 23
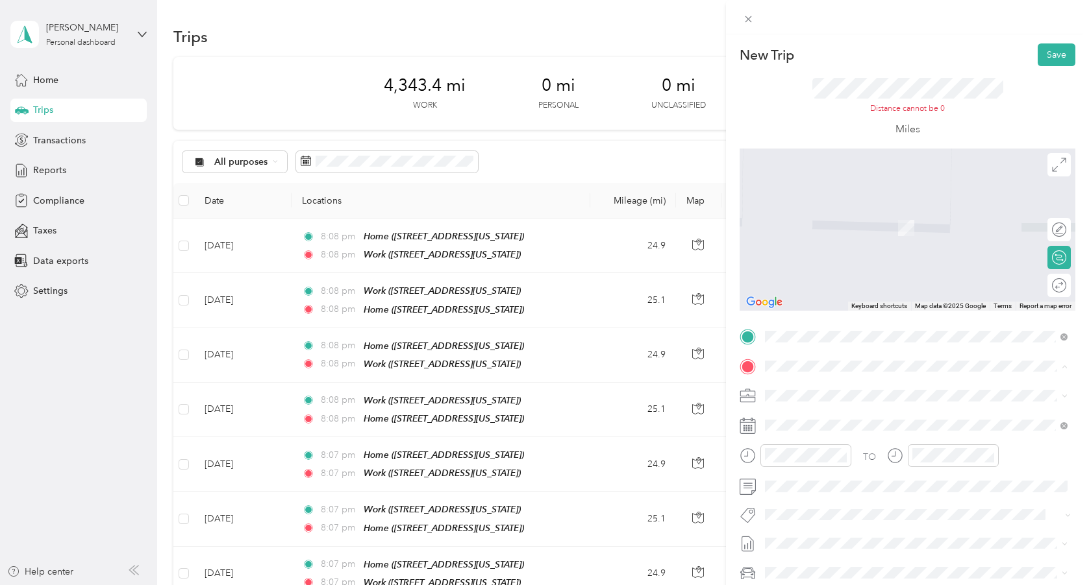
click at [824, 436] on div "Home [STREET_ADDRESS][US_STATE]" at bounding box center [854, 425] width 130 height 27
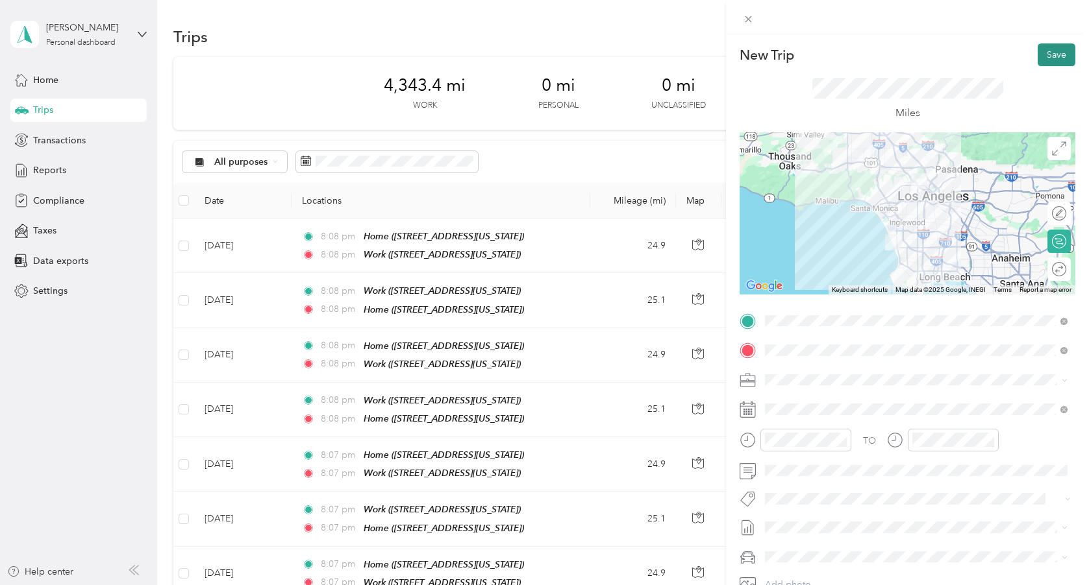
click at [1057, 49] on button "Save" at bounding box center [1056, 54] width 38 height 23
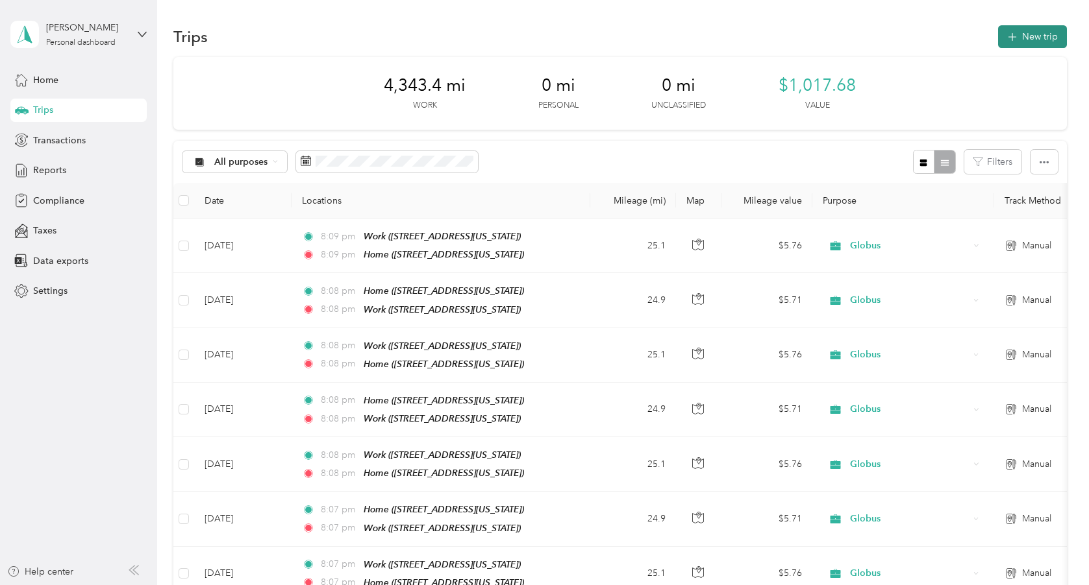
click at [1053, 39] on button "New trip" at bounding box center [1032, 36] width 69 height 23
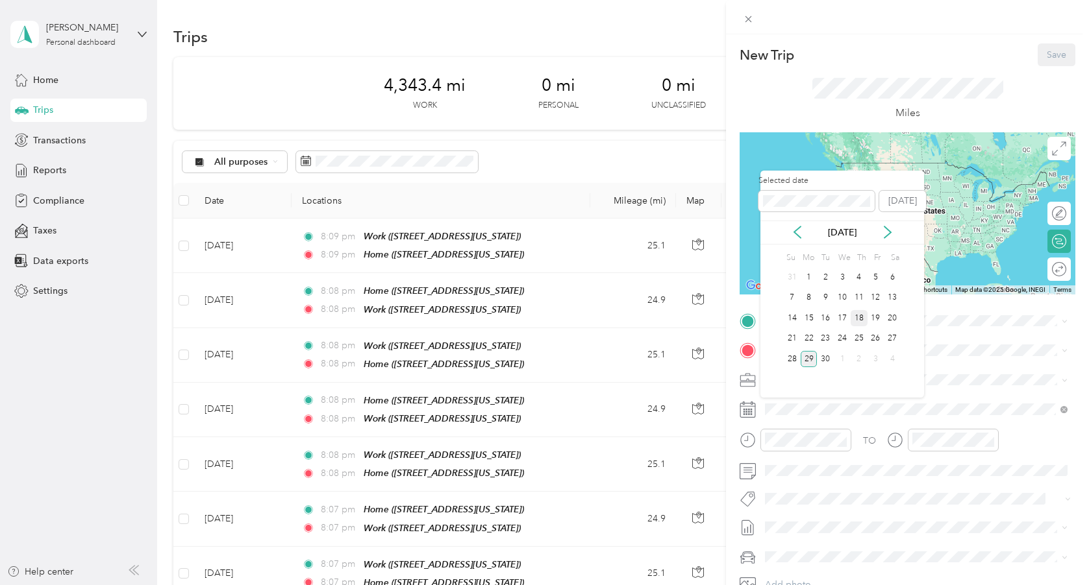
click at [859, 317] on div "18" at bounding box center [858, 318] width 17 height 16
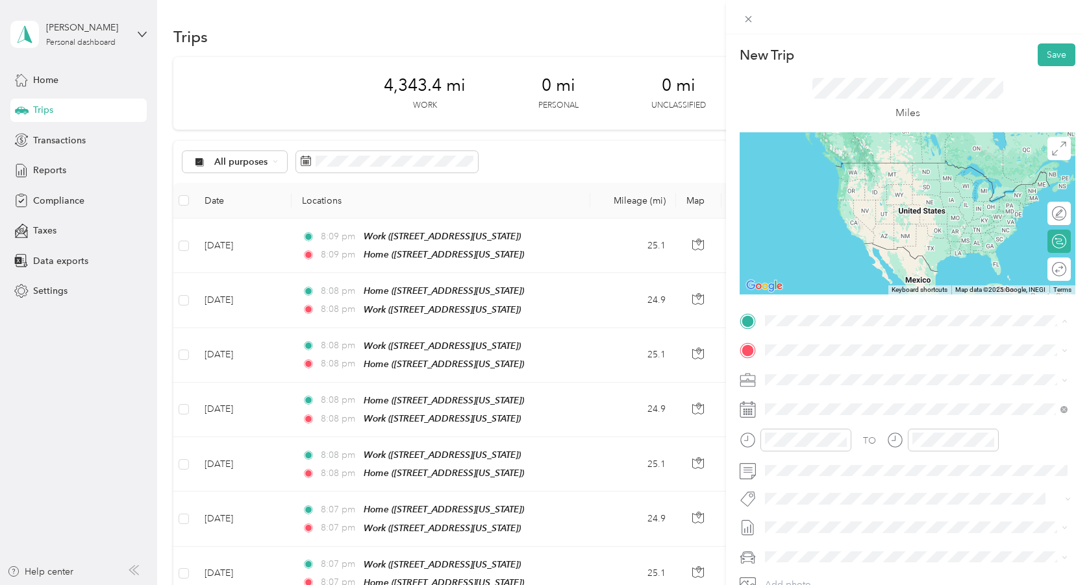
click at [833, 389] on span "[STREET_ADDRESS][US_STATE]" at bounding box center [854, 386] width 130 height 11
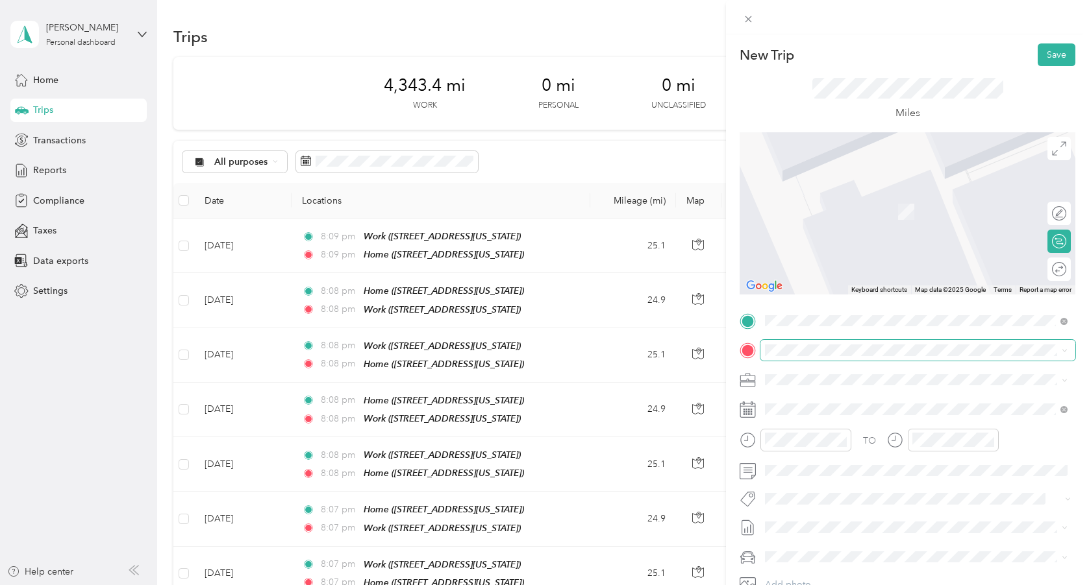
click at [809, 357] on span at bounding box center [917, 350] width 315 height 21
click at [832, 460] on div "Work [STREET_ADDRESS][US_STATE]" at bounding box center [854, 450] width 130 height 27
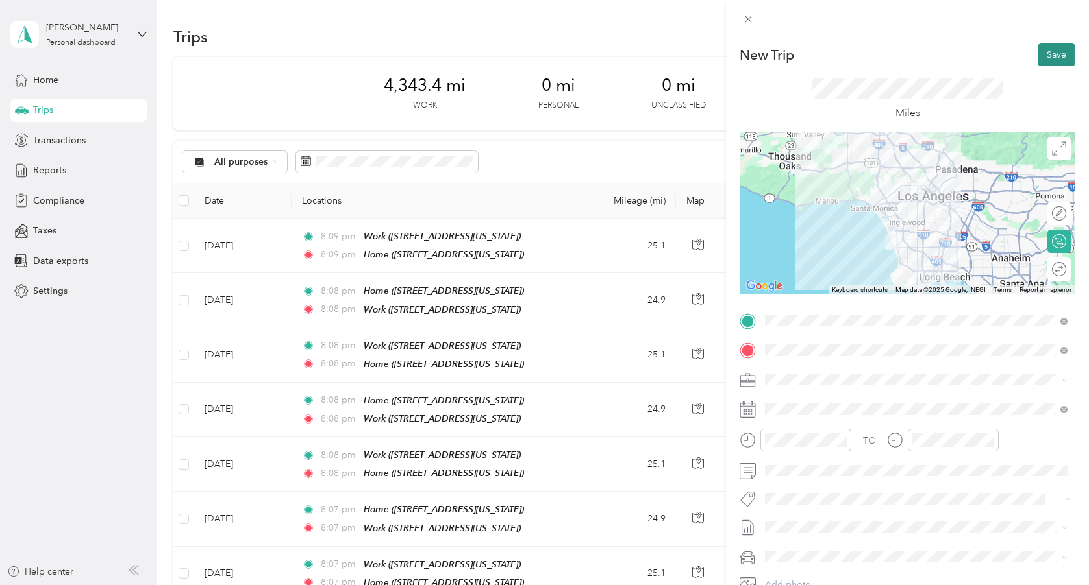
click at [1049, 49] on button "Save" at bounding box center [1056, 54] width 38 height 23
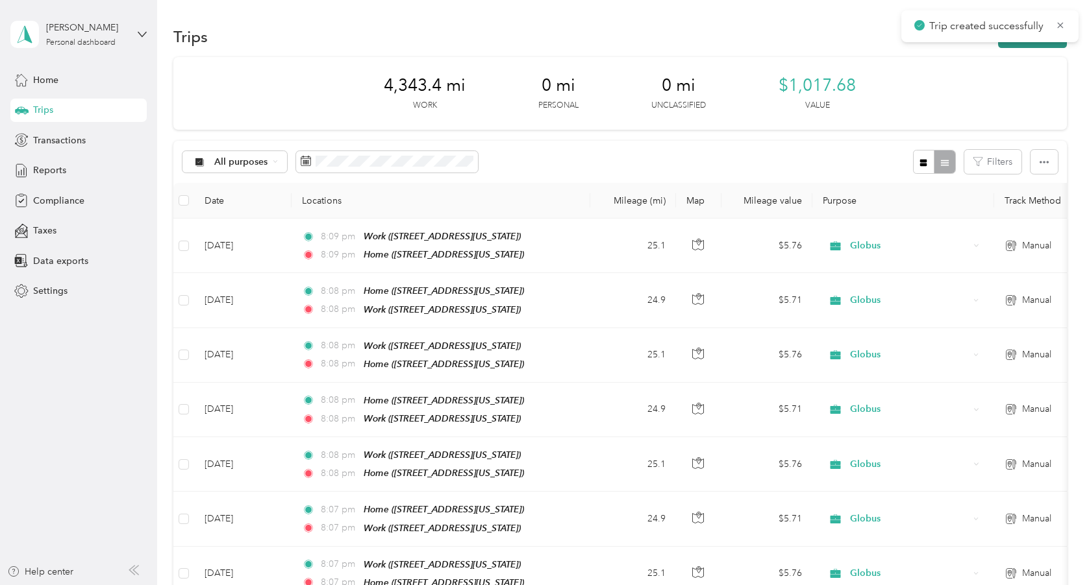
click at [1007, 45] on button "New trip" at bounding box center [1032, 36] width 69 height 23
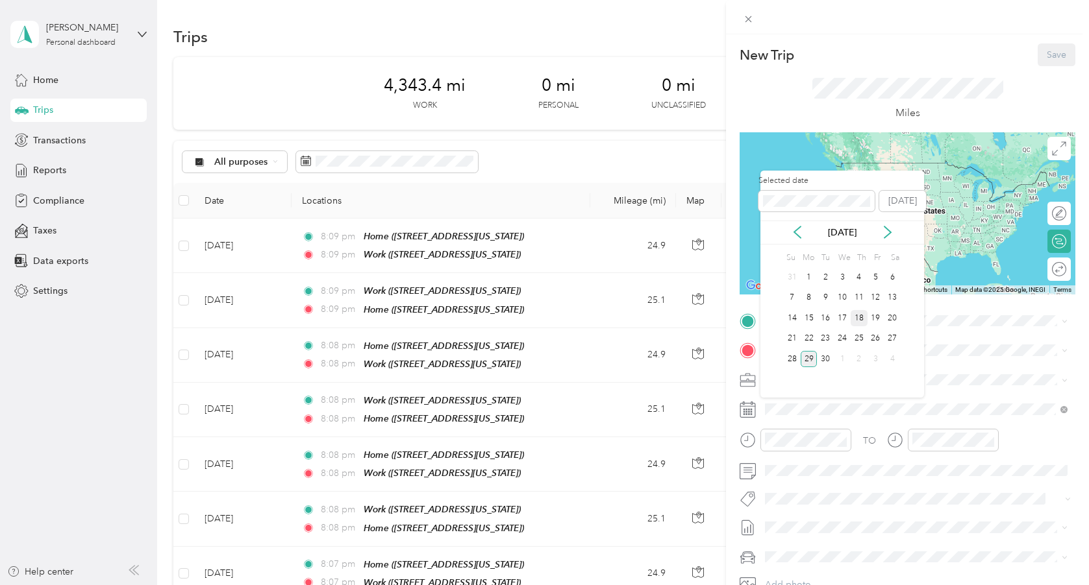
click at [863, 315] on div "18" at bounding box center [858, 318] width 17 height 16
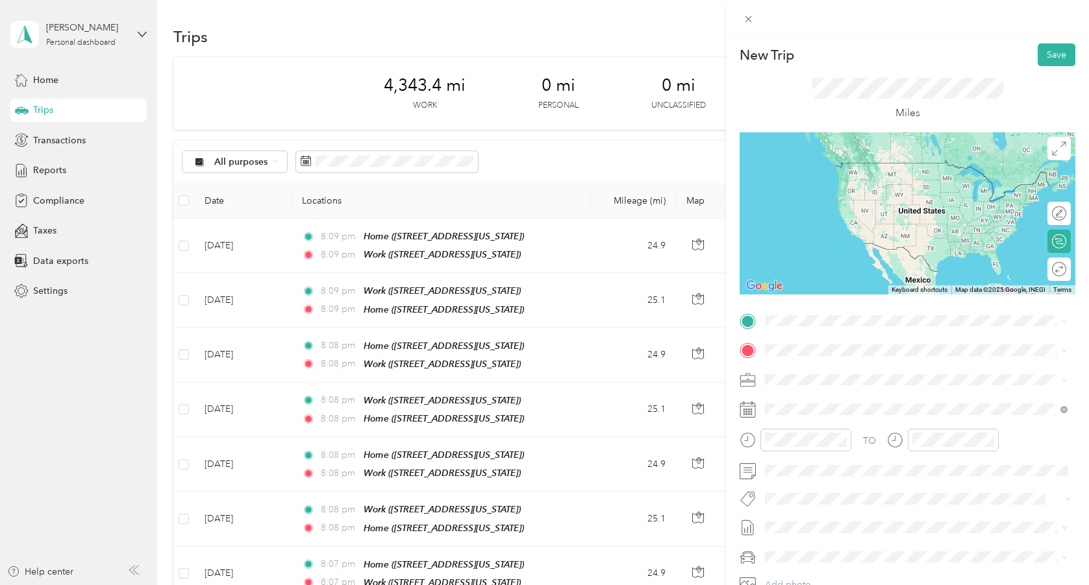
click at [821, 432] on span "[STREET_ADDRESS][US_STATE]" at bounding box center [854, 426] width 130 height 11
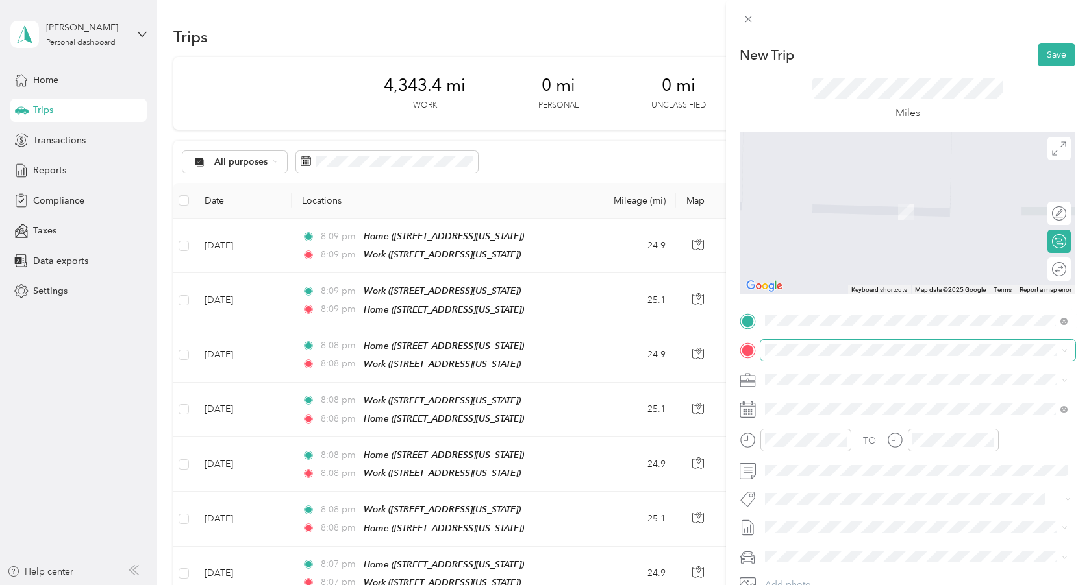
click at [808, 356] on span at bounding box center [917, 350] width 315 height 21
click at [821, 417] on span "[STREET_ADDRESS][US_STATE]" at bounding box center [854, 416] width 130 height 11
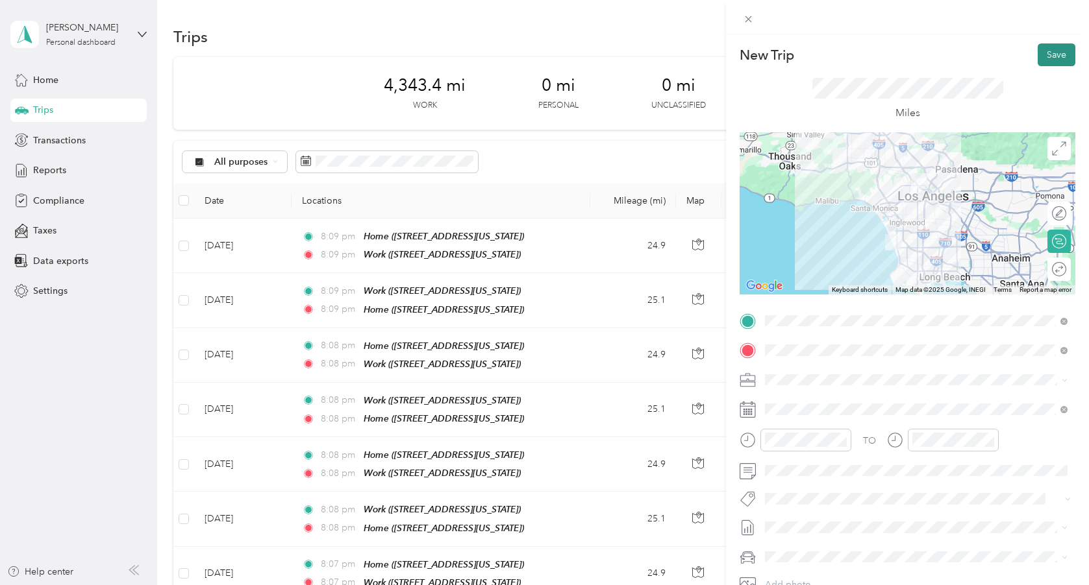
click at [1050, 60] on button "Save" at bounding box center [1056, 54] width 38 height 23
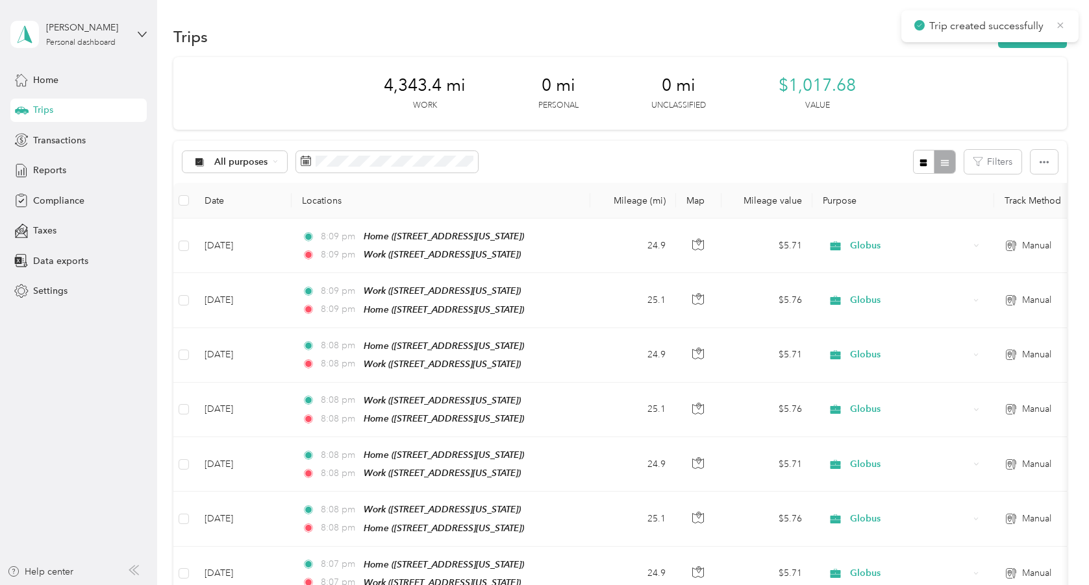
click at [1063, 21] on icon at bounding box center [1060, 25] width 10 height 12
click at [1035, 41] on button "New trip" at bounding box center [1032, 36] width 69 height 23
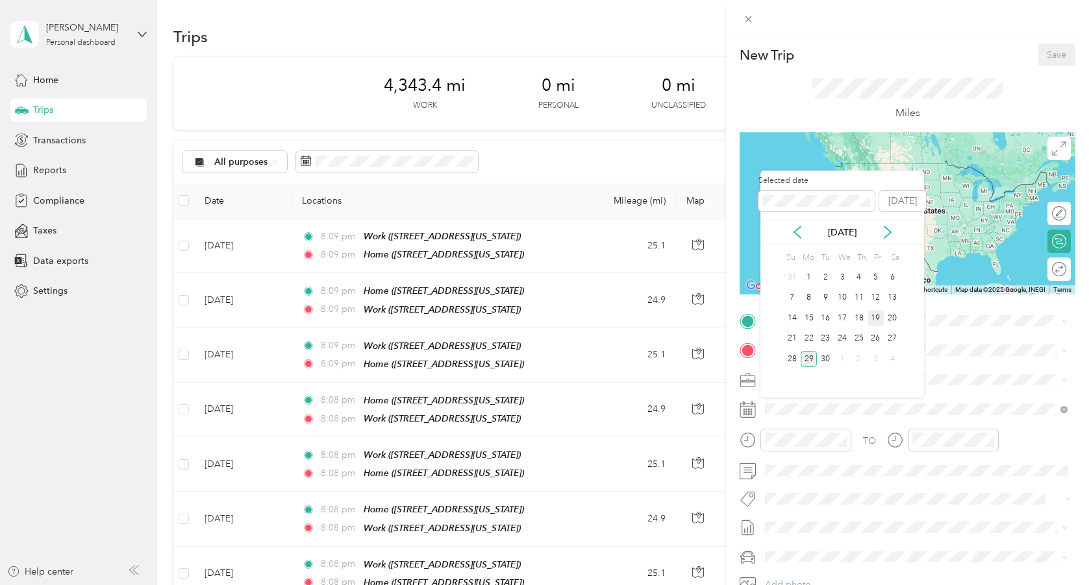
click at [878, 312] on div "19" at bounding box center [875, 318] width 17 height 16
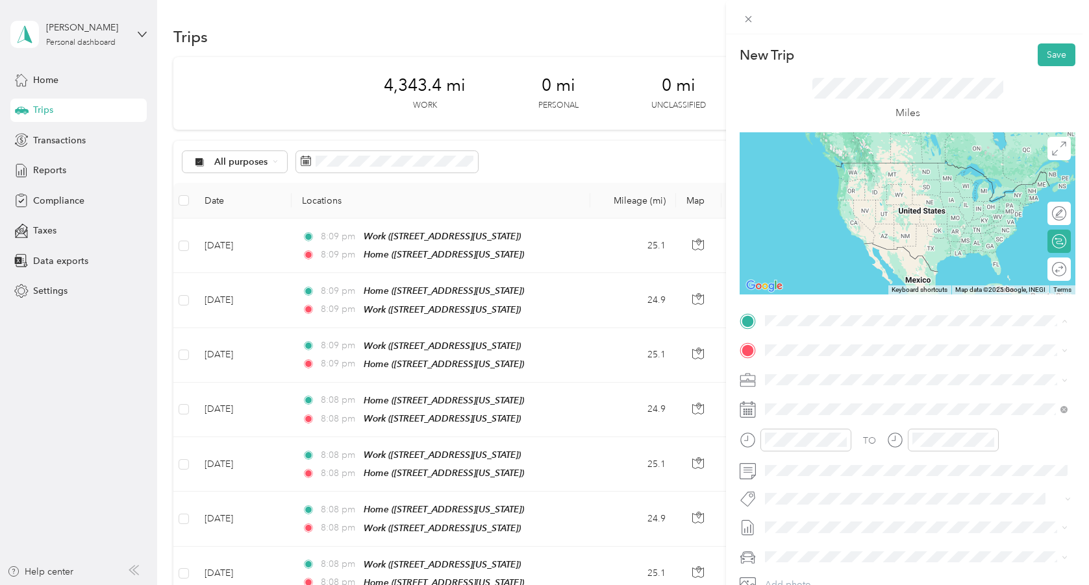
click at [859, 392] on span "[STREET_ADDRESS][US_STATE]" at bounding box center [854, 386] width 130 height 11
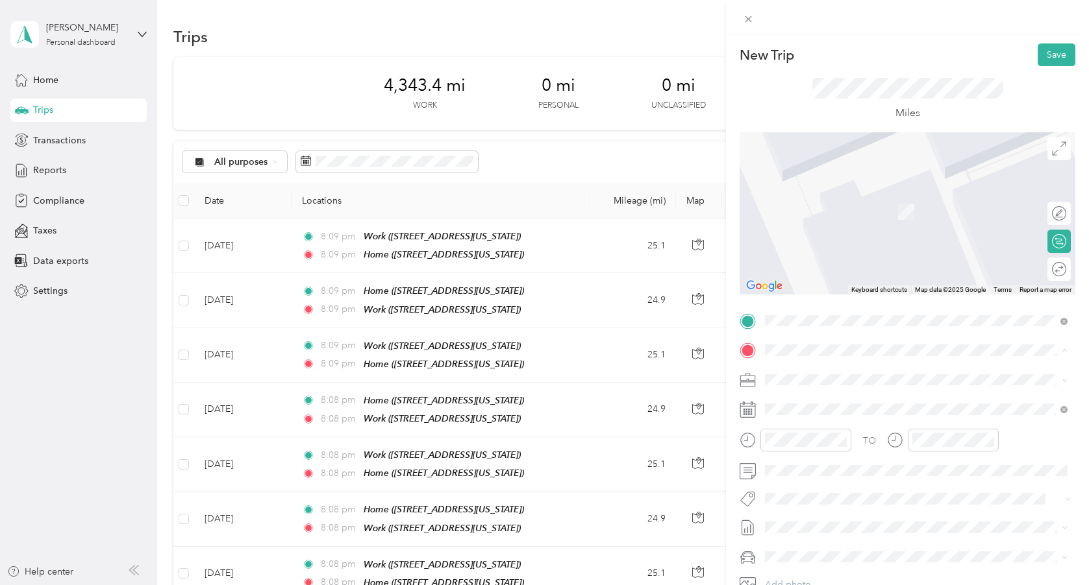
click at [869, 463] on span "[STREET_ADDRESS][US_STATE]" at bounding box center [854, 457] width 130 height 11
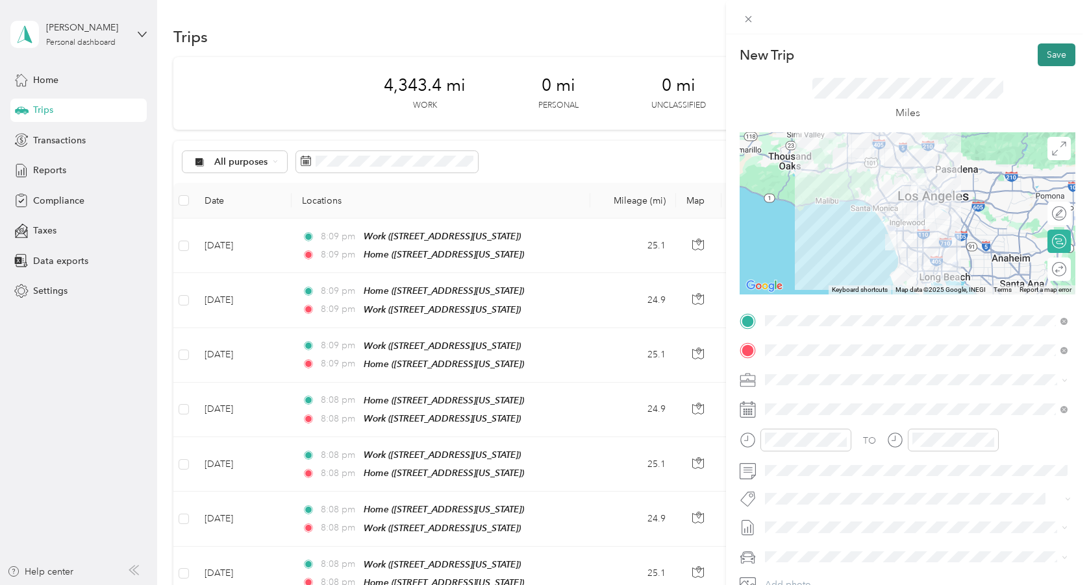
click at [1039, 54] on button "Save" at bounding box center [1056, 54] width 38 height 23
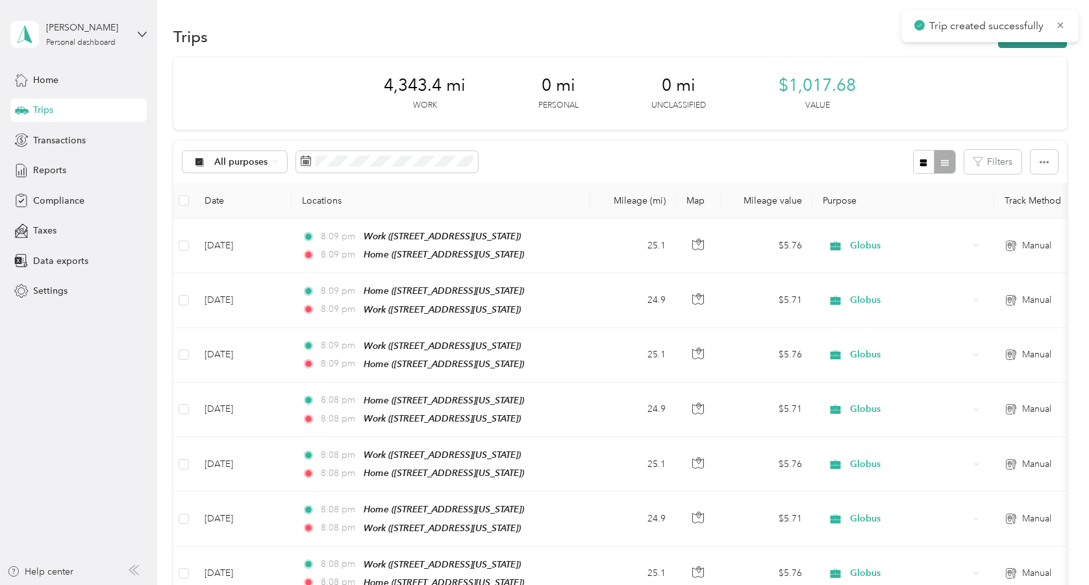
click at [1039, 43] on button "New trip" at bounding box center [1032, 36] width 69 height 23
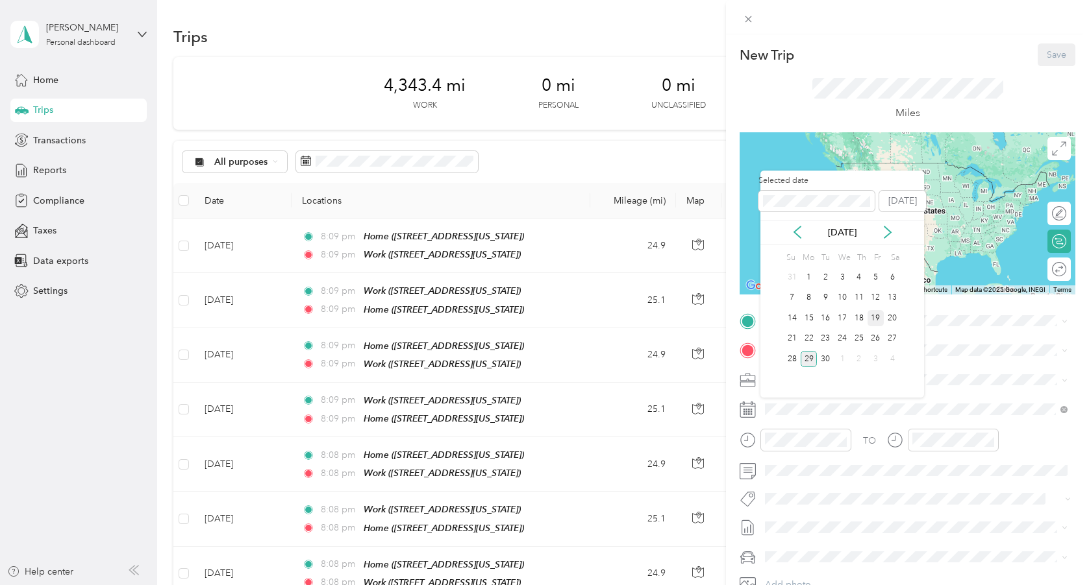
click at [872, 319] on div "19" at bounding box center [875, 318] width 17 height 16
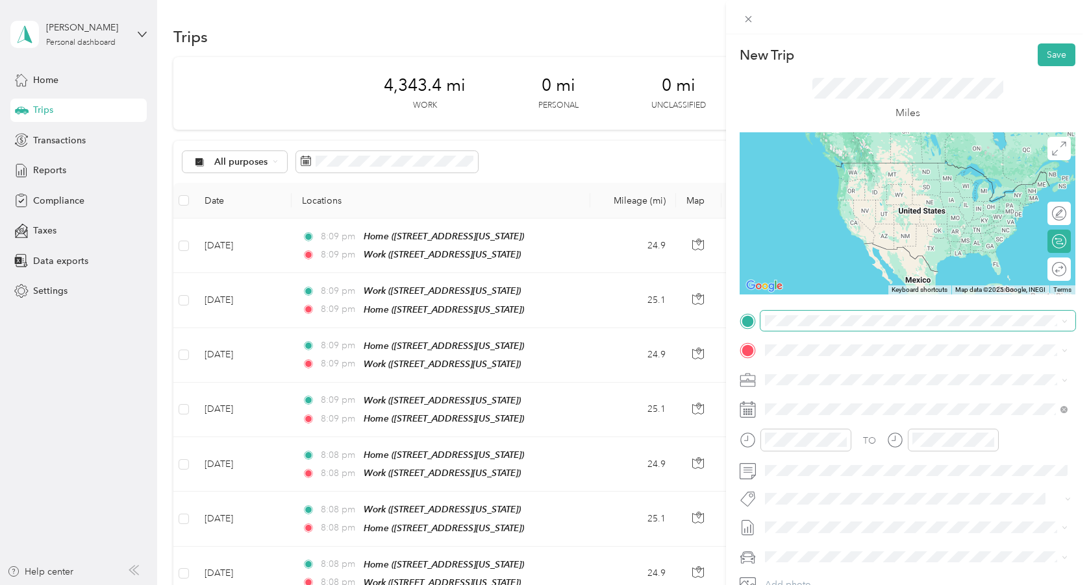
click at [844, 326] on span at bounding box center [917, 321] width 315 height 21
click at [844, 419] on div "Work" at bounding box center [854, 413] width 130 height 12
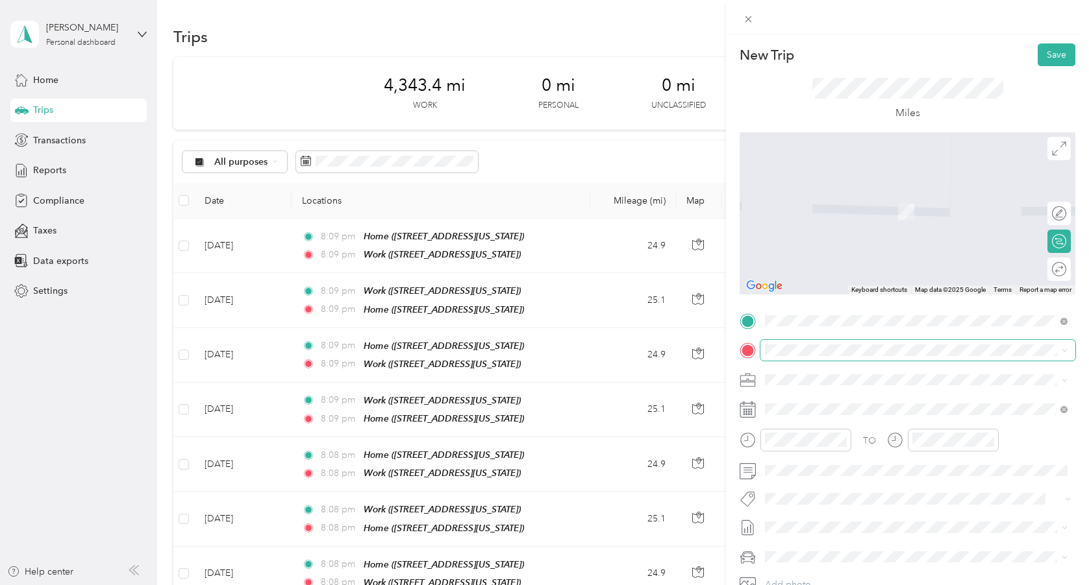
click at [815, 356] on span at bounding box center [917, 350] width 315 height 21
click at [831, 417] on div "Home [STREET_ADDRESS][US_STATE]" at bounding box center [854, 407] width 130 height 27
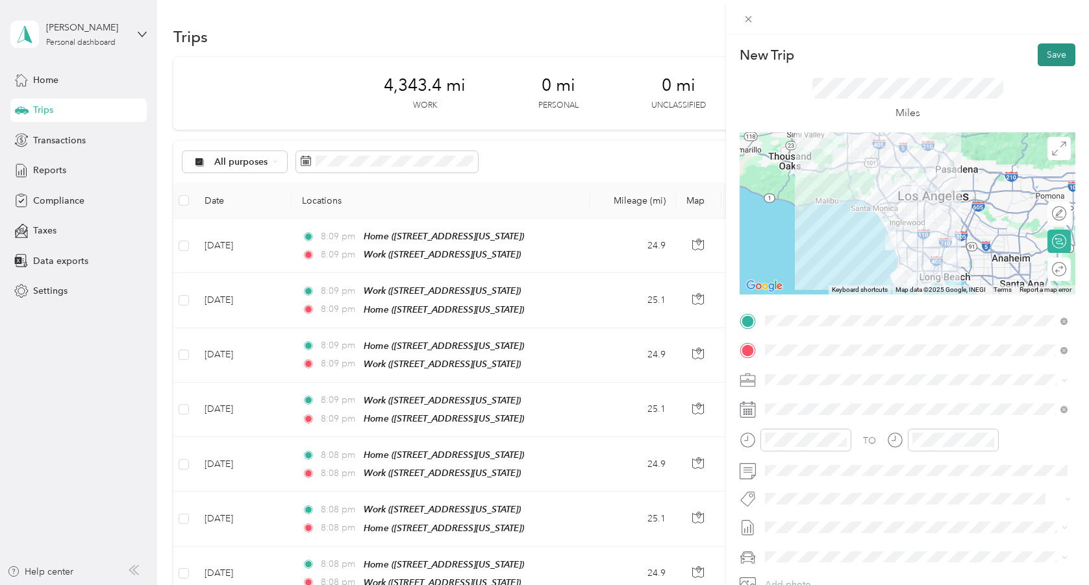
click at [1050, 56] on button "Save" at bounding box center [1056, 54] width 38 height 23
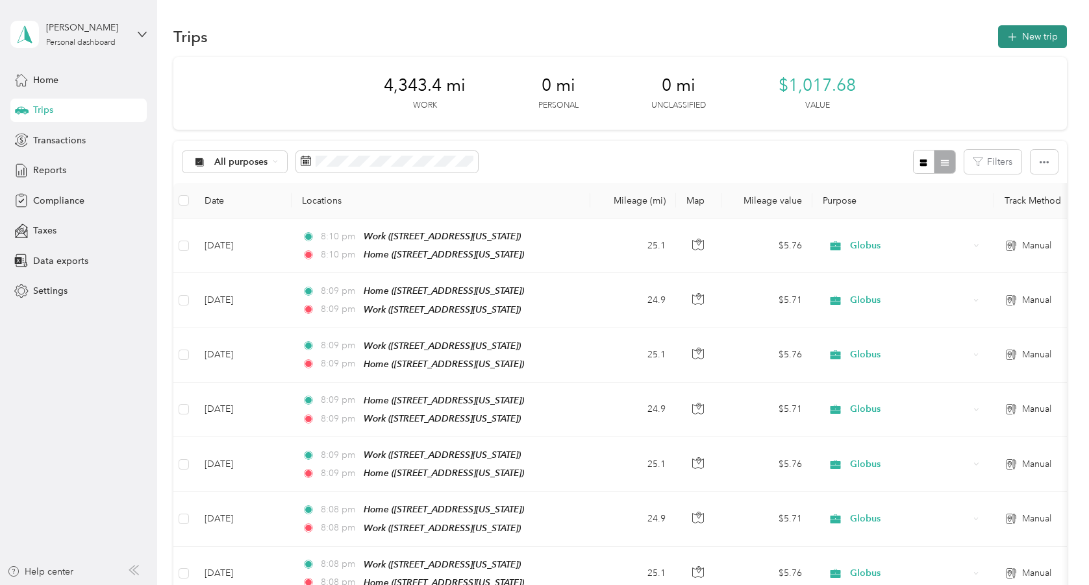
click at [1026, 35] on button "New trip" at bounding box center [1032, 36] width 69 height 23
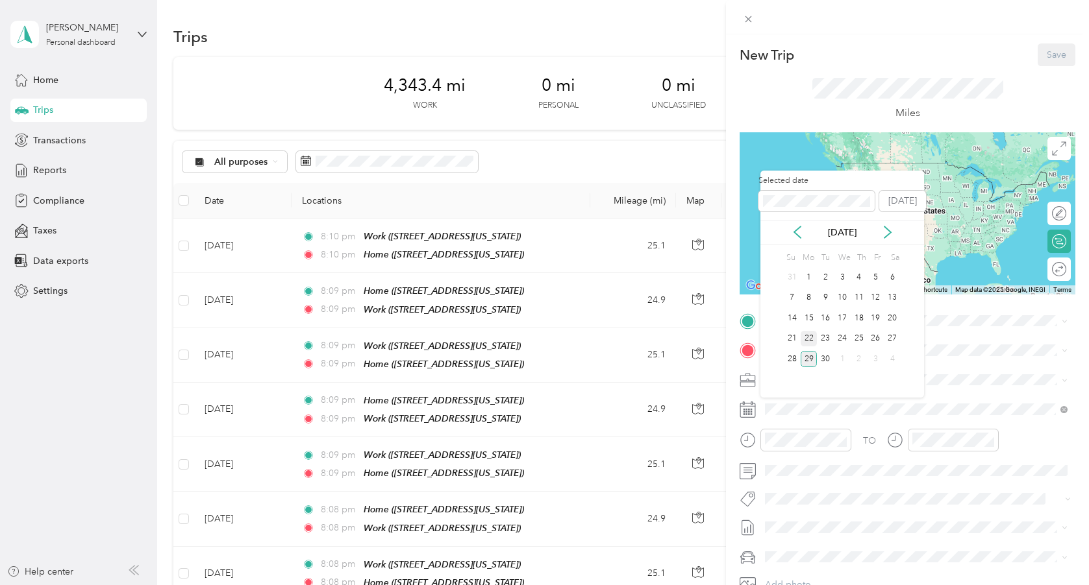
click at [810, 335] on div "22" at bounding box center [808, 339] width 17 height 16
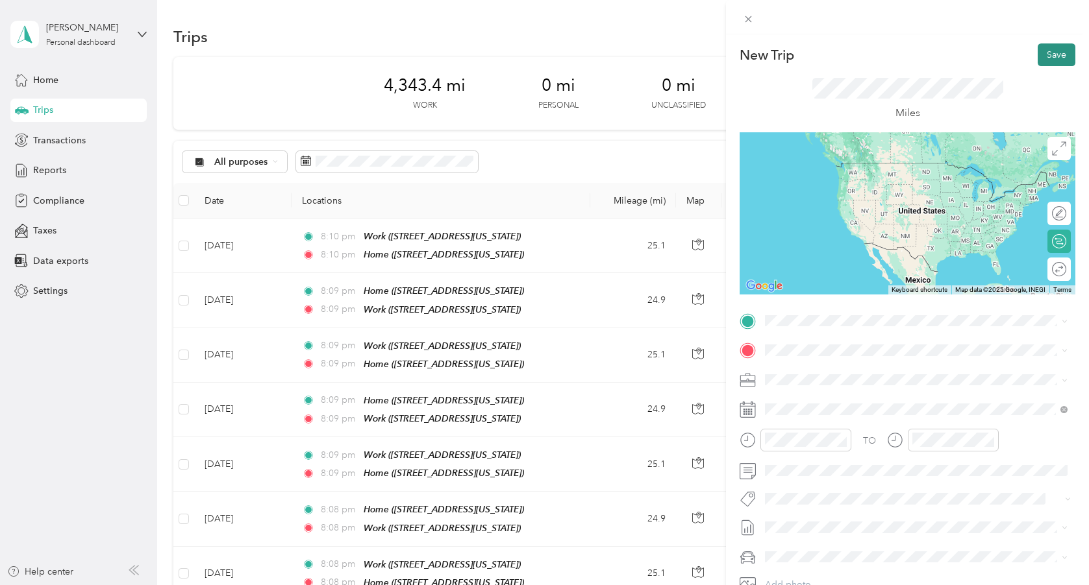
click at [1051, 53] on button "Save" at bounding box center [1056, 54] width 38 height 23
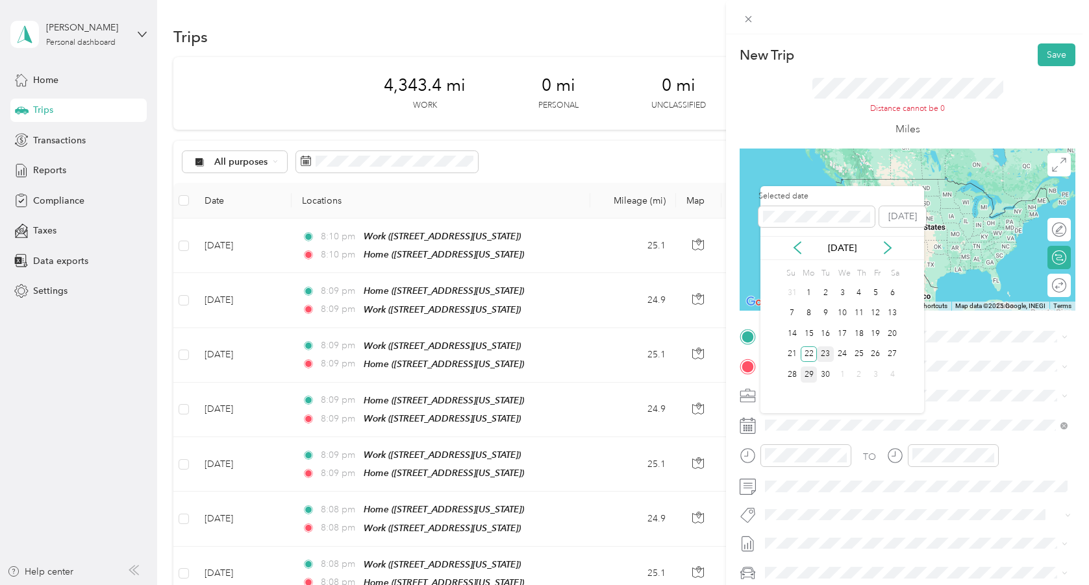
click at [826, 352] on div "23" at bounding box center [825, 355] width 17 height 16
click at [810, 349] on div "22" at bounding box center [808, 355] width 17 height 16
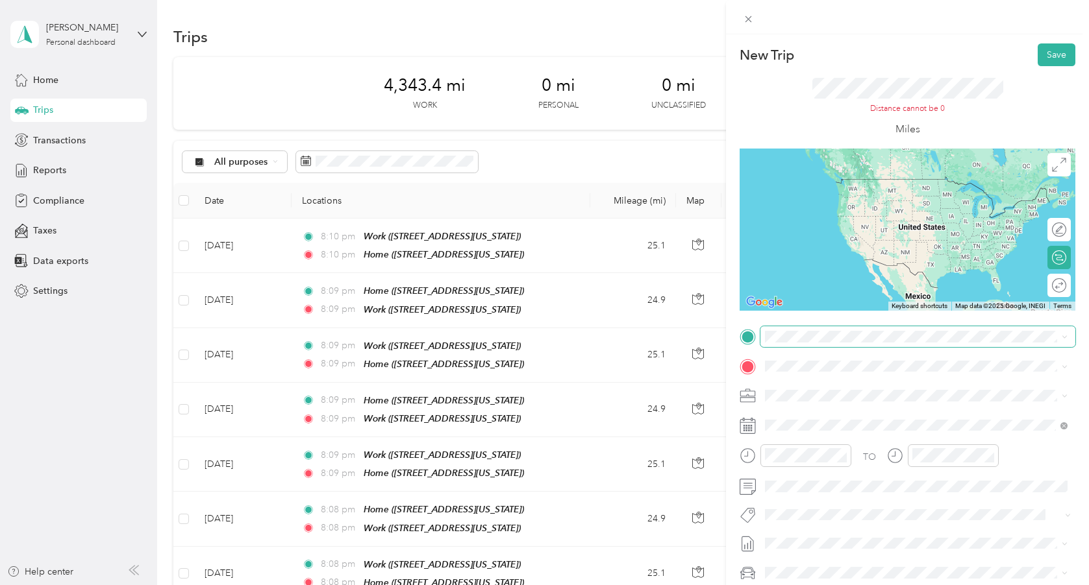
click at [798, 327] on span at bounding box center [917, 336] width 315 height 21
click at [817, 397] on span "[STREET_ADDRESS][US_STATE]" at bounding box center [854, 400] width 130 height 11
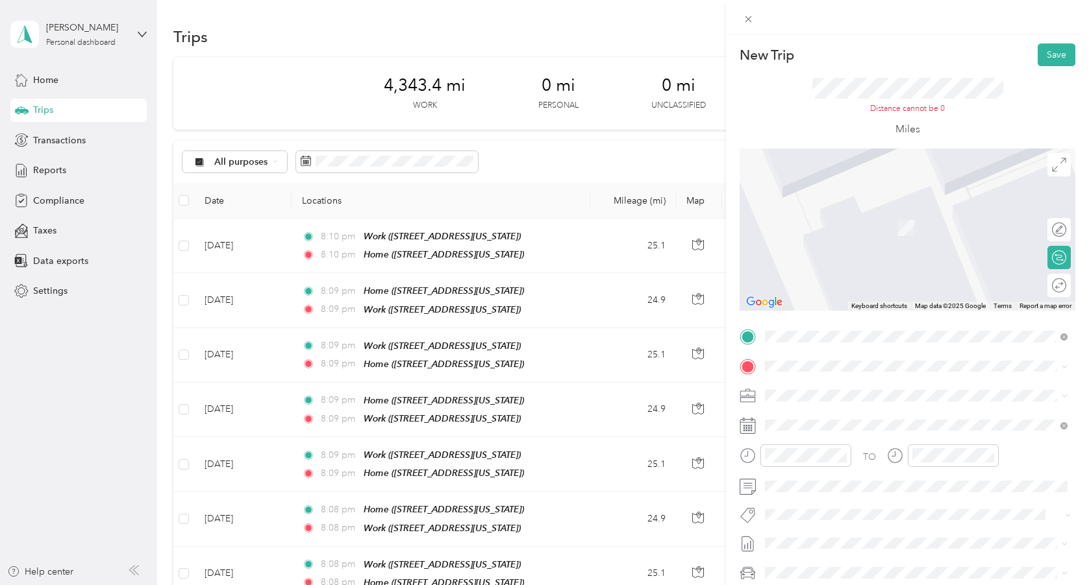
click at [817, 476] on div "Work [STREET_ADDRESS][US_STATE]" at bounding box center [854, 465] width 130 height 27
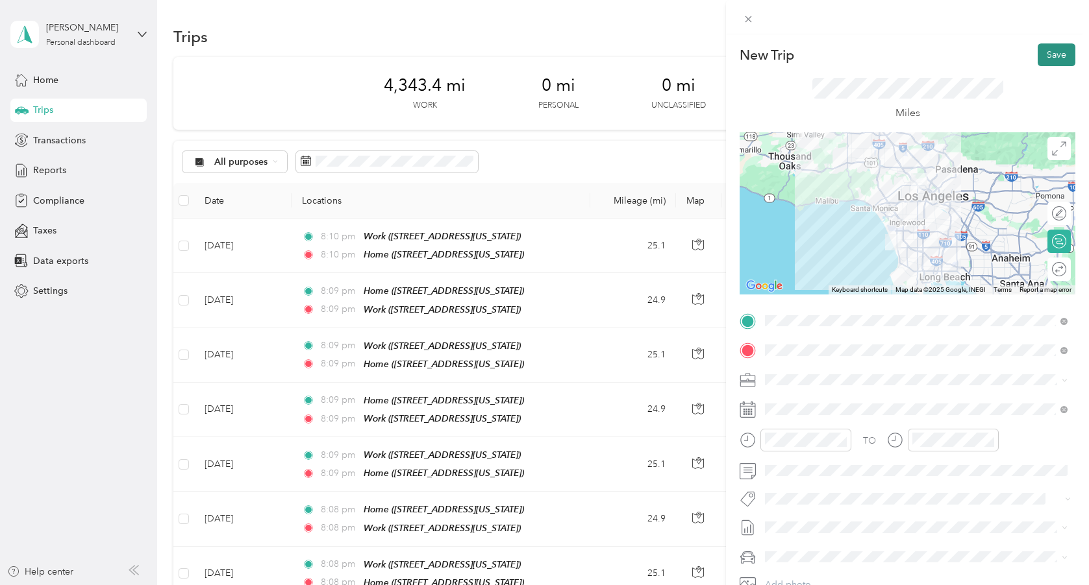
click at [1044, 51] on button "Save" at bounding box center [1056, 54] width 38 height 23
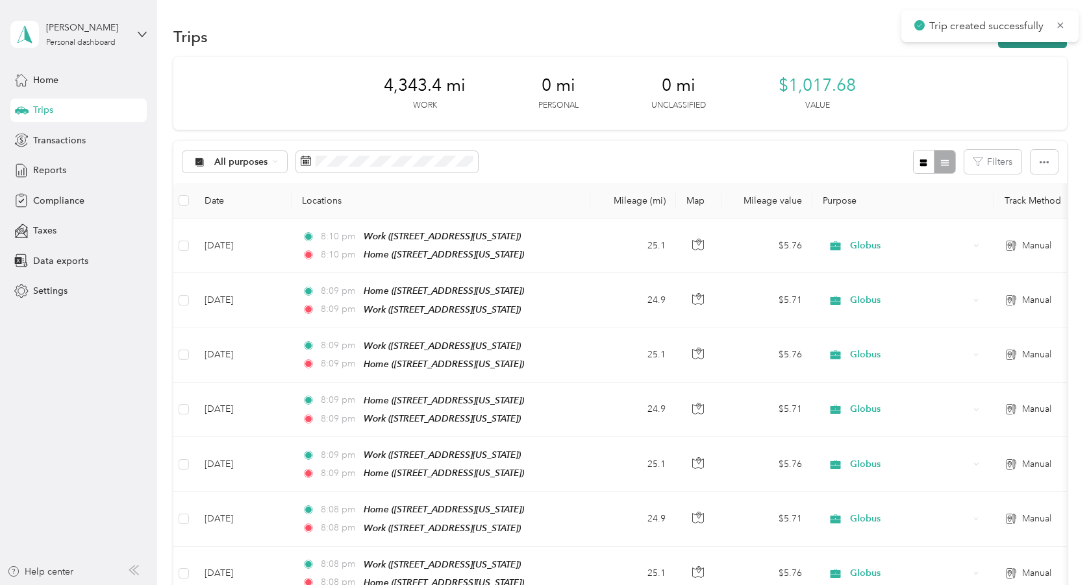
click at [1035, 44] on button "New trip" at bounding box center [1032, 36] width 69 height 23
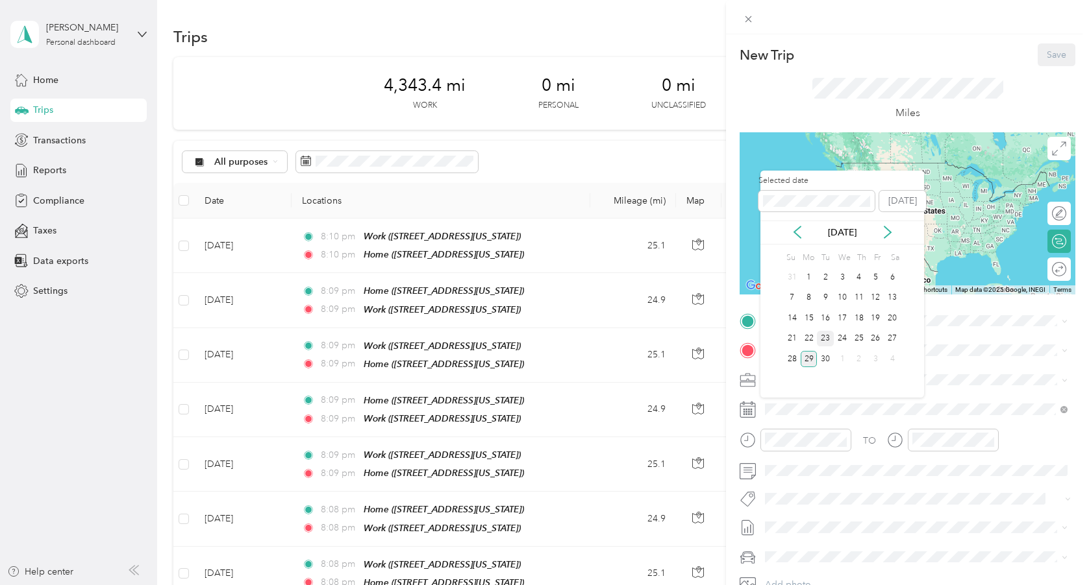
click at [823, 336] on div "23" at bounding box center [825, 339] width 17 height 16
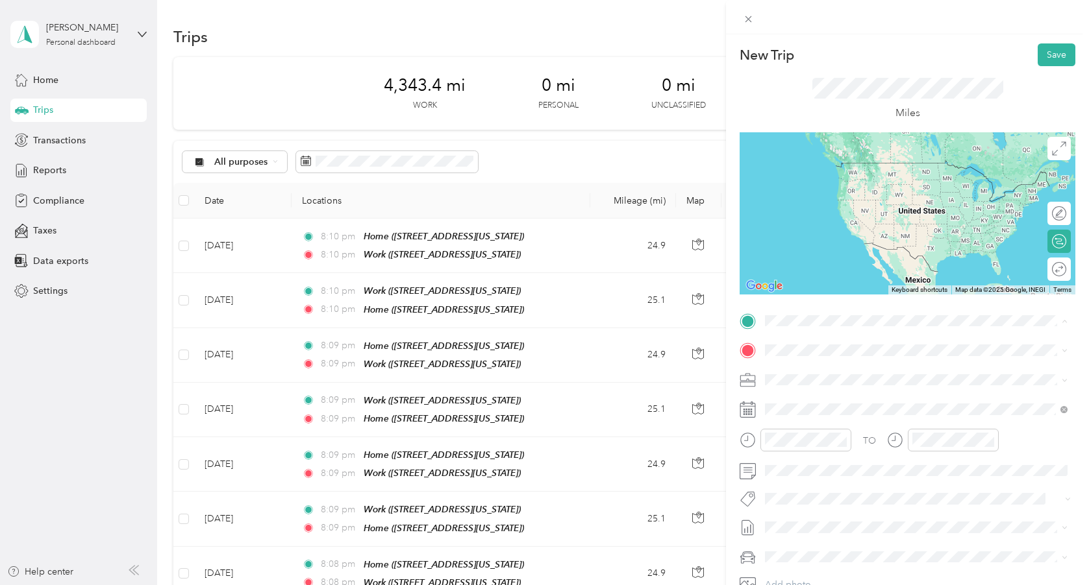
click at [827, 433] on span "[STREET_ADDRESS][US_STATE]" at bounding box center [854, 427] width 130 height 11
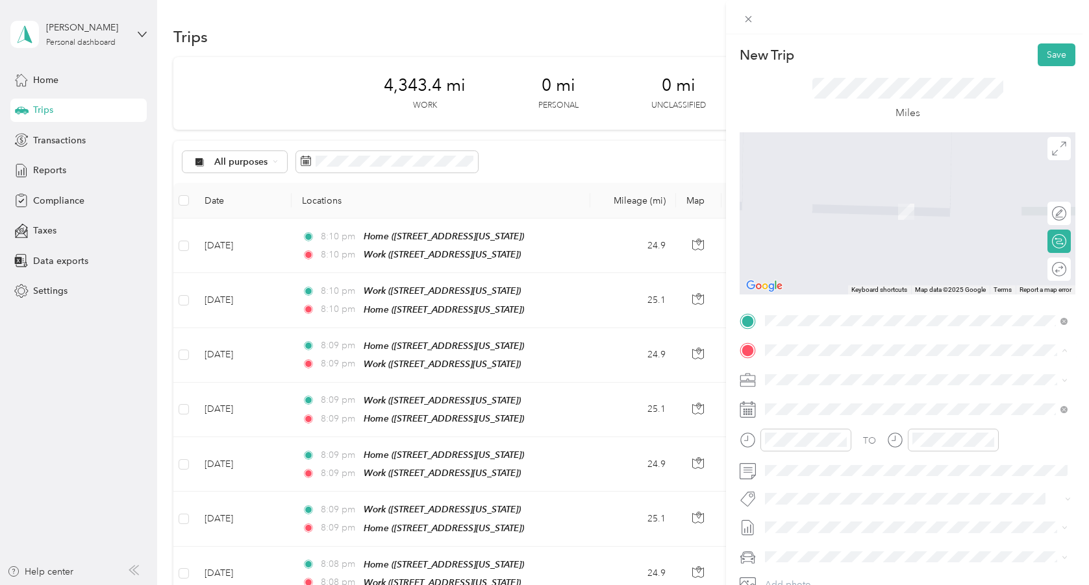
click at [820, 414] on span "[STREET_ADDRESS][US_STATE]" at bounding box center [854, 416] width 130 height 11
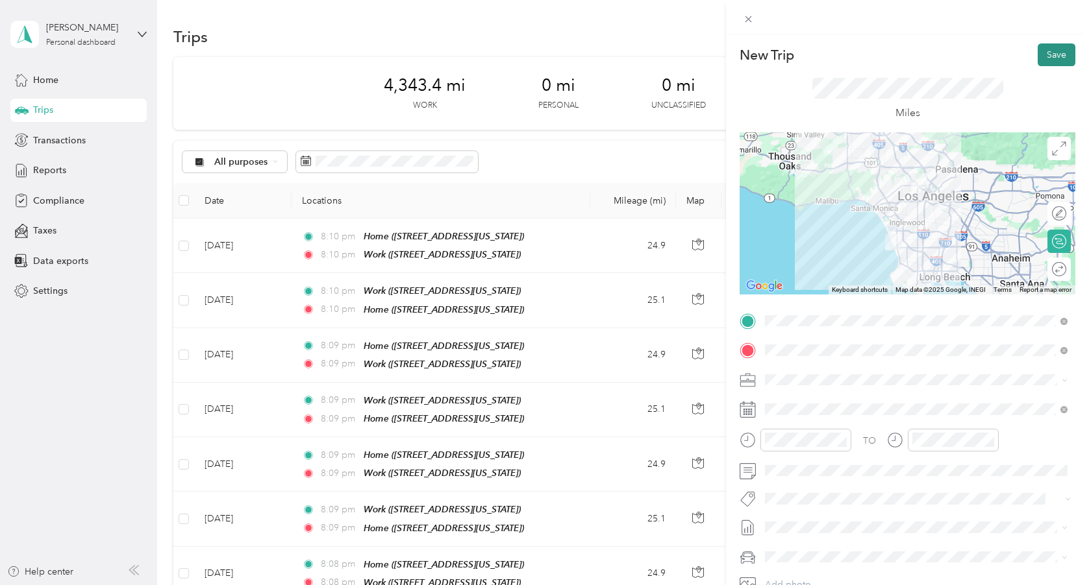
click at [1050, 55] on button "Save" at bounding box center [1056, 54] width 38 height 23
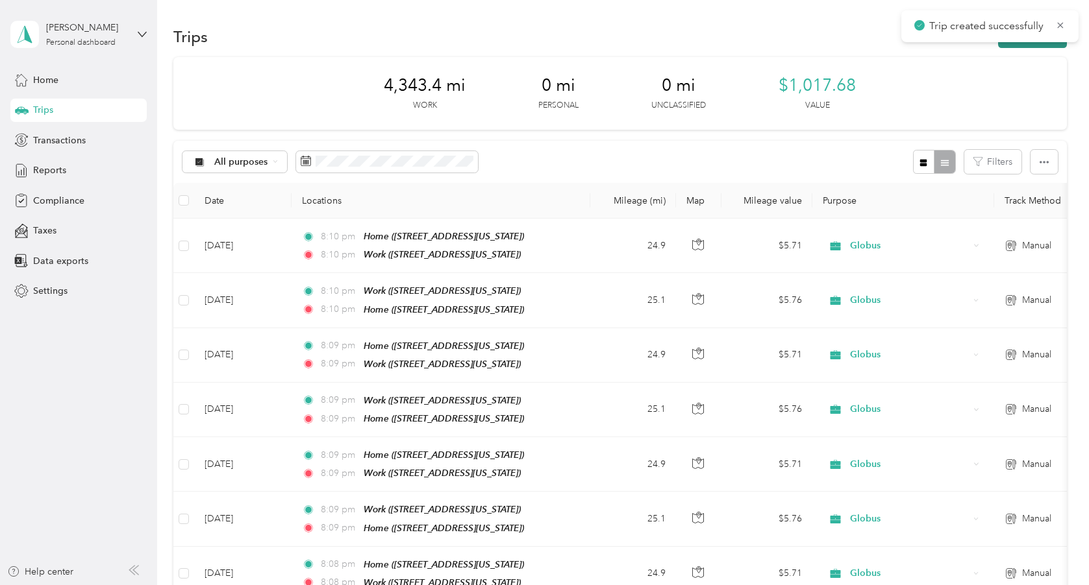
click at [1024, 45] on button "New trip" at bounding box center [1032, 36] width 69 height 23
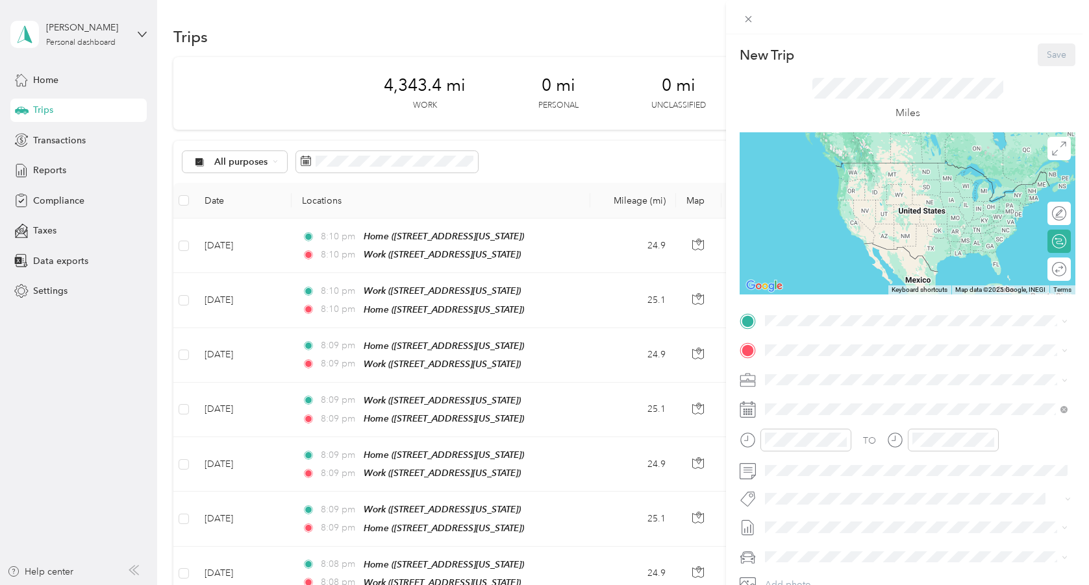
click at [823, 420] on div "TO Add photo" at bounding box center [907, 468] width 336 height 314
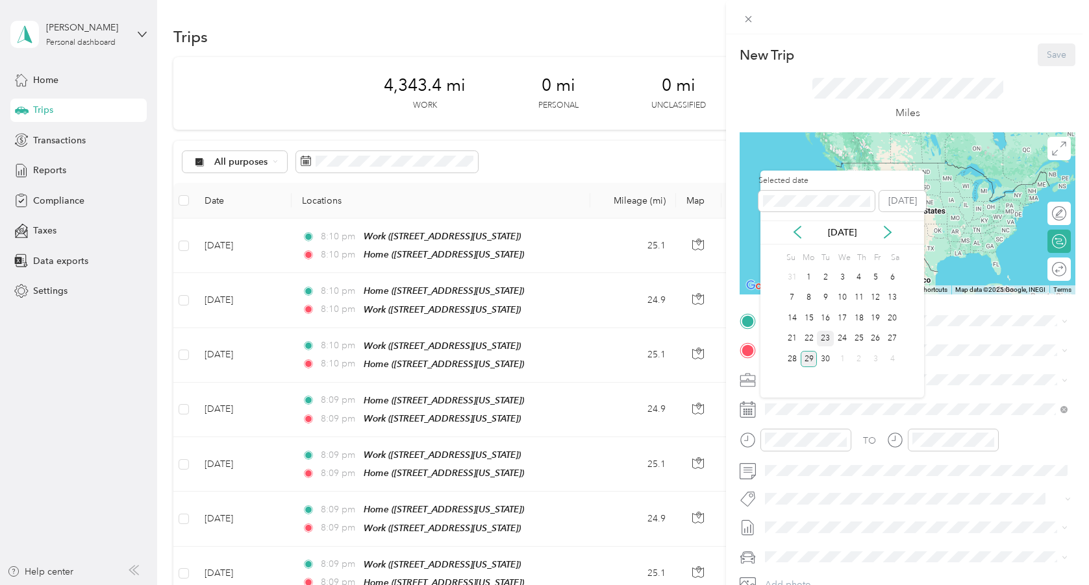
click at [823, 336] on div "23" at bounding box center [825, 339] width 17 height 16
click at [811, 337] on div "22" at bounding box center [808, 339] width 17 height 16
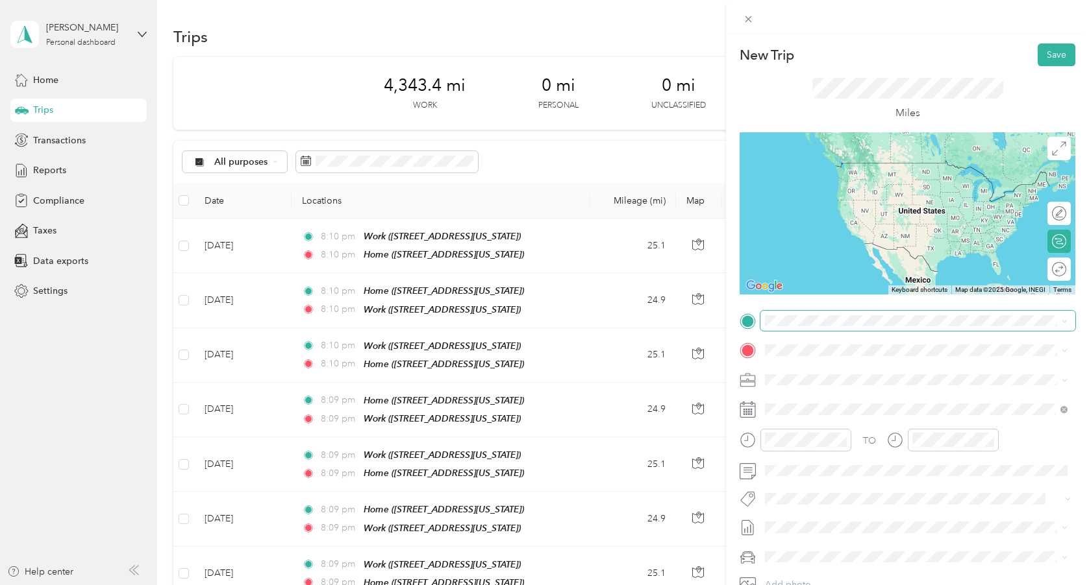
click at [802, 328] on span at bounding box center [917, 321] width 315 height 21
click at [821, 430] on div "Work [STREET_ADDRESS][US_STATE]" at bounding box center [854, 420] width 130 height 27
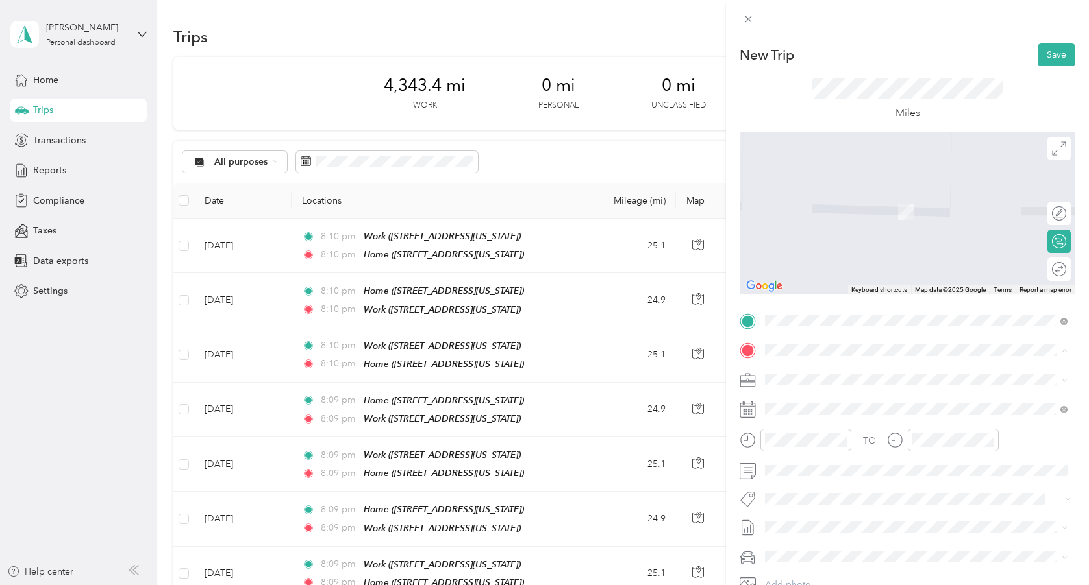
click at [820, 400] on div "Home" at bounding box center [854, 402] width 130 height 12
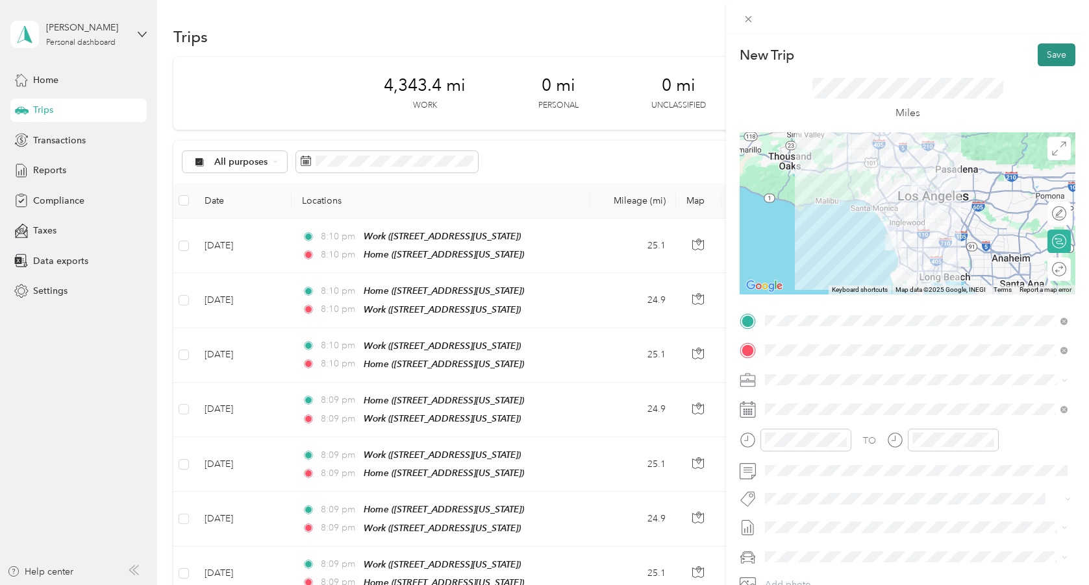
click at [1053, 52] on button "Save" at bounding box center [1056, 54] width 38 height 23
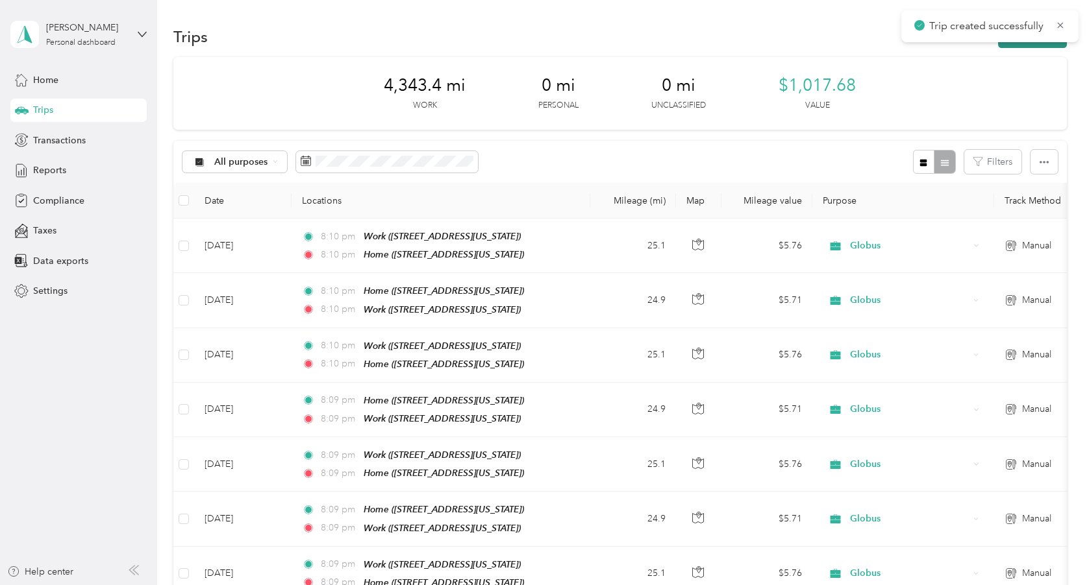
click at [1031, 46] on button "New trip" at bounding box center [1032, 36] width 69 height 23
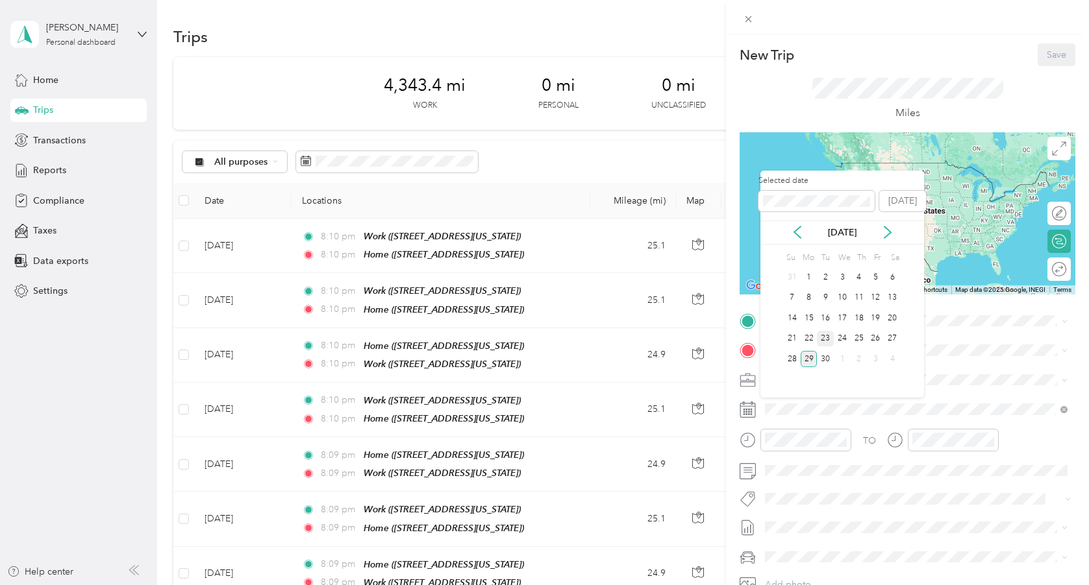
click at [828, 335] on div "23" at bounding box center [825, 339] width 17 height 16
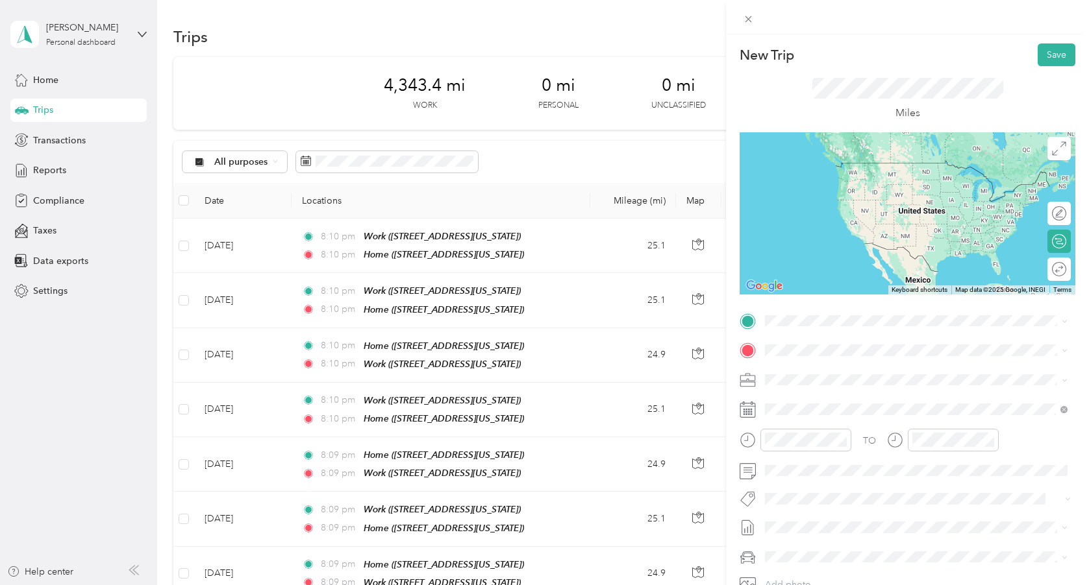
click at [806, 372] on strong "Home" at bounding box center [801, 371] width 25 height 12
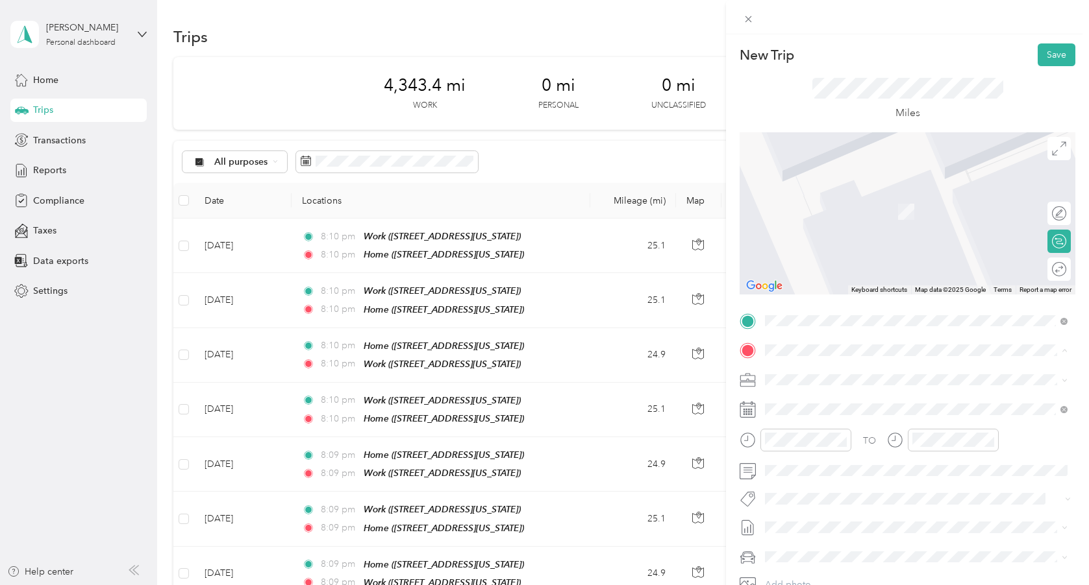
click at [831, 449] on div "Work" at bounding box center [854, 443] width 130 height 12
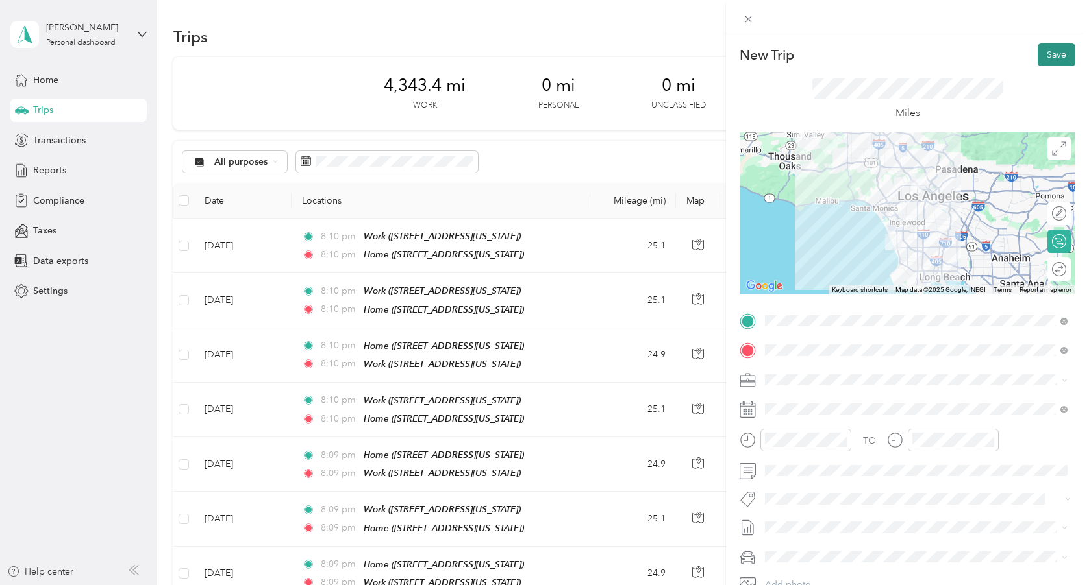
click at [1047, 57] on button "Save" at bounding box center [1056, 54] width 38 height 23
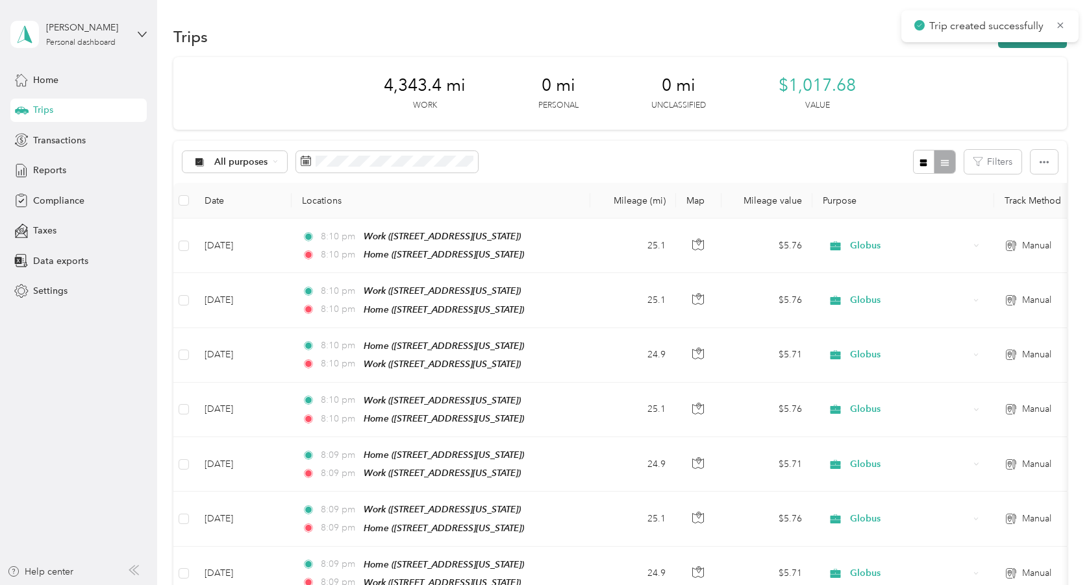
click at [1037, 45] on button "New trip" at bounding box center [1032, 36] width 69 height 23
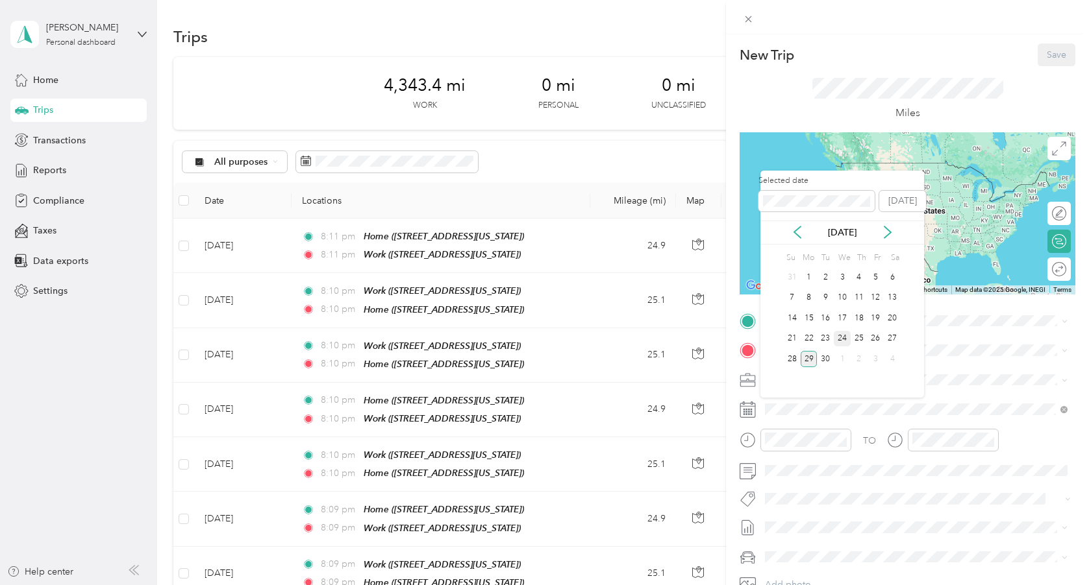
click at [844, 338] on div "24" at bounding box center [841, 339] width 17 height 16
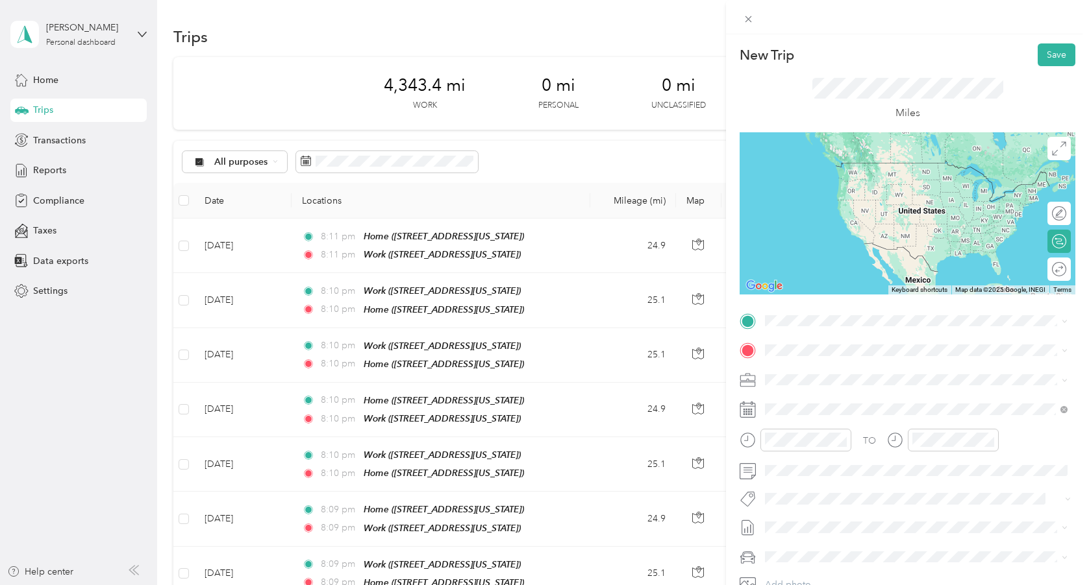
click at [842, 376] on div "Home [STREET_ADDRESS][US_STATE]" at bounding box center [854, 378] width 130 height 27
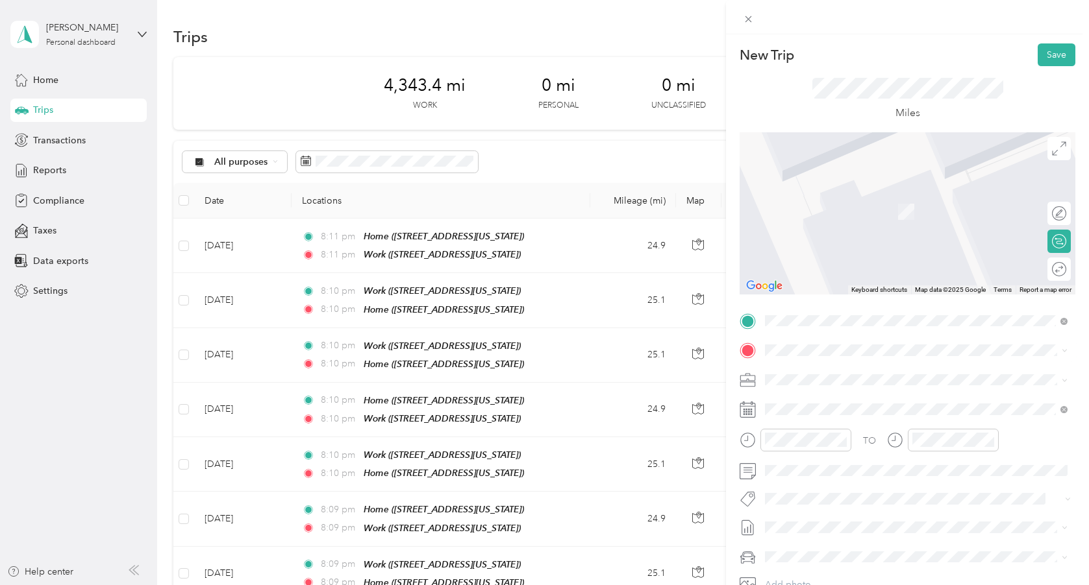
click at [853, 462] on span "[STREET_ADDRESS][US_STATE]" at bounding box center [854, 456] width 130 height 11
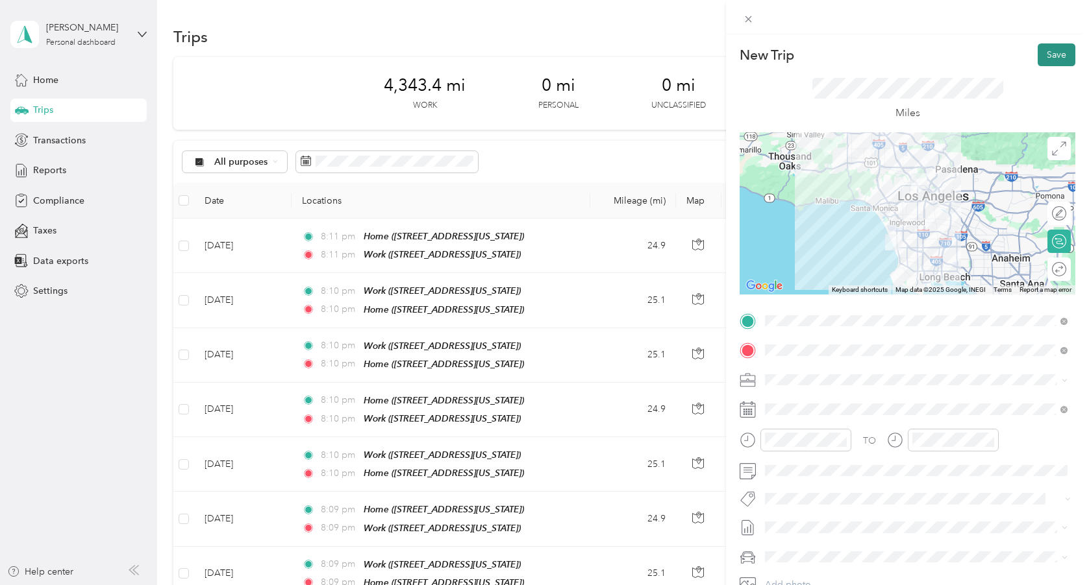
click at [1054, 58] on button "Save" at bounding box center [1056, 54] width 38 height 23
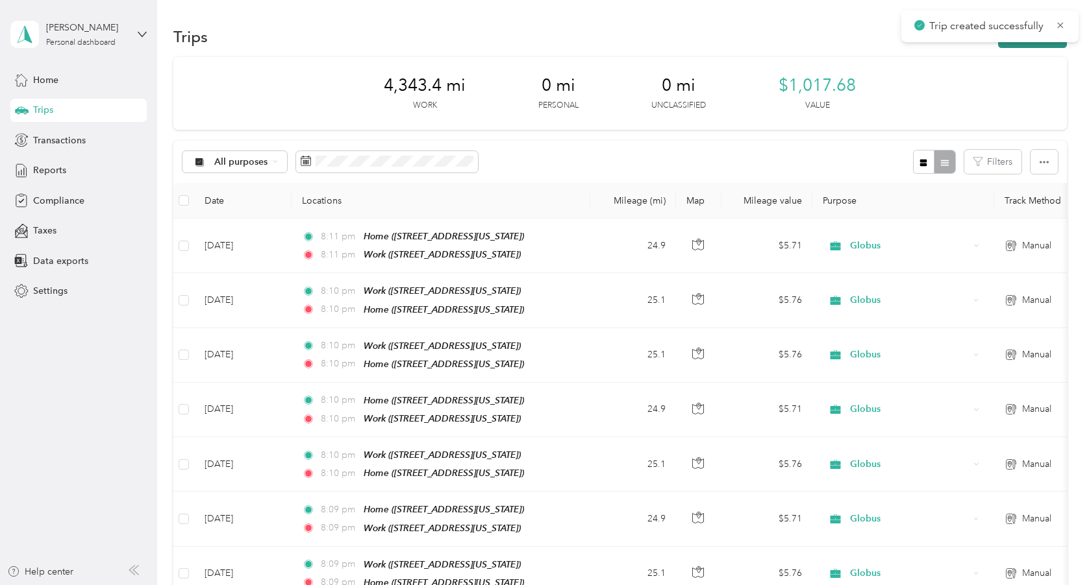
click at [1035, 46] on button "New trip" at bounding box center [1032, 36] width 69 height 23
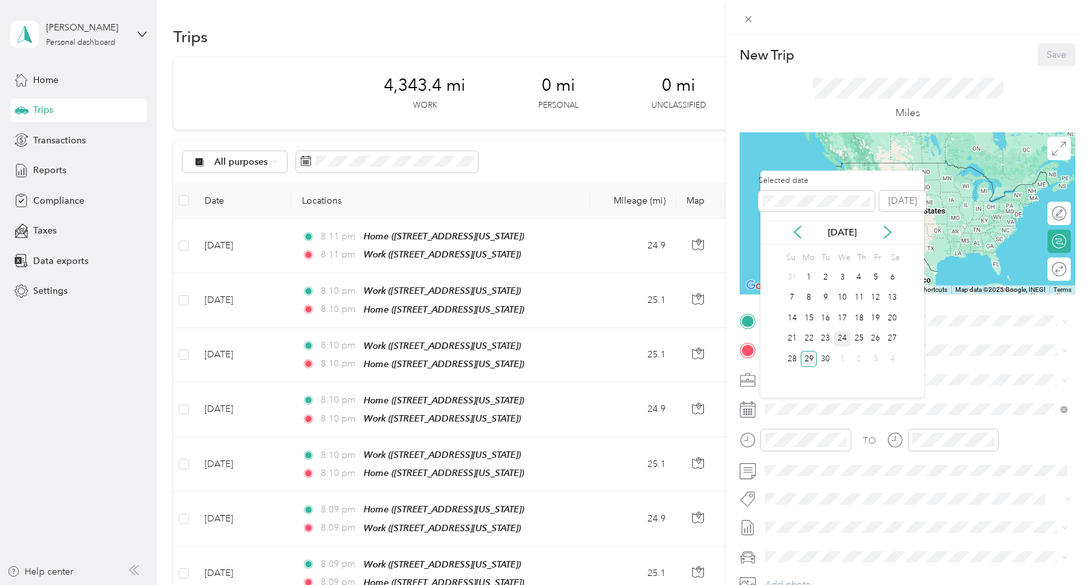
click at [838, 340] on div "24" at bounding box center [841, 339] width 17 height 16
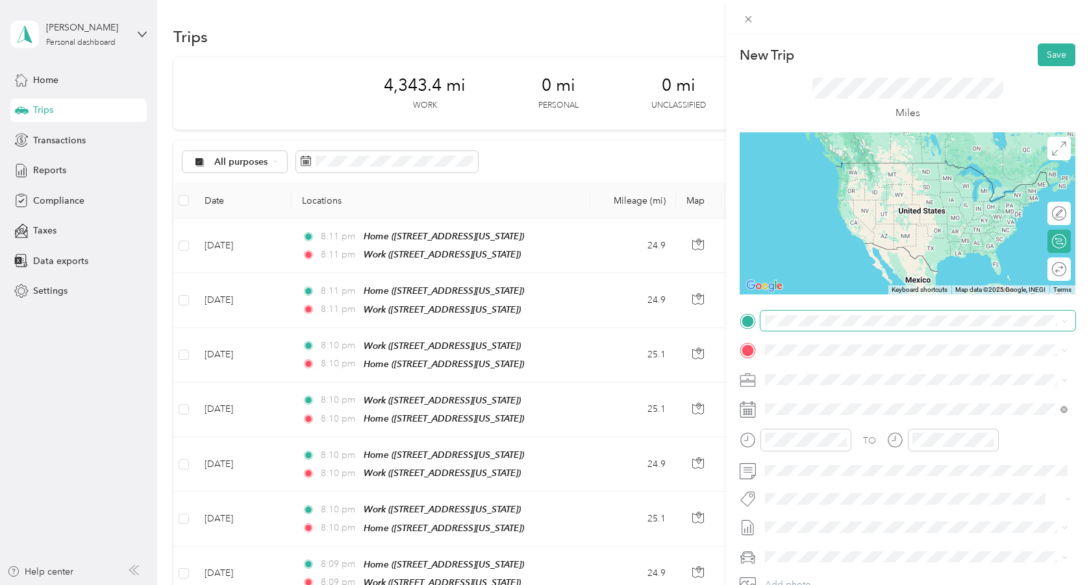
click at [828, 326] on span at bounding box center [917, 321] width 315 height 21
click at [835, 433] on span "[STREET_ADDRESS][US_STATE]" at bounding box center [854, 427] width 130 height 11
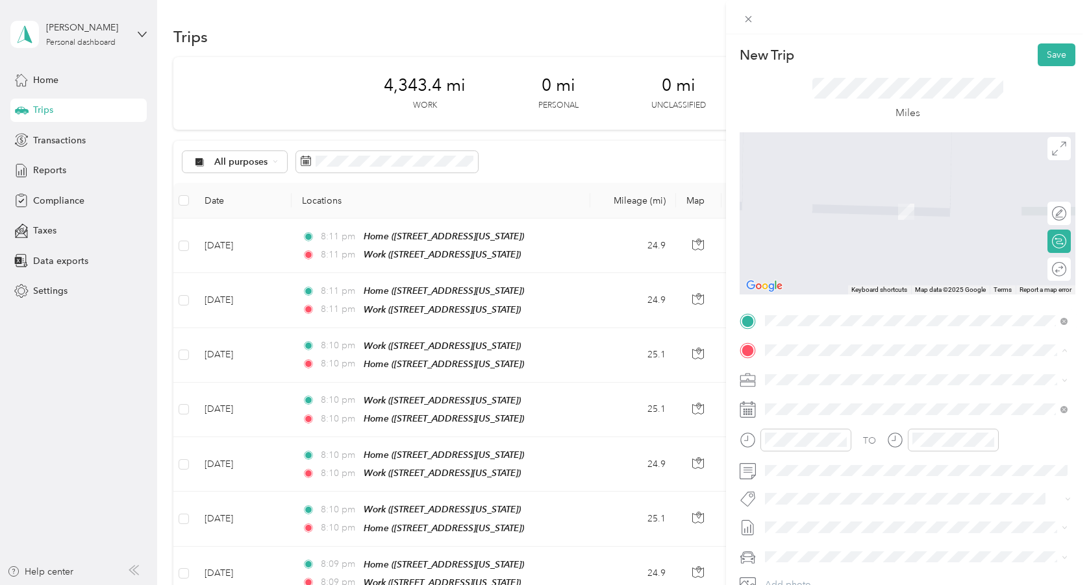
click at [824, 413] on span "[STREET_ADDRESS][US_STATE]" at bounding box center [854, 416] width 130 height 11
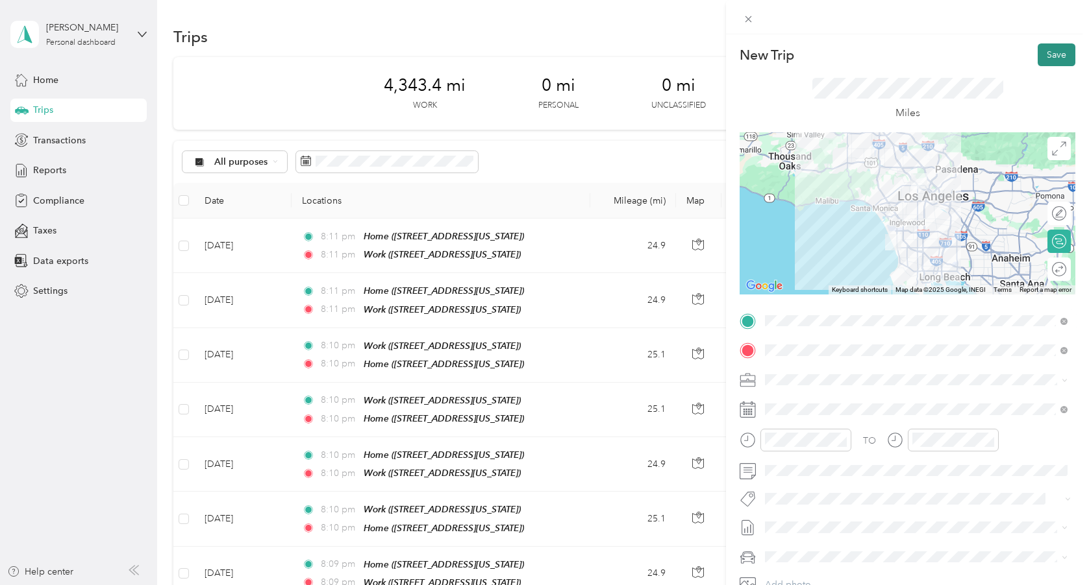
click at [1056, 55] on button "Save" at bounding box center [1056, 54] width 38 height 23
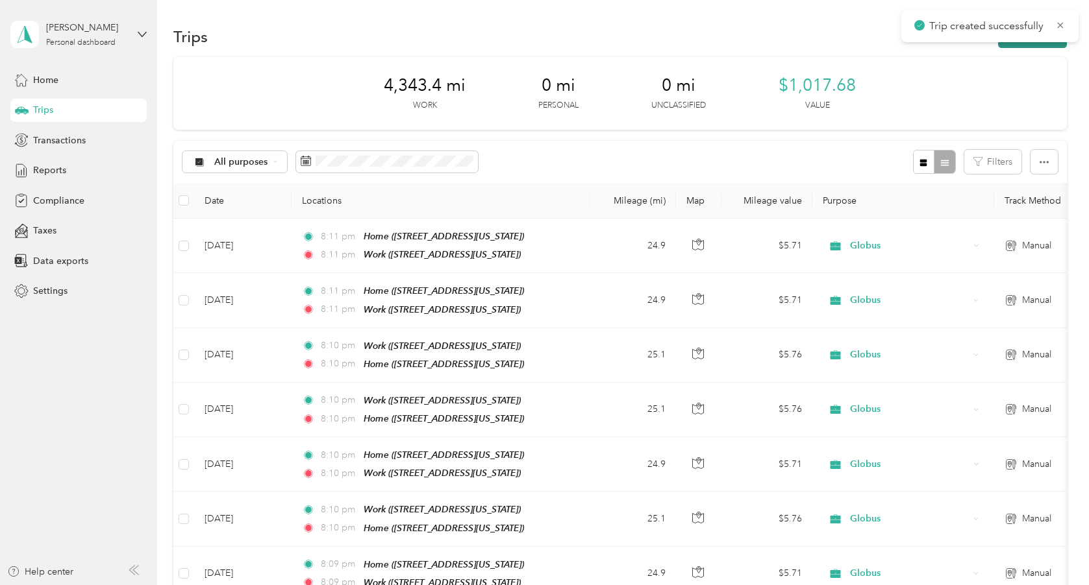
click at [1013, 45] on button "New trip" at bounding box center [1032, 36] width 69 height 23
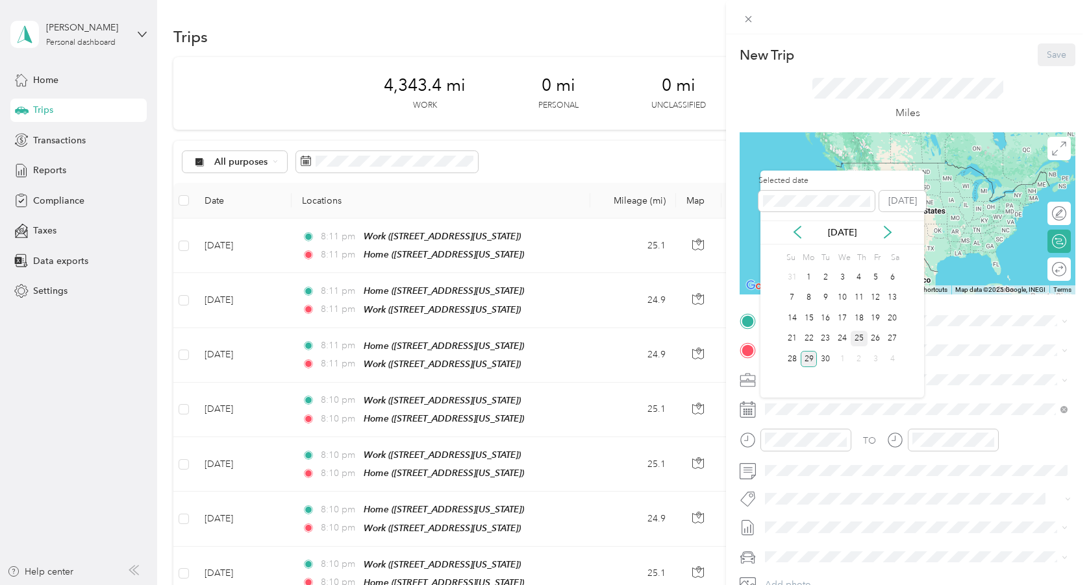
click at [857, 339] on div "25" at bounding box center [858, 339] width 17 height 16
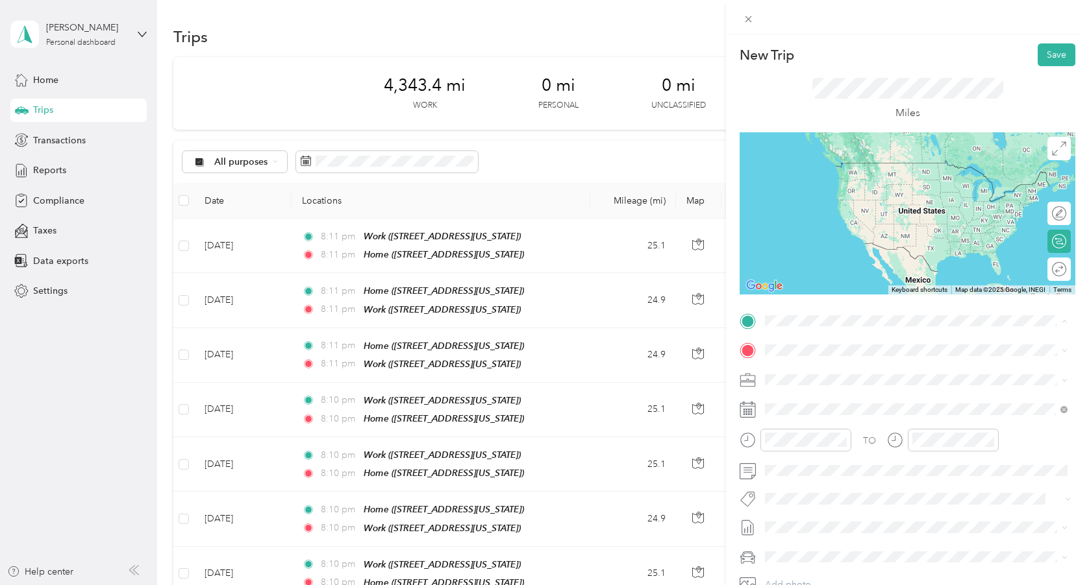
click at [841, 392] on span "[STREET_ADDRESS][US_STATE]" at bounding box center [854, 386] width 130 height 11
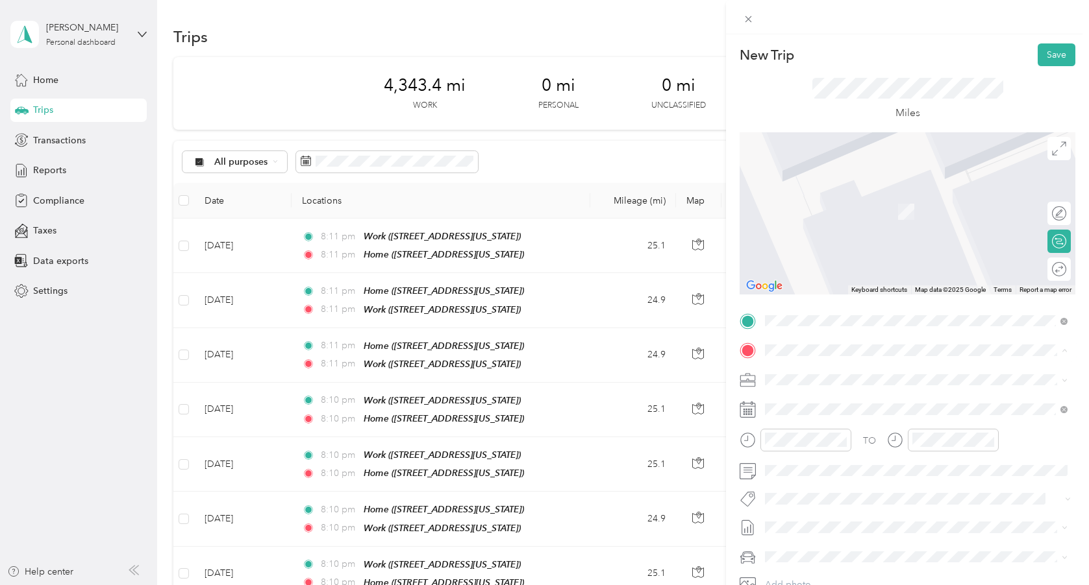
click at [846, 463] on span "[STREET_ADDRESS][US_STATE]" at bounding box center [854, 457] width 130 height 11
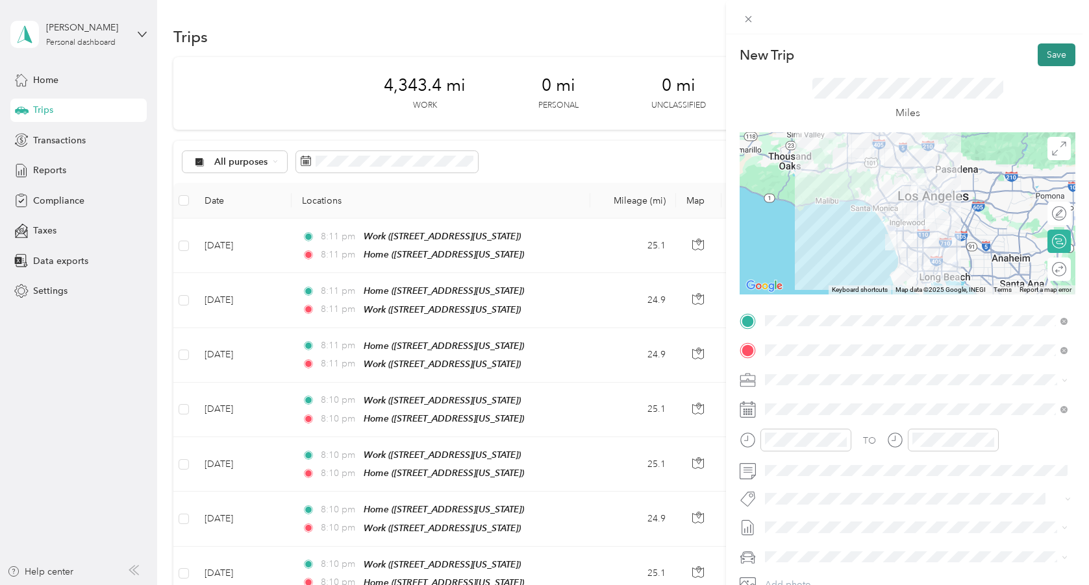
click at [1052, 58] on button "Save" at bounding box center [1056, 54] width 38 height 23
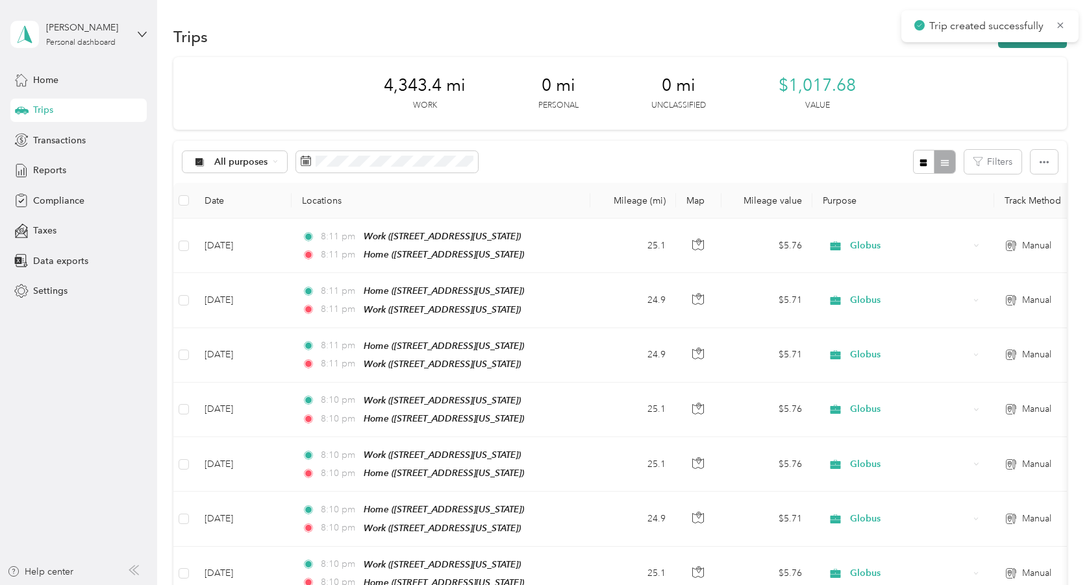
click at [1016, 45] on button "New trip" at bounding box center [1032, 36] width 69 height 23
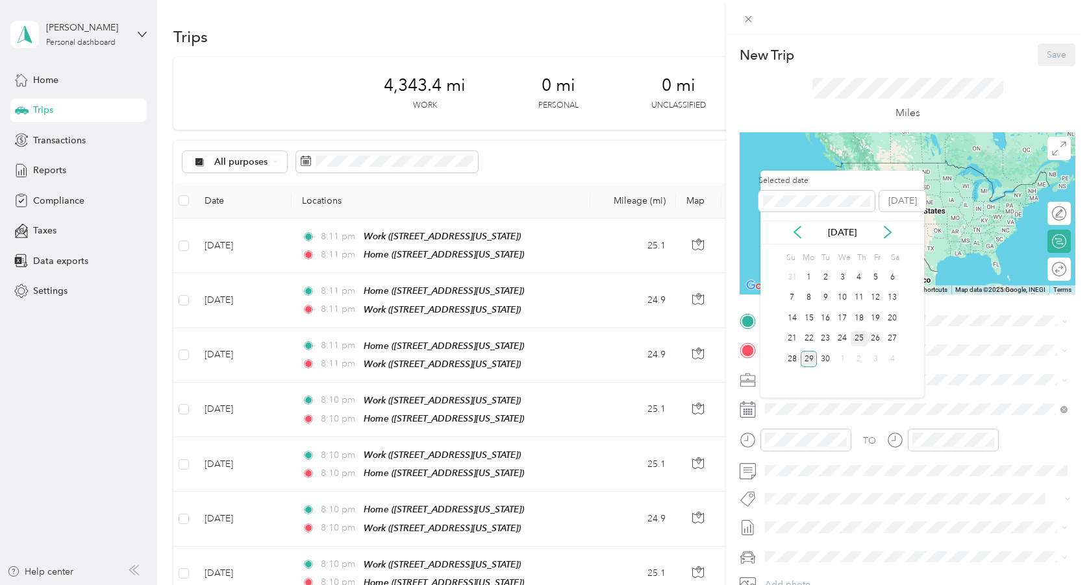
click at [865, 338] on div "25" at bounding box center [858, 339] width 17 height 16
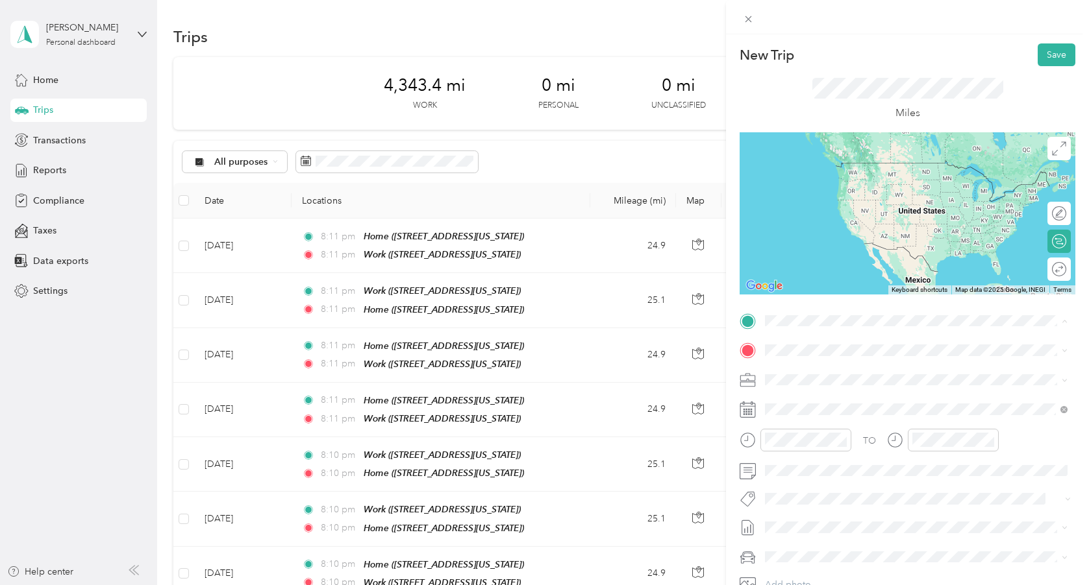
click at [854, 419] on div "Work" at bounding box center [854, 413] width 130 height 12
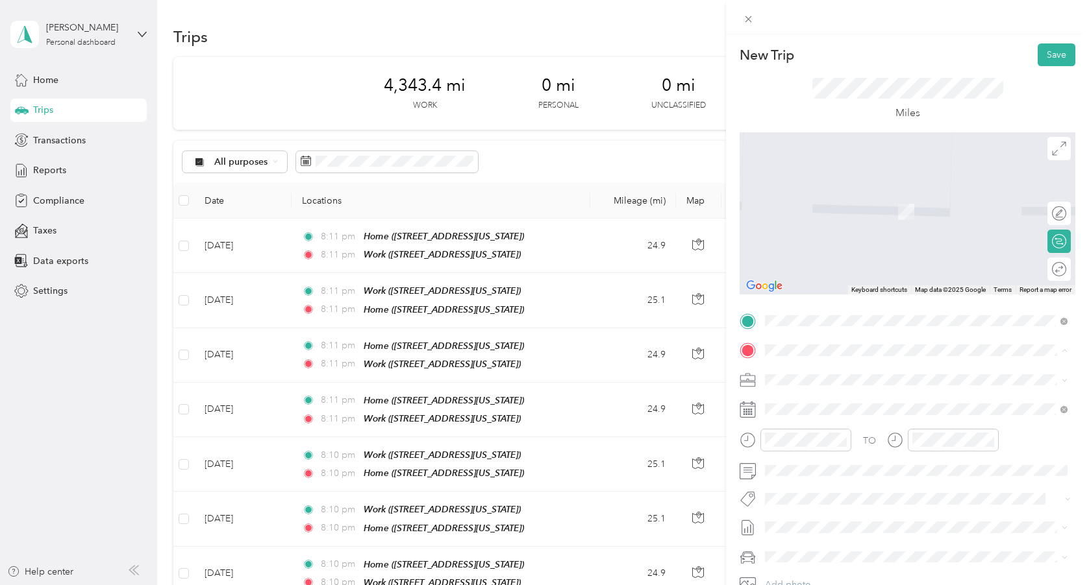
click at [841, 416] on span "[STREET_ADDRESS][US_STATE]" at bounding box center [854, 416] width 130 height 11
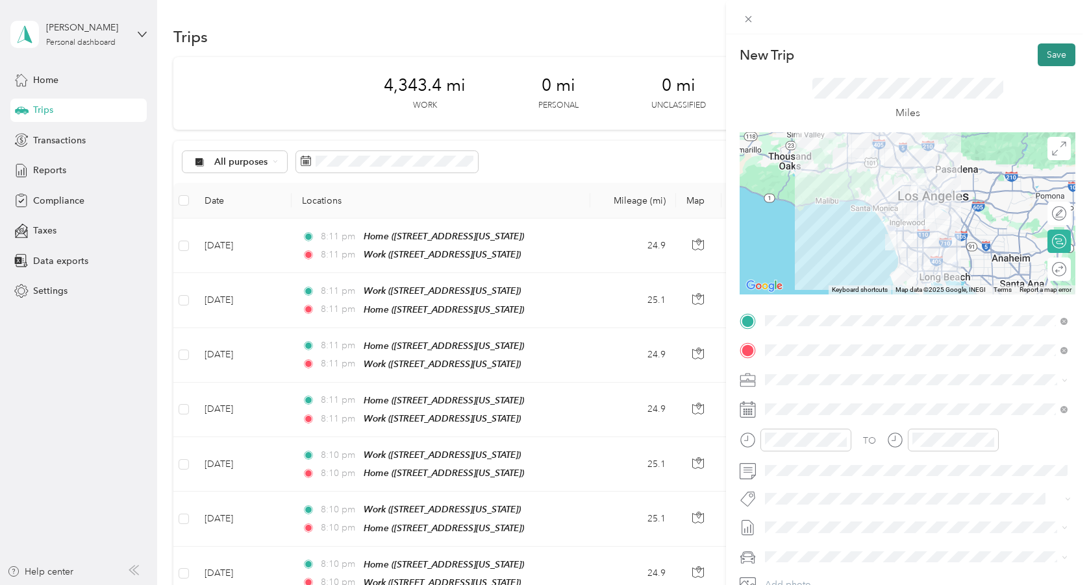
click at [1049, 60] on button "Save" at bounding box center [1056, 54] width 38 height 23
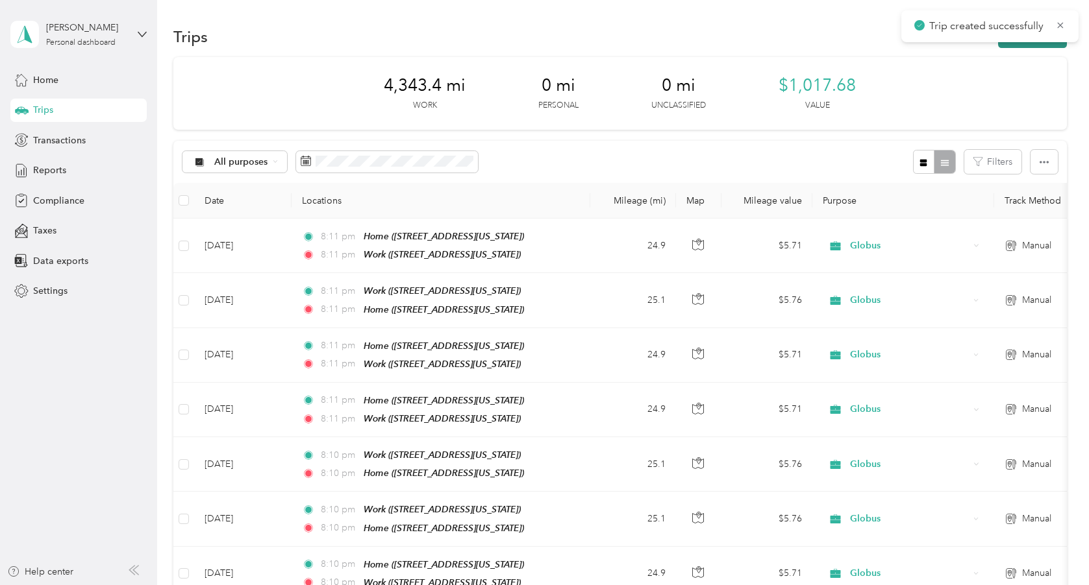
click at [1031, 47] on button "New trip" at bounding box center [1032, 36] width 69 height 23
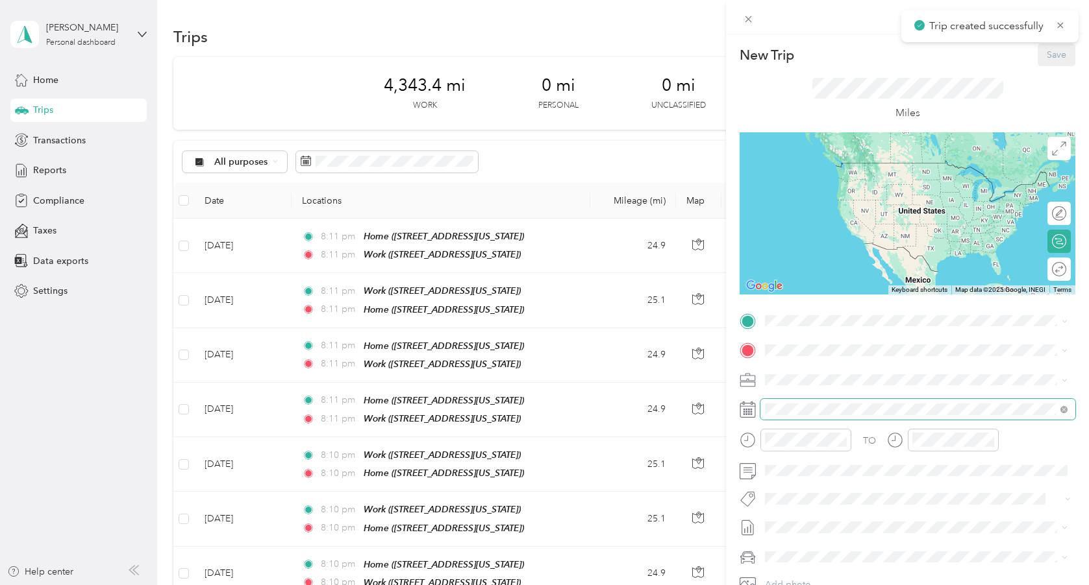
click at [802, 402] on span at bounding box center [917, 409] width 315 height 21
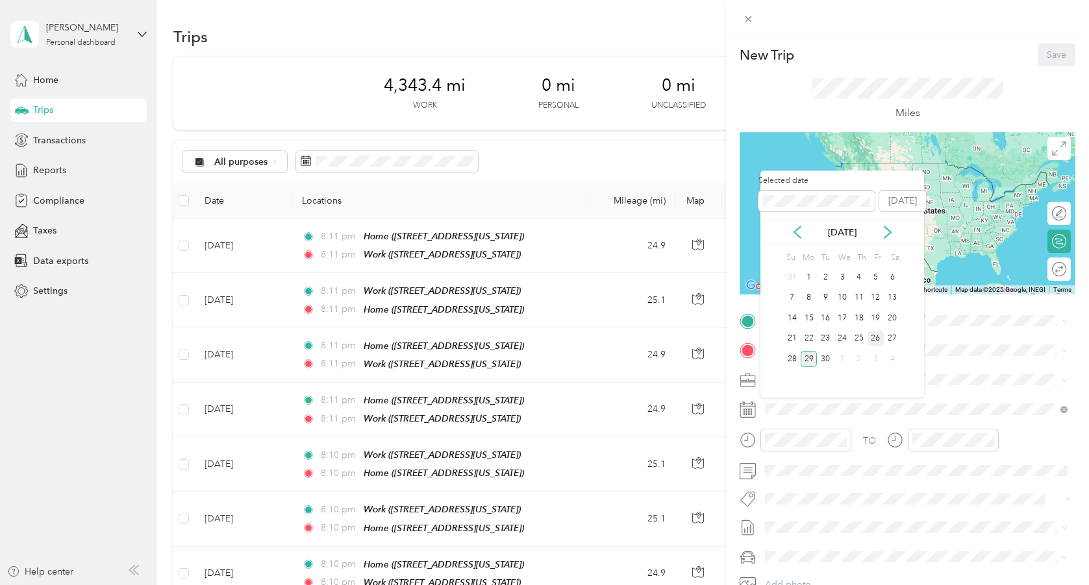
click at [870, 338] on div "26" at bounding box center [875, 339] width 17 height 16
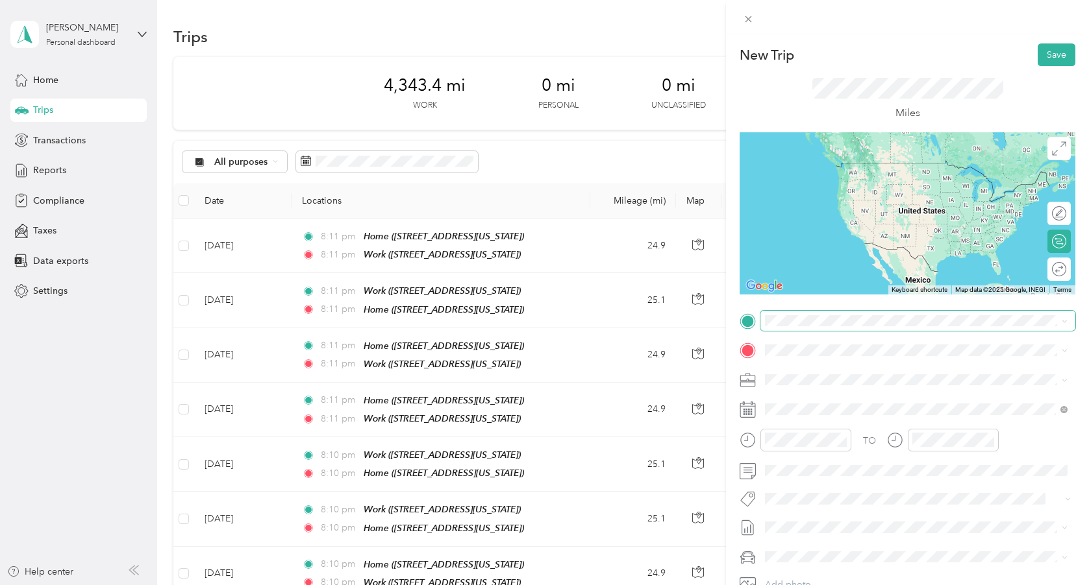
click at [830, 326] on span at bounding box center [917, 321] width 315 height 21
click at [841, 391] on span "[STREET_ADDRESS][US_STATE]" at bounding box center [854, 385] width 130 height 11
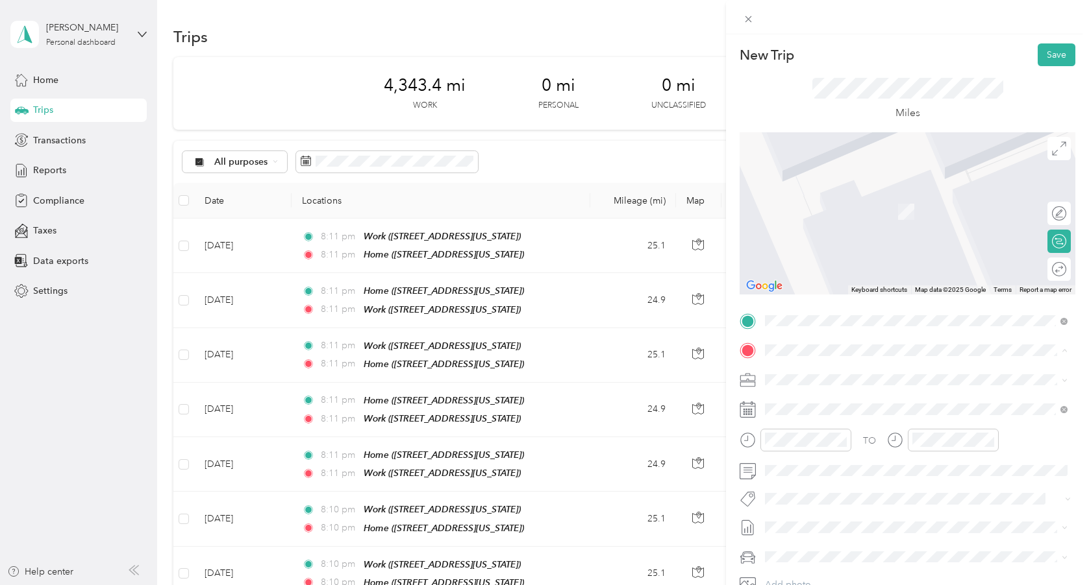
click at [848, 463] on span "[STREET_ADDRESS][US_STATE]" at bounding box center [854, 457] width 130 height 11
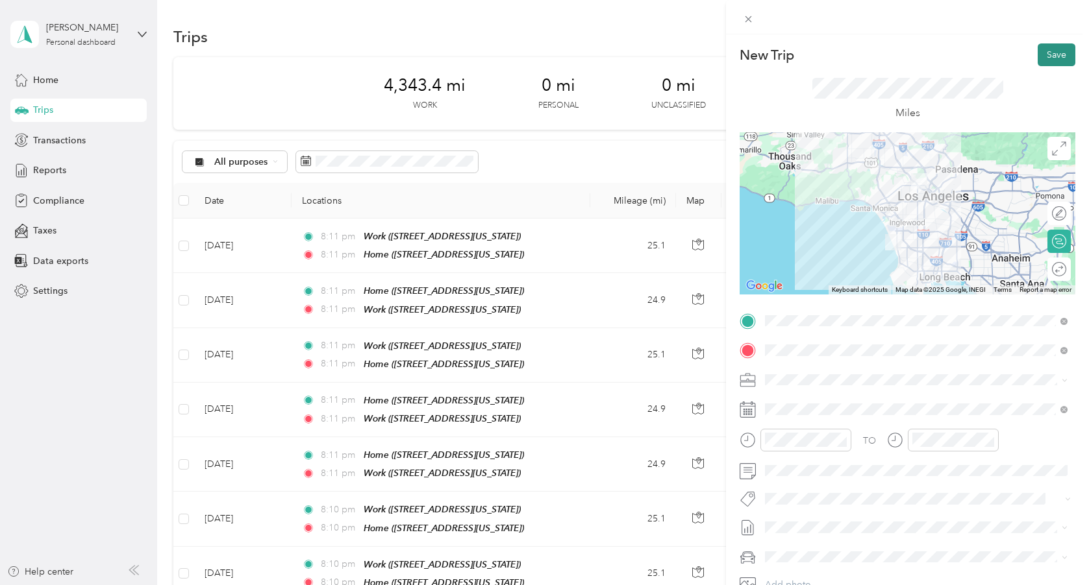
click at [1041, 59] on button "Save" at bounding box center [1056, 54] width 38 height 23
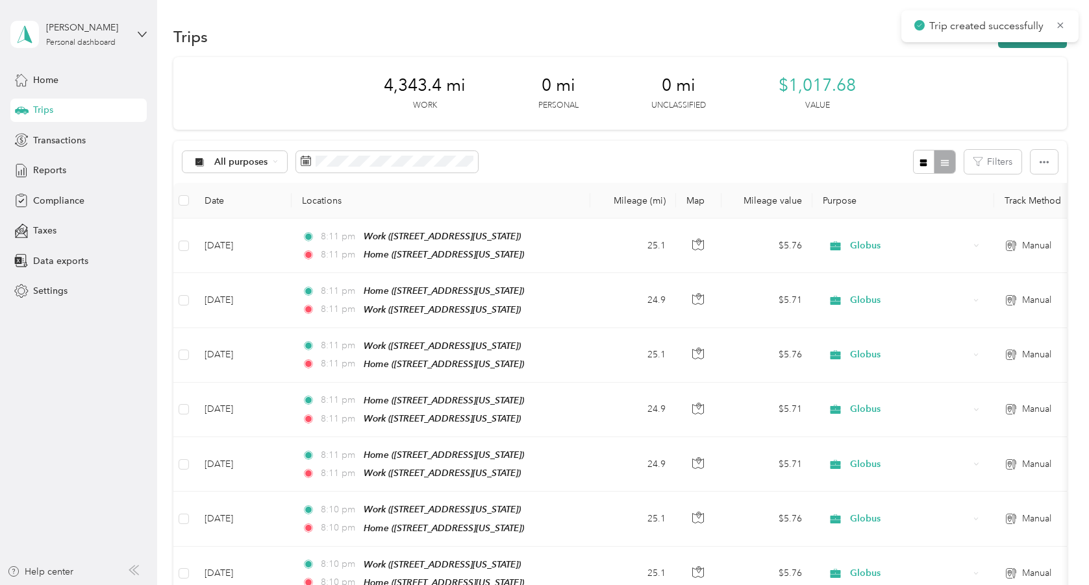
click at [1027, 46] on button "New trip" at bounding box center [1032, 36] width 69 height 23
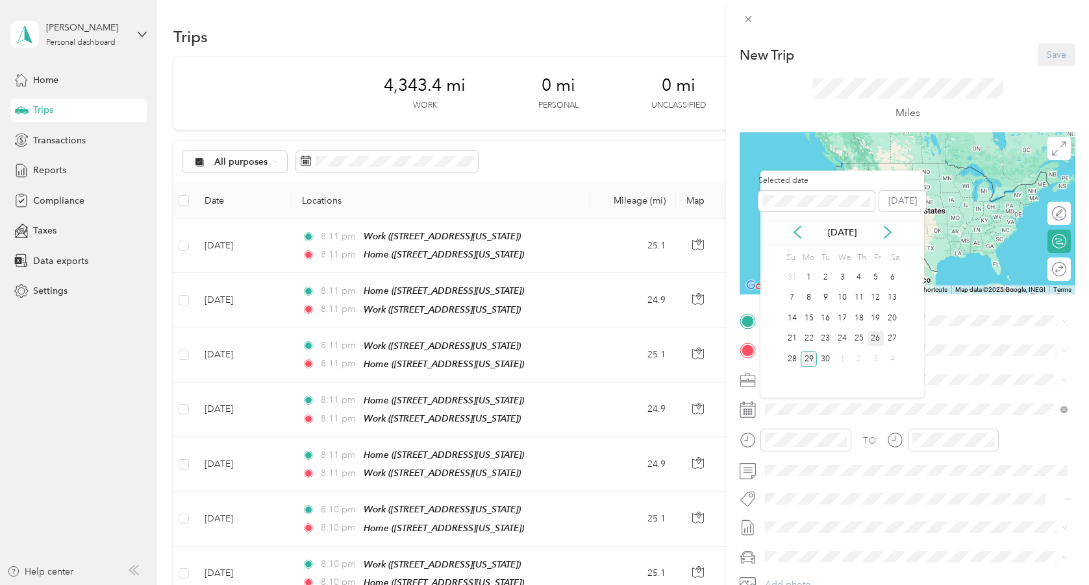
click at [876, 338] on div "26" at bounding box center [875, 339] width 17 height 16
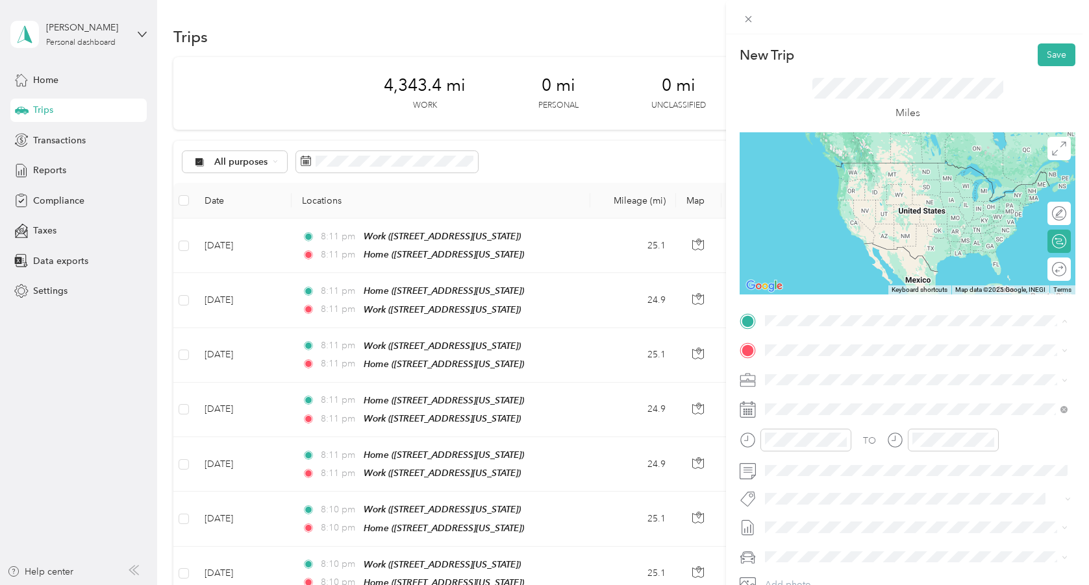
click at [850, 419] on div "Work" at bounding box center [854, 413] width 130 height 12
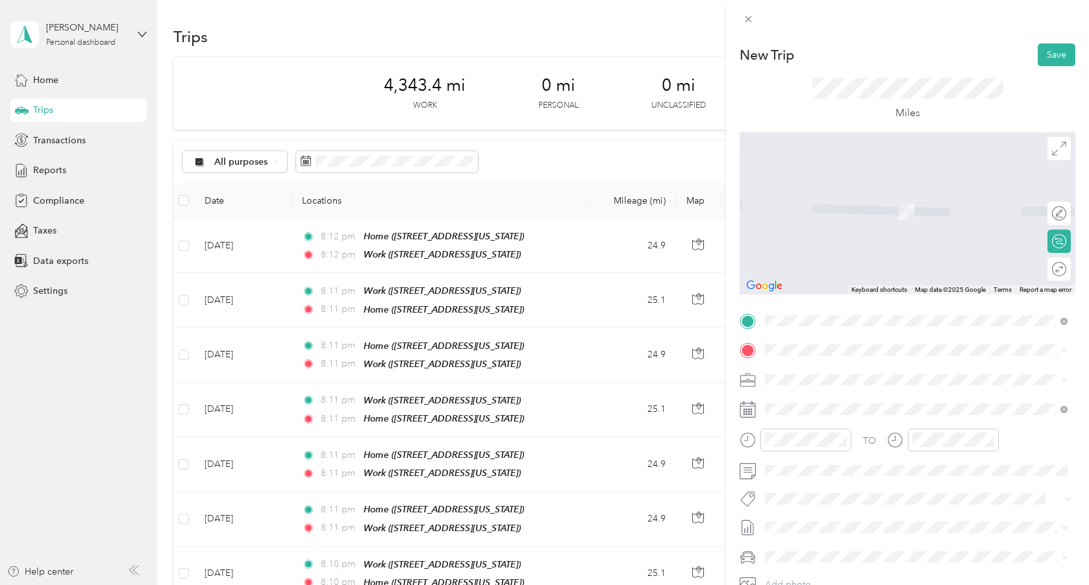
click at [841, 422] on span "[STREET_ADDRESS][US_STATE]" at bounding box center [854, 416] width 130 height 11
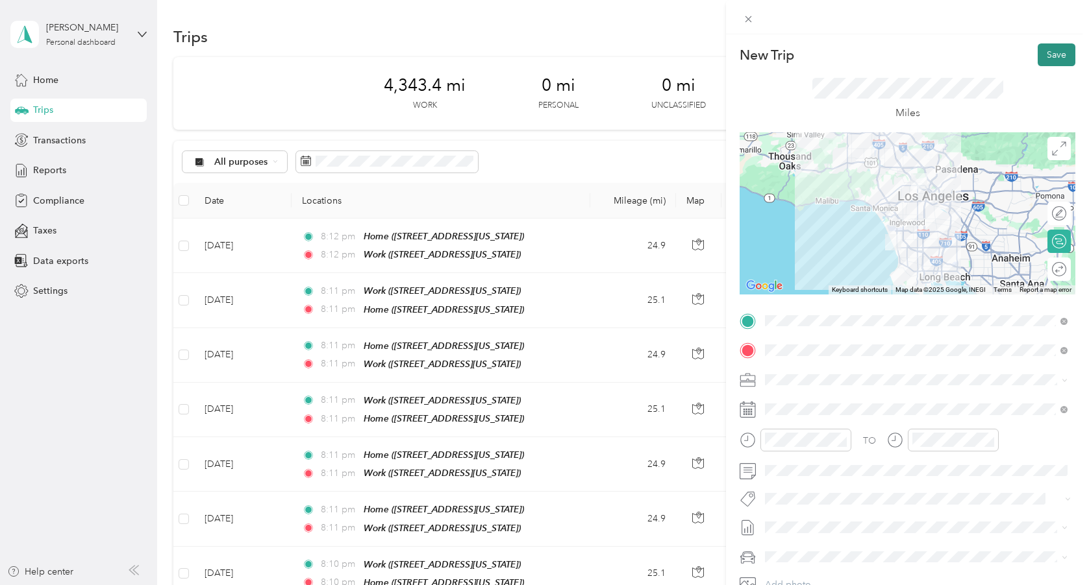
click at [1040, 63] on button "Save" at bounding box center [1056, 54] width 38 height 23
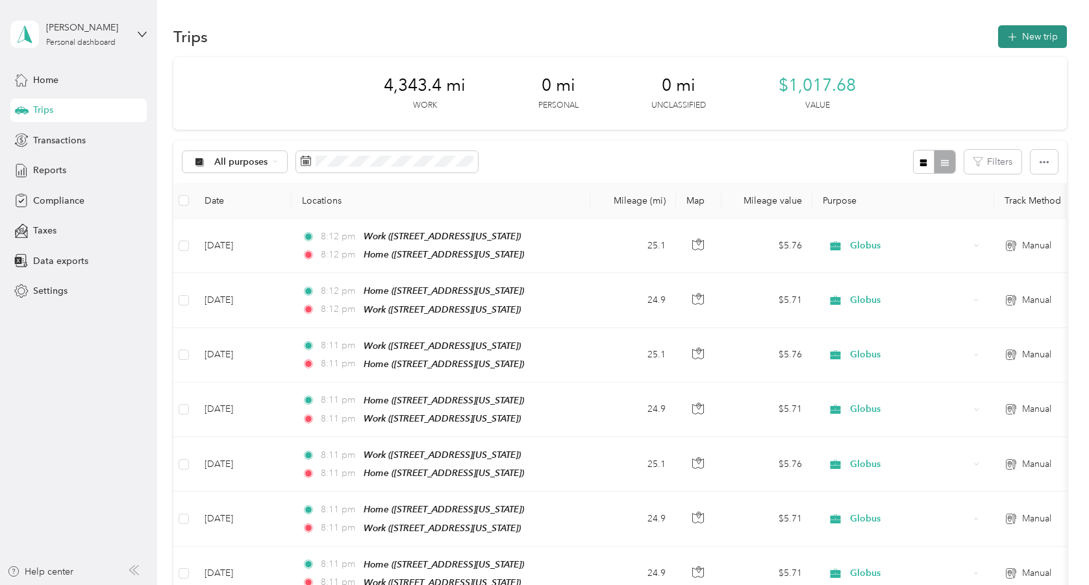
click at [1030, 34] on button "New trip" at bounding box center [1032, 36] width 69 height 23
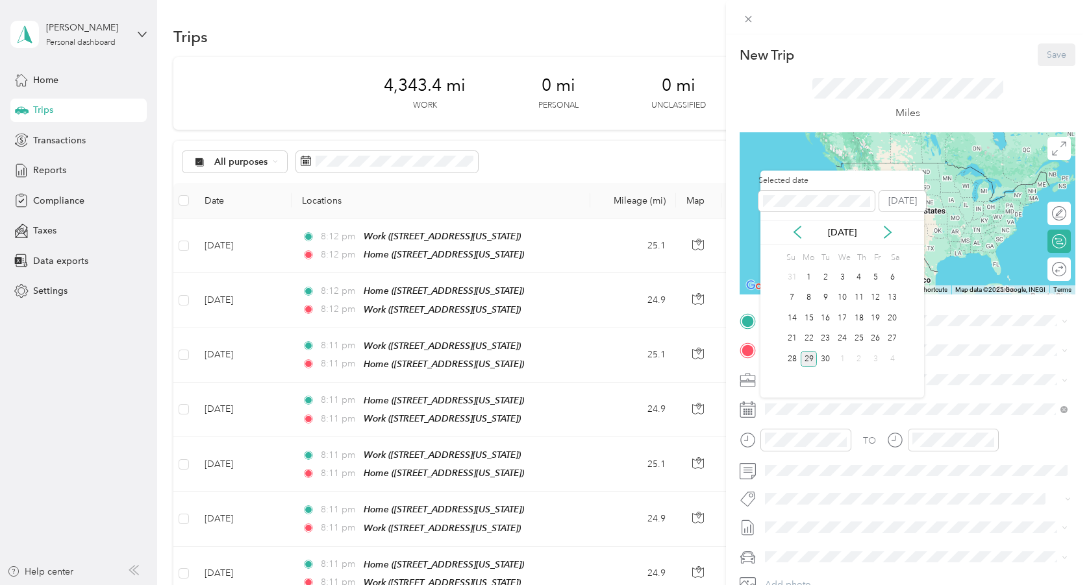
click at [809, 360] on div "29" at bounding box center [808, 359] width 17 height 16
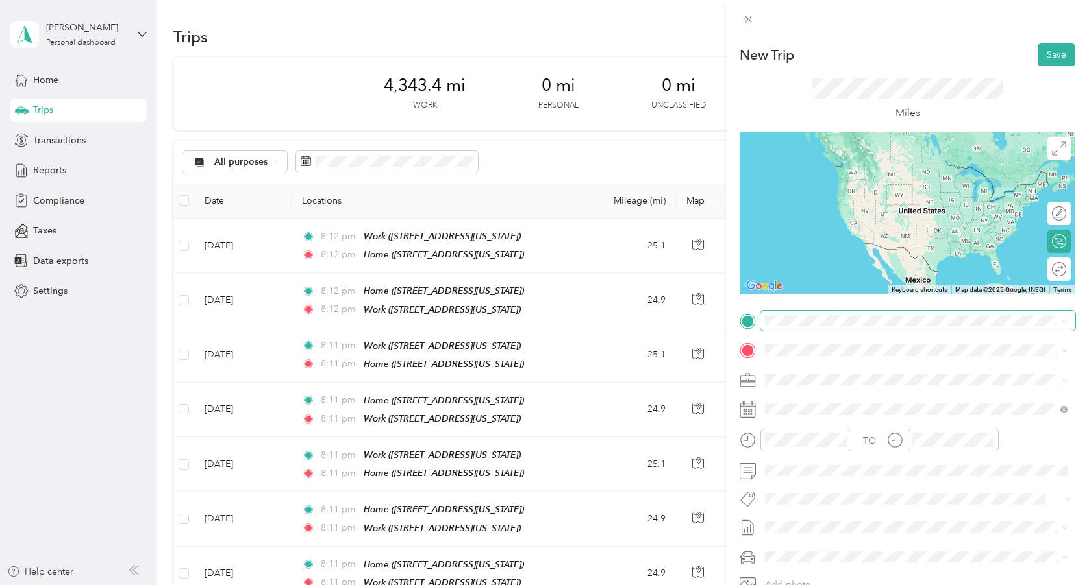
click at [811, 311] on span at bounding box center [917, 321] width 315 height 21
click at [809, 388] on span "[STREET_ADDRESS][US_STATE]" at bounding box center [854, 386] width 130 height 11
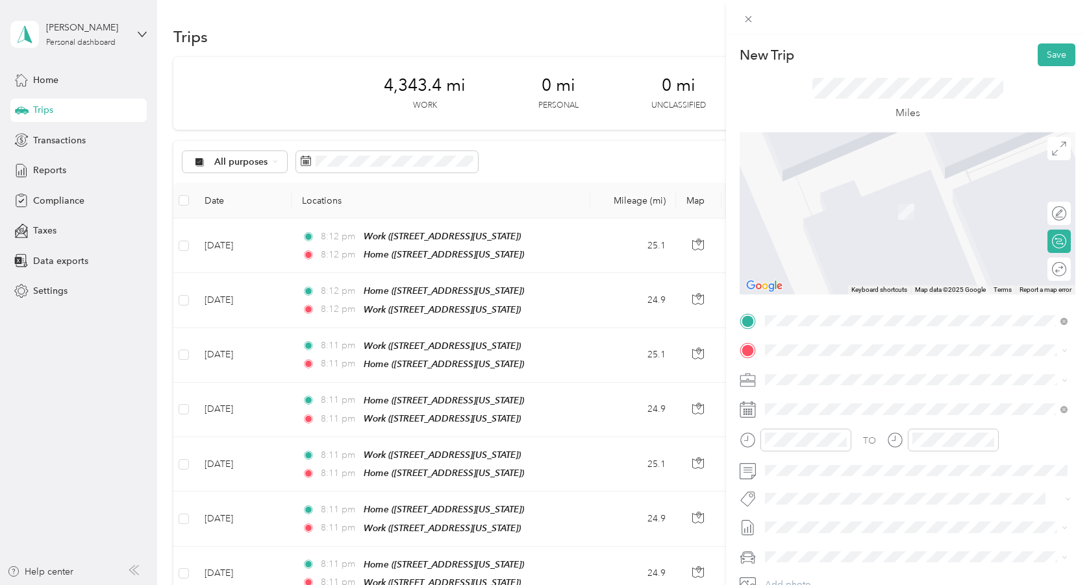
click at [809, 343] on span at bounding box center [917, 350] width 315 height 21
click at [811, 462] on span "[STREET_ADDRESS][US_STATE]" at bounding box center [854, 456] width 130 height 11
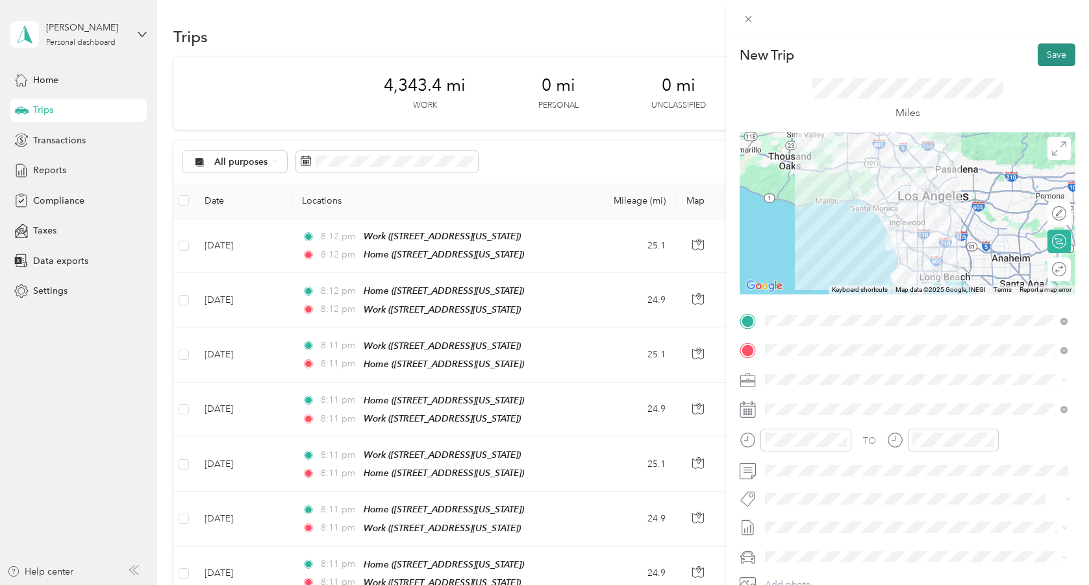
click at [1042, 57] on button "Save" at bounding box center [1056, 54] width 38 height 23
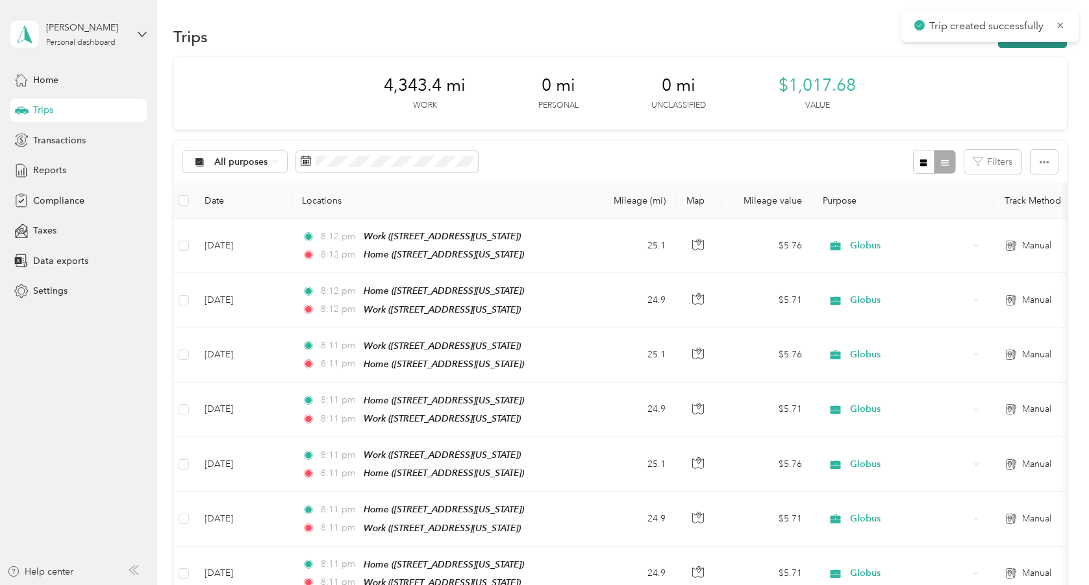
click at [1050, 47] on button "New trip" at bounding box center [1032, 36] width 69 height 23
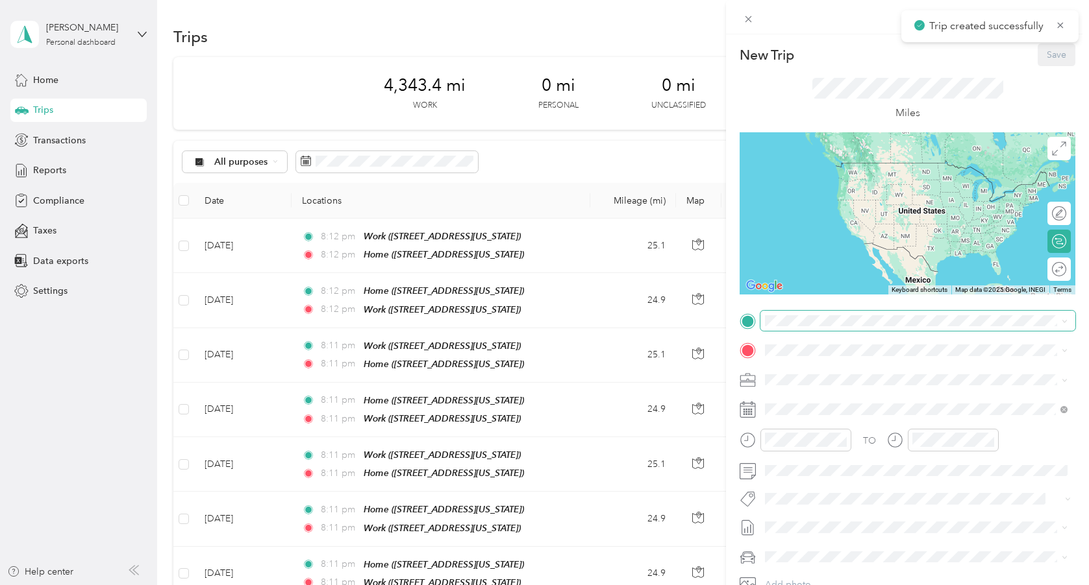
click at [824, 312] on span at bounding box center [917, 321] width 315 height 21
click at [821, 434] on div "Work [STREET_ADDRESS][US_STATE]" at bounding box center [854, 420] width 130 height 27
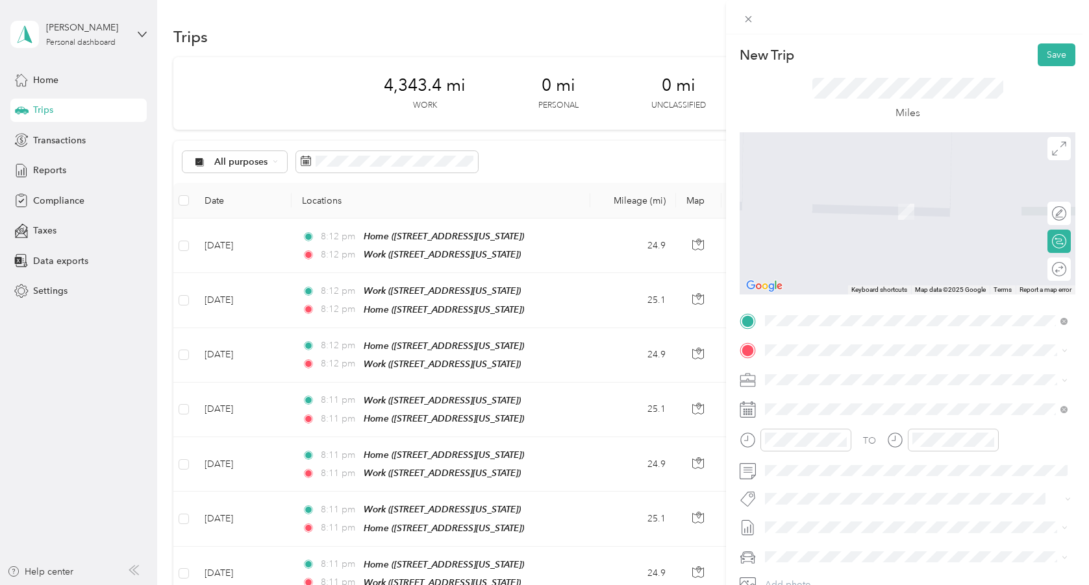
click at [827, 420] on span "[STREET_ADDRESS][US_STATE]" at bounding box center [854, 414] width 130 height 11
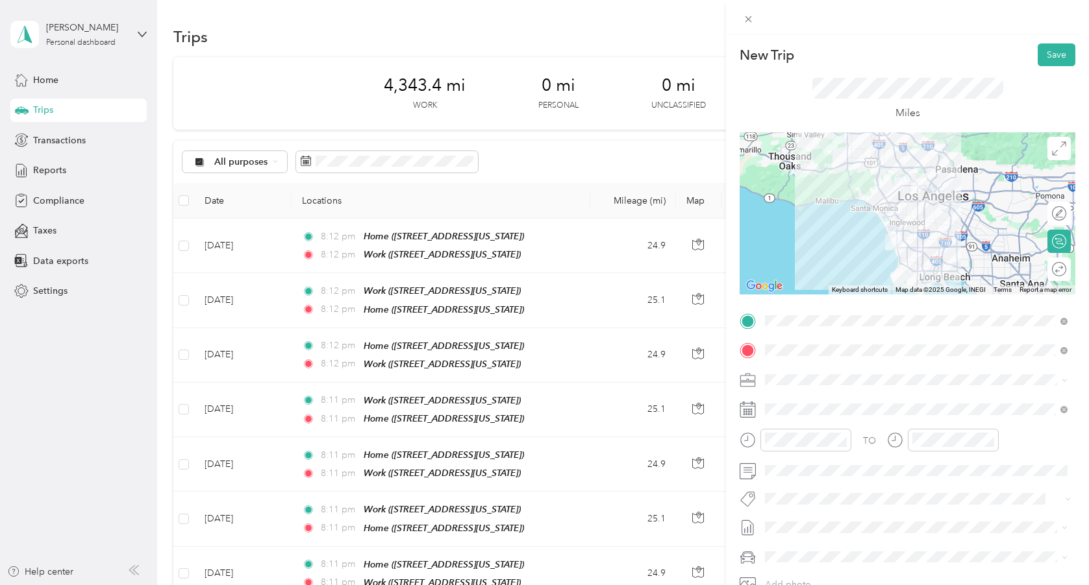
click at [1044, 66] on div "Miles" at bounding box center [907, 99] width 336 height 66
click at [1052, 53] on button "Save" at bounding box center [1056, 54] width 38 height 23
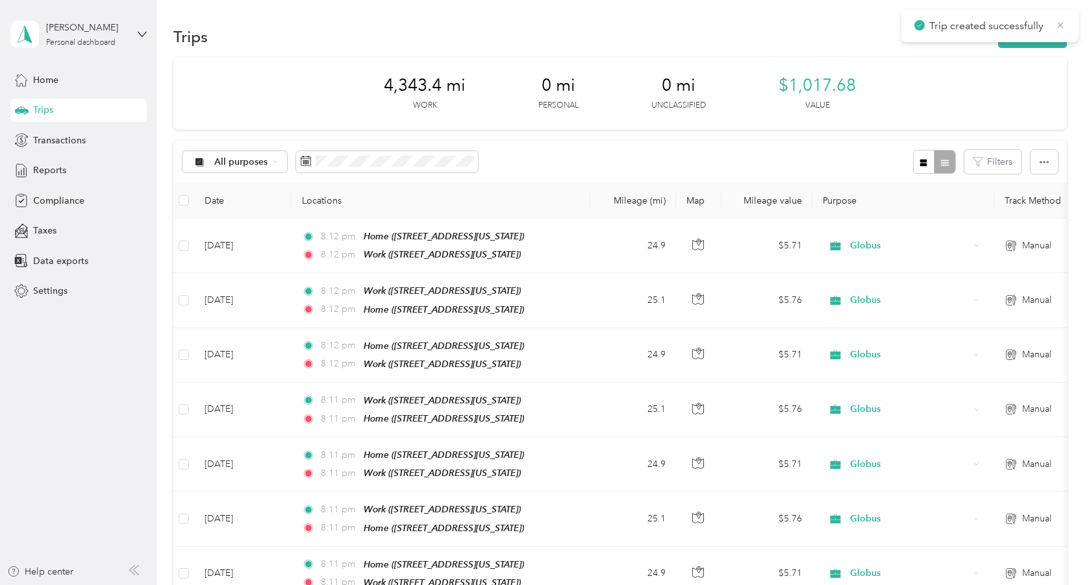
click at [1059, 22] on icon at bounding box center [1060, 25] width 10 height 12
